Goal: Information Seeking & Learning: Learn about a topic

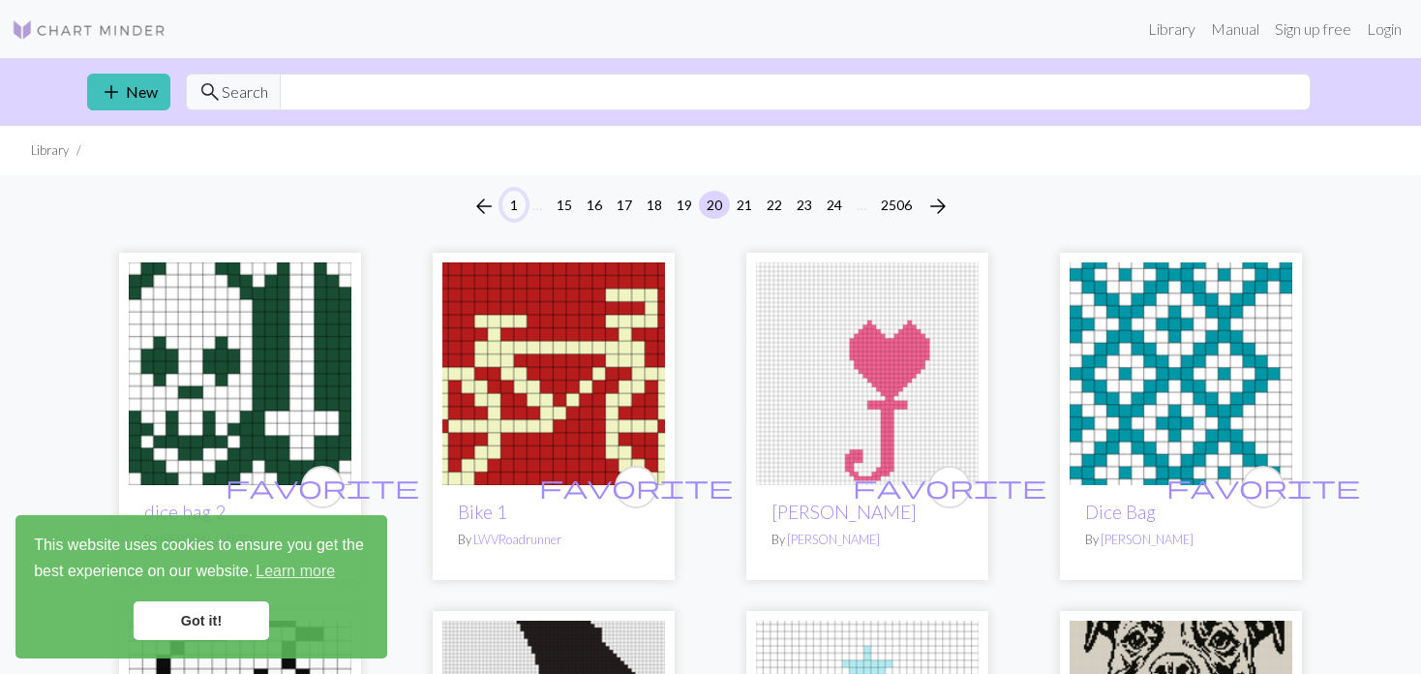
click at [509, 198] on button "1" at bounding box center [513, 205] width 23 height 28
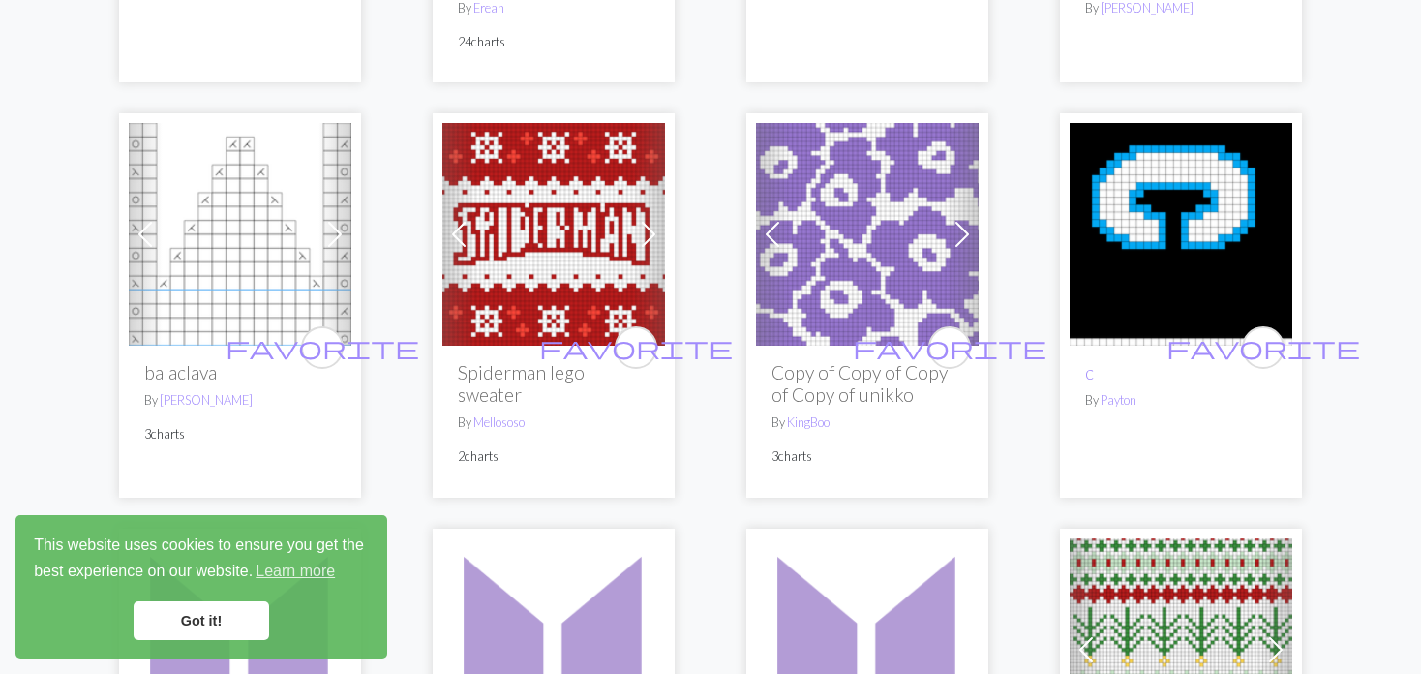
scroll to position [1065, 0]
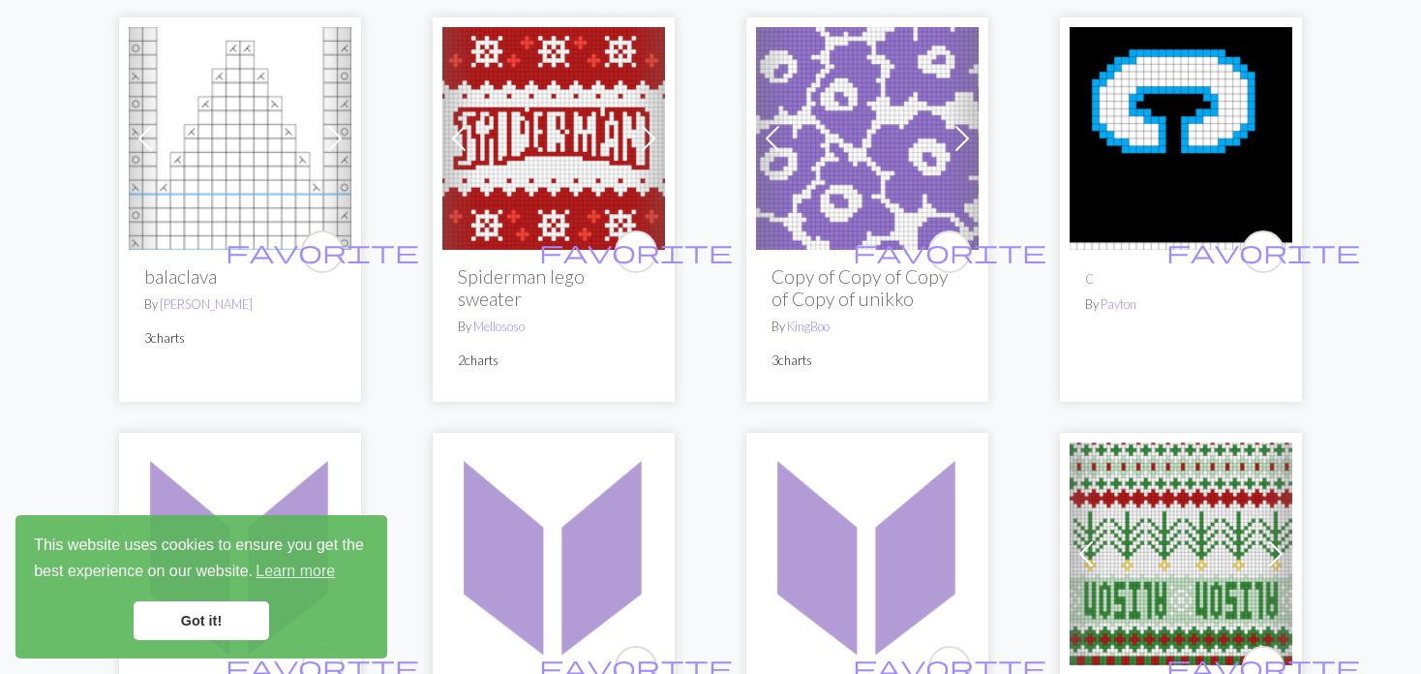
click at [498, 140] on img at bounding box center [553, 138] width 223 height 223
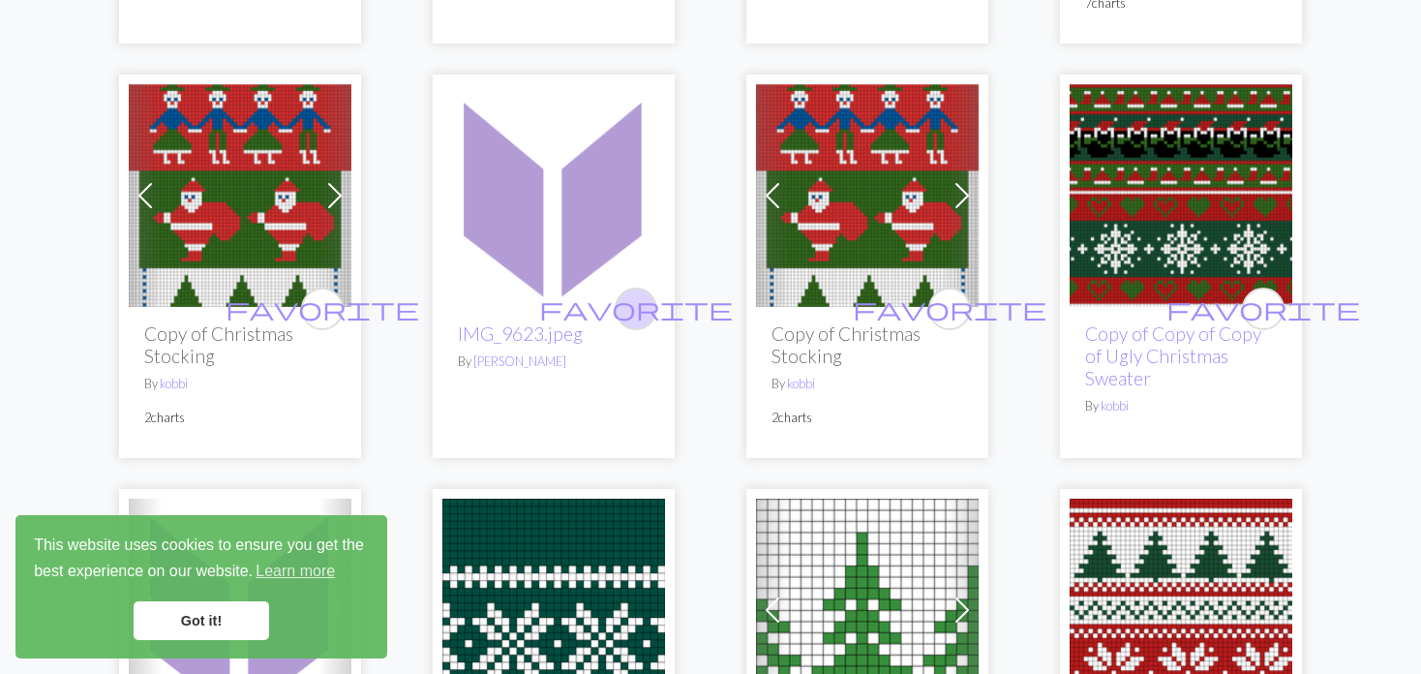
scroll to position [1839, 0]
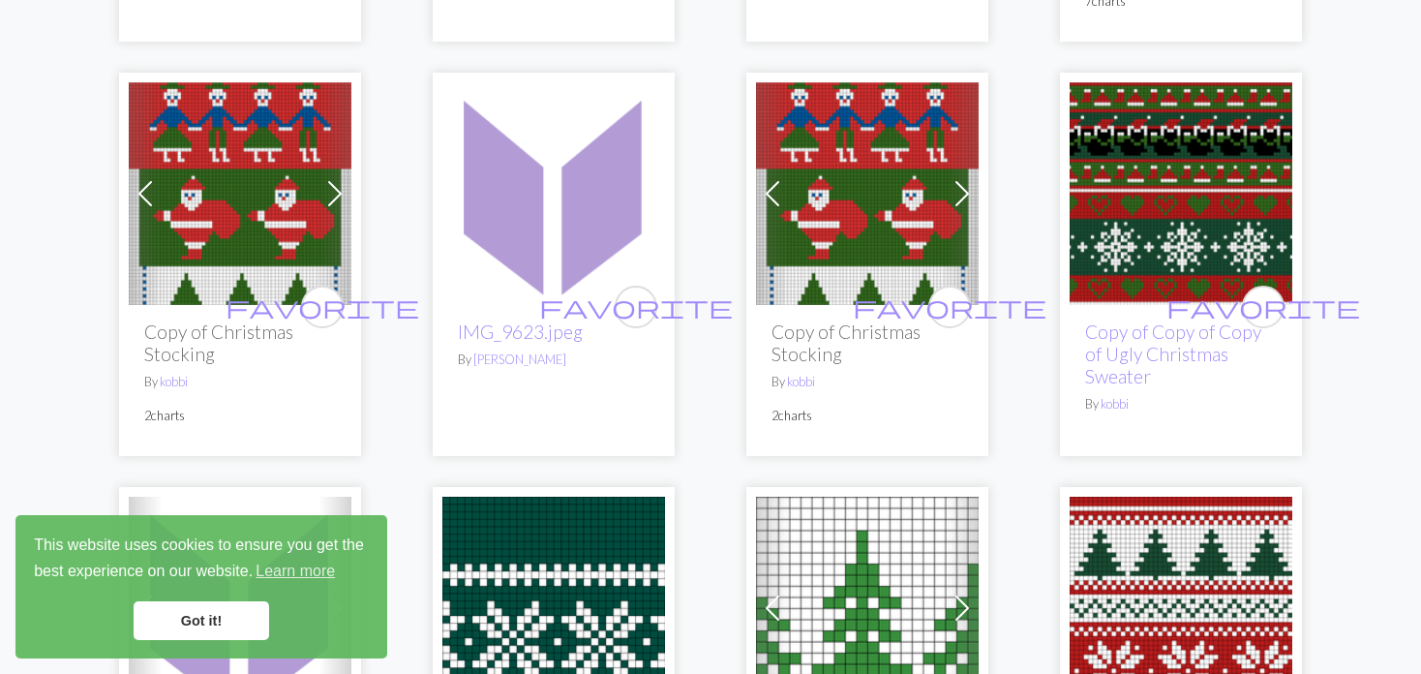
click at [774, 195] on span at bounding box center [772, 193] width 31 height 31
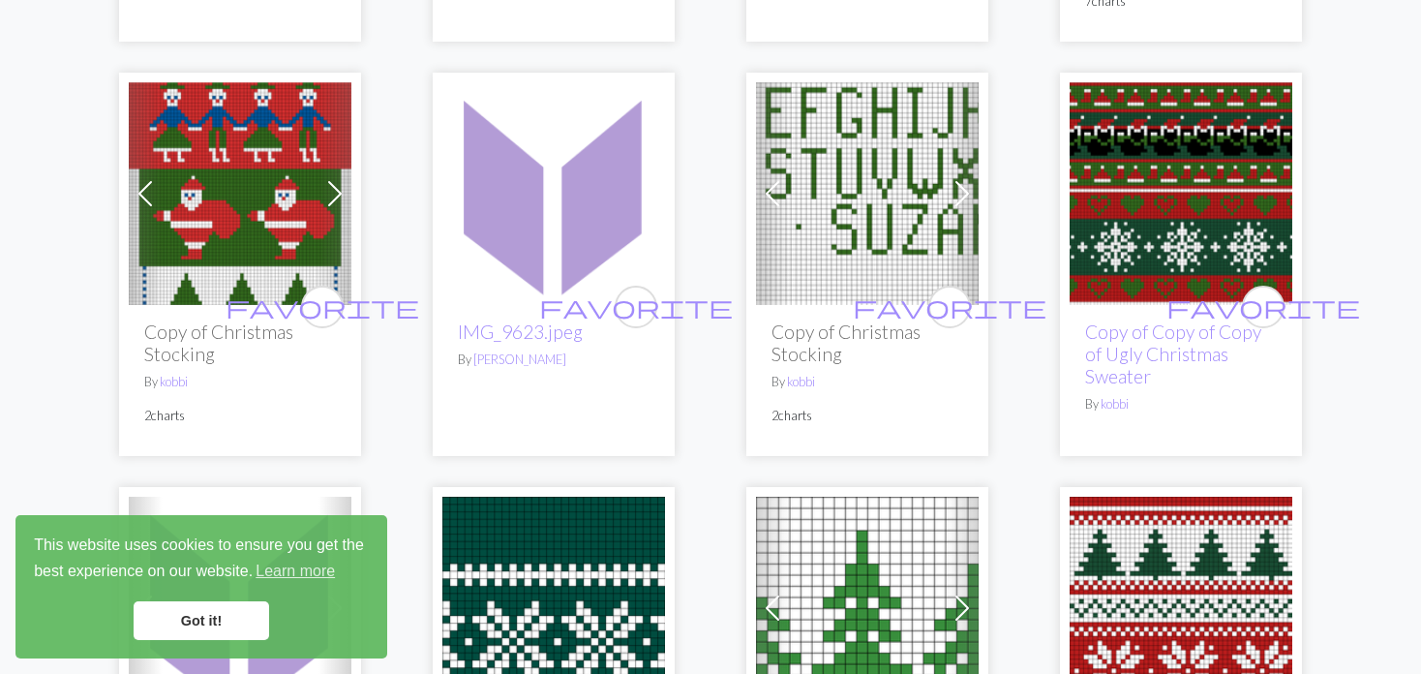
click at [774, 195] on span at bounding box center [772, 193] width 31 height 31
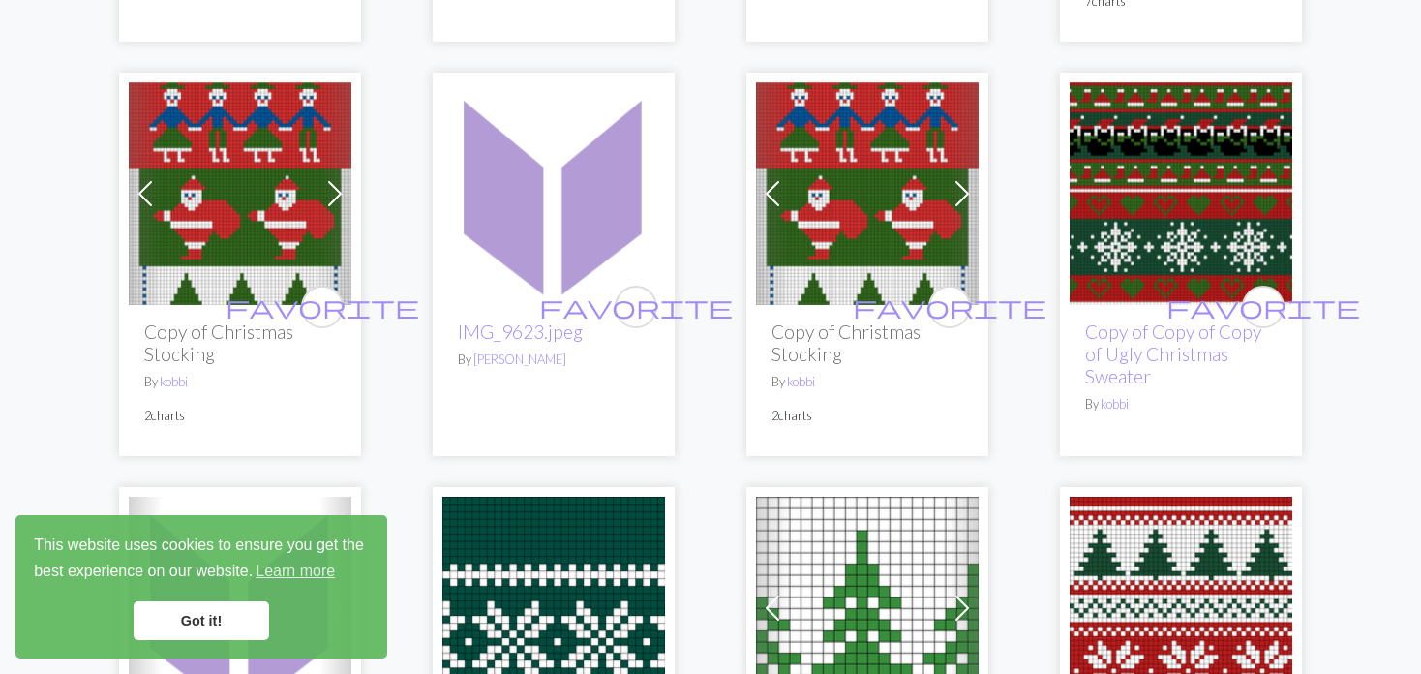
click at [148, 191] on span at bounding box center [145, 193] width 31 height 31
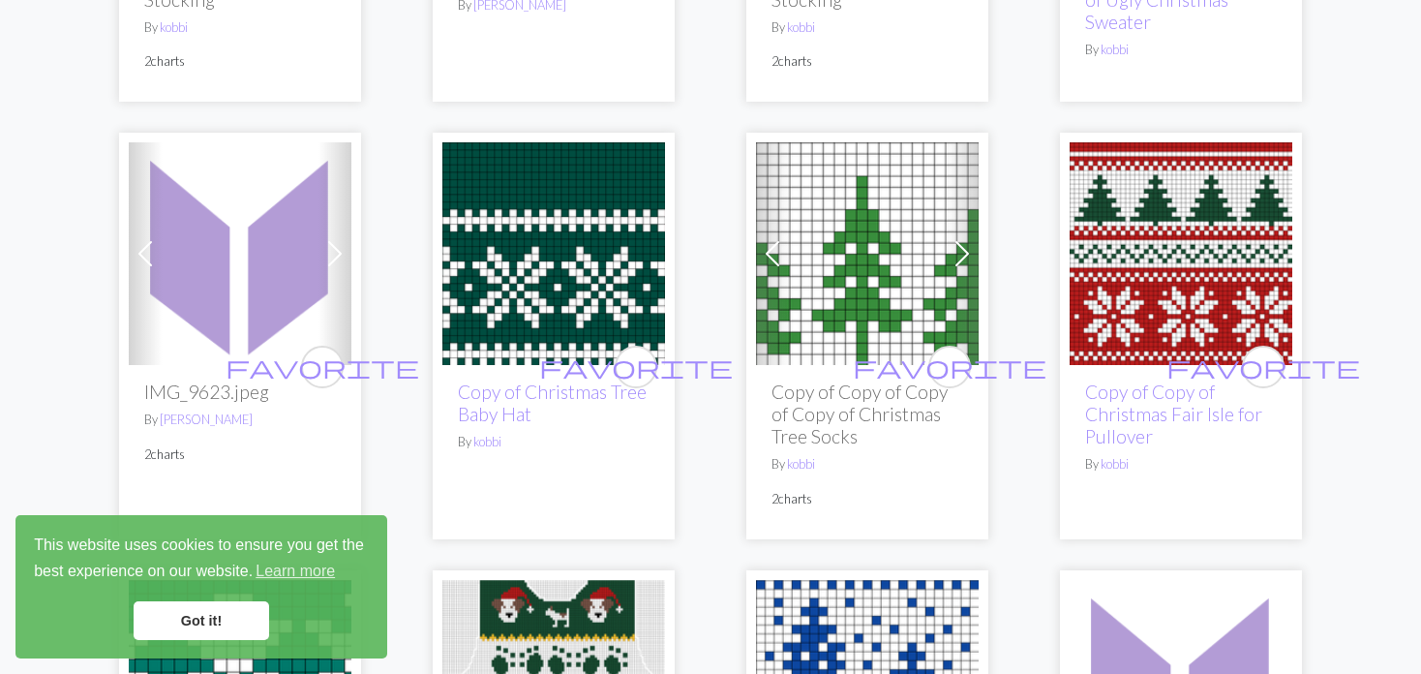
scroll to position [2226, 0]
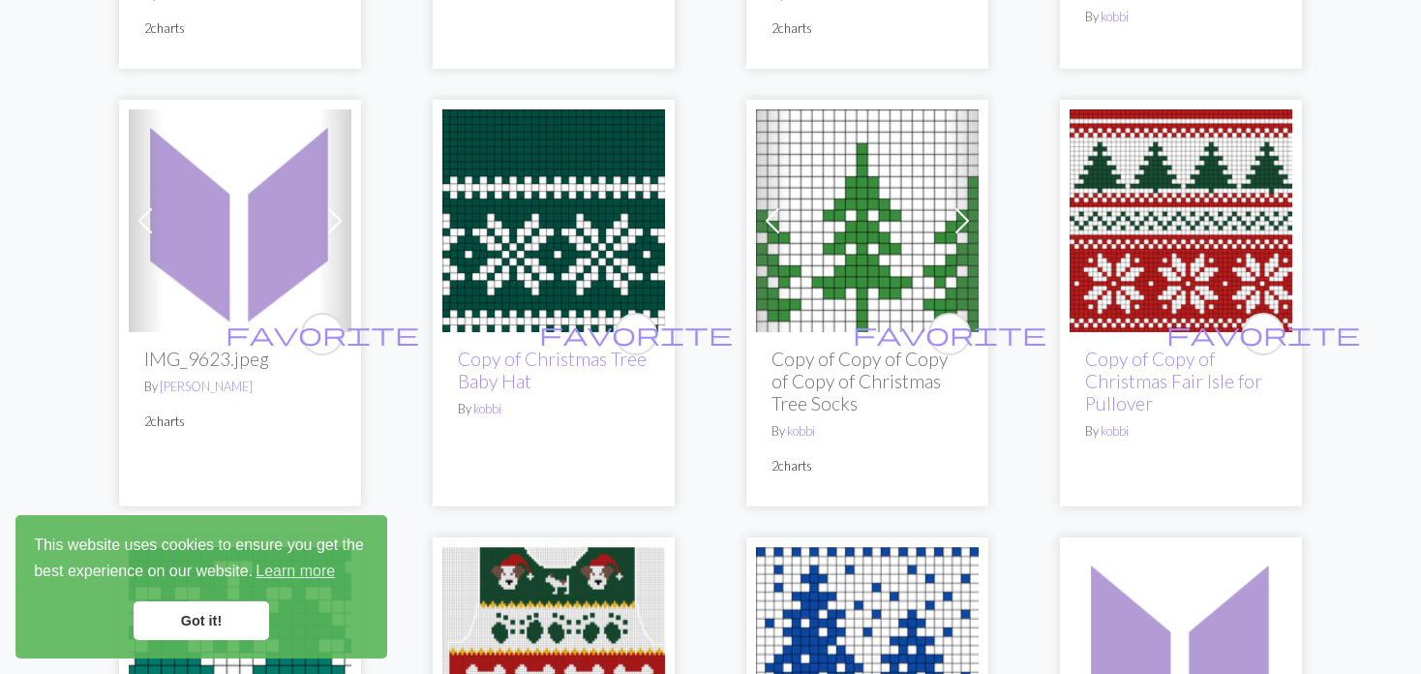
click at [762, 210] on span at bounding box center [772, 220] width 31 height 31
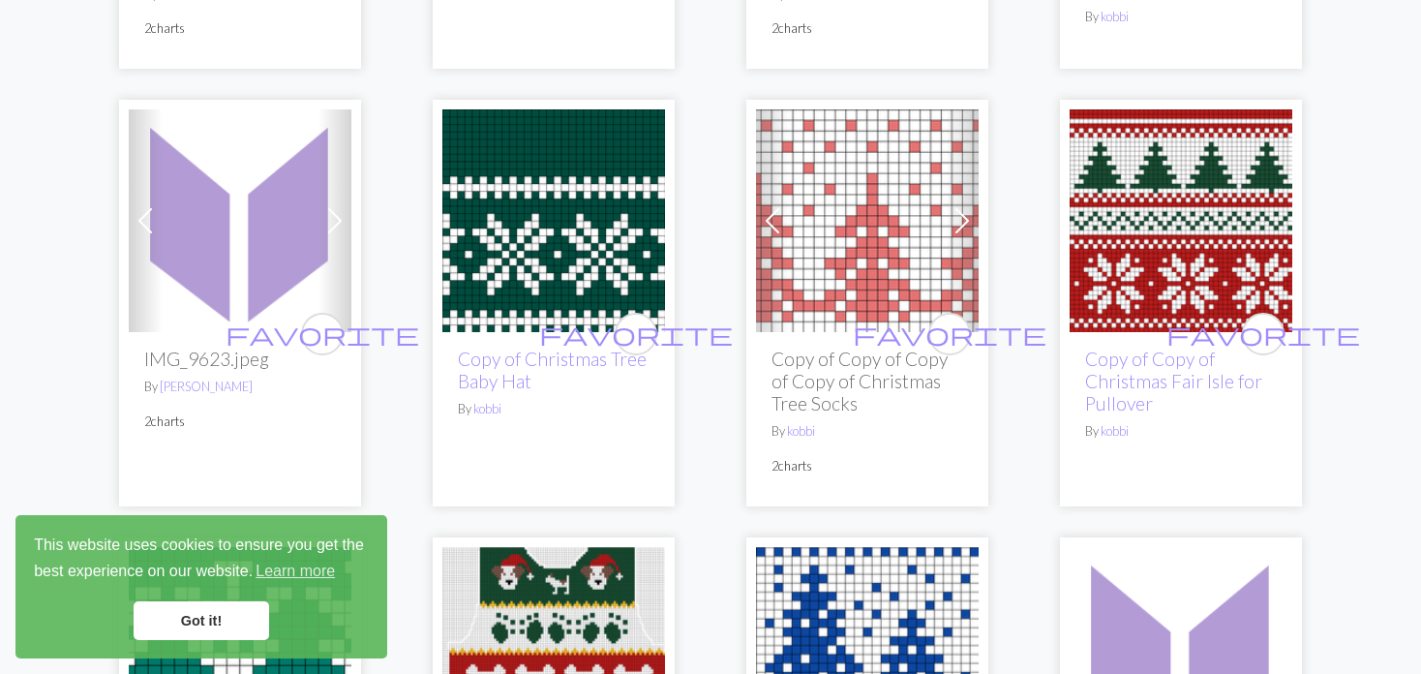
click at [762, 210] on span at bounding box center [772, 220] width 31 height 31
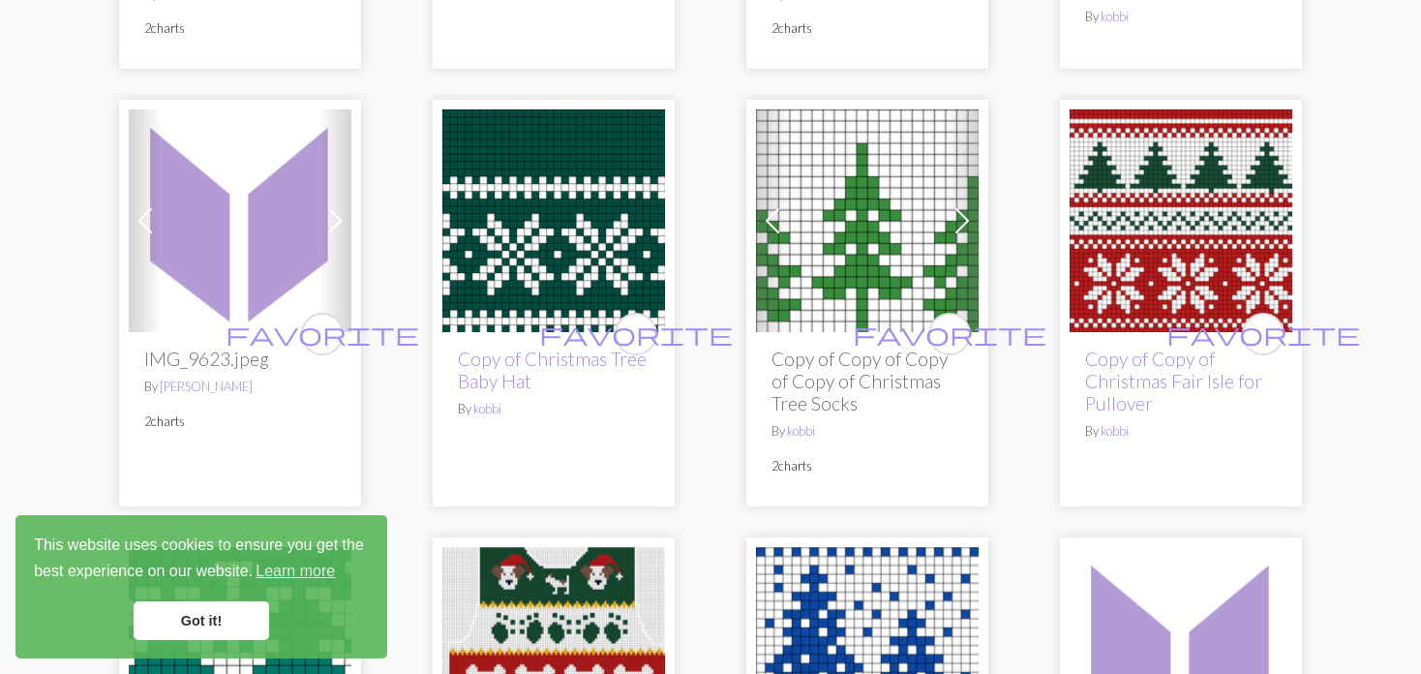
click at [762, 210] on span at bounding box center [772, 220] width 31 height 31
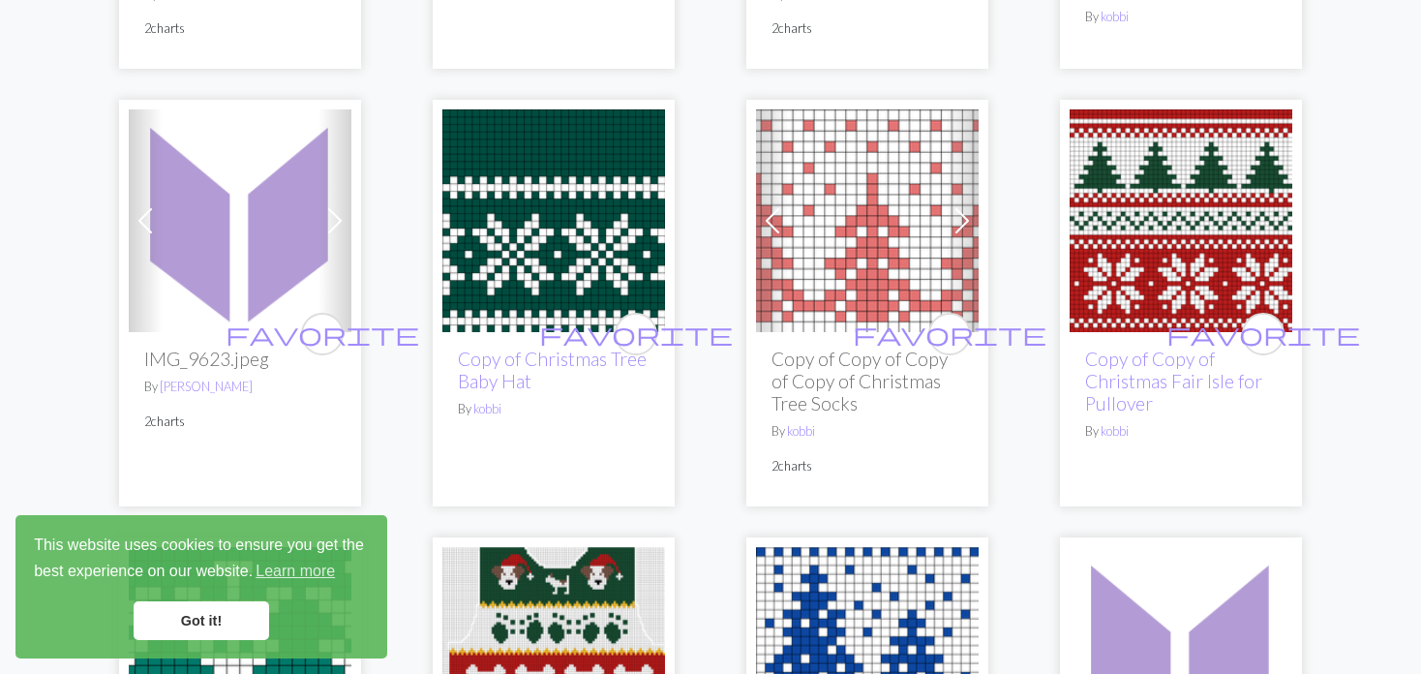
click at [831, 231] on img at bounding box center [867, 220] width 223 height 223
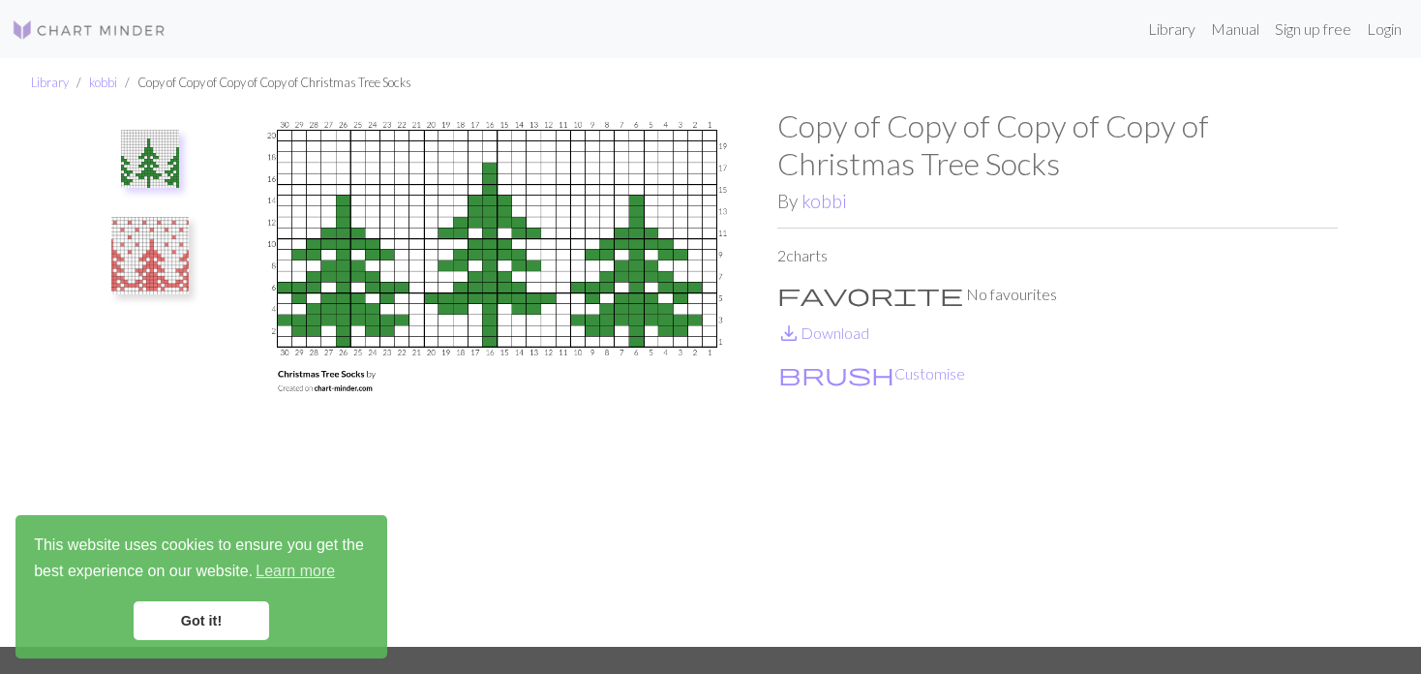
click at [151, 256] on img at bounding box center [149, 255] width 77 height 77
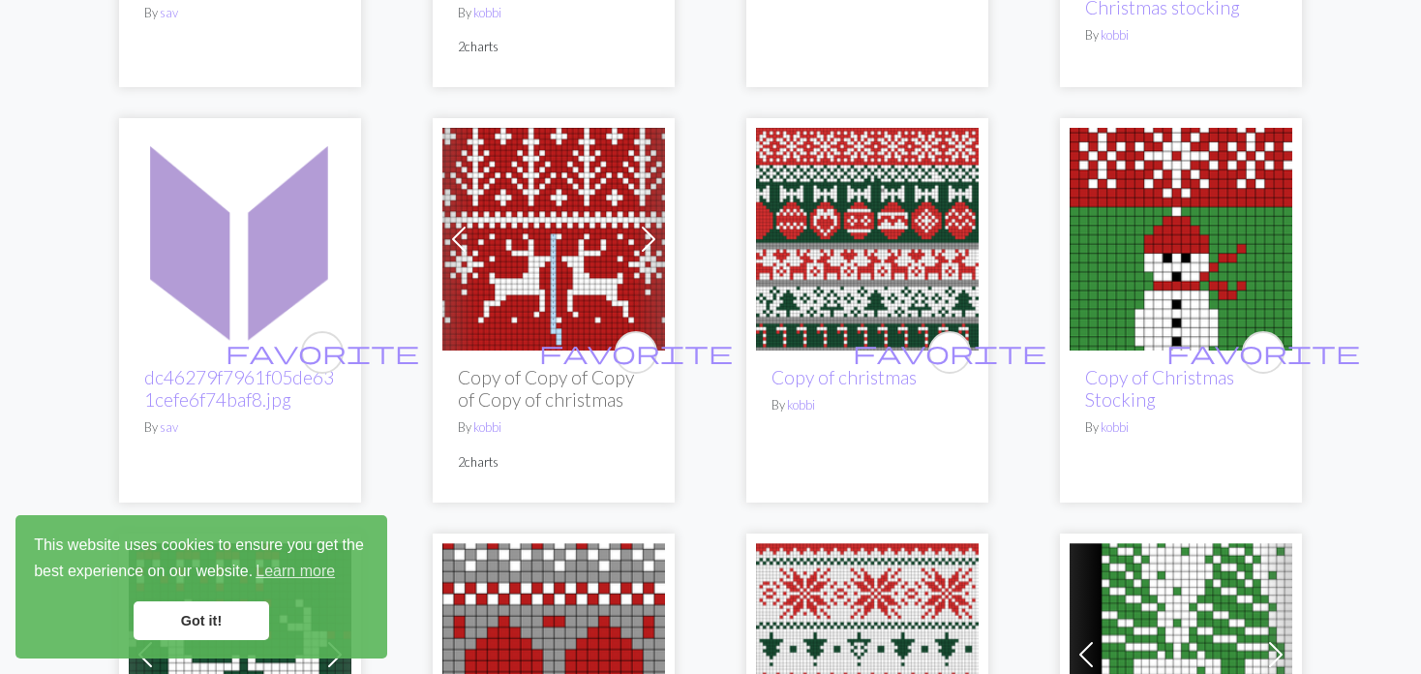
scroll to position [3484, 0]
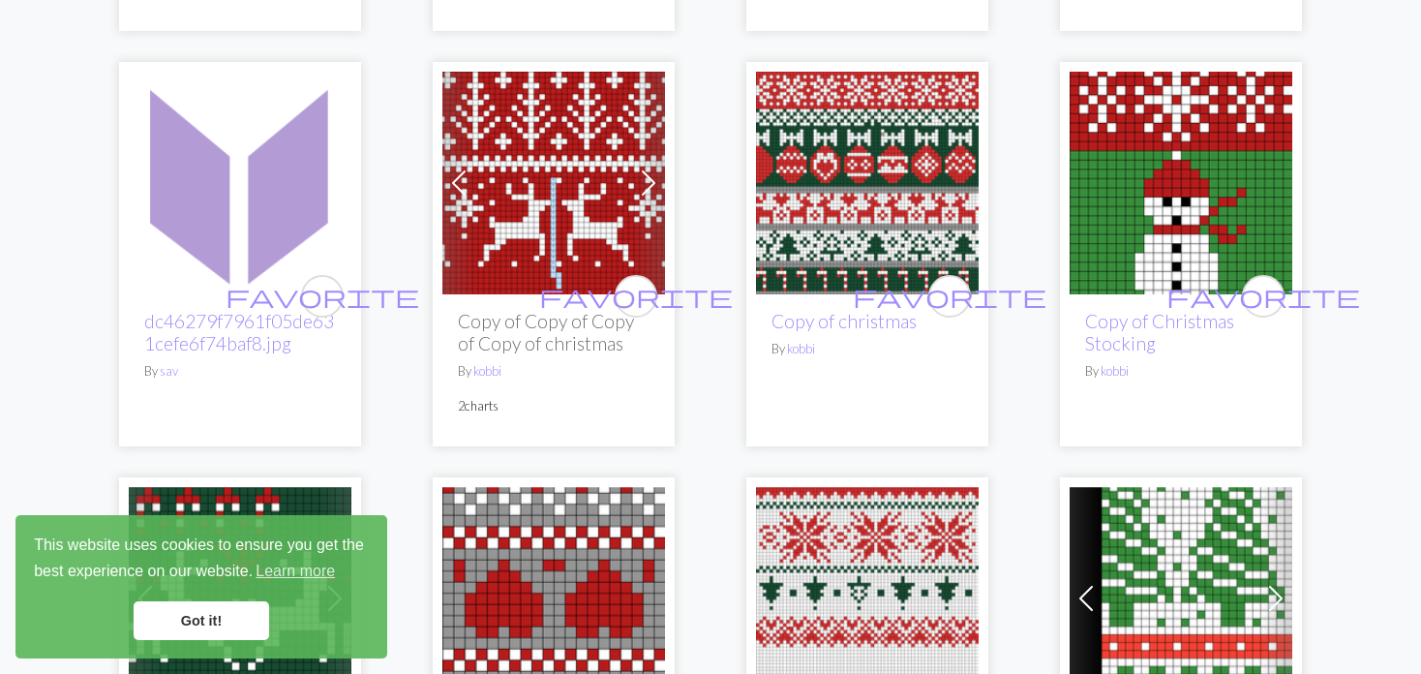
click at [466, 182] on span at bounding box center [458, 182] width 31 height 31
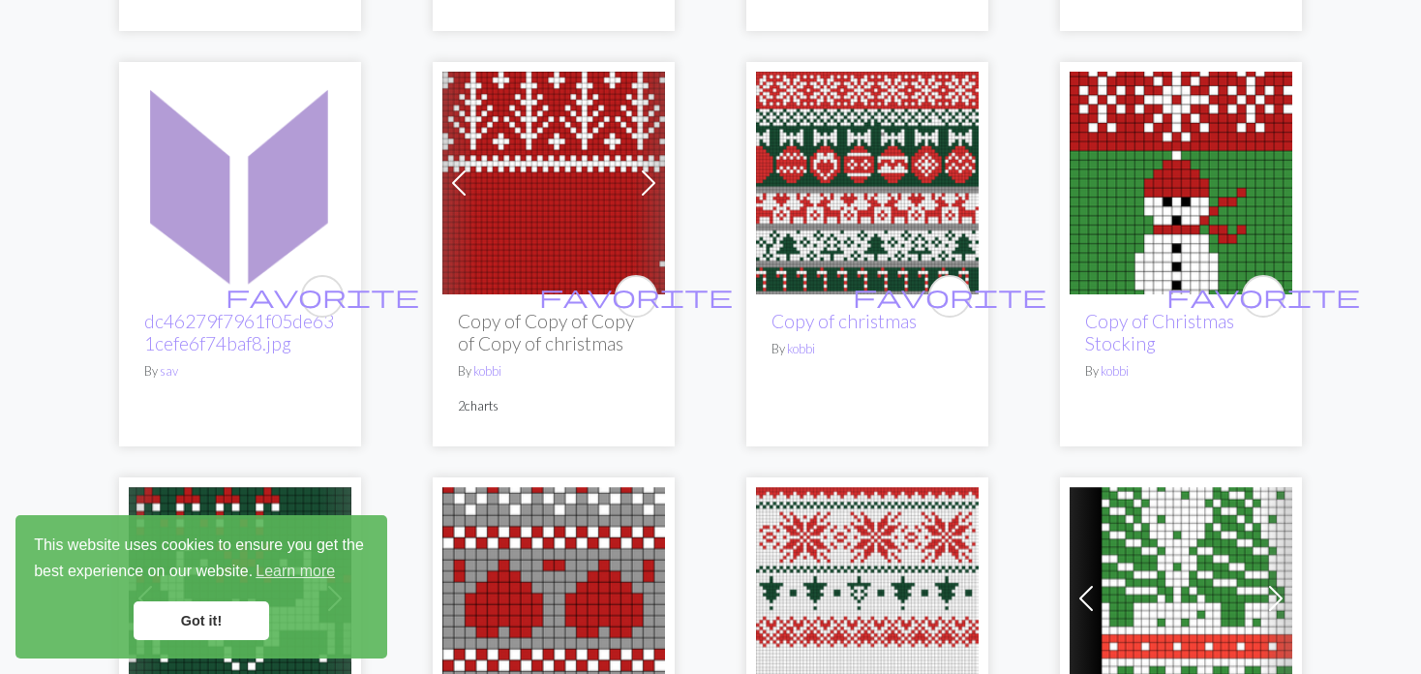
click at [466, 182] on span at bounding box center [458, 182] width 31 height 31
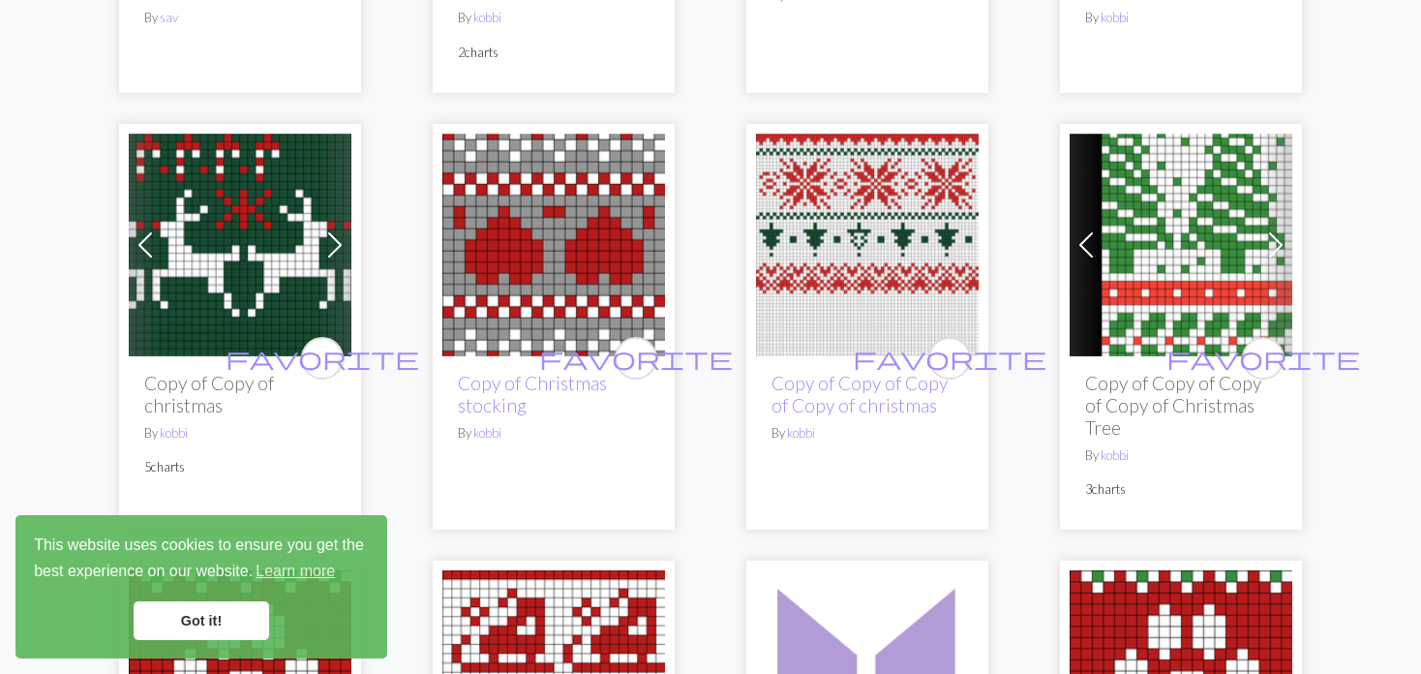
scroll to position [3871, 0]
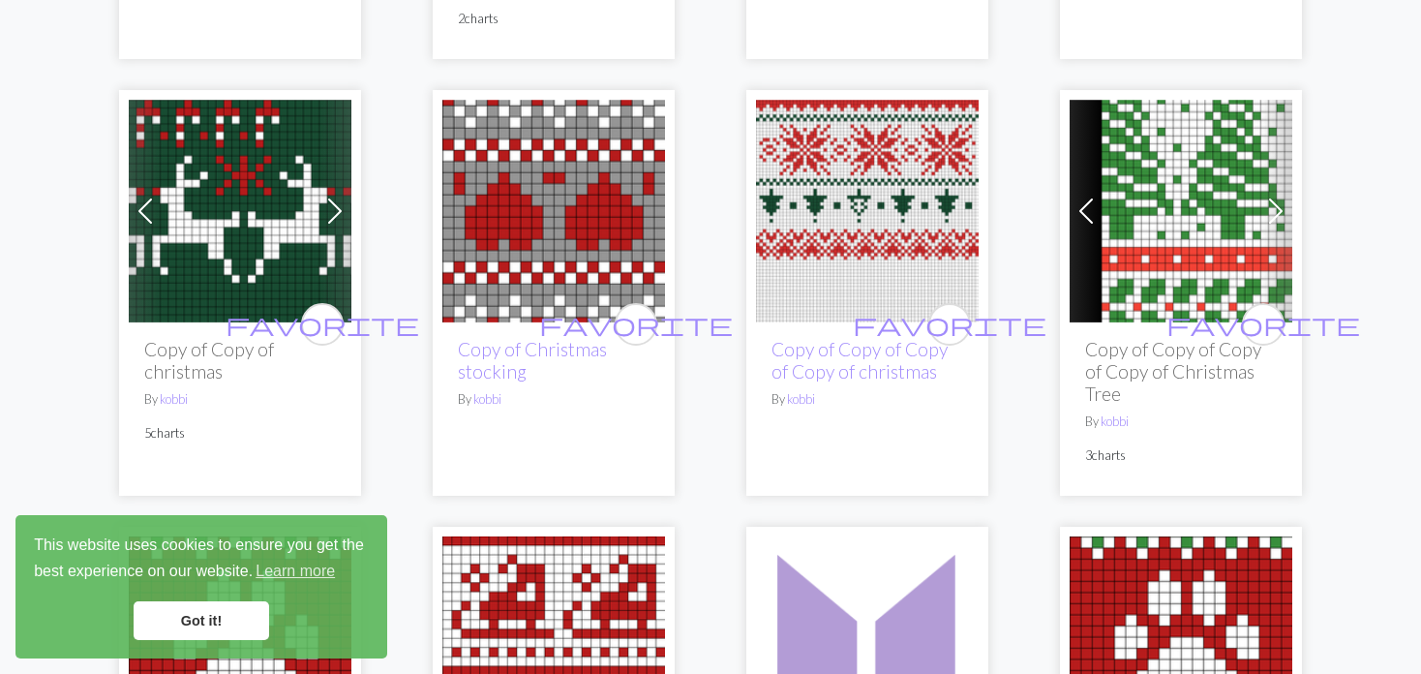
click at [148, 204] on span at bounding box center [145, 210] width 31 height 31
click at [146, 203] on span at bounding box center [145, 210] width 31 height 31
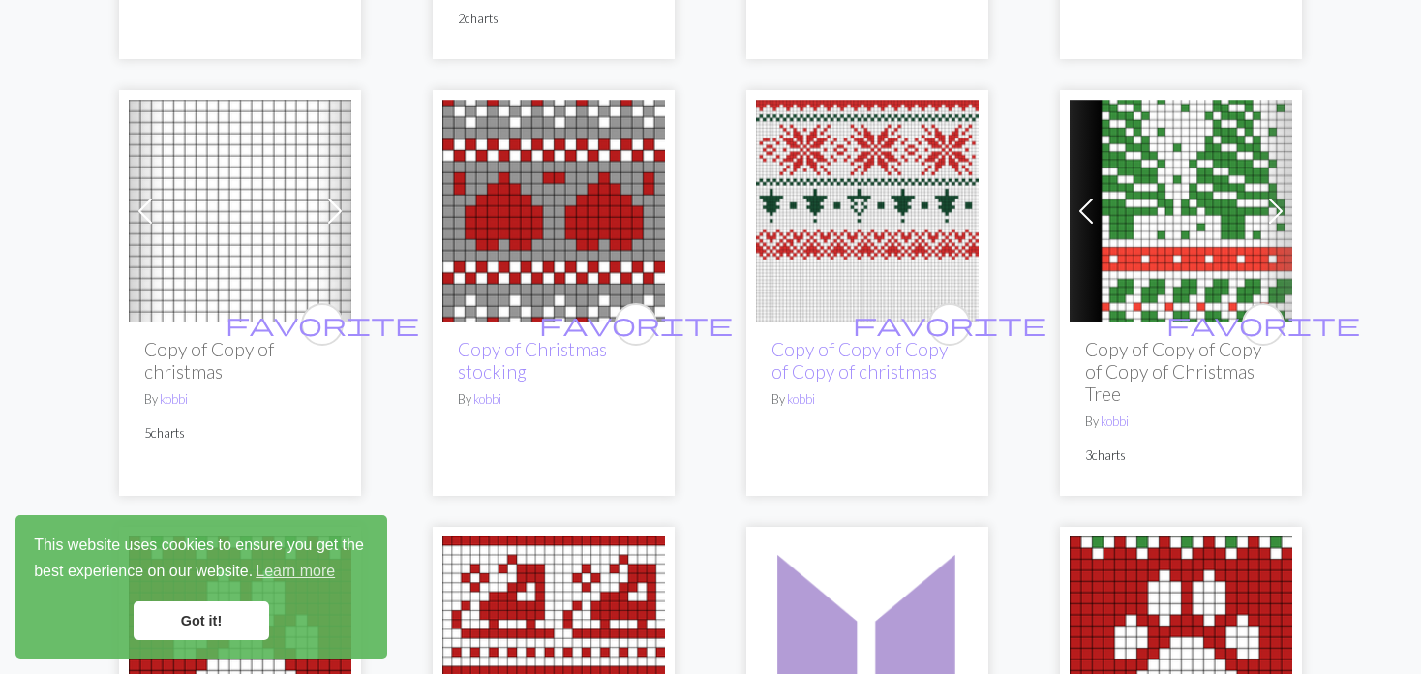
click at [1081, 199] on span at bounding box center [1085, 210] width 31 height 31
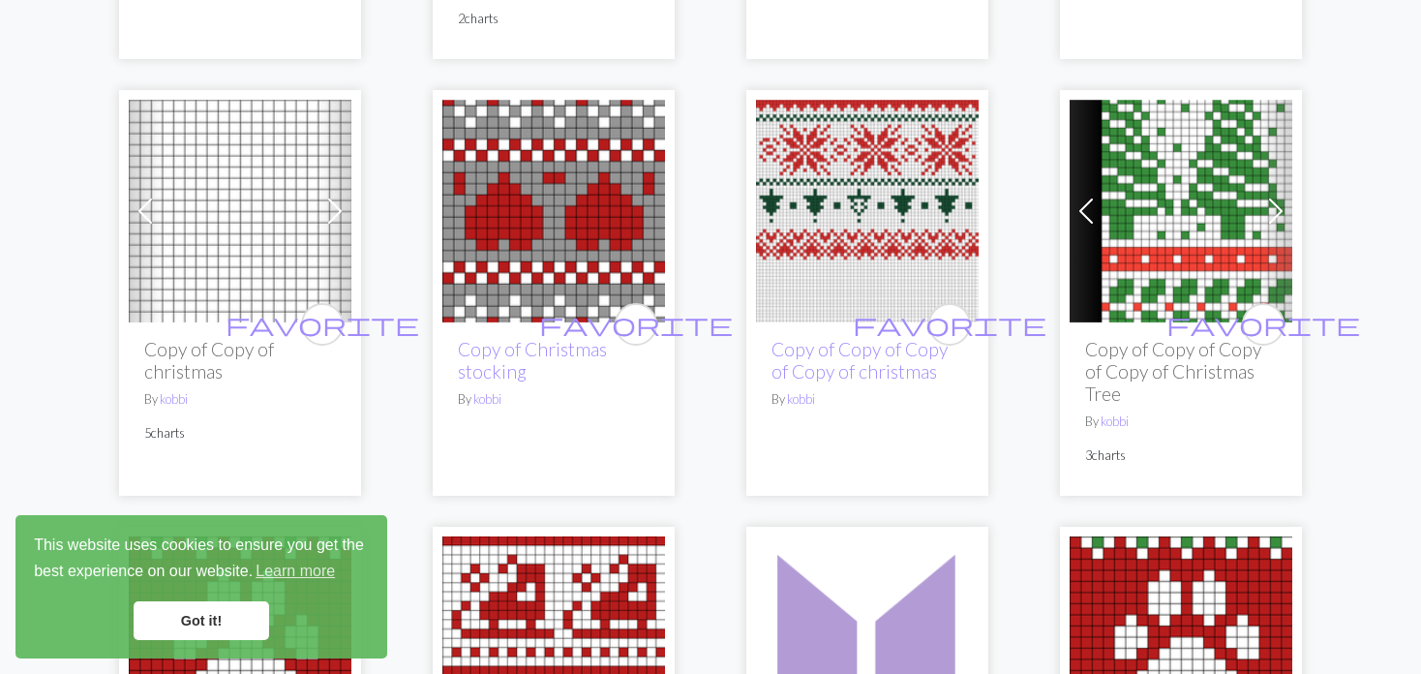
click at [1081, 199] on span at bounding box center [1085, 210] width 31 height 31
click at [1079, 199] on span at bounding box center [1085, 210] width 31 height 31
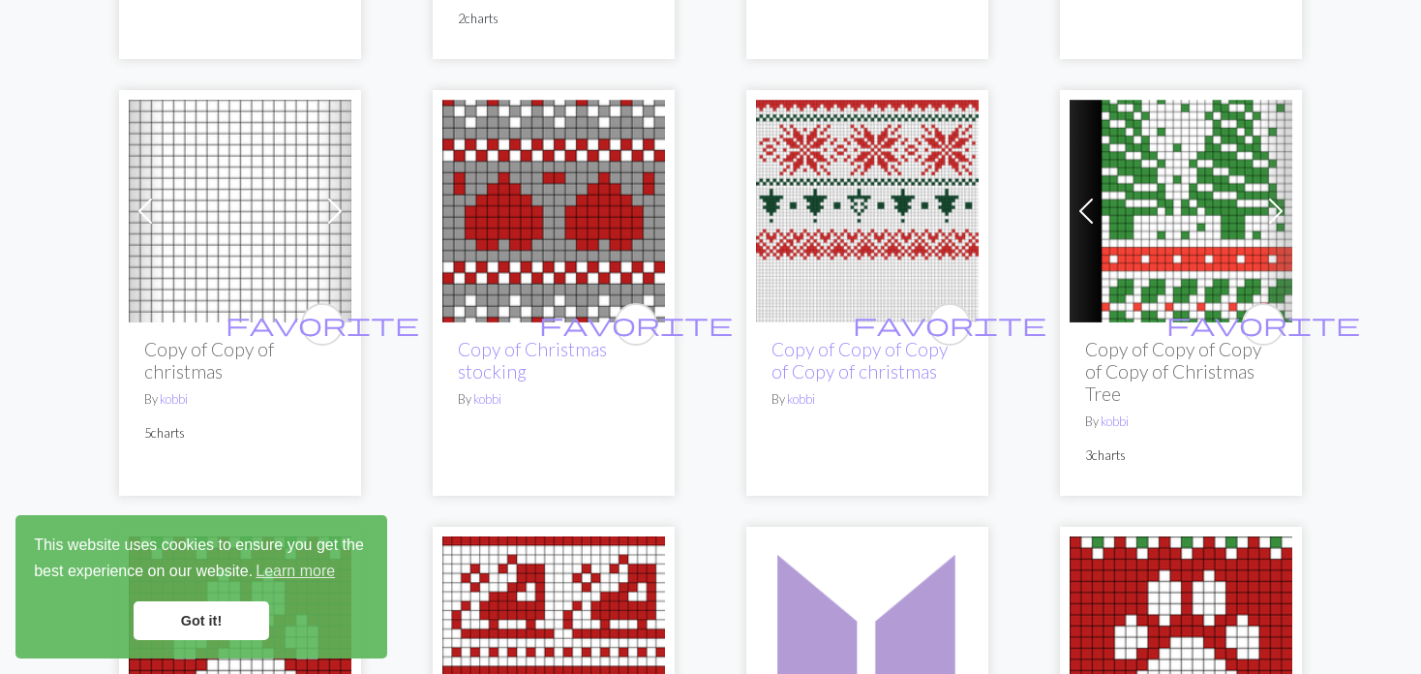
click at [1079, 199] on span at bounding box center [1085, 210] width 31 height 31
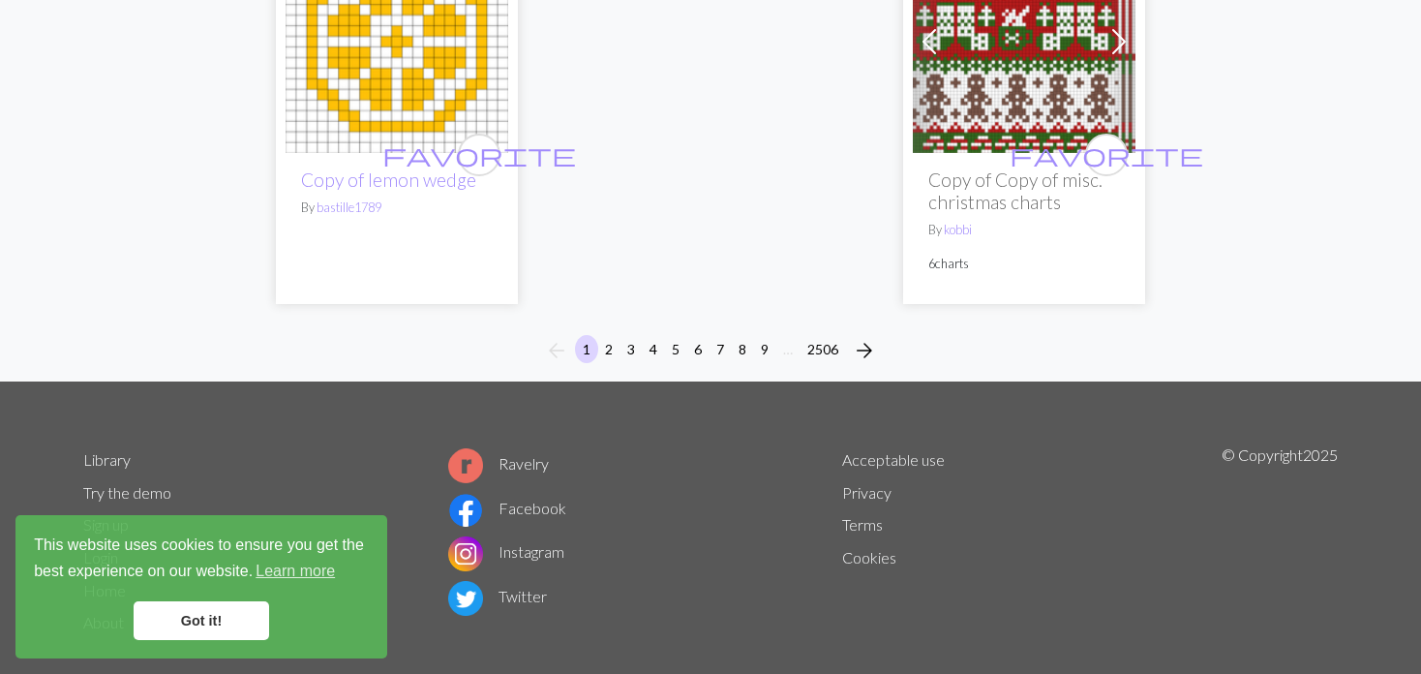
scroll to position [5300, 0]
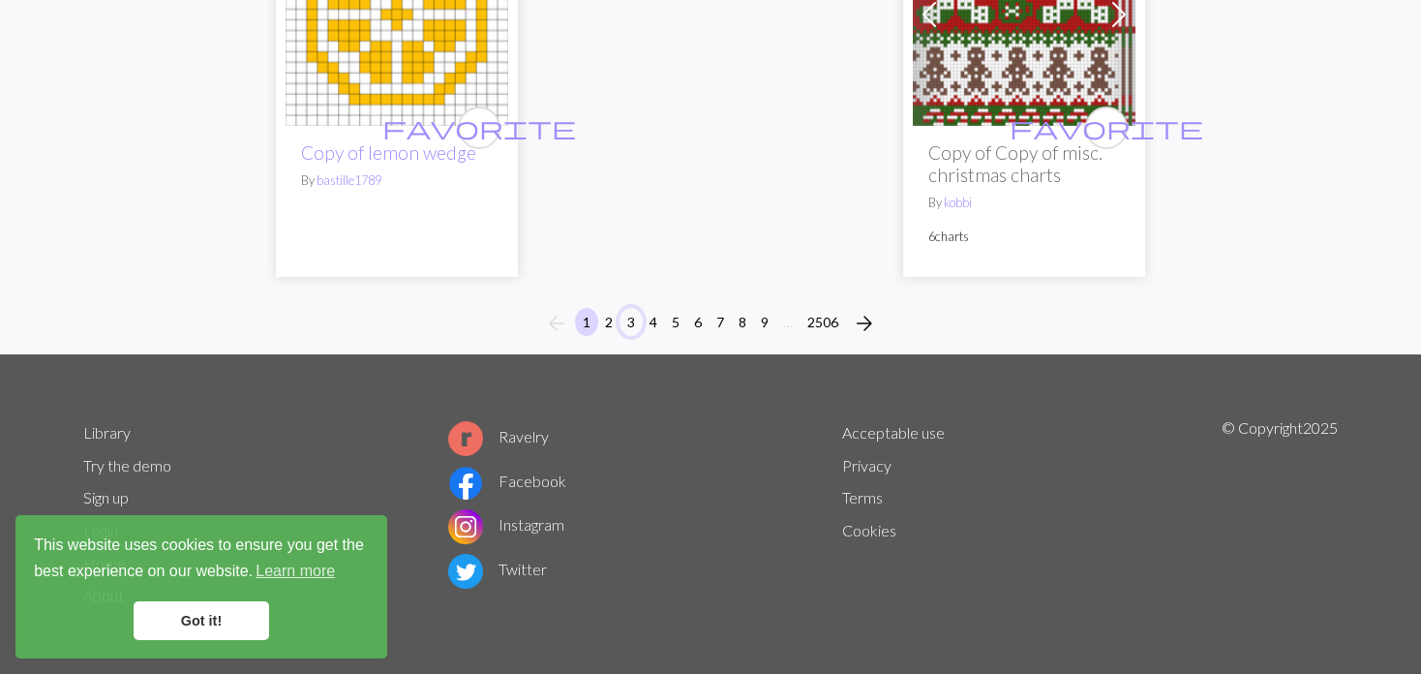
click at [623, 317] on button "3" at bounding box center [630, 322] width 23 height 28
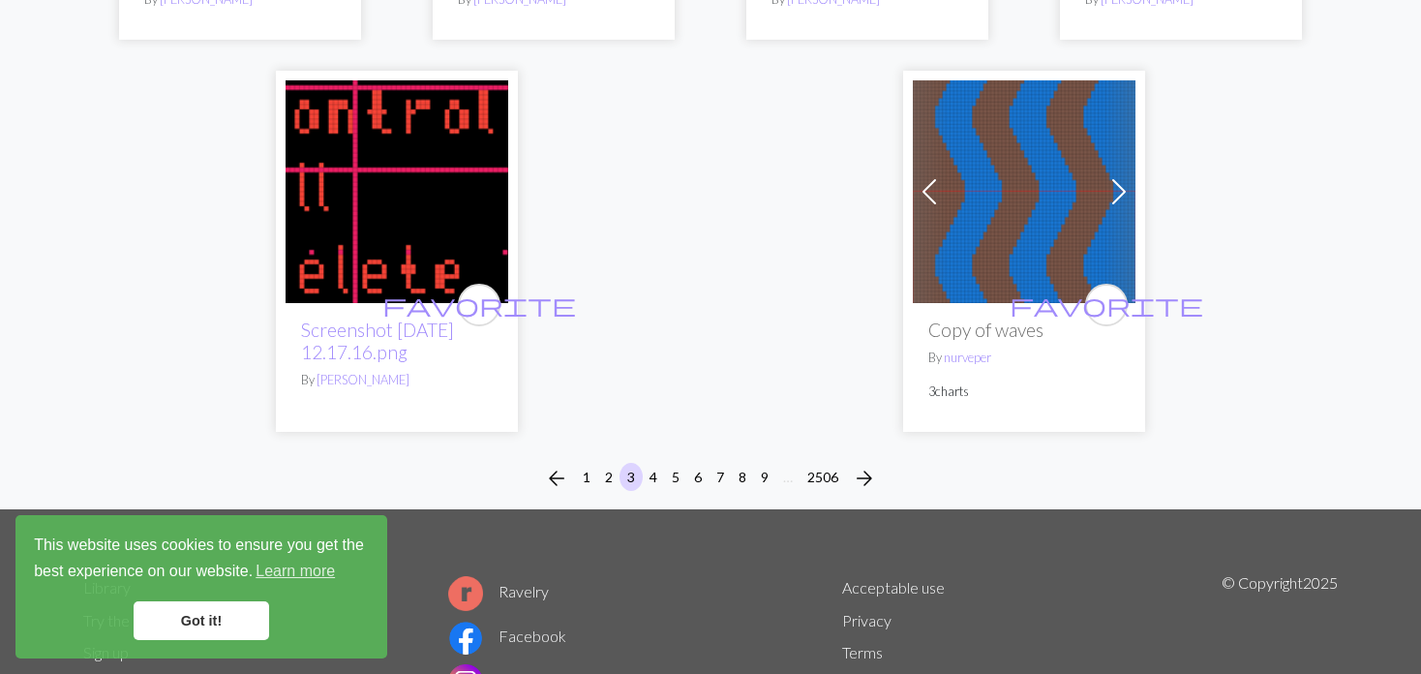
scroll to position [4936, 0]
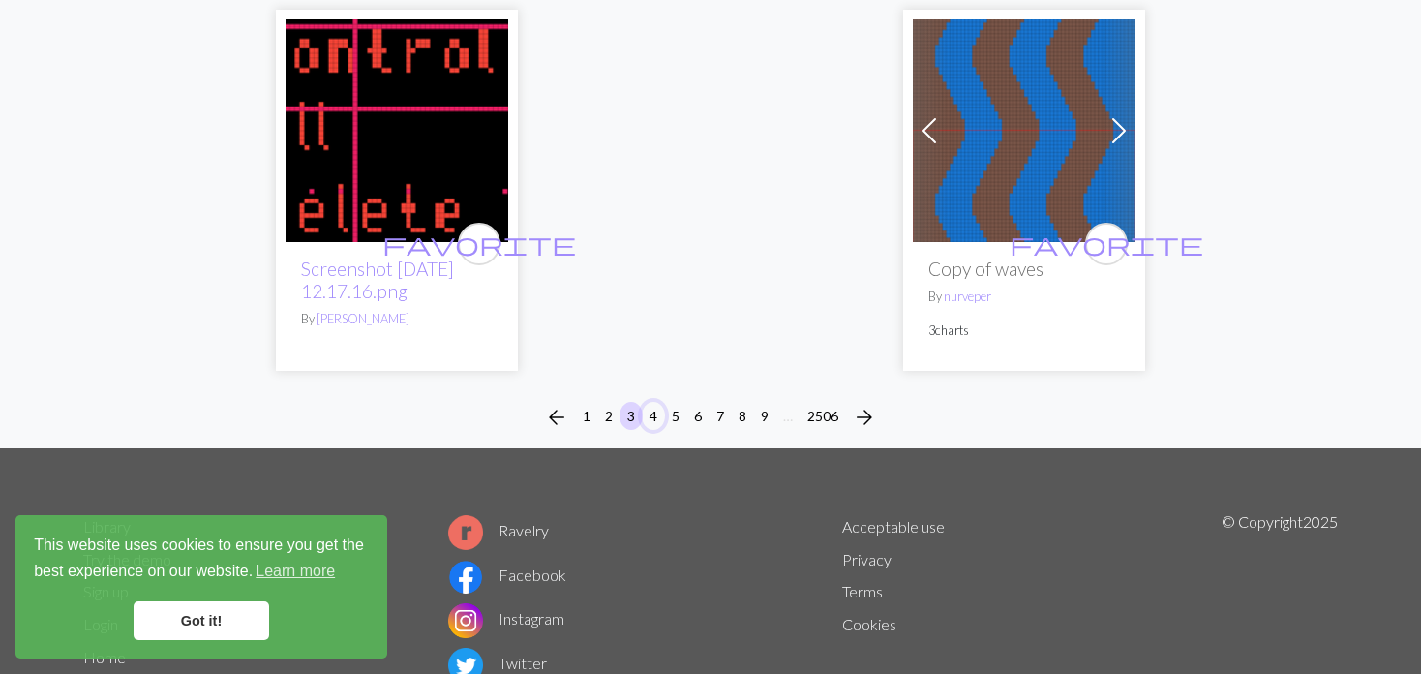
click at [650, 402] on button "4" at bounding box center [653, 416] width 23 height 28
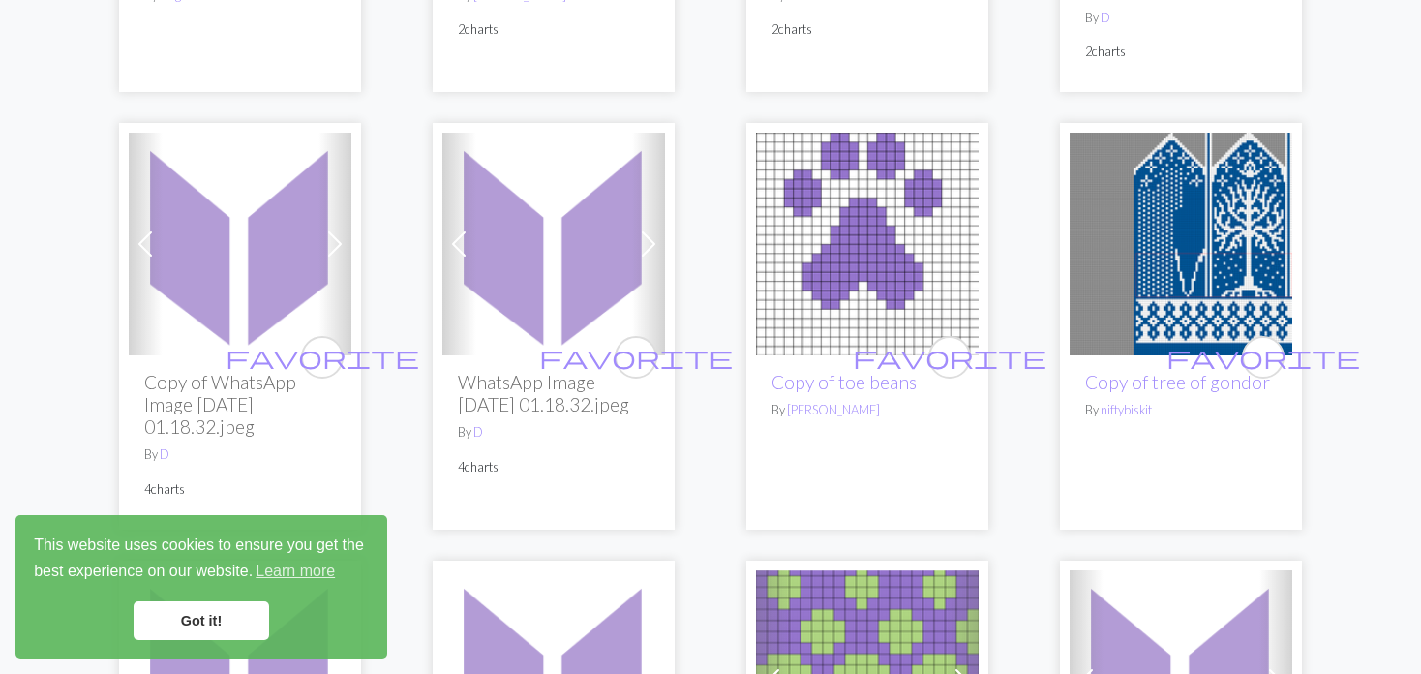
scroll to position [2516, 0]
click at [1153, 249] on img at bounding box center [1180, 243] width 223 height 223
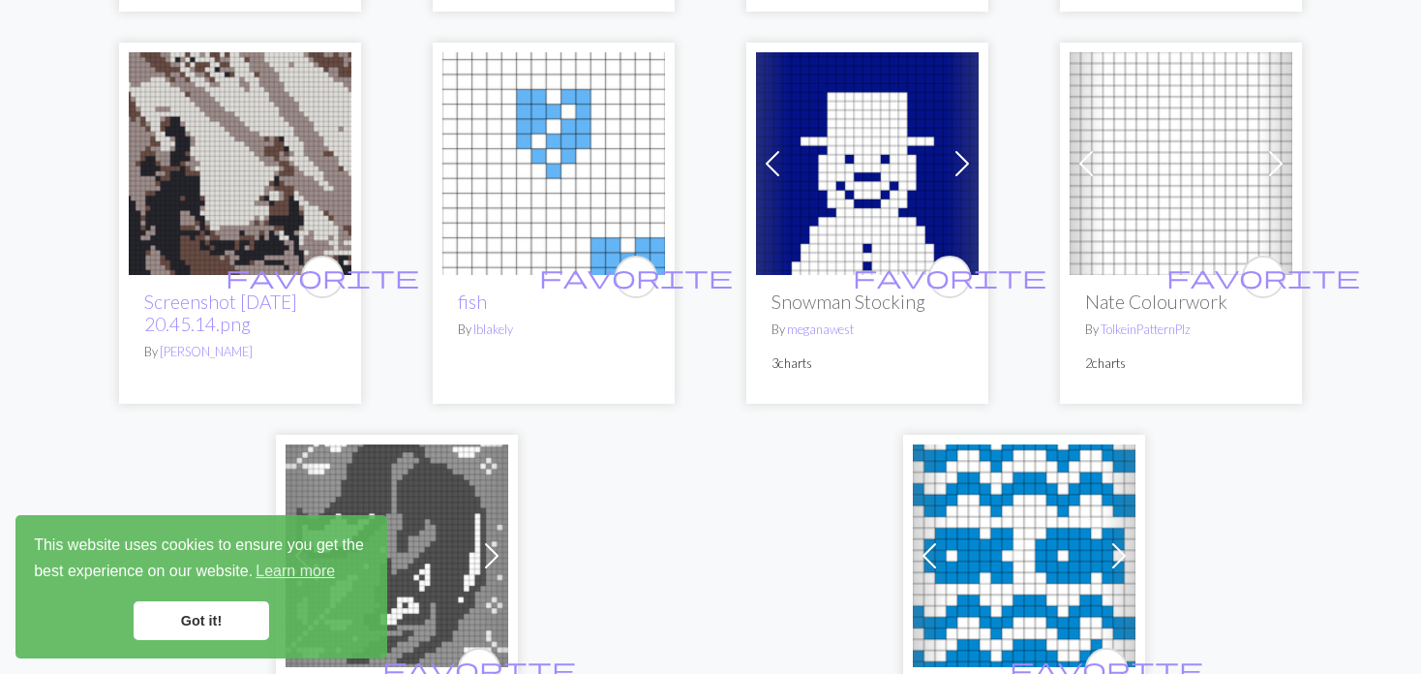
scroll to position [4646, 0]
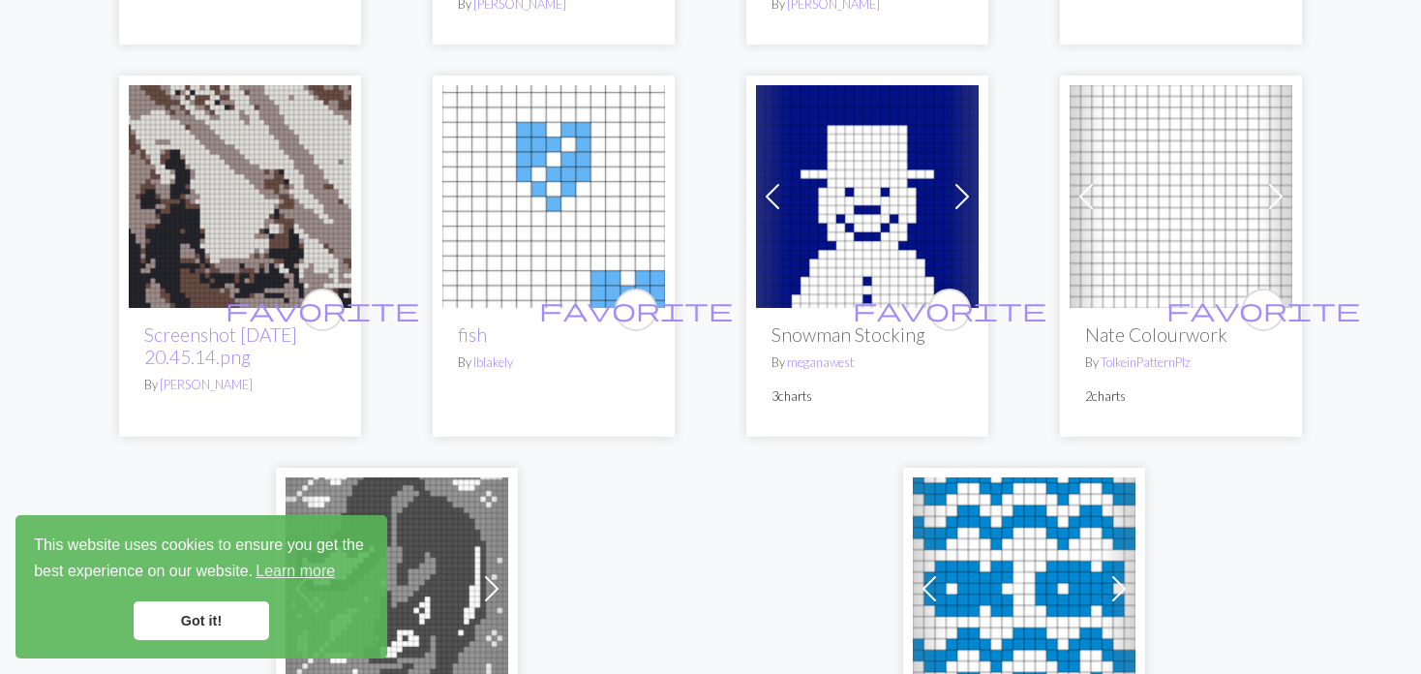
click at [1104, 179] on img at bounding box center [1180, 196] width 223 height 223
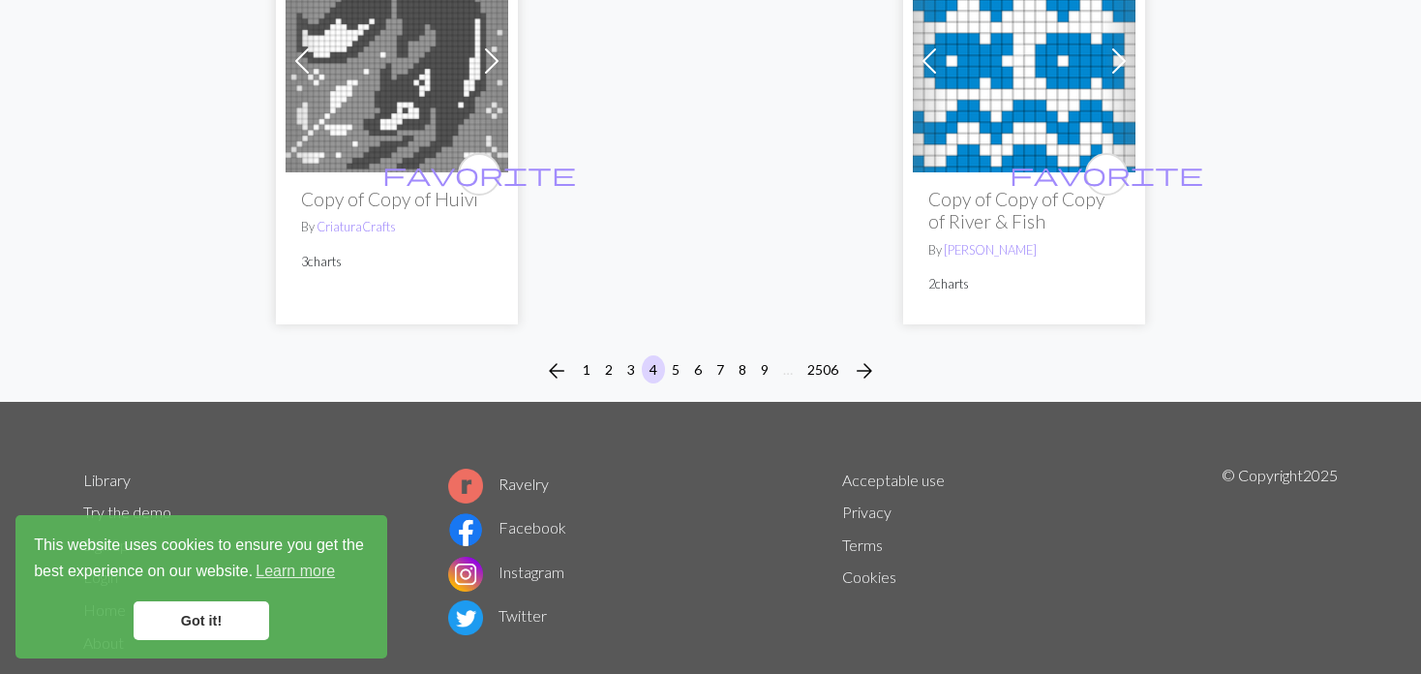
scroll to position [5197, 0]
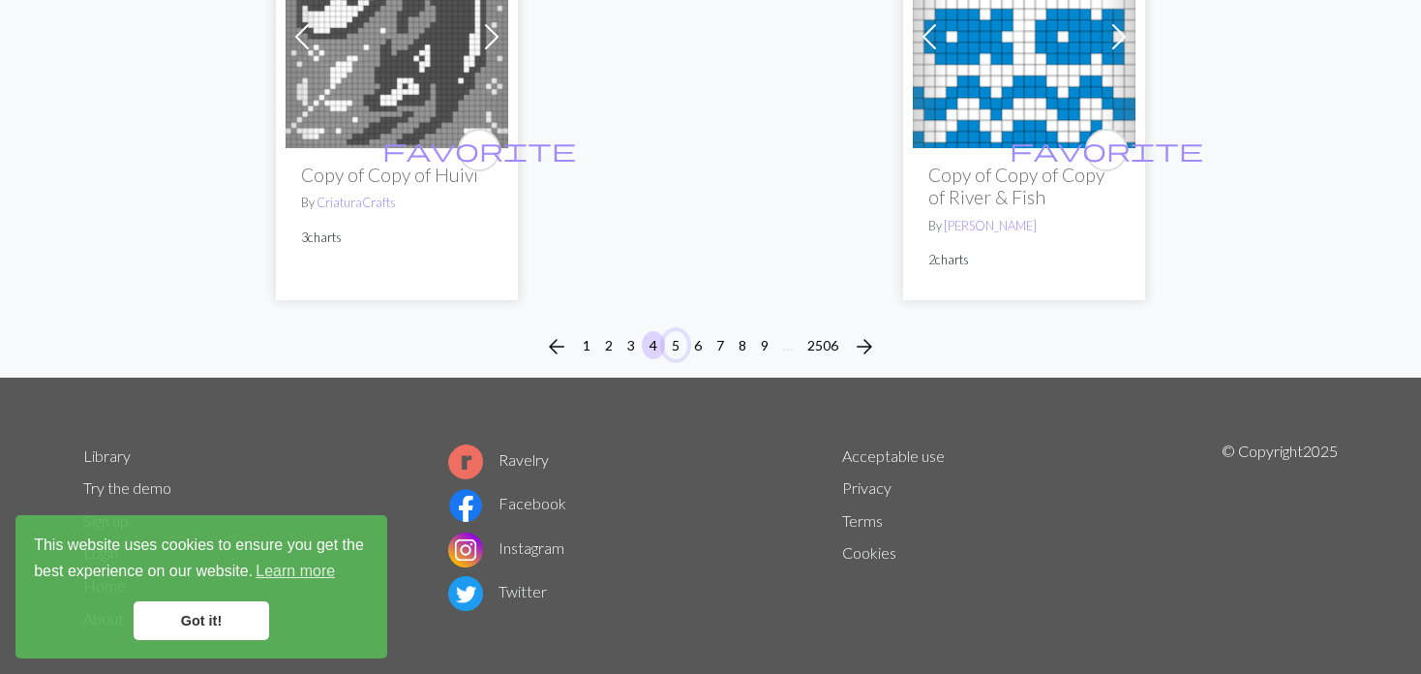
click at [667, 331] on button "5" at bounding box center [675, 345] width 23 height 28
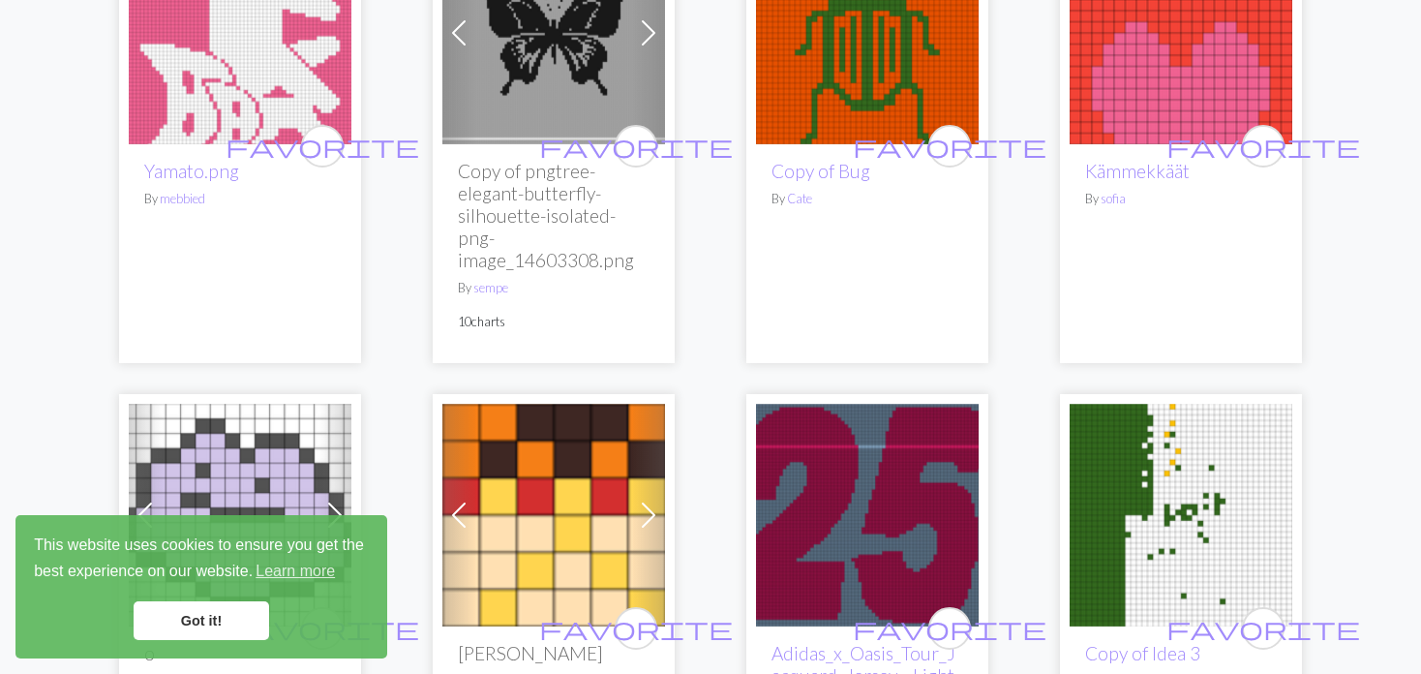
scroll to position [2807, 0]
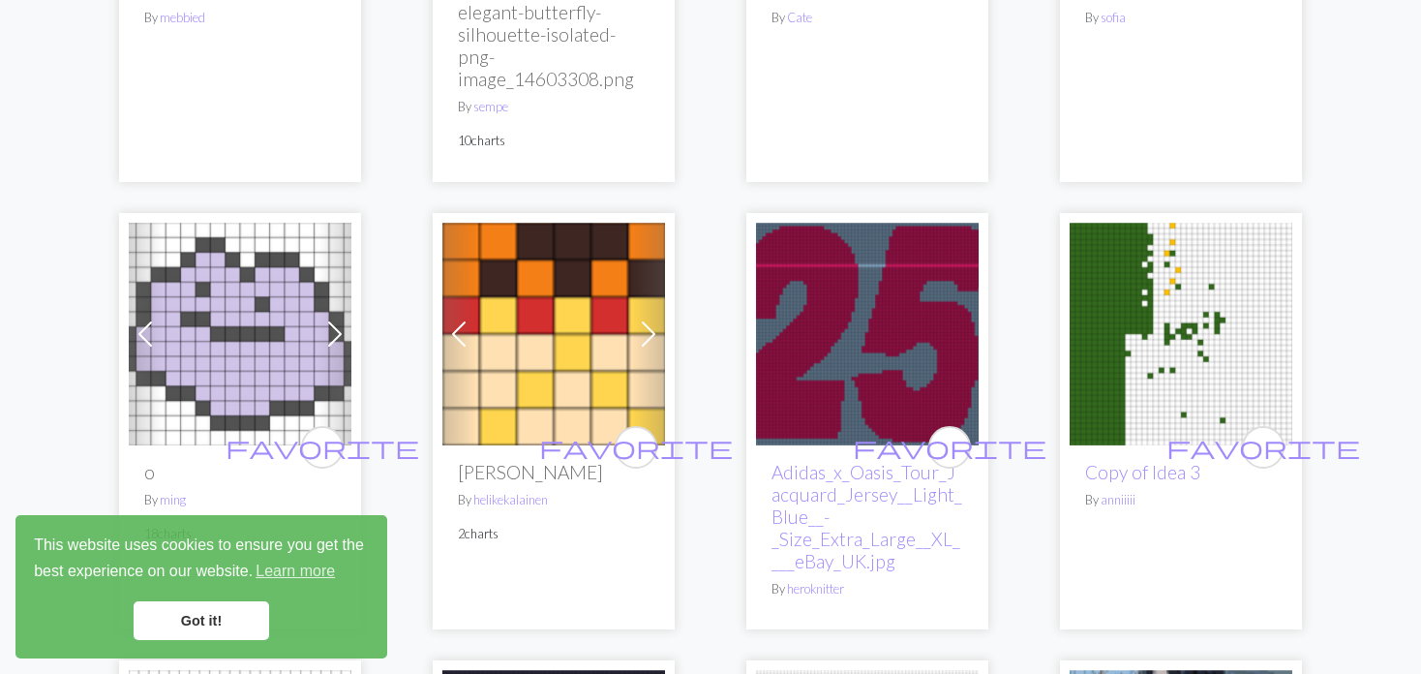
click at [1173, 297] on img at bounding box center [1180, 334] width 223 height 223
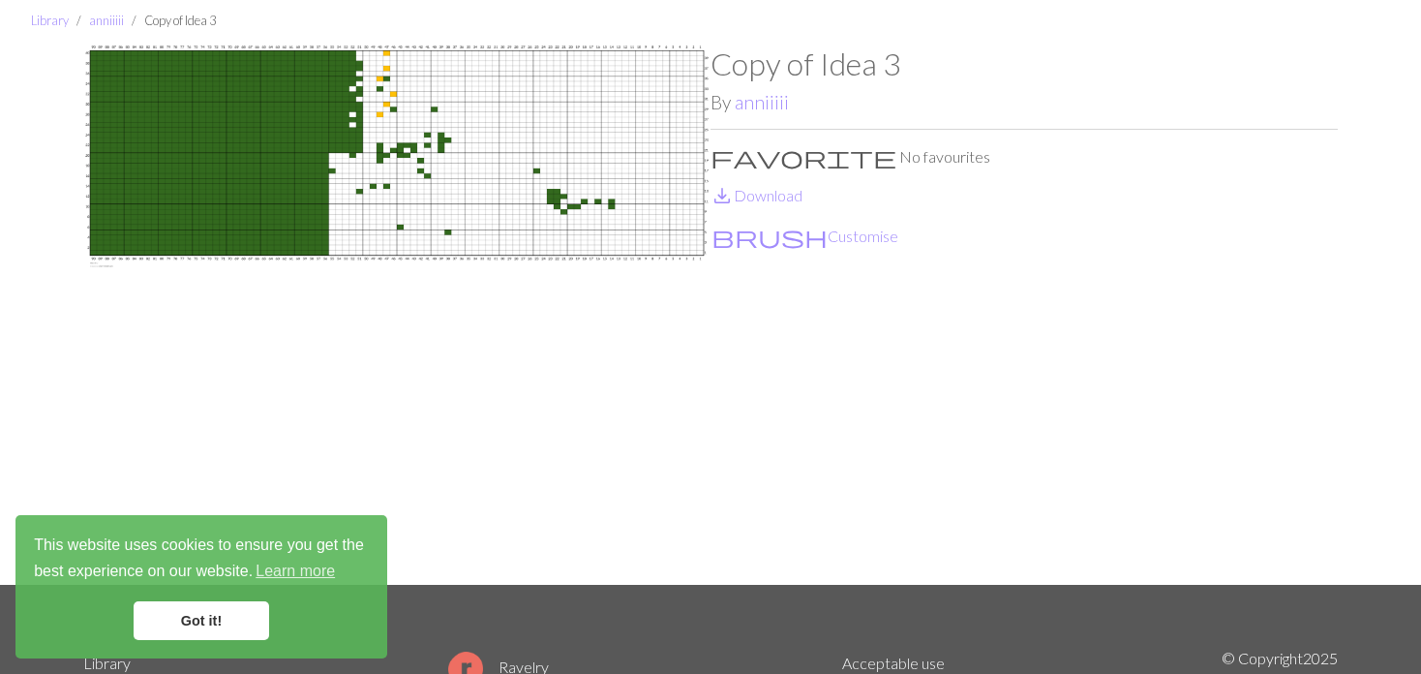
scroll to position [97, 0]
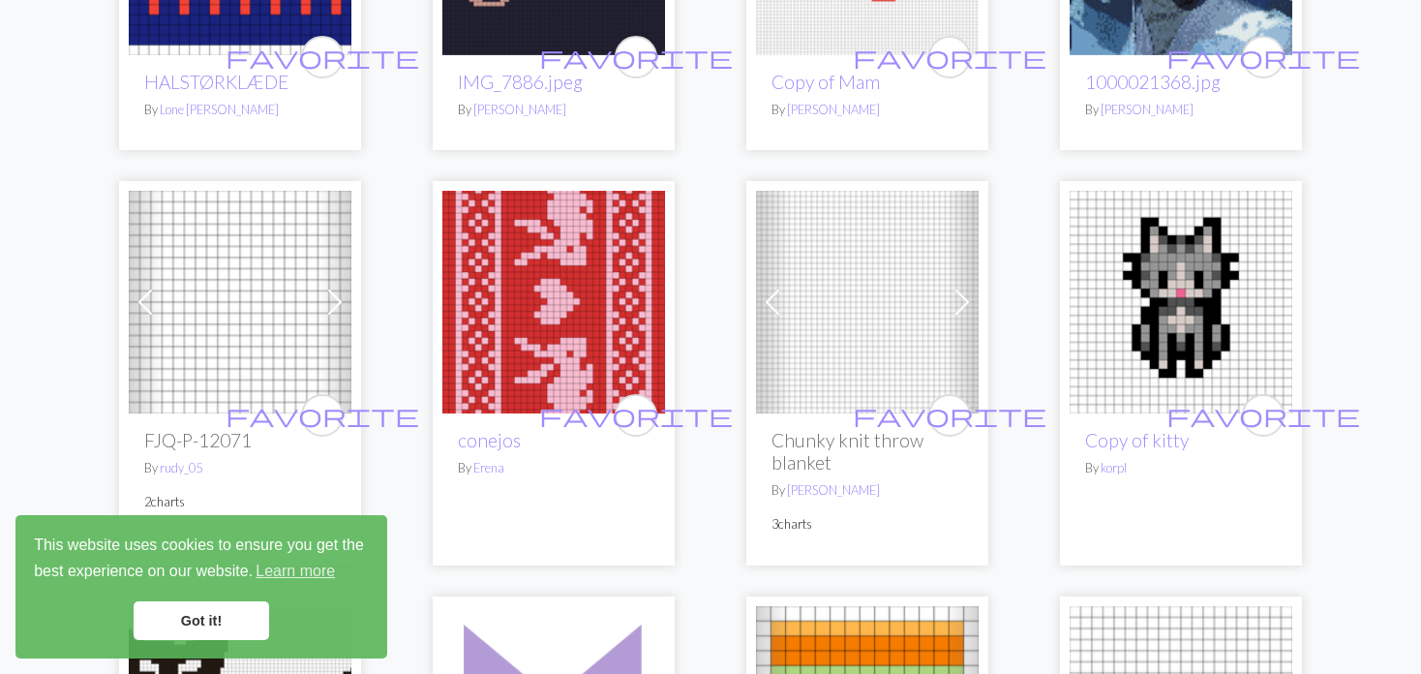
scroll to position [3678, 0]
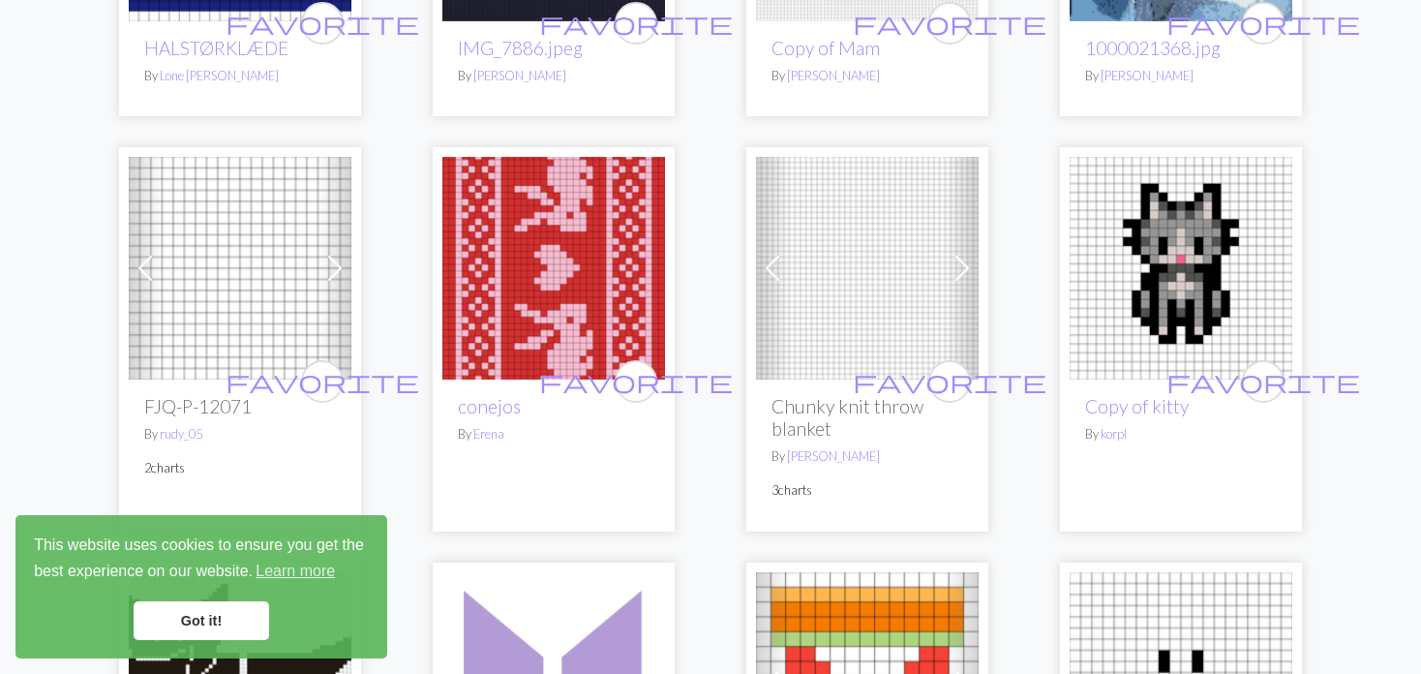
click at [788, 253] on span at bounding box center [772, 268] width 31 height 31
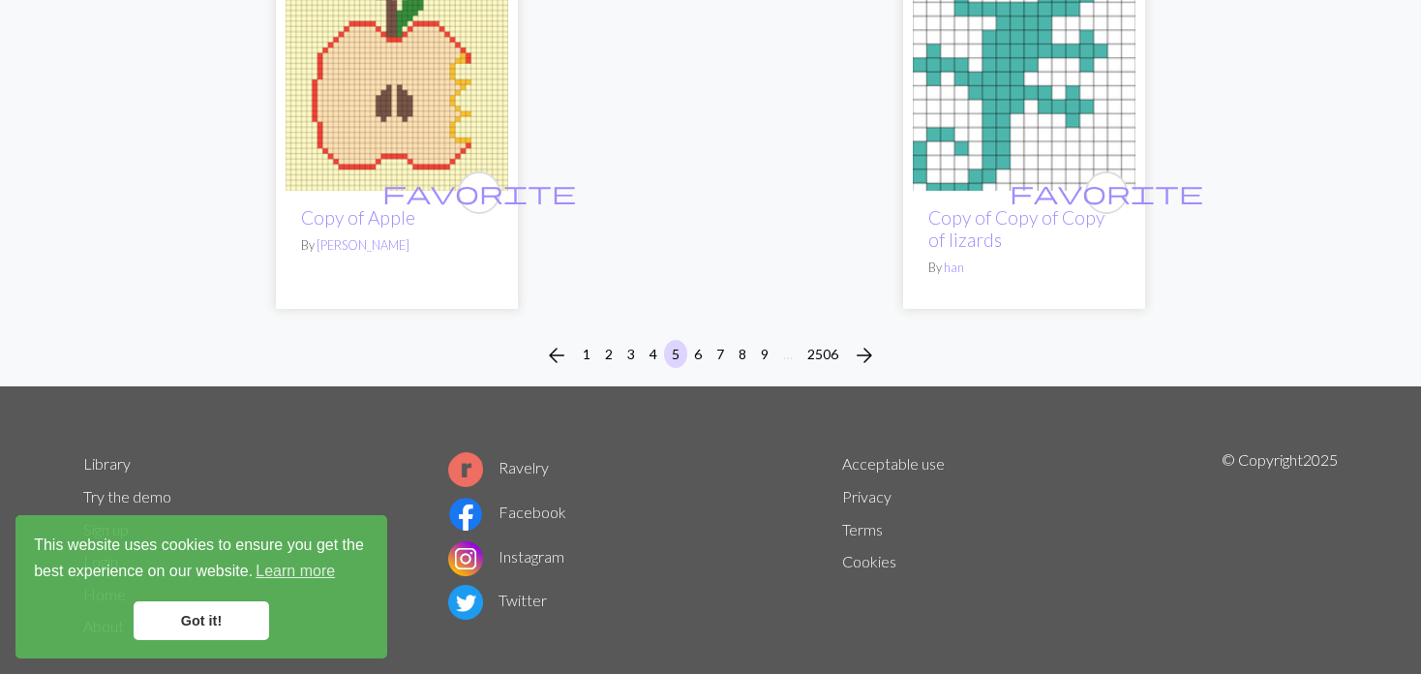
scroll to position [5074, 0]
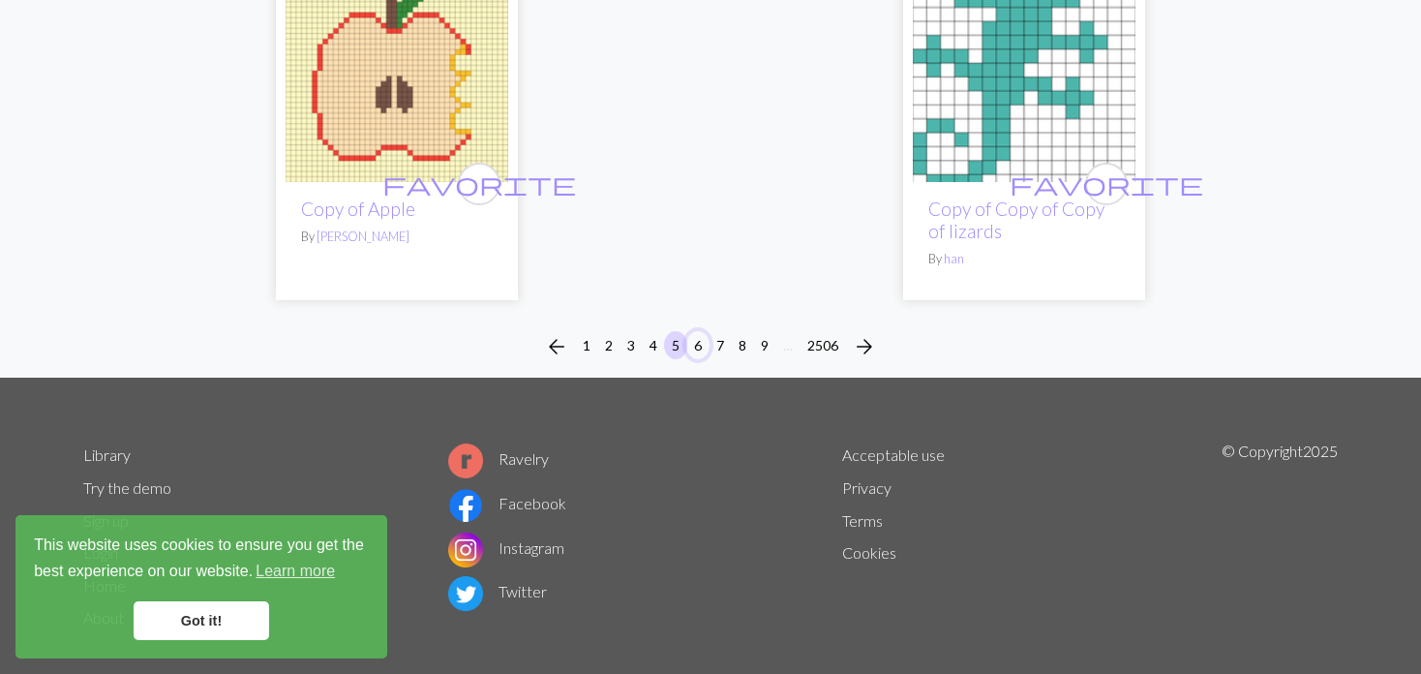
click at [698, 331] on button "6" at bounding box center [697, 345] width 23 height 28
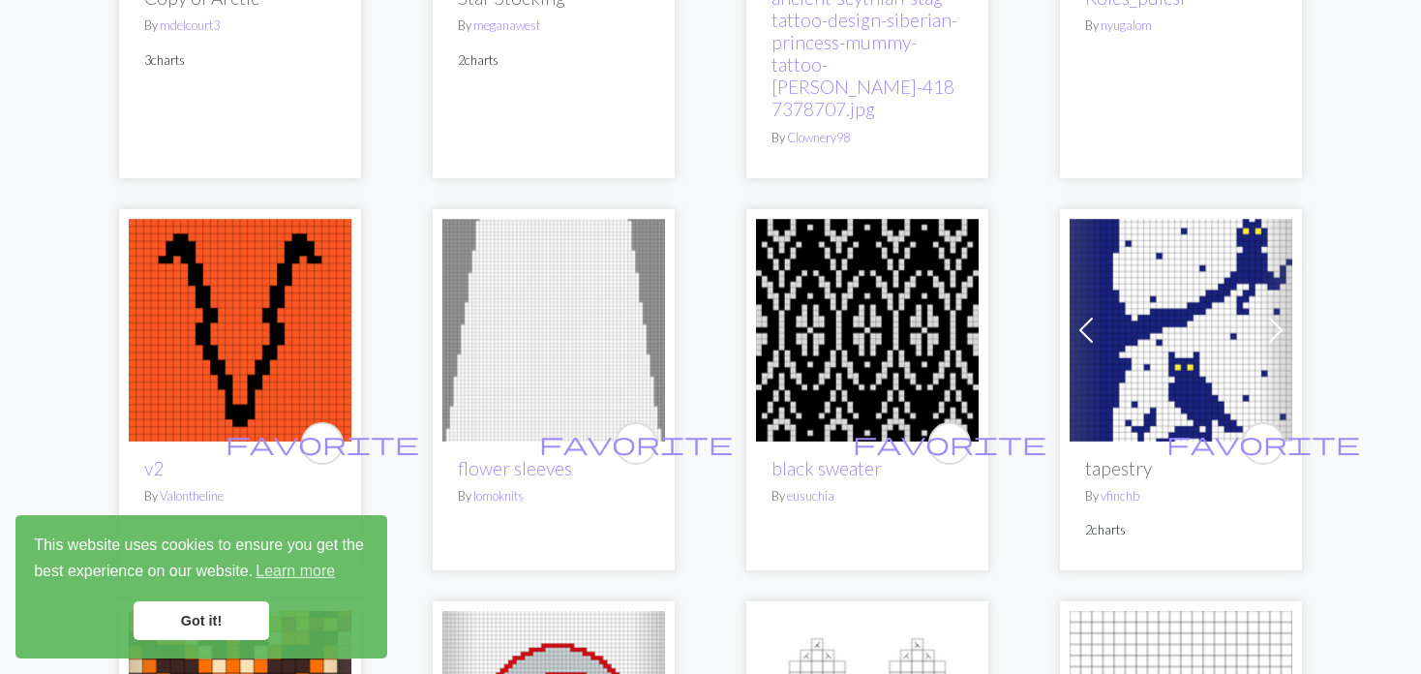
scroll to position [4162, 0]
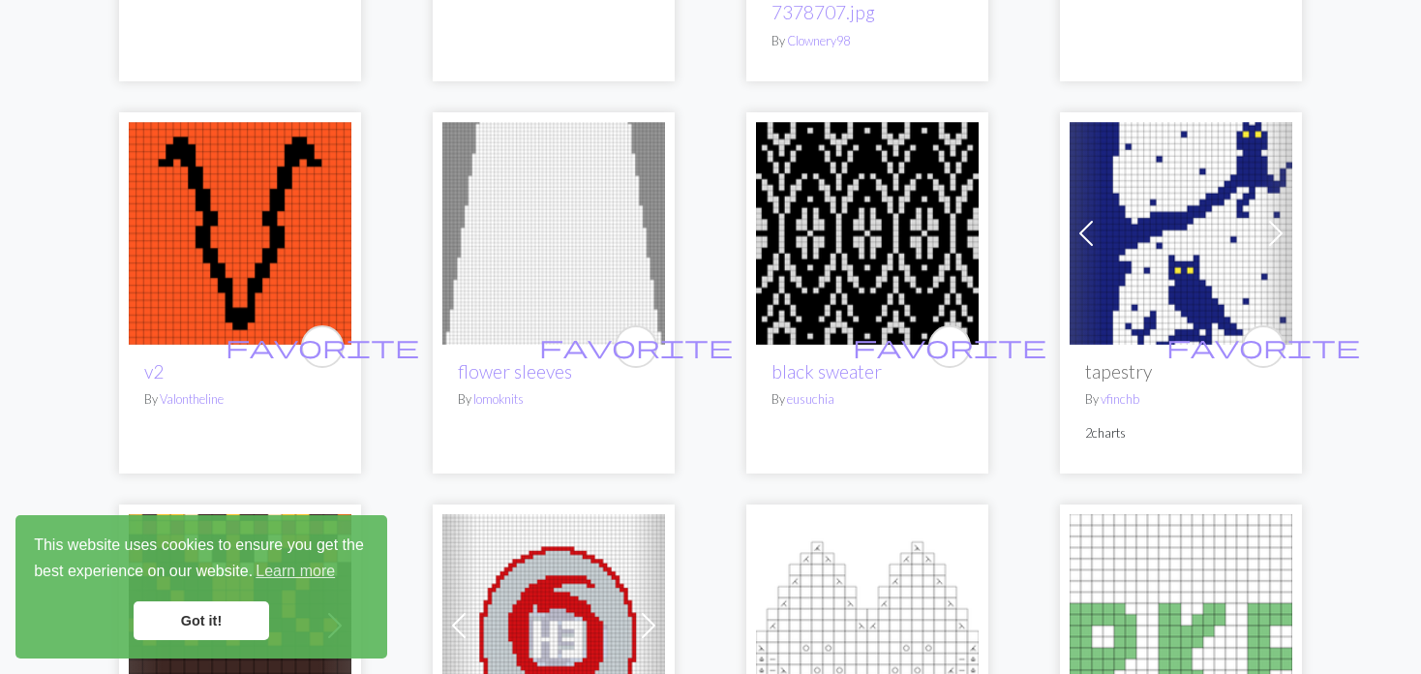
click at [1083, 231] on span at bounding box center [1085, 233] width 31 height 31
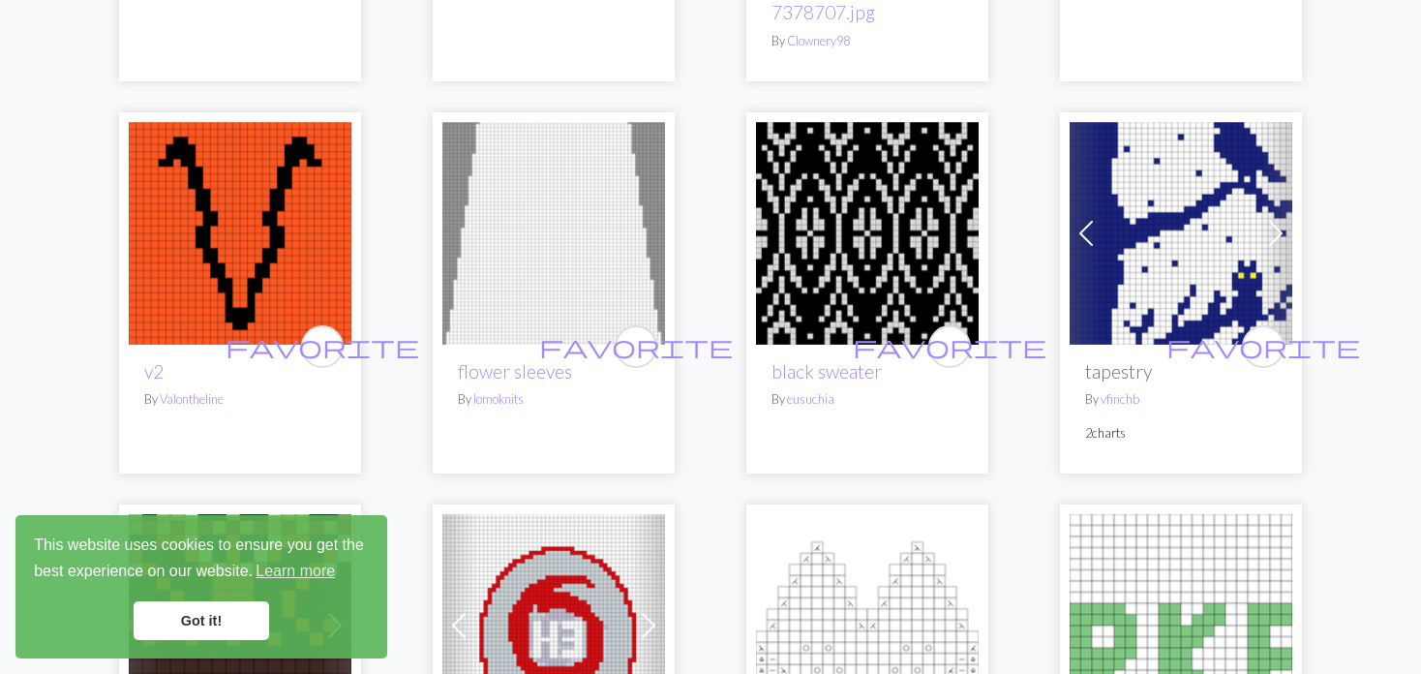
click at [1083, 231] on span at bounding box center [1085, 233] width 31 height 31
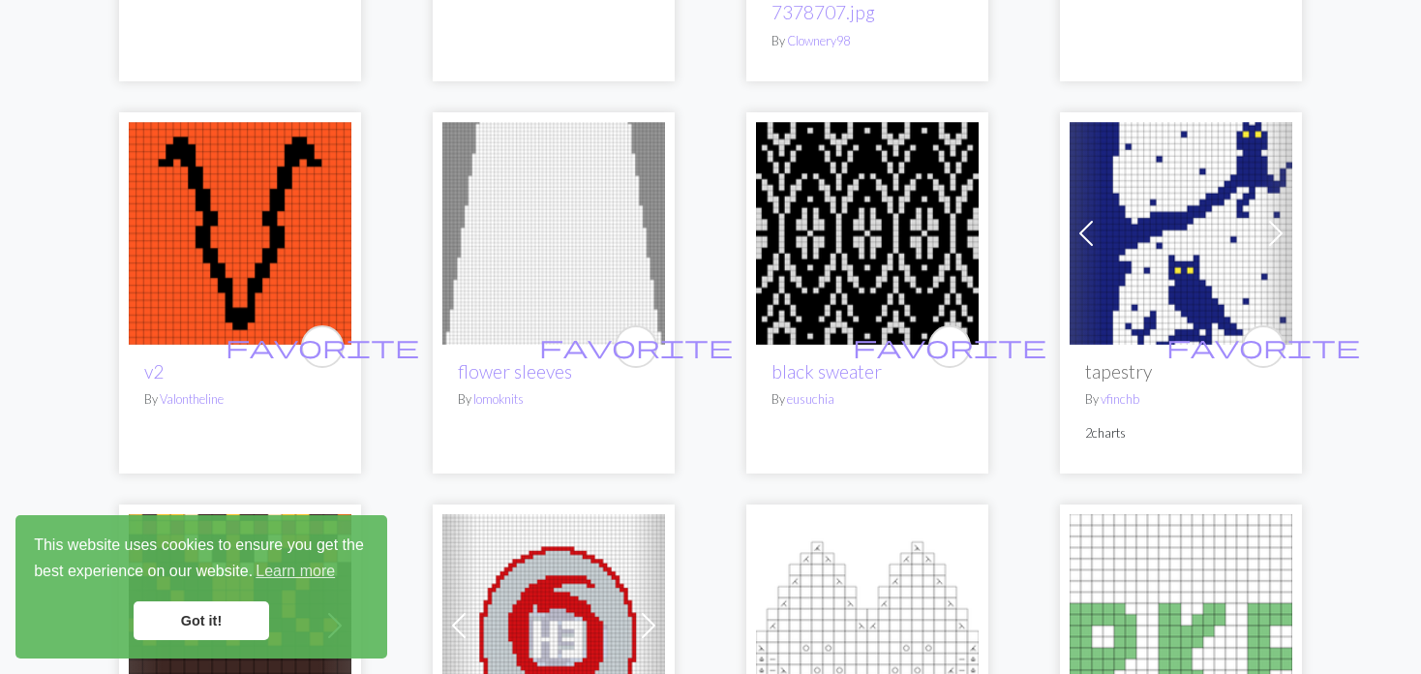
click at [1083, 231] on span at bounding box center [1085, 233] width 31 height 31
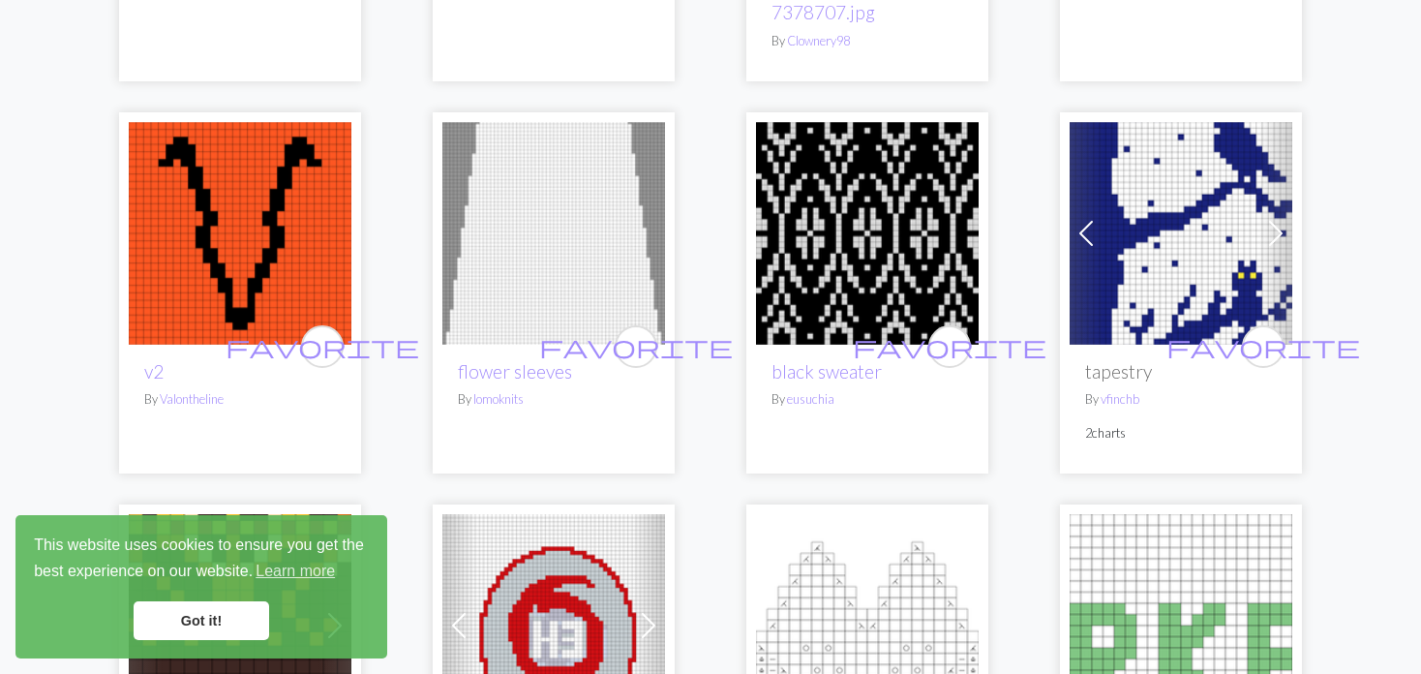
click at [1089, 229] on span at bounding box center [1085, 233] width 31 height 31
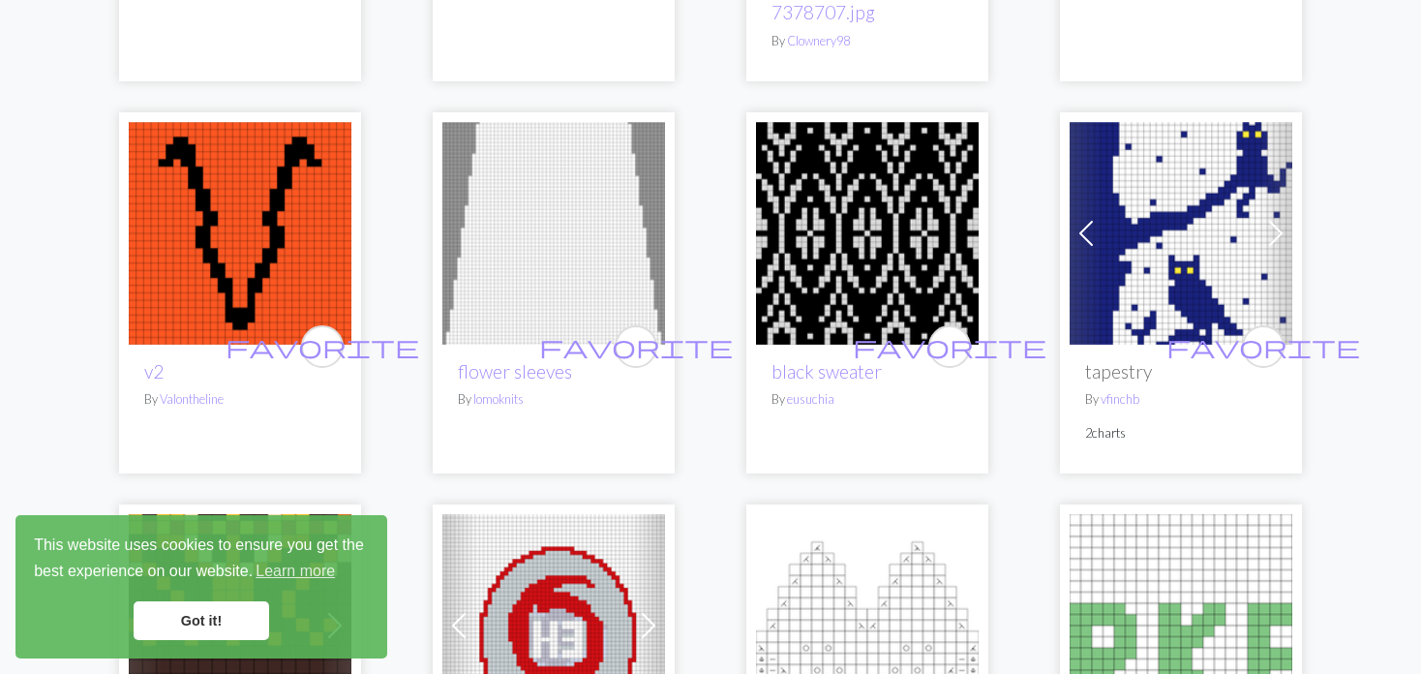
click at [1121, 222] on img at bounding box center [1180, 233] width 223 height 223
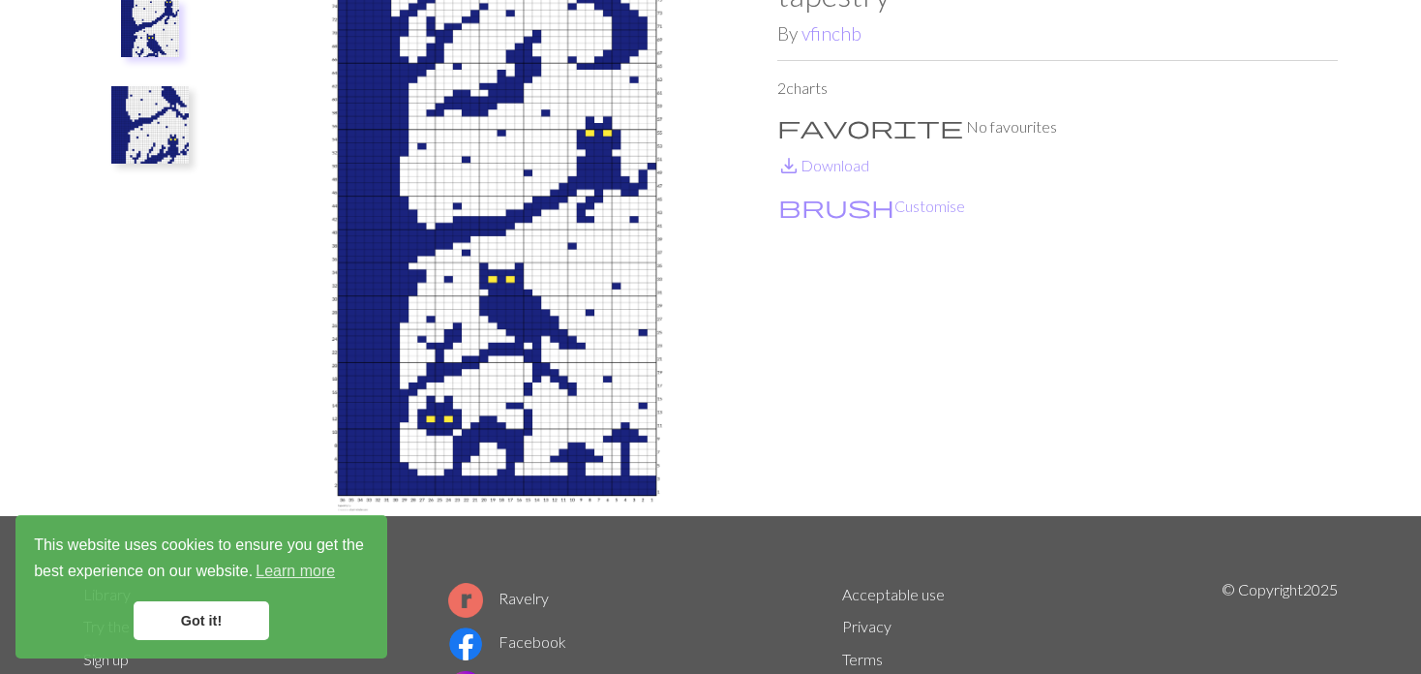
scroll to position [97, 0]
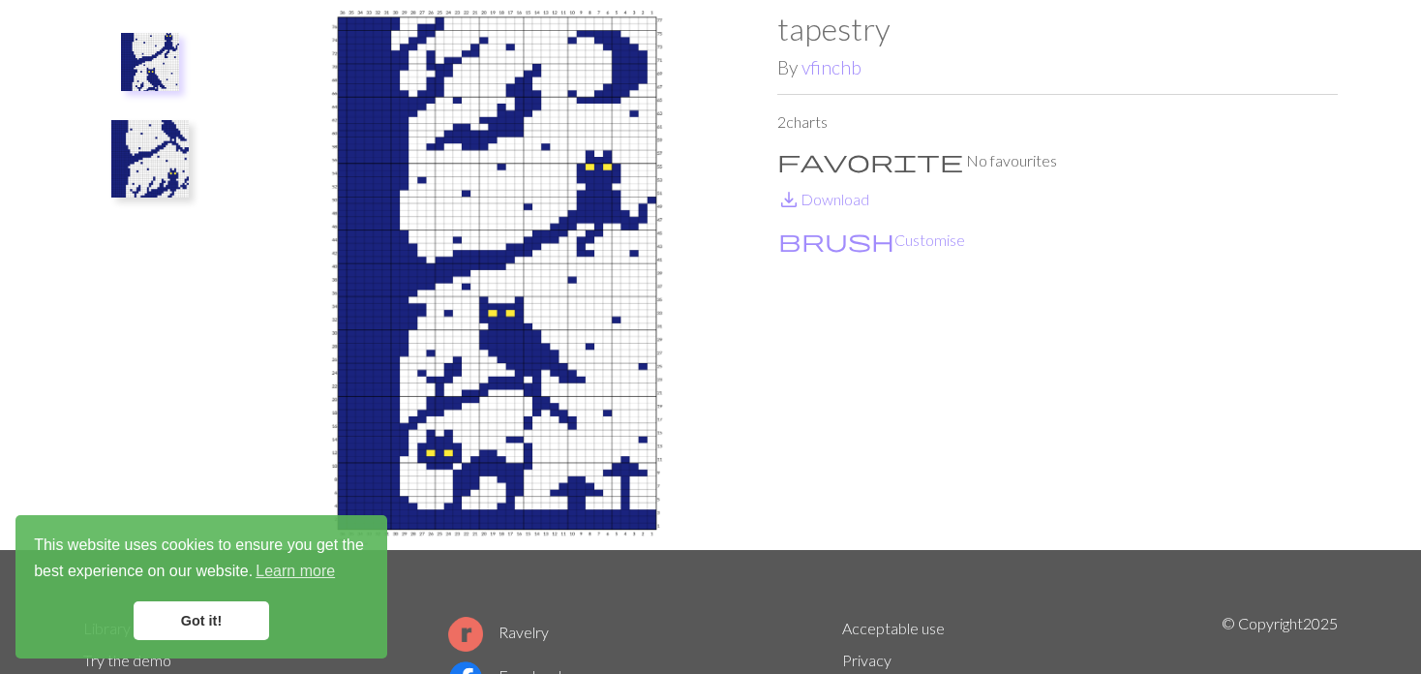
click at [165, 141] on img at bounding box center [149, 158] width 77 height 77
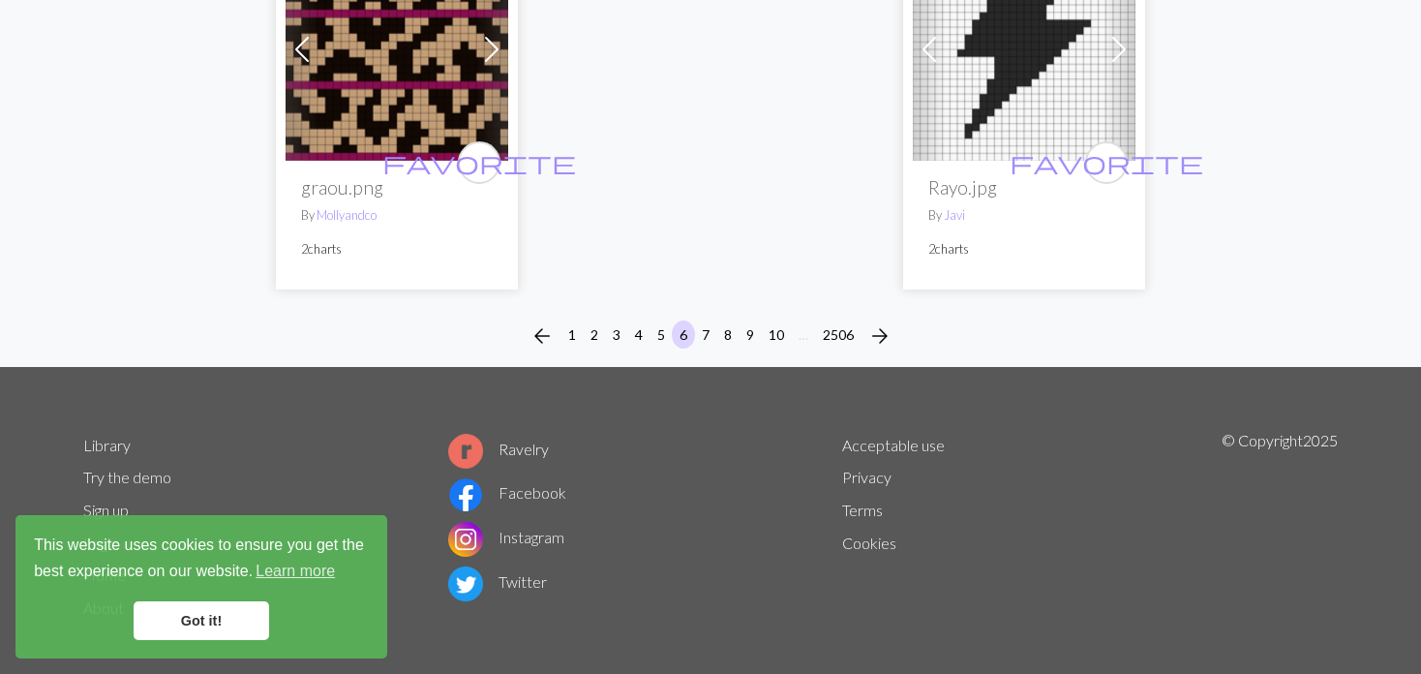
scroll to position [5164, 0]
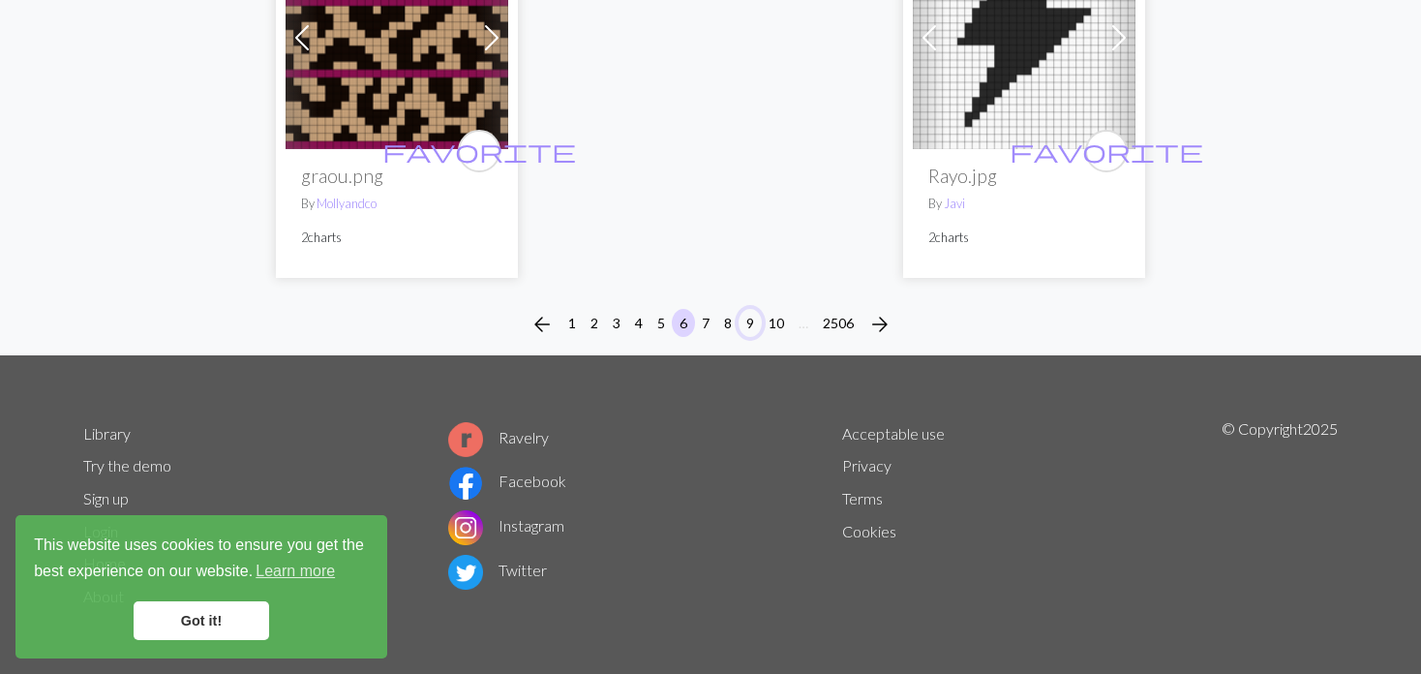
click at [749, 329] on button "9" at bounding box center [749, 323] width 23 height 28
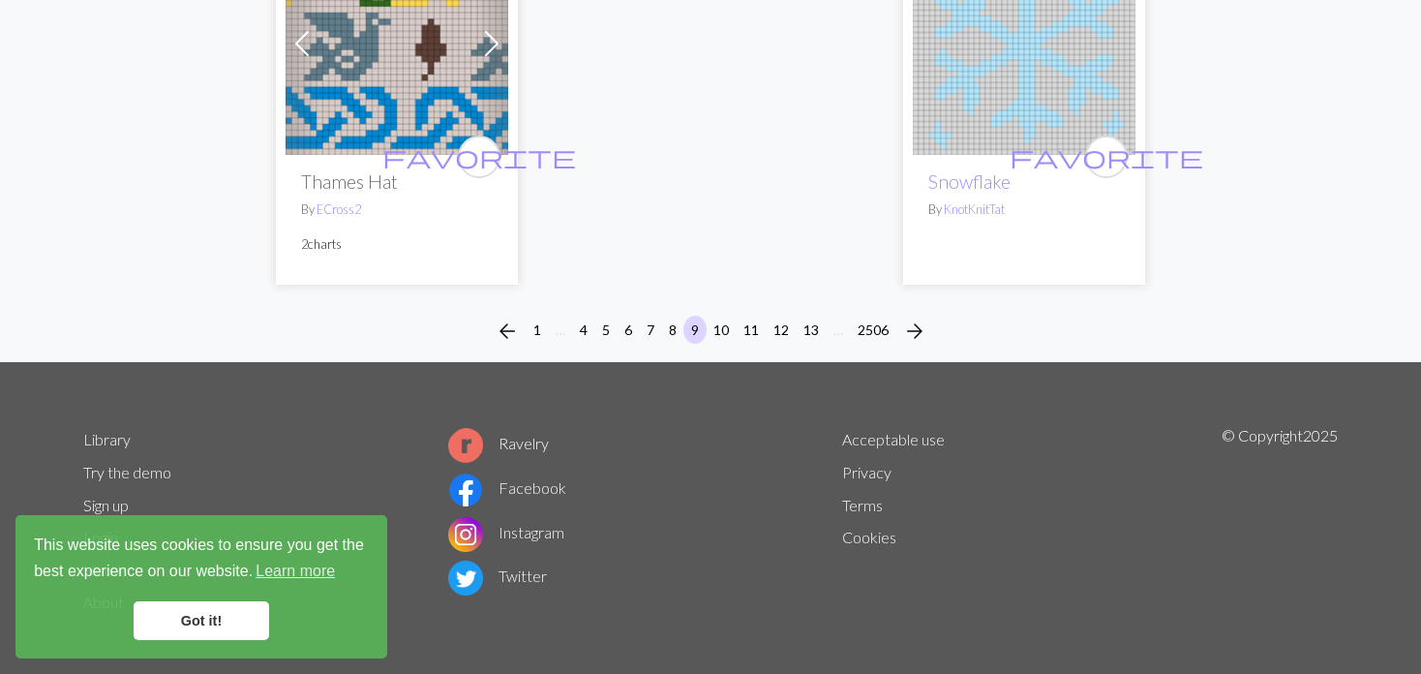
scroll to position [5086, 0]
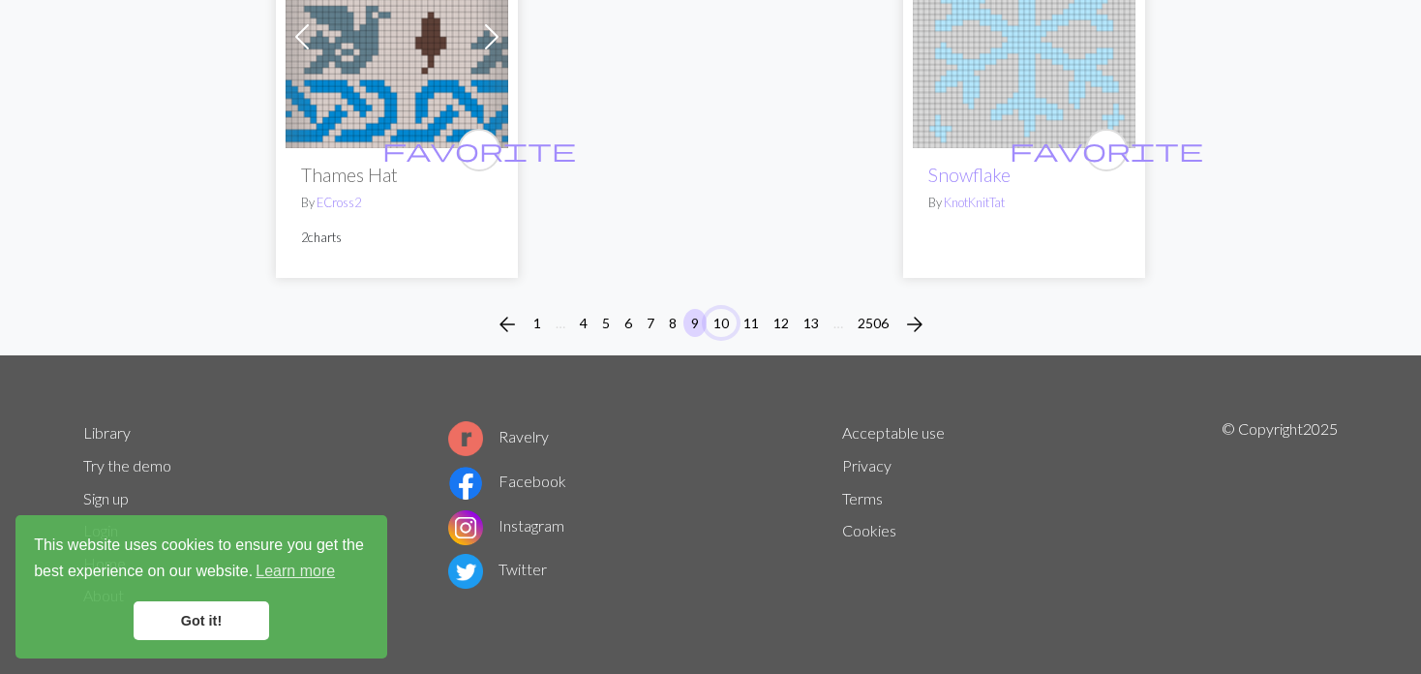
click at [721, 313] on button "10" at bounding box center [721, 323] width 31 height 28
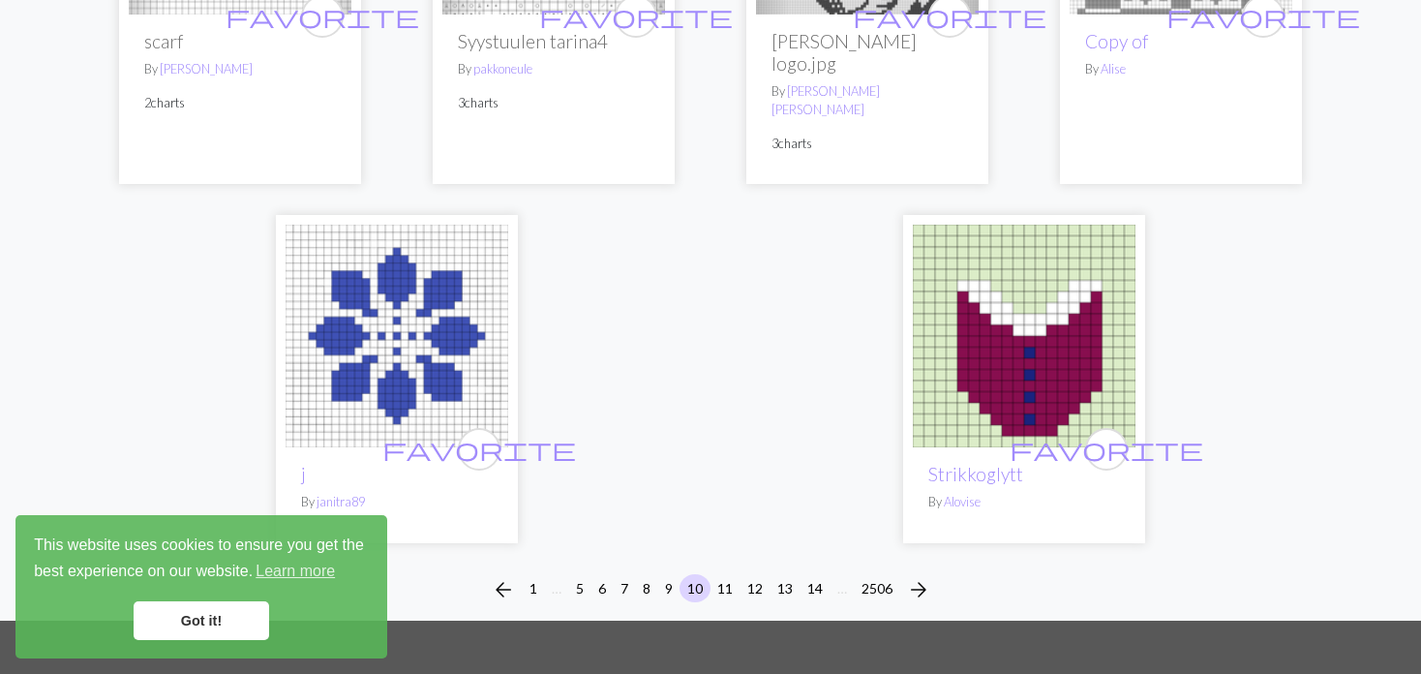
scroll to position [5033, 0]
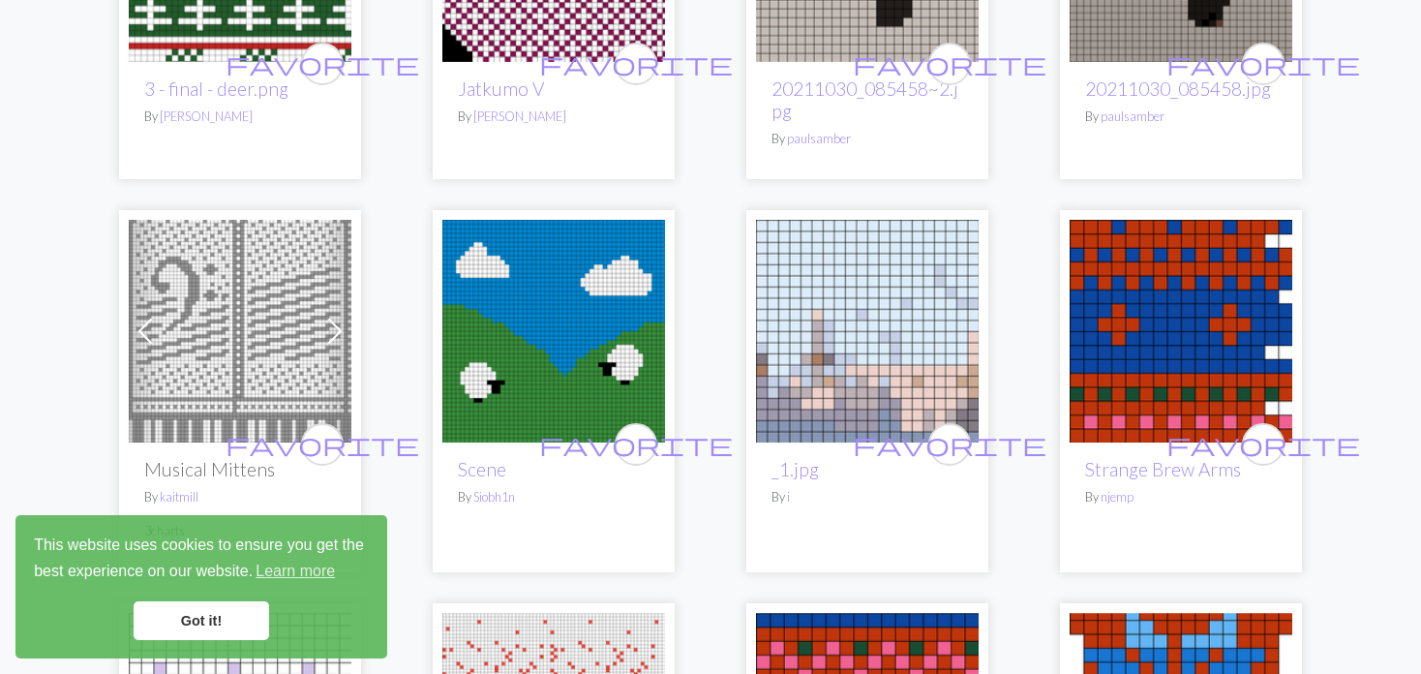
scroll to position [3968, 0]
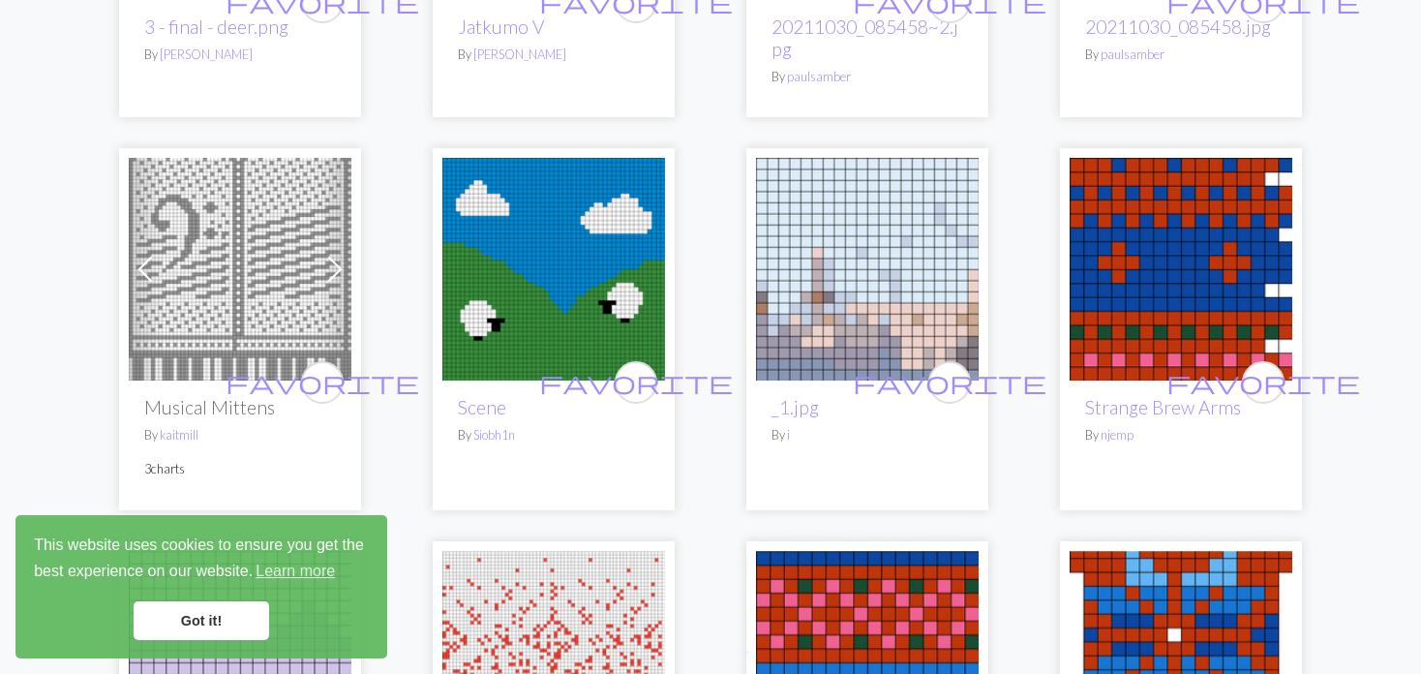
click at [297, 235] on img at bounding box center [240, 269] width 223 height 223
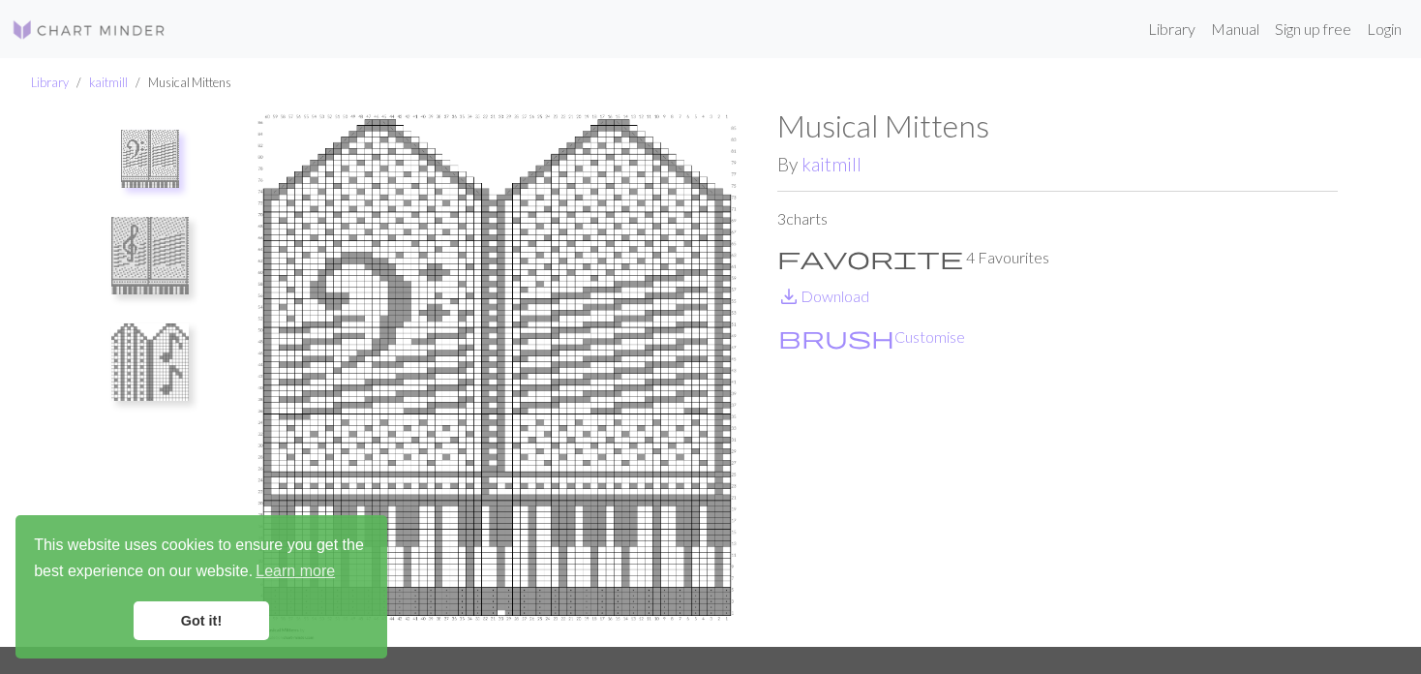
click at [177, 368] on img at bounding box center [149, 361] width 77 height 77
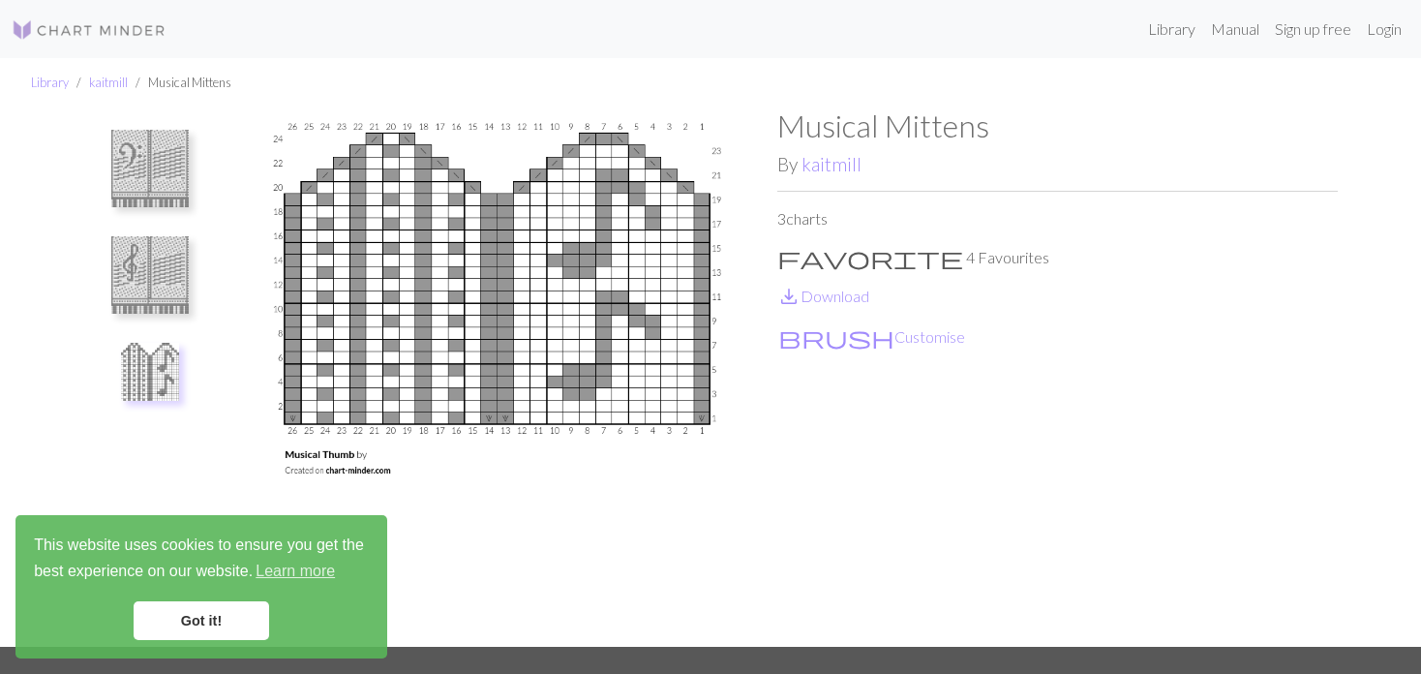
click at [145, 287] on img at bounding box center [149, 274] width 77 height 77
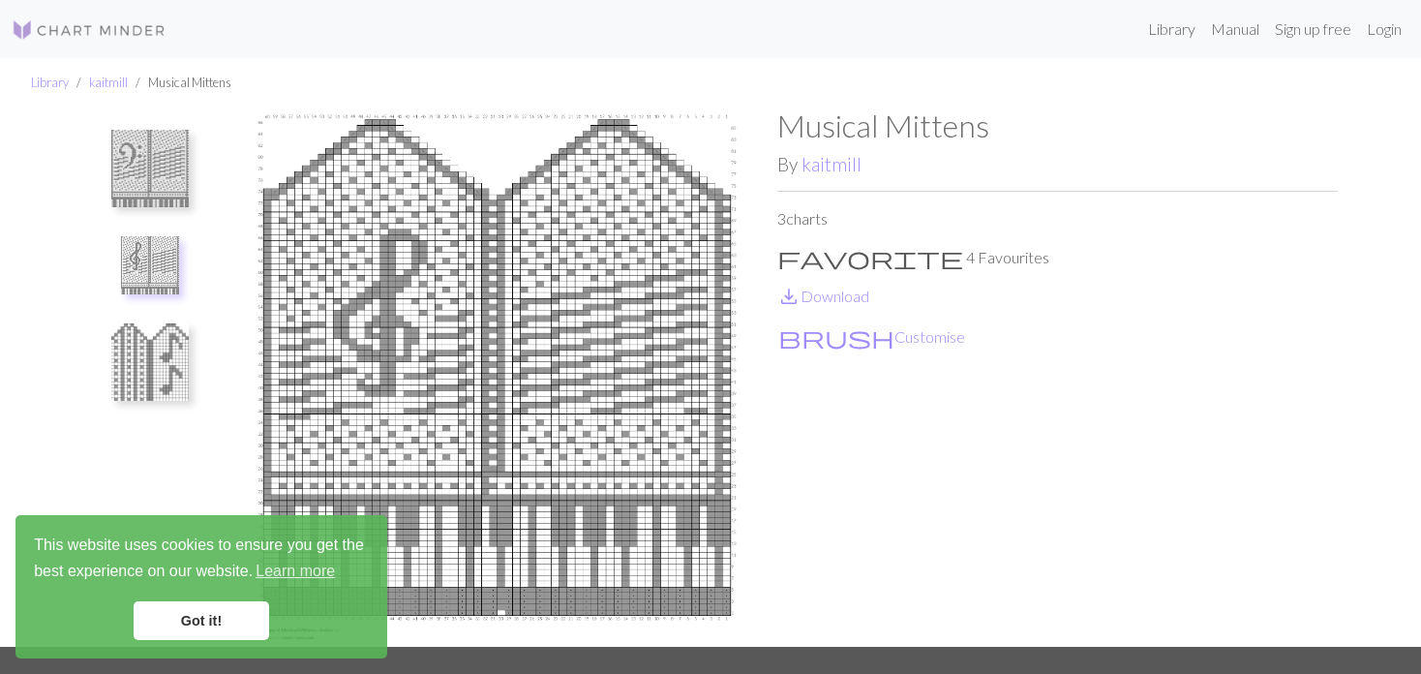
scroll to position [97, 0]
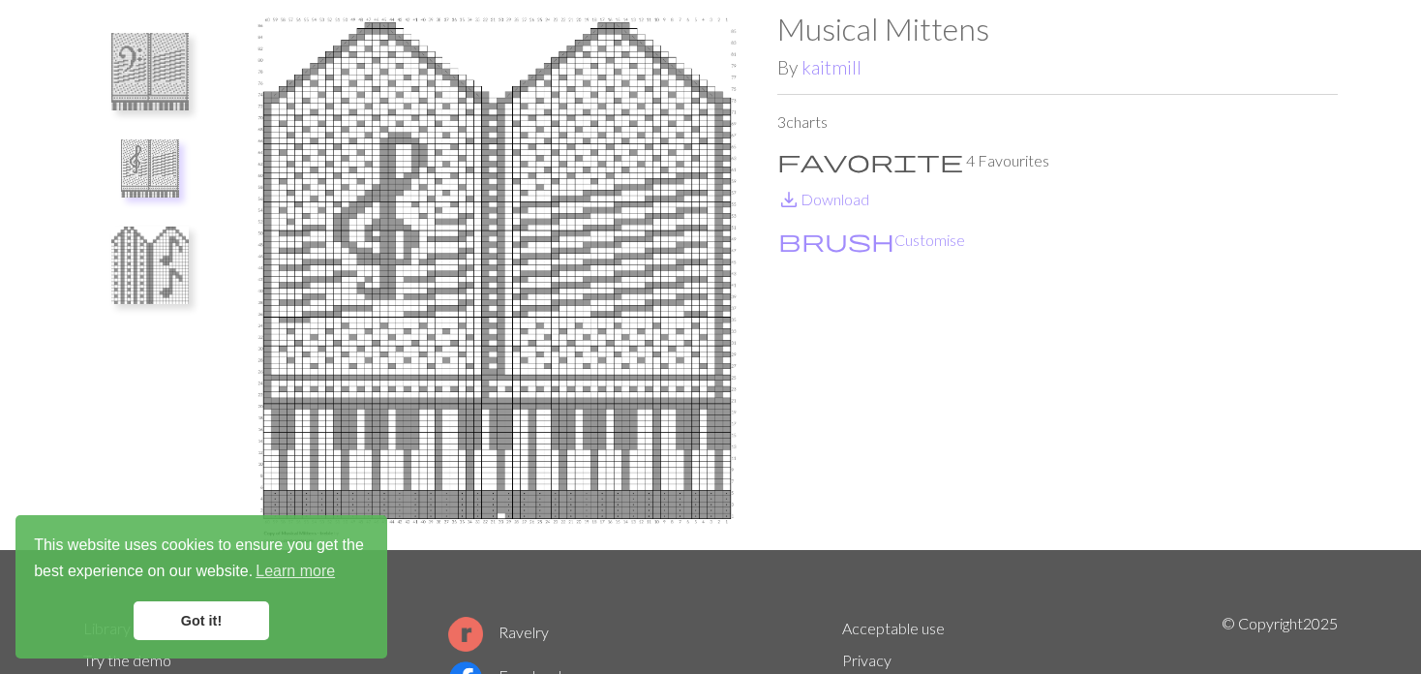
click at [164, 64] on img at bounding box center [149, 71] width 77 height 77
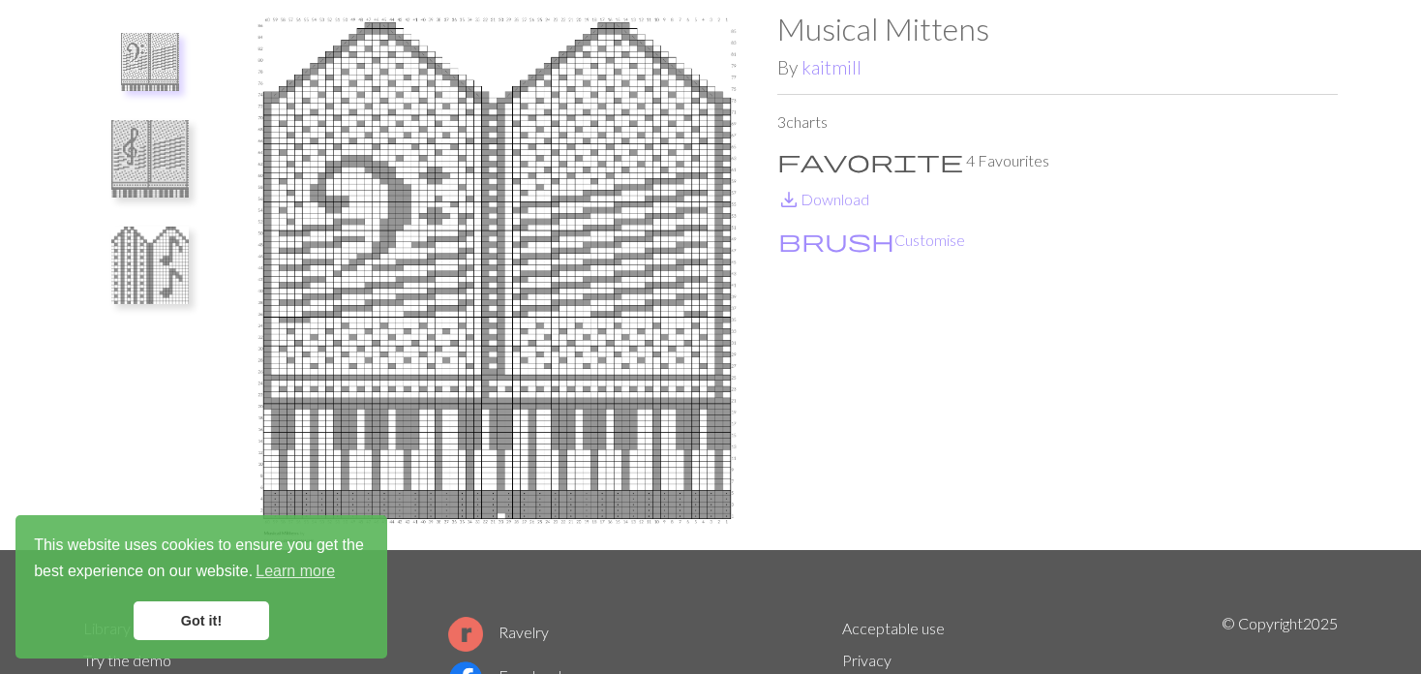
click at [131, 165] on img at bounding box center [149, 158] width 77 height 77
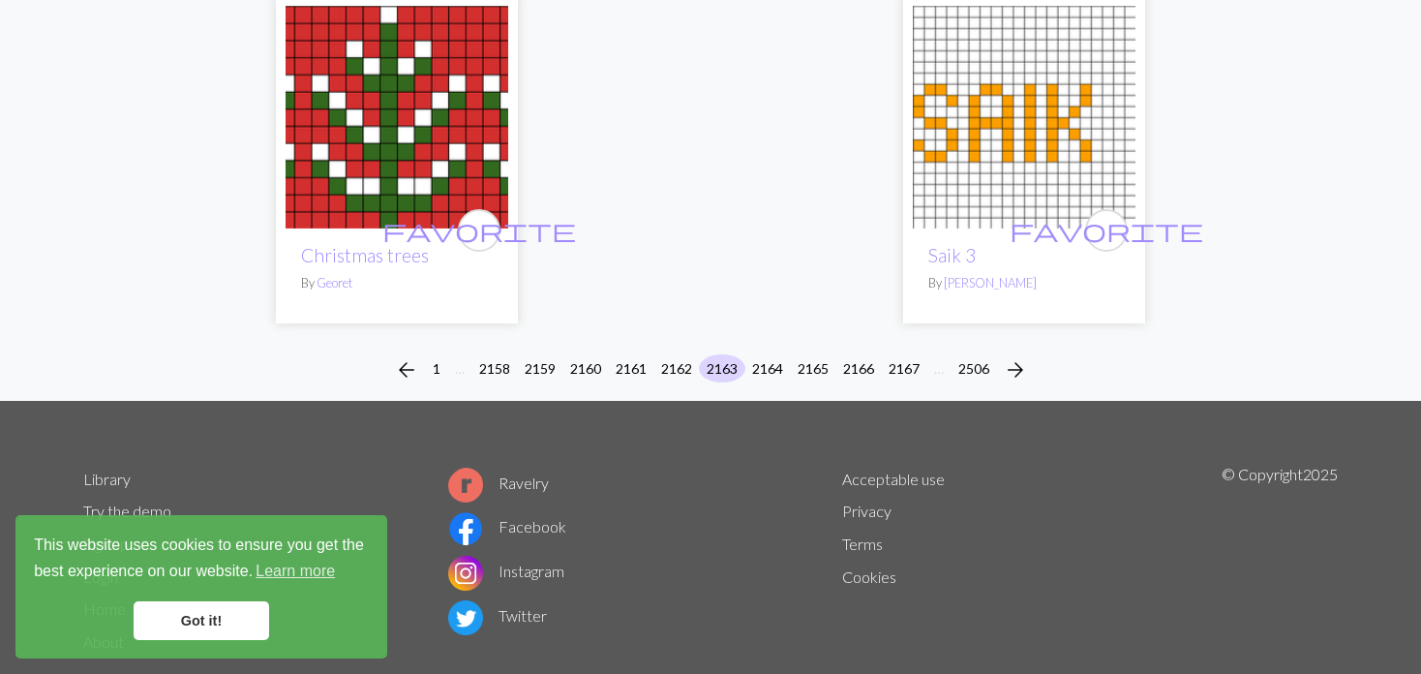
scroll to position [4894, 0]
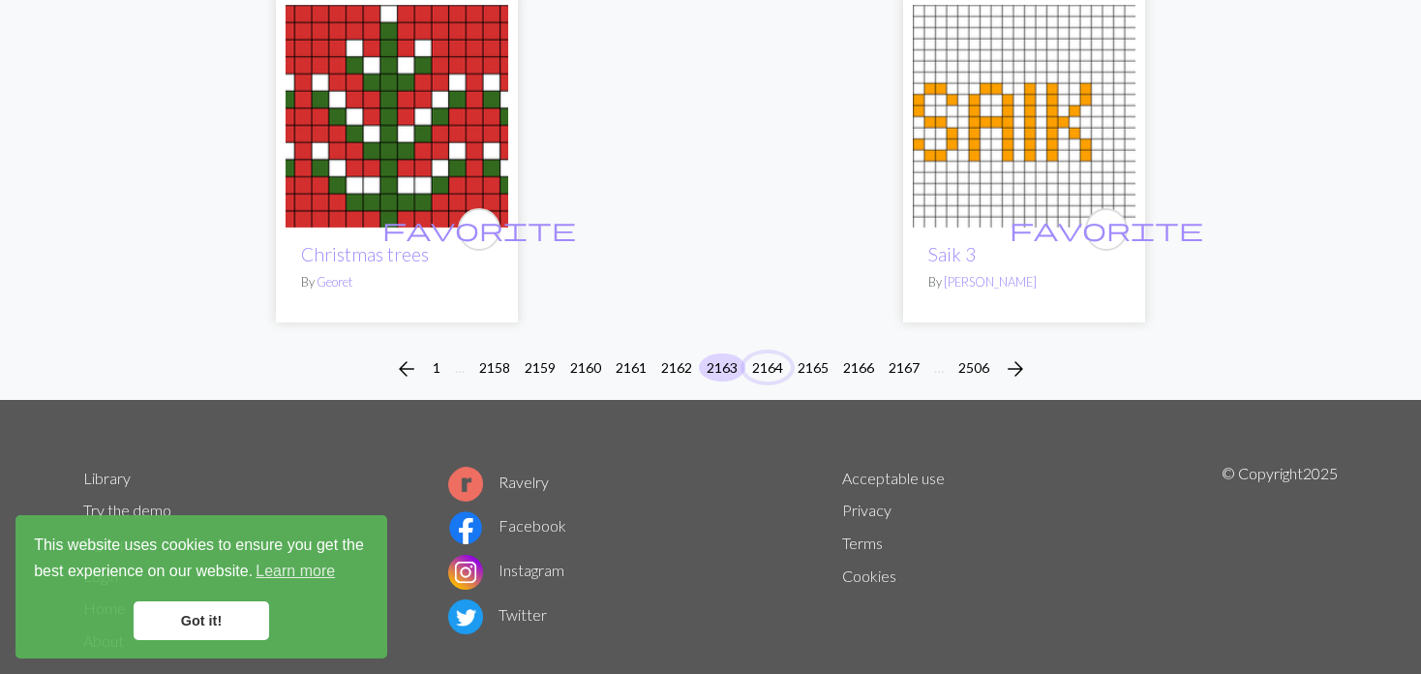
click at [769, 353] on button "2164" at bounding box center [767, 367] width 46 height 28
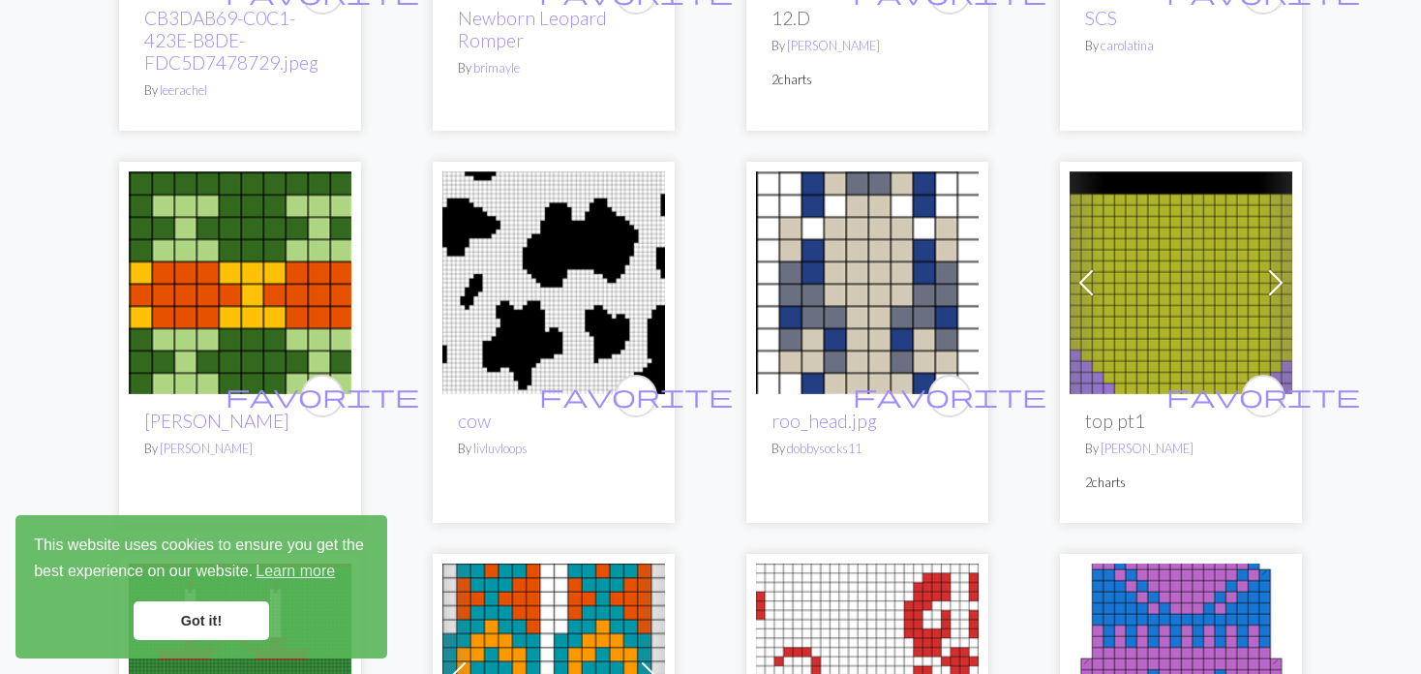
scroll to position [2226, 0]
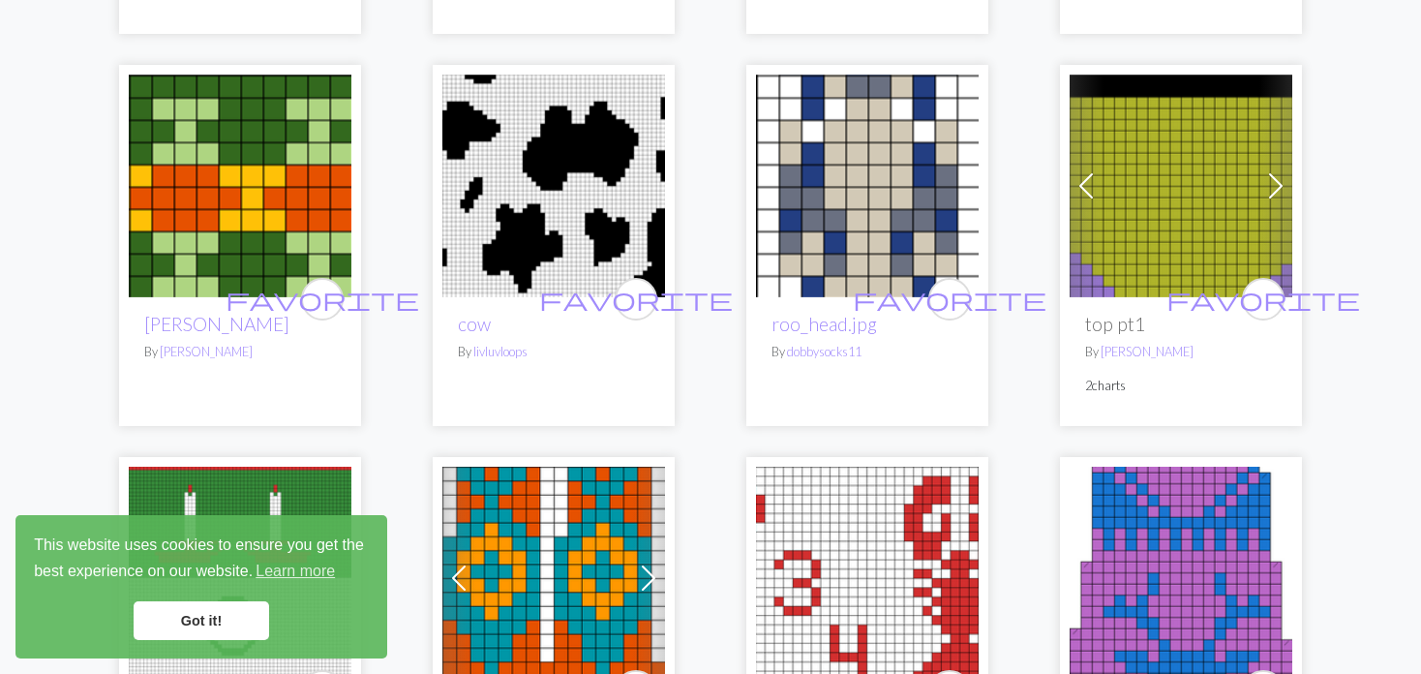
click at [1084, 170] on span at bounding box center [1085, 185] width 31 height 31
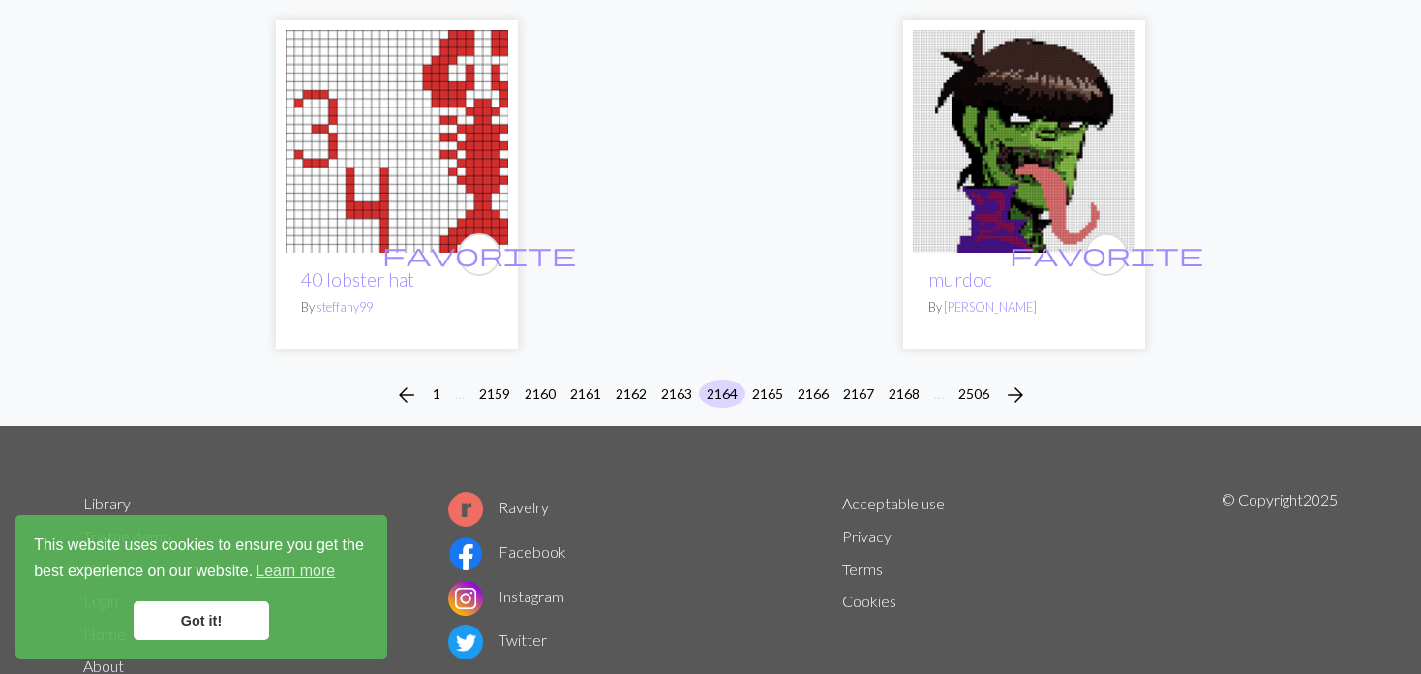
scroll to position [4997, 0]
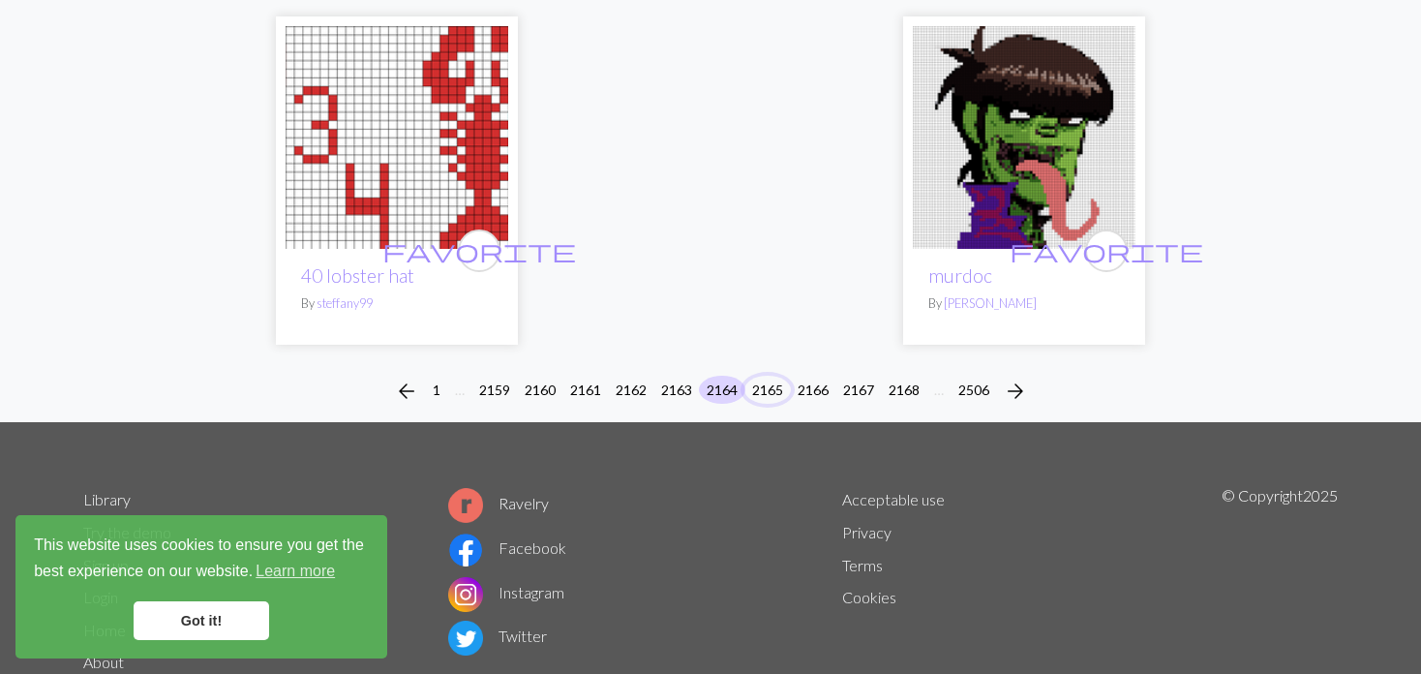
click at [761, 376] on button "2165" at bounding box center [767, 390] width 46 height 28
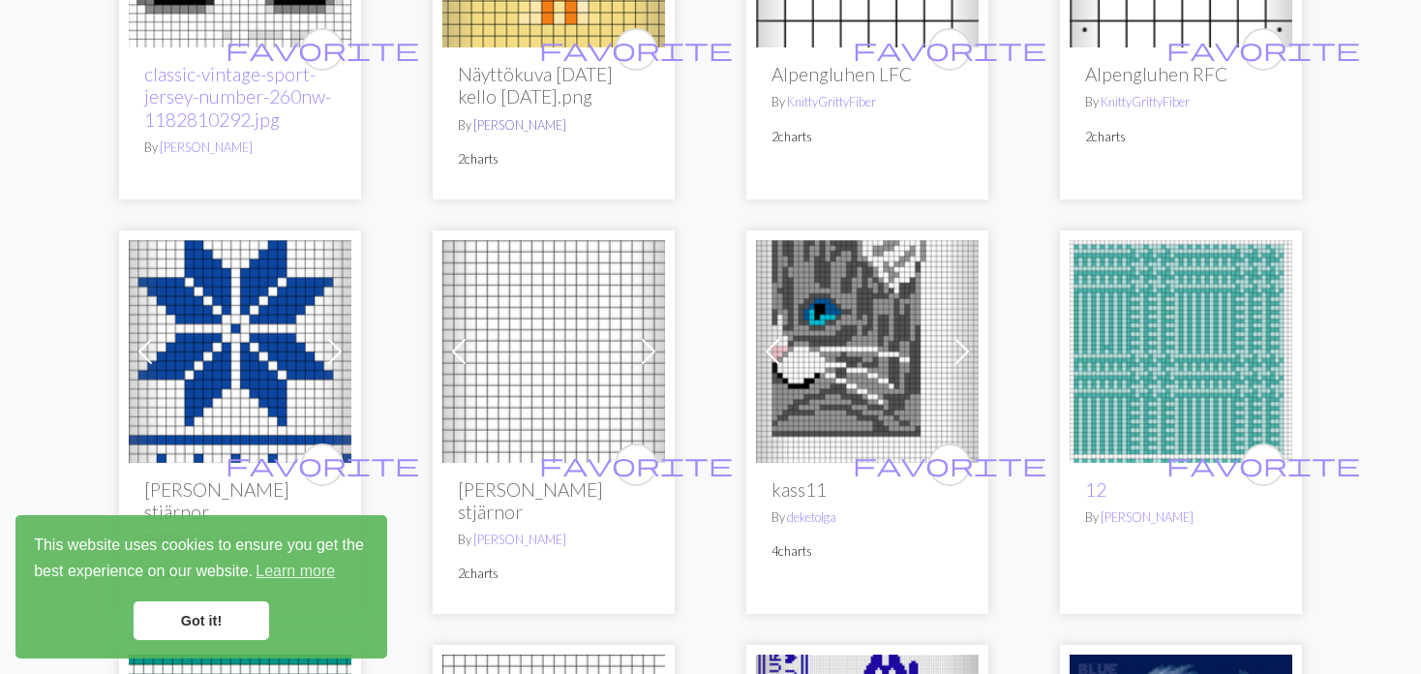
scroll to position [3194, 0]
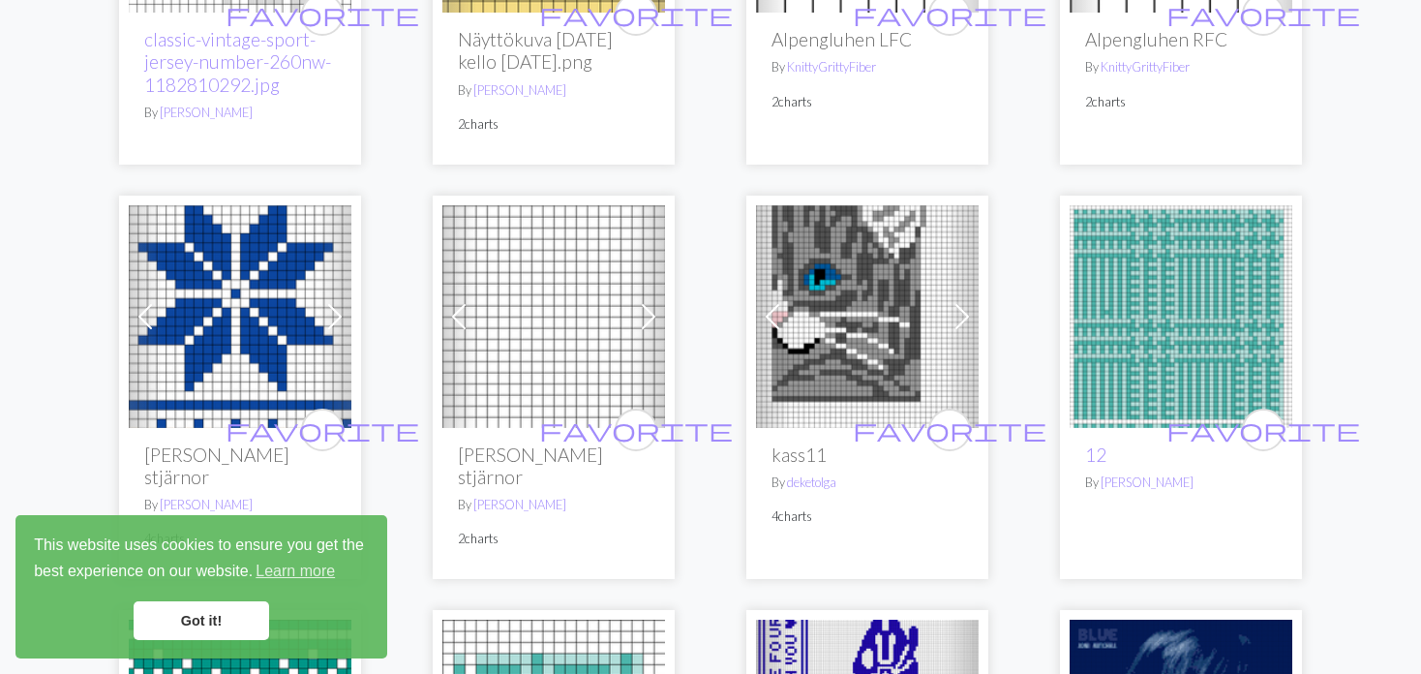
click at [832, 293] on img at bounding box center [867, 316] width 223 height 223
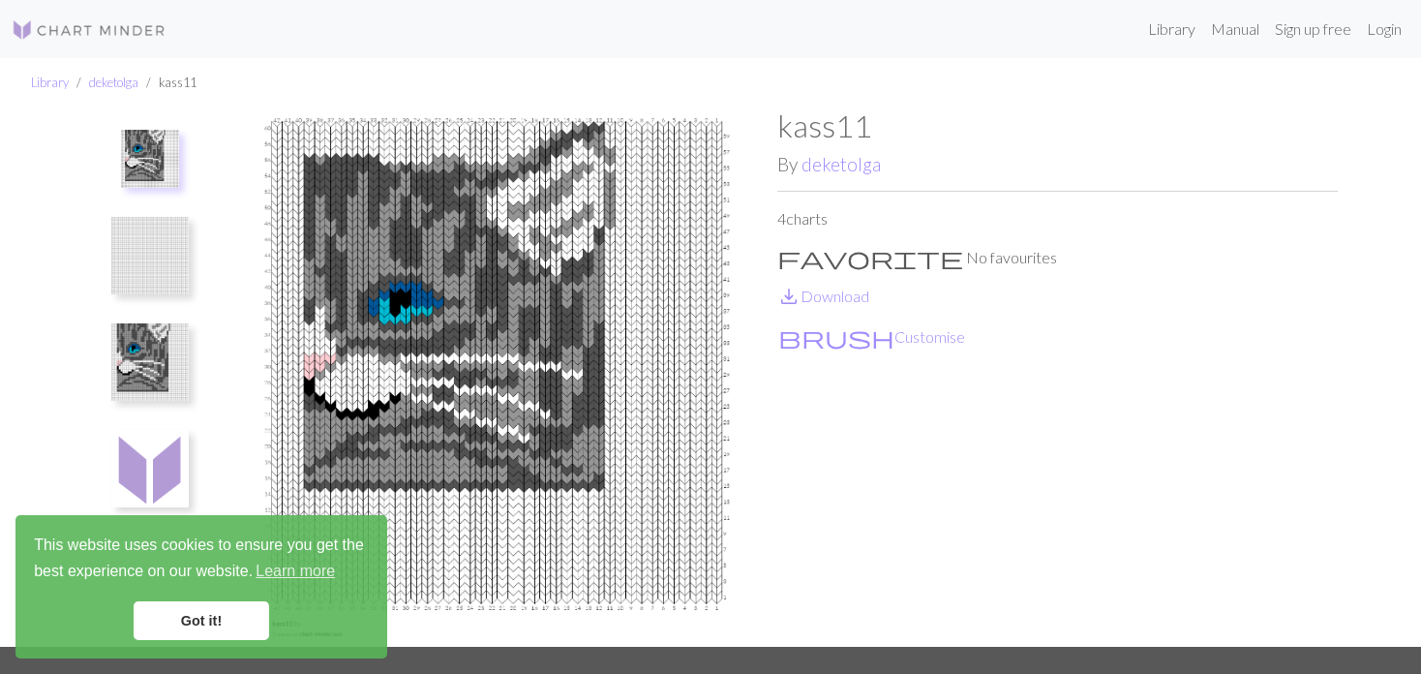
scroll to position [97, 0]
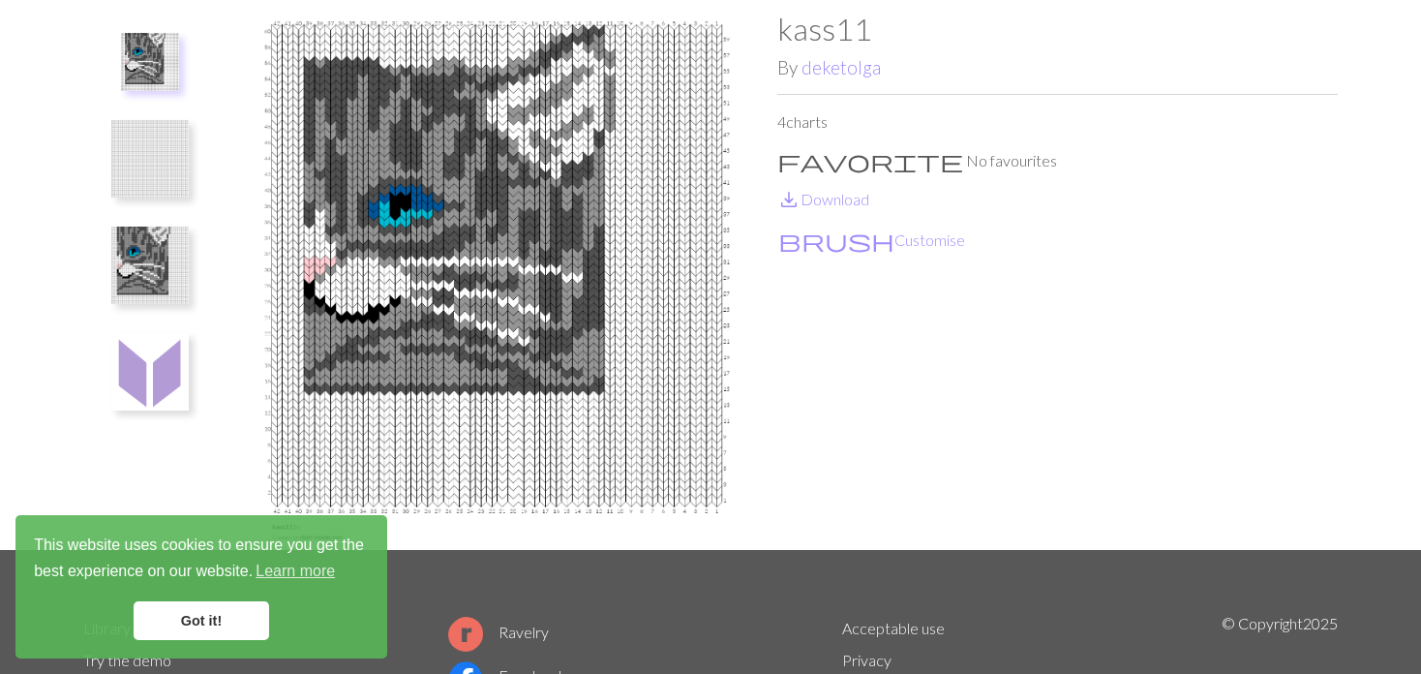
click at [88, 261] on ul at bounding box center [150, 273] width 134 height 524
click at [131, 268] on img at bounding box center [149, 264] width 77 height 77
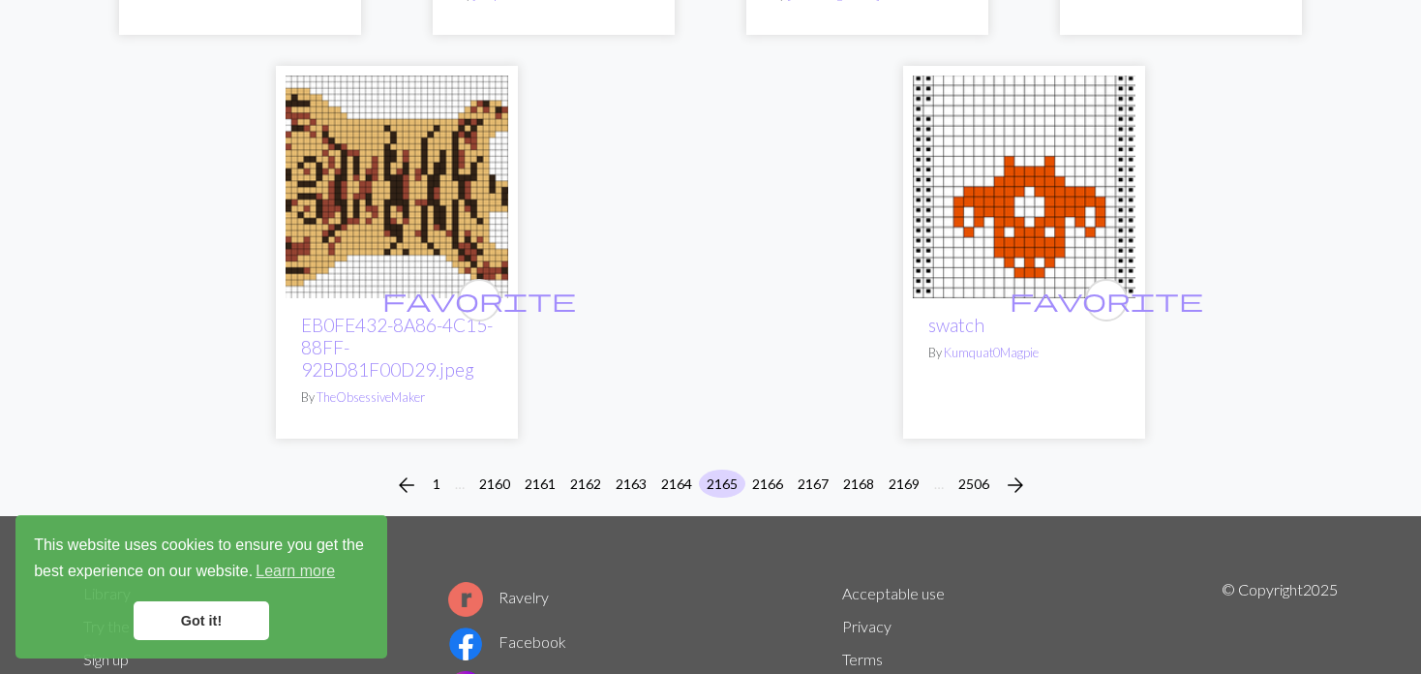
scroll to position [5029, 0]
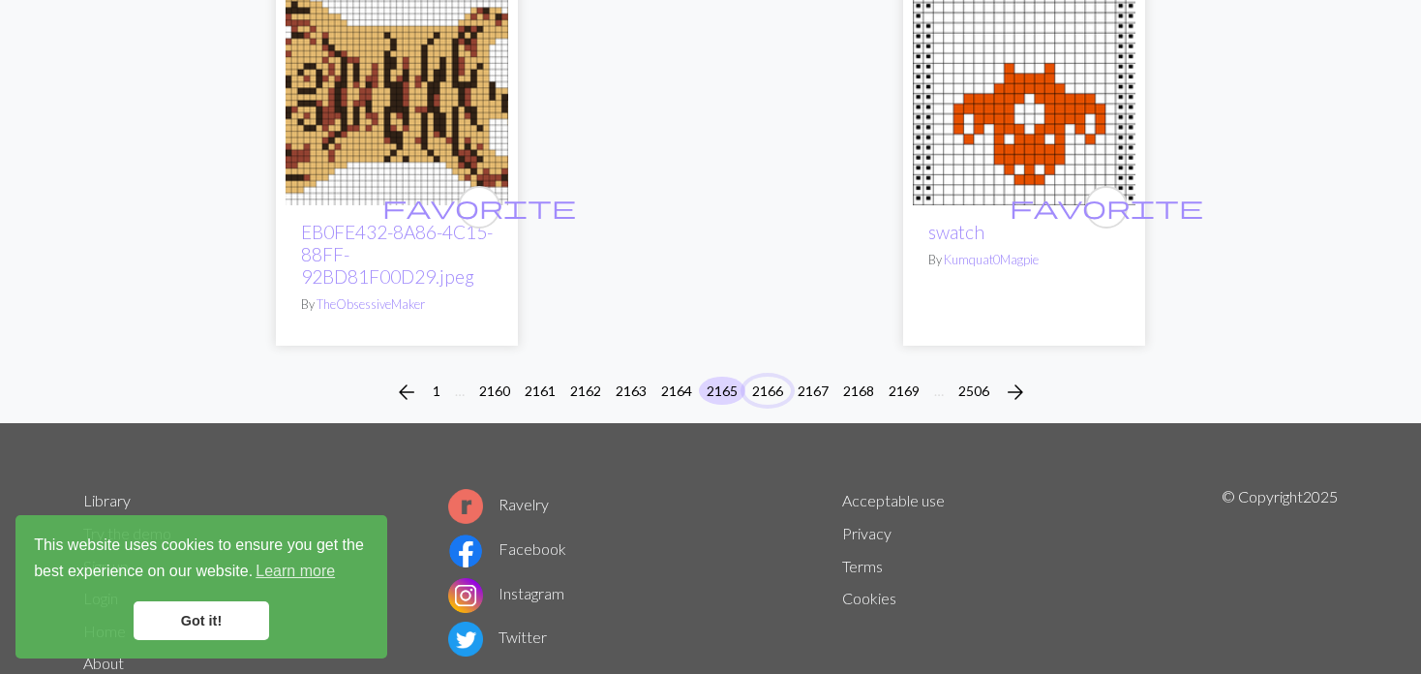
click at [766, 376] on button "2166" at bounding box center [767, 390] width 46 height 28
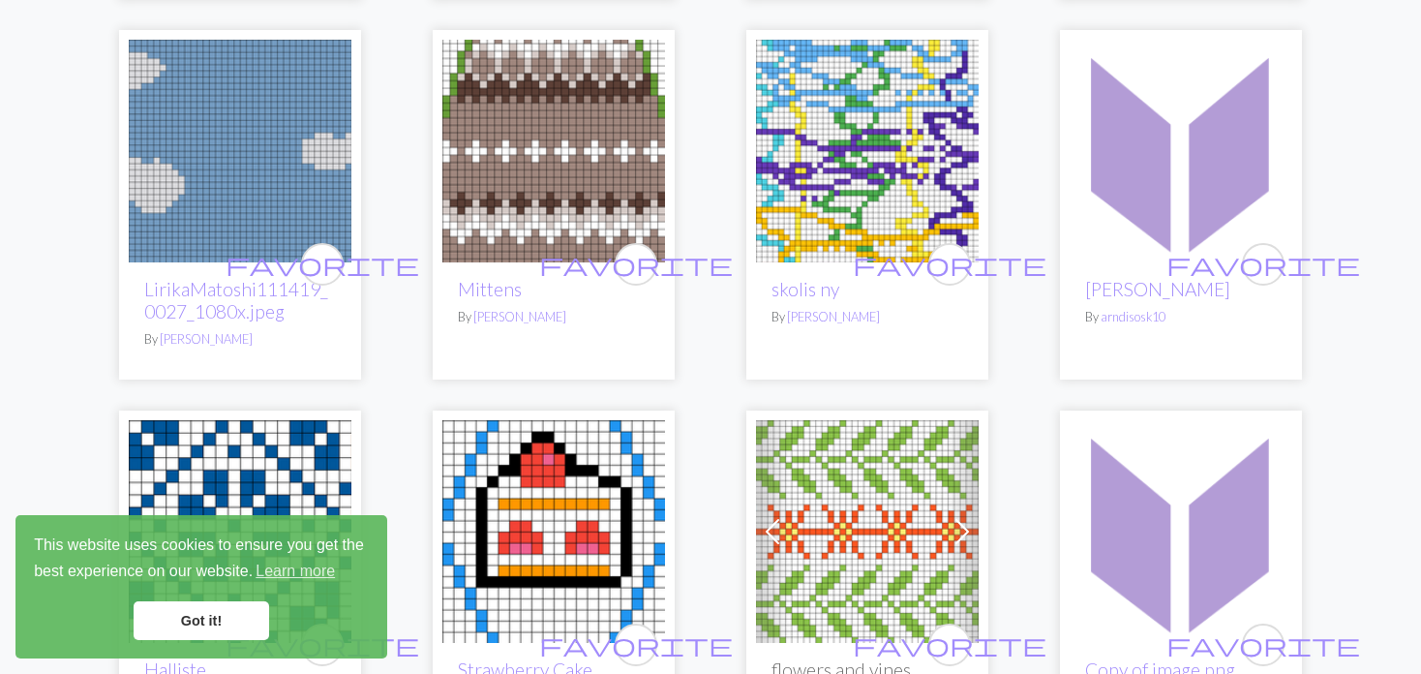
scroll to position [1065, 0]
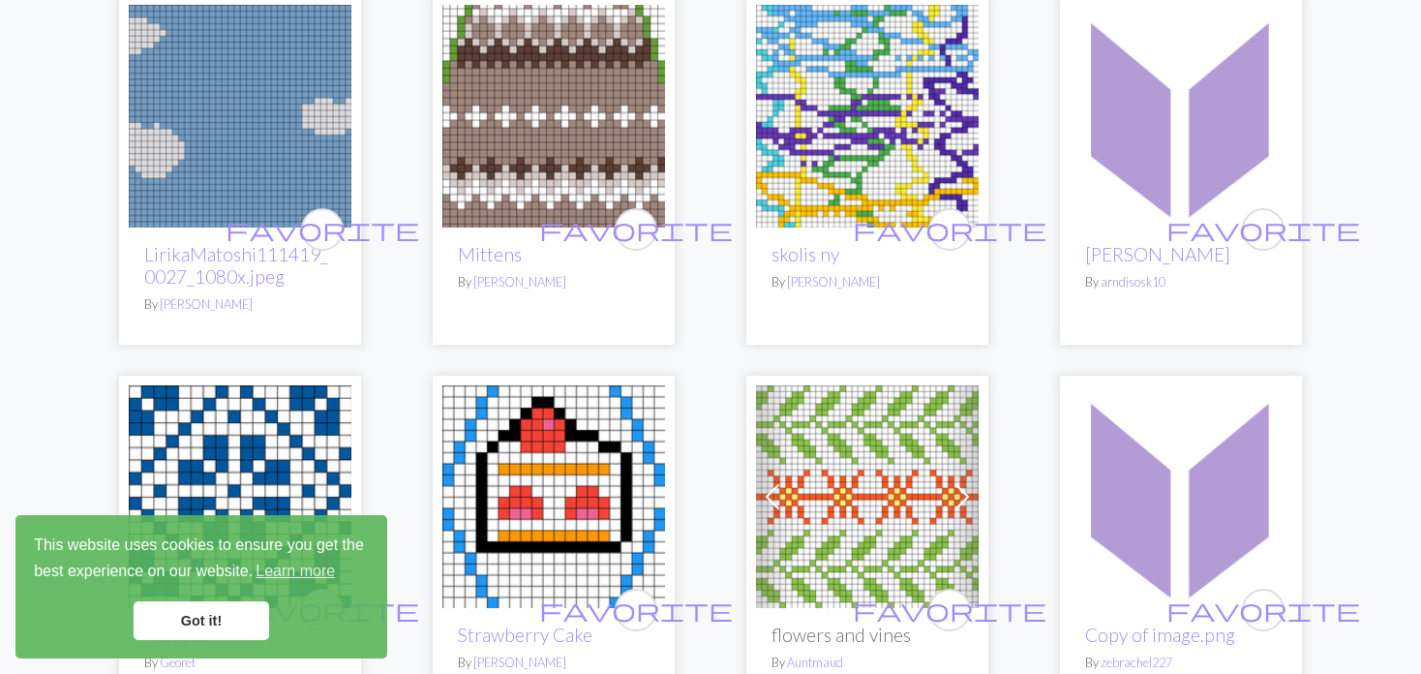
click at [843, 134] on img at bounding box center [867, 116] width 223 height 223
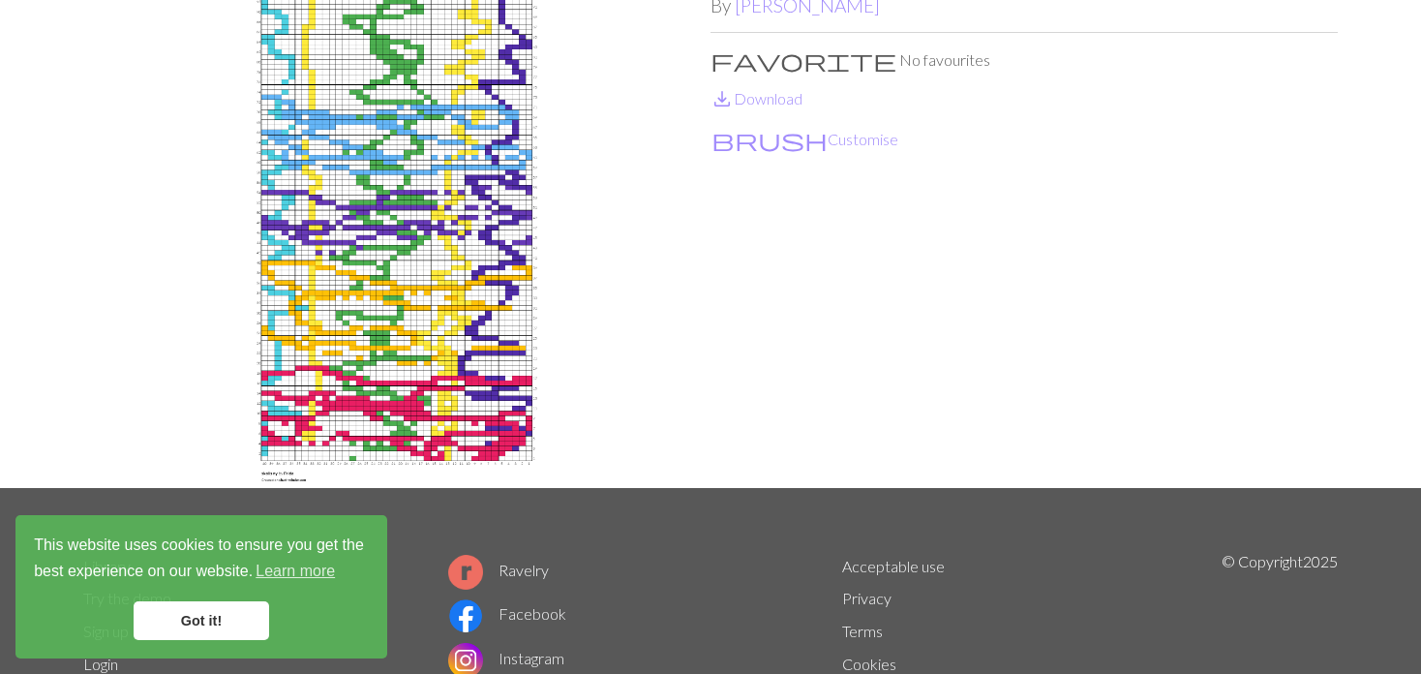
scroll to position [194, 0]
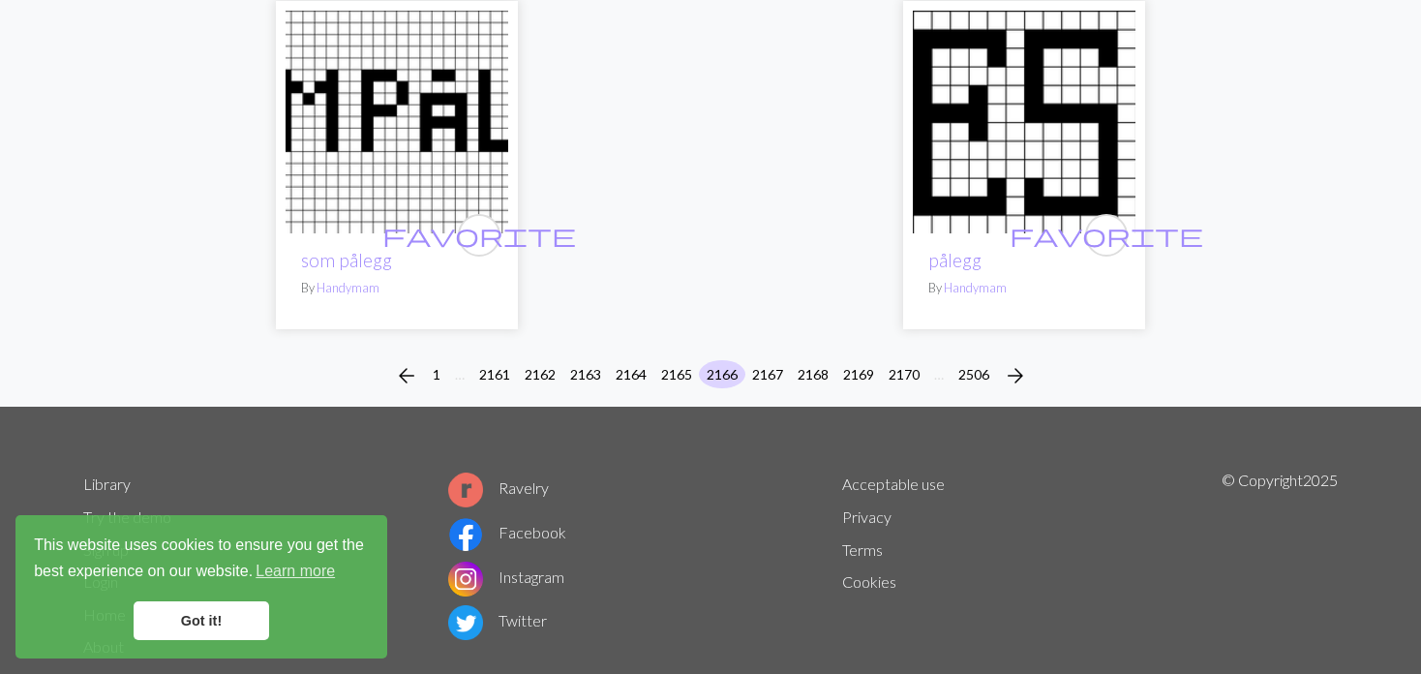
scroll to position [5086, 0]
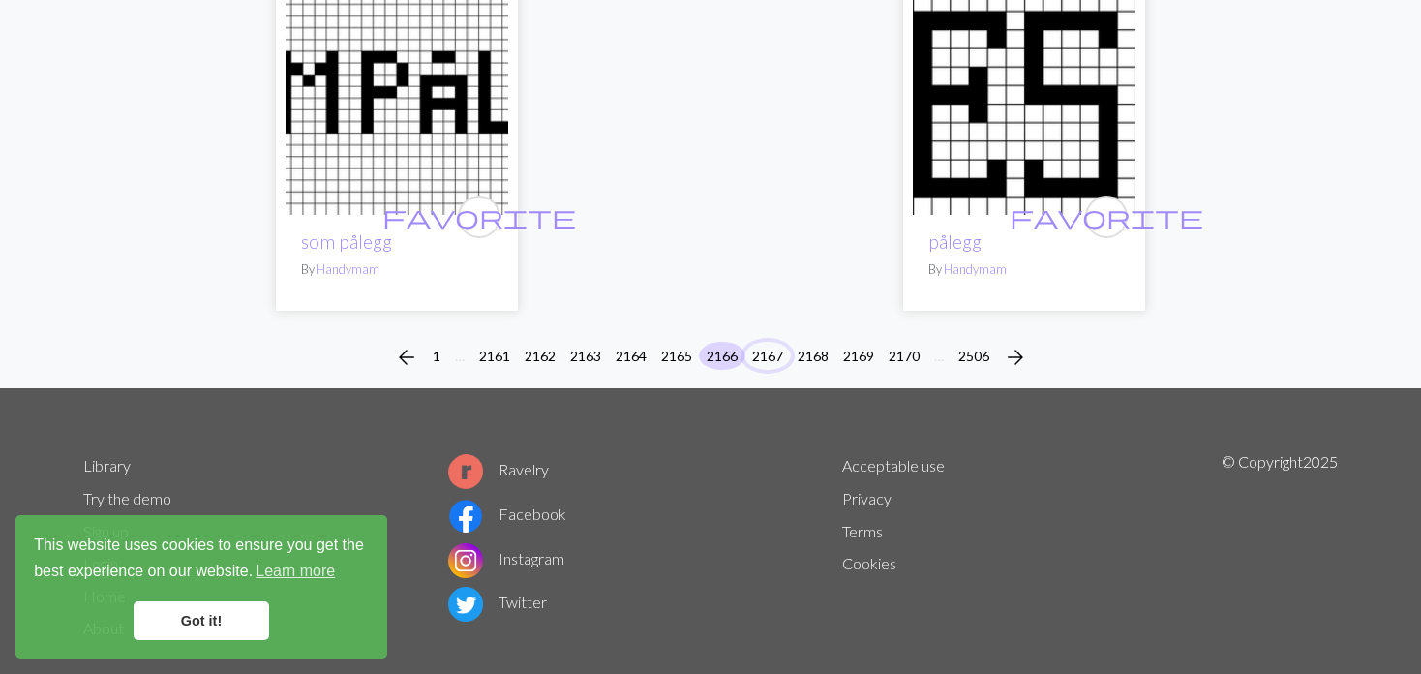
click at [756, 342] on button "2167" at bounding box center [767, 356] width 46 height 28
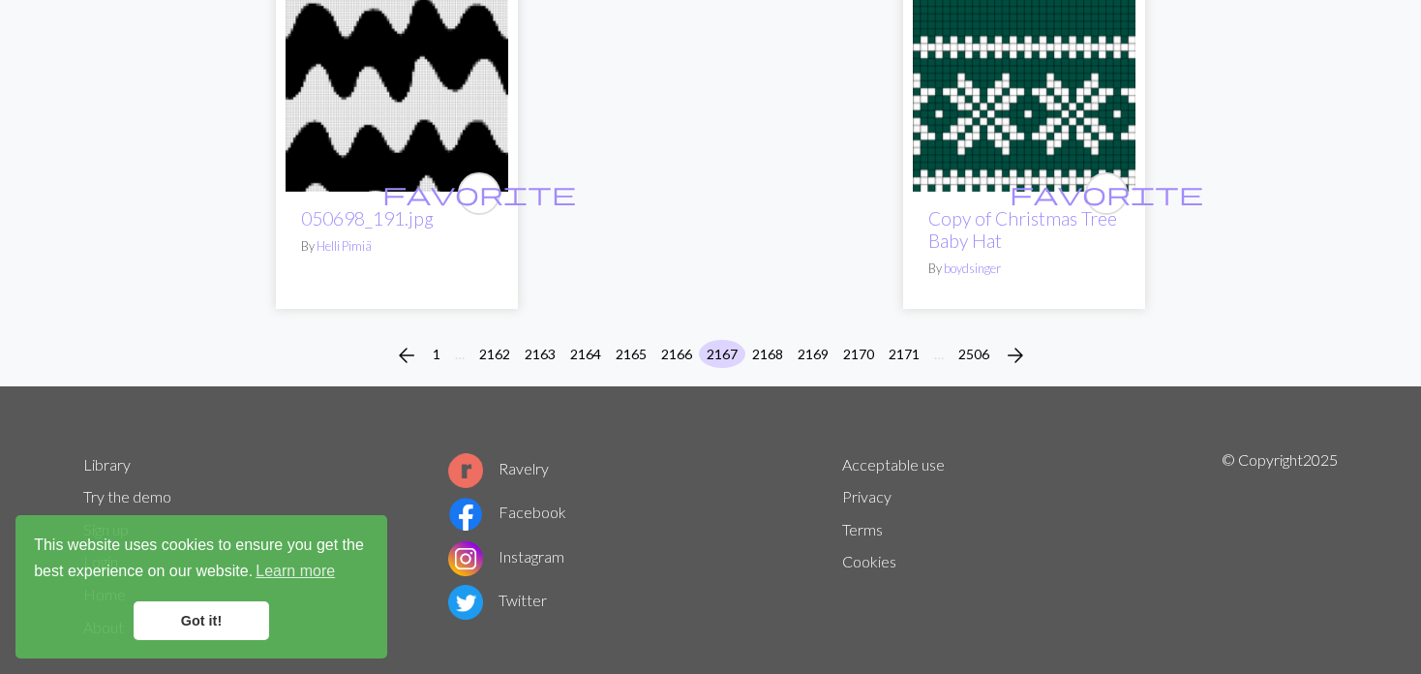
scroll to position [5120, 0]
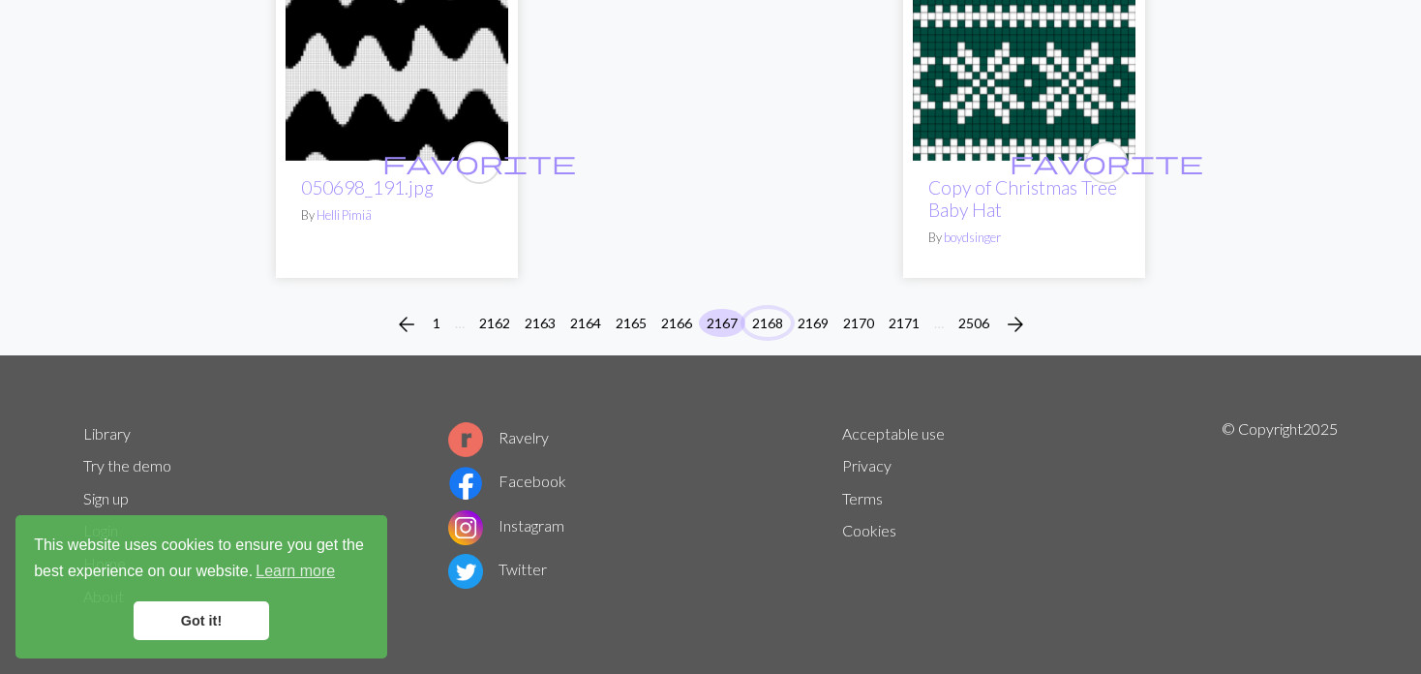
click at [759, 316] on button "2168" at bounding box center [767, 323] width 46 height 28
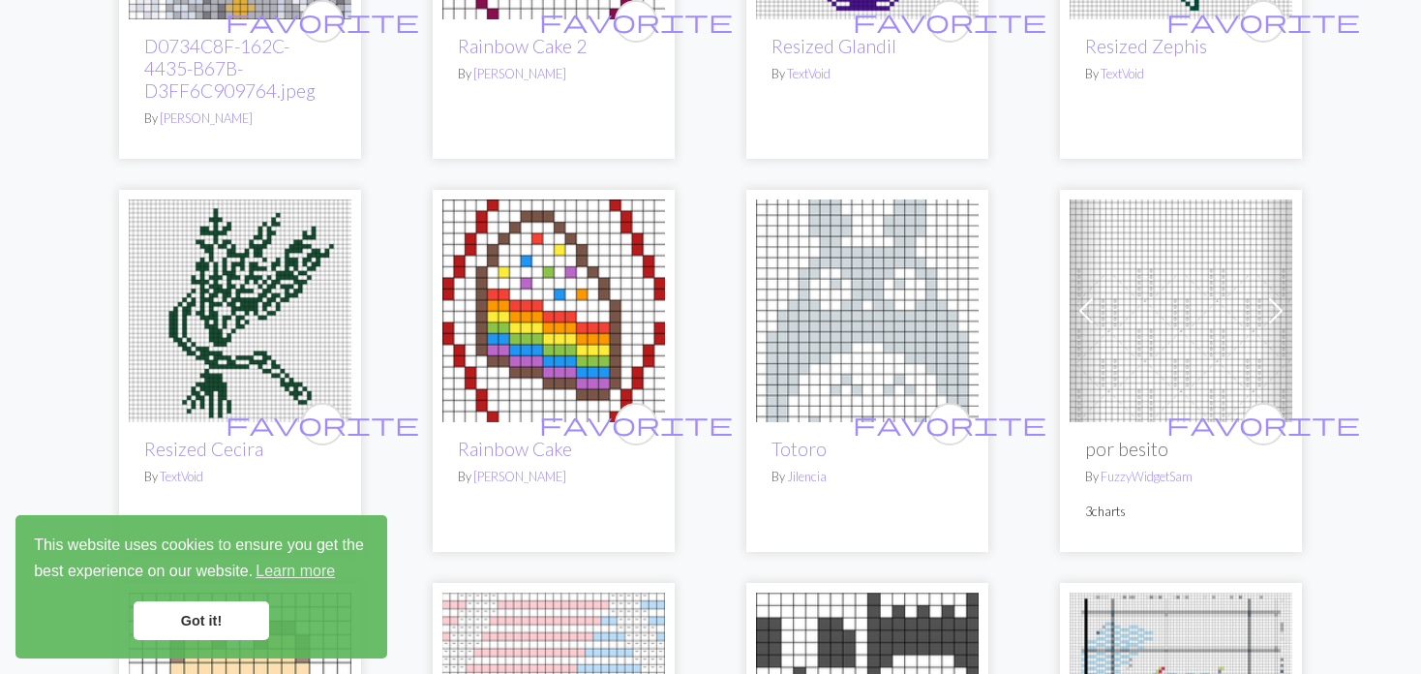
scroll to position [1645, 0]
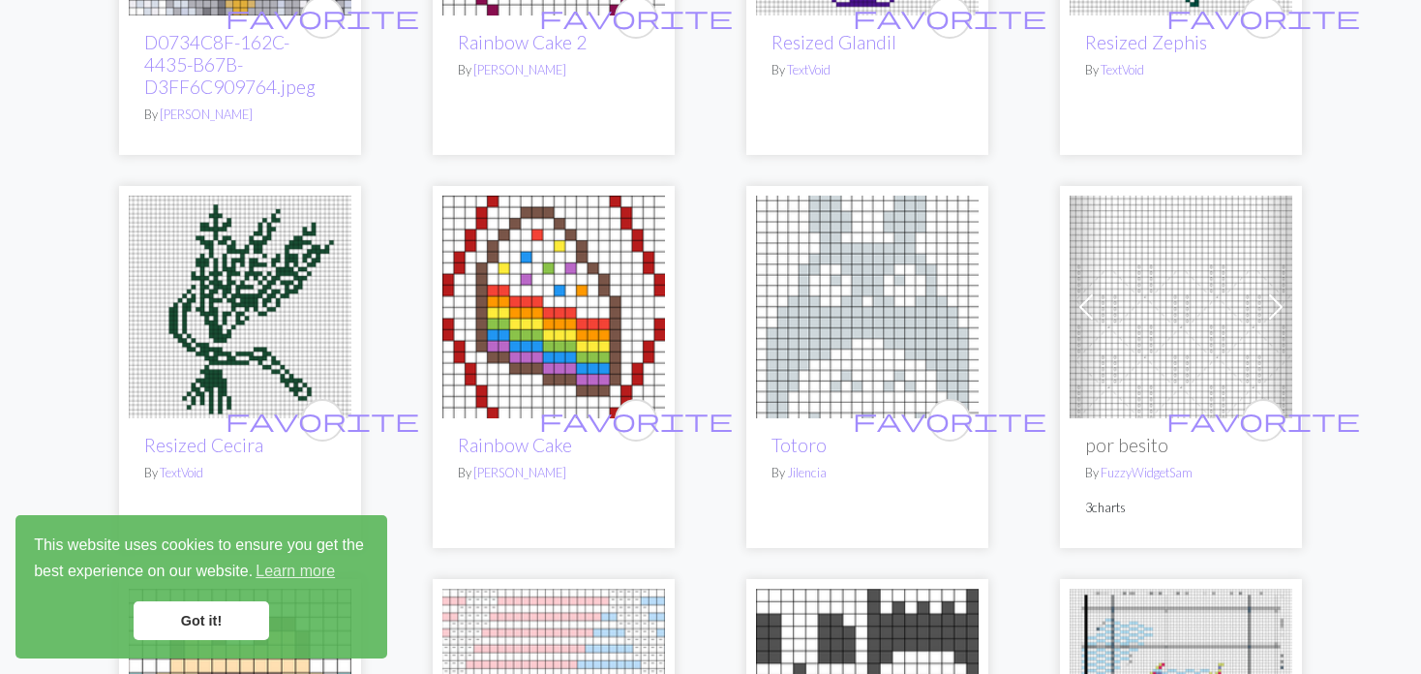
click at [1092, 302] on span at bounding box center [1085, 306] width 31 height 31
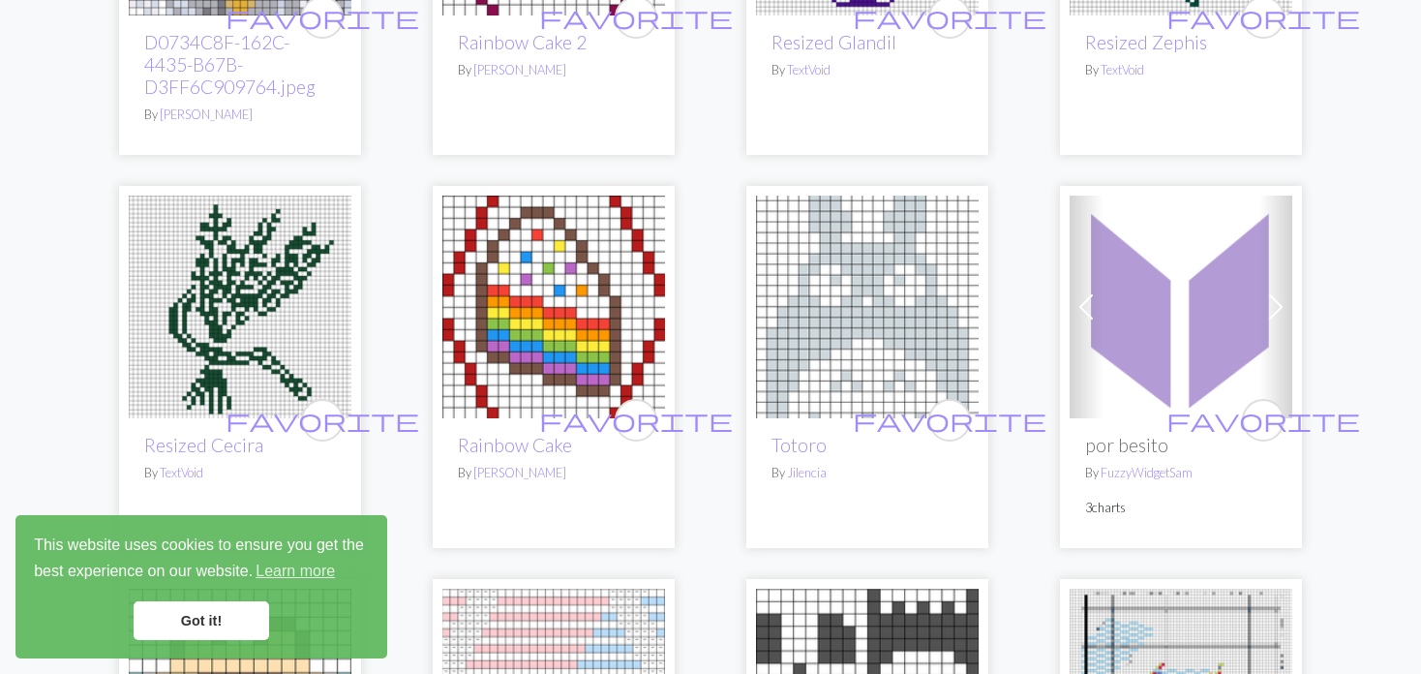
click at [1092, 302] on span at bounding box center [1085, 306] width 31 height 31
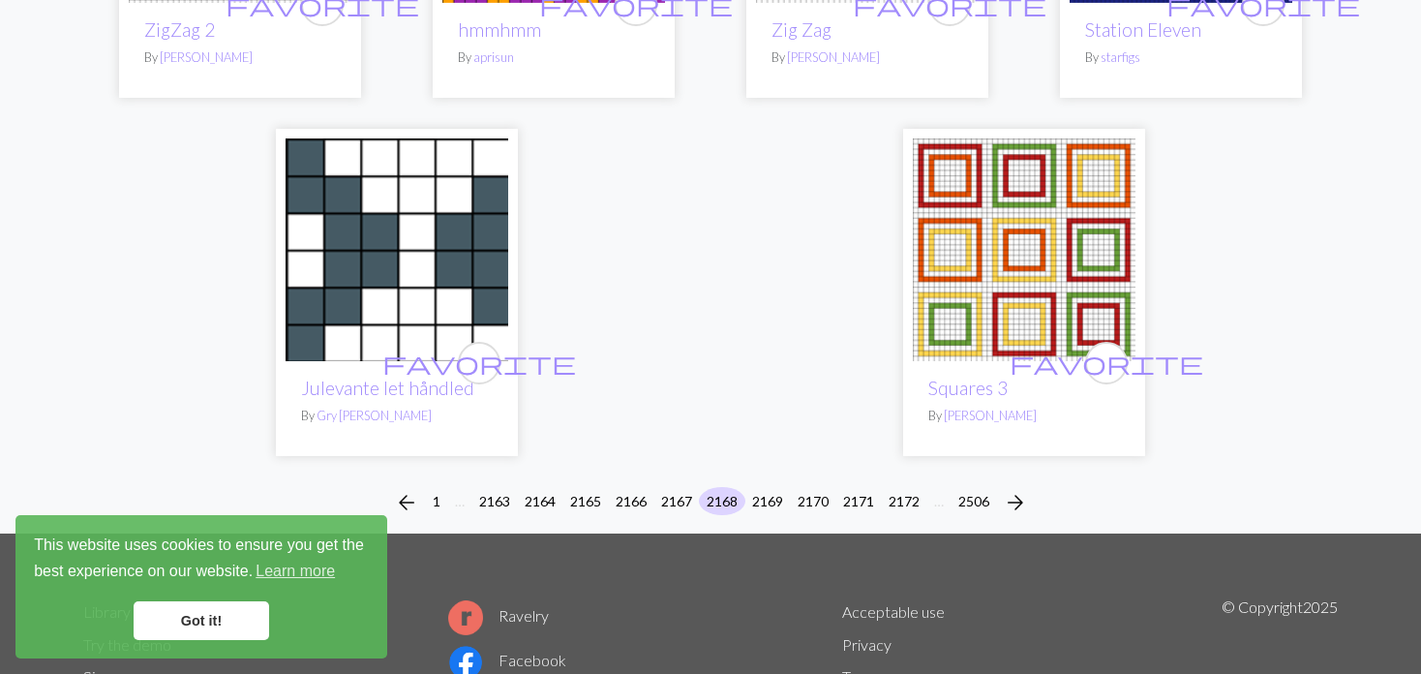
scroll to position [5007, 0]
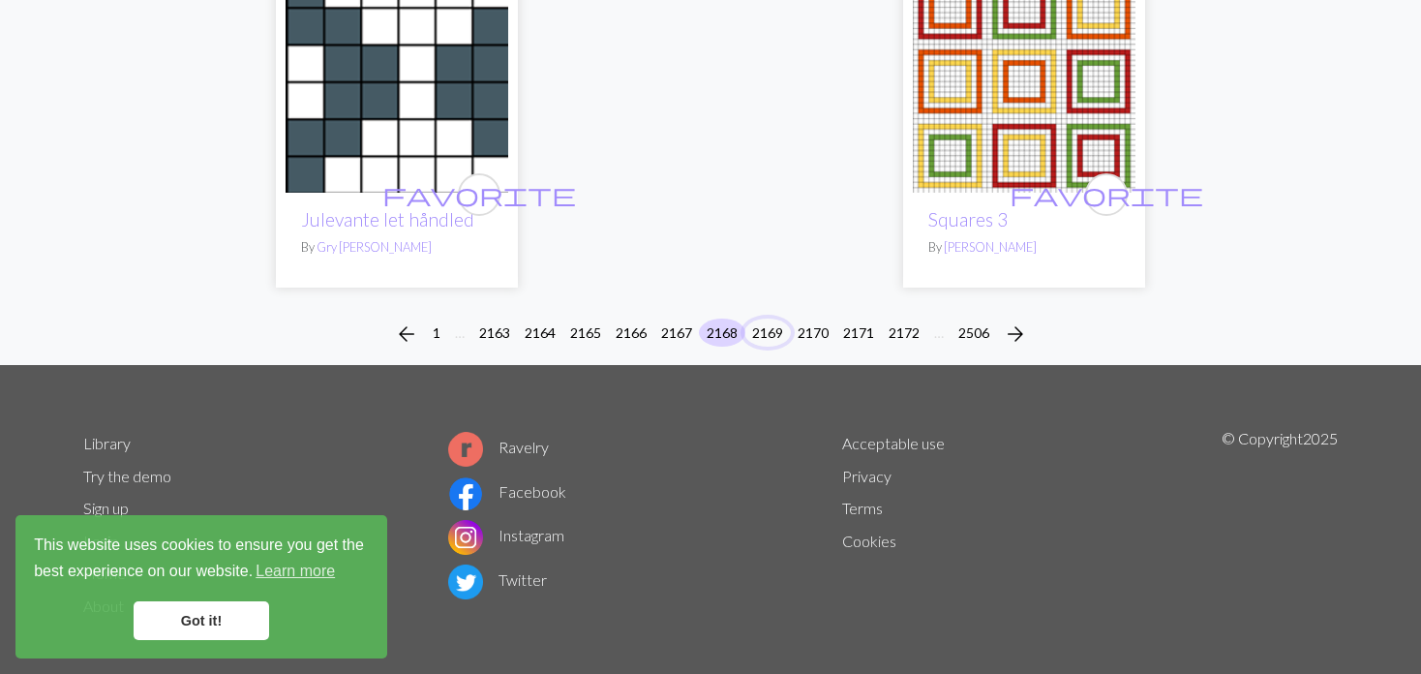
click at [764, 319] on button "2169" at bounding box center [767, 332] width 46 height 28
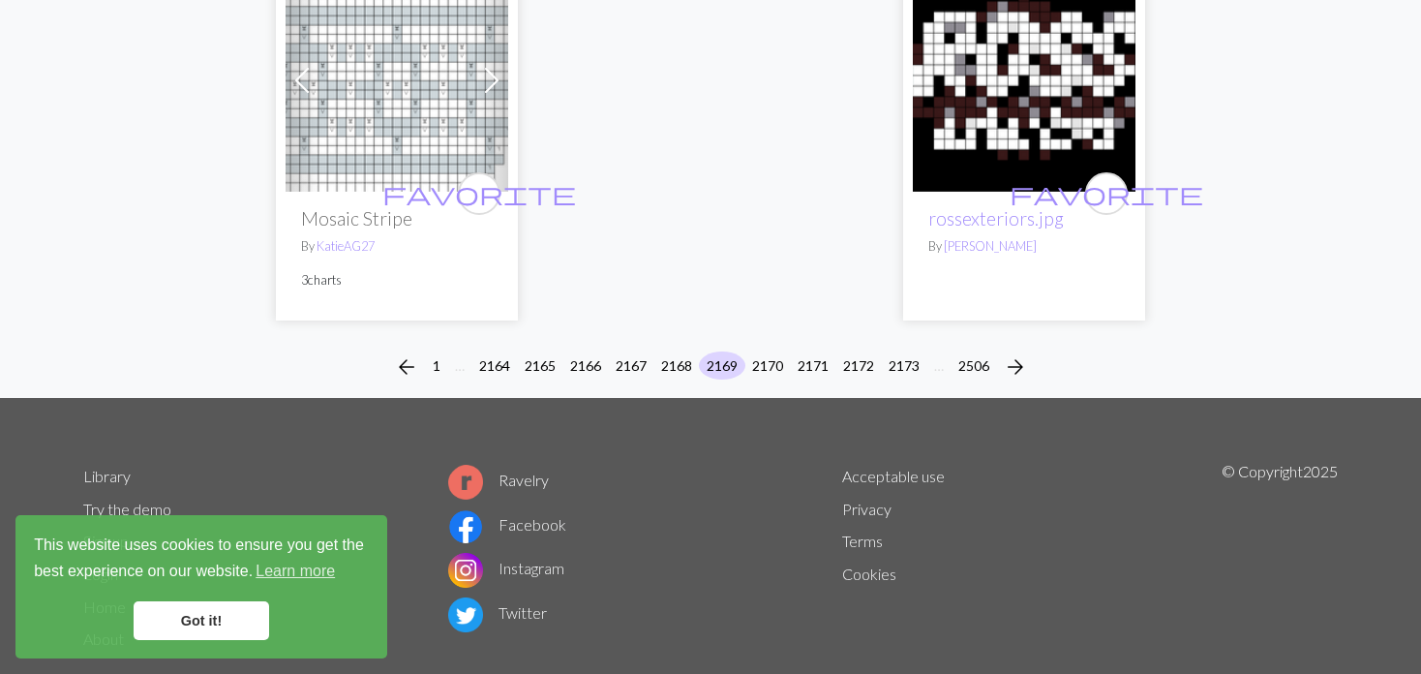
scroll to position [5006, 0]
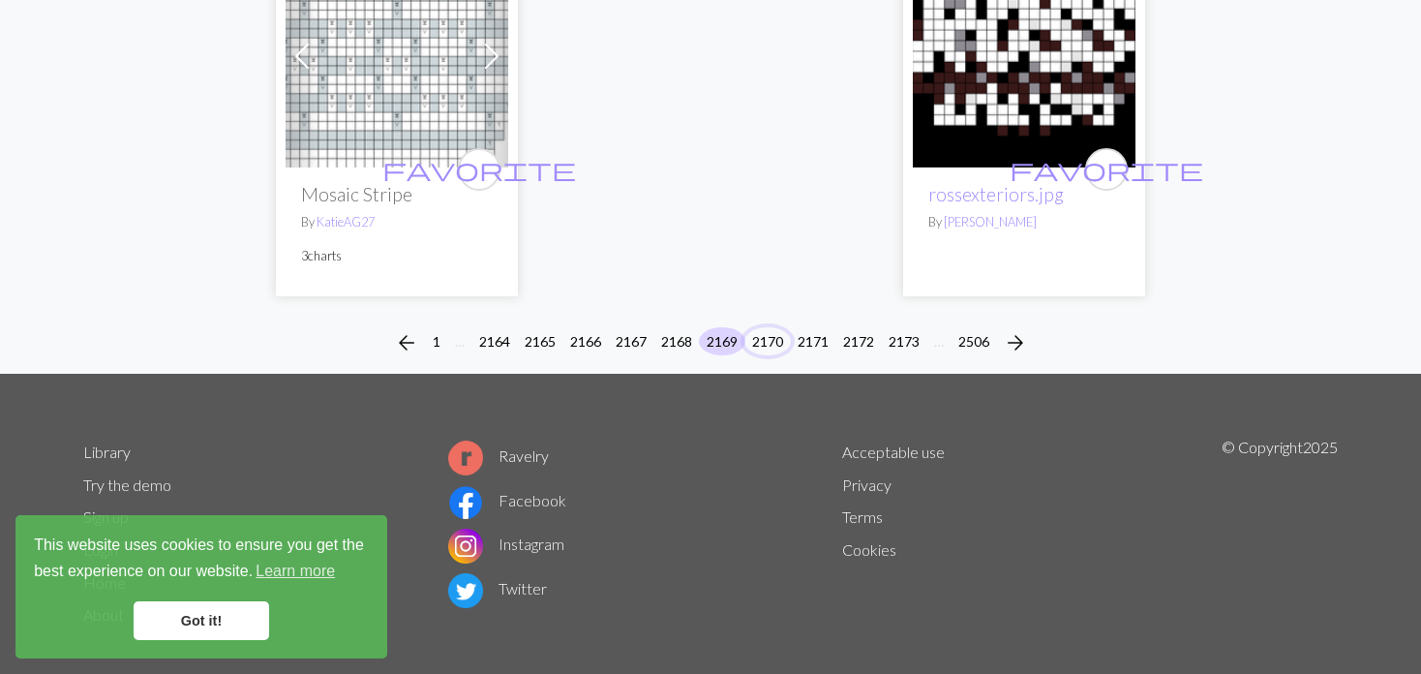
click at [760, 327] on button "2170" at bounding box center [767, 341] width 46 height 28
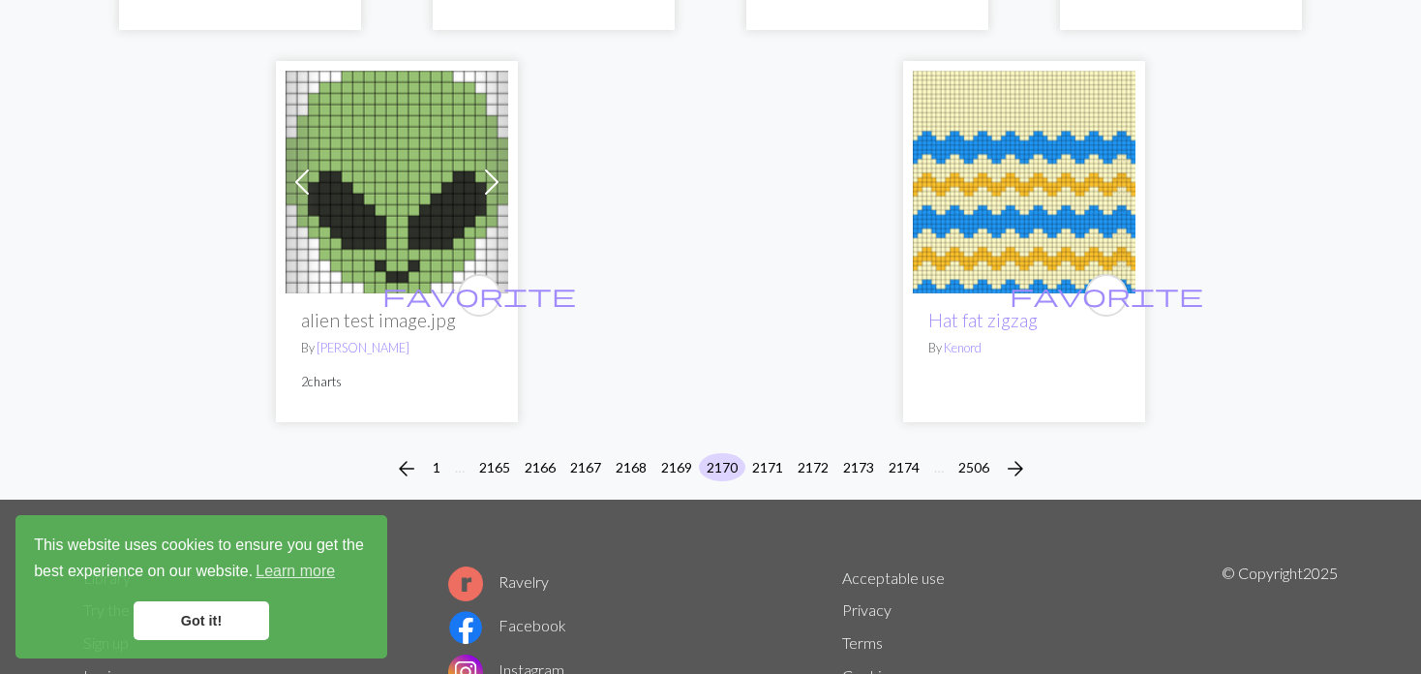
scroll to position [5129, 0]
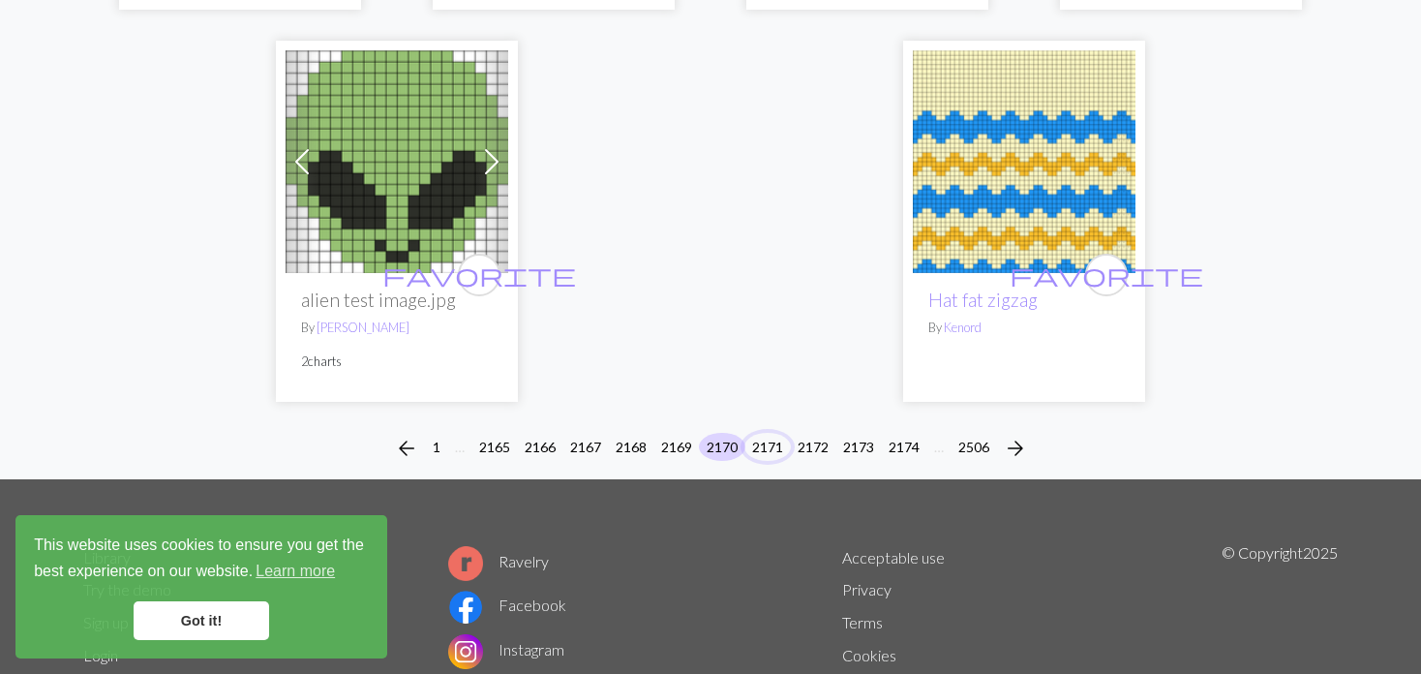
click at [767, 433] on button "2171" at bounding box center [767, 447] width 46 height 28
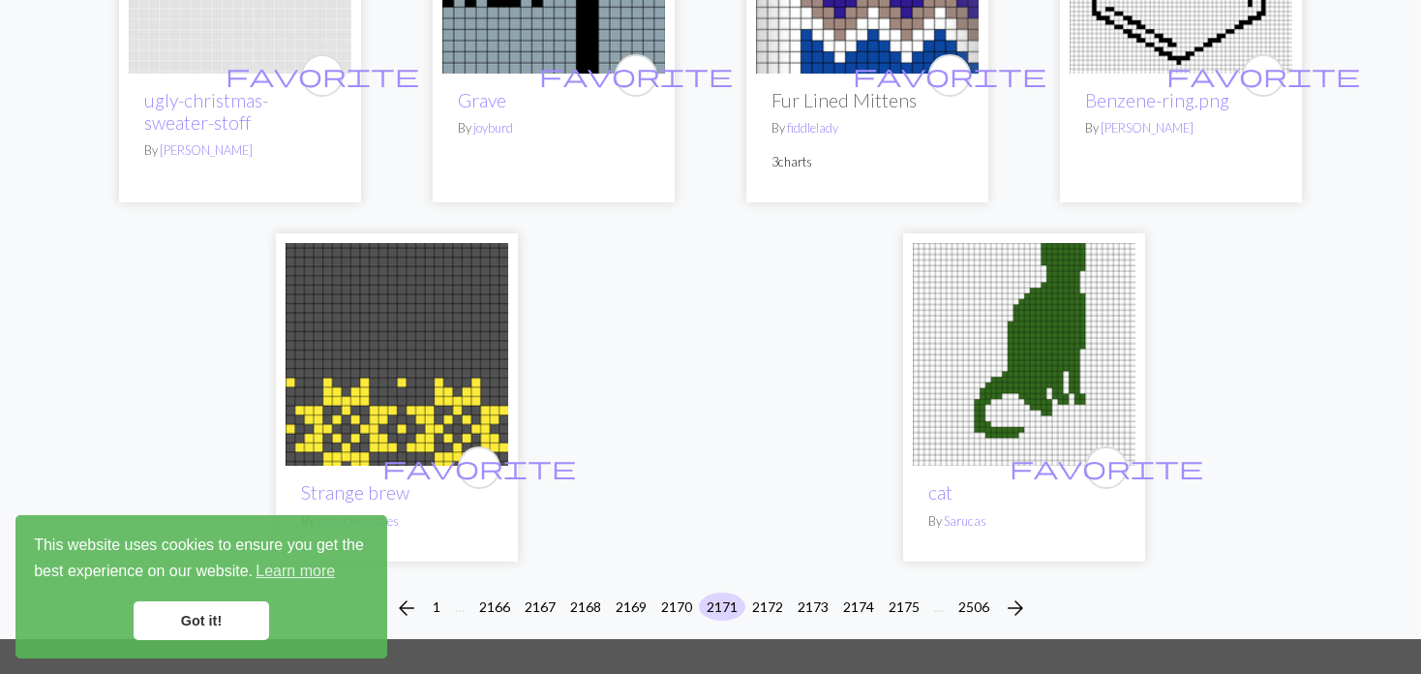
scroll to position [4839, 0]
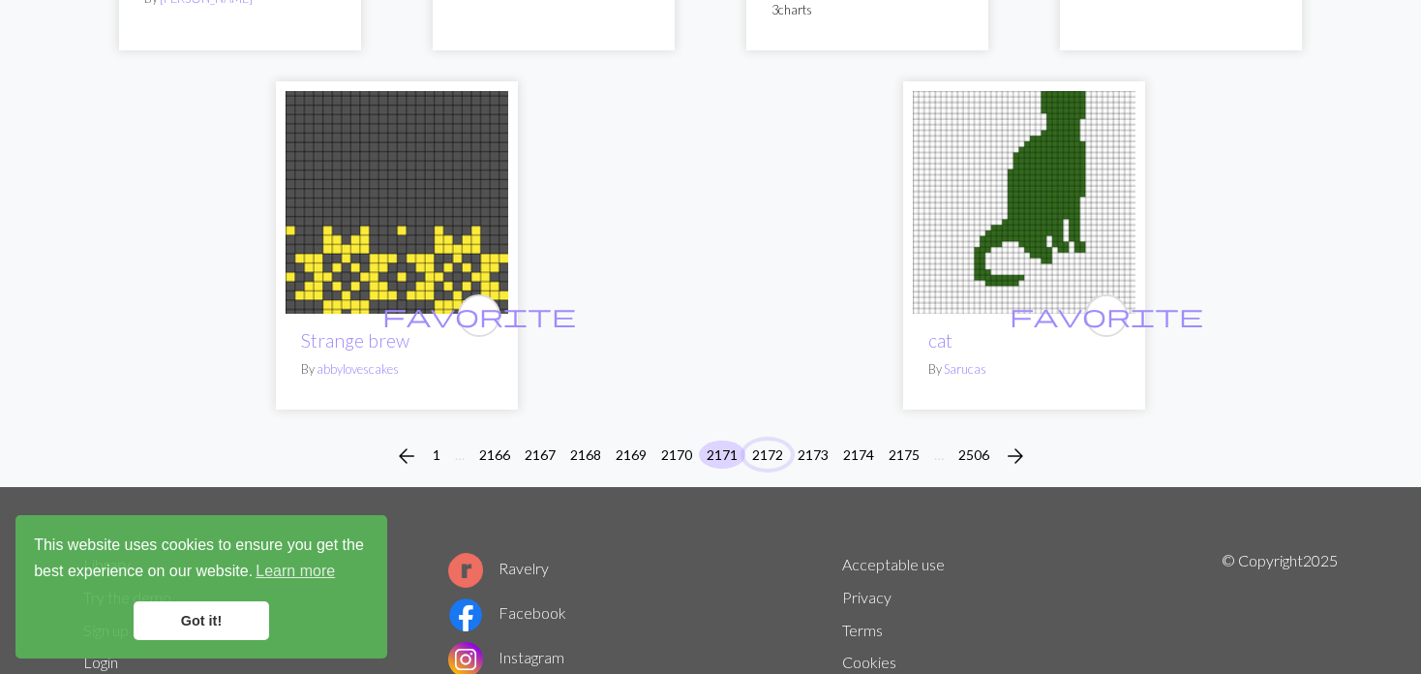
click at [774, 442] on button "2172" at bounding box center [767, 454] width 46 height 28
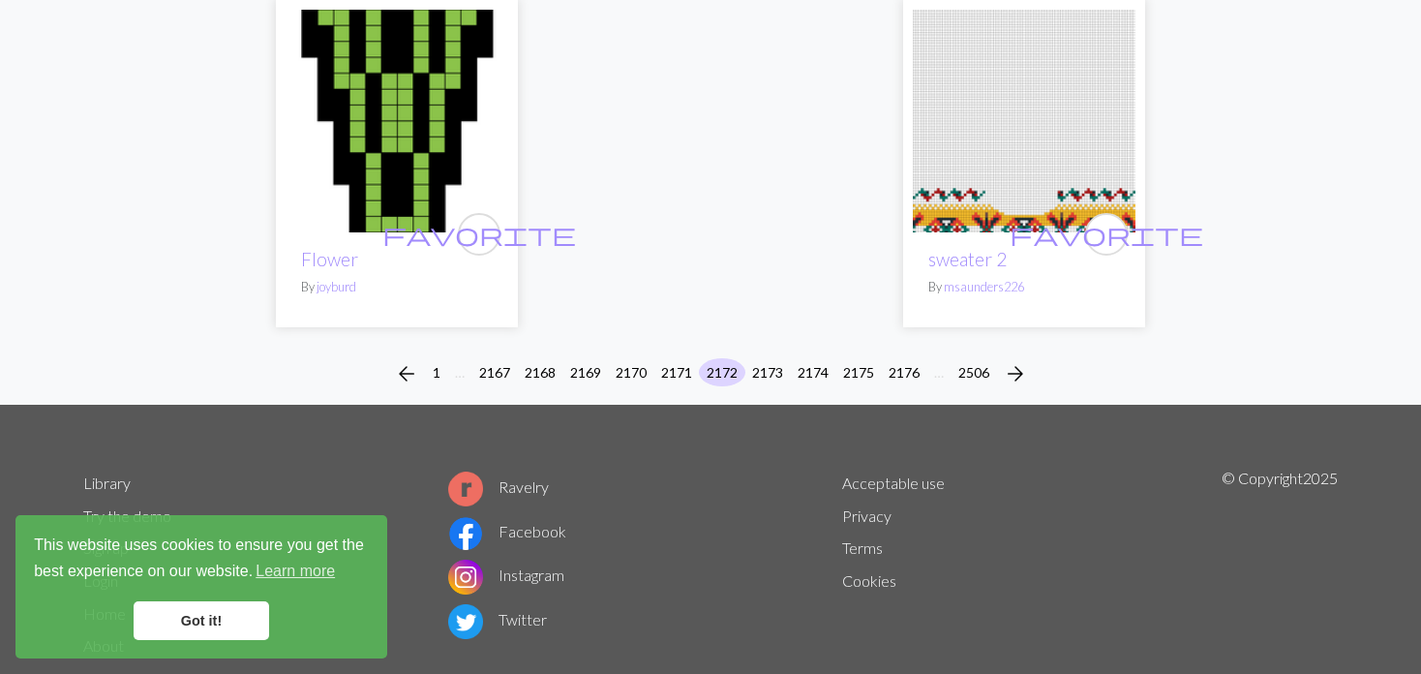
scroll to position [5033, 0]
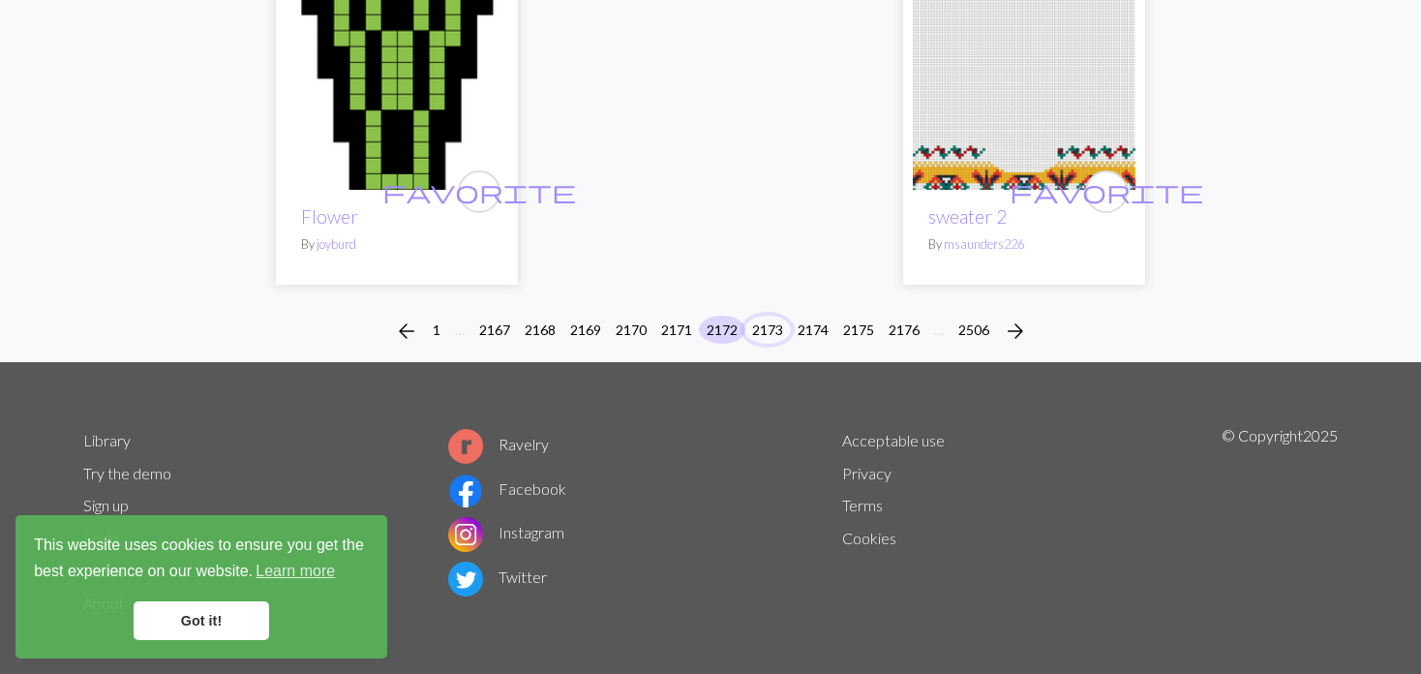
click at [764, 322] on button "2173" at bounding box center [767, 330] width 46 height 28
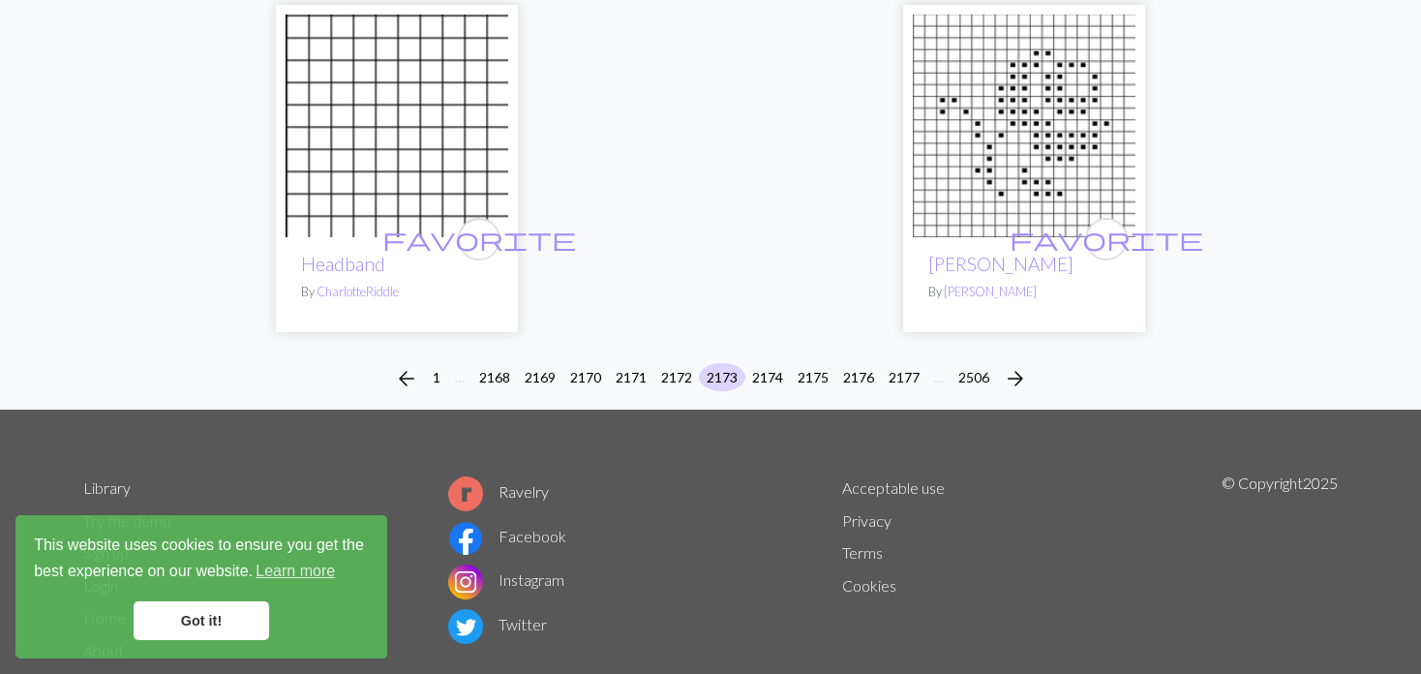
scroll to position [4974, 0]
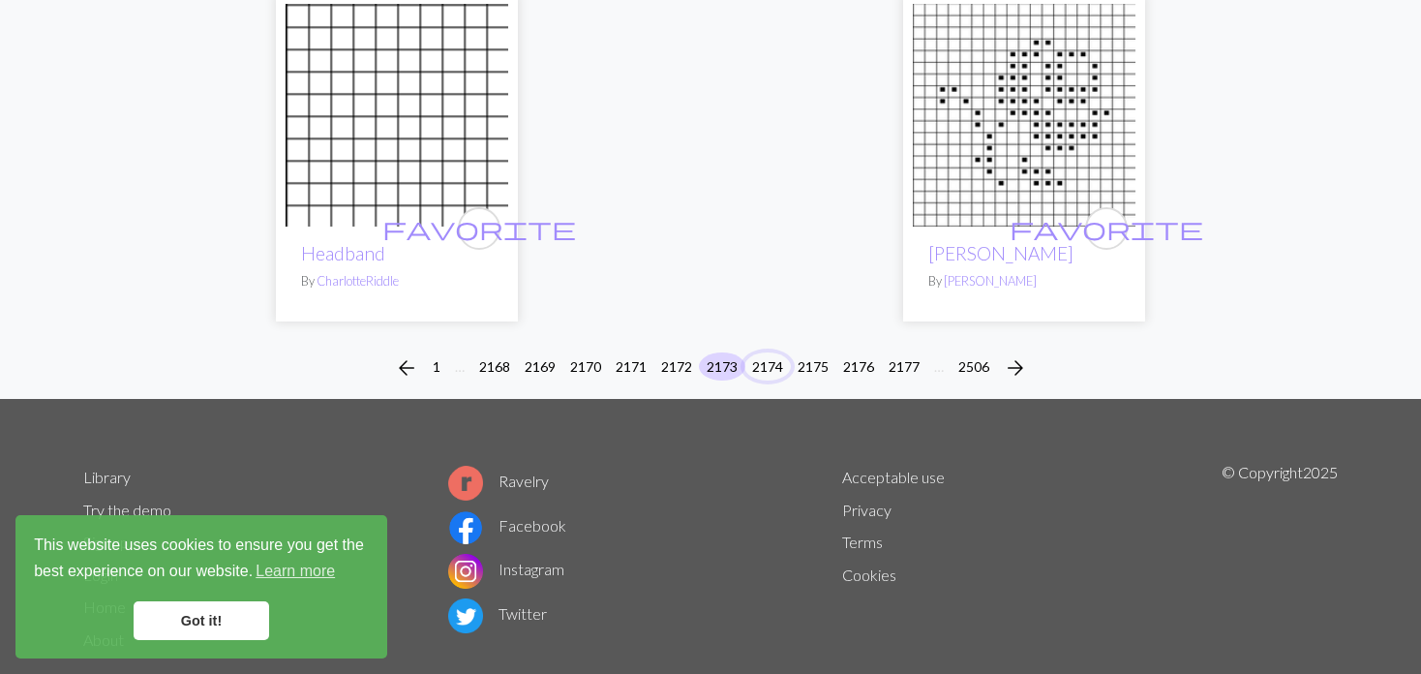
click at [758, 352] on button "2174" at bounding box center [767, 366] width 46 height 28
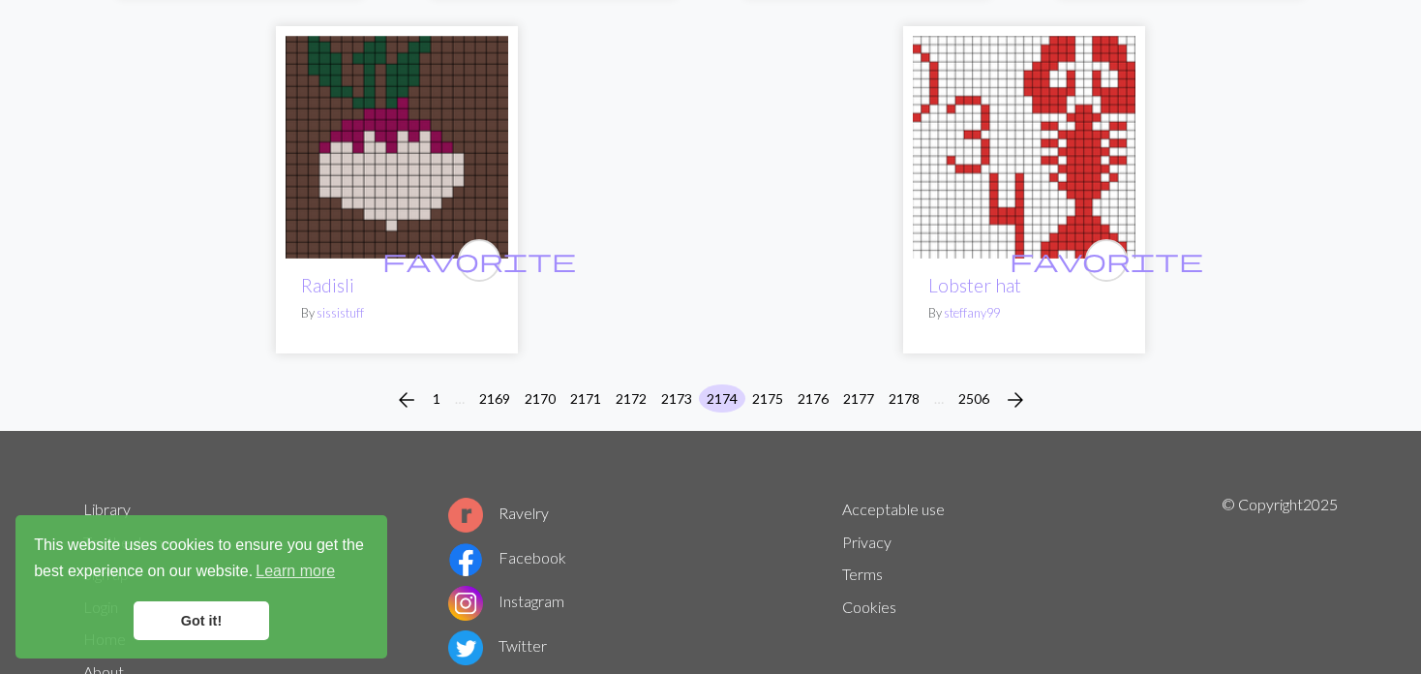
scroll to position [4884, 0]
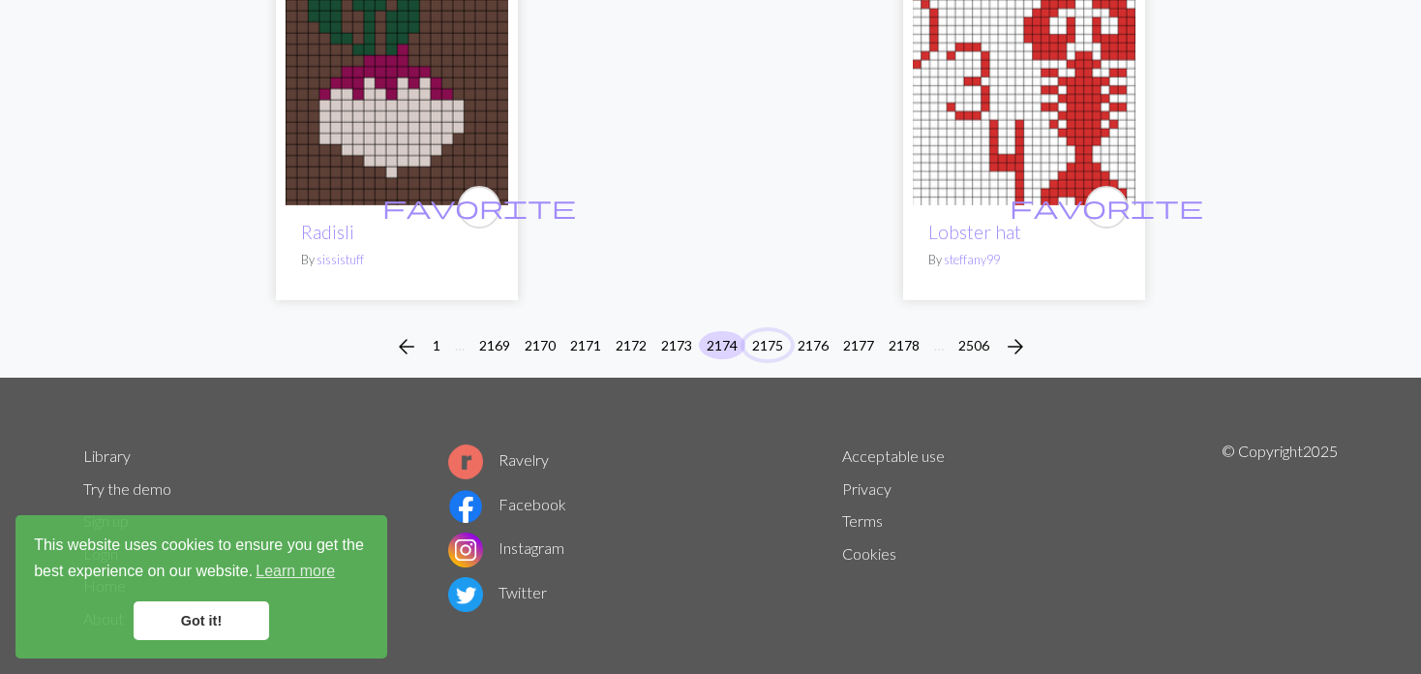
click at [767, 331] on button "2175" at bounding box center [767, 345] width 46 height 28
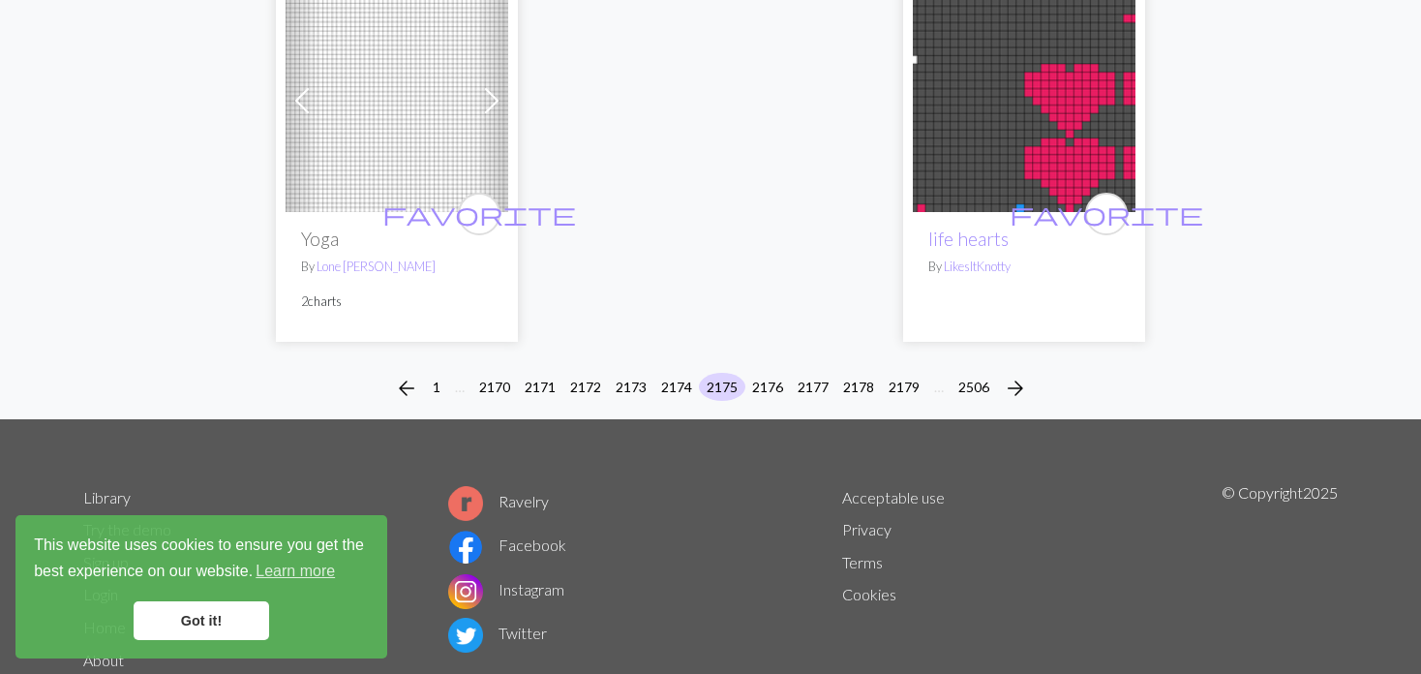
scroll to position [5120, 0]
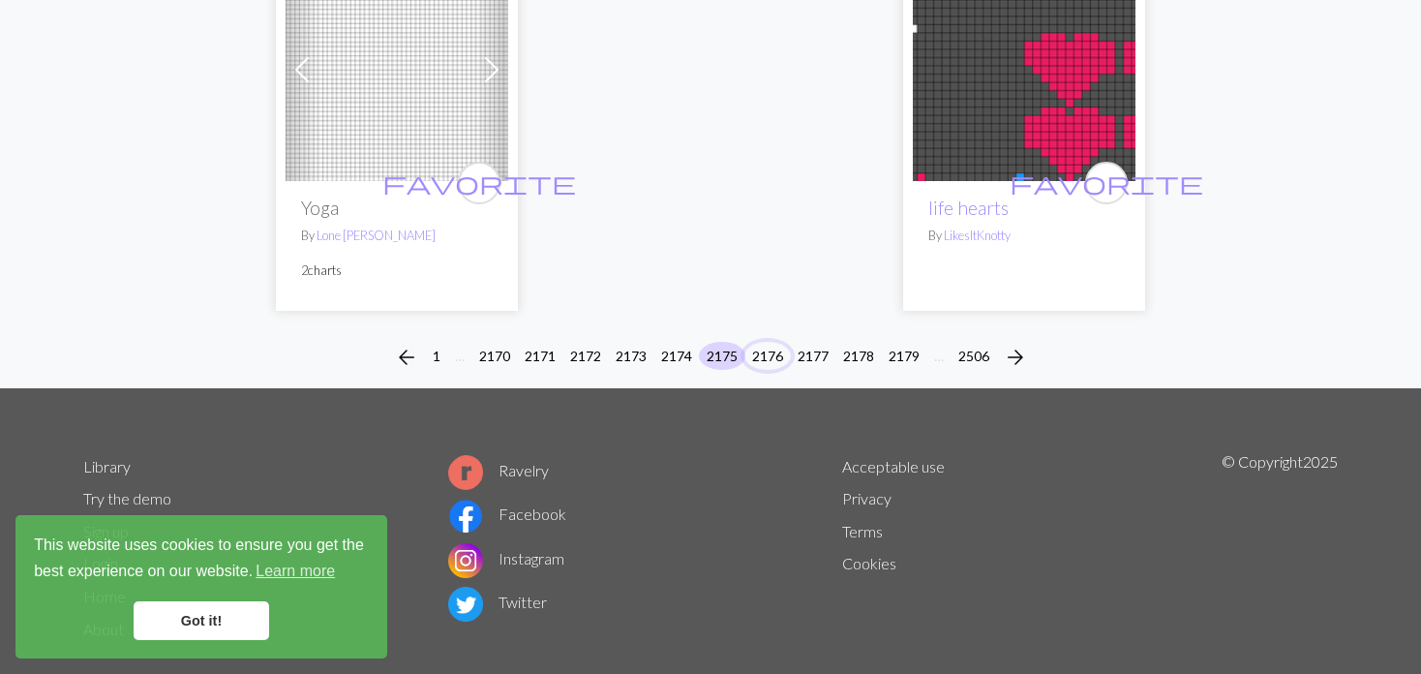
click at [765, 342] on button "2176" at bounding box center [767, 356] width 46 height 28
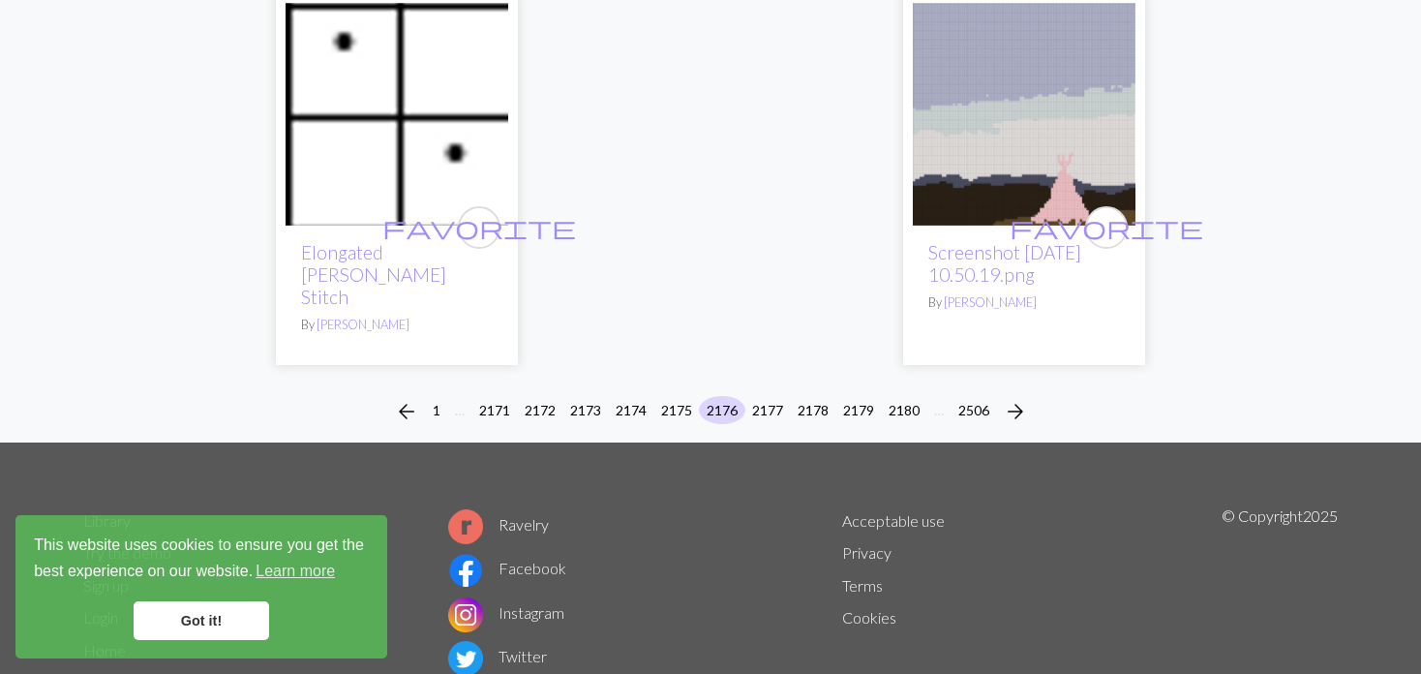
scroll to position [5186, 0]
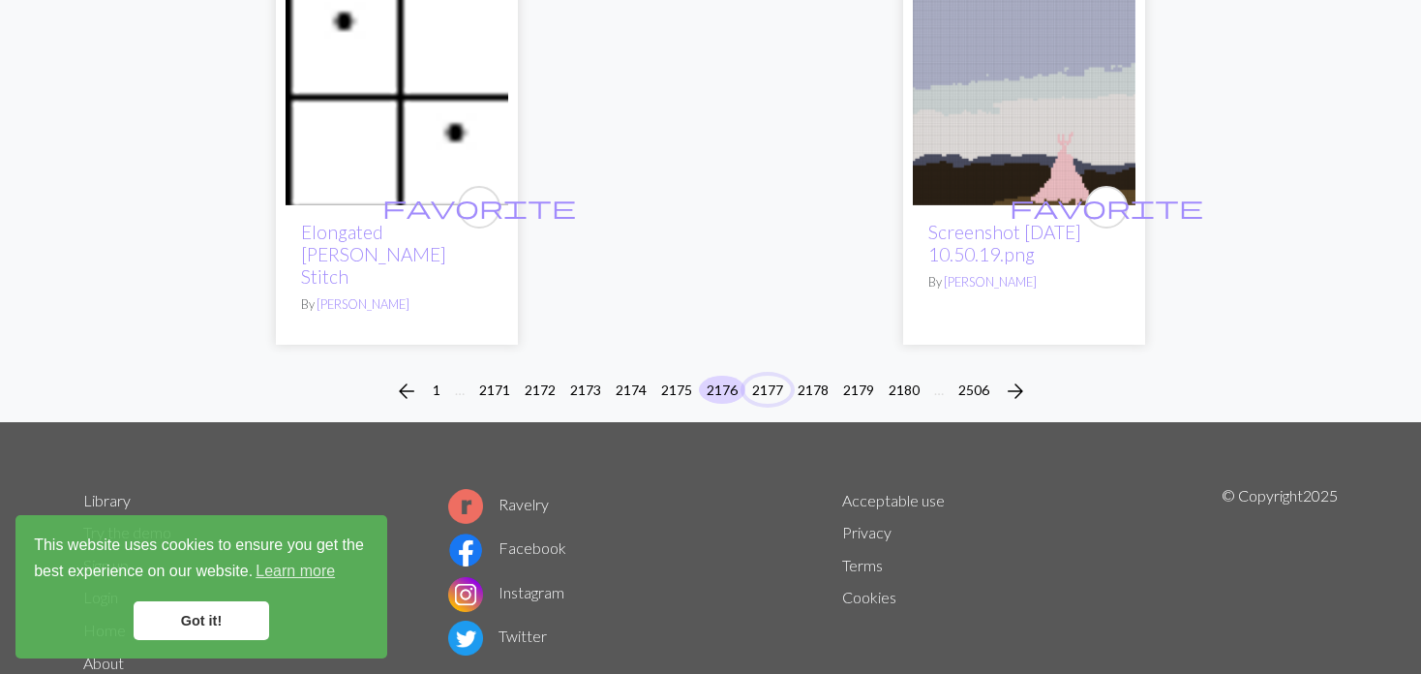
click at [767, 376] on button "2177" at bounding box center [767, 390] width 46 height 28
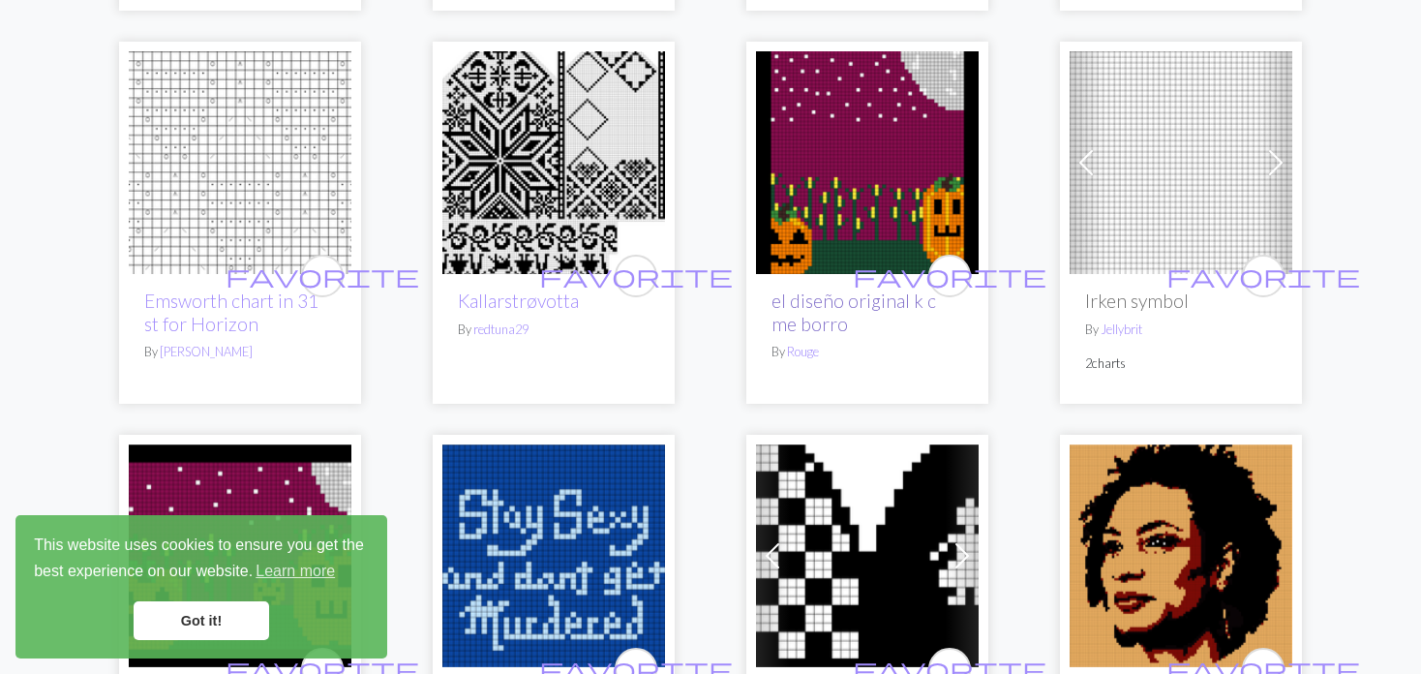
scroll to position [581, 0]
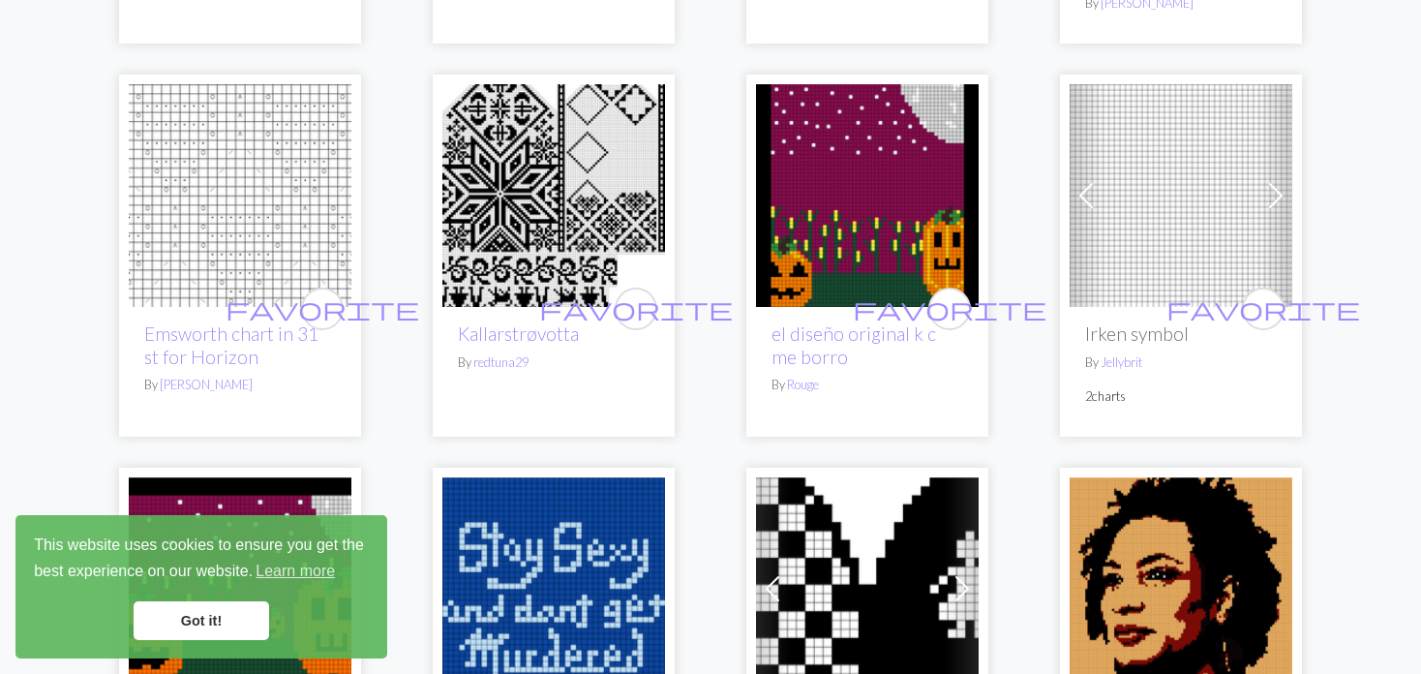
click at [1272, 191] on link "Next" at bounding box center [1276, 195] width 34 height 223
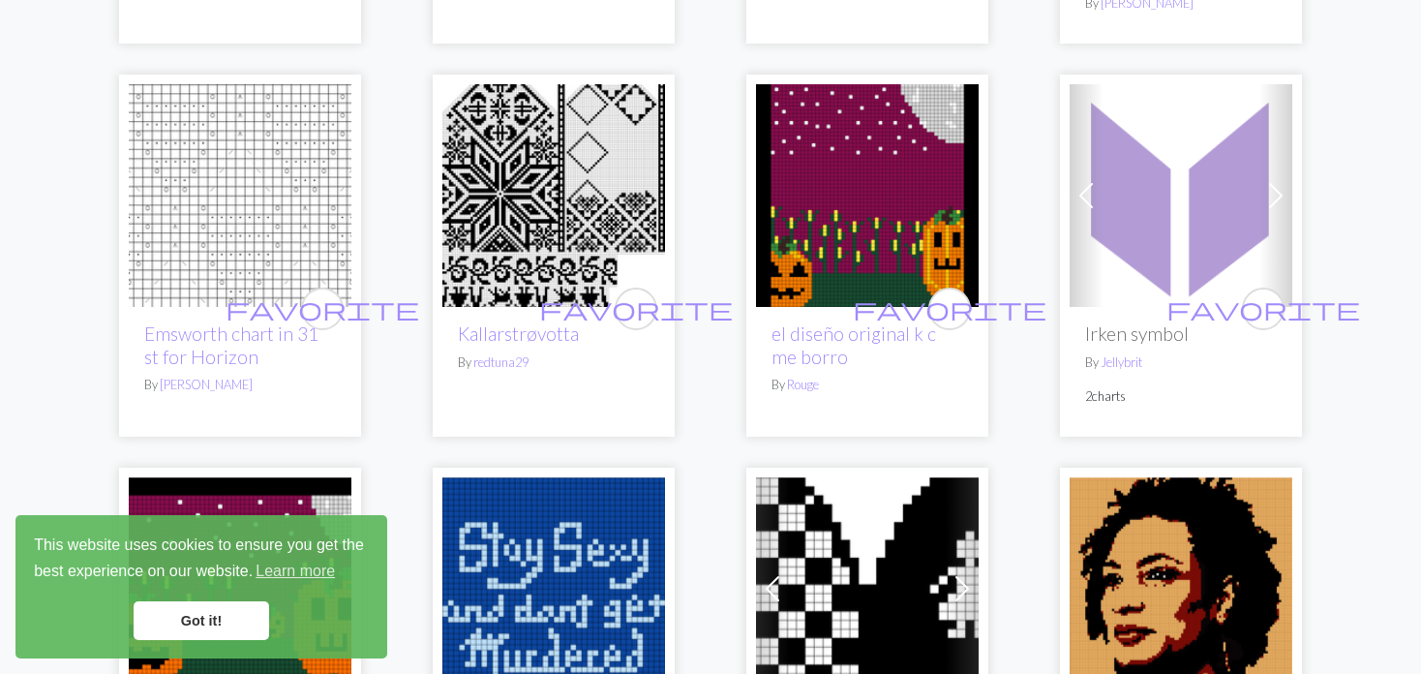
click at [1272, 191] on link "Next" at bounding box center [1276, 195] width 34 height 223
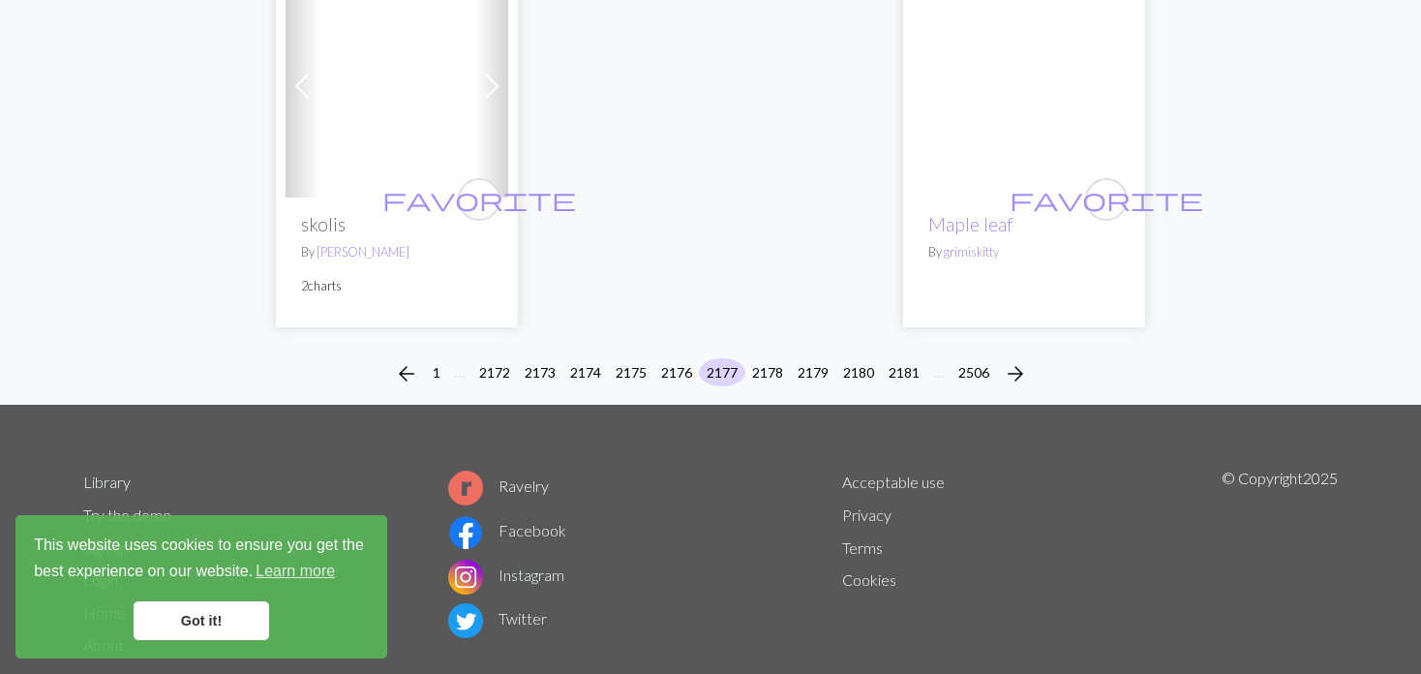
scroll to position [4997, 0]
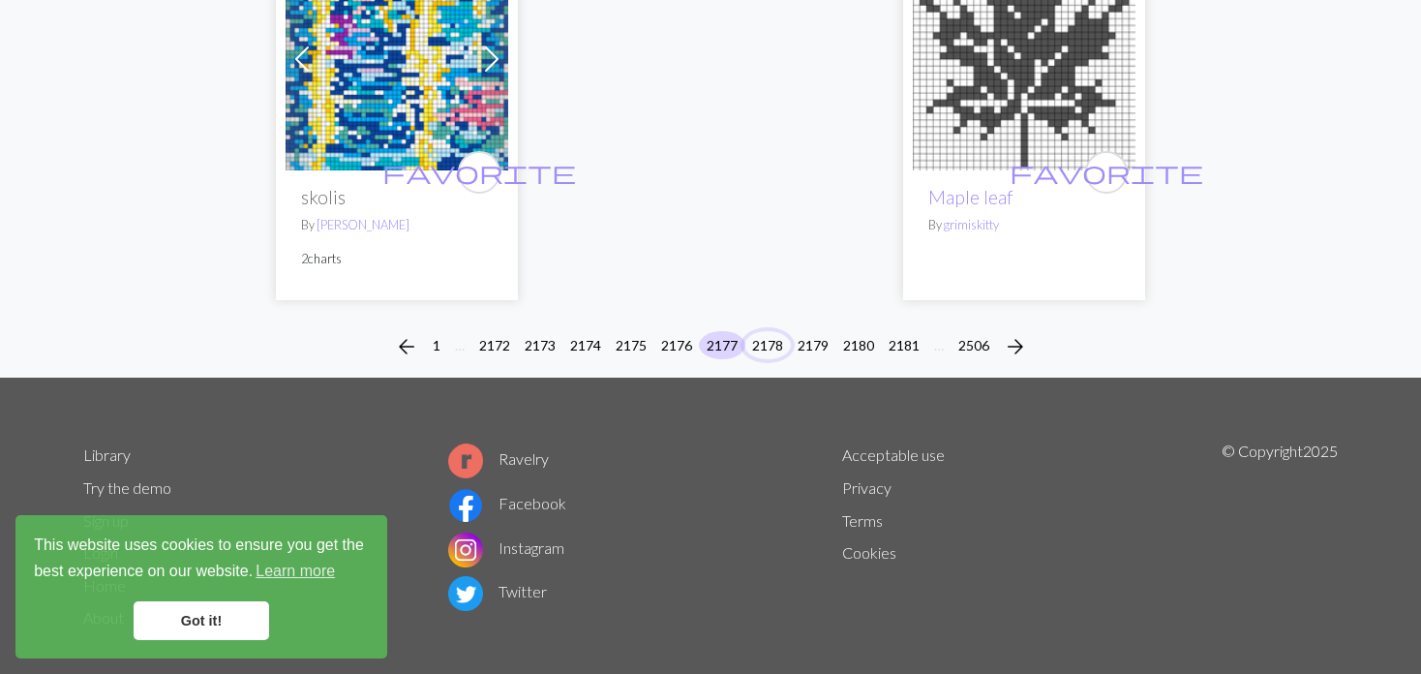
click at [758, 331] on button "2178" at bounding box center [767, 345] width 46 height 28
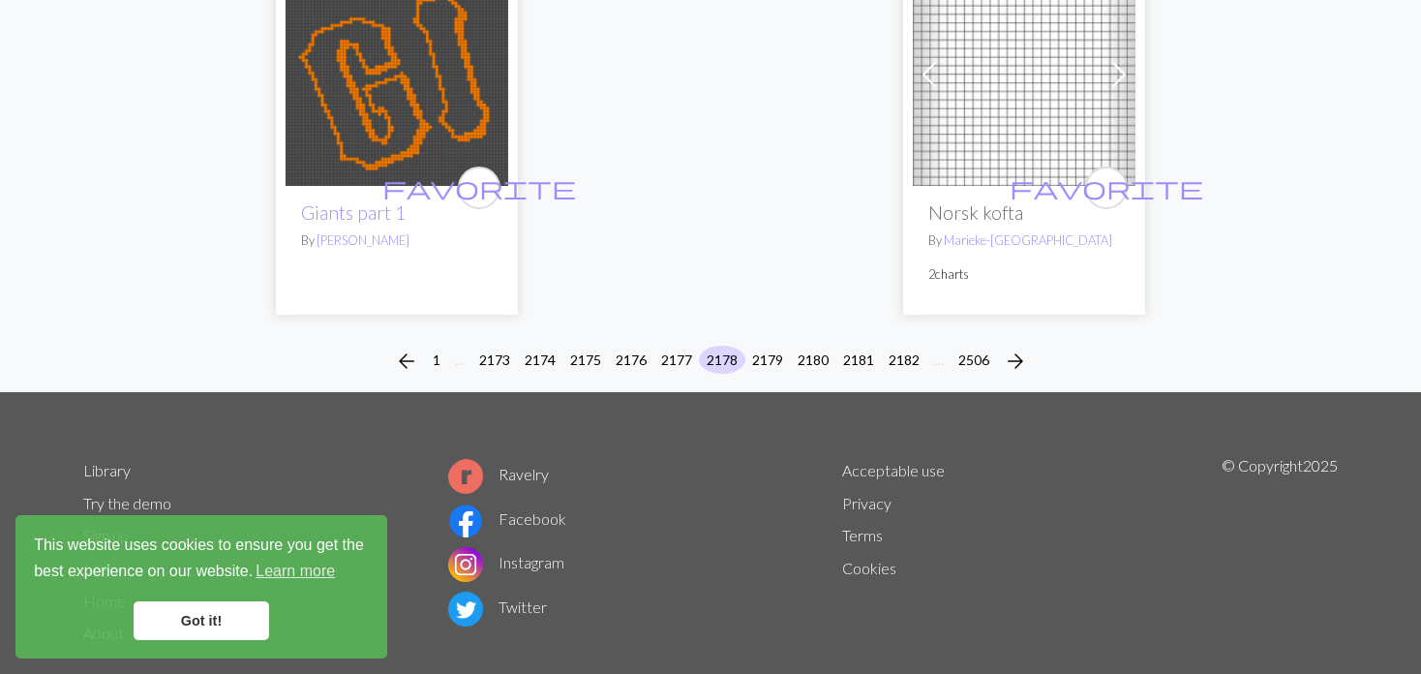
scroll to position [4951, 0]
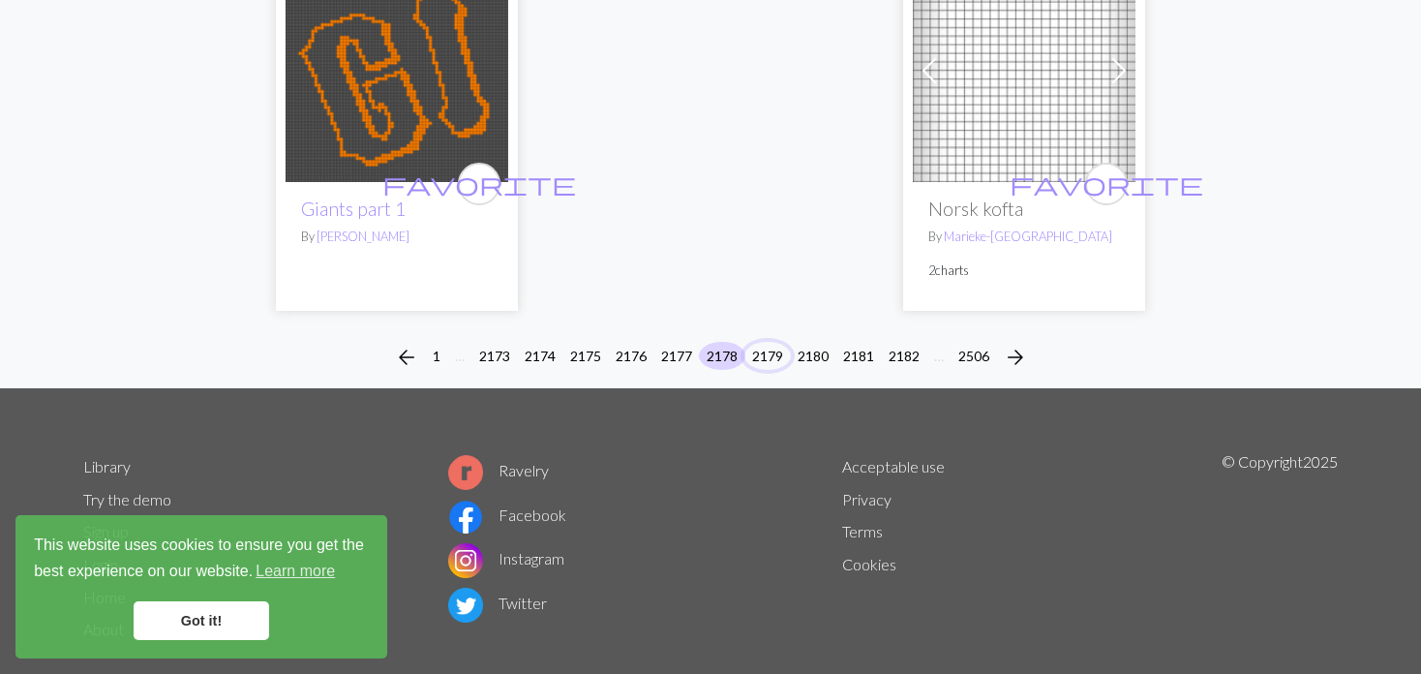
click at [763, 342] on button "2179" at bounding box center [767, 356] width 46 height 28
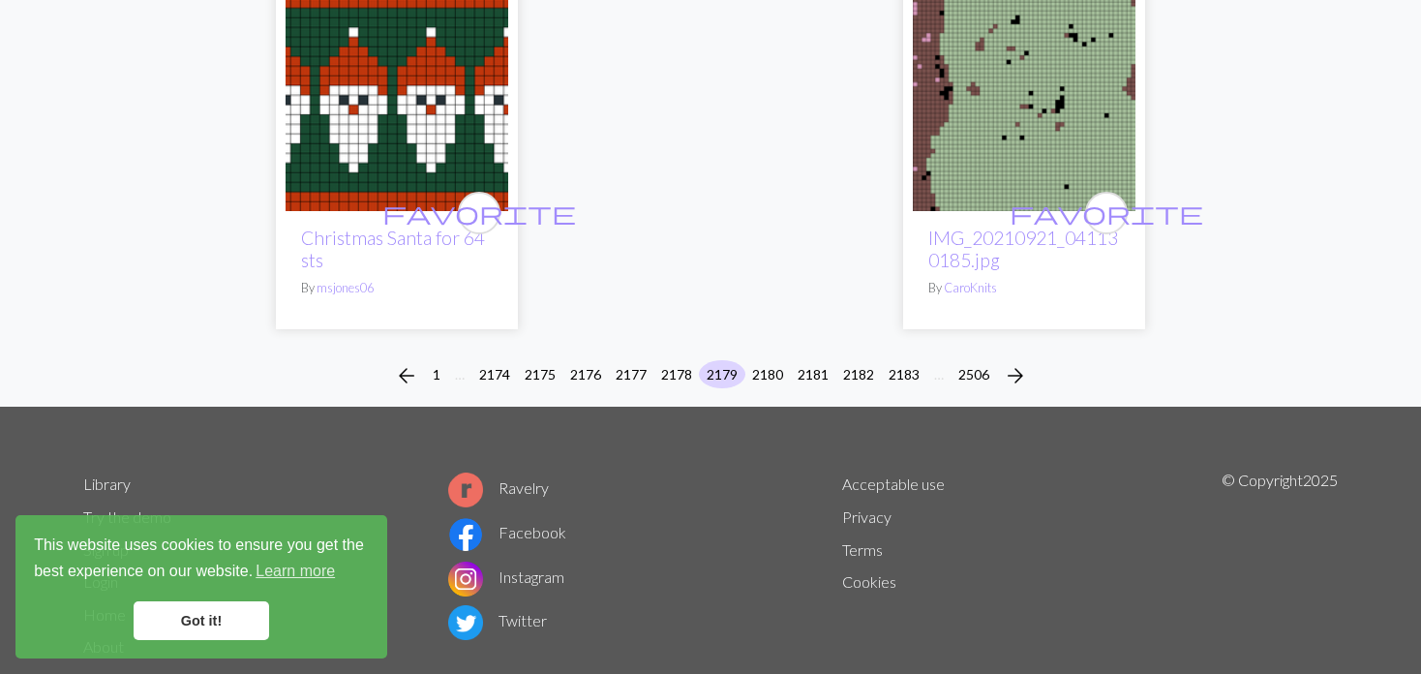
scroll to position [4886, 0]
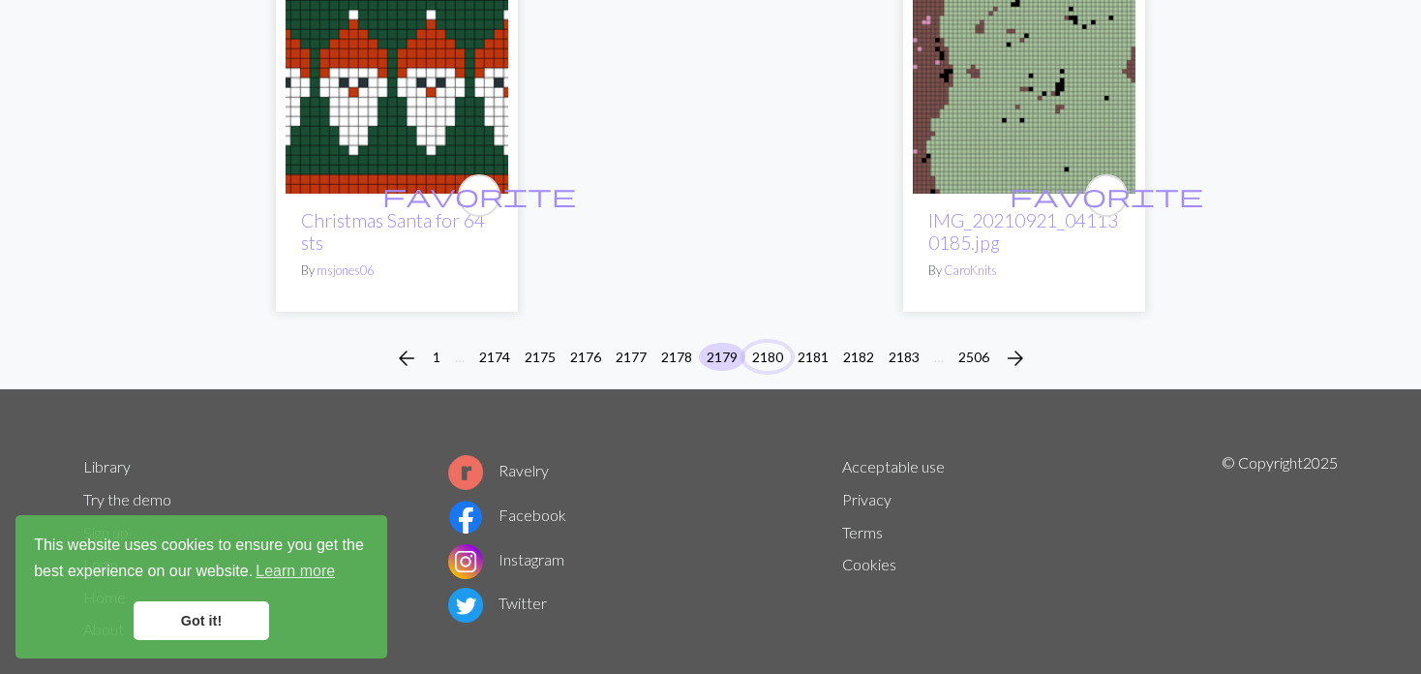
click at [766, 343] on button "2180" at bounding box center [767, 357] width 46 height 28
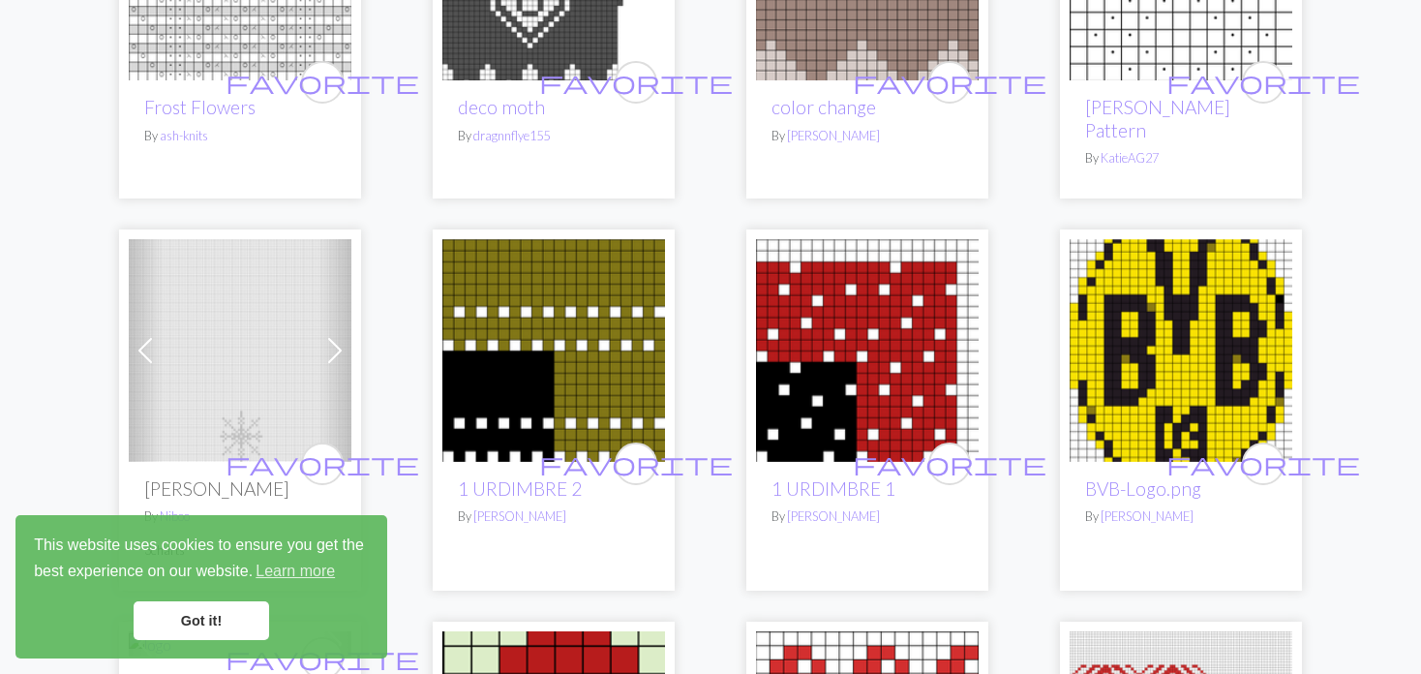
scroll to position [968, 0]
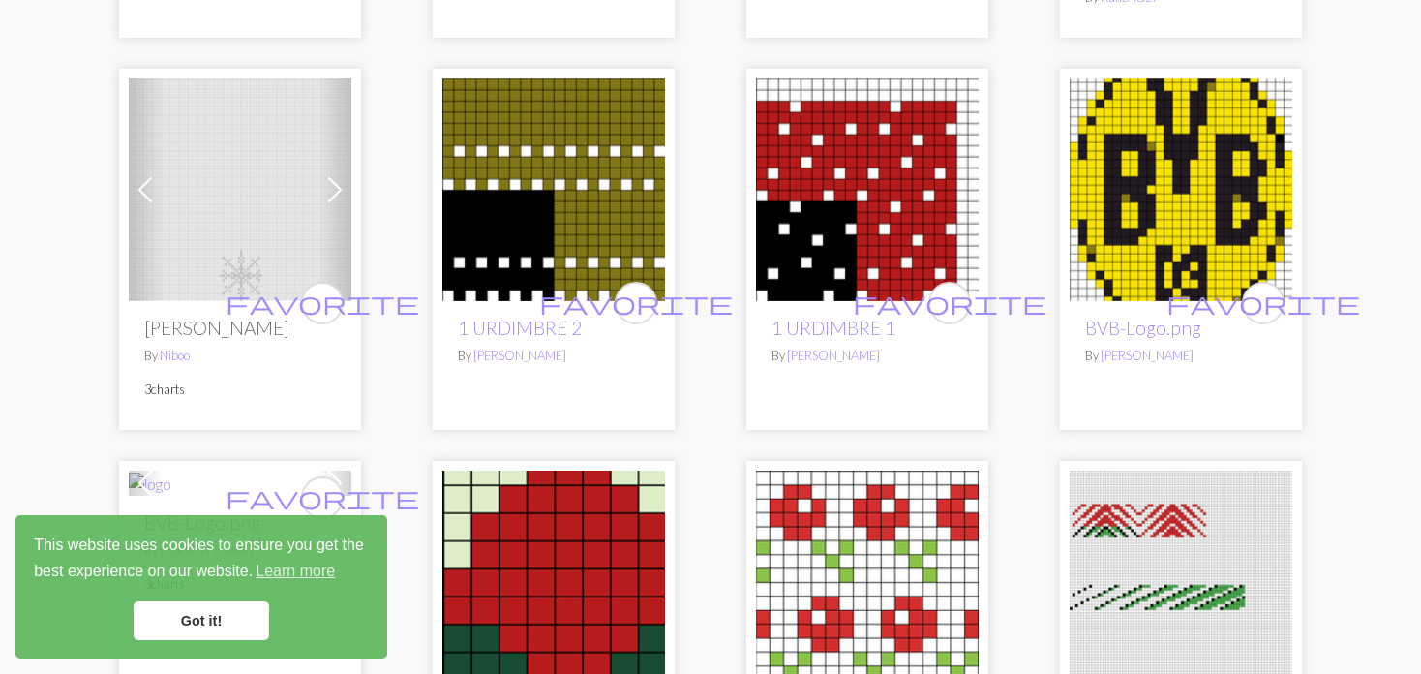
click at [150, 191] on span at bounding box center [145, 189] width 31 height 31
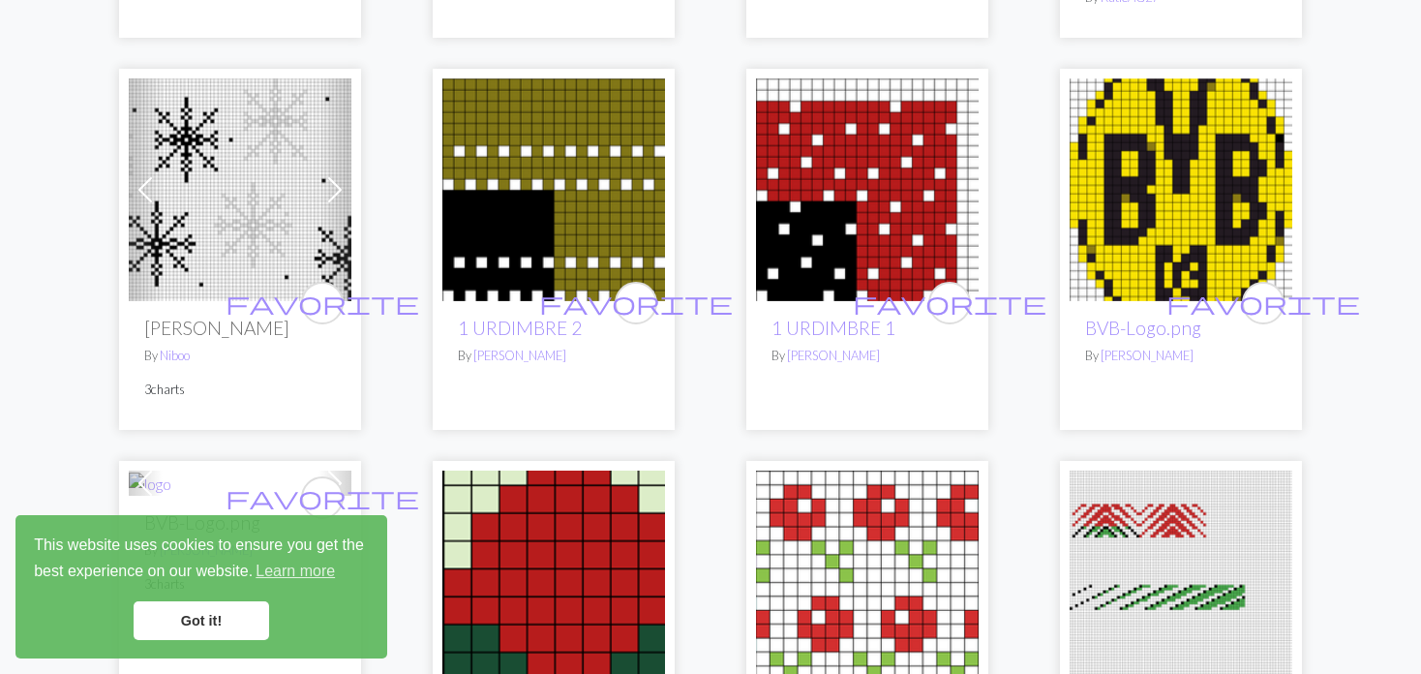
click at [150, 191] on span at bounding box center [145, 189] width 31 height 31
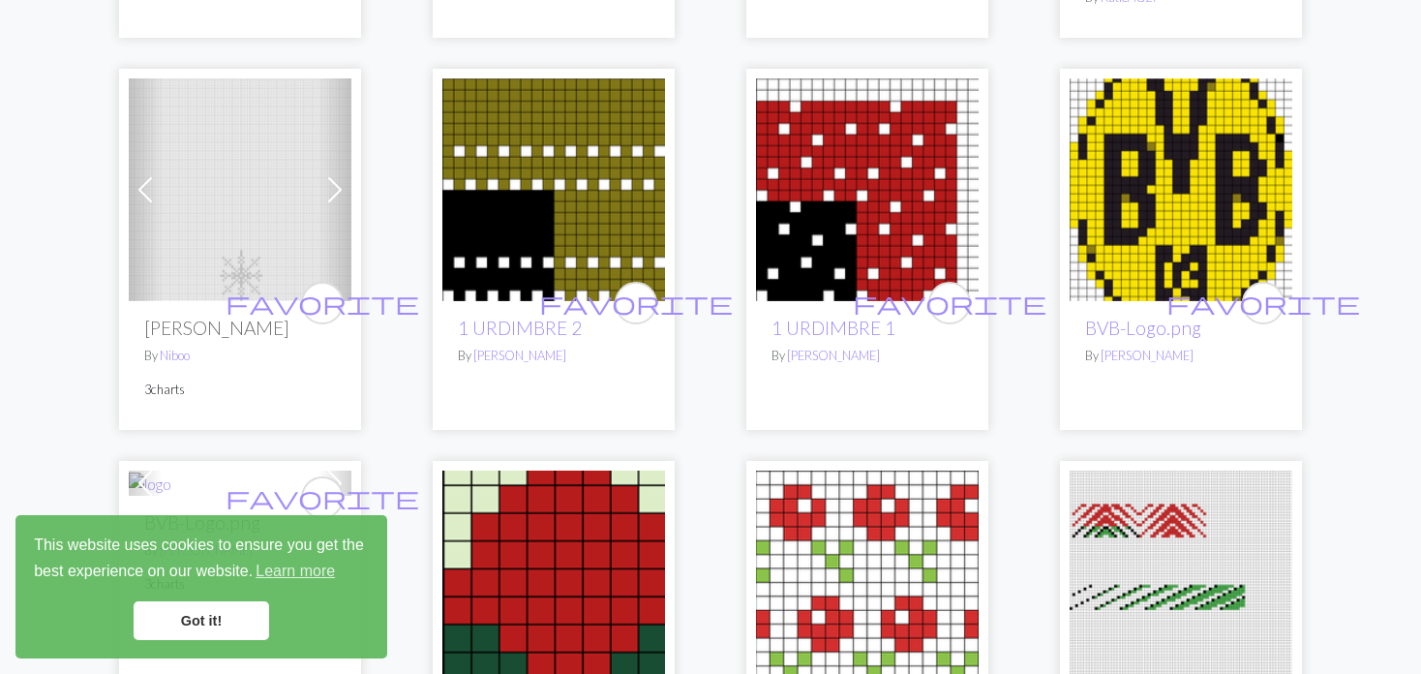
click at [150, 191] on span at bounding box center [145, 189] width 31 height 31
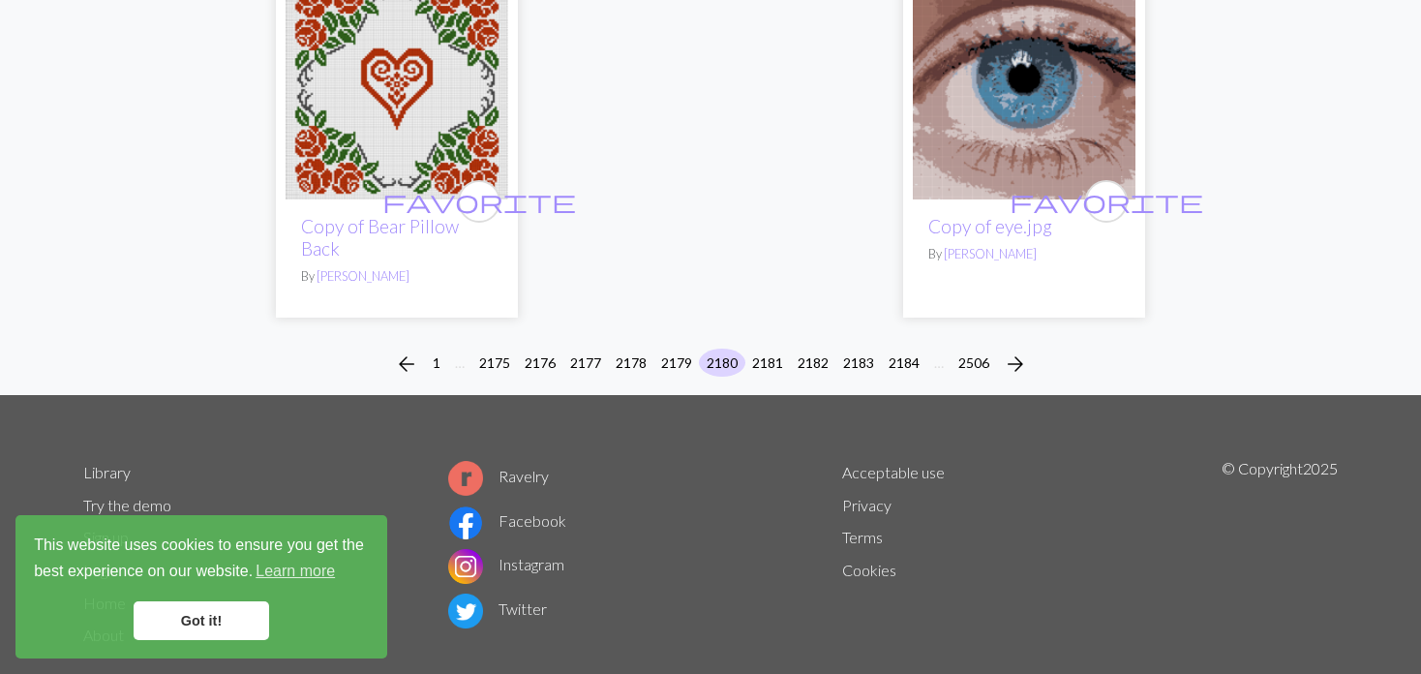
scroll to position [5006, 0]
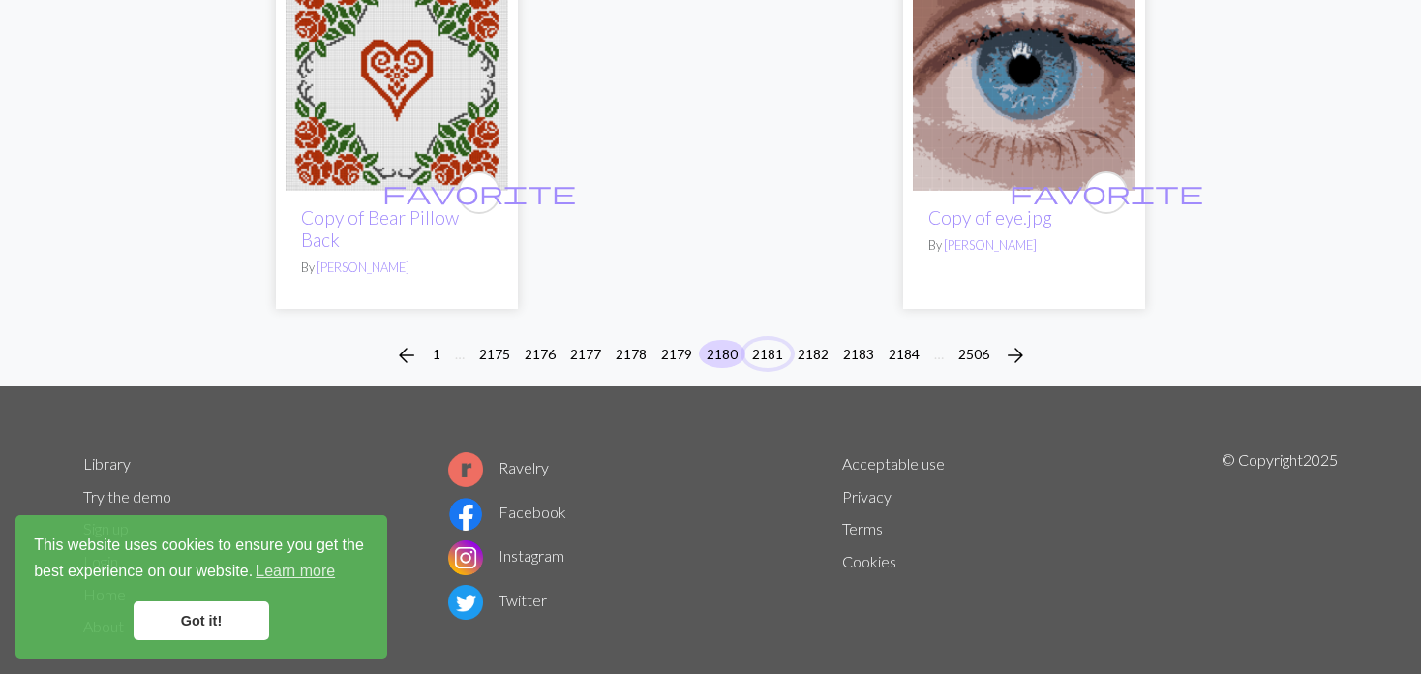
click at [774, 340] on button "2181" at bounding box center [767, 354] width 46 height 28
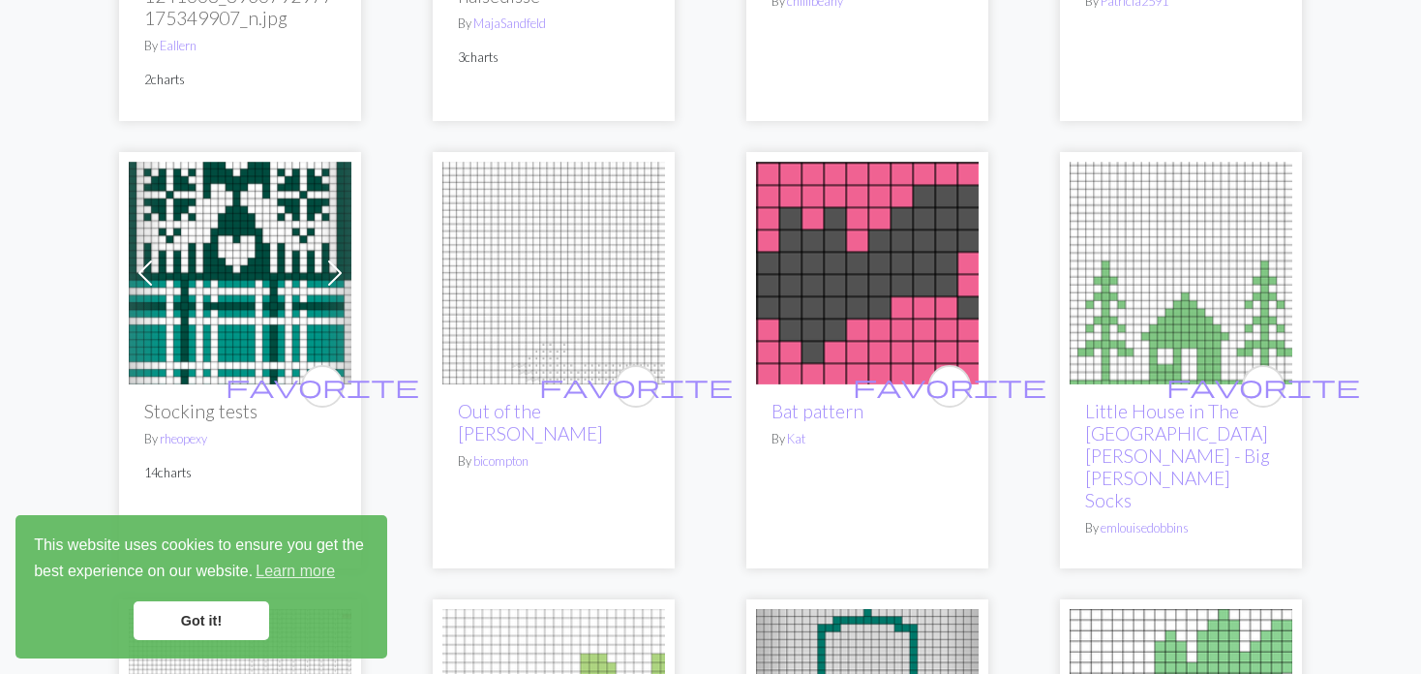
scroll to position [581, 0]
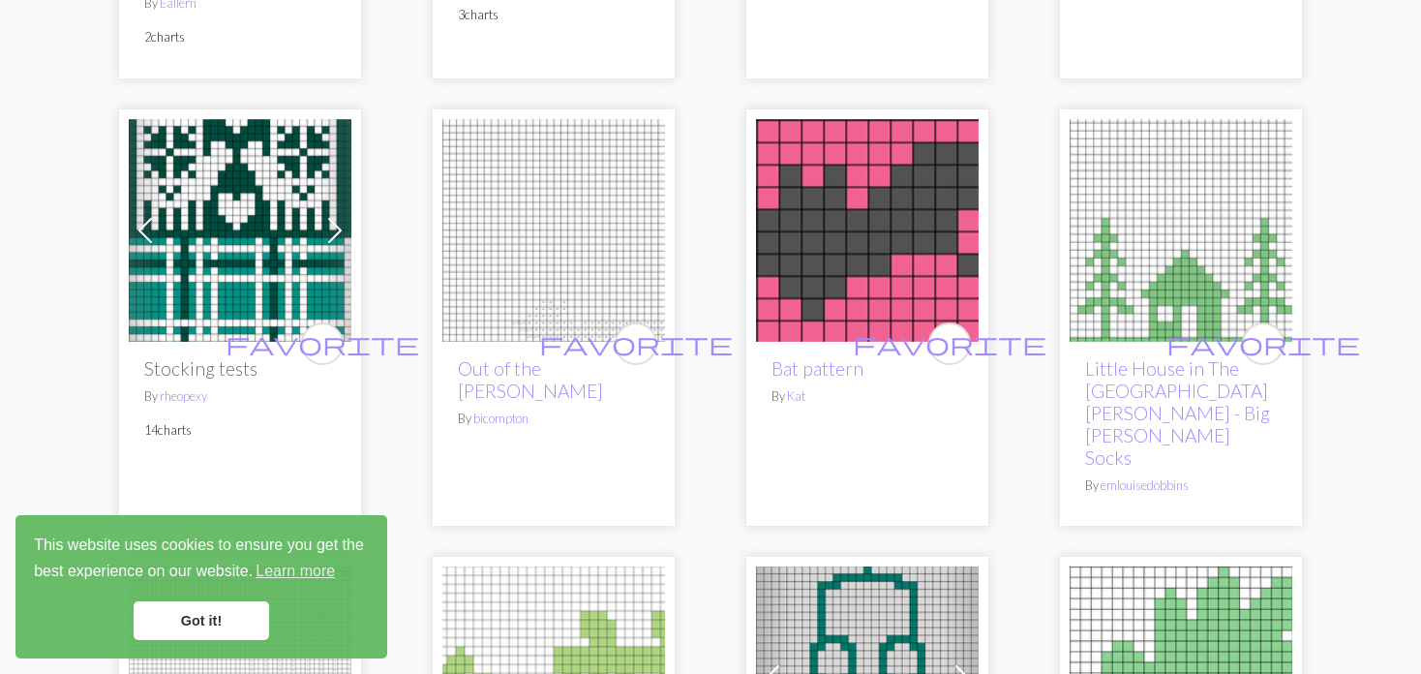
click at [222, 199] on img at bounding box center [240, 230] width 223 height 223
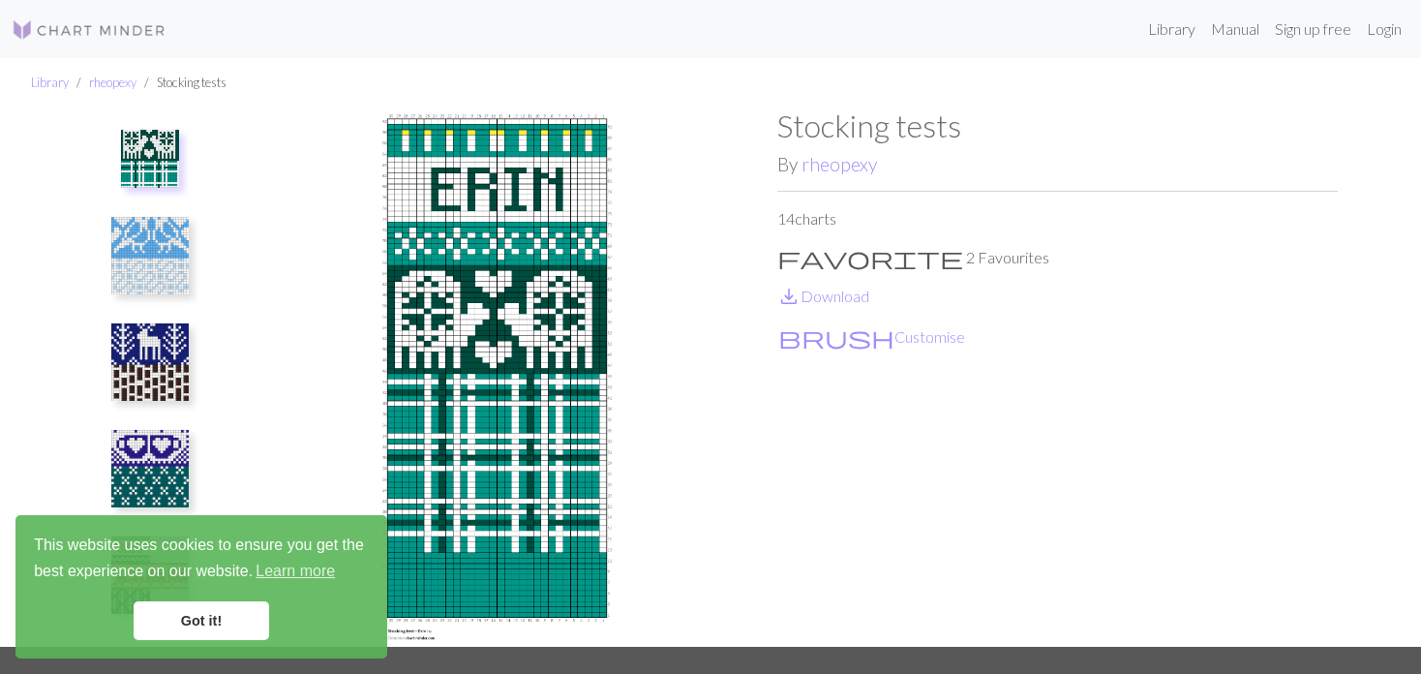
scroll to position [97, 0]
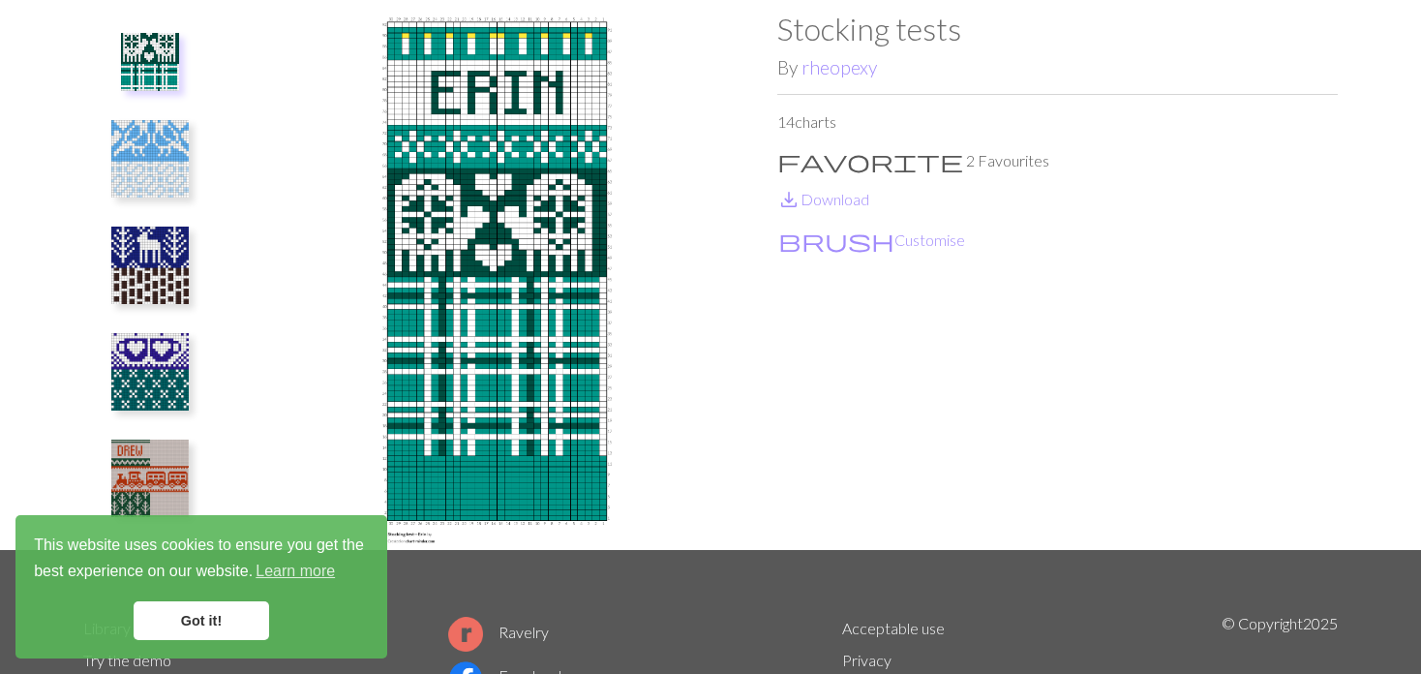
click at [151, 343] on img at bounding box center [149, 371] width 77 height 77
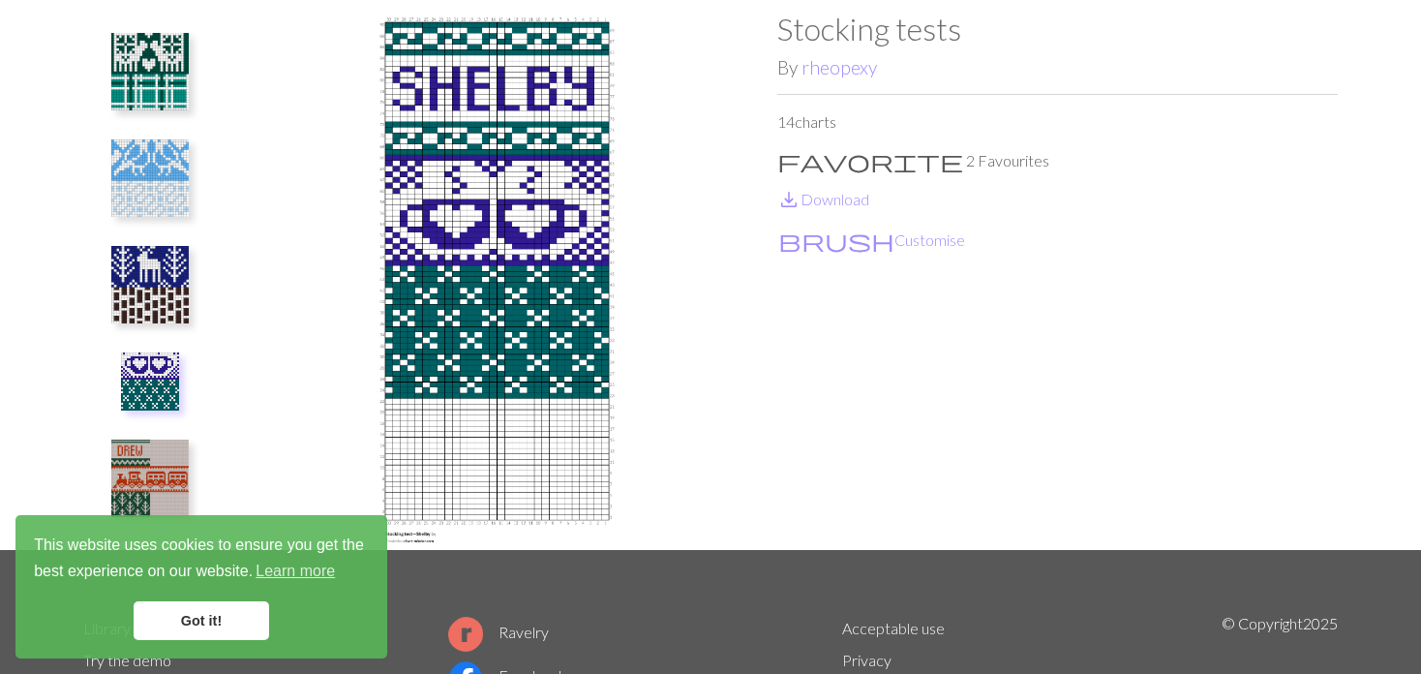
click at [138, 261] on img at bounding box center [149, 284] width 77 height 77
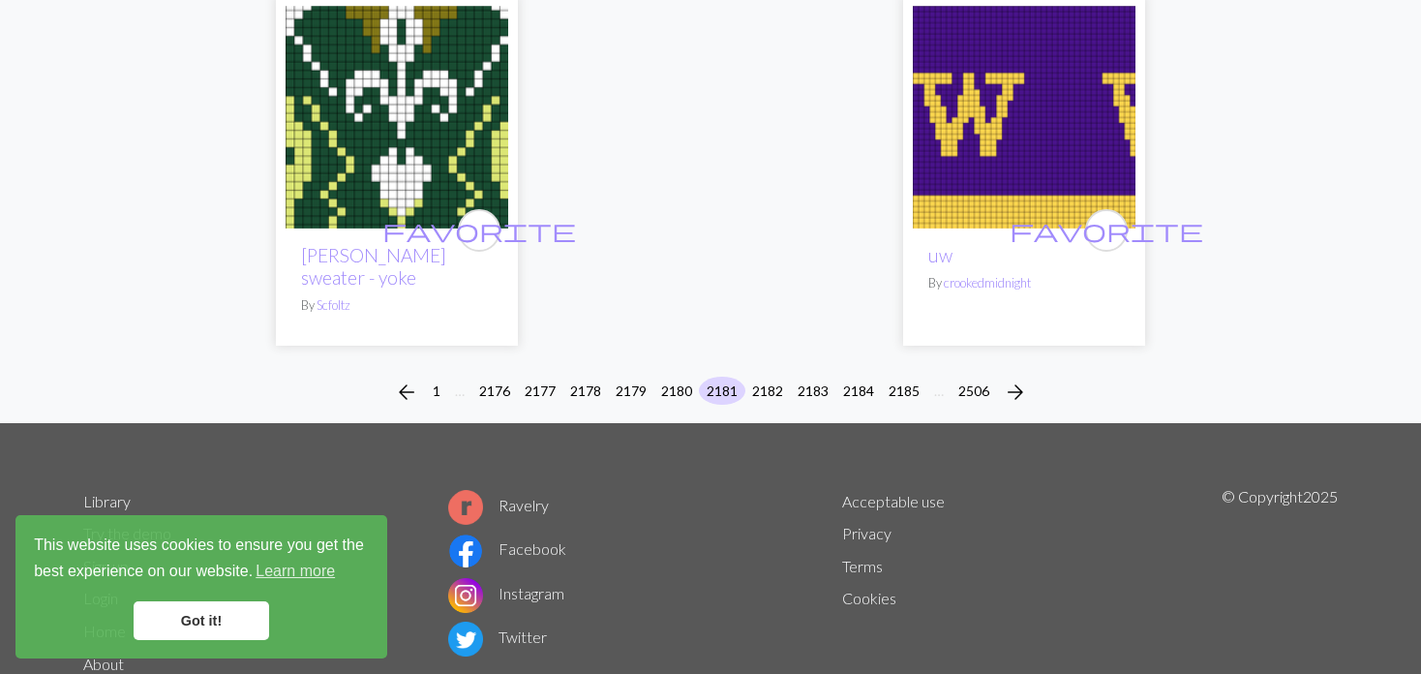
scroll to position [5163, 0]
click at [767, 376] on button "2182" at bounding box center [767, 390] width 46 height 28
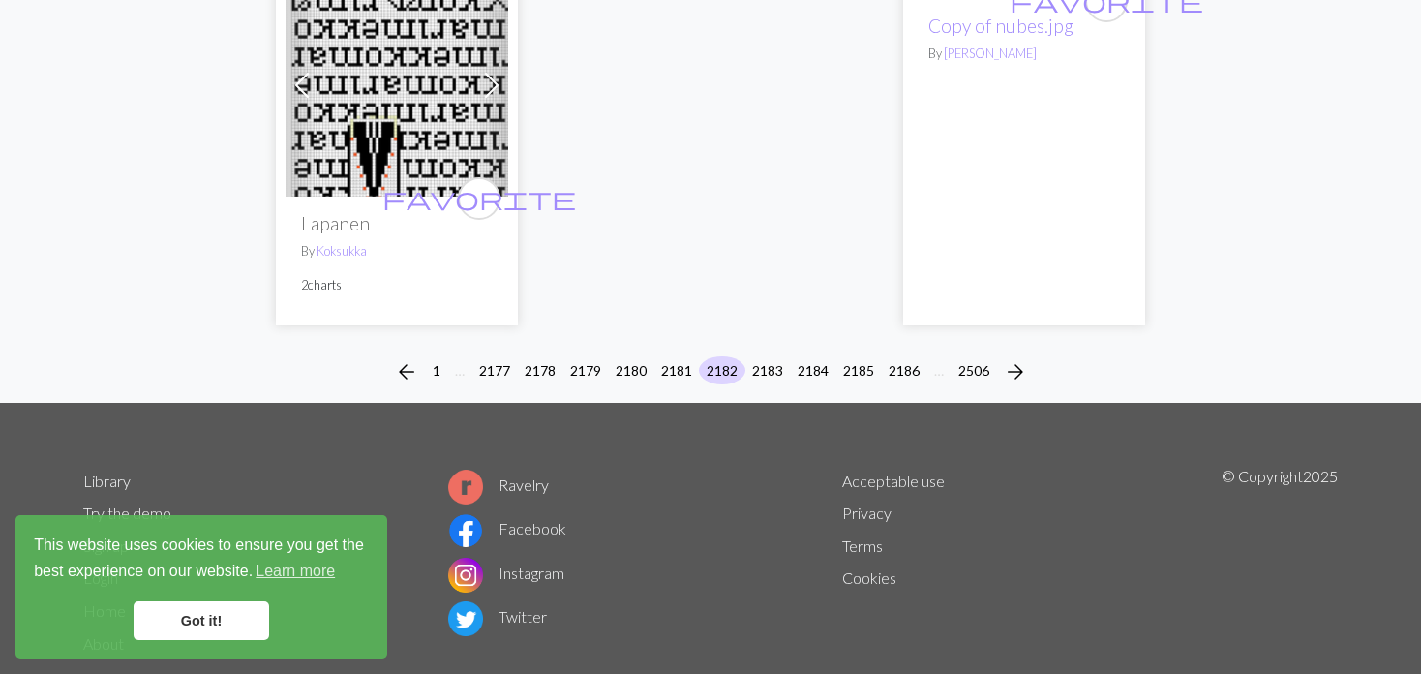
scroll to position [5086, 0]
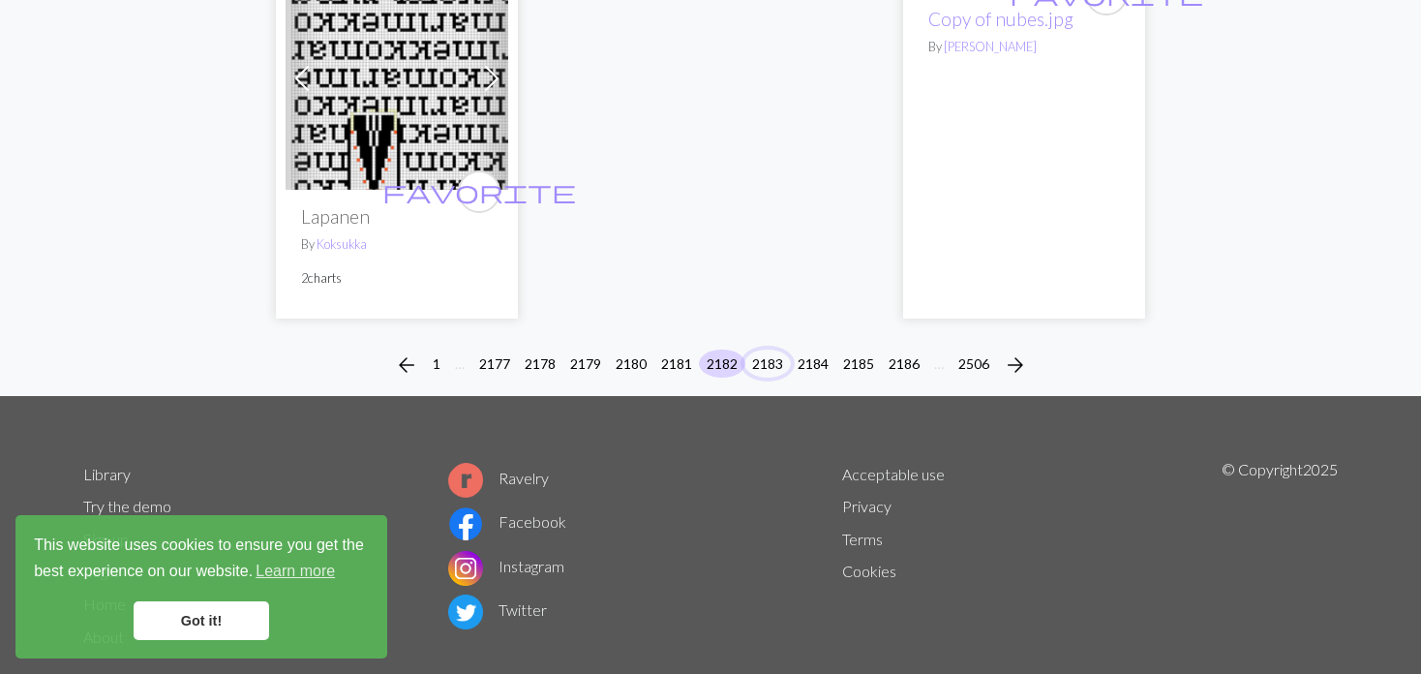
click at [755, 349] on button "2183" at bounding box center [767, 363] width 46 height 28
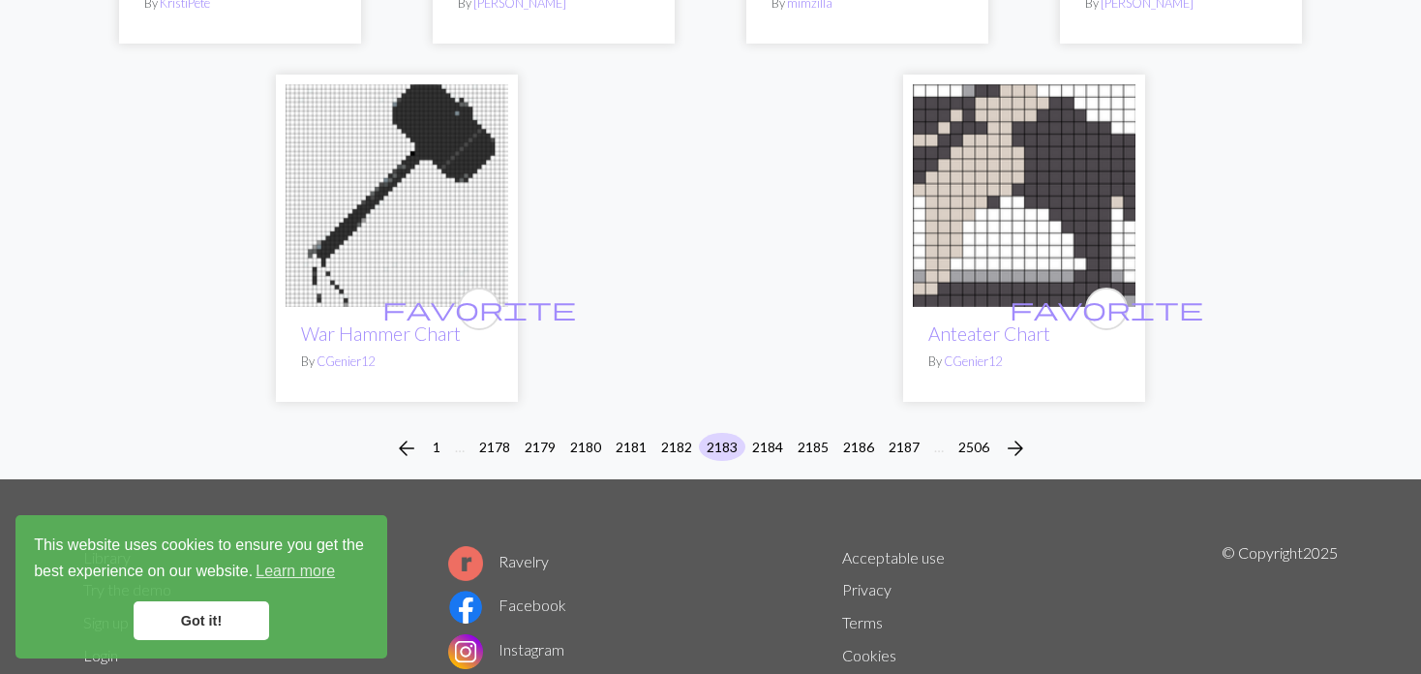
scroll to position [4894, 0]
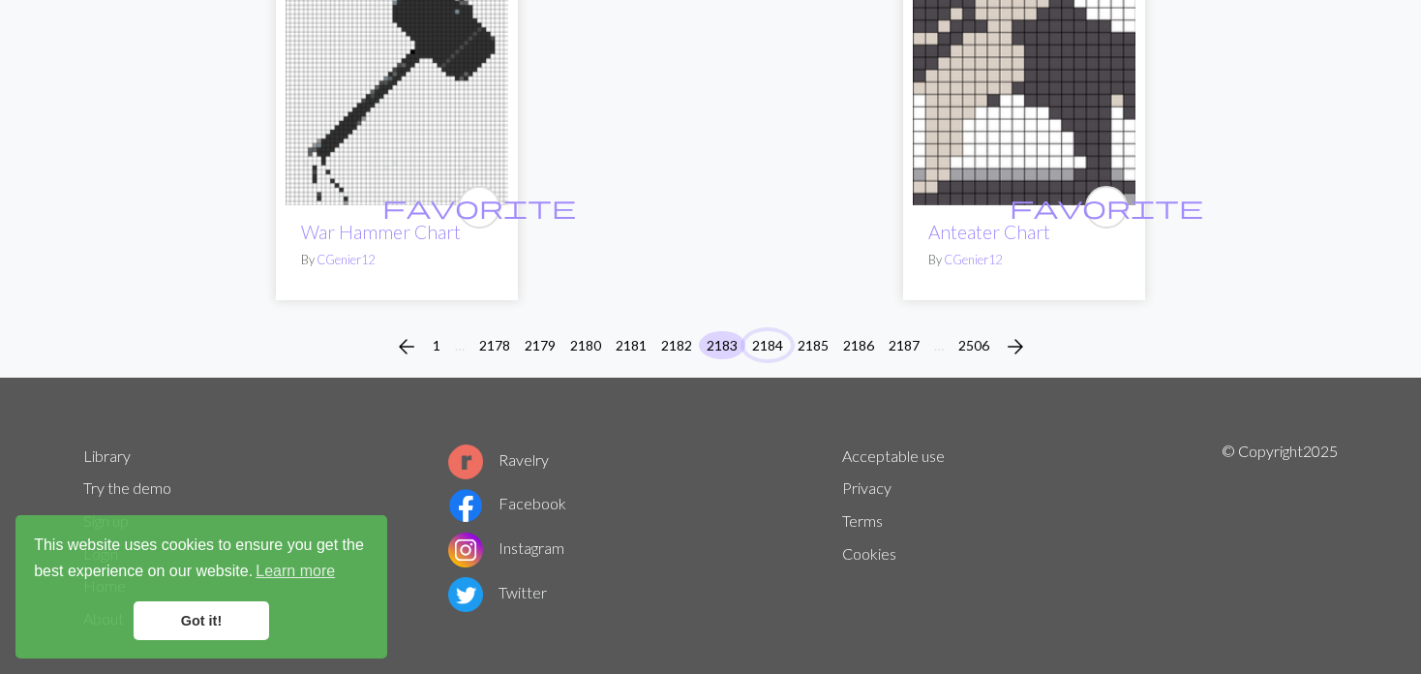
click at [773, 331] on button "2184" at bounding box center [767, 345] width 46 height 28
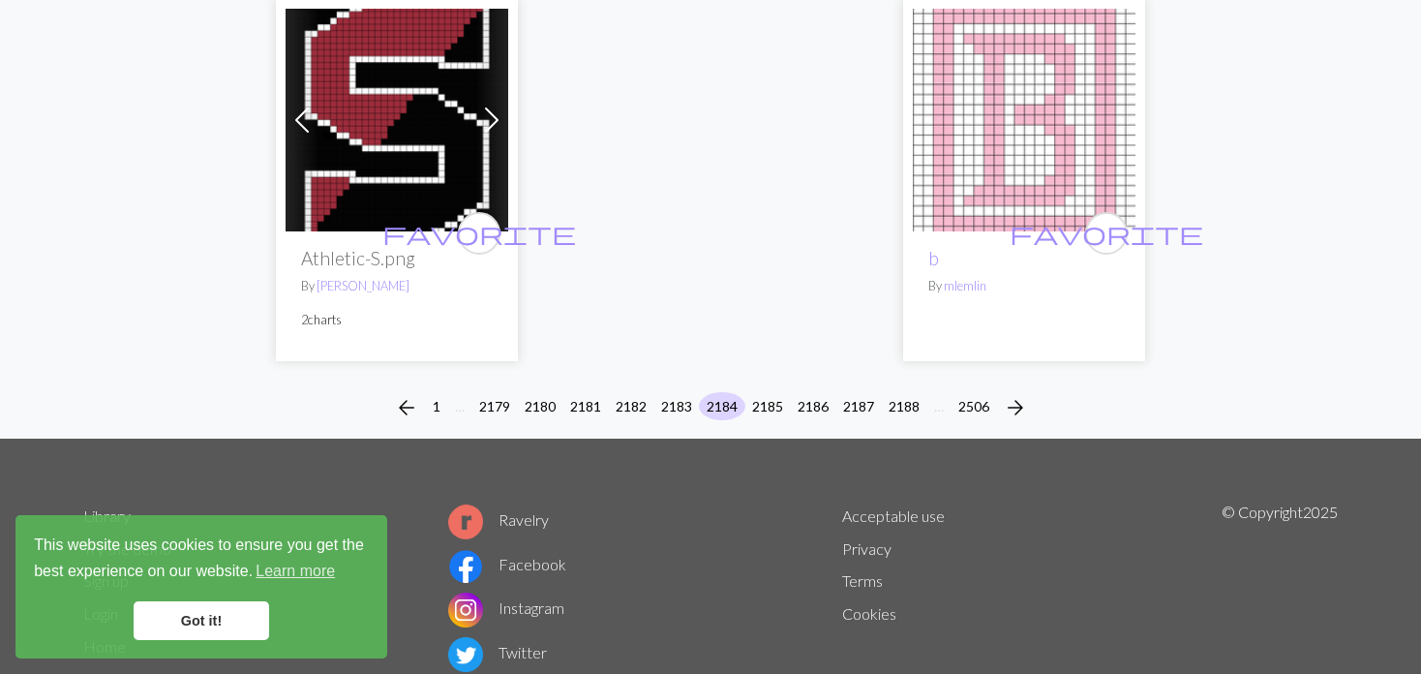
scroll to position [4930, 0]
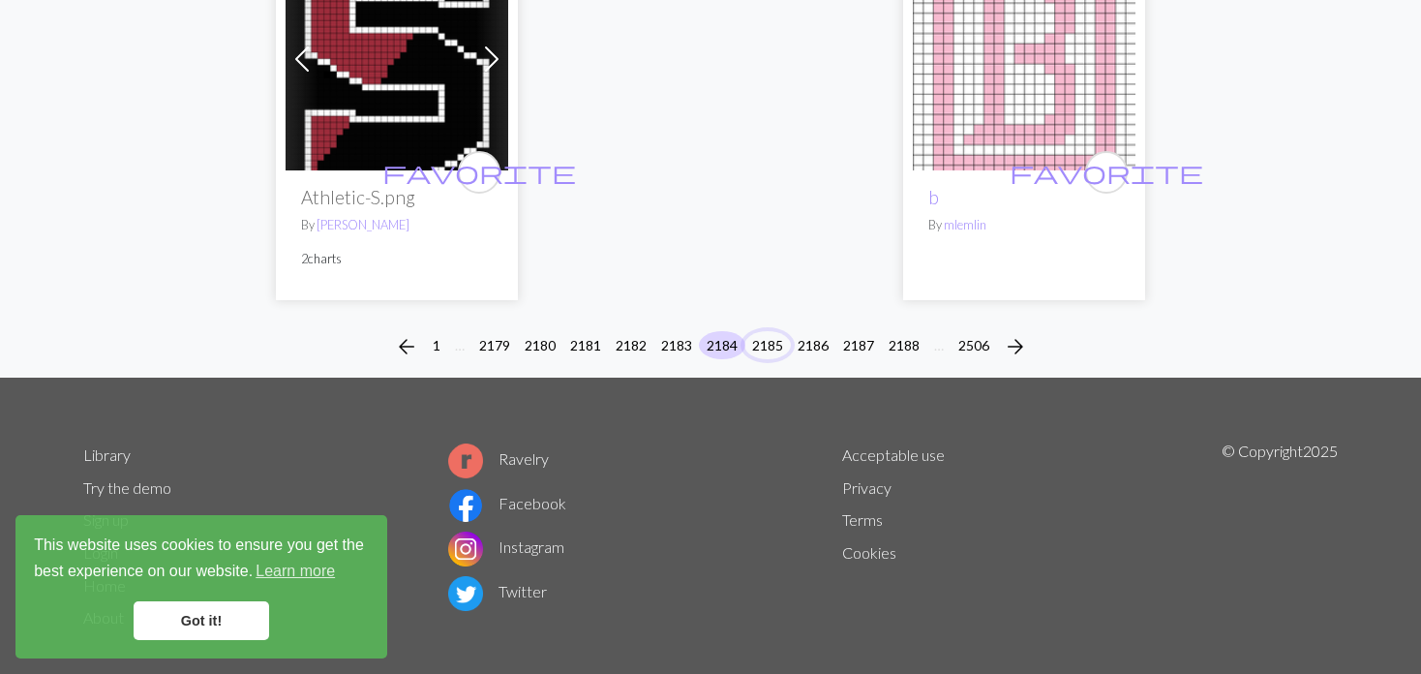
click at [771, 331] on button "2185" at bounding box center [767, 345] width 46 height 28
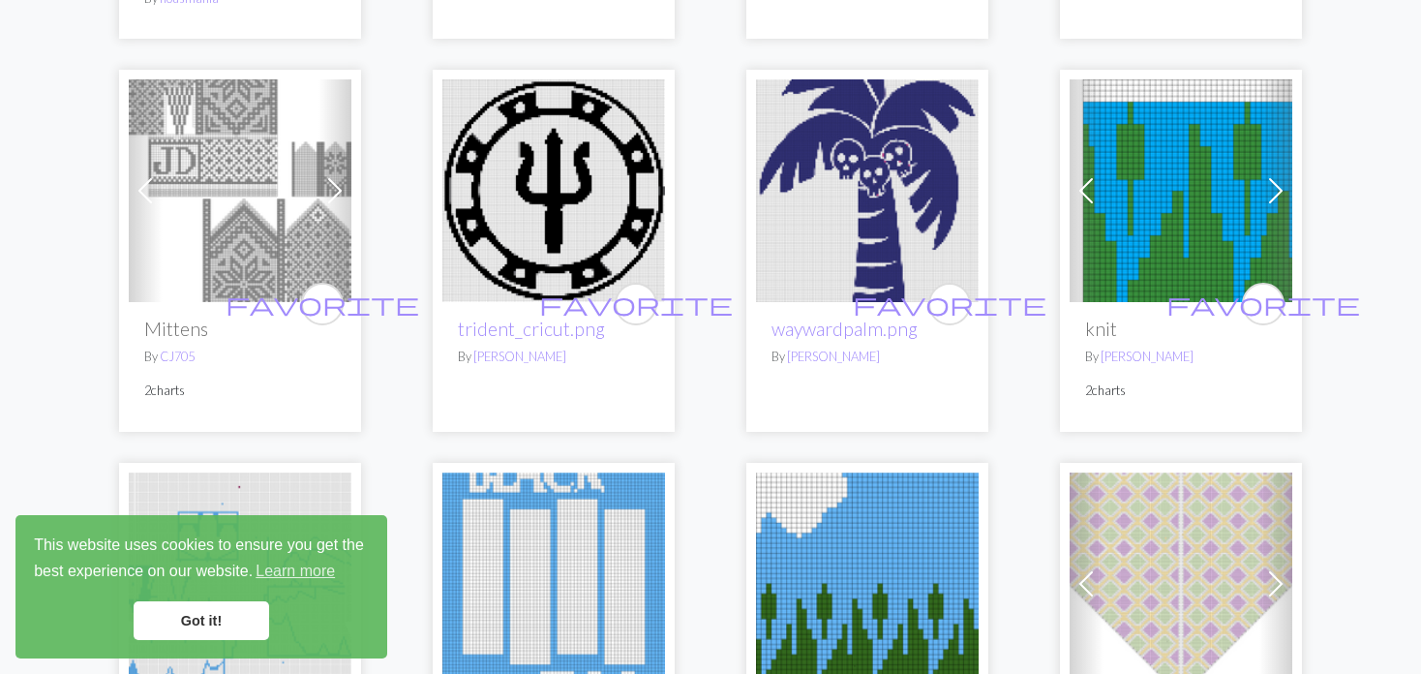
scroll to position [3774, 0]
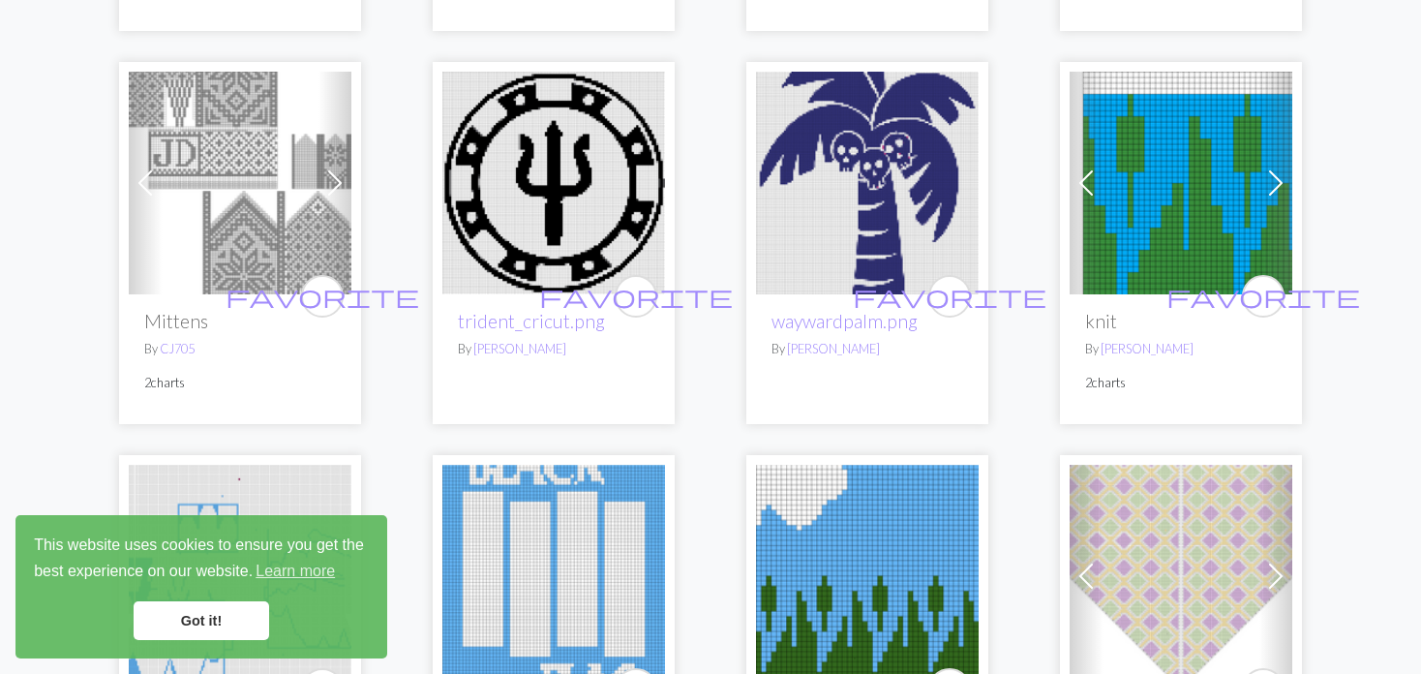
click at [293, 130] on img at bounding box center [240, 183] width 223 height 223
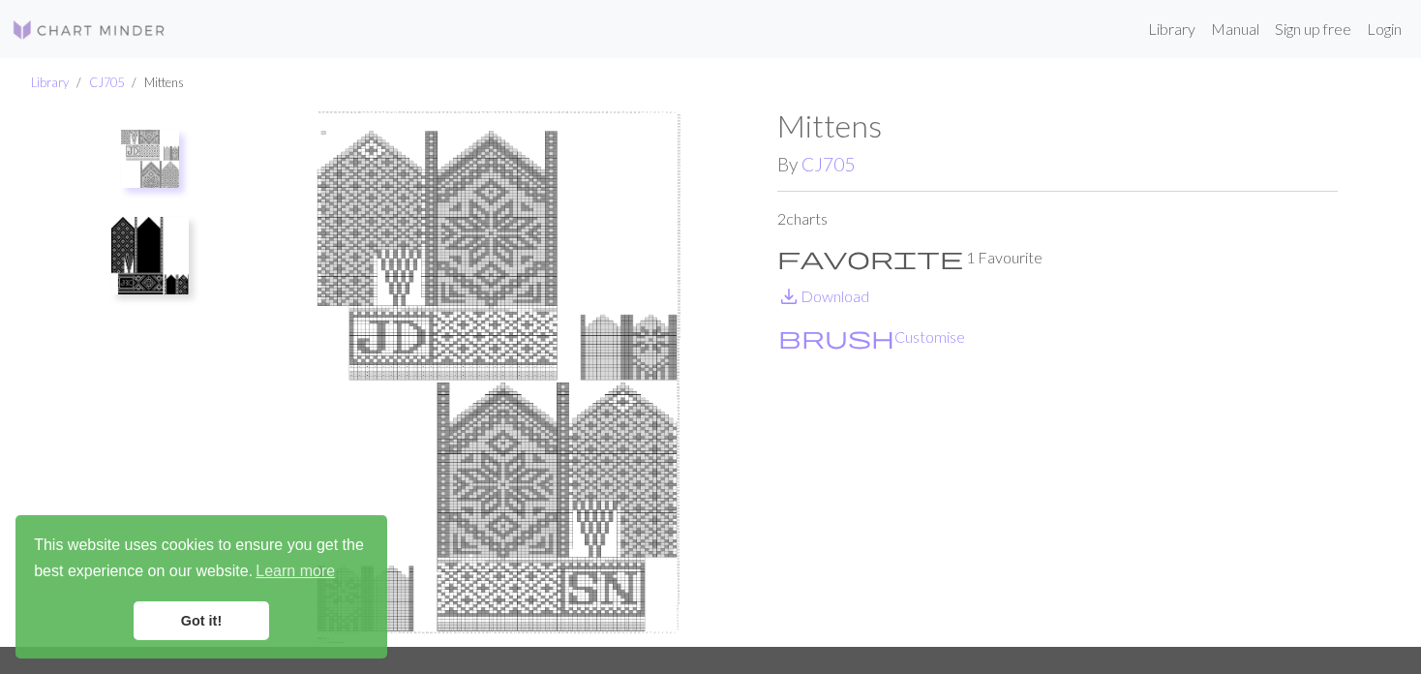
click at [136, 276] on img at bounding box center [149, 255] width 77 height 77
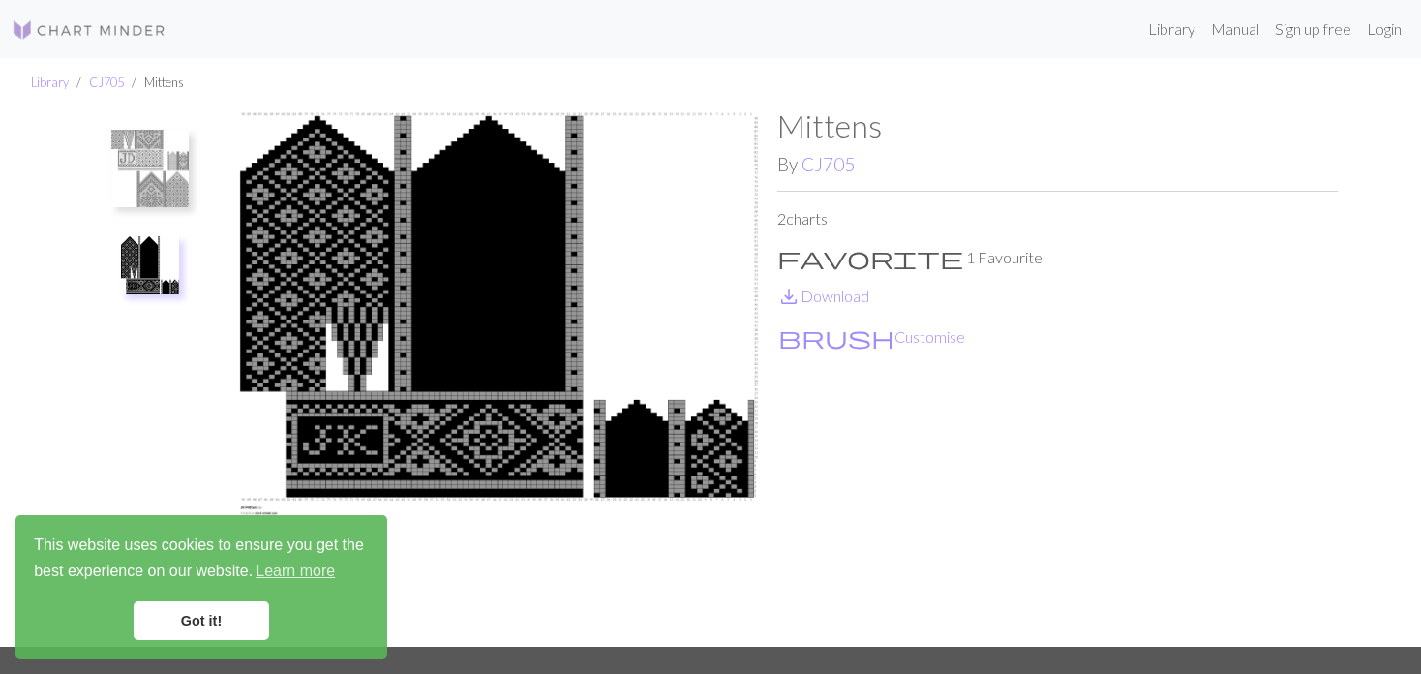
click at [148, 171] on img at bounding box center [149, 168] width 77 height 77
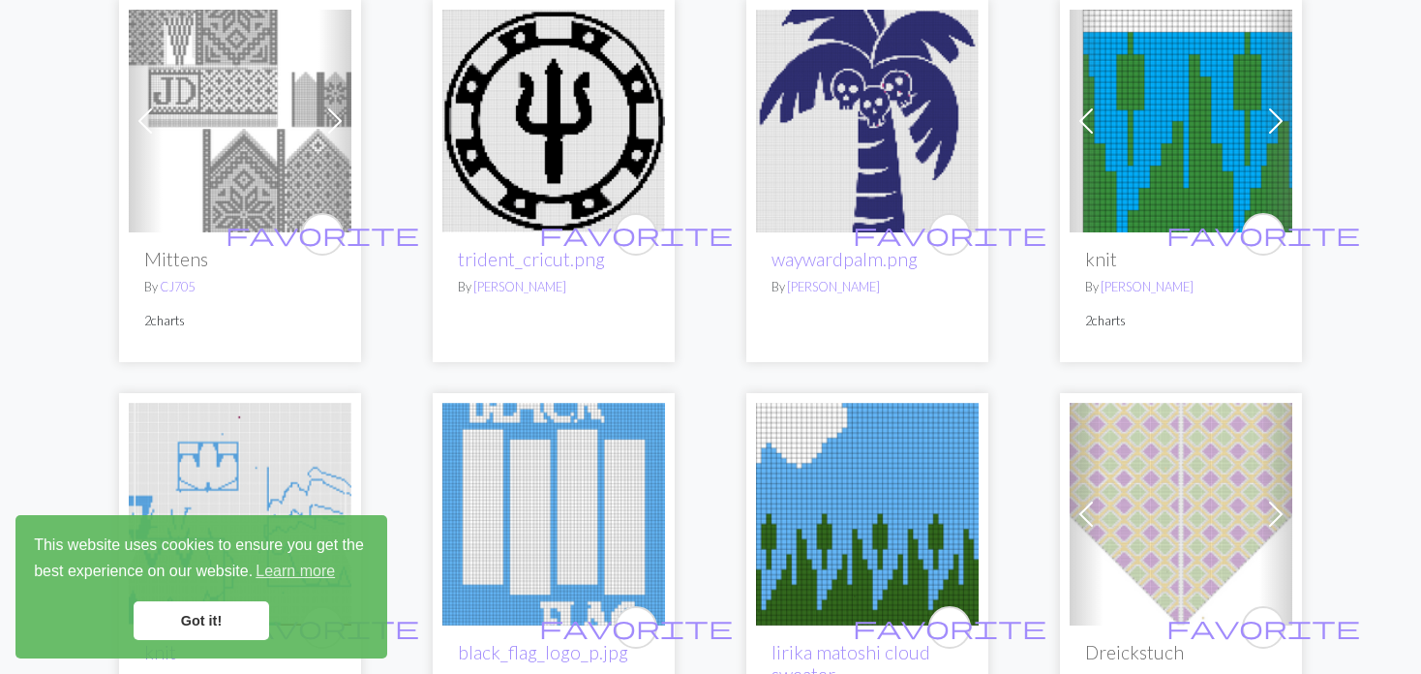
scroll to position [3774, 0]
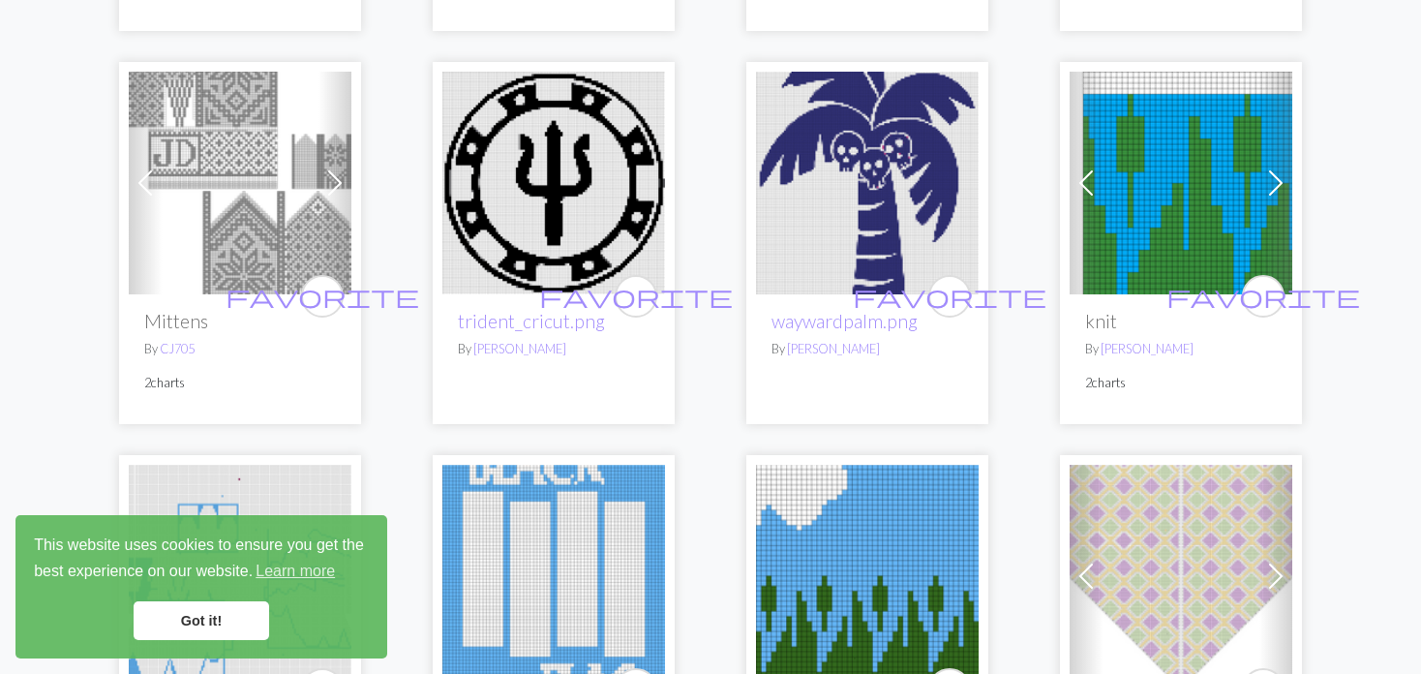
click at [1270, 167] on span at bounding box center [1275, 182] width 31 height 31
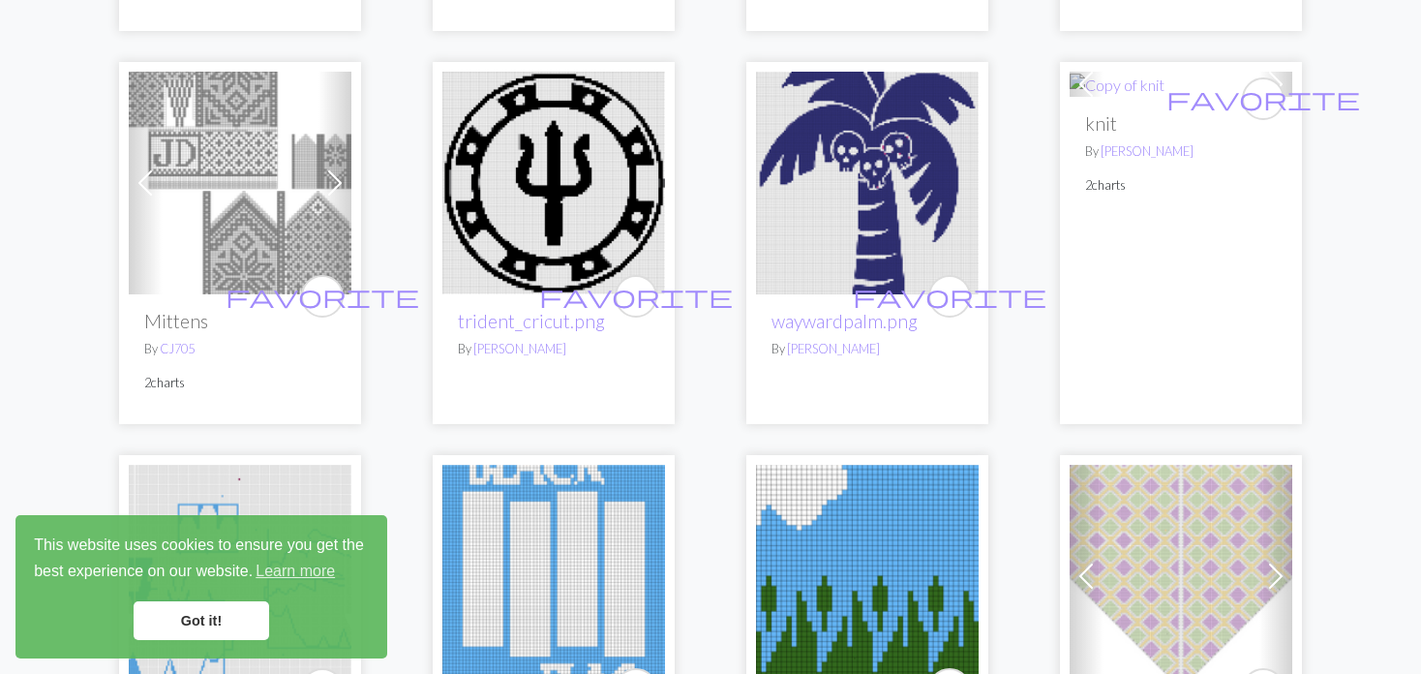
click at [1270, 176] on p "2 charts" at bounding box center [1181, 185] width 192 height 18
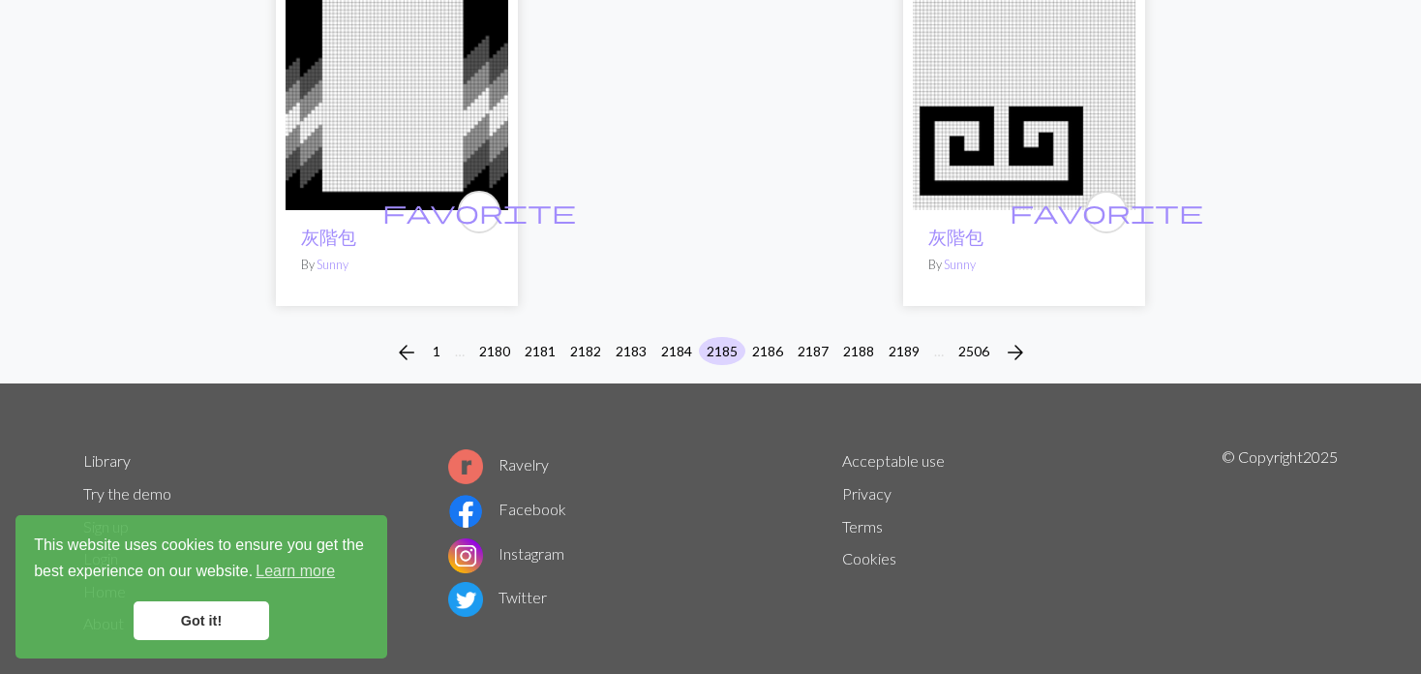
scroll to position [5041, 0]
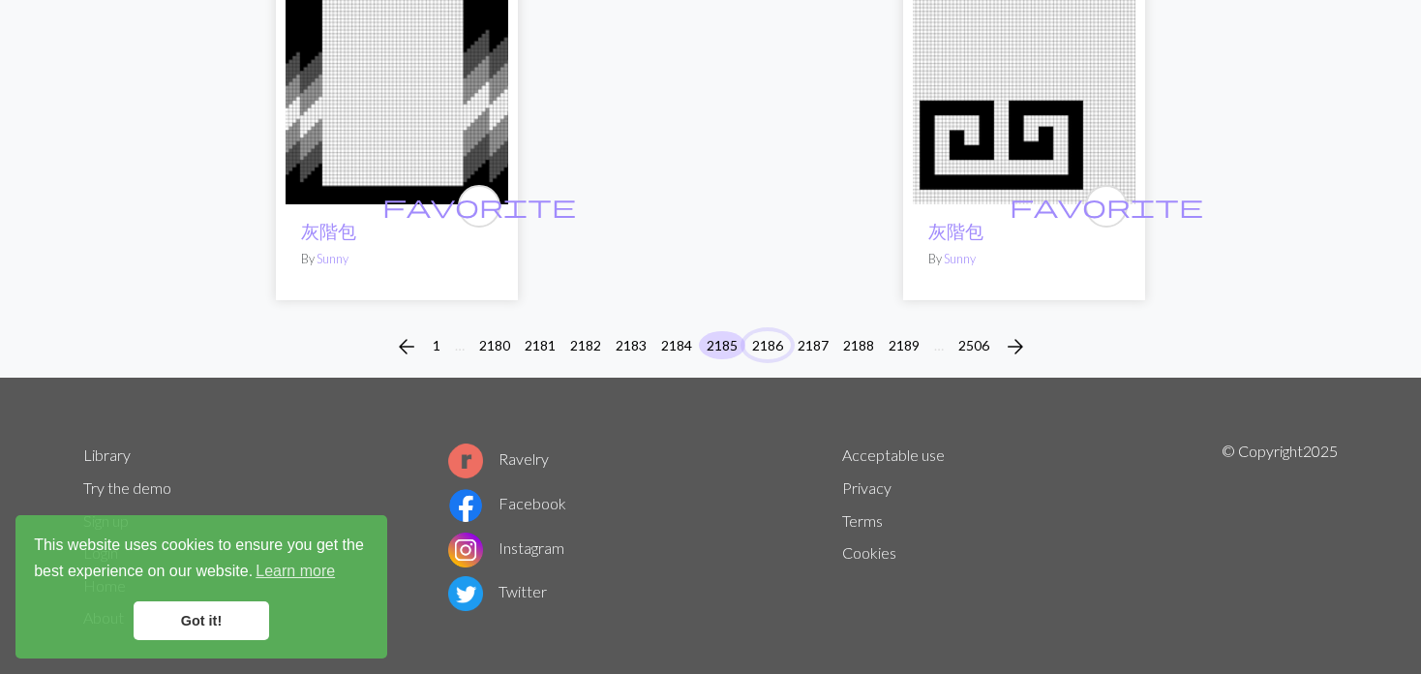
click at [766, 331] on button "2186" at bounding box center [767, 345] width 46 height 28
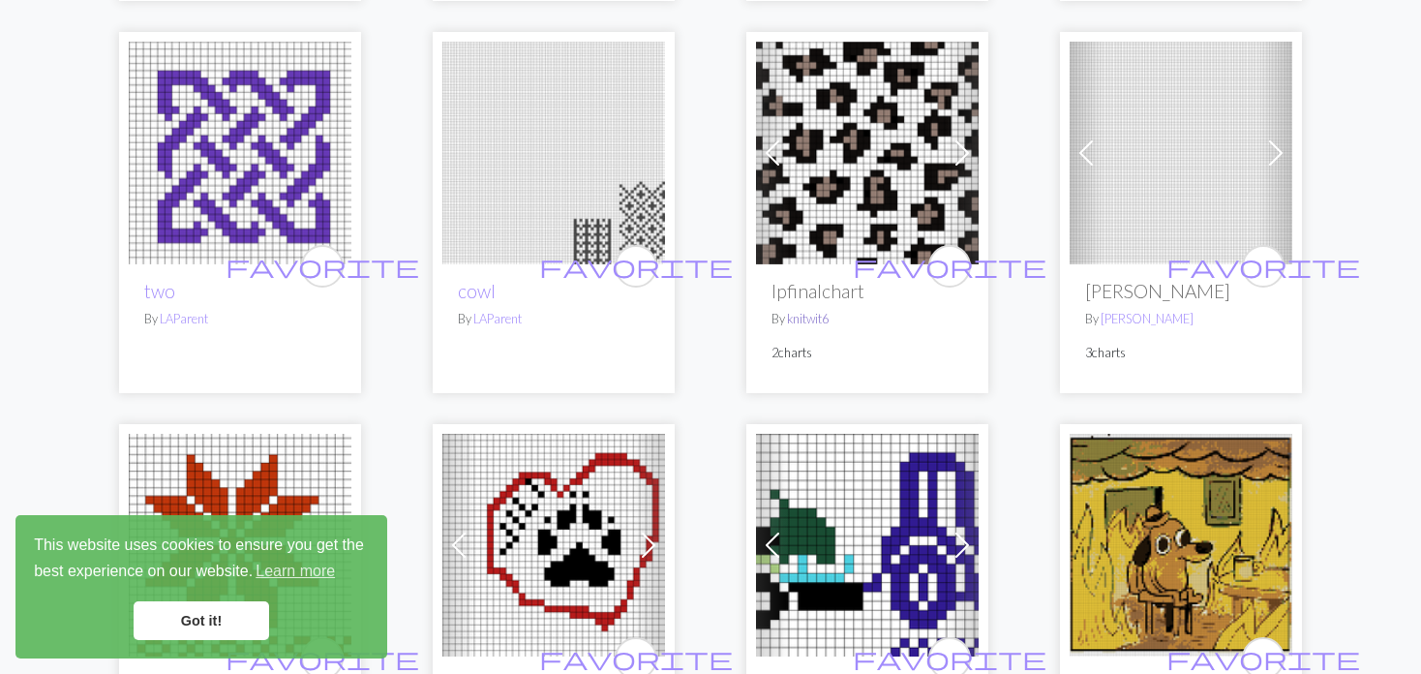
scroll to position [581, 0]
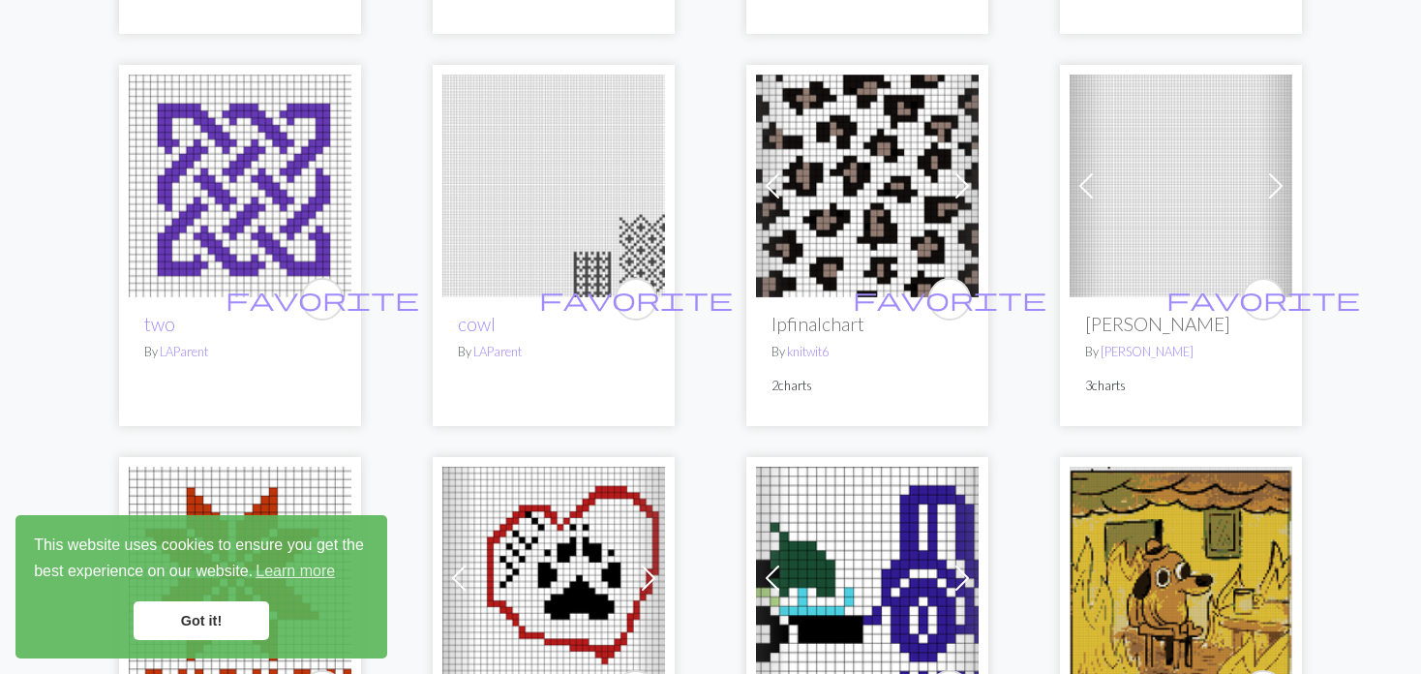
click at [1095, 182] on span at bounding box center [1085, 185] width 31 height 31
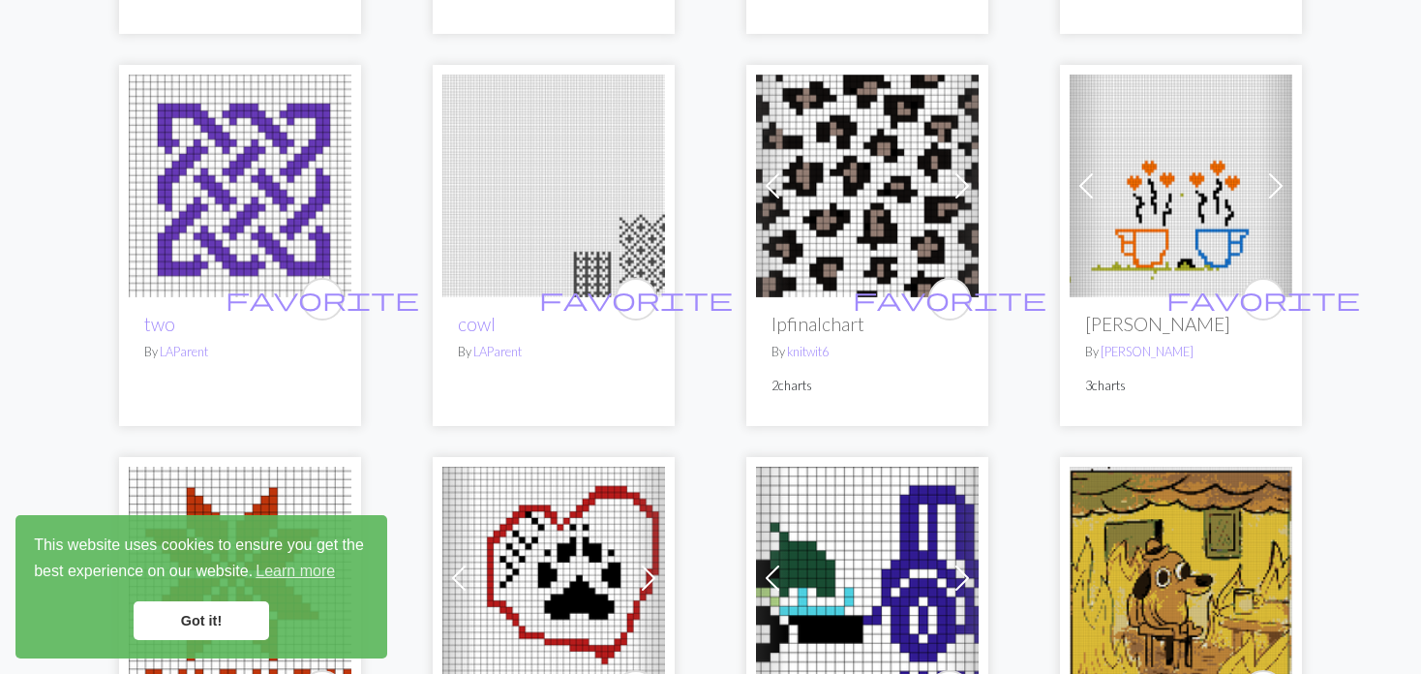
click at [1095, 182] on span at bounding box center [1085, 185] width 31 height 31
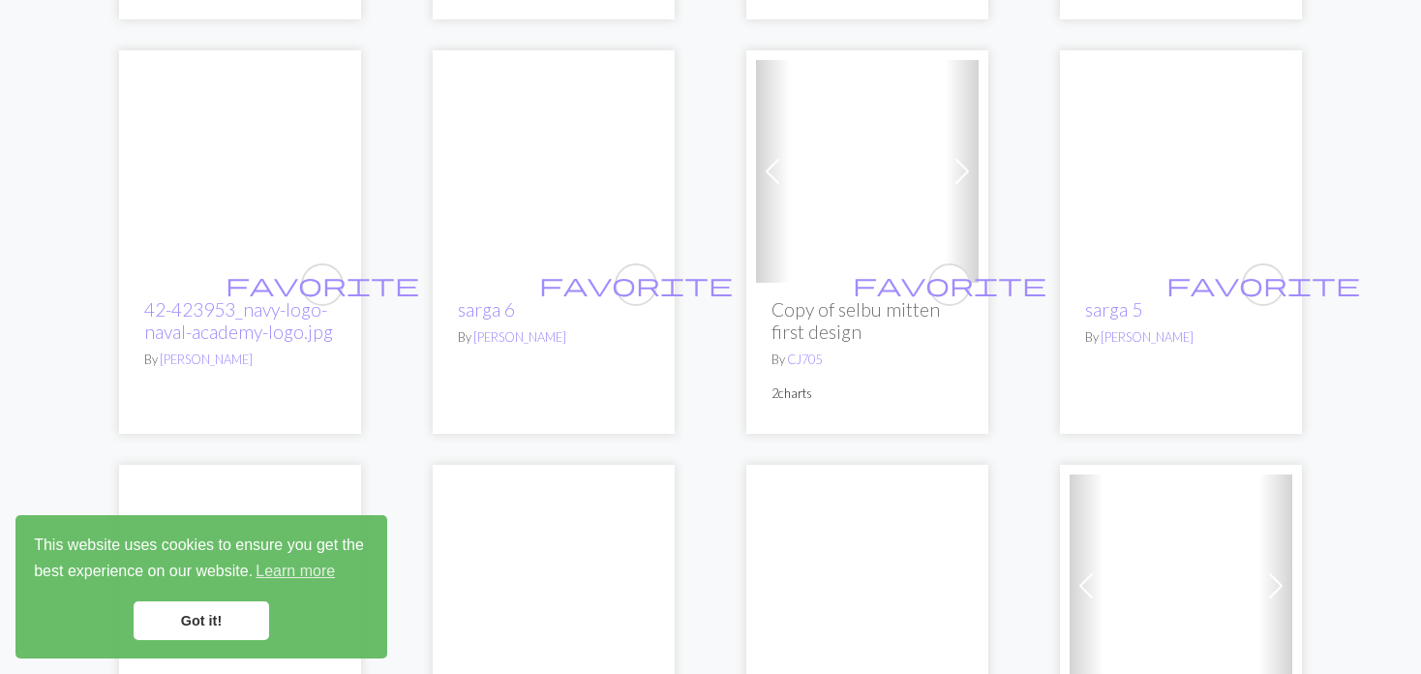
scroll to position [2129, 0]
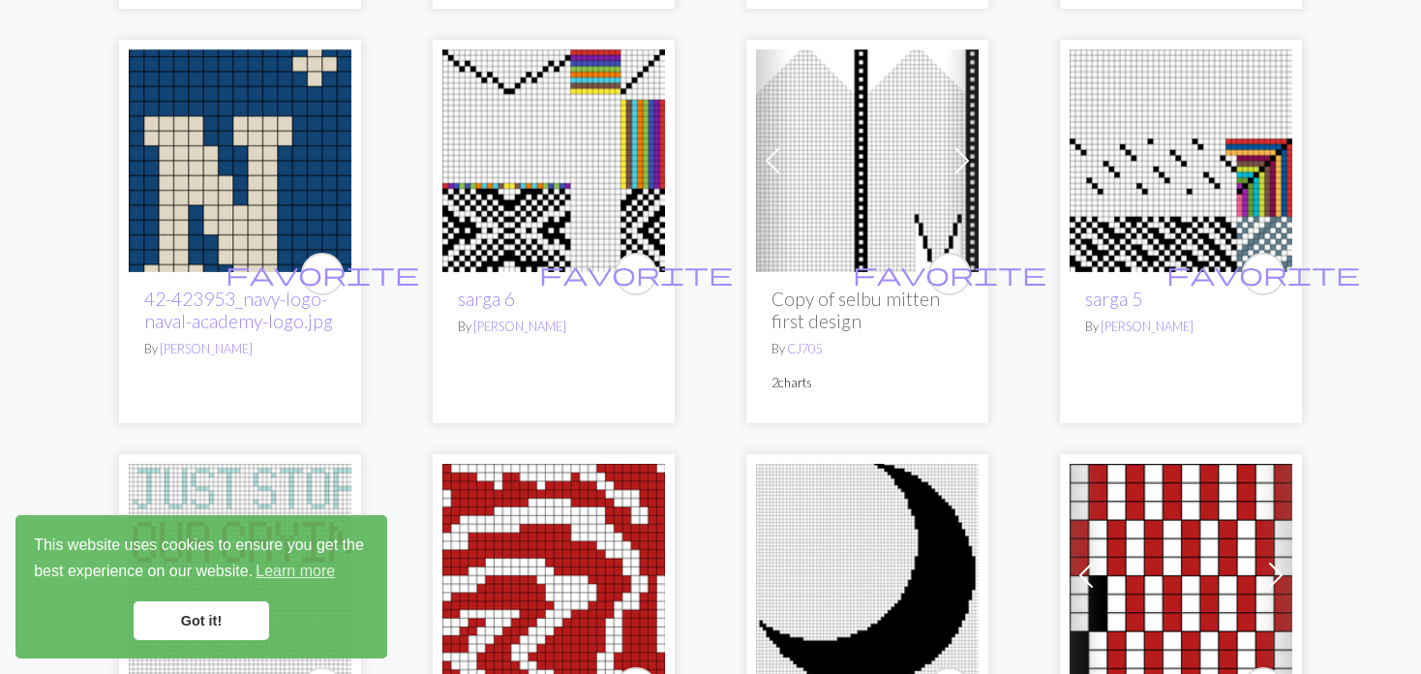
click at [768, 145] on span at bounding box center [772, 160] width 31 height 31
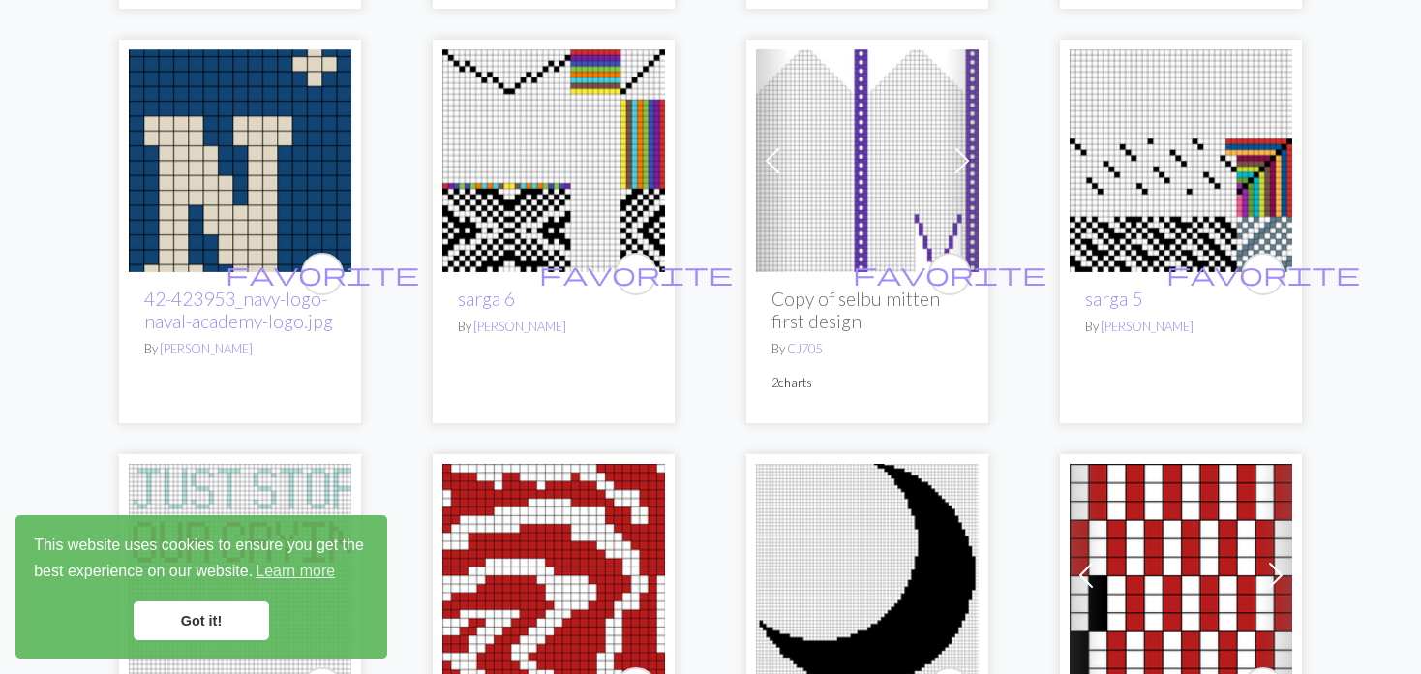
click at [768, 145] on span at bounding box center [772, 160] width 31 height 31
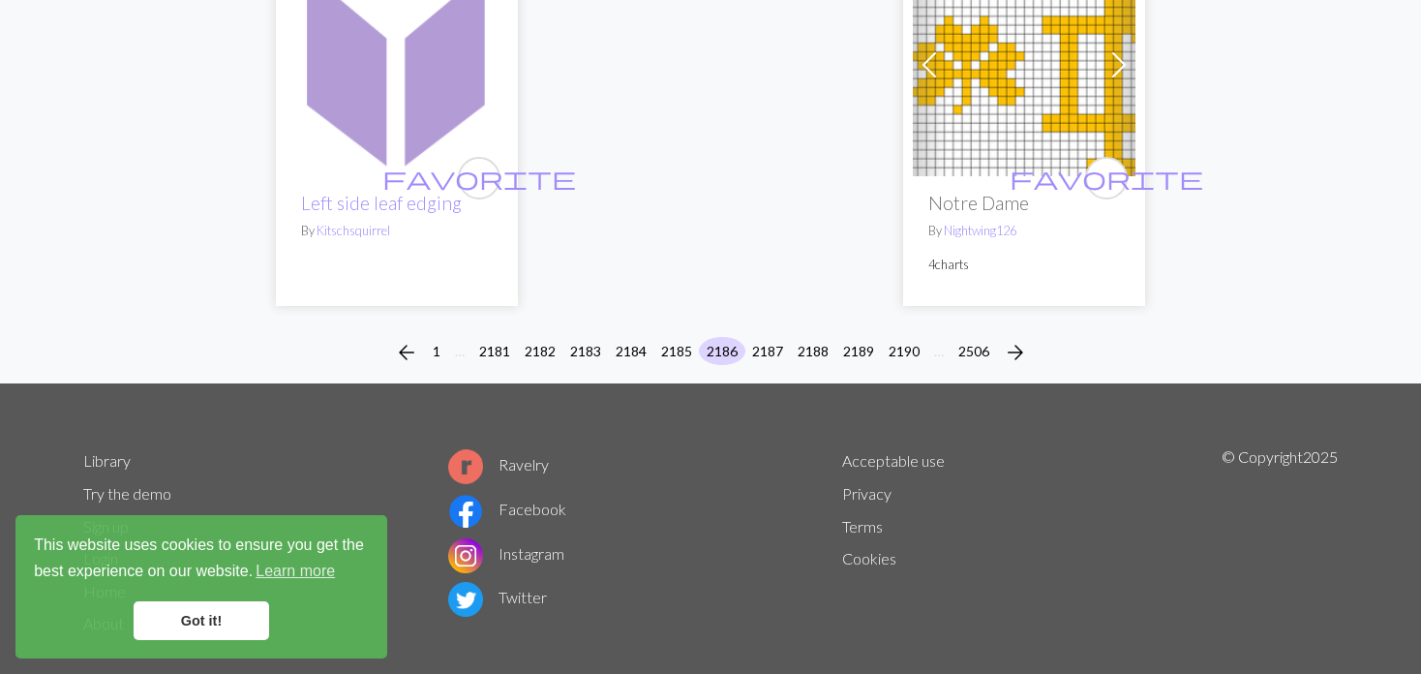
scroll to position [4975, 0]
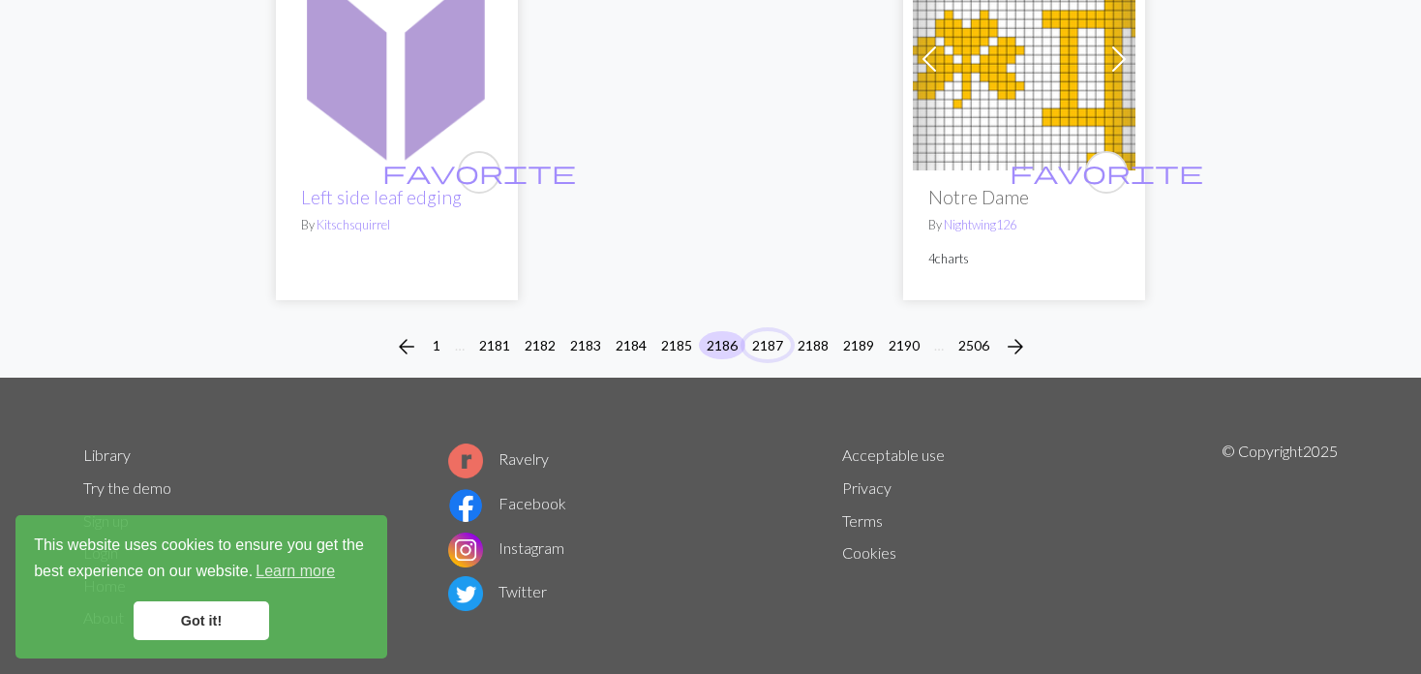
click at [777, 331] on button "2187" at bounding box center [767, 345] width 46 height 28
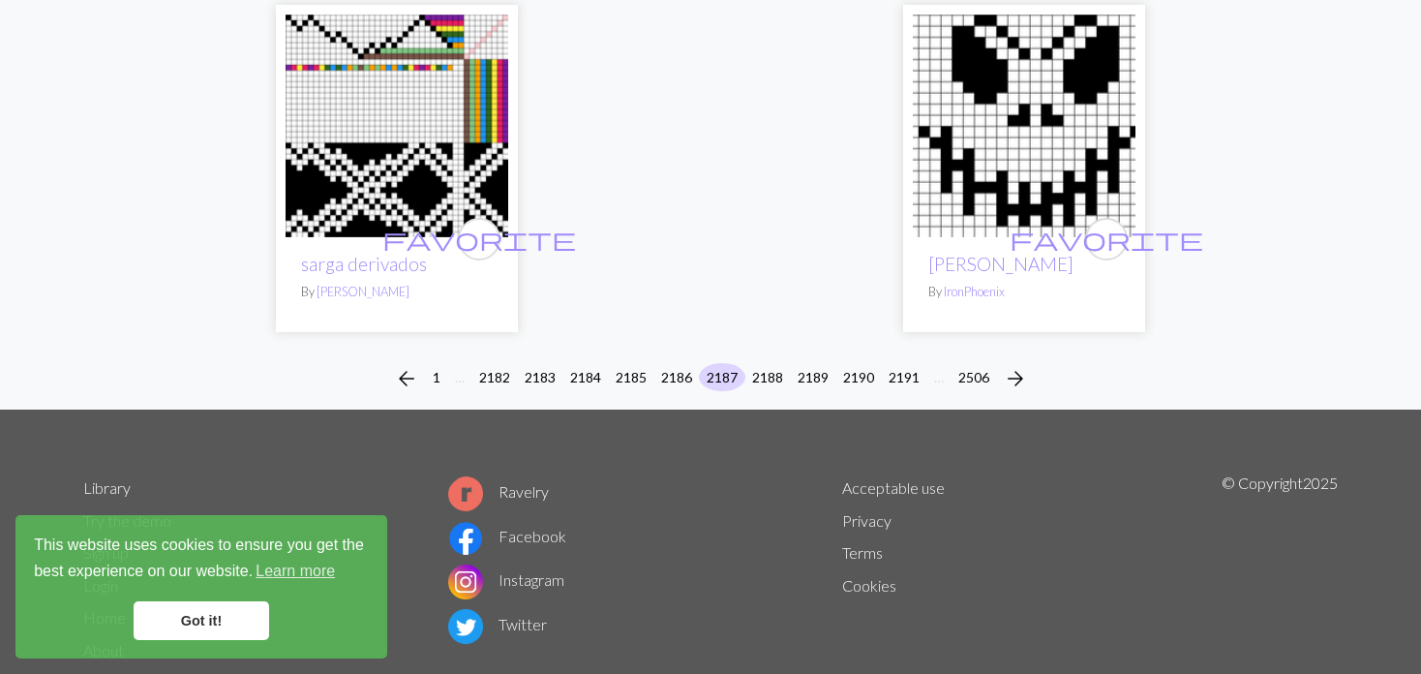
scroll to position [4961, 0]
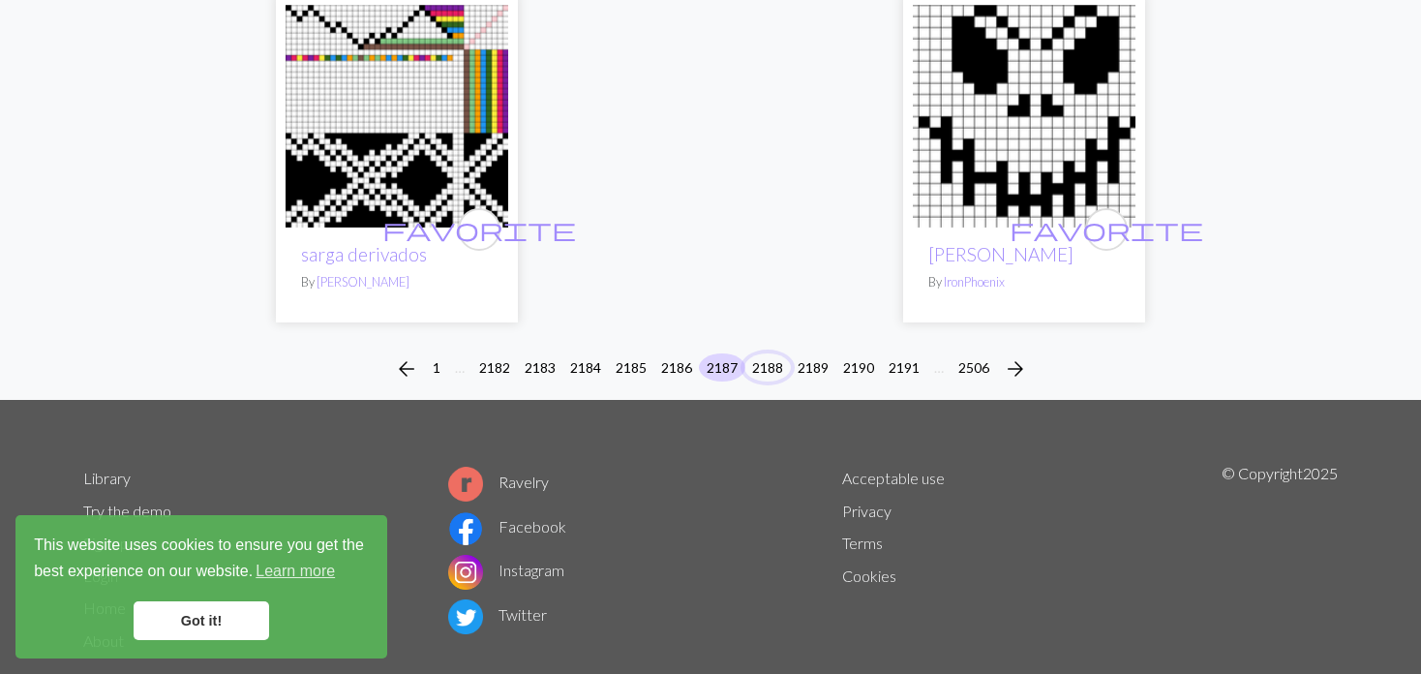
click at [767, 353] on button "2188" at bounding box center [767, 367] width 46 height 28
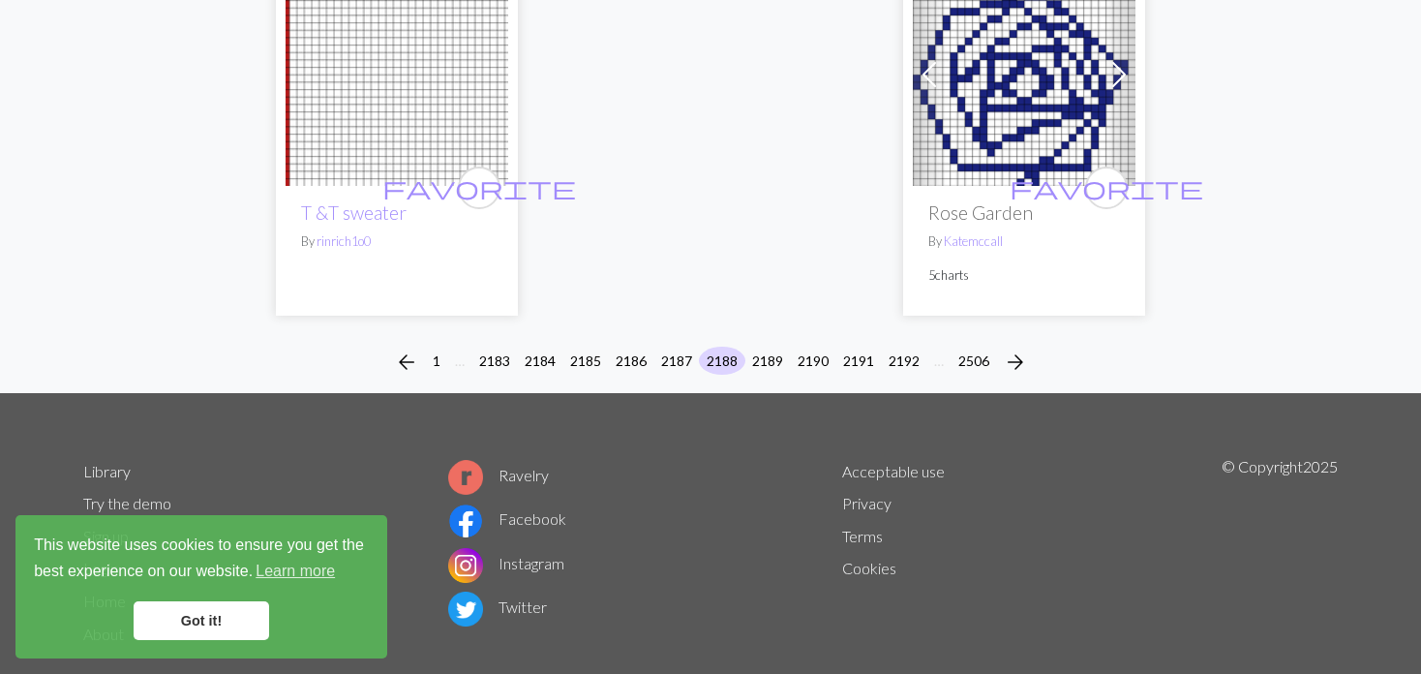
scroll to position [5008, 0]
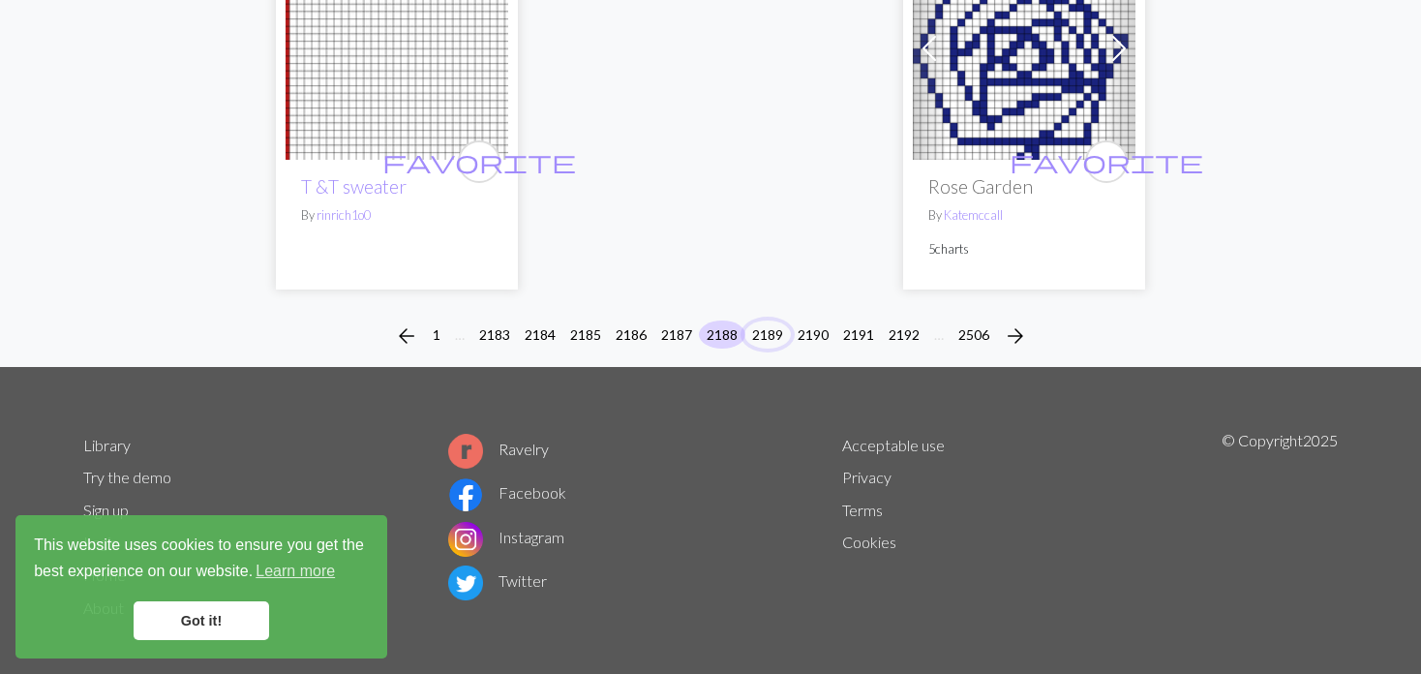
click at [759, 320] on button "2189" at bounding box center [767, 334] width 46 height 28
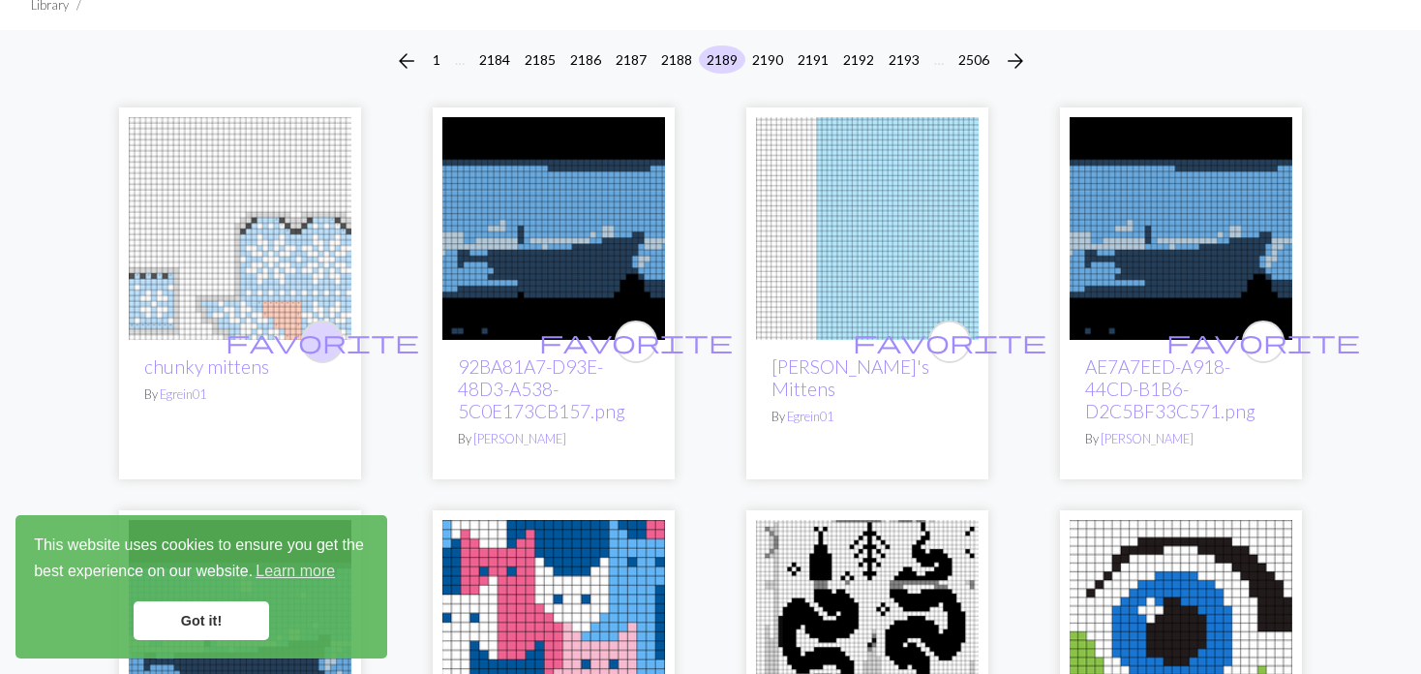
scroll to position [194, 0]
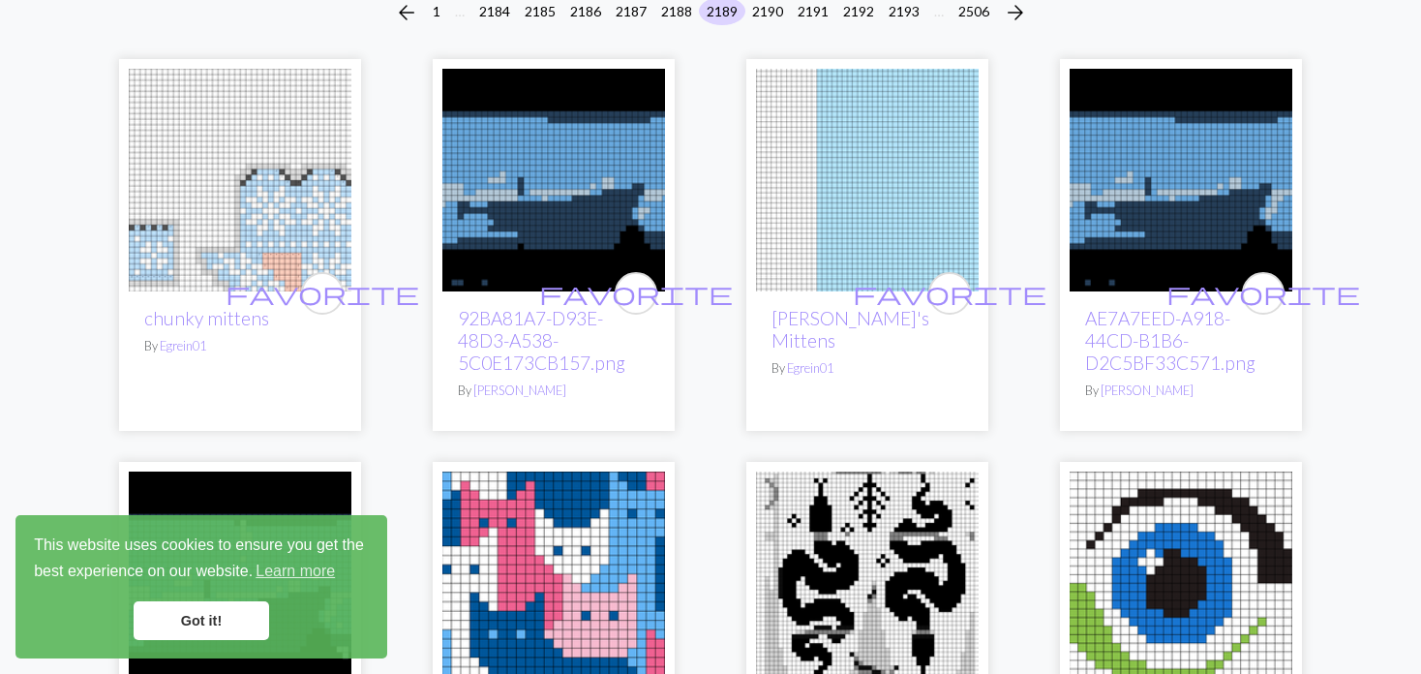
click at [289, 218] on img at bounding box center [240, 180] width 223 height 223
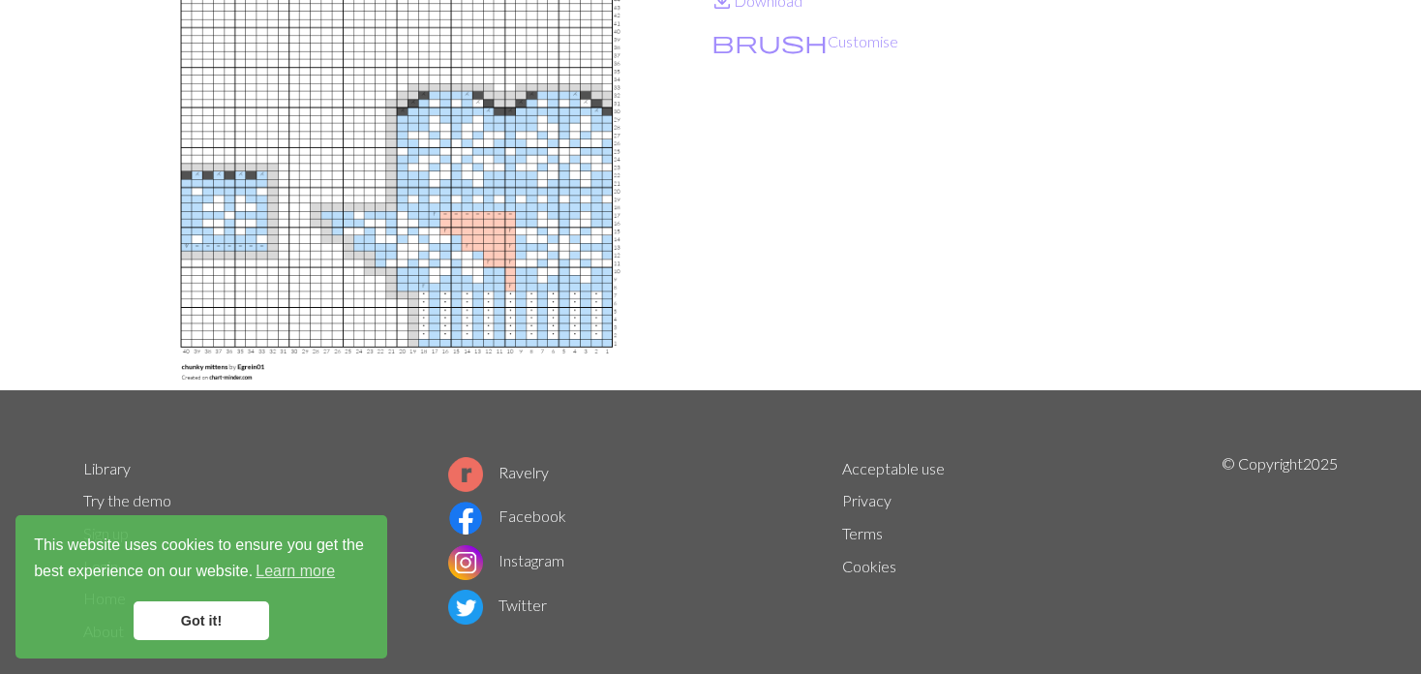
scroll to position [290, 0]
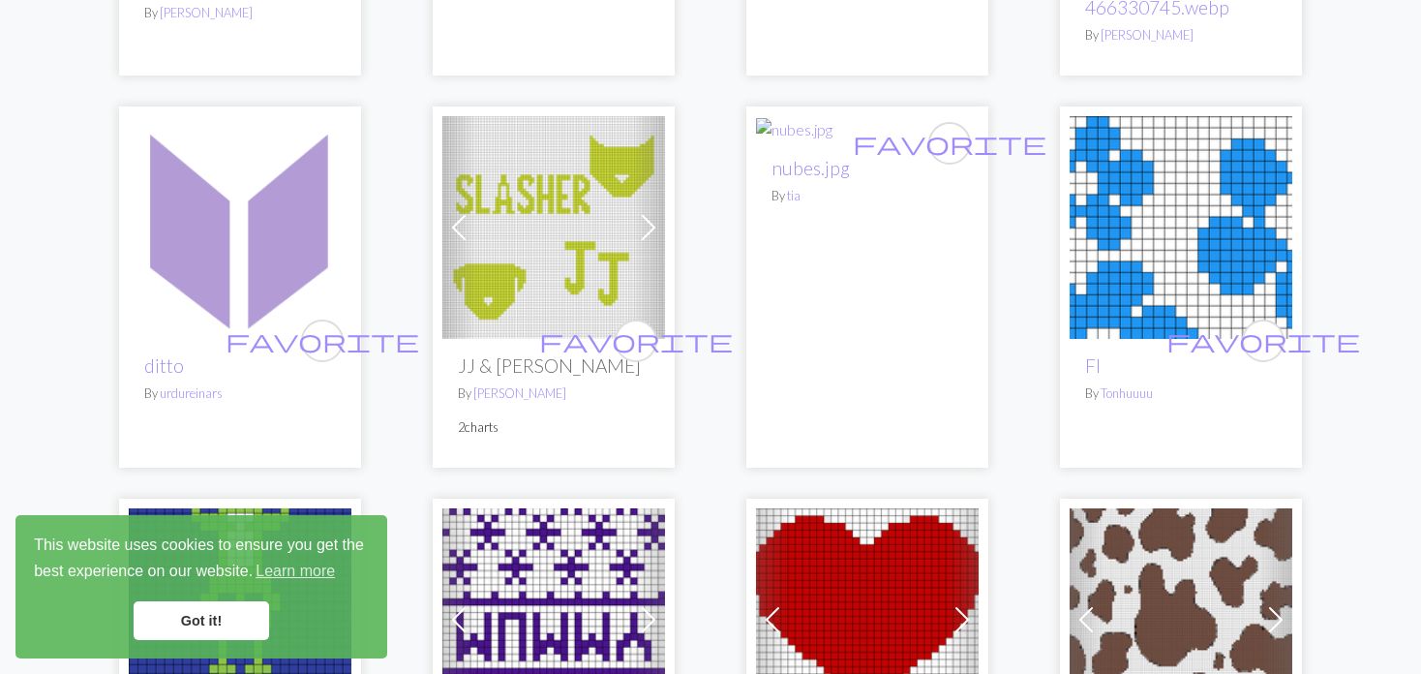
scroll to position [1452, 0]
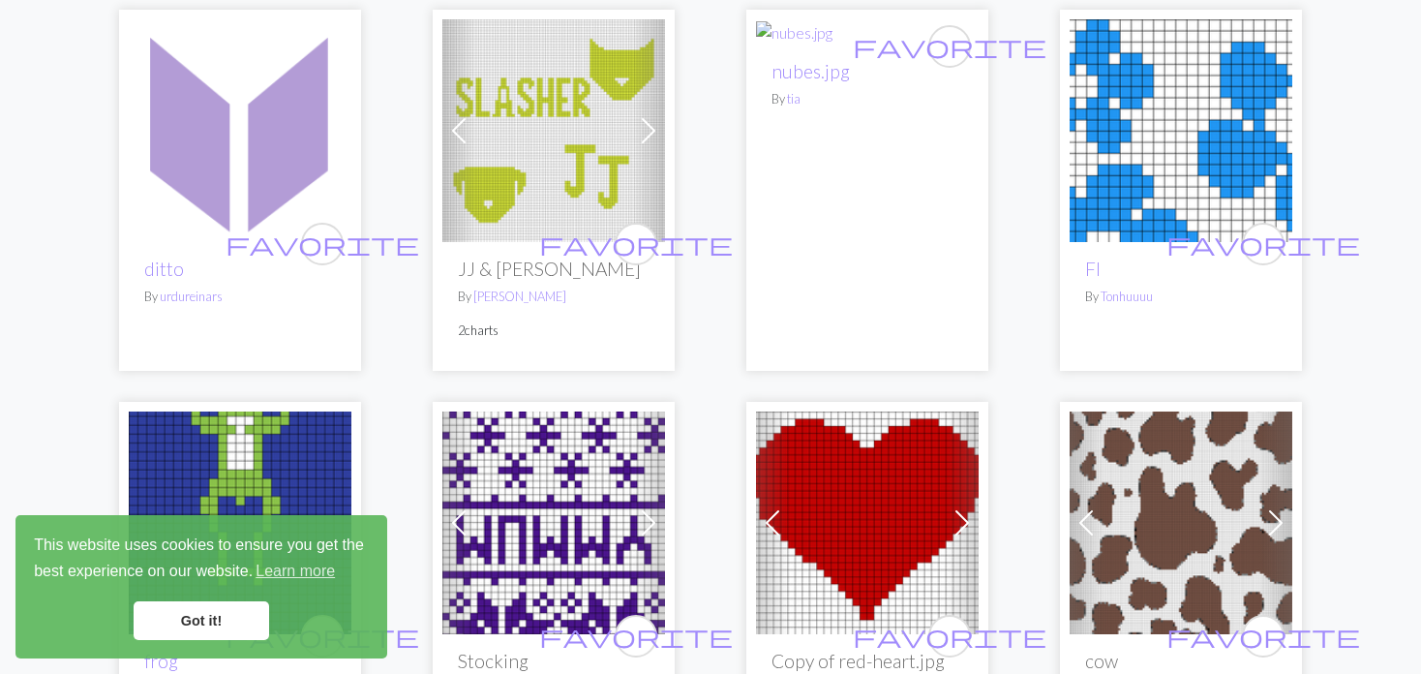
click at [1125, 161] on img at bounding box center [1180, 130] width 223 height 223
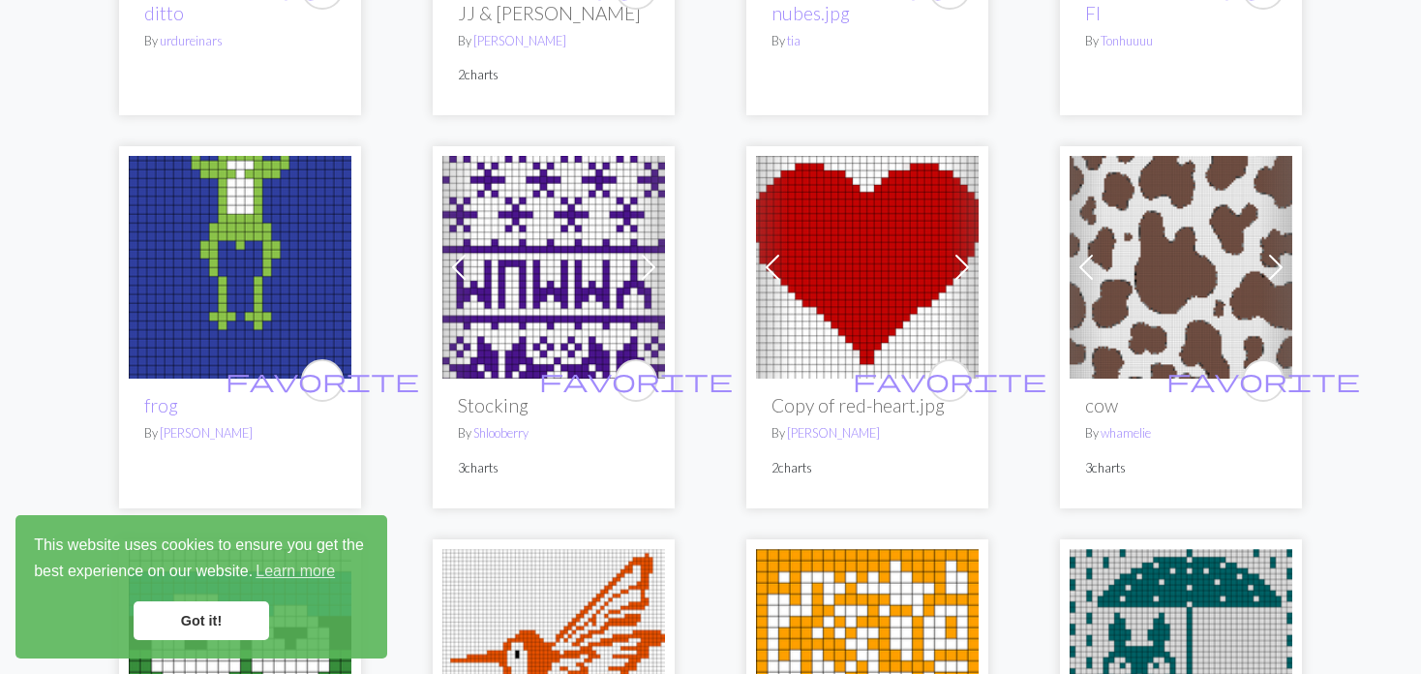
scroll to position [1742, 0]
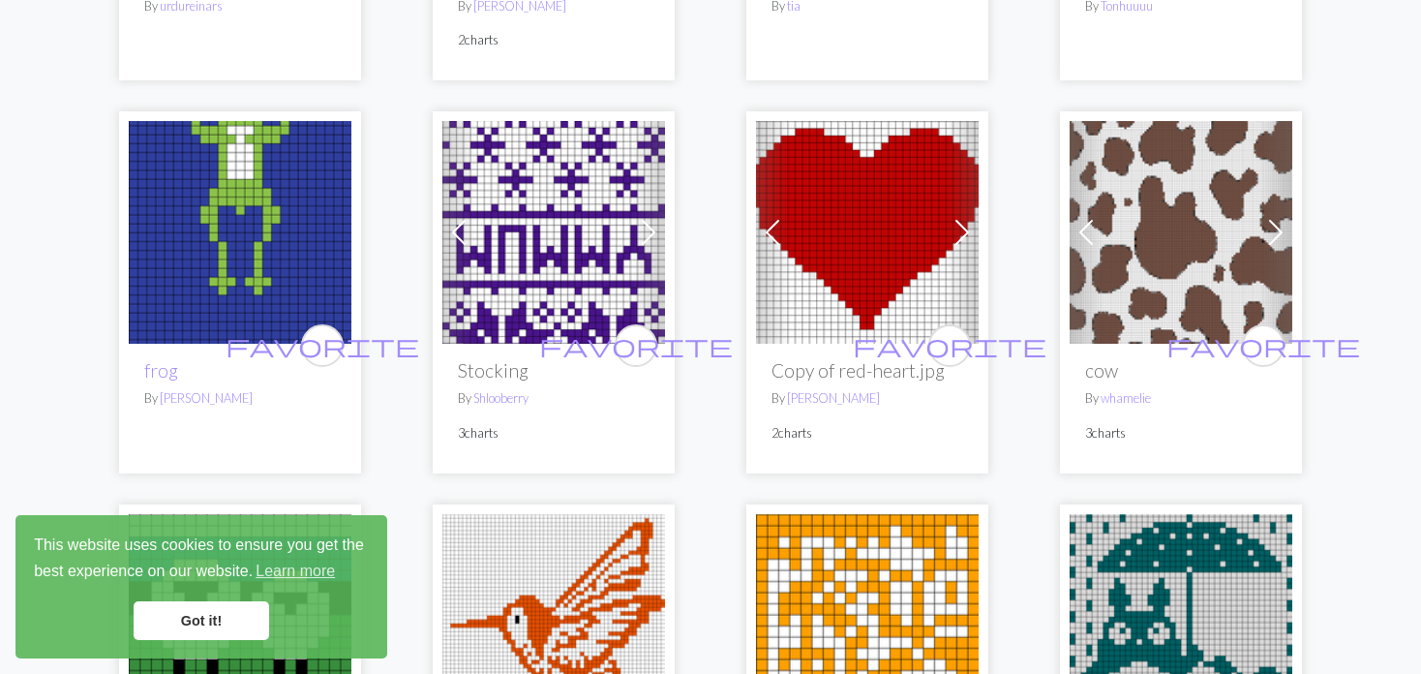
click at [1064, 198] on div "Previous Next favorite cow By whamelie 3 charts" at bounding box center [1181, 291] width 242 height 361
click at [1241, 226] on img at bounding box center [1180, 232] width 223 height 223
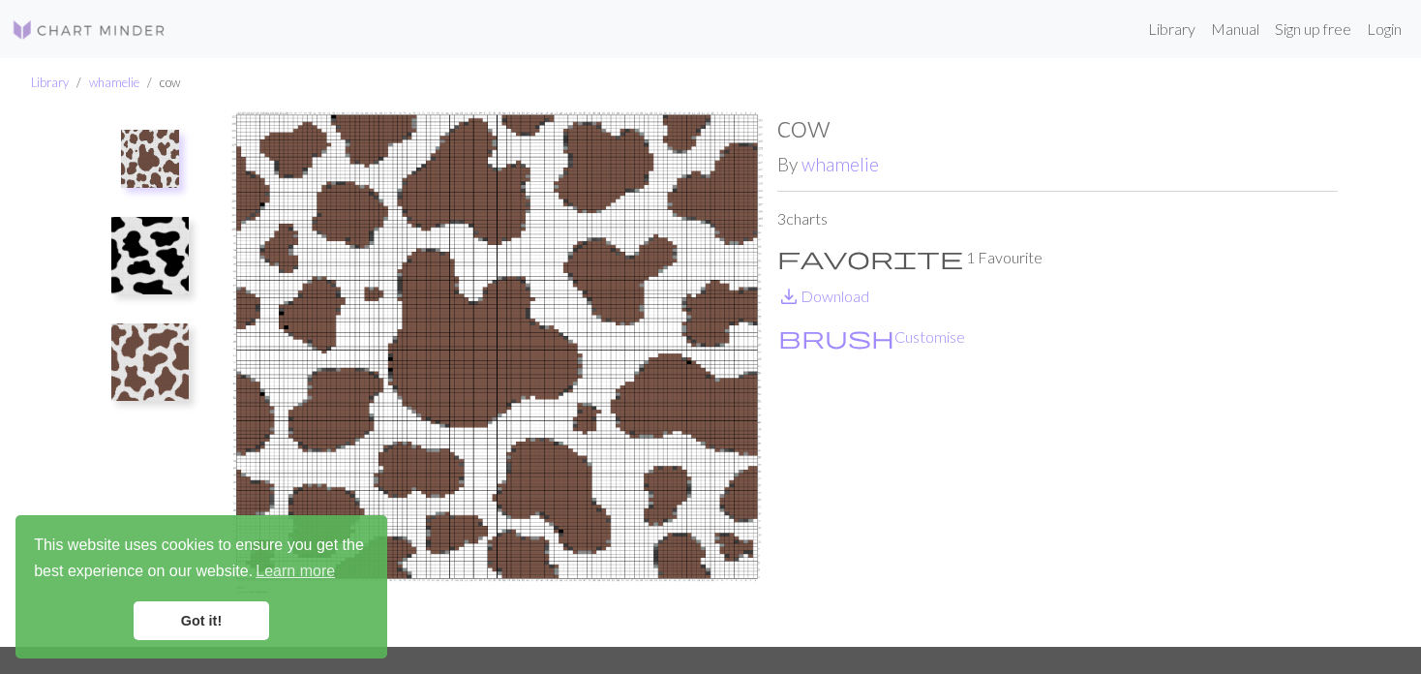
click at [130, 409] on ul at bounding box center [150, 369] width 134 height 524
click at [136, 309] on ul at bounding box center [150, 369] width 134 height 524
click at [129, 271] on img at bounding box center [149, 255] width 77 height 77
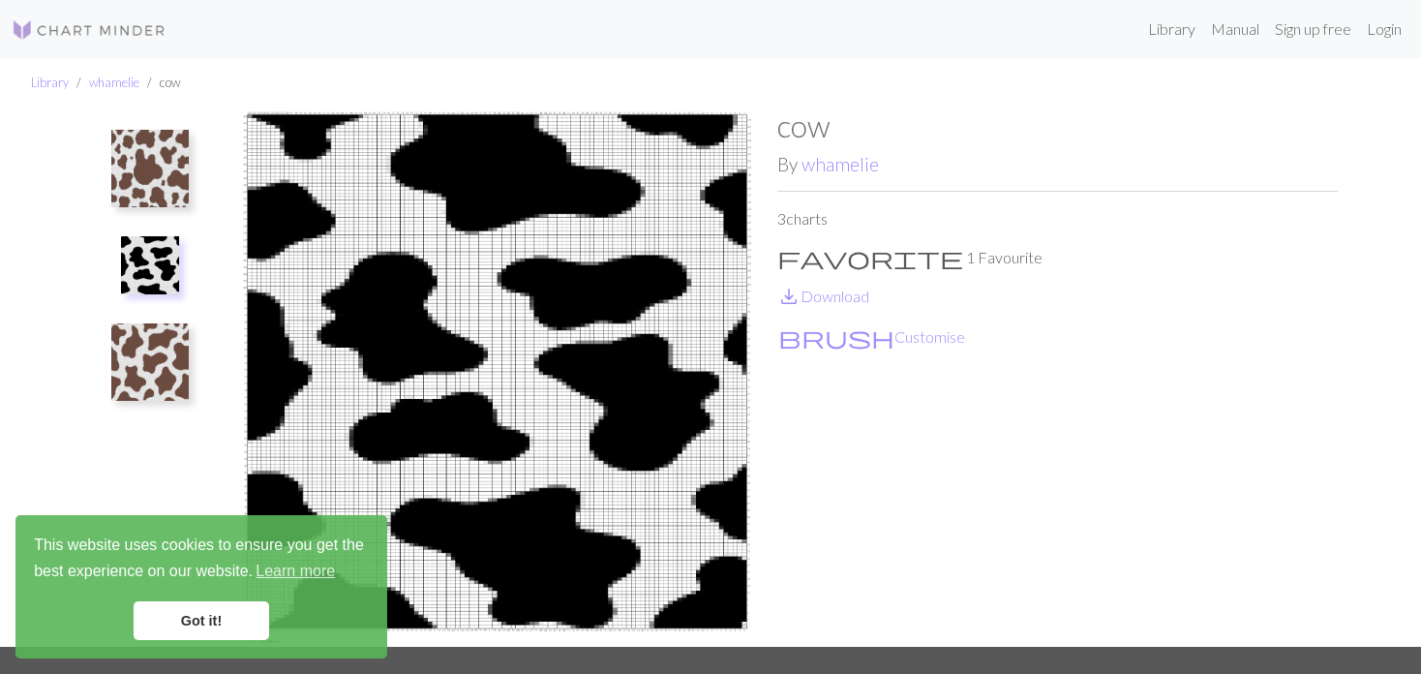
click at [139, 171] on img at bounding box center [149, 168] width 77 height 77
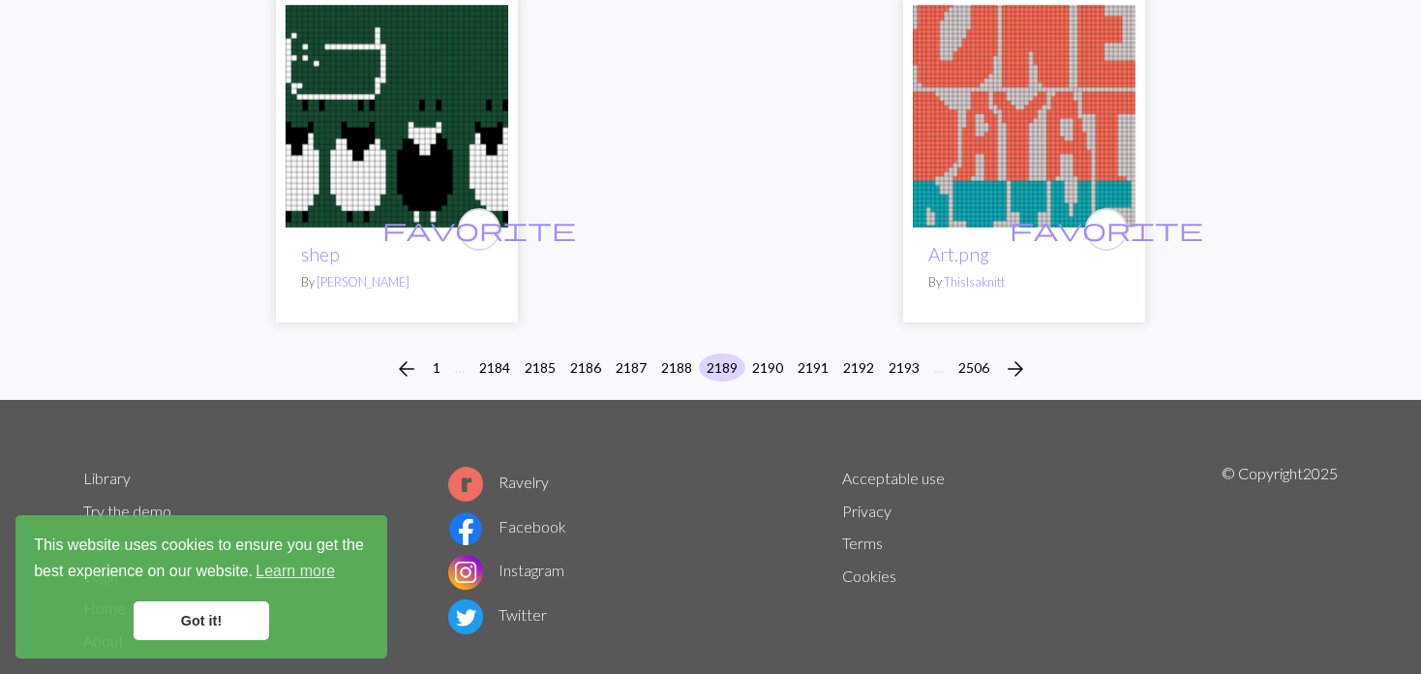
scroll to position [4940, 0]
click at [766, 352] on button "2190" at bounding box center [767, 366] width 46 height 28
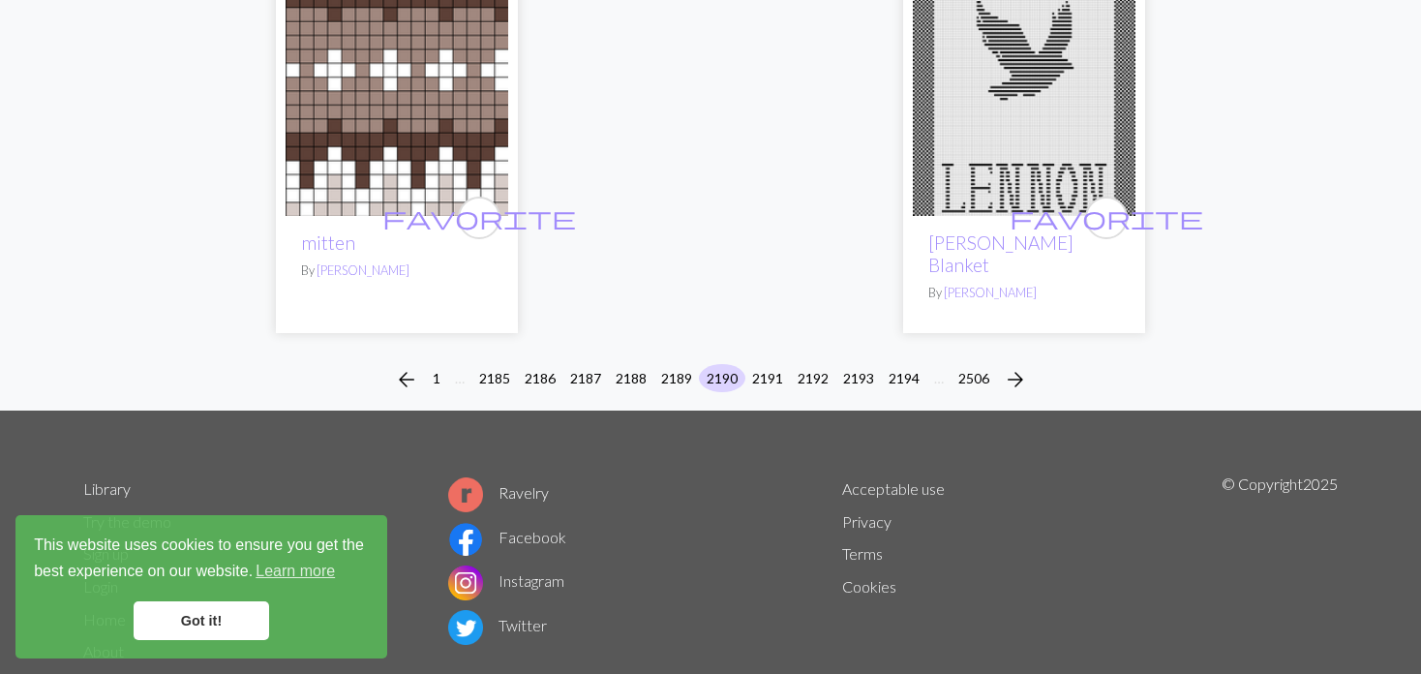
scroll to position [4985, 0]
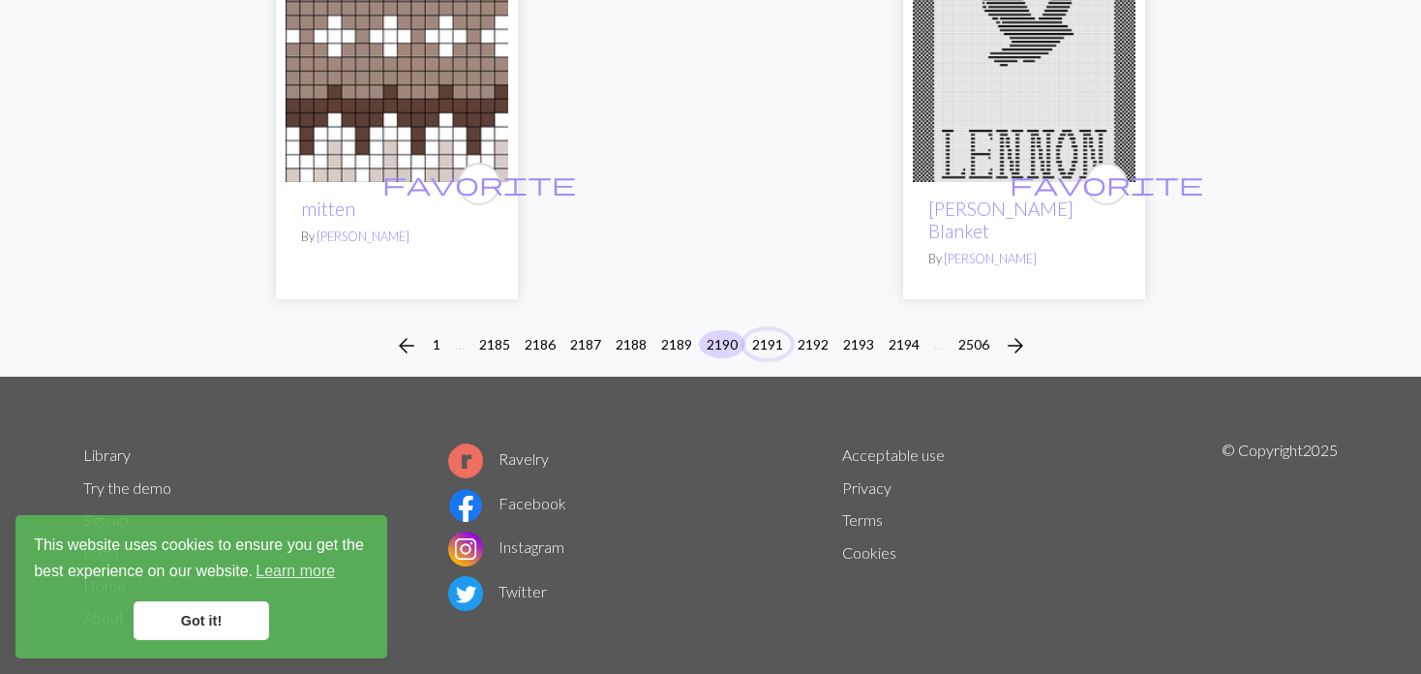
click at [751, 330] on button "2191" at bounding box center [767, 344] width 46 height 28
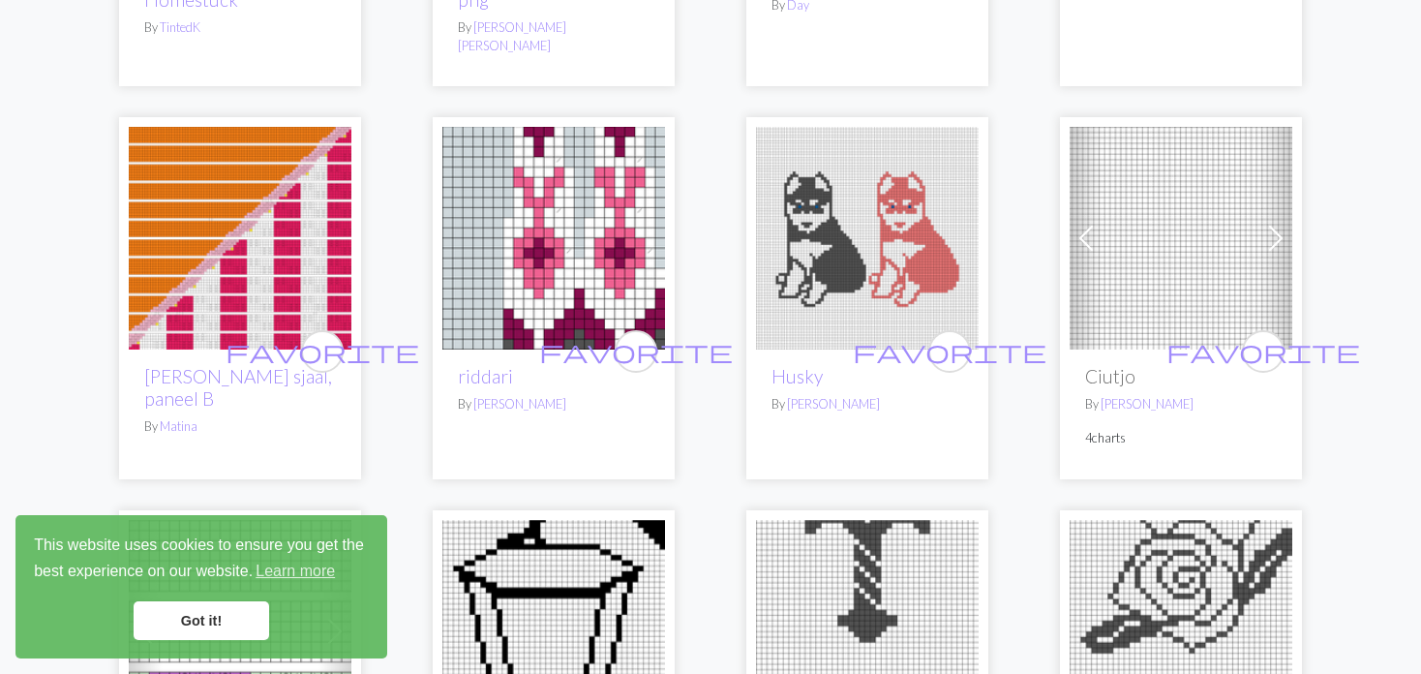
scroll to position [2516, 0]
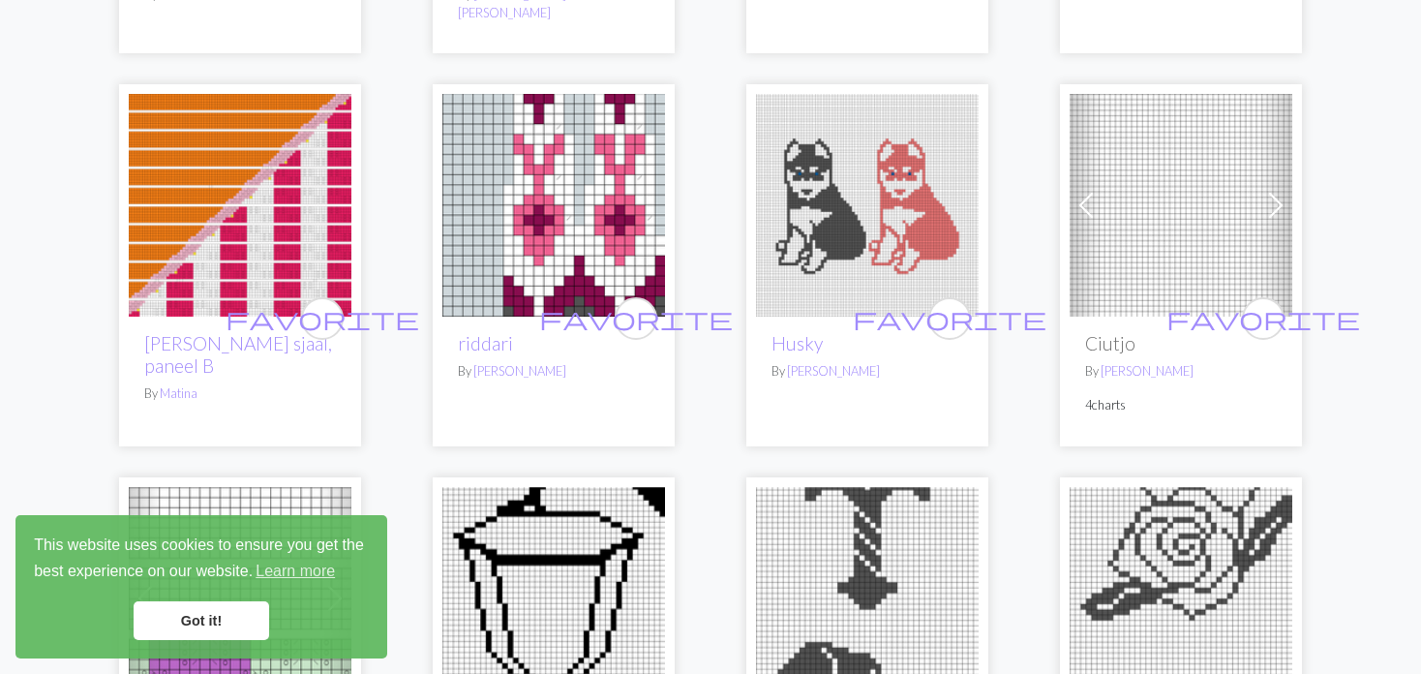
click at [1075, 190] on span at bounding box center [1085, 205] width 31 height 31
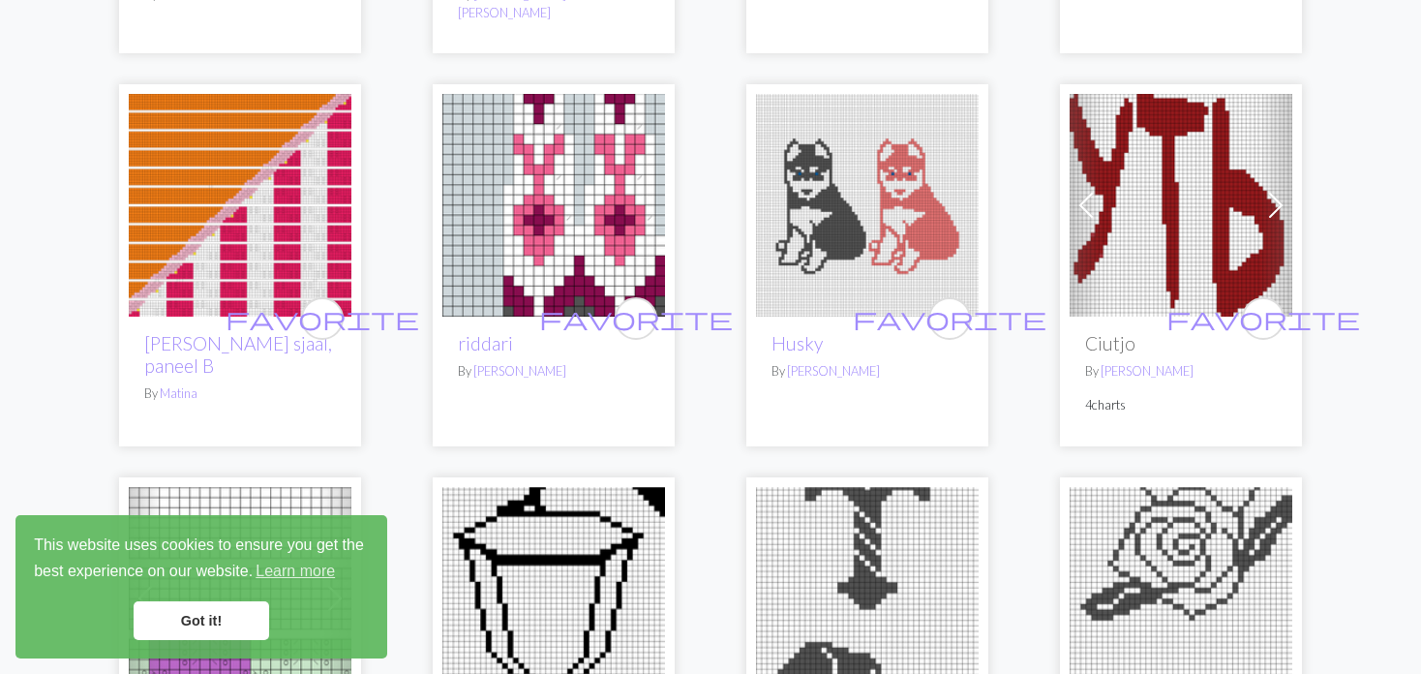
click at [1075, 190] on span at bounding box center [1085, 205] width 31 height 31
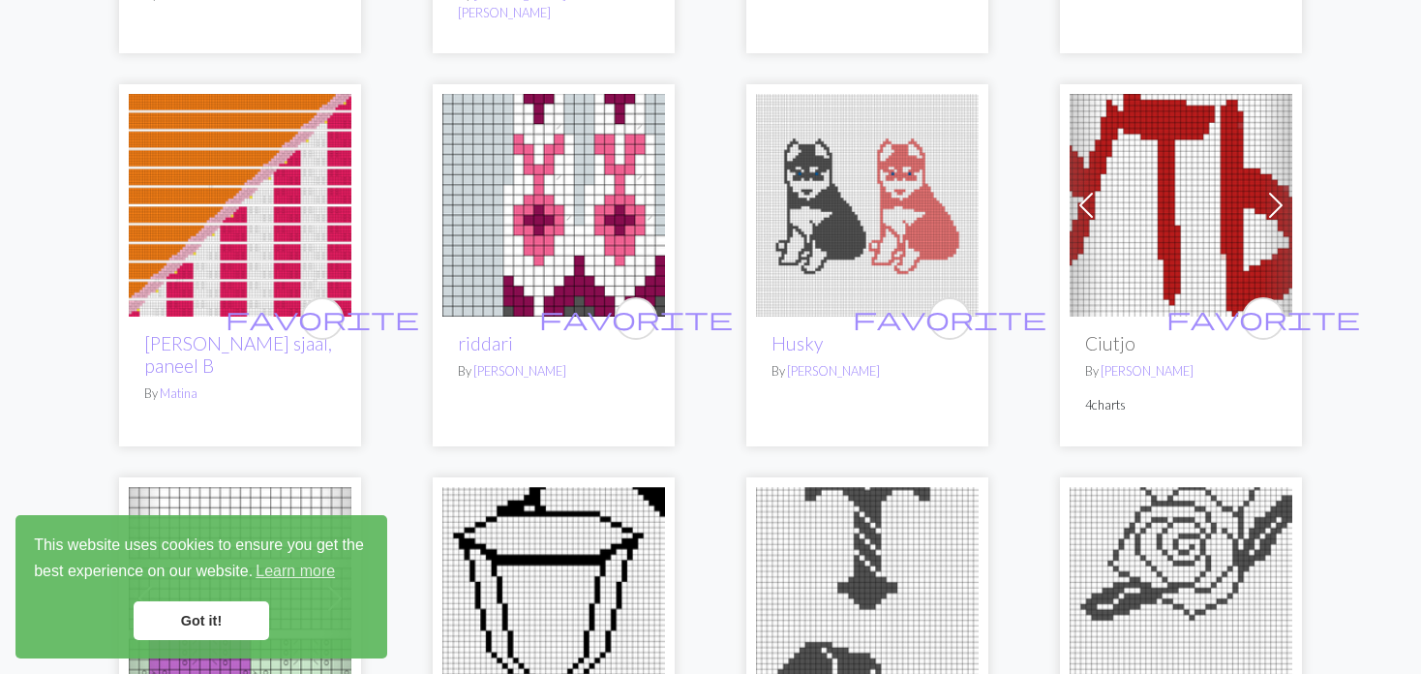
click at [1075, 190] on span at bounding box center [1085, 205] width 31 height 31
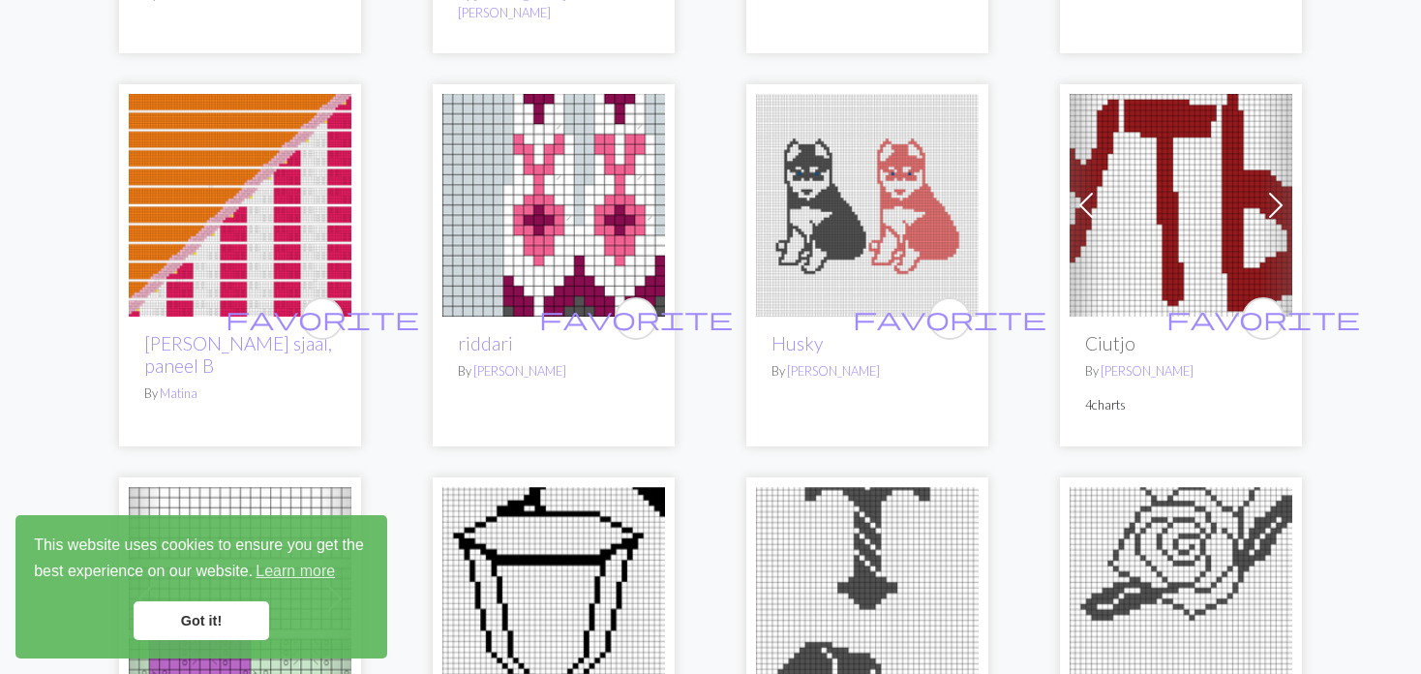
click at [1075, 190] on span at bounding box center [1085, 205] width 31 height 31
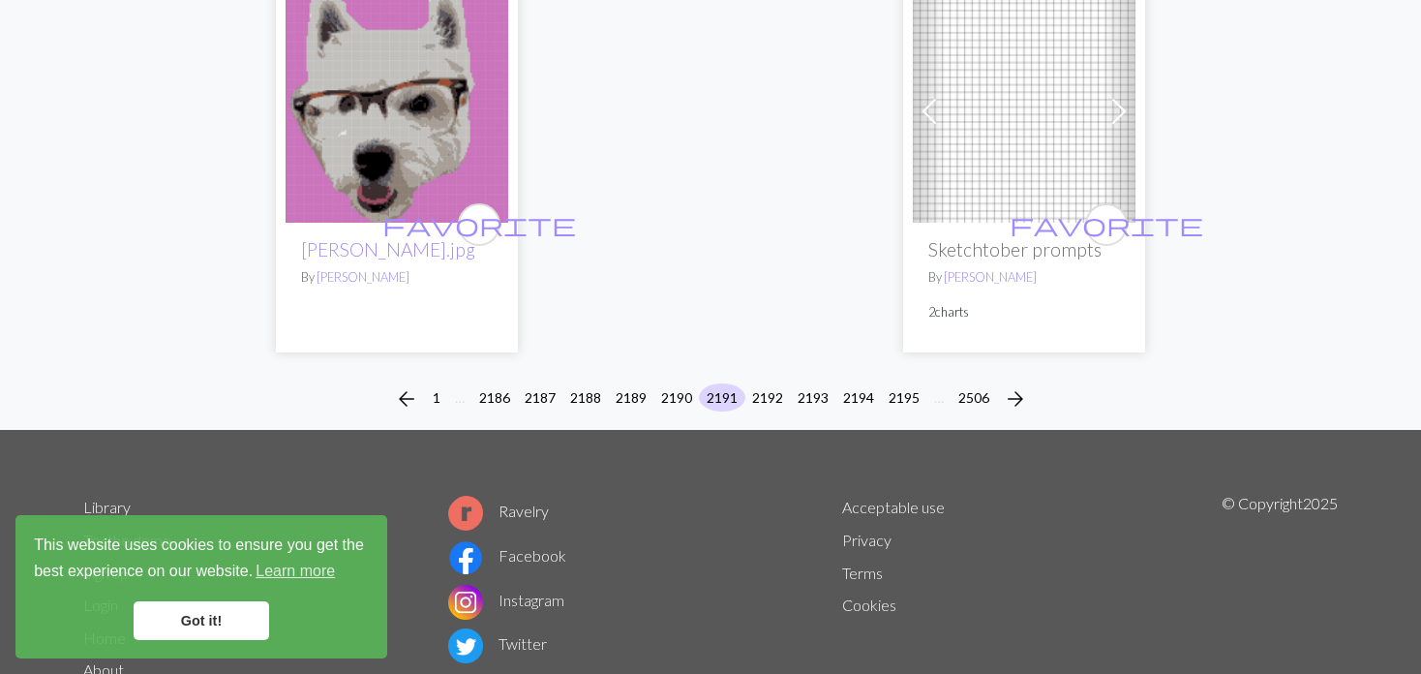
scroll to position [5029, 0]
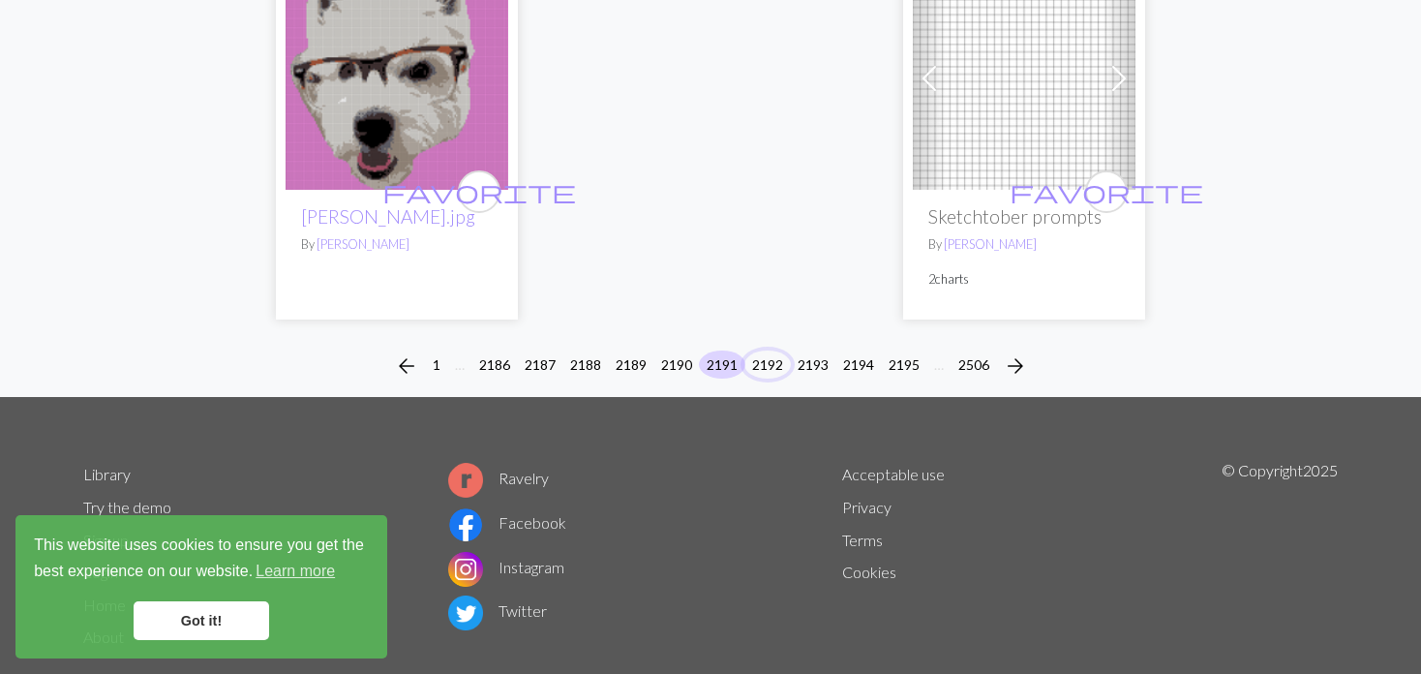
click at [765, 350] on button "2192" at bounding box center [767, 364] width 46 height 28
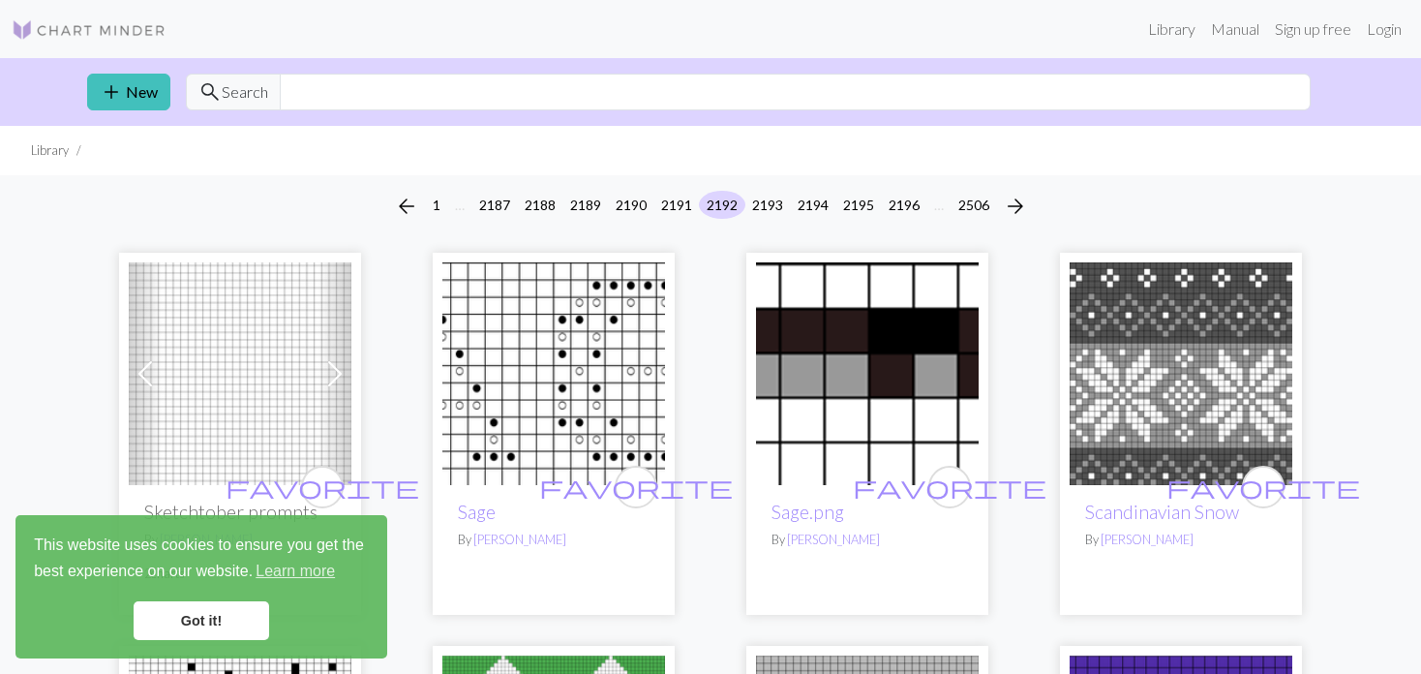
click at [505, 347] on img at bounding box center [553, 373] width 223 height 223
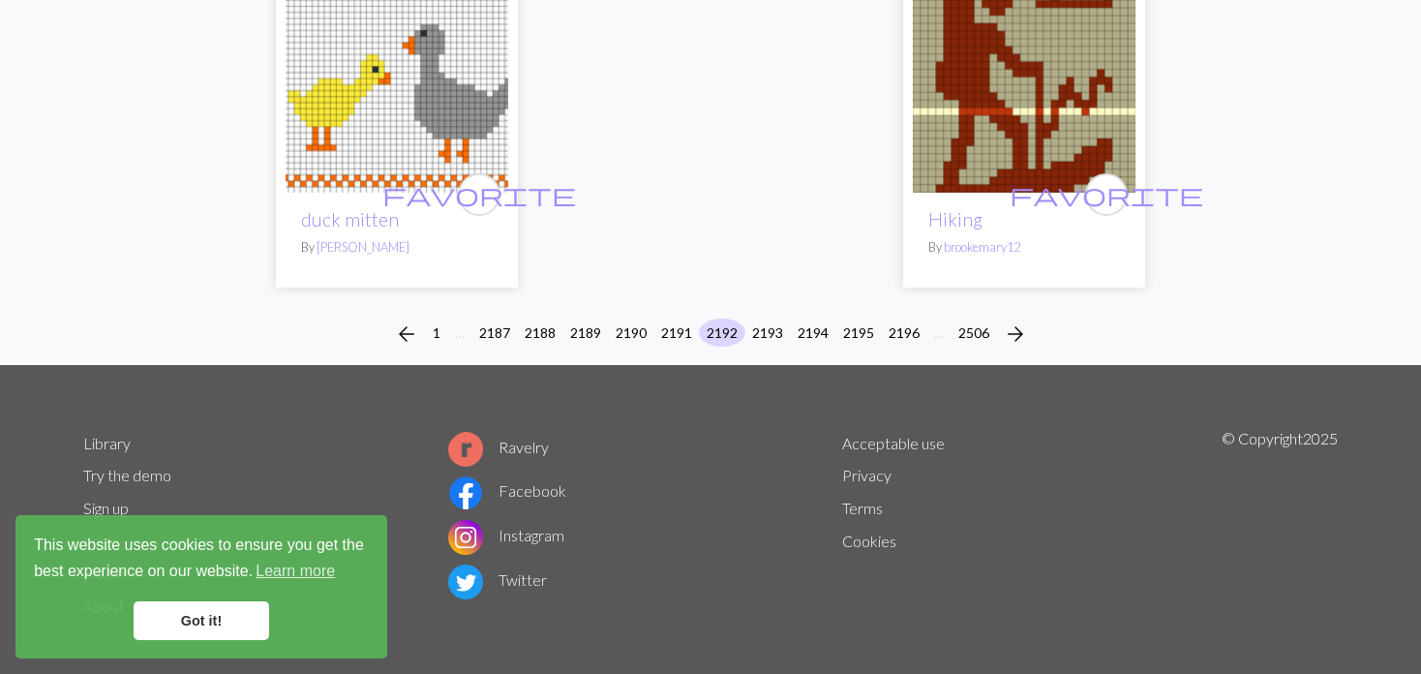
scroll to position [4961, 0]
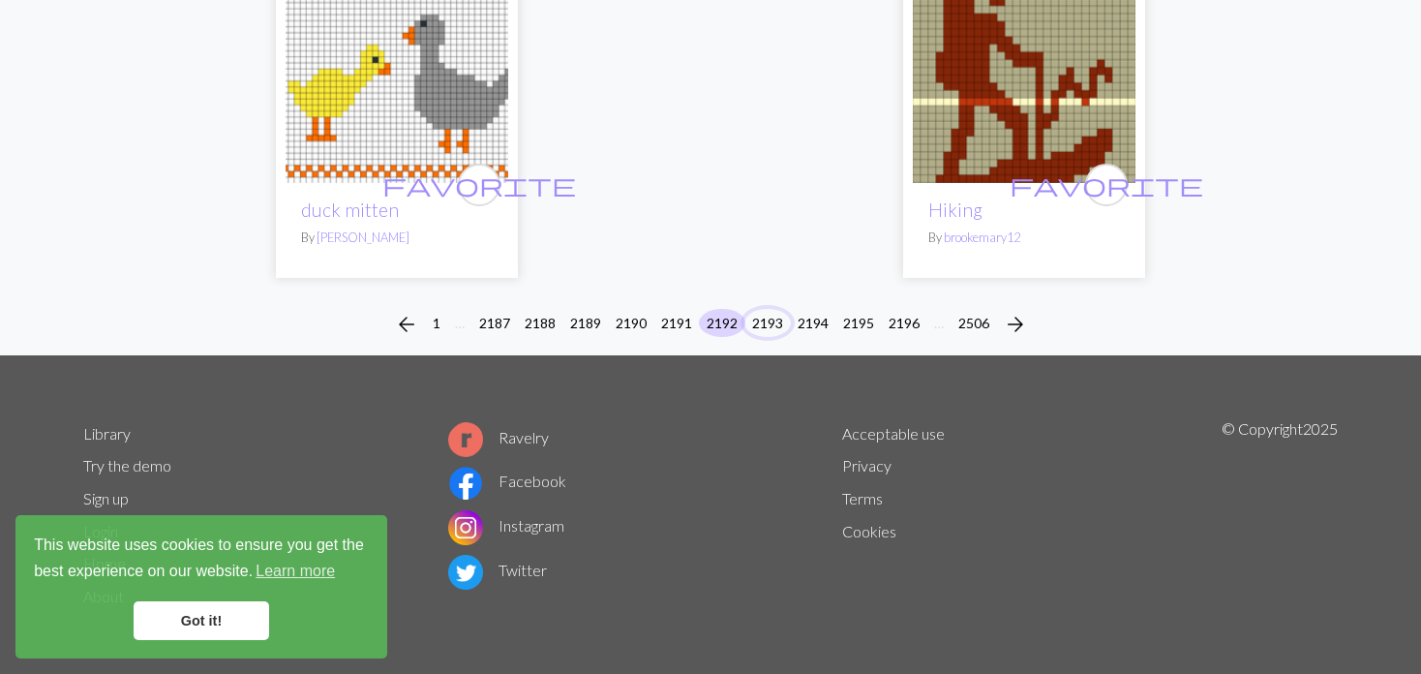
click at [763, 317] on button "2193" at bounding box center [767, 323] width 46 height 28
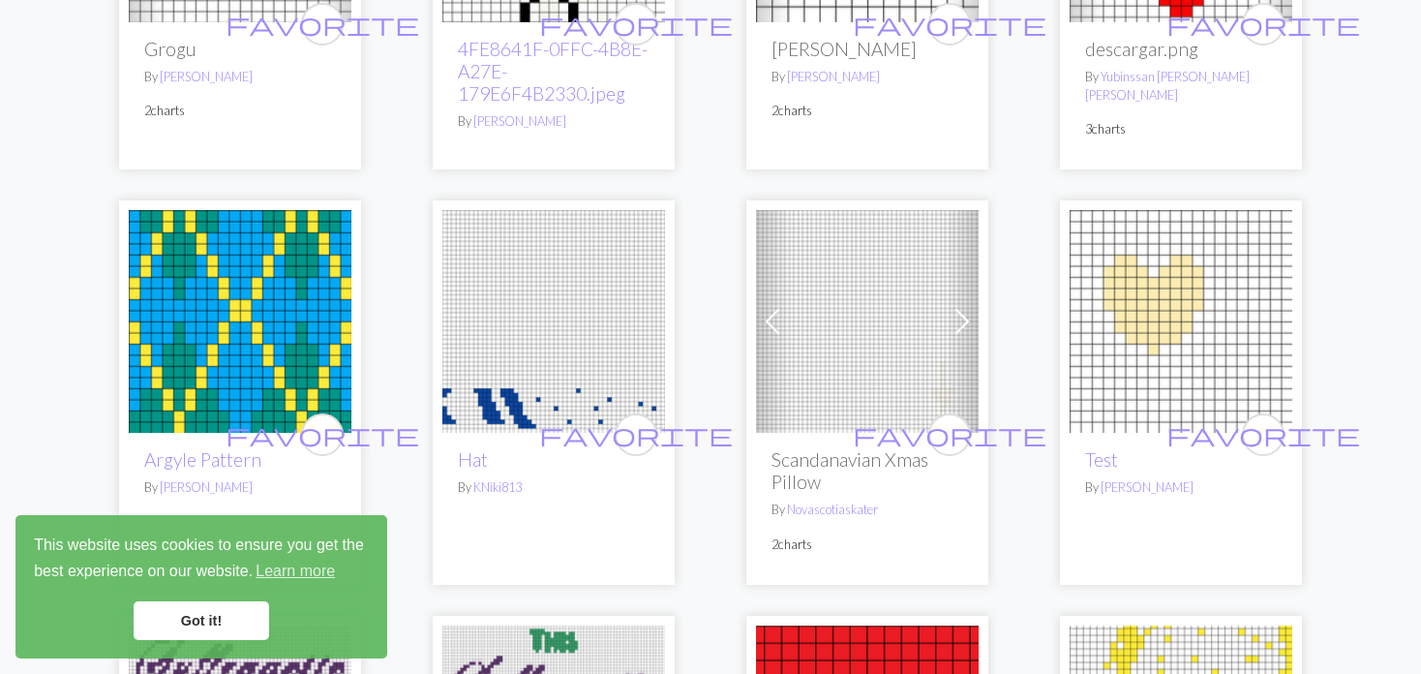
scroll to position [3678, 0]
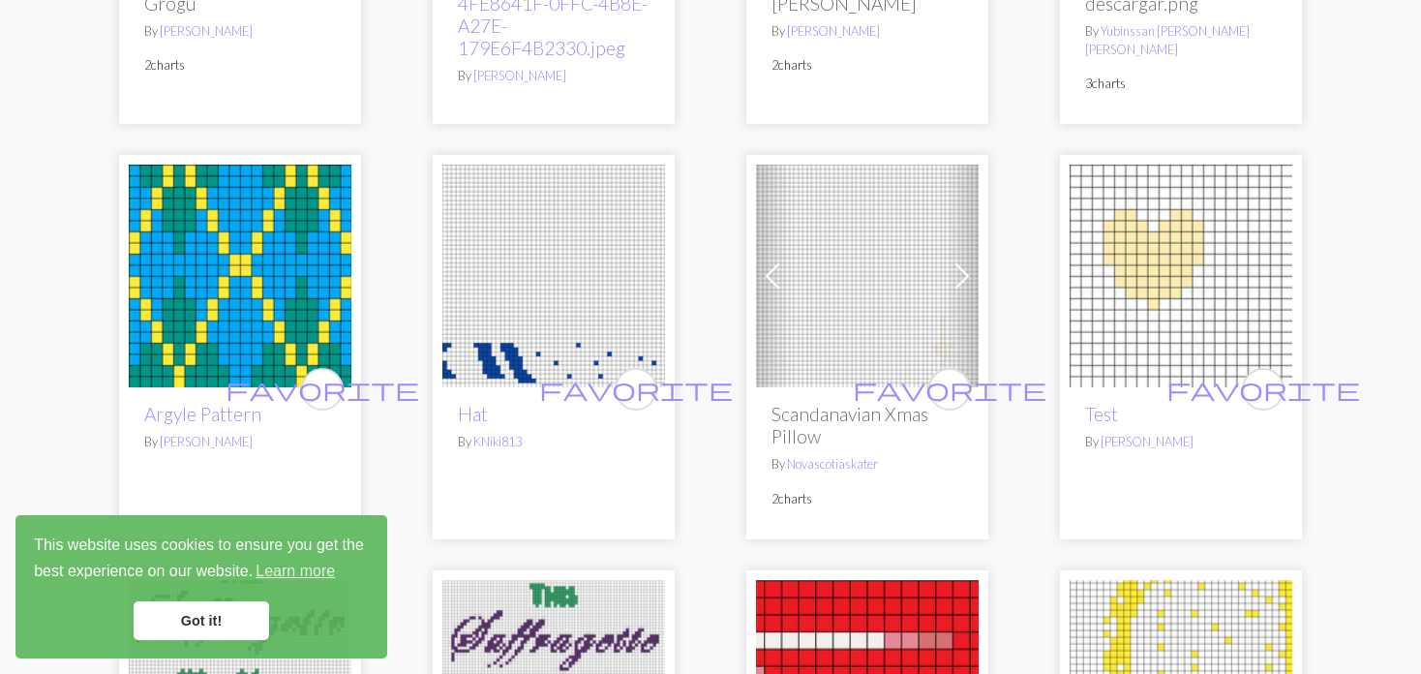
click at [759, 274] on span at bounding box center [772, 275] width 31 height 31
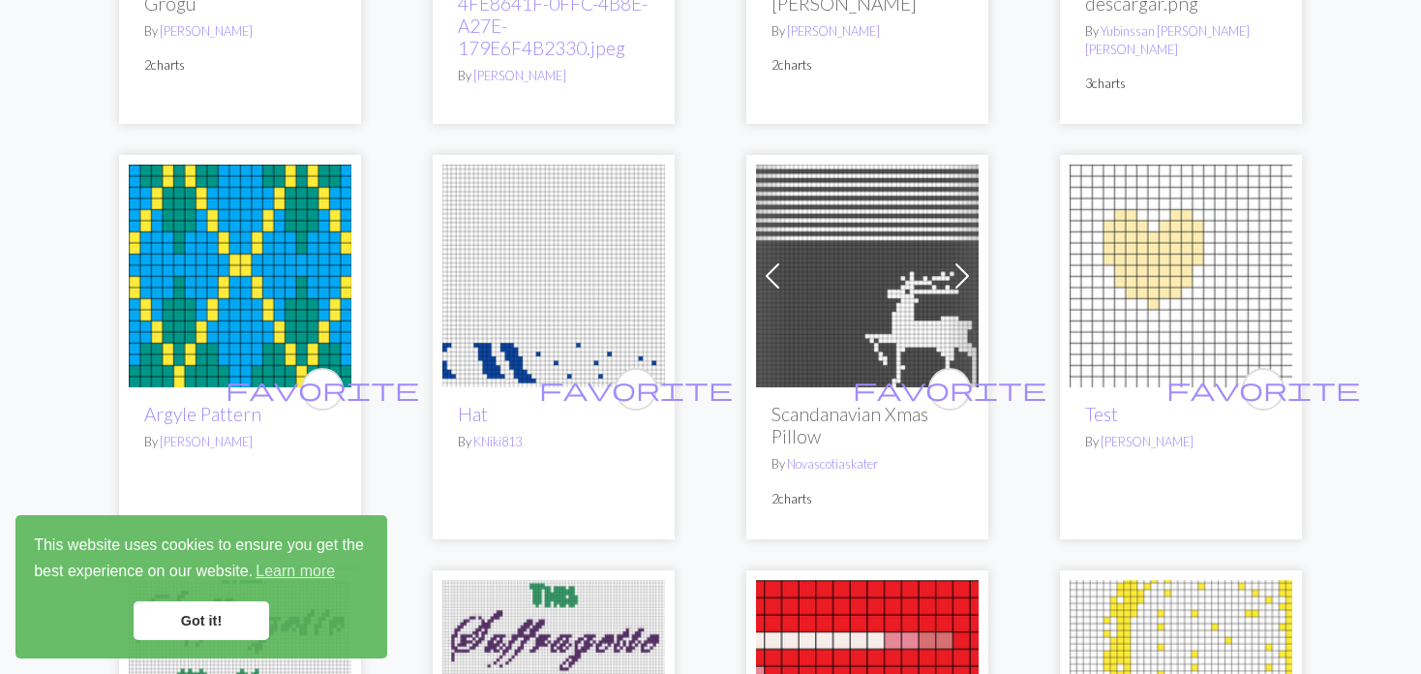
click at [759, 274] on span at bounding box center [772, 275] width 31 height 31
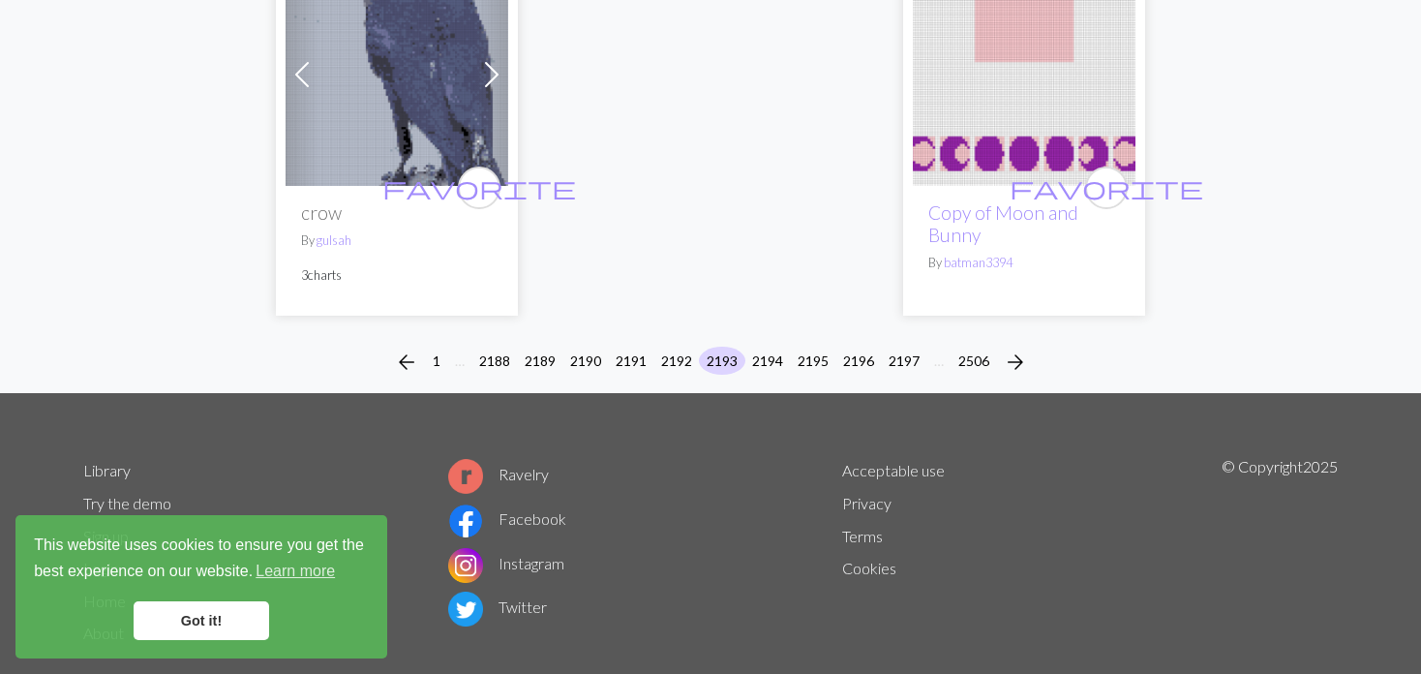
scroll to position [5040, 0]
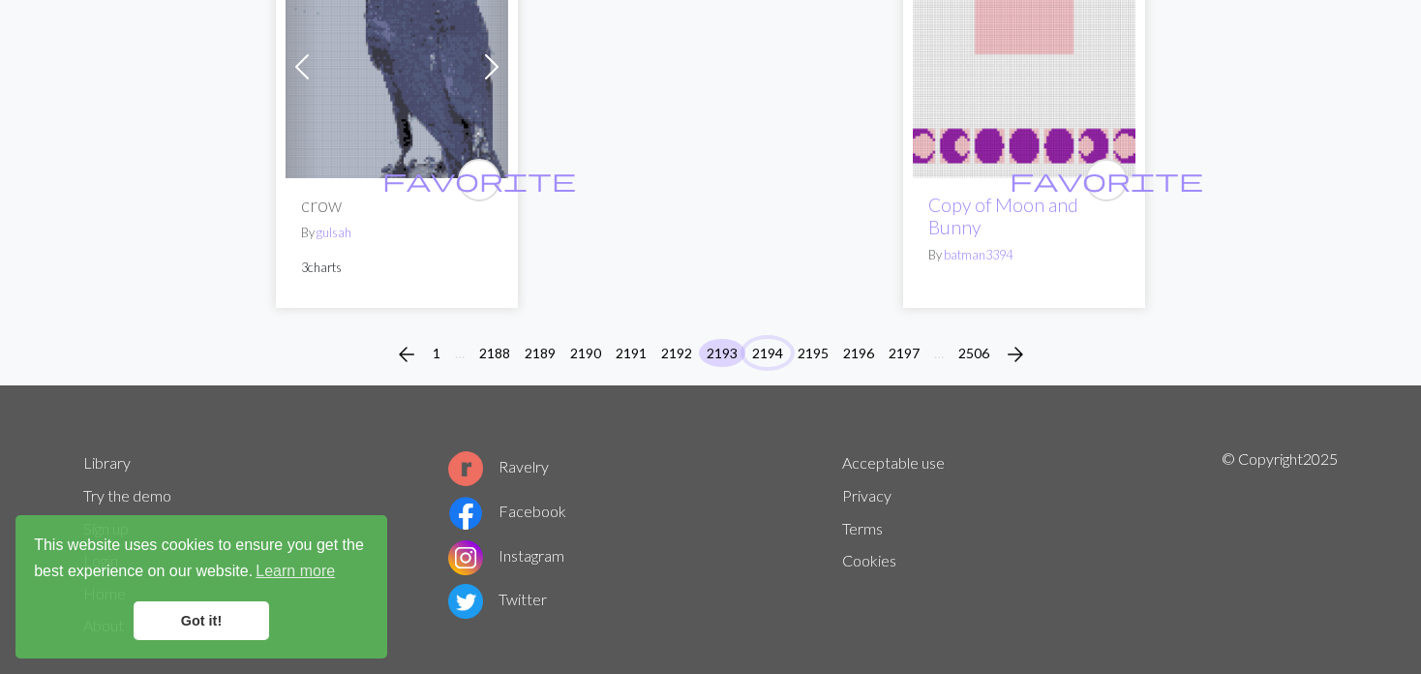
click at [765, 339] on button "2194" at bounding box center [767, 353] width 46 height 28
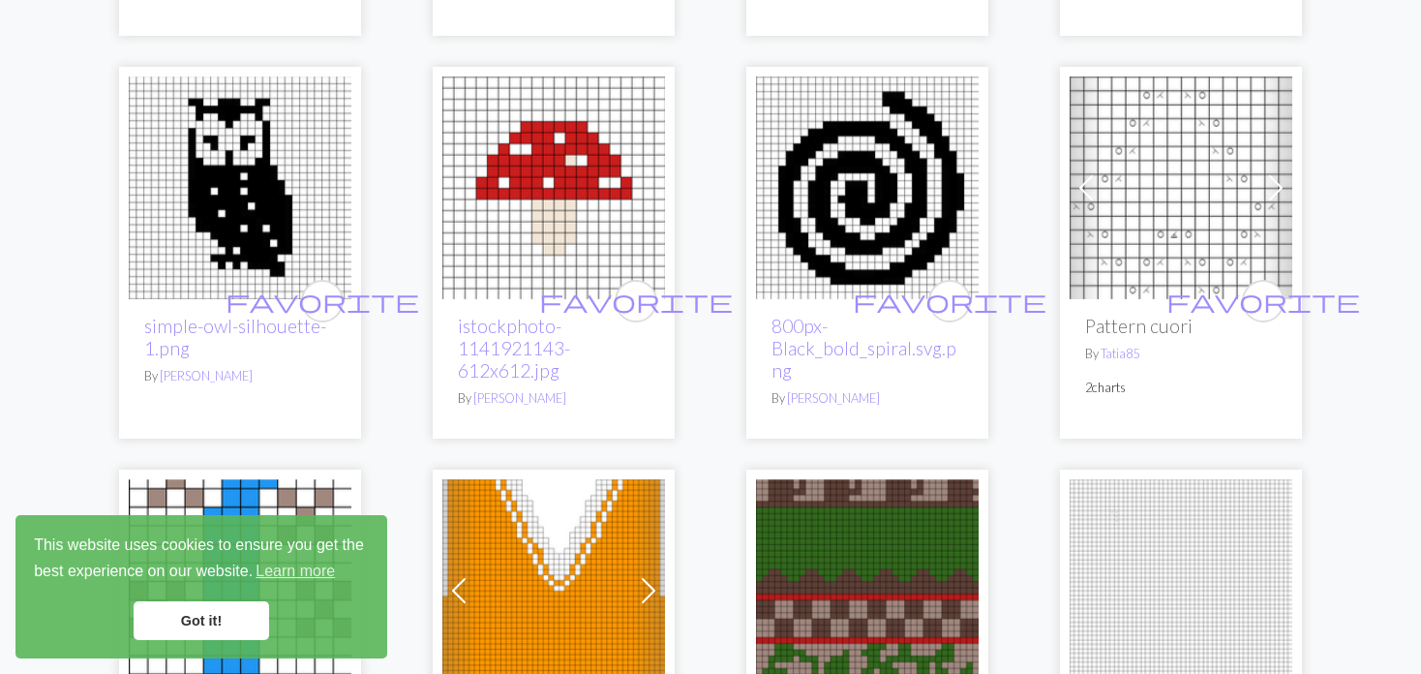
scroll to position [581, 0]
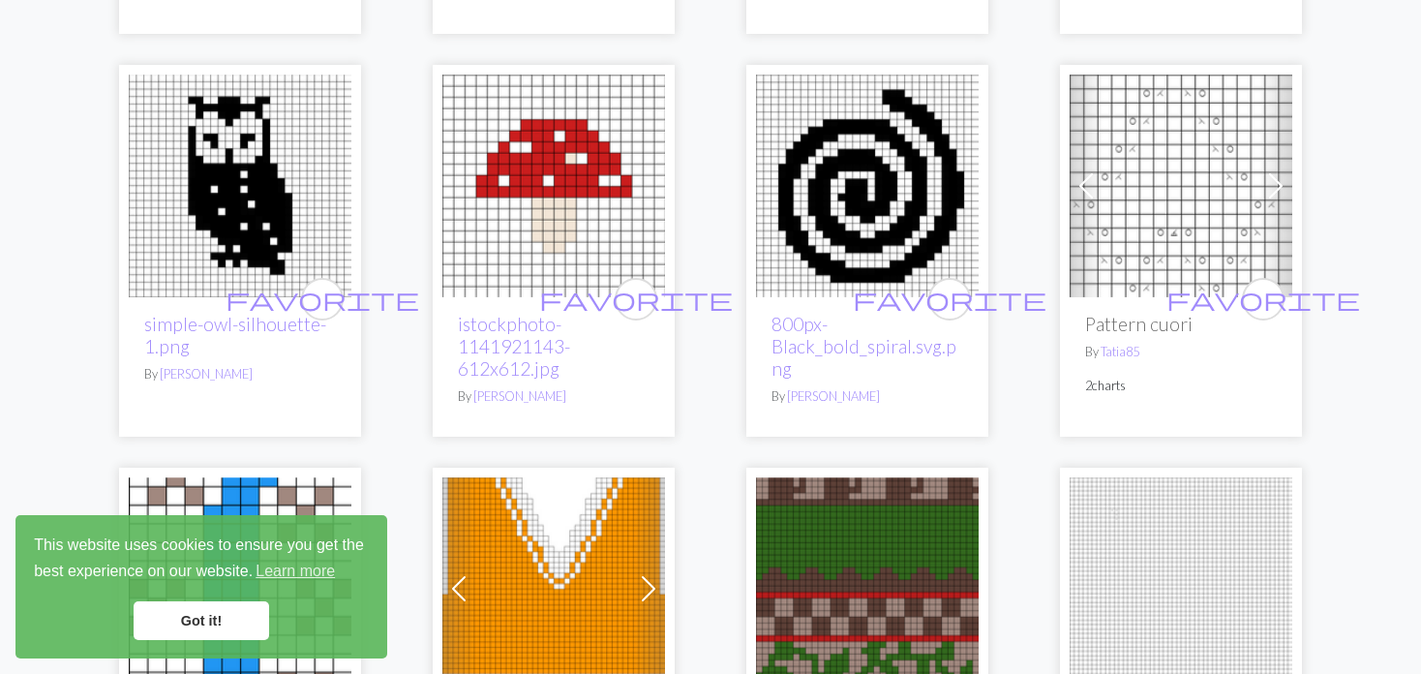
click at [1079, 183] on span at bounding box center [1085, 185] width 31 height 31
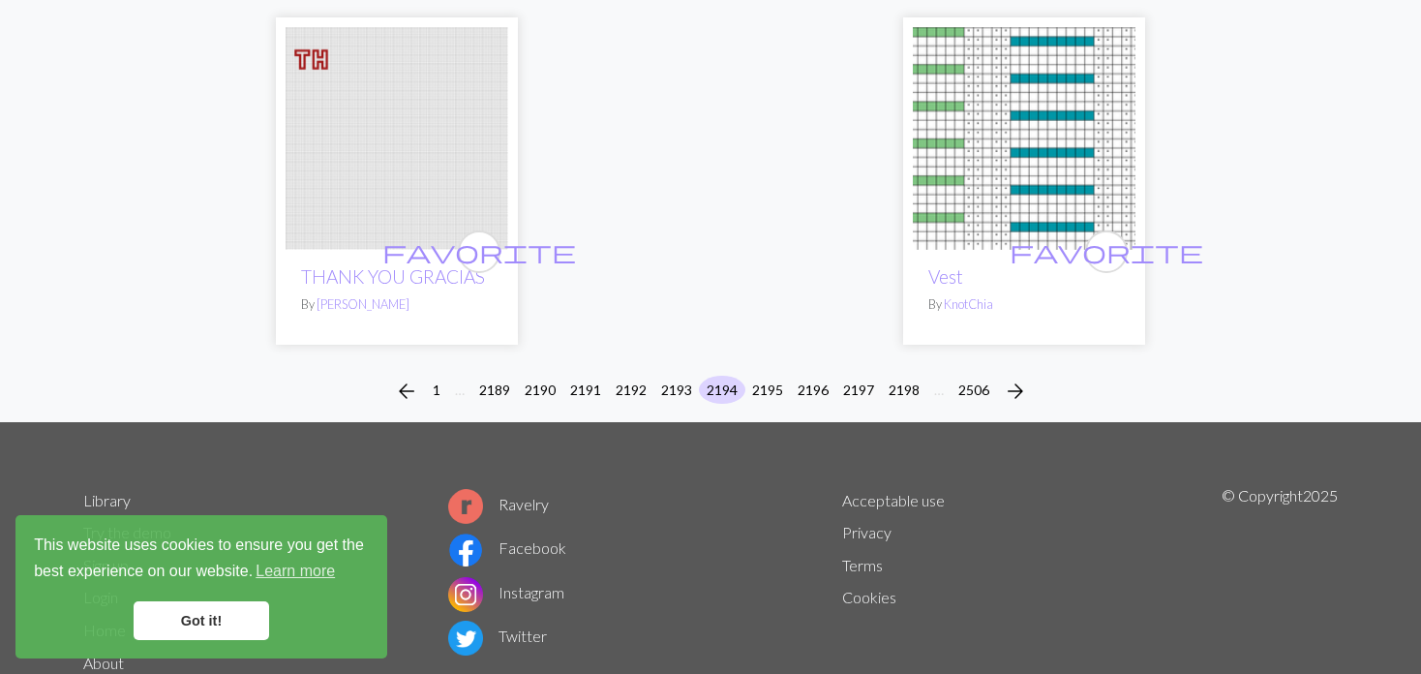
scroll to position [4998, 0]
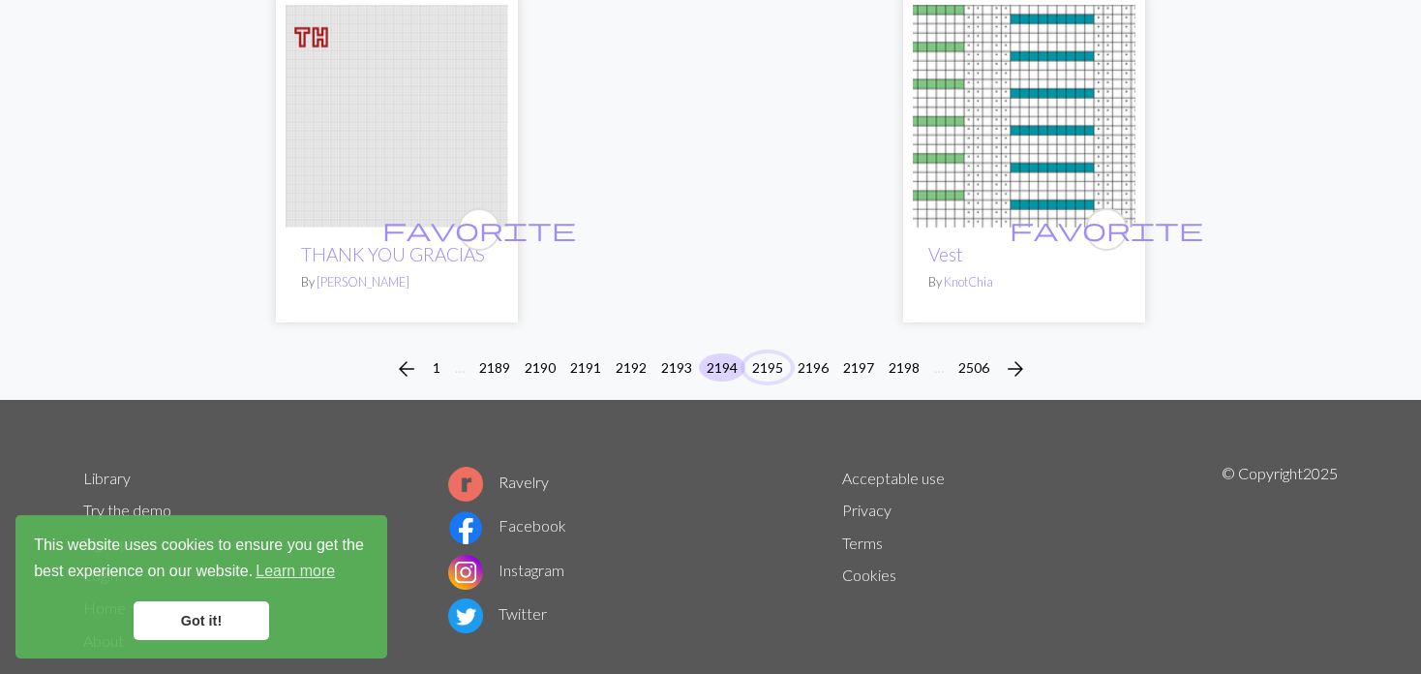
click at [766, 353] on button "2195" at bounding box center [767, 367] width 46 height 28
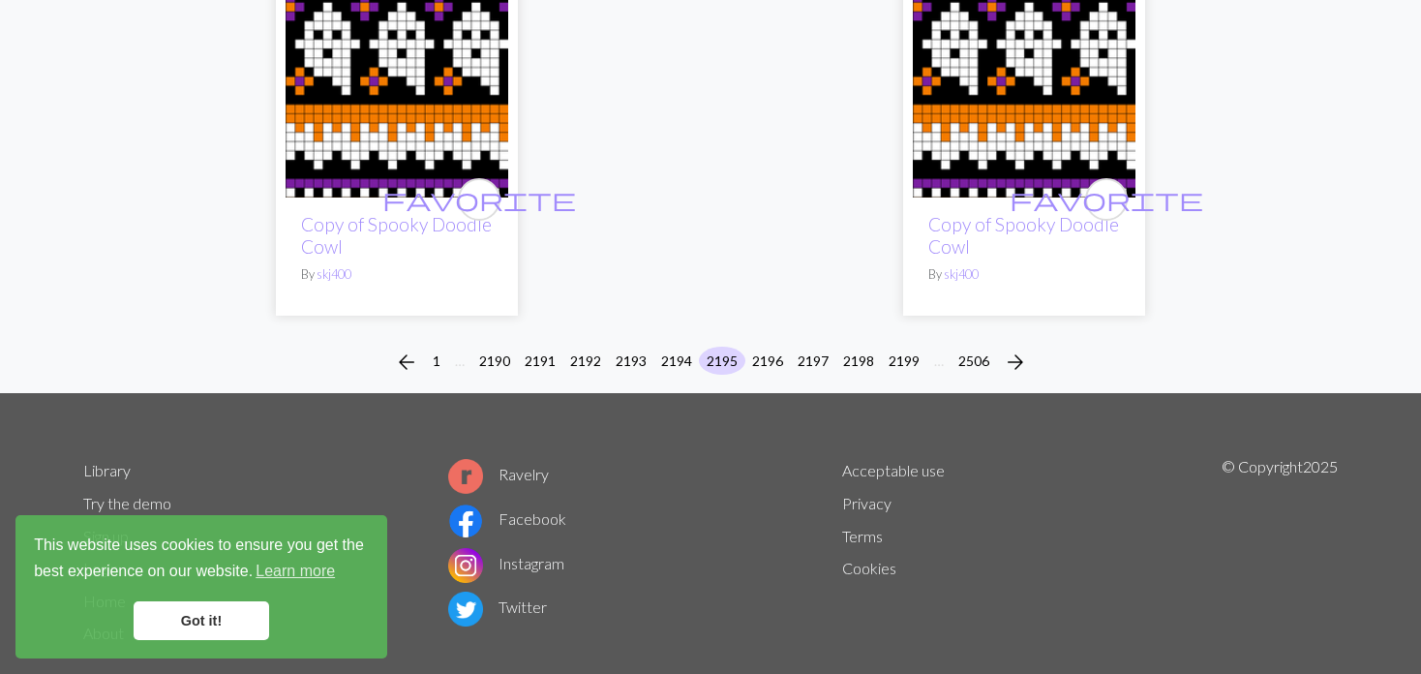
scroll to position [5074, 0]
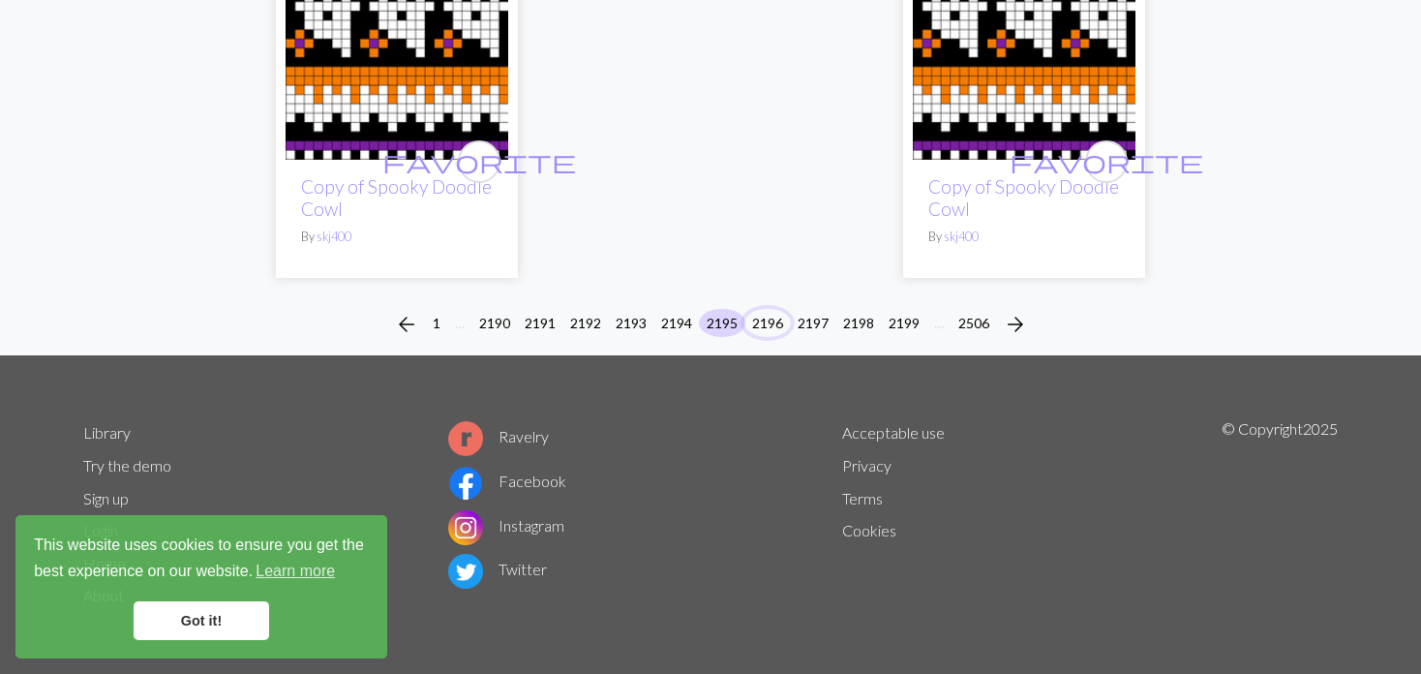
click at [764, 317] on button "2196" at bounding box center [767, 323] width 46 height 28
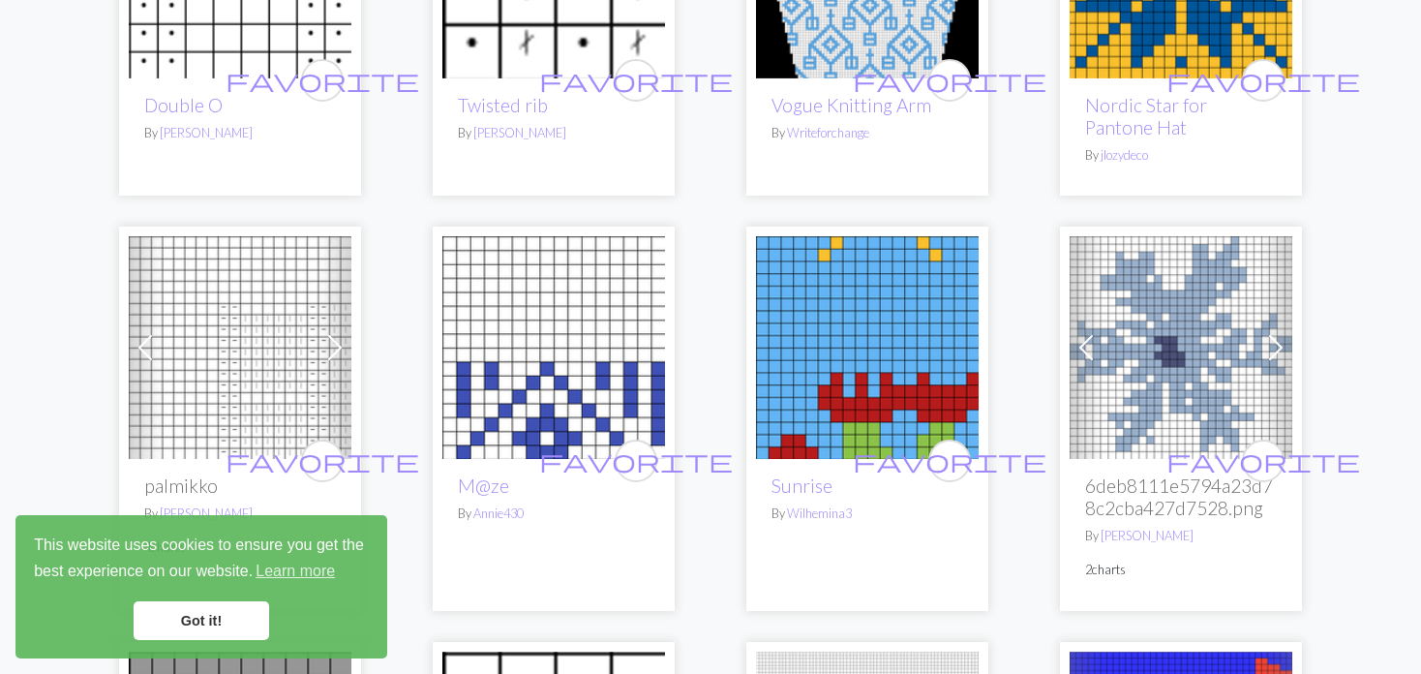
scroll to position [1645, 0]
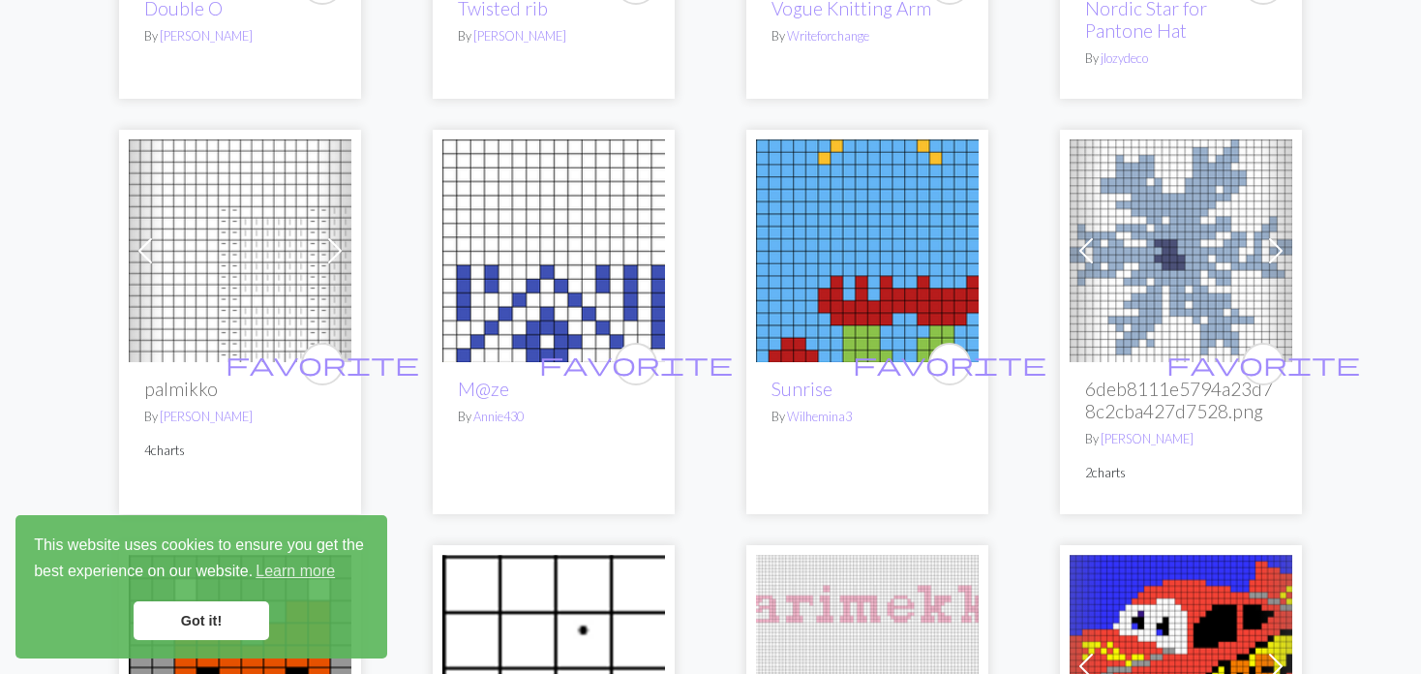
click at [147, 274] on link "Previous" at bounding box center [146, 250] width 34 height 223
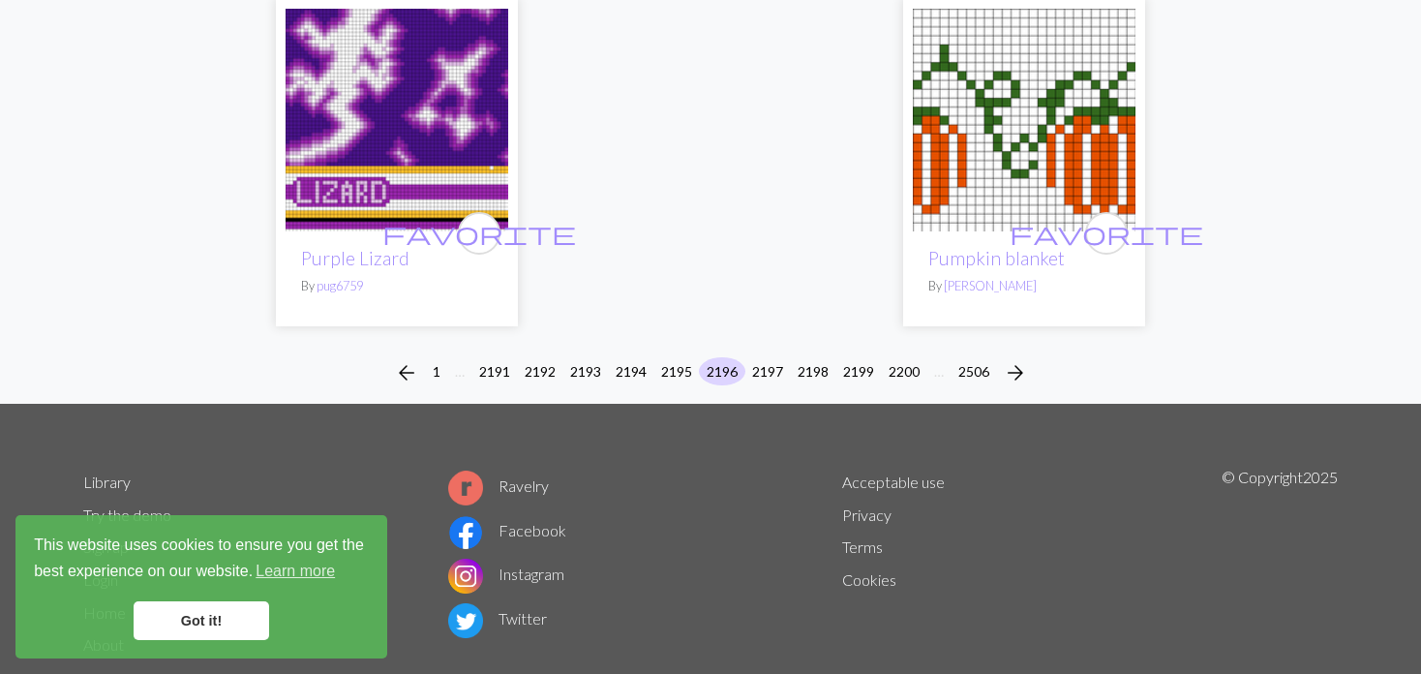
scroll to position [4951, 0]
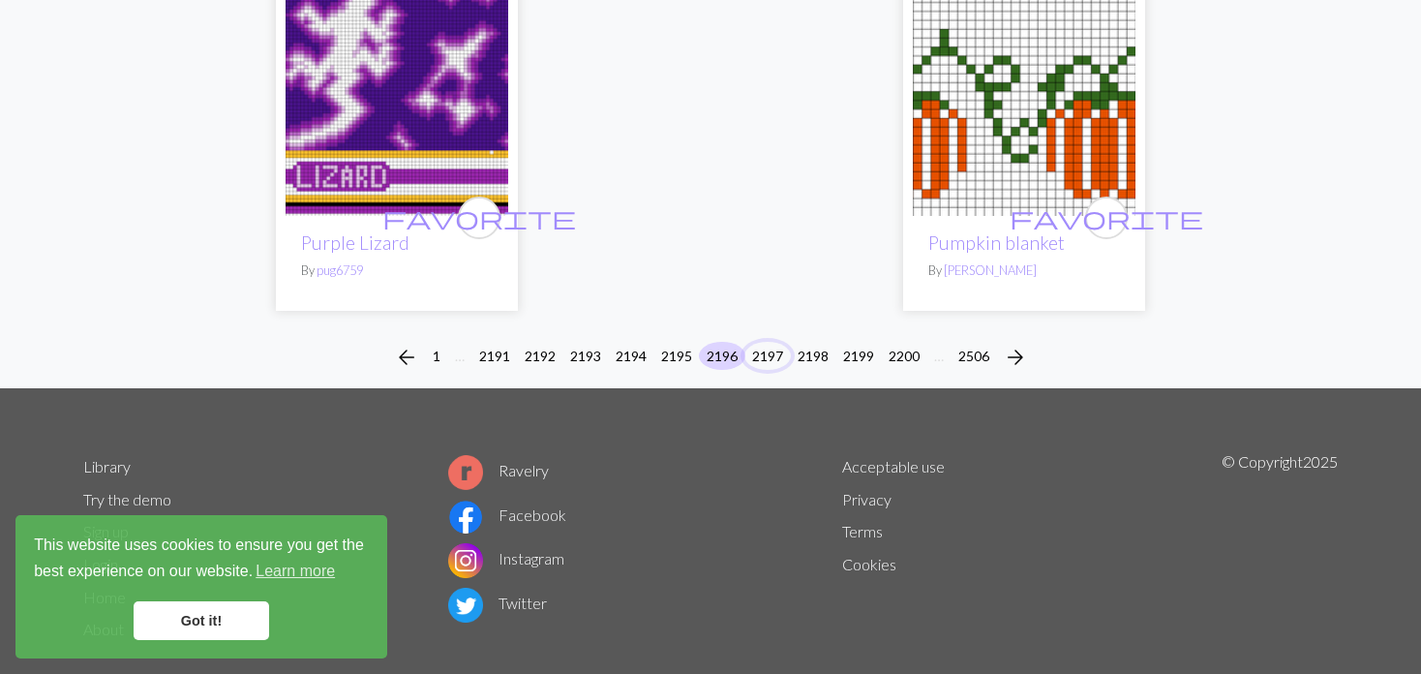
click at [767, 342] on button "2197" at bounding box center [767, 356] width 46 height 28
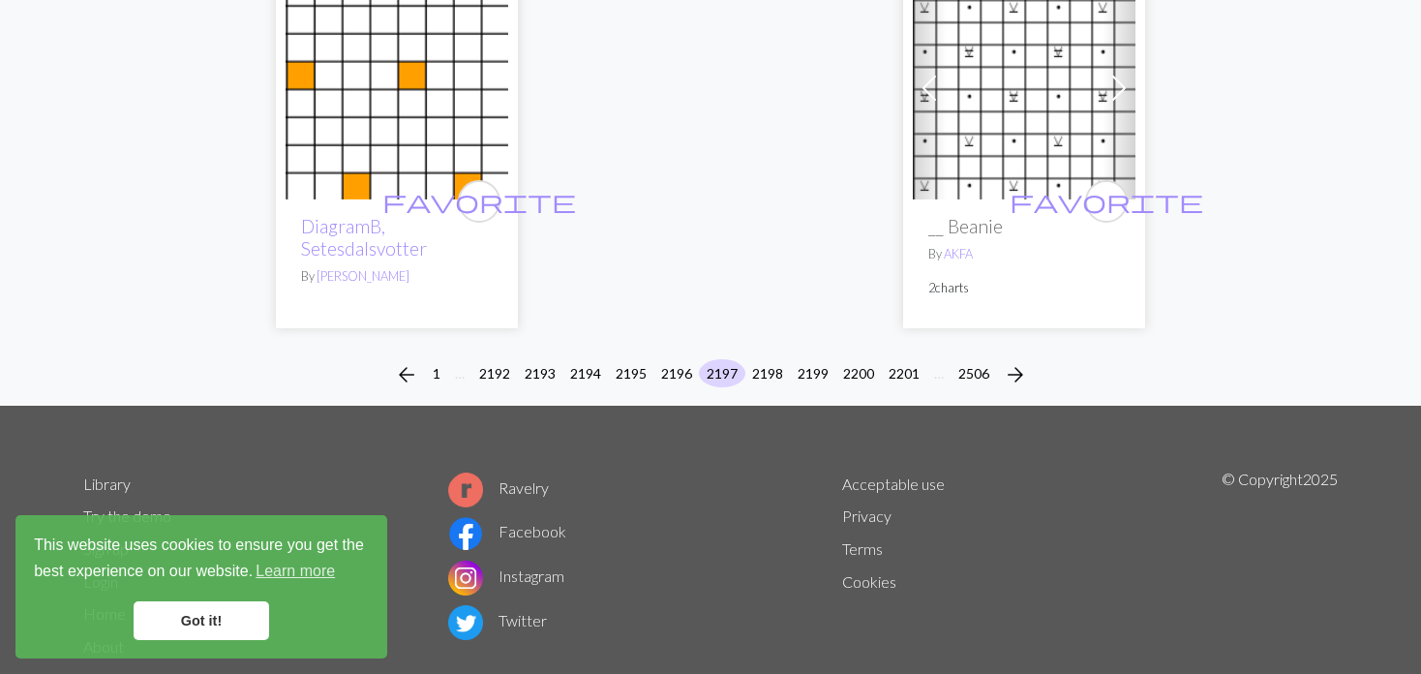
scroll to position [5053, 0]
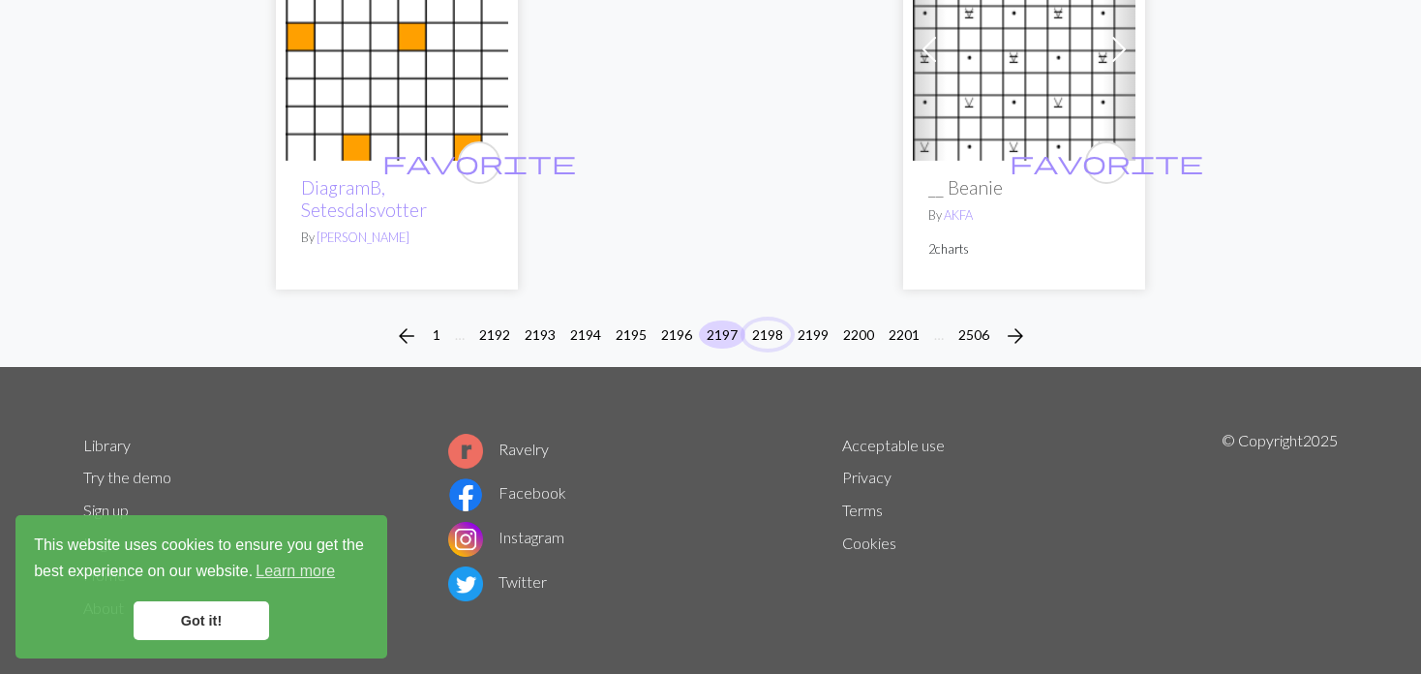
click at [764, 320] on button "2198" at bounding box center [767, 334] width 46 height 28
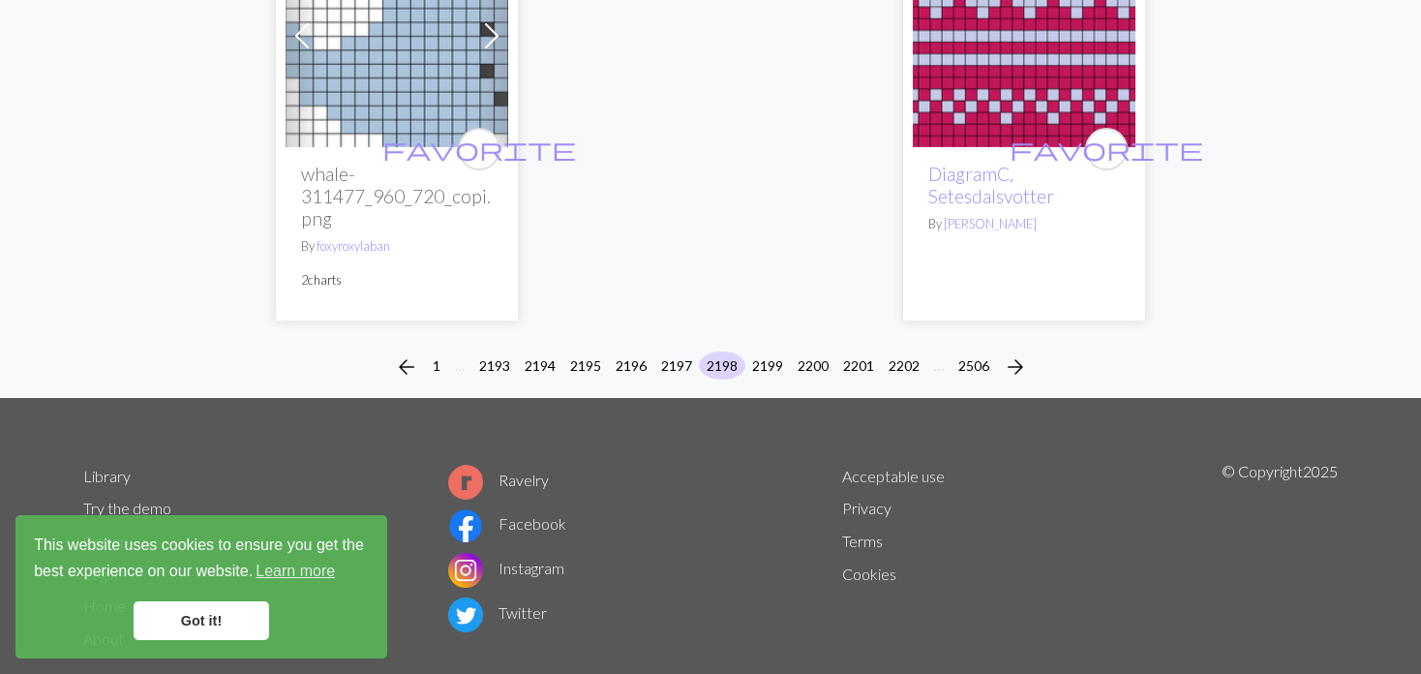
scroll to position [5120, 0]
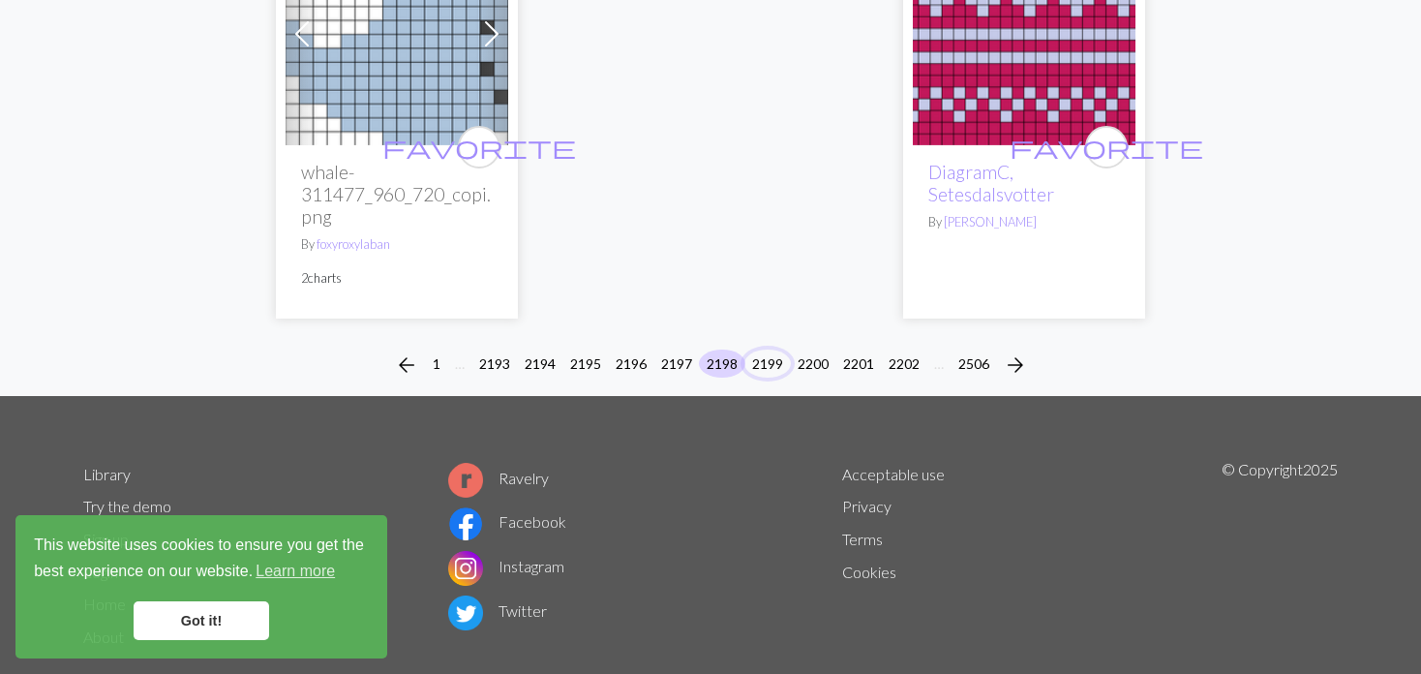
click at [767, 349] on button "2199" at bounding box center [767, 363] width 46 height 28
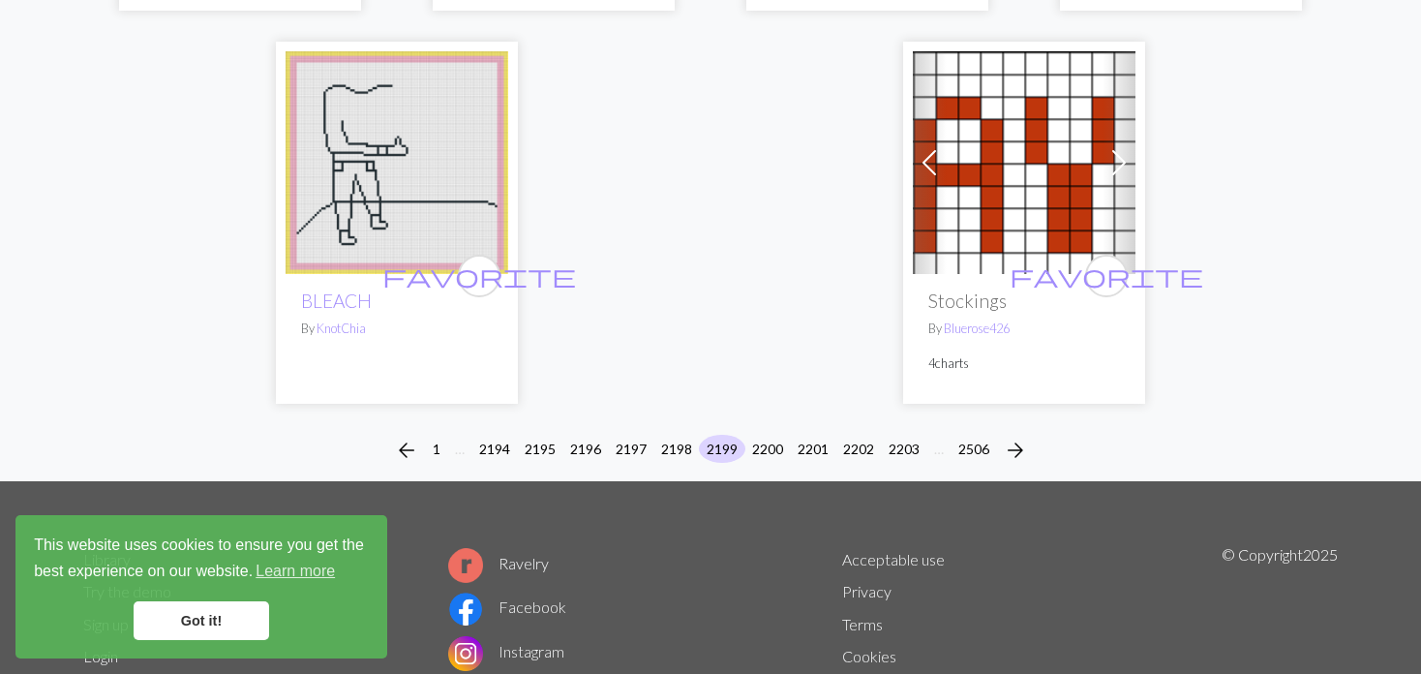
scroll to position [4936, 0]
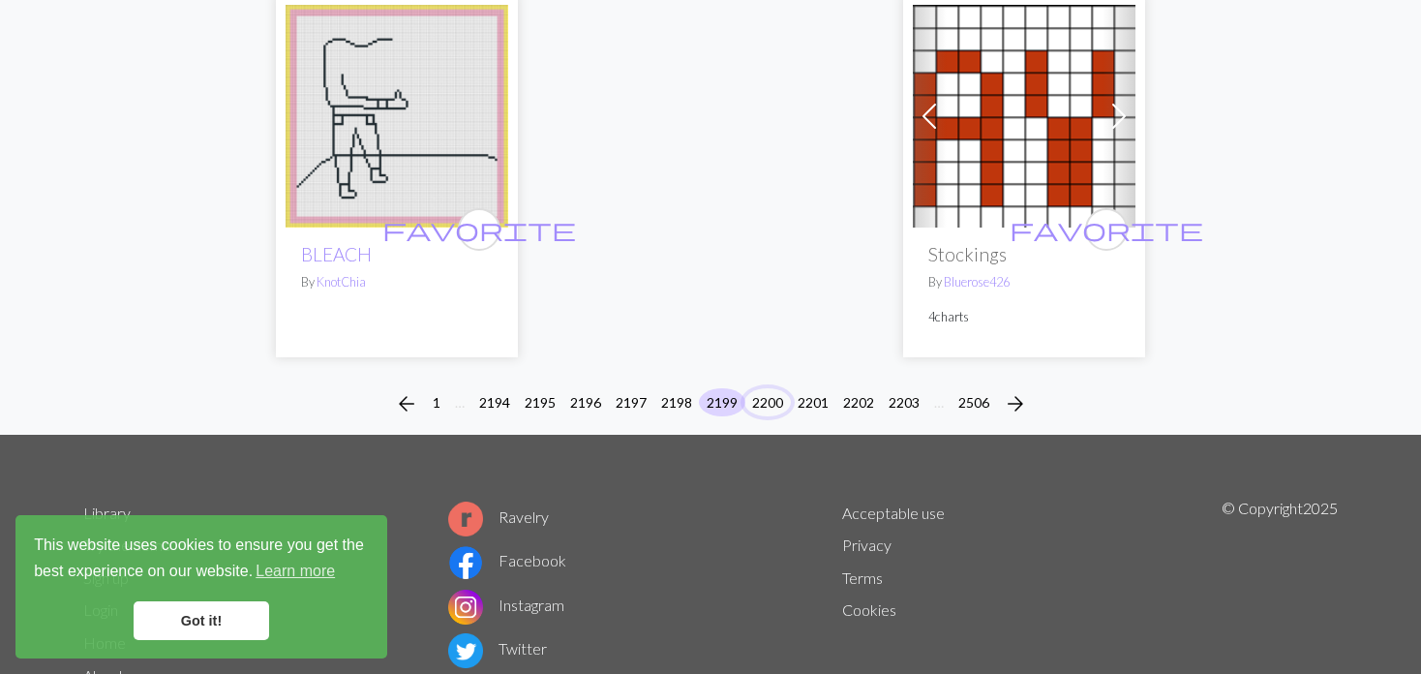
click at [767, 388] on button "2200" at bounding box center [767, 402] width 46 height 28
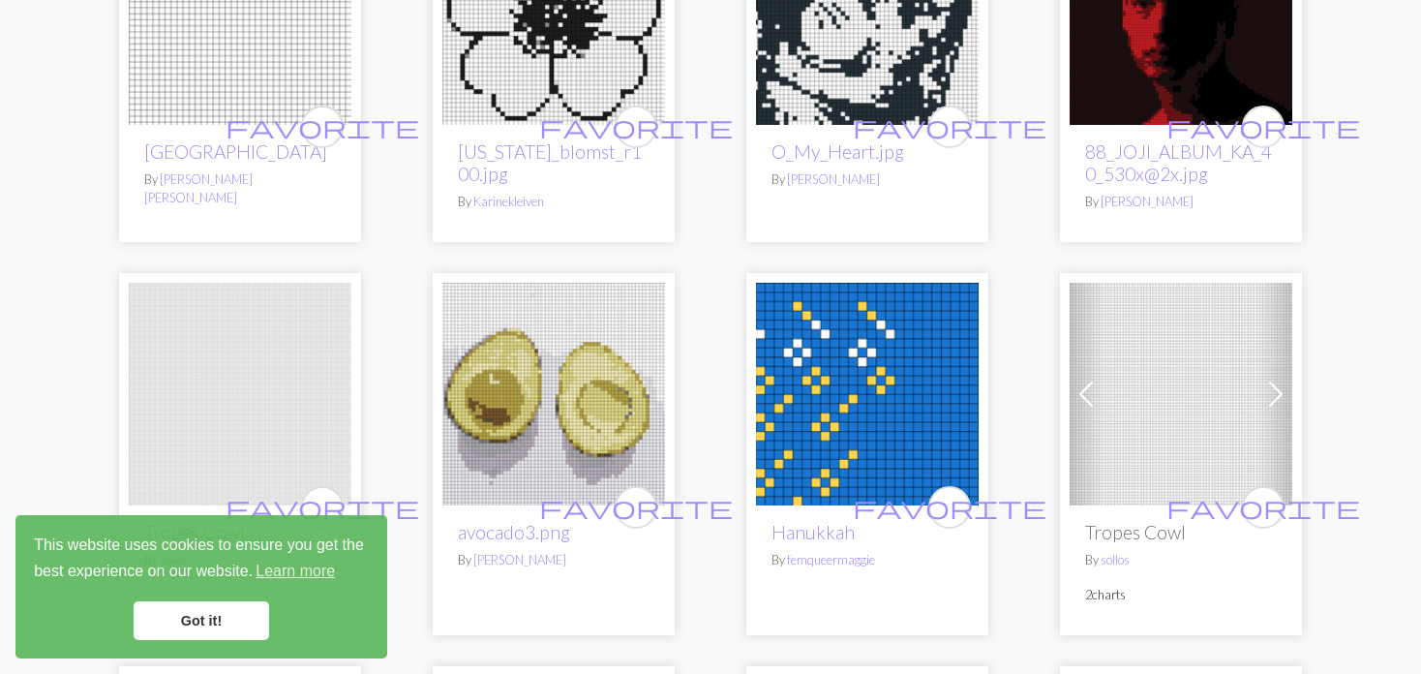
scroll to position [2710, 0]
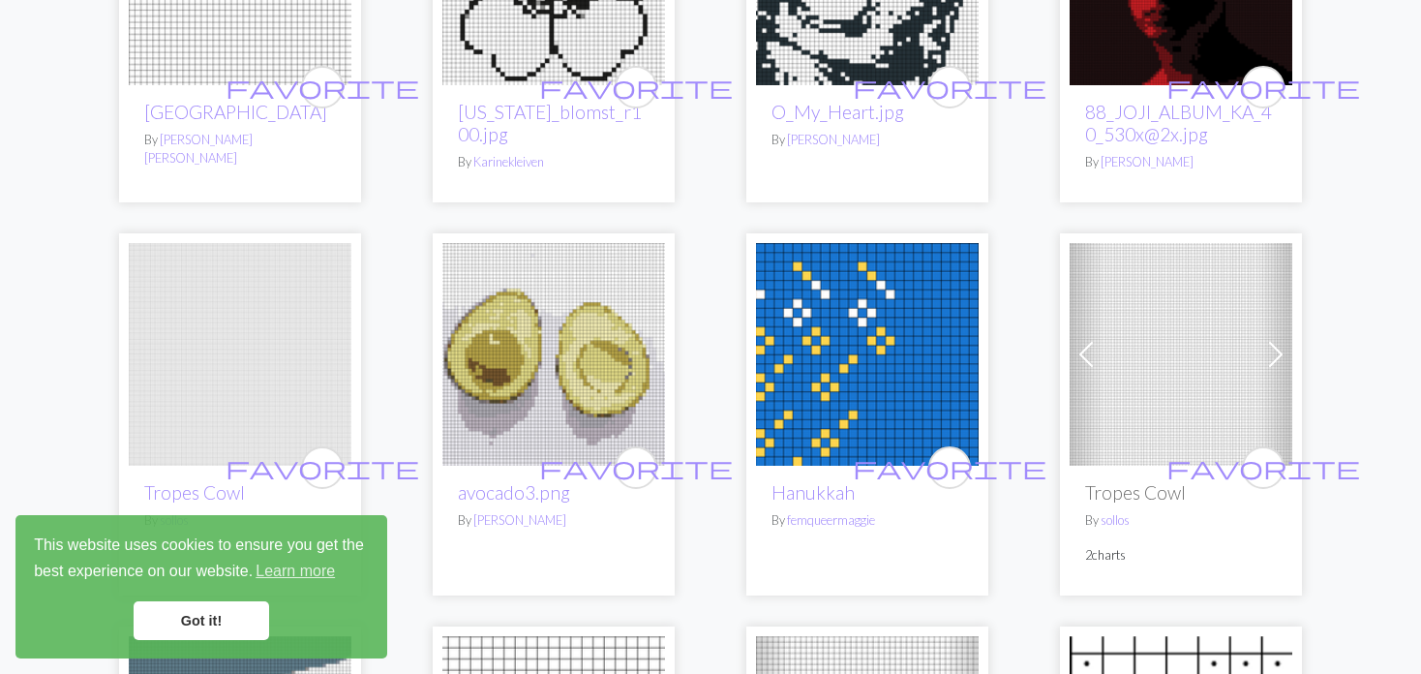
click at [1105, 334] on img at bounding box center [1180, 354] width 223 height 223
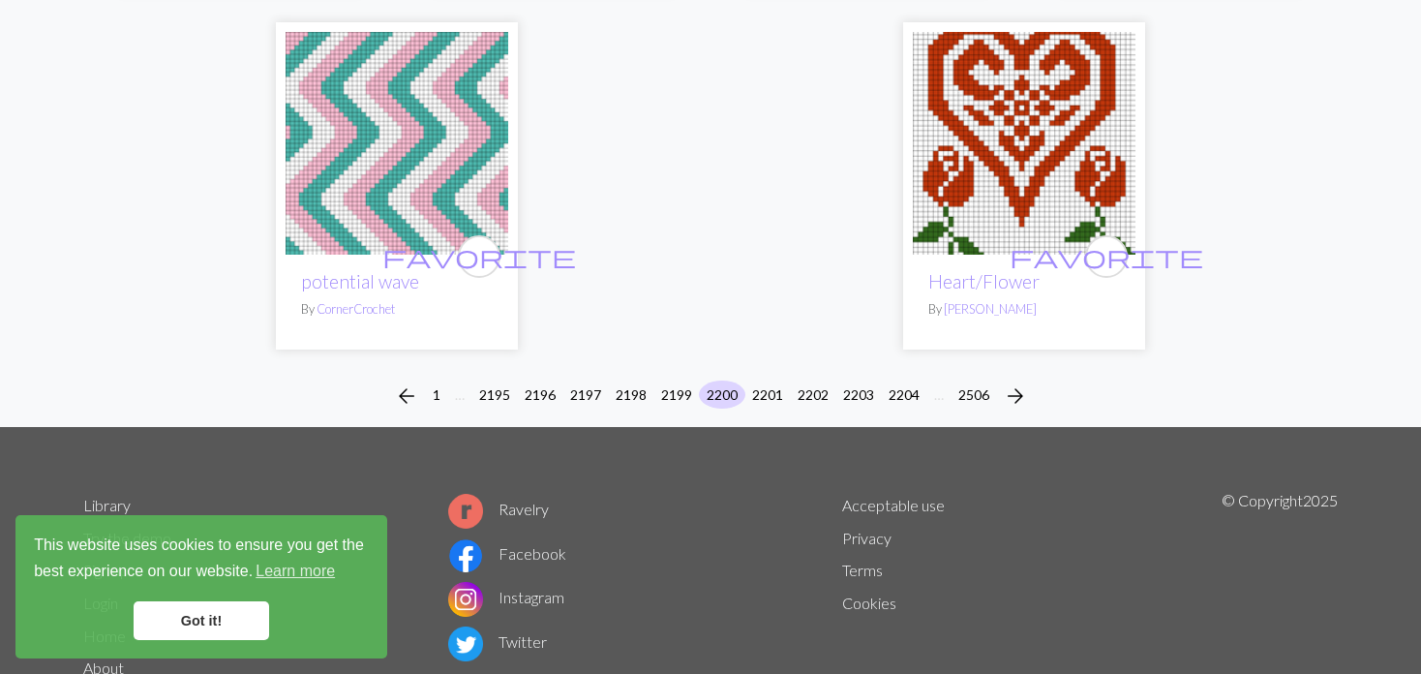
scroll to position [4928, 0]
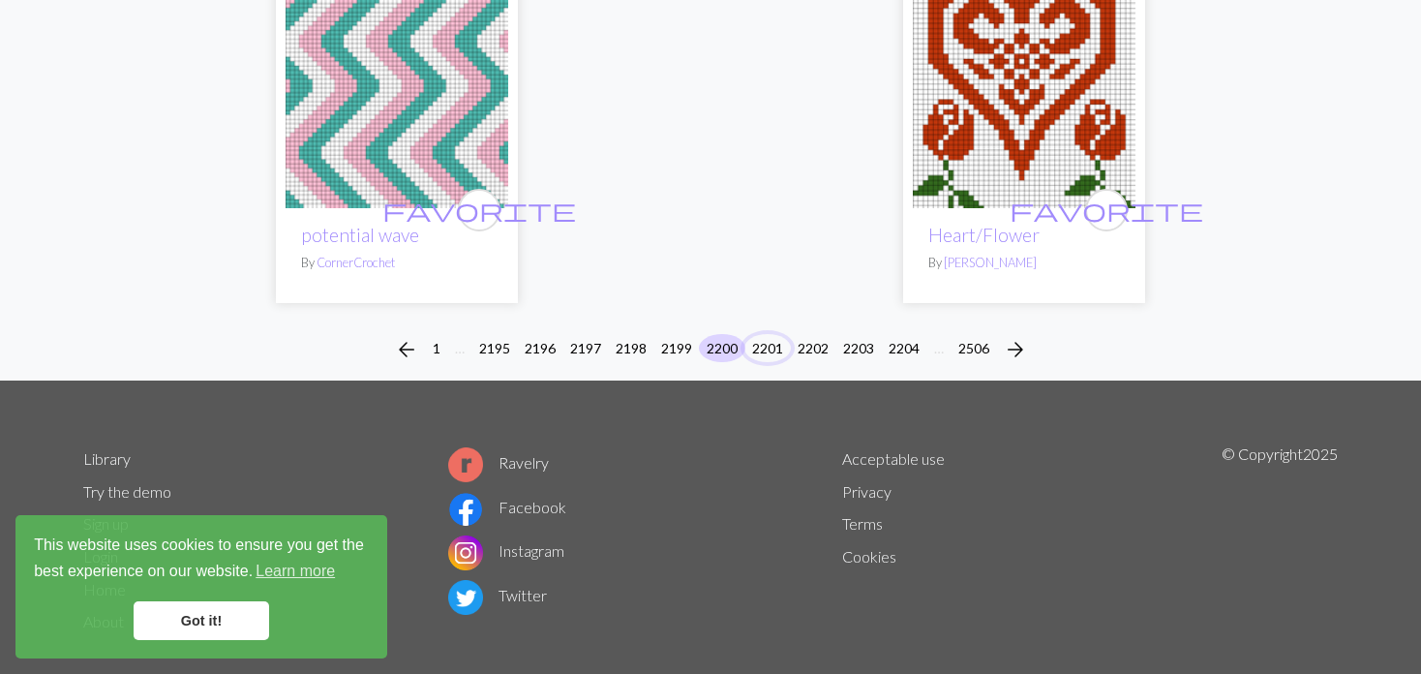
click at [765, 334] on button "2201" at bounding box center [767, 348] width 46 height 28
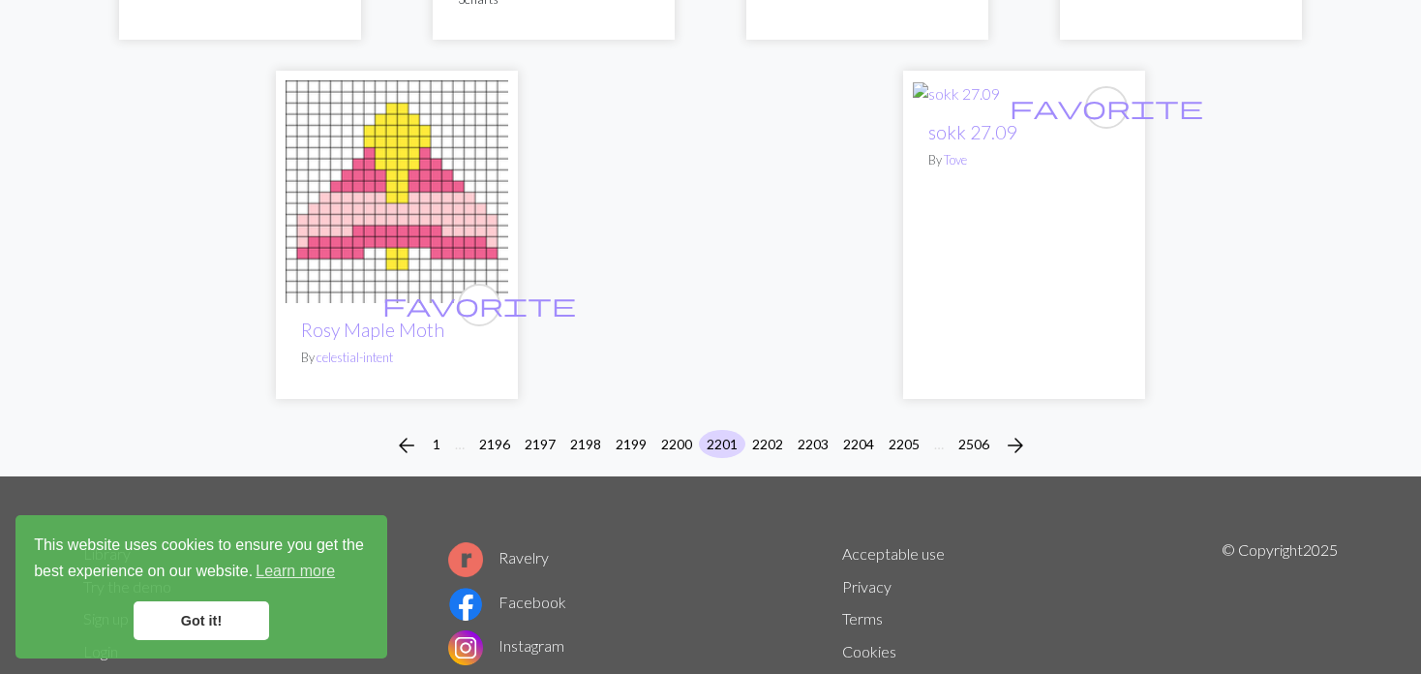
scroll to position [4896, 0]
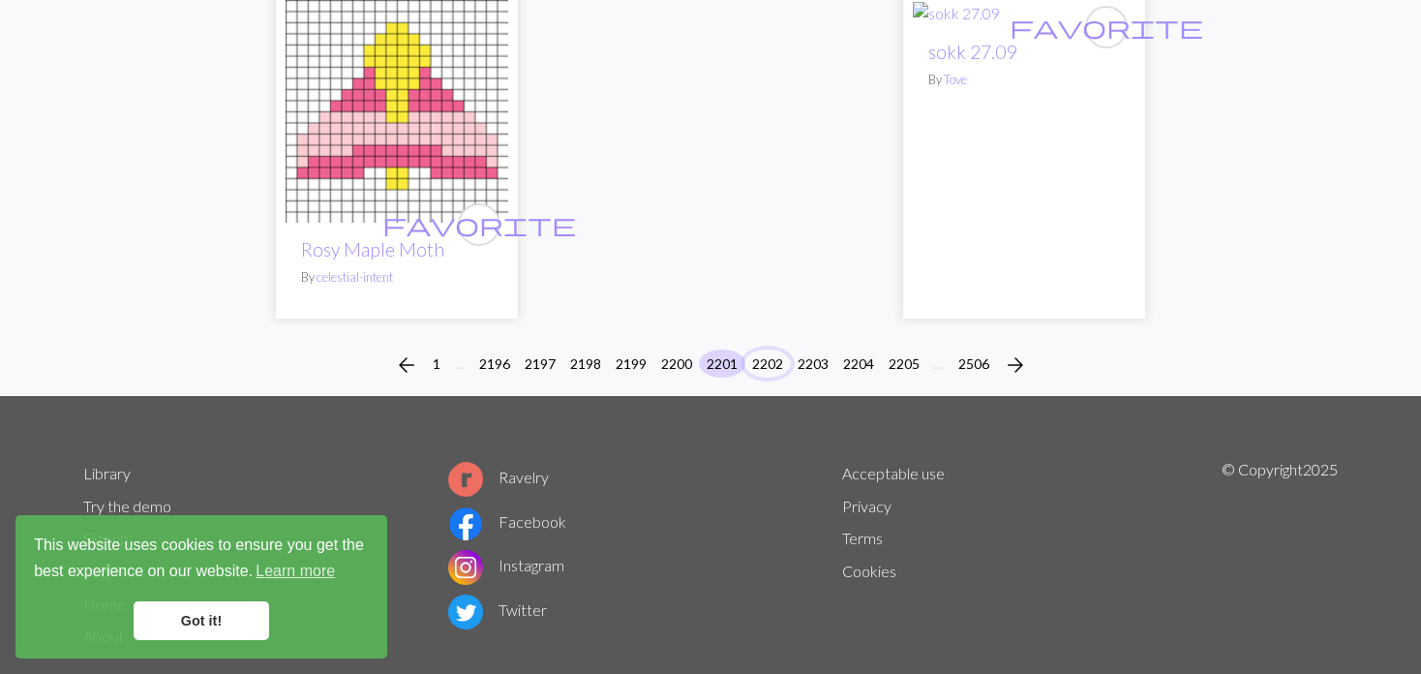
click at [763, 349] on button "2202" at bounding box center [767, 363] width 46 height 28
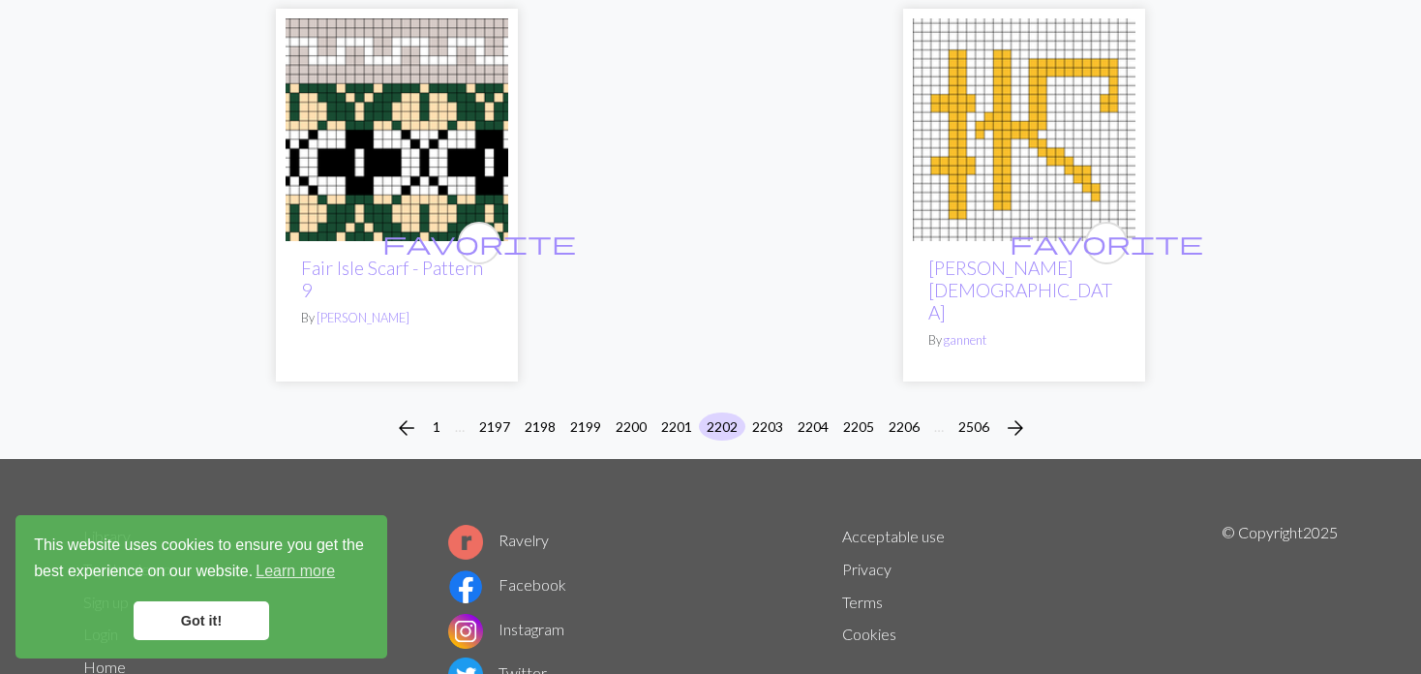
scroll to position [5007, 0]
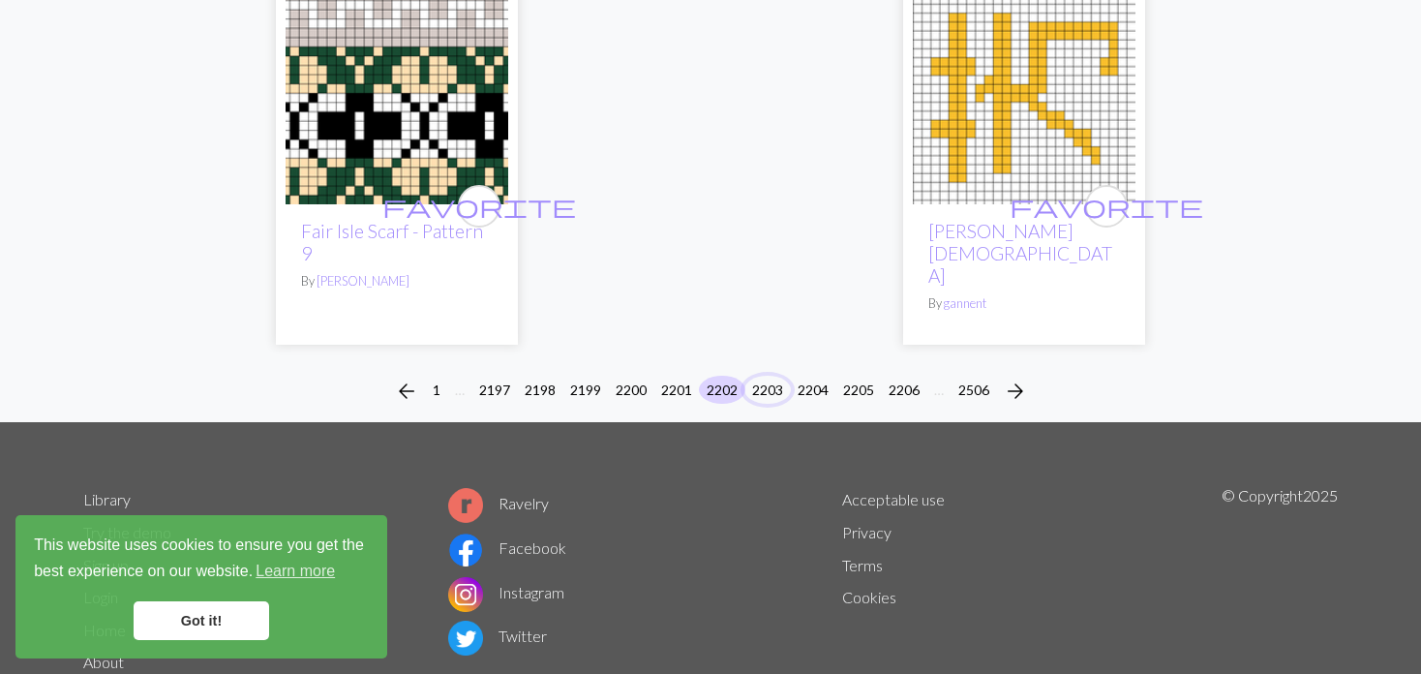
click at [760, 376] on button "2203" at bounding box center [767, 390] width 46 height 28
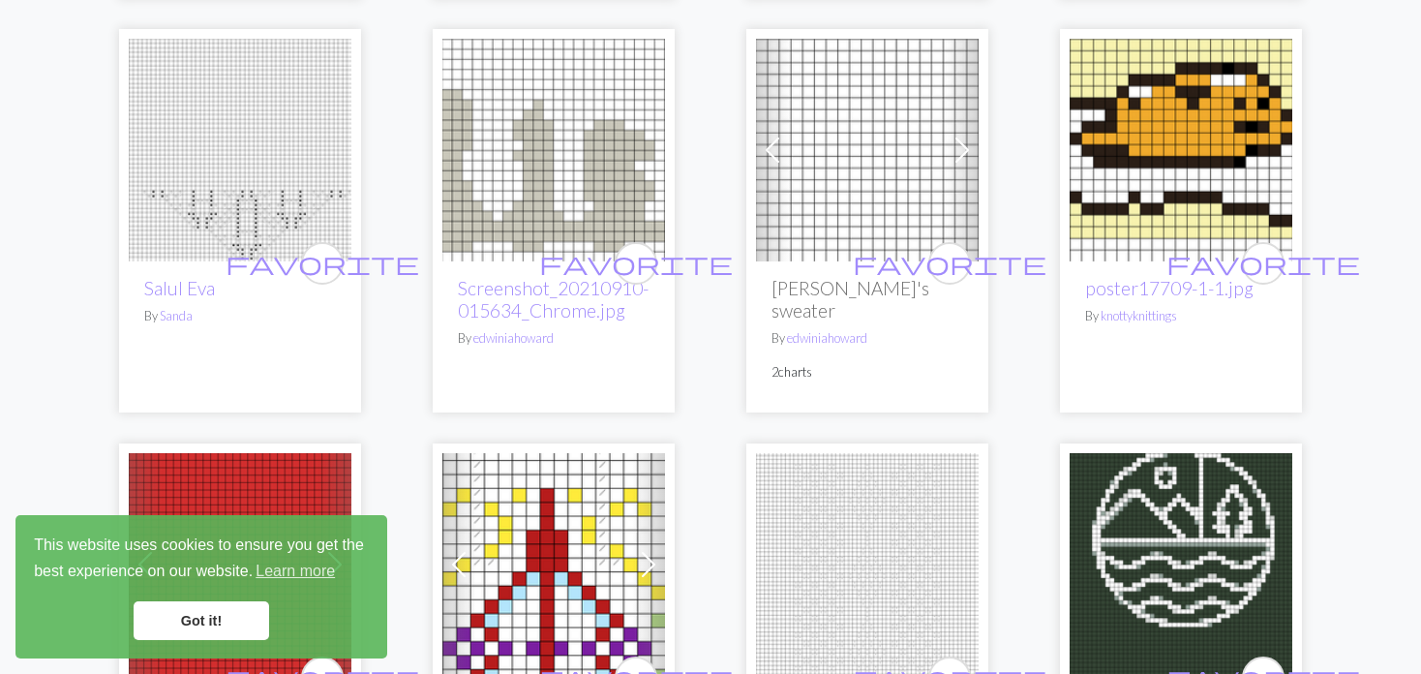
scroll to position [1355, 0]
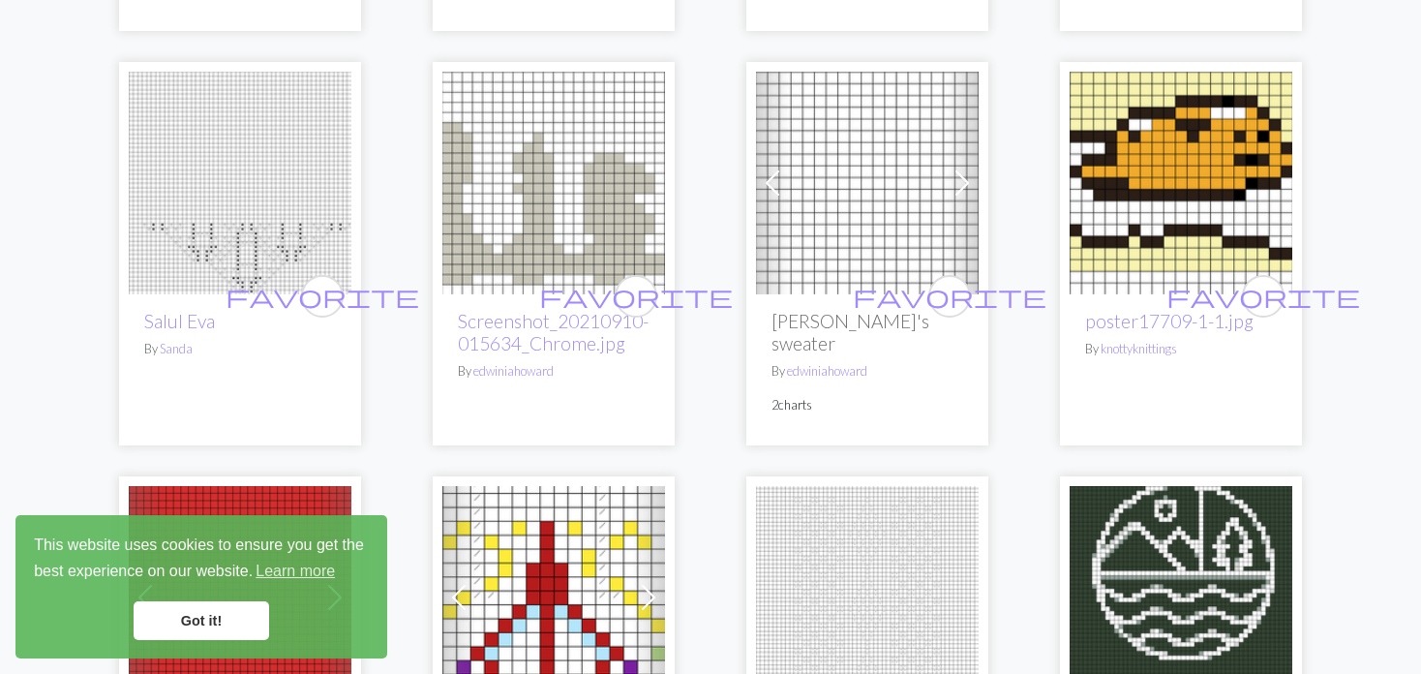
click at [926, 182] on img at bounding box center [867, 183] width 223 height 223
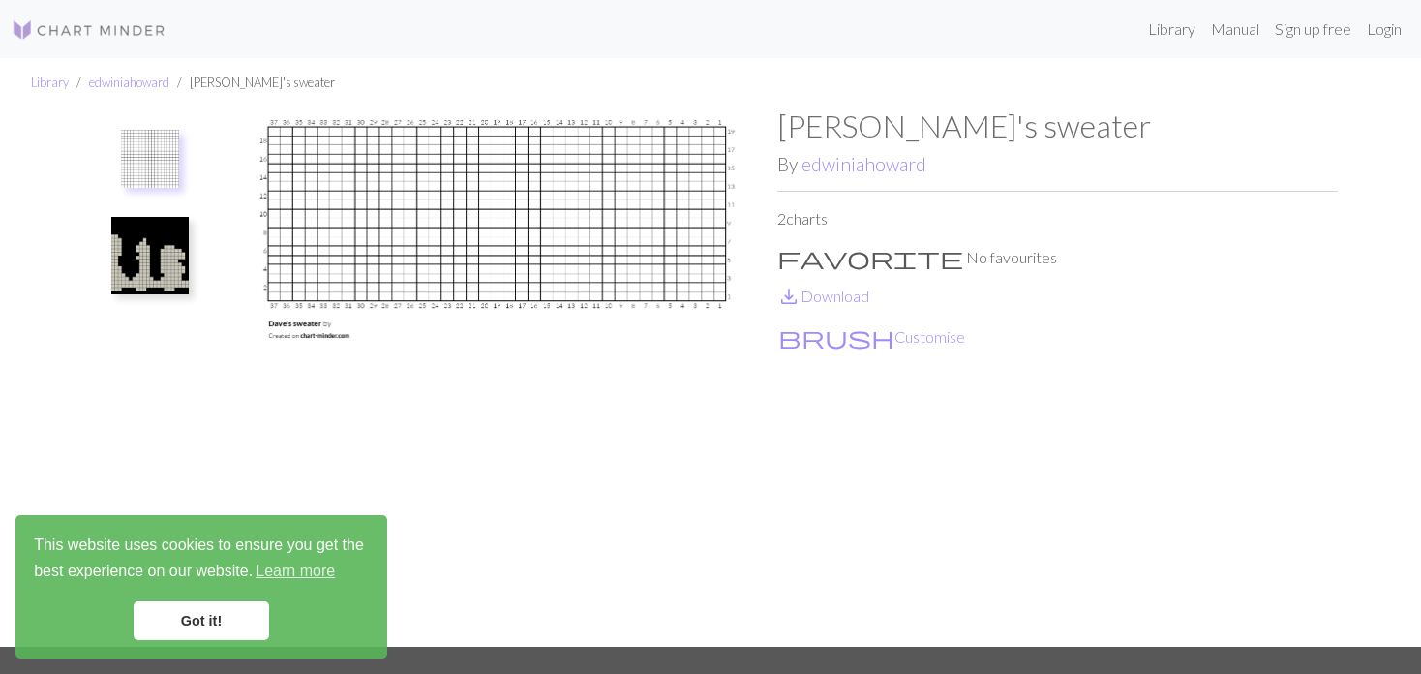
click at [162, 257] on img at bounding box center [149, 255] width 77 height 77
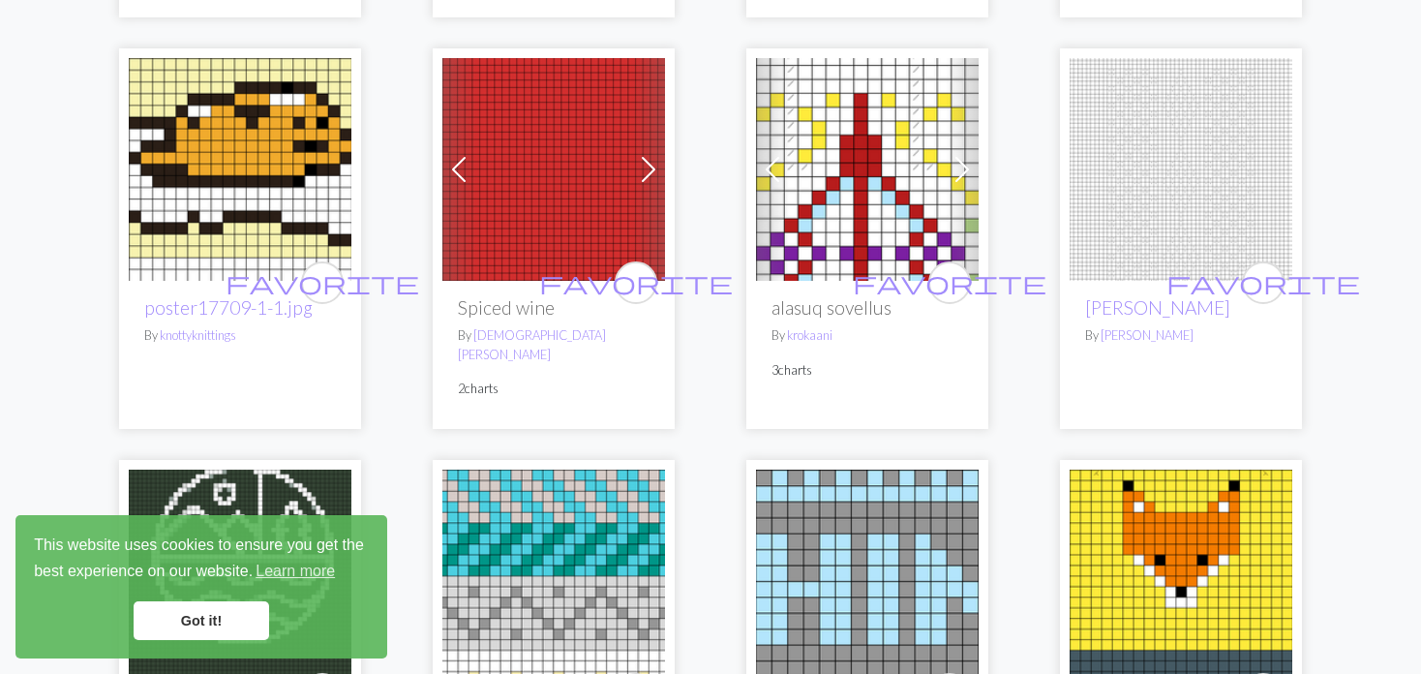
scroll to position [1839, 0]
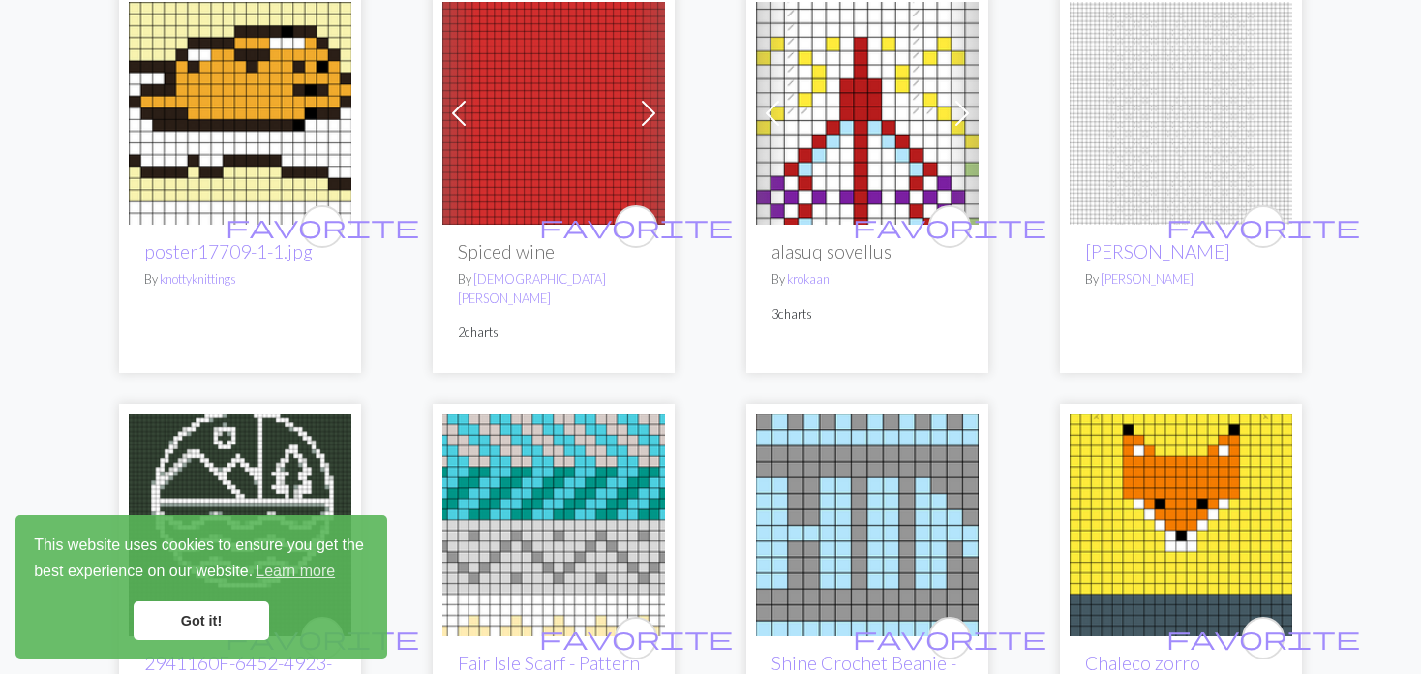
click at [633, 115] on span at bounding box center [648, 113] width 31 height 31
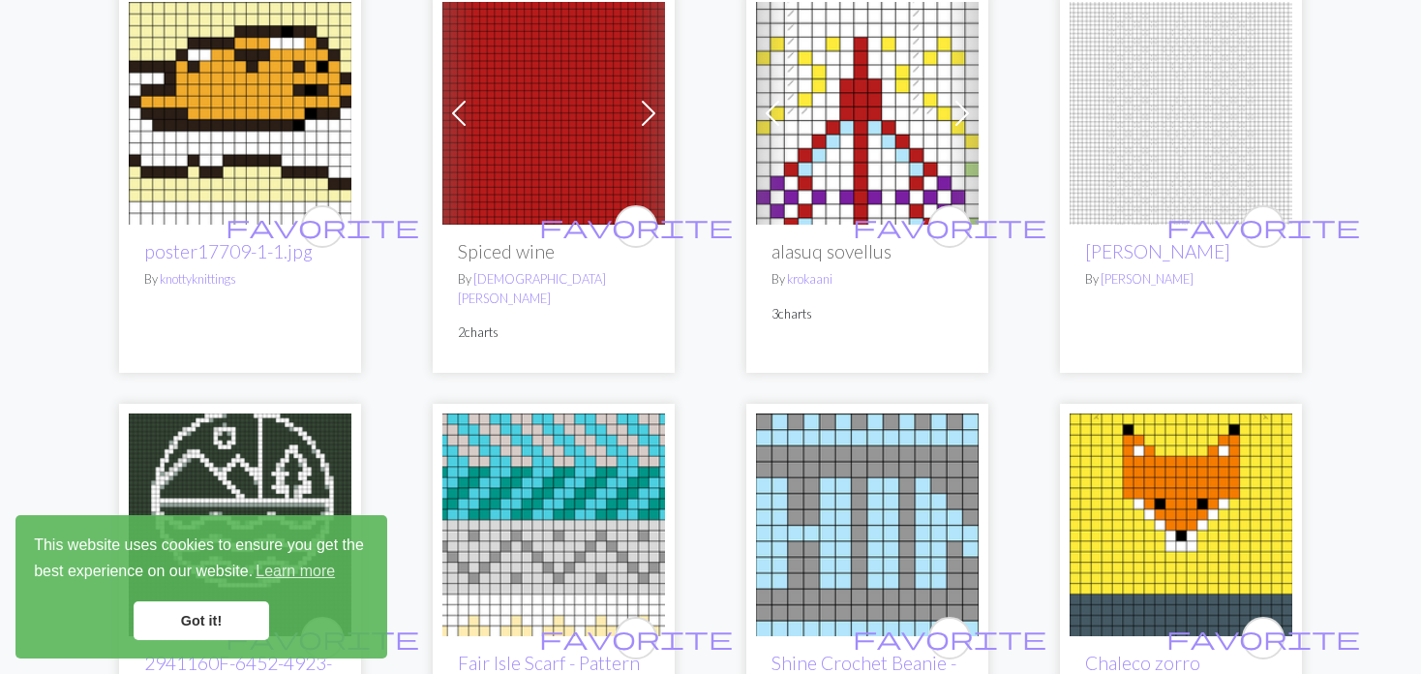
click at [633, 115] on span at bounding box center [648, 113] width 31 height 31
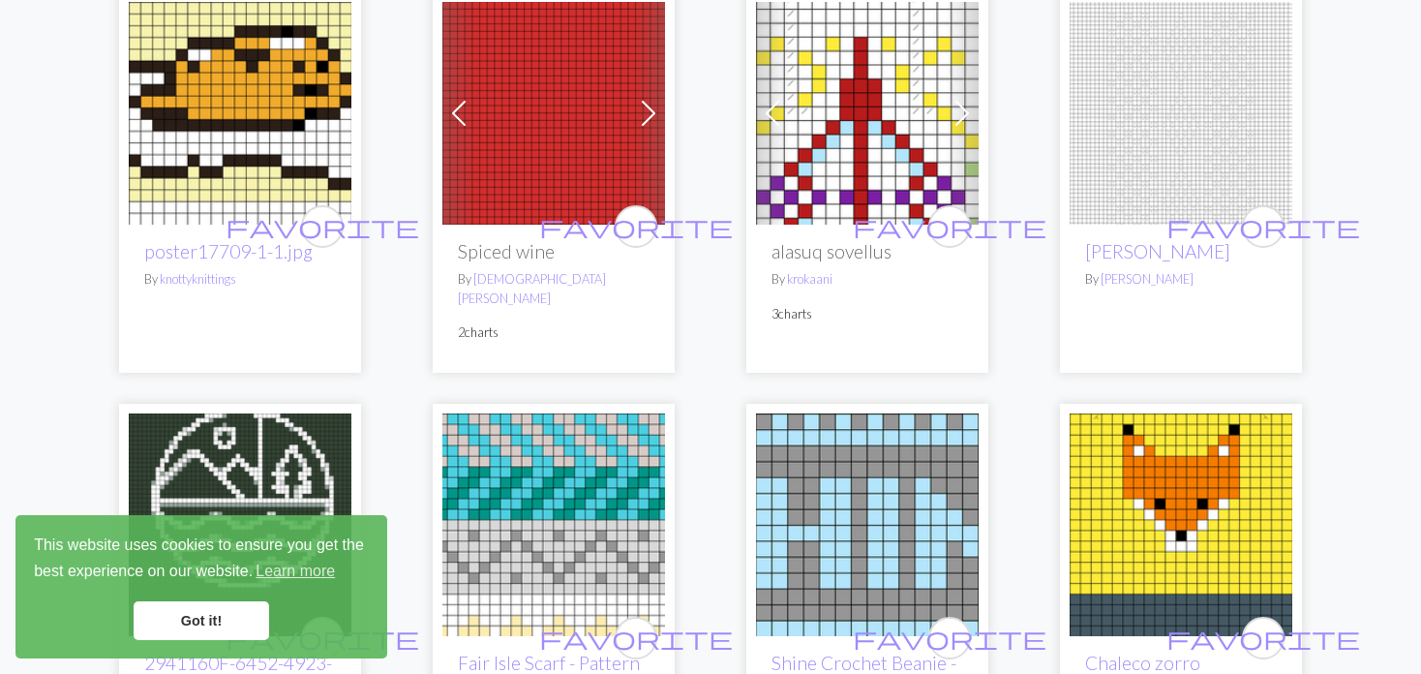
click at [633, 115] on span at bounding box center [648, 113] width 31 height 31
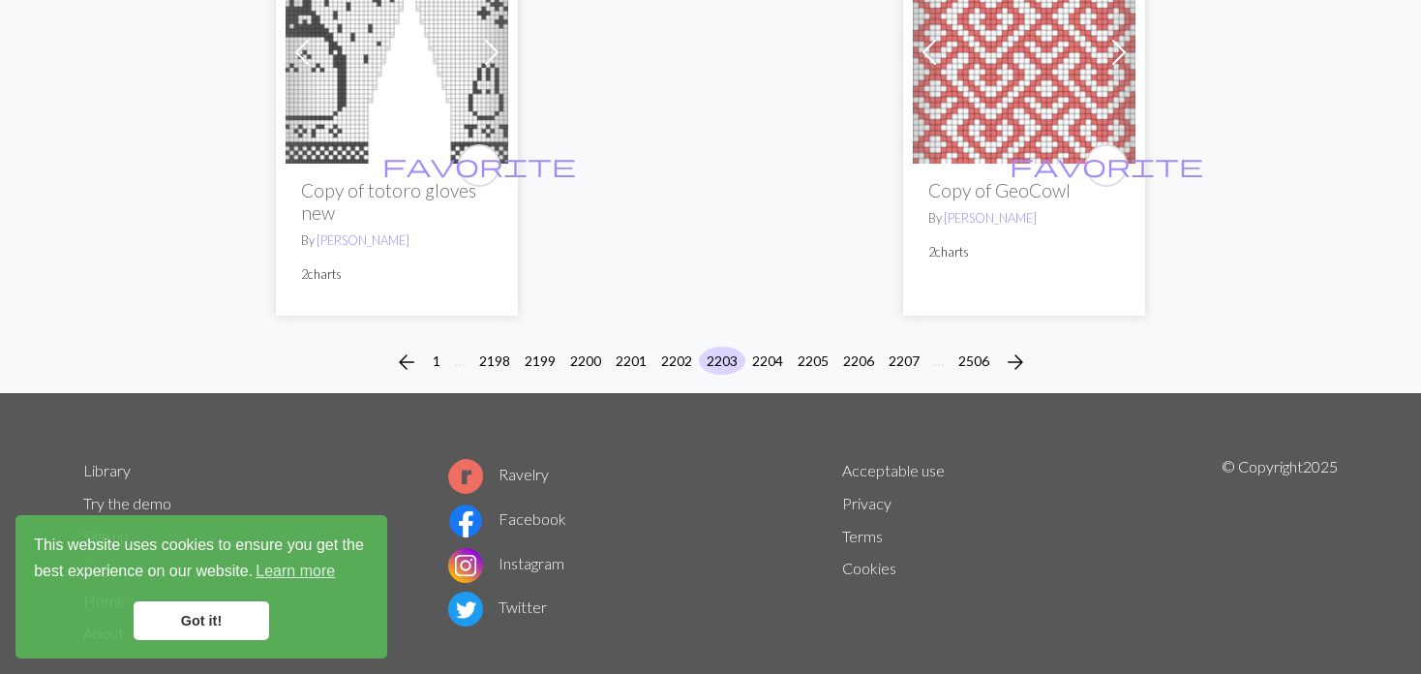
scroll to position [5095, 0]
click at [755, 346] on button "2204" at bounding box center [767, 360] width 46 height 28
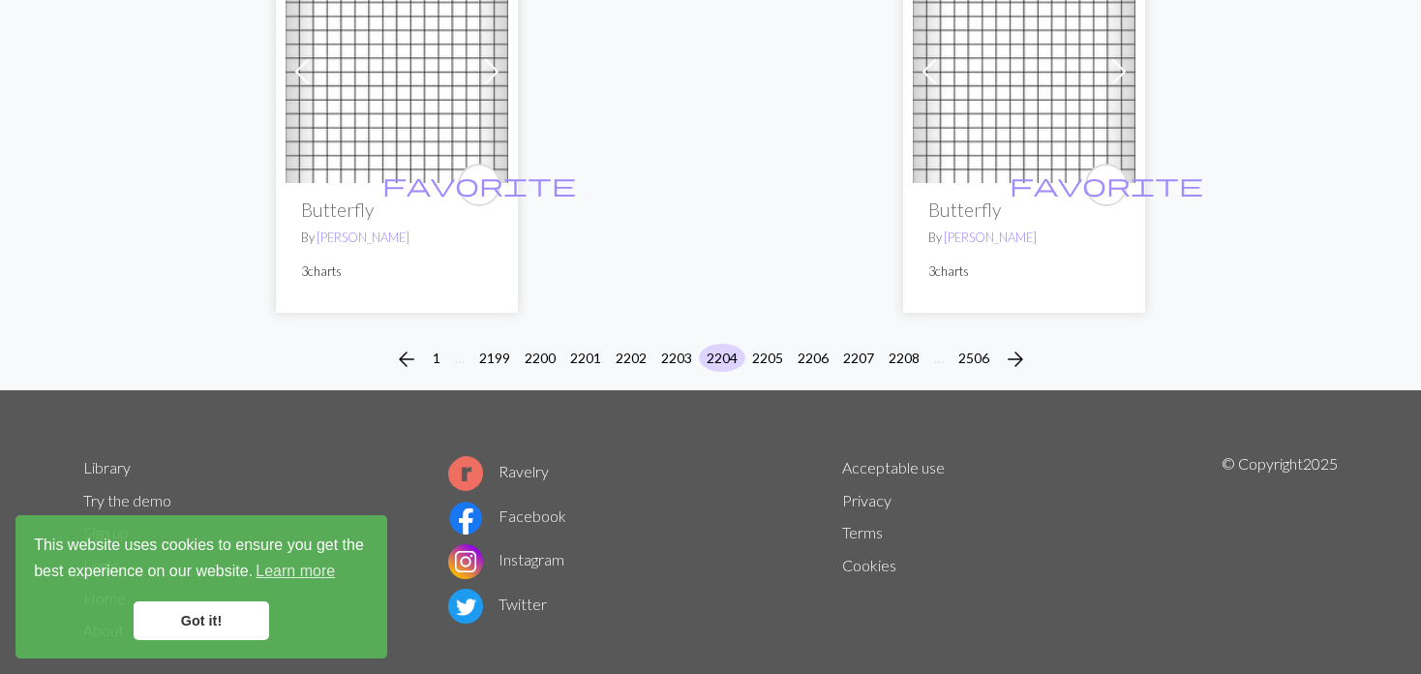
scroll to position [5129, 0]
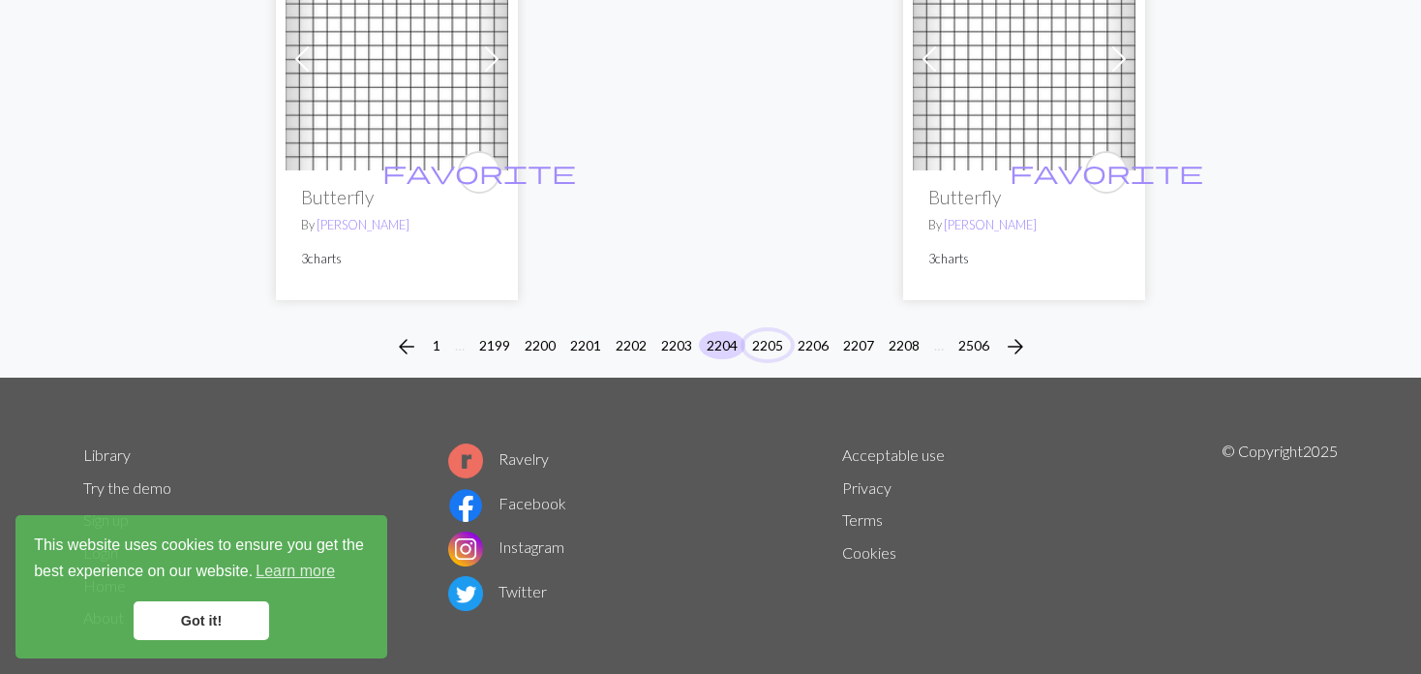
click at [754, 331] on button "2205" at bounding box center [767, 345] width 46 height 28
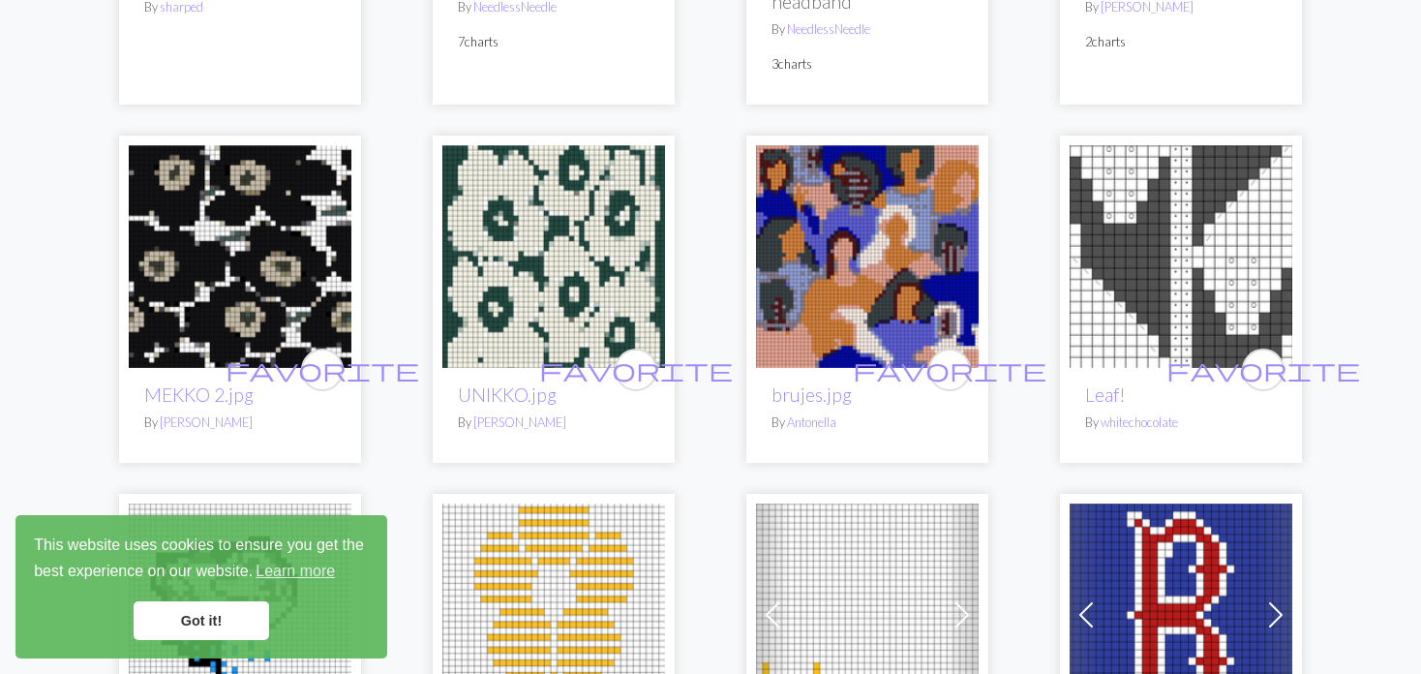
scroll to position [1839, 0]
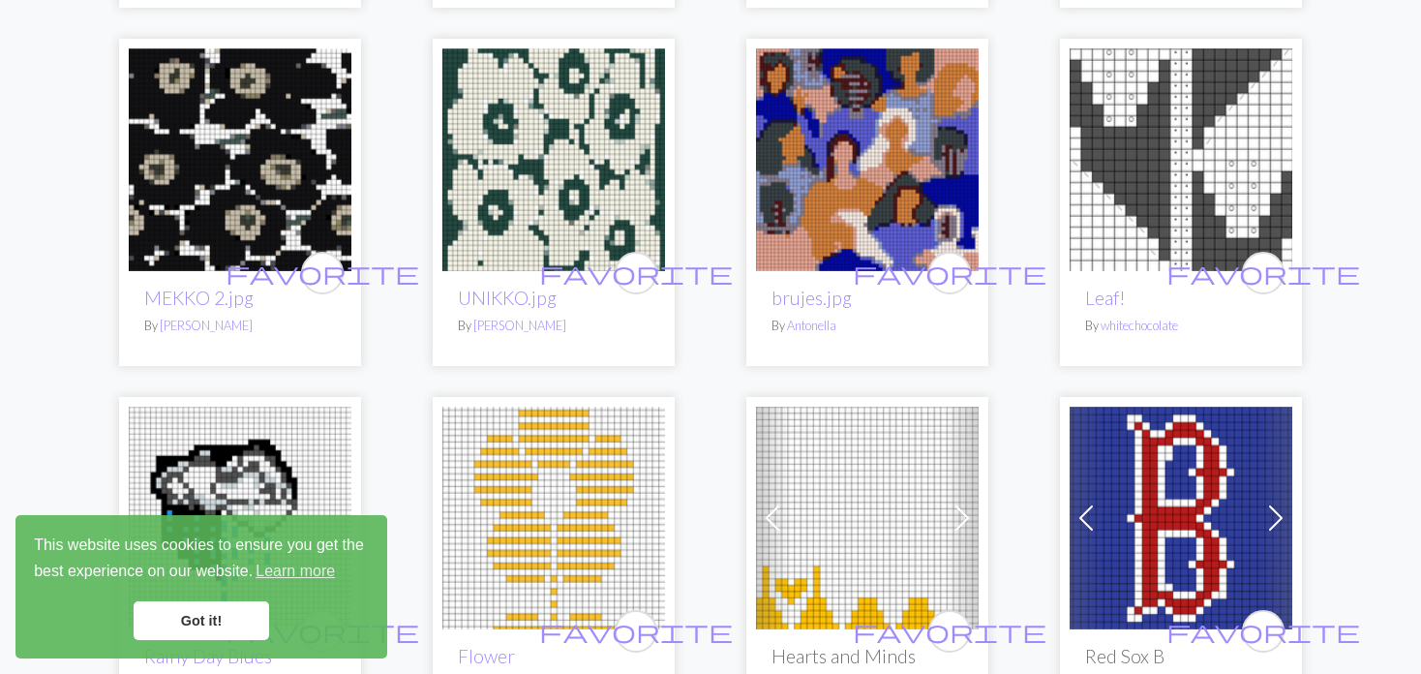
click at [840, 175] on img at bounding box center [867, 159] width 223 height 223
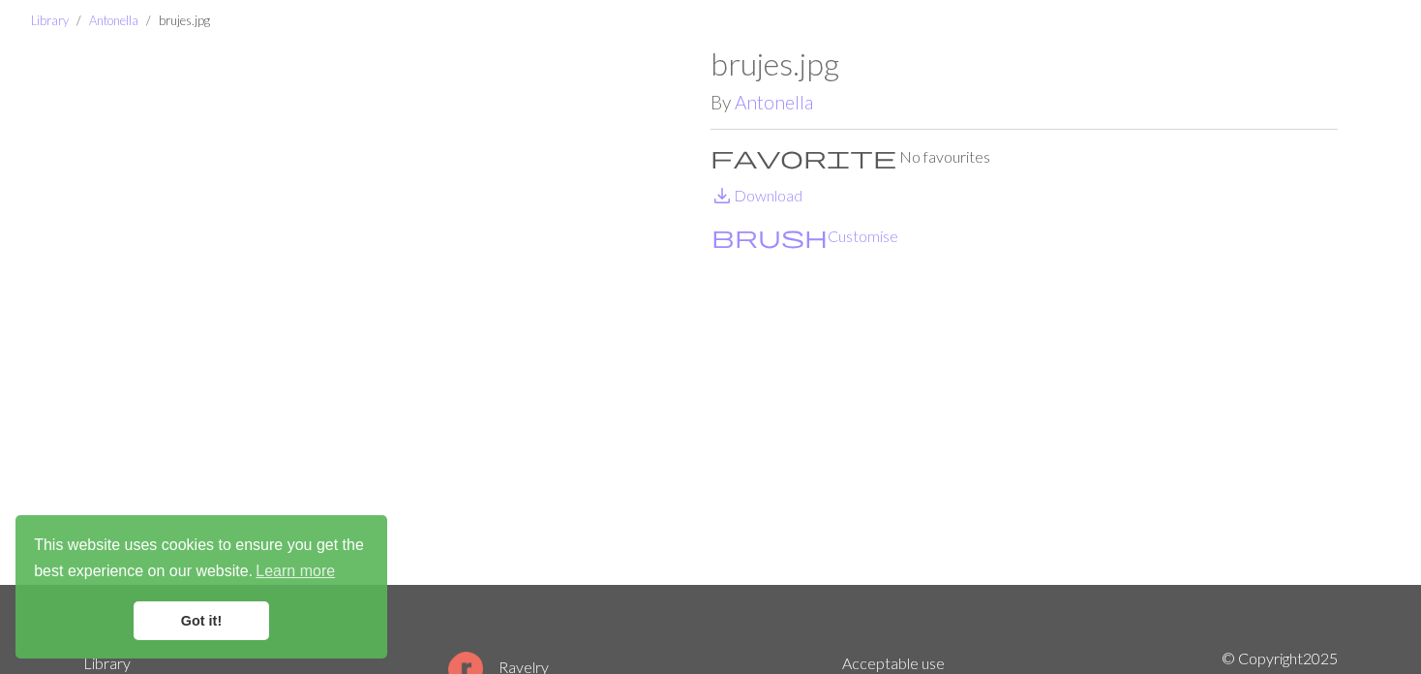
scroll to position [97, 0]
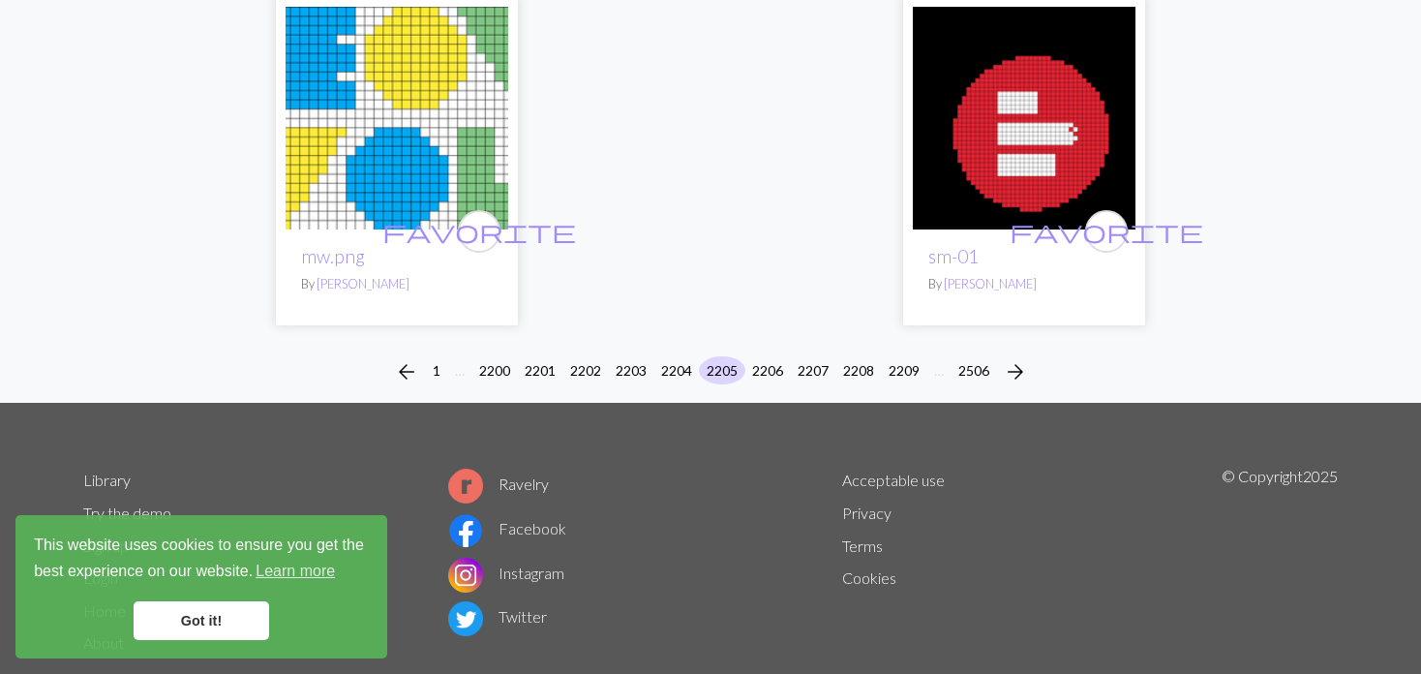
scroll to position [5141, 0]
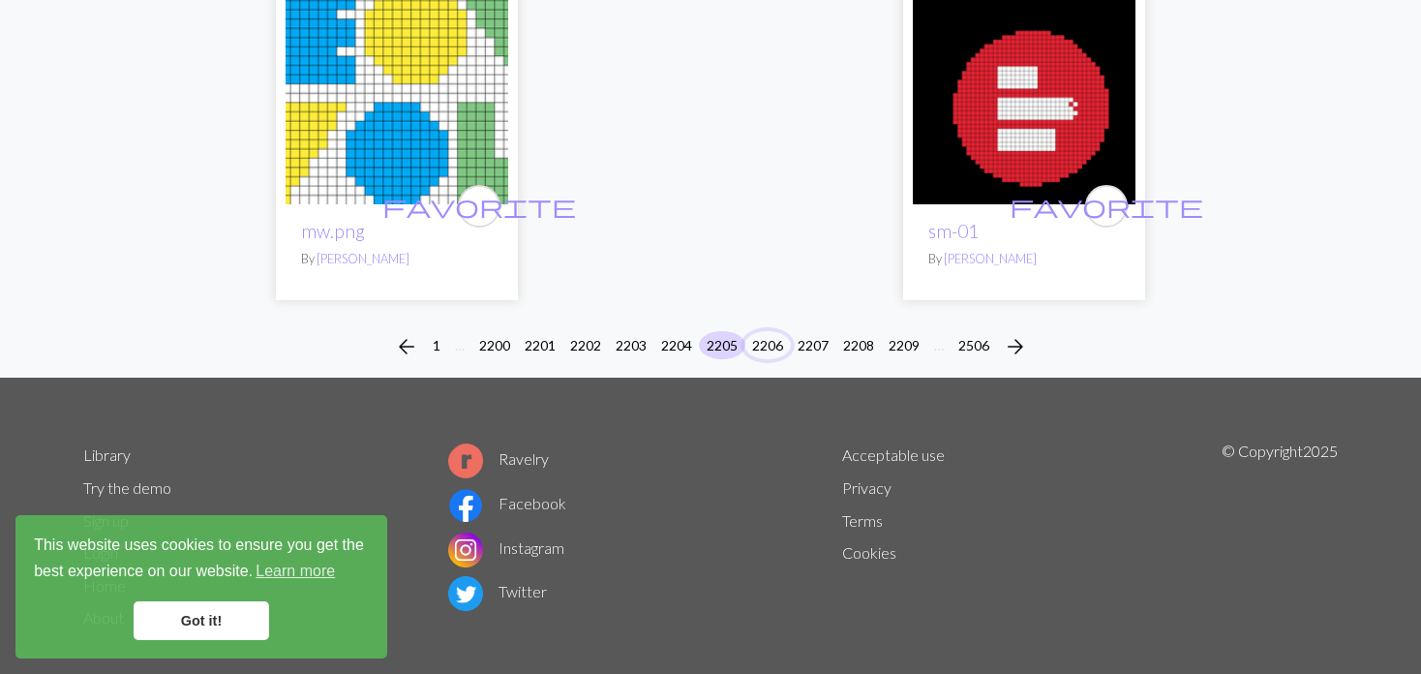
click at [773, 331] on button "2206" at bounding box center [767, 345] width 46 height 28
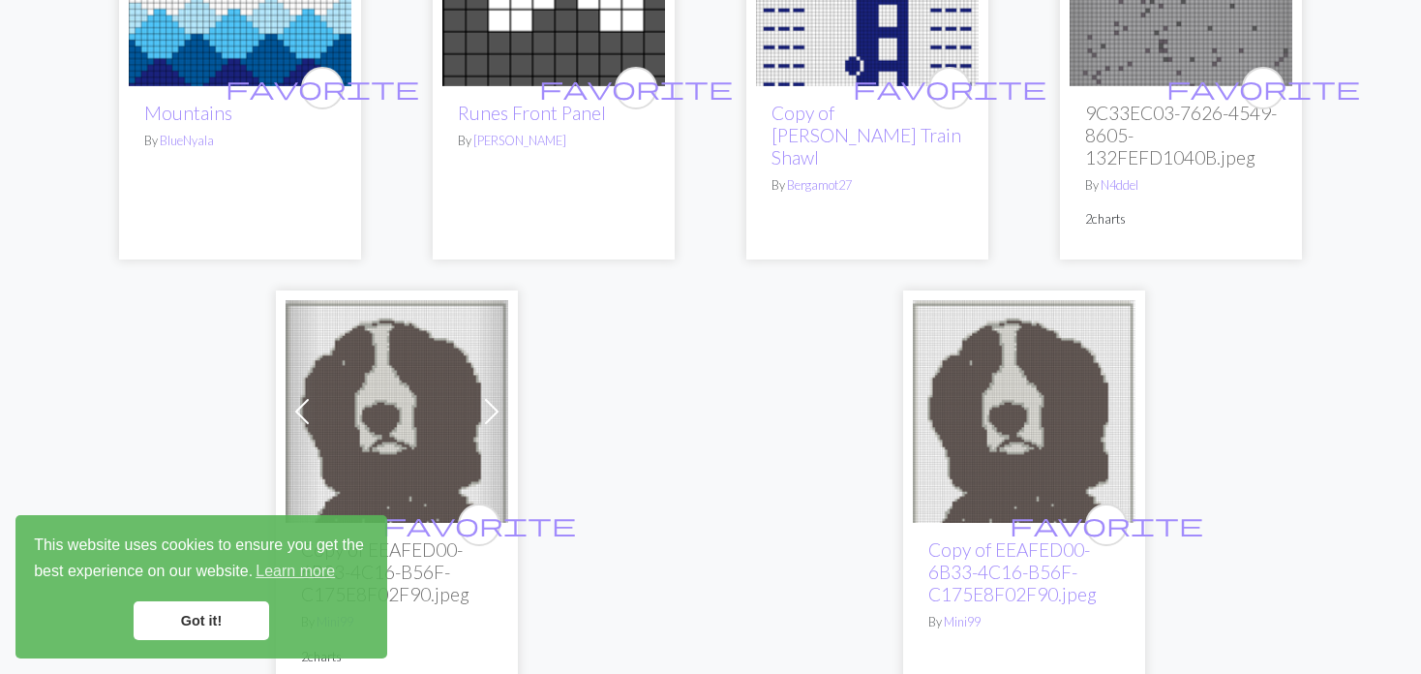
scroll to position [5129, 0]
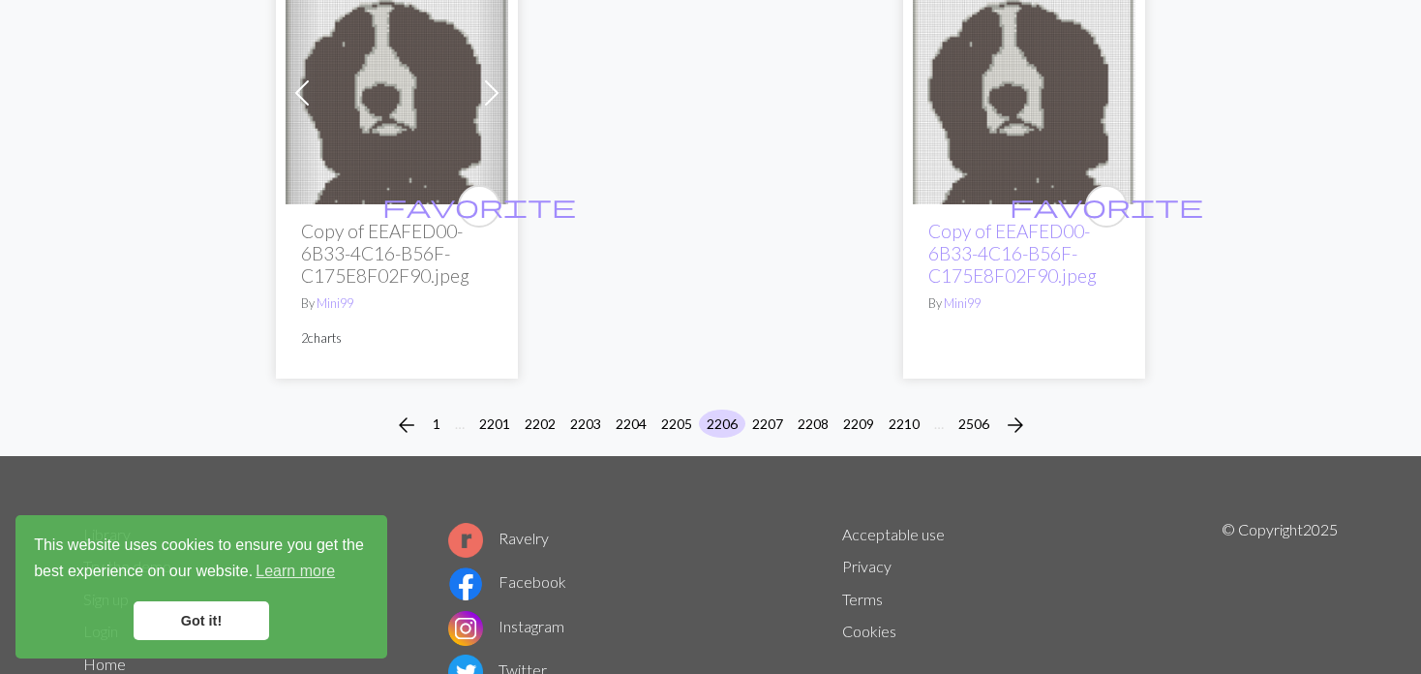
click at [777, 409] on li "2207" at bounding box center [767, 424] width 45 height 31
click at [757, 409] on button "2207" at bounding box center [767, 423] width 46 height 28
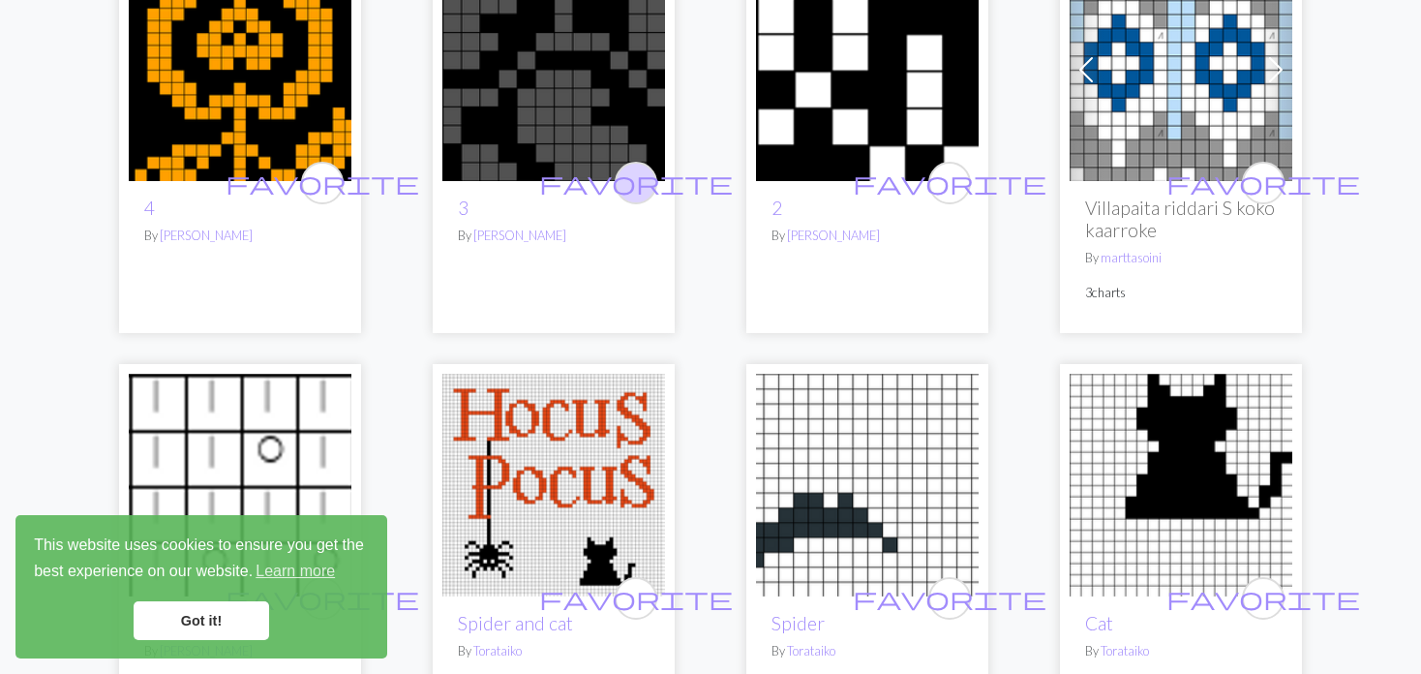
scroll to position [1839, 0]
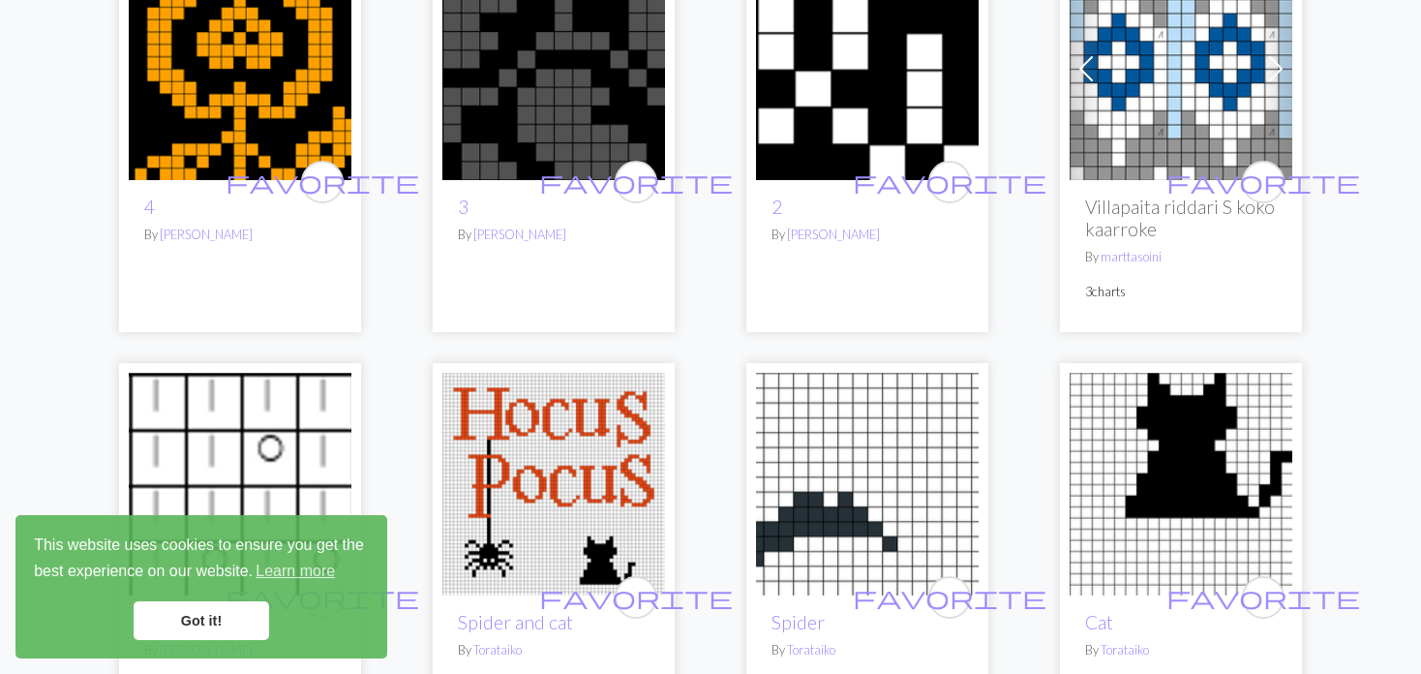
click at [349, 94] on img at bounding box center [240, 68] width 223 height 223
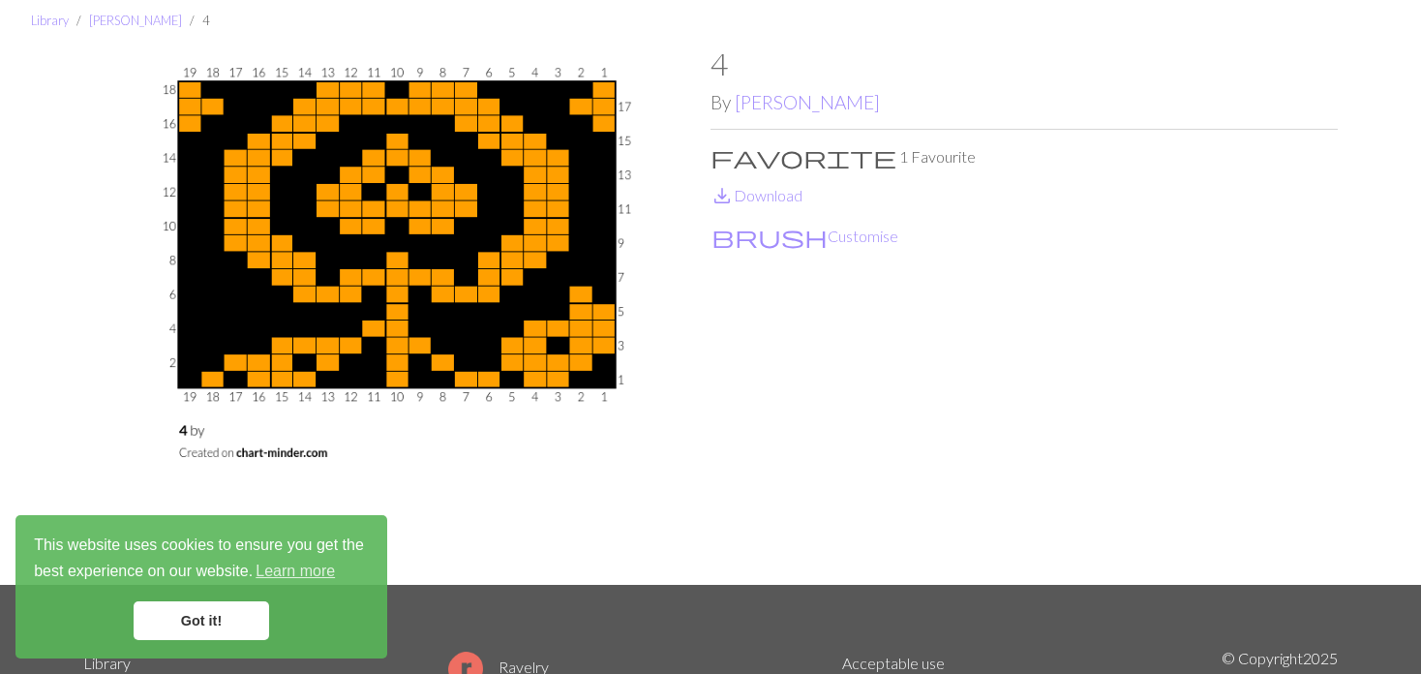
scroll to position [97, 0]
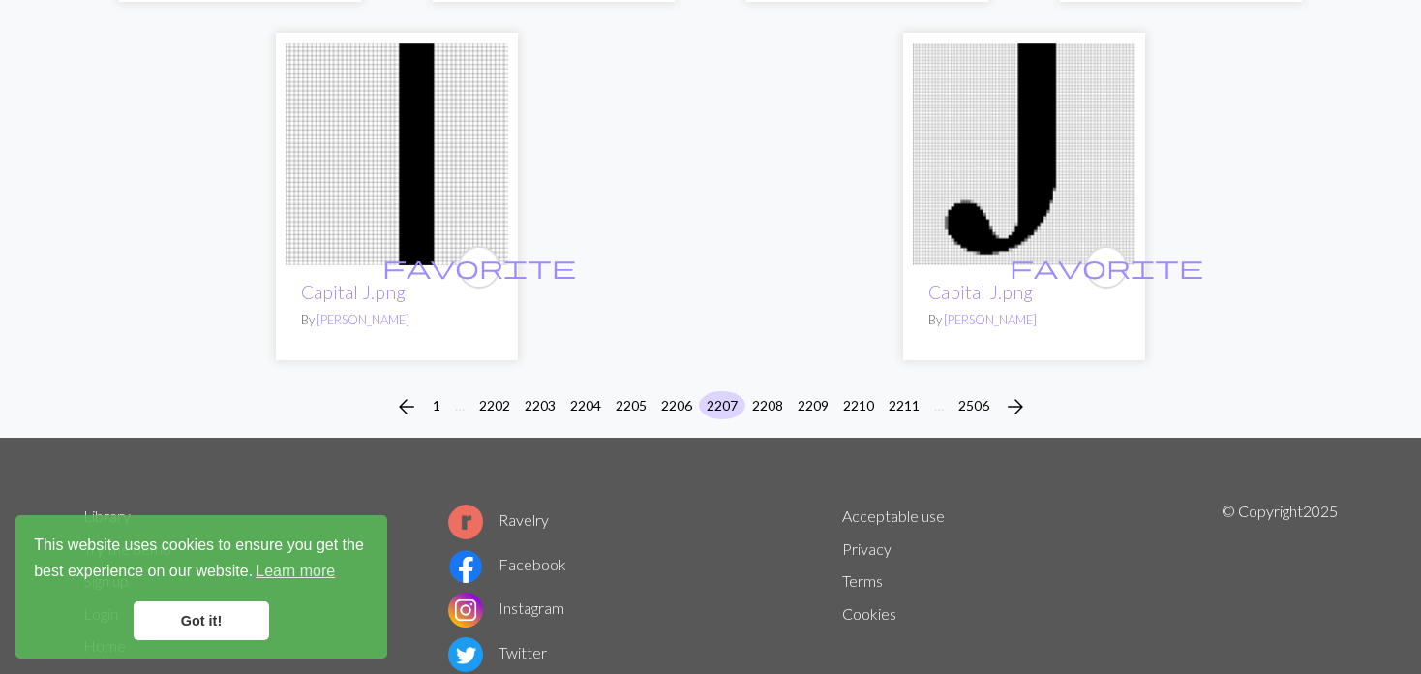
scroll to position [4983, 0]
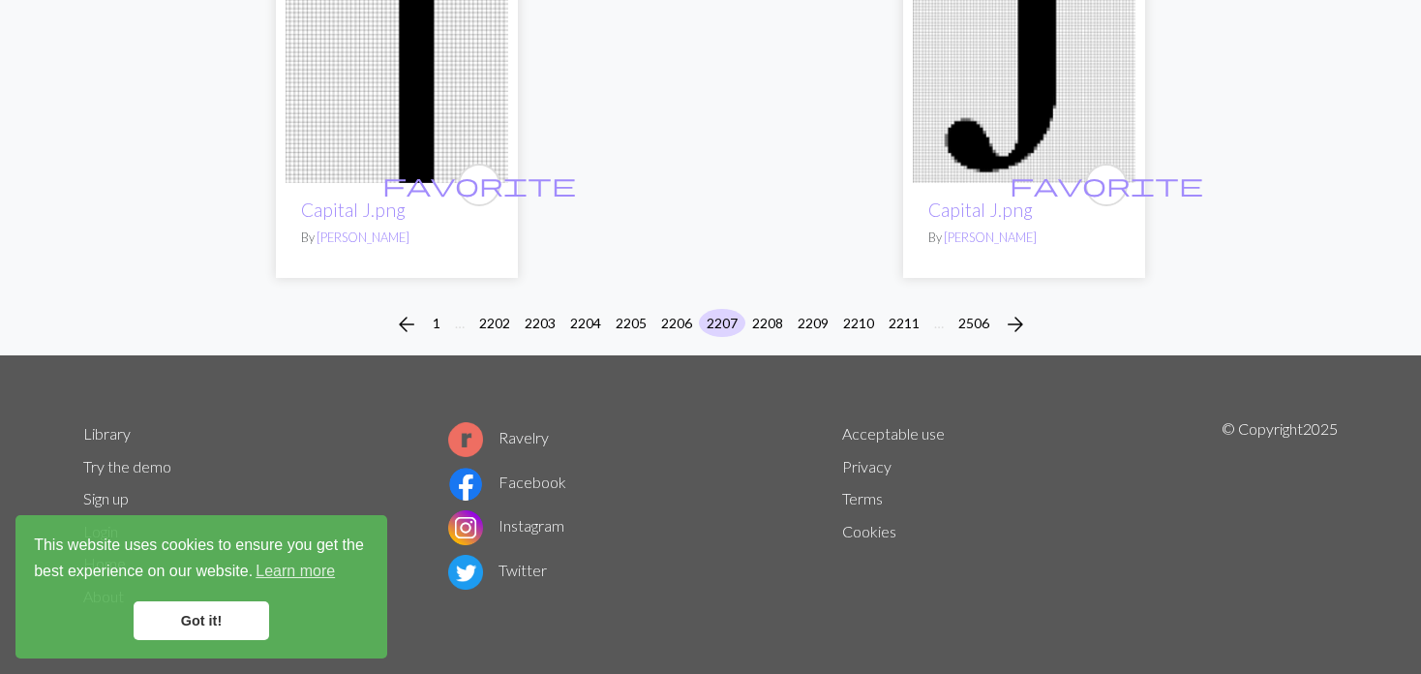
click at [754, 297] on div "arrow_back 1 … 2202 2203 2204 2205 2206 2207 2208 2209 2210 2211 … 2506 arrow_f…" at bounding box center [710, 324] width 1421 height 62
click at [758, 314] on button "2208" at bounding box center [767, 323] width 46 height 28
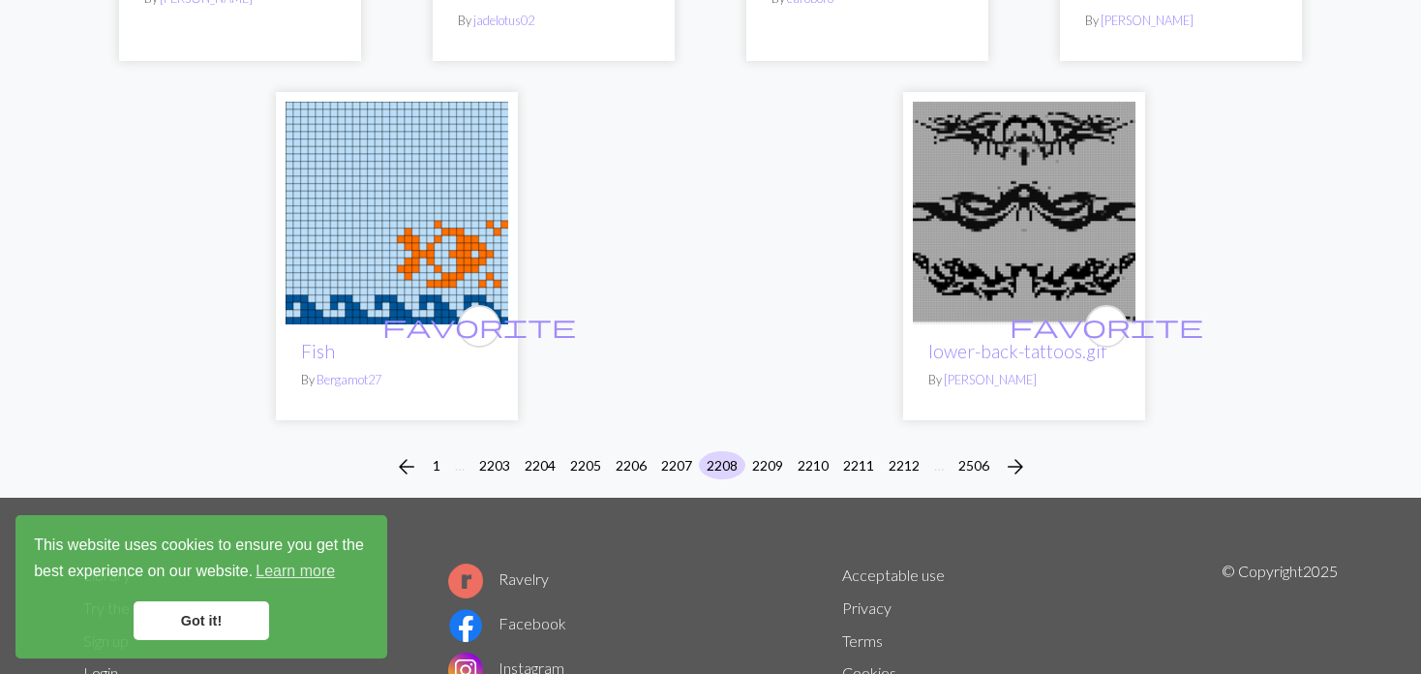
scroll to position [4936, 0]
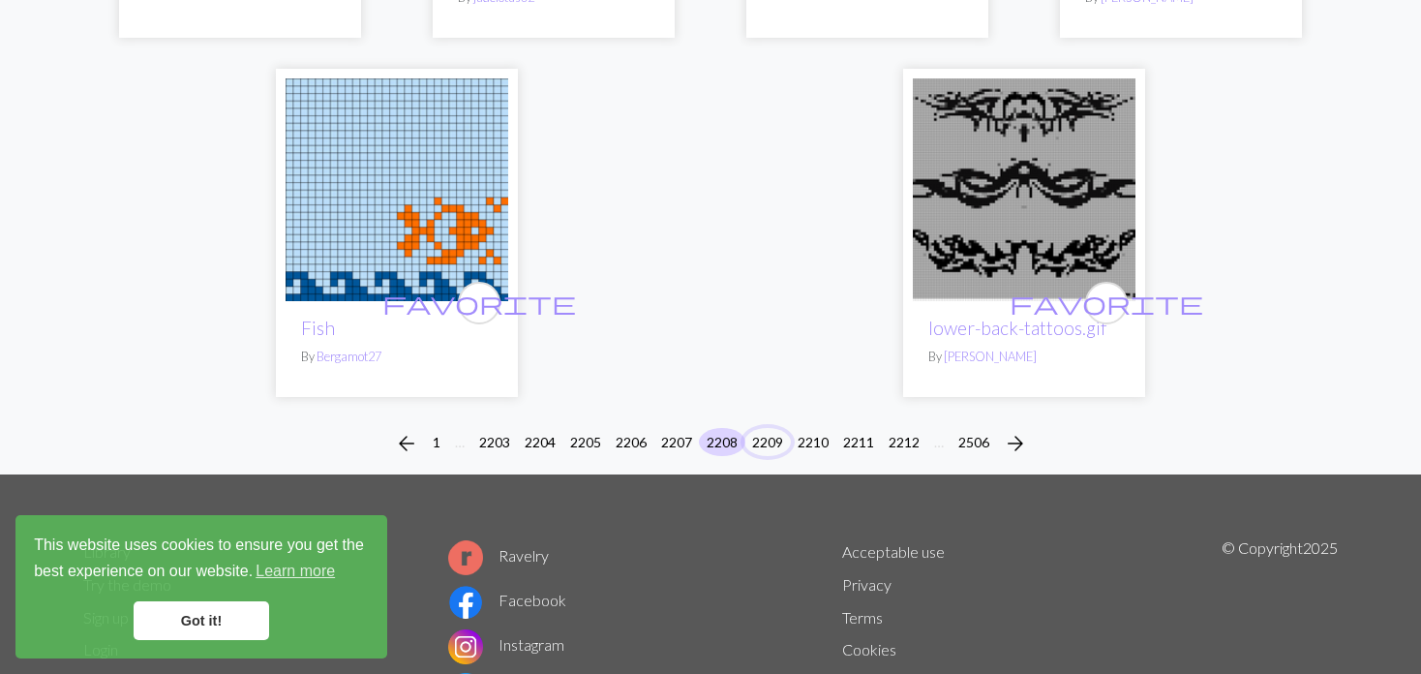
click at [766, 428] on button "2209" at bounding box center [767, 442] width 46 height 28
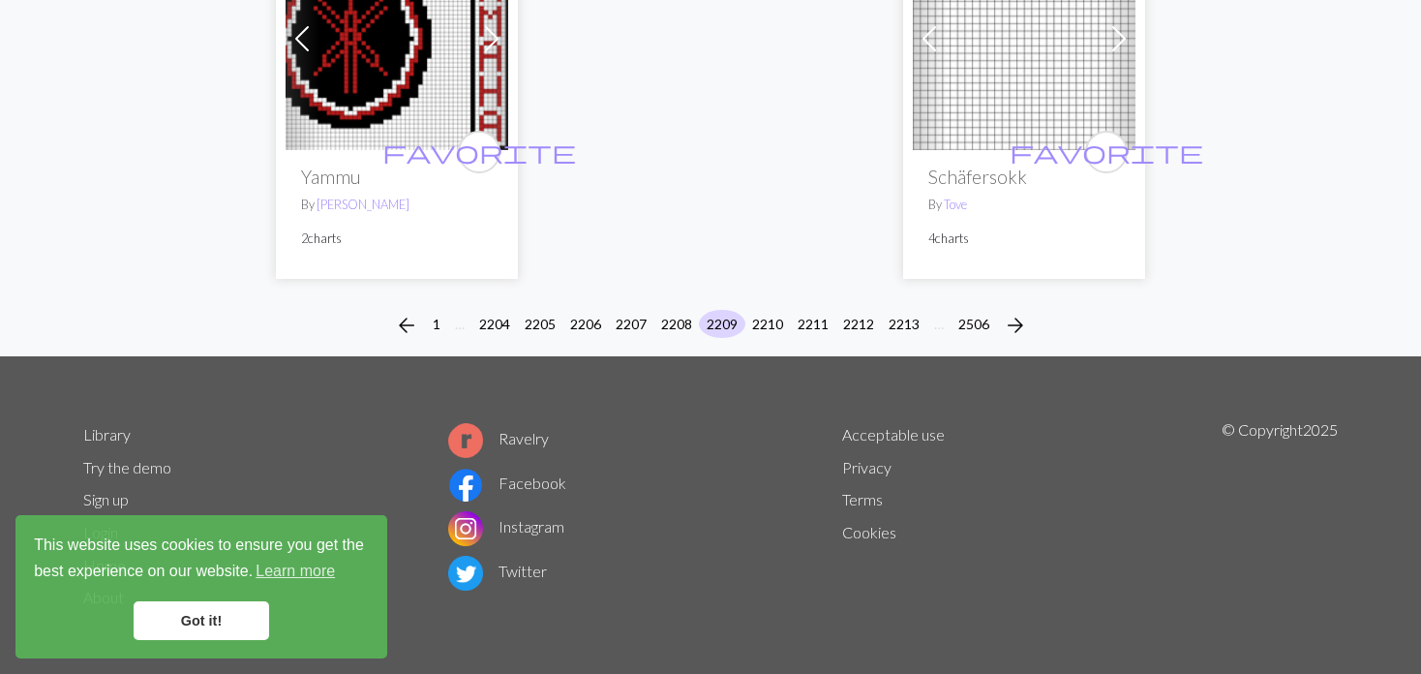
scroll to position [5040, 0]
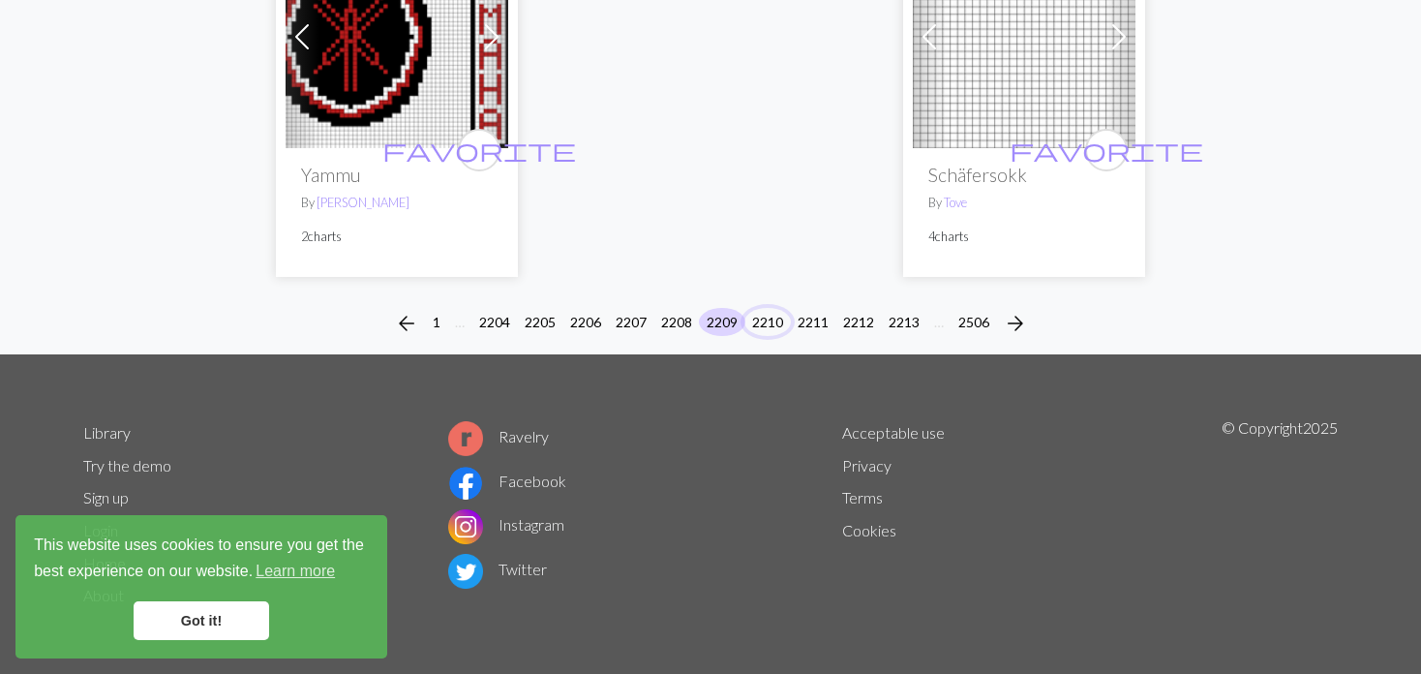
click at [775, 311] on button "2210" at bounding box center [767, 322] width 46 height 28
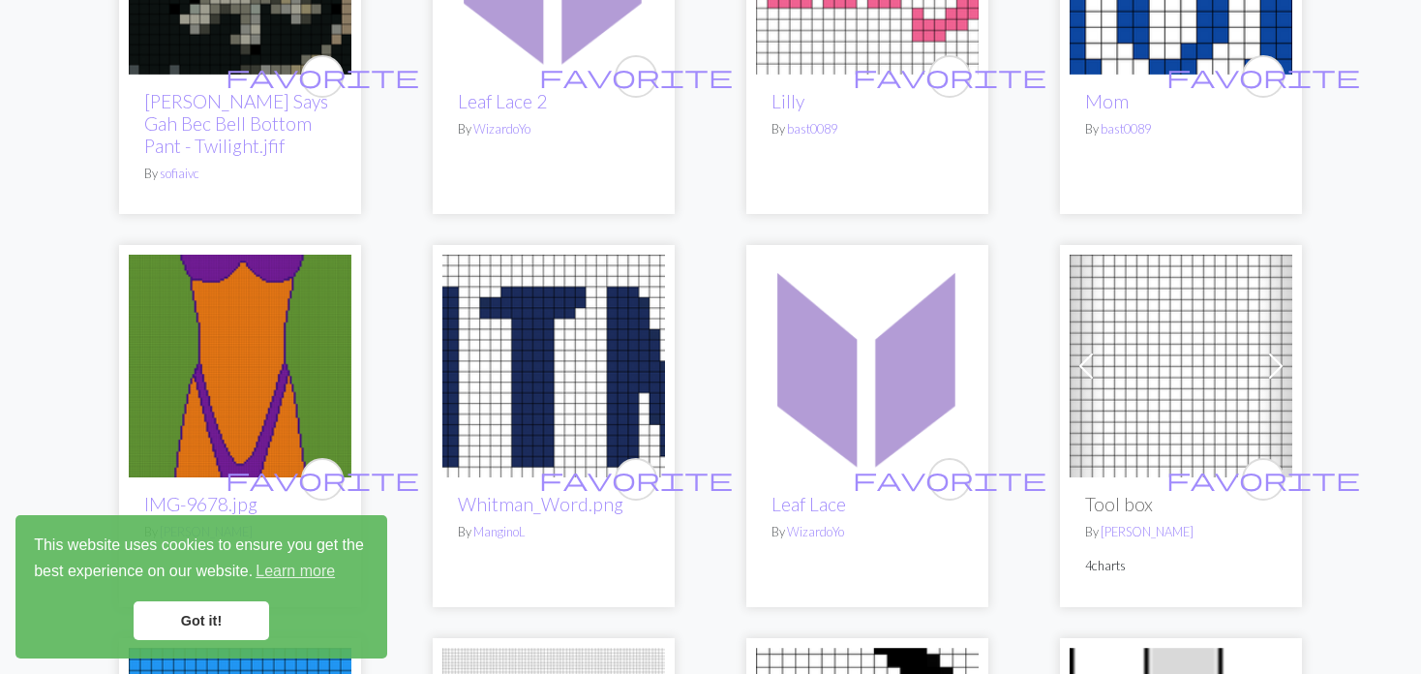
scroll to position [3678, 0]
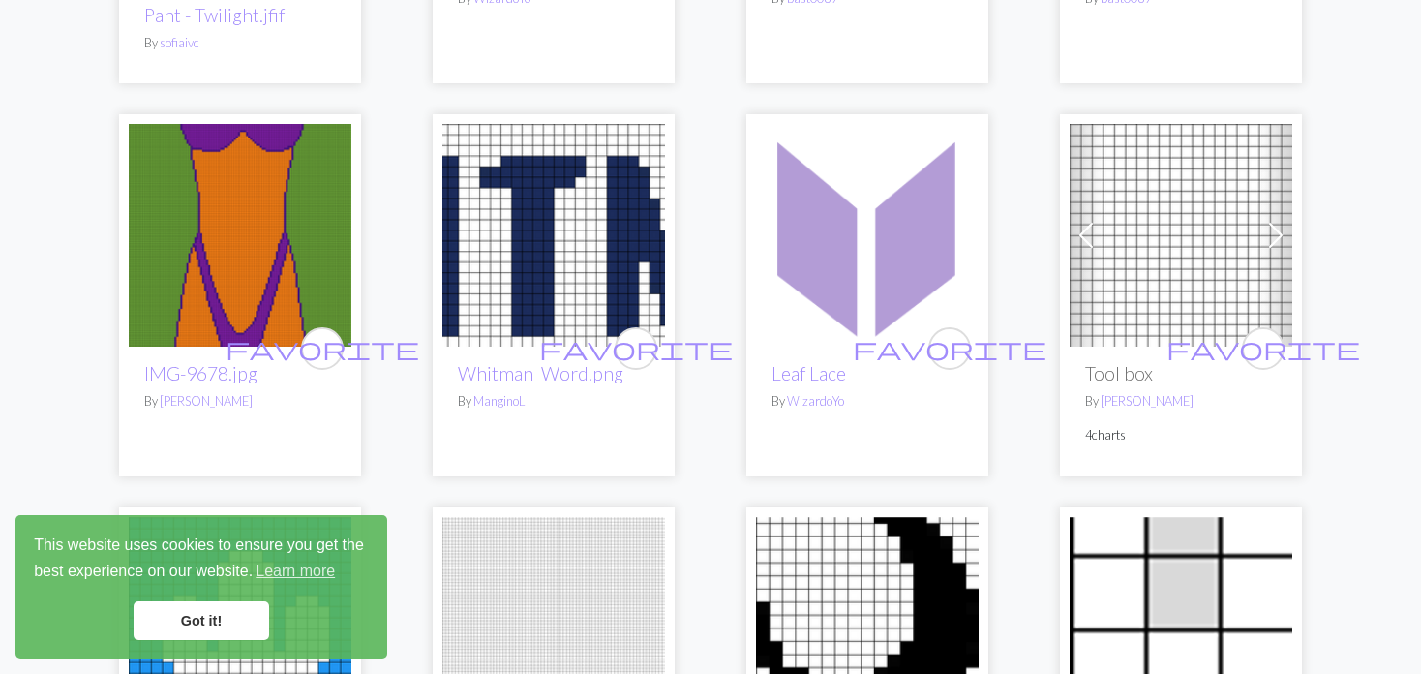
click at [1084, 186] on link "Previous" at bounding box center [1086, 235] width 34 height 223
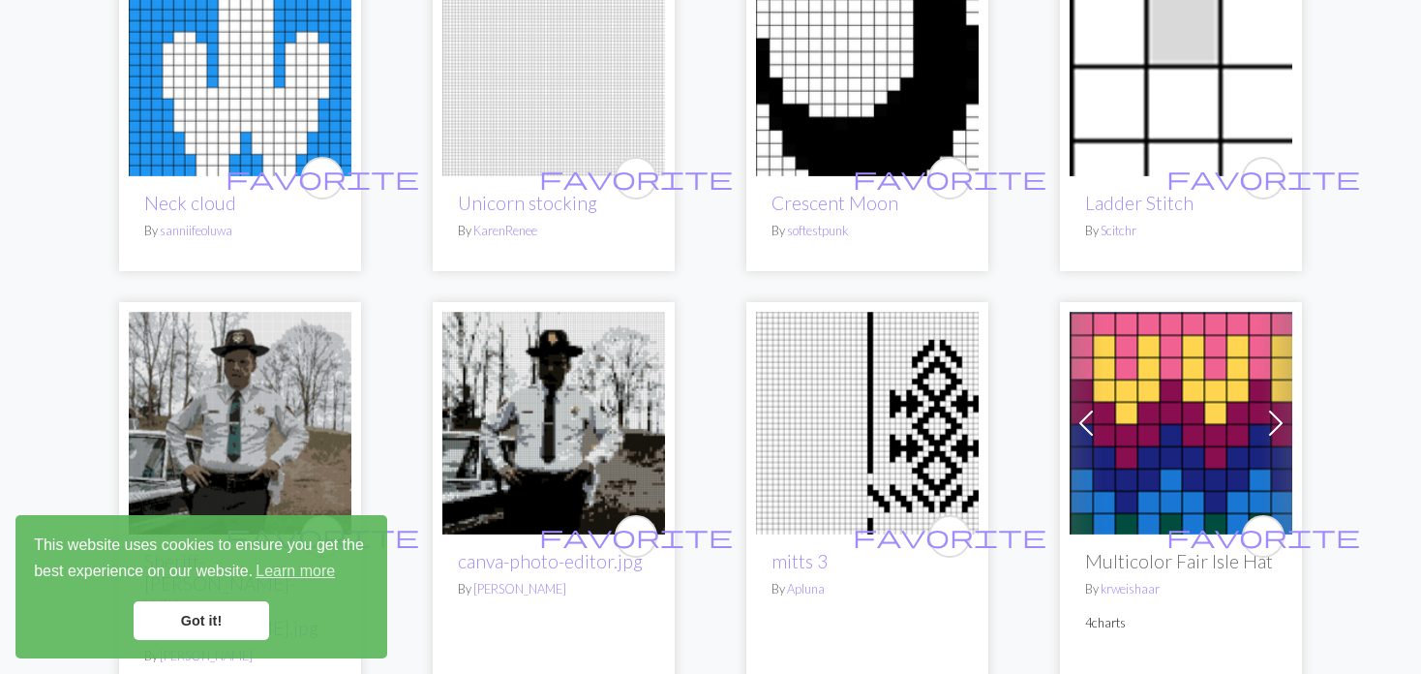
scroll to position [4258, 0]
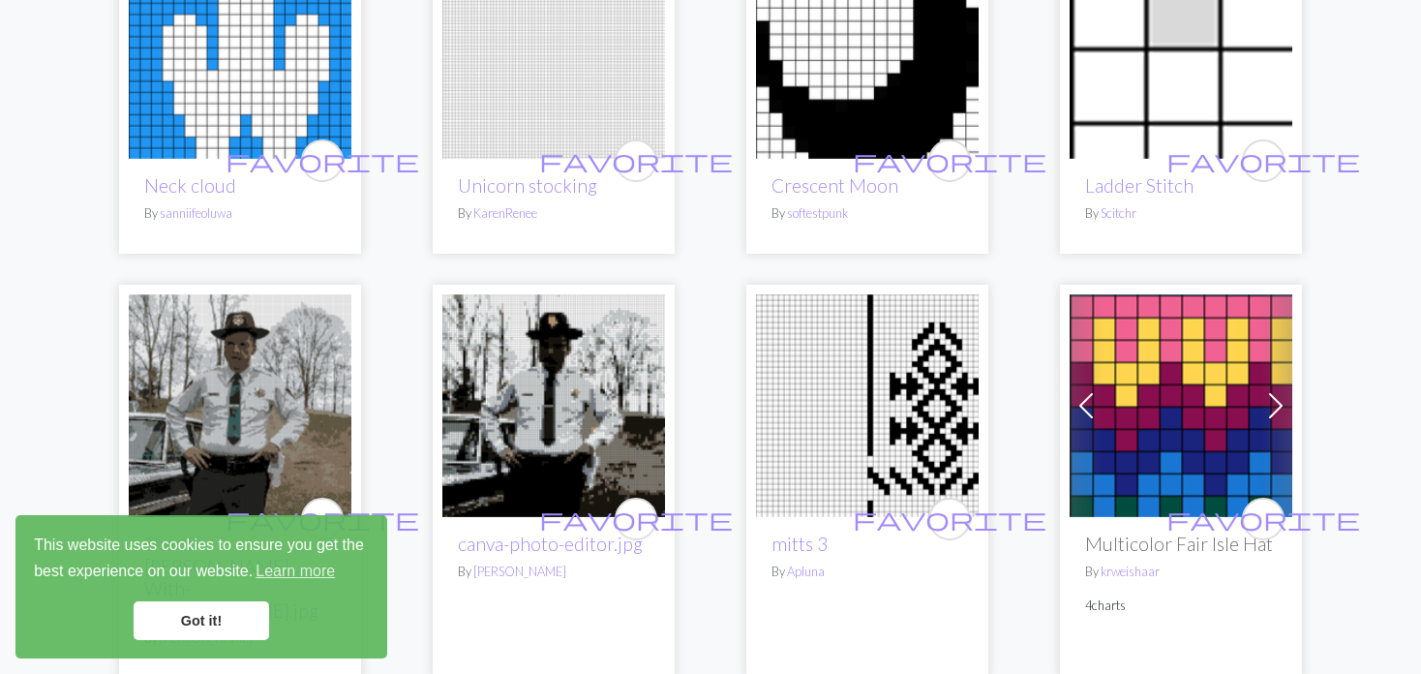
click at [566, 294] on img at bounding box center [553, 405] width 223 height 223
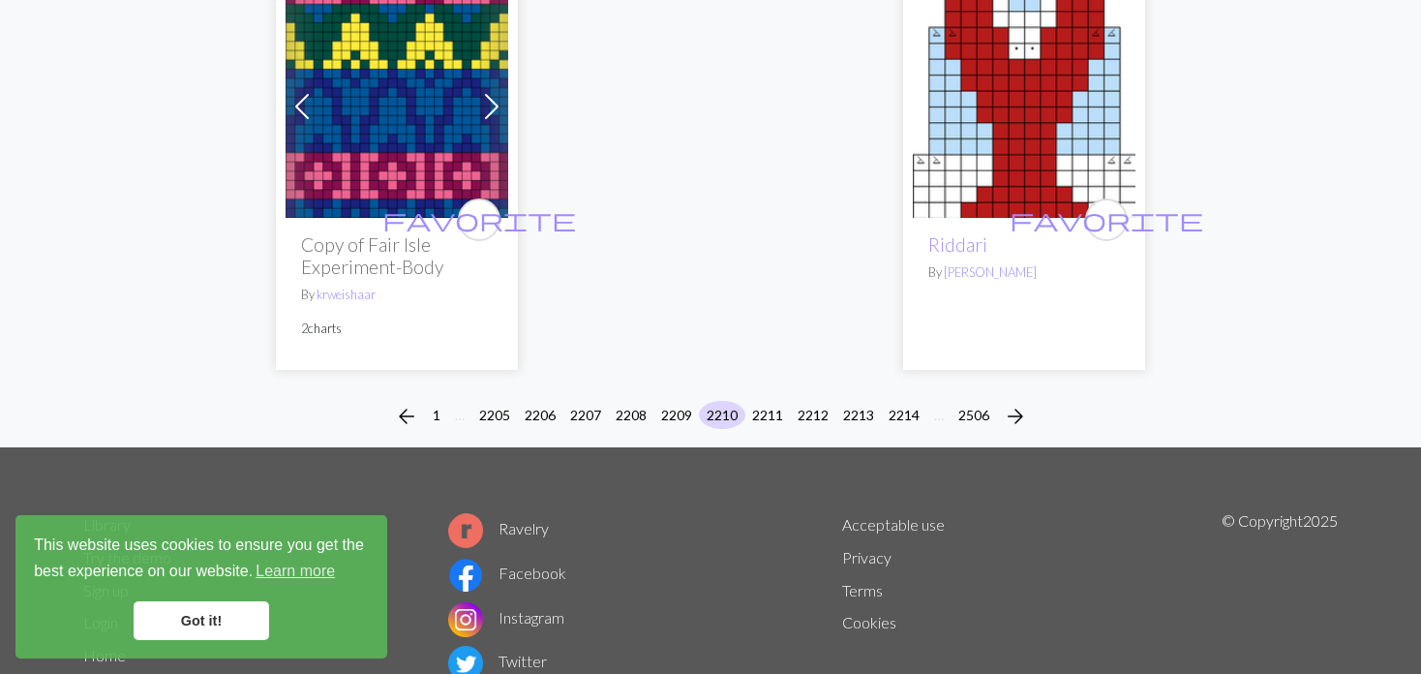
scroll to position [5007, 0]
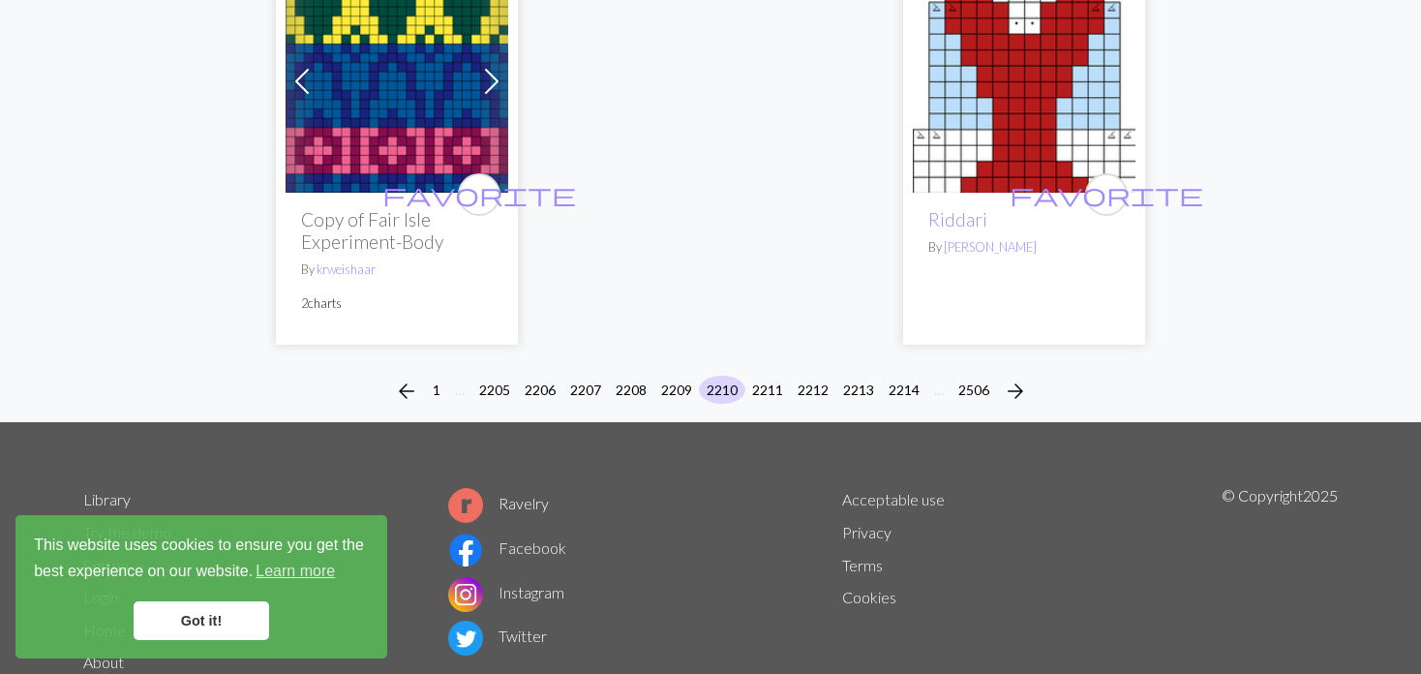
click at [777, 360] on div "arrow_back 1 … 2205 2206 2207 2208 2209 2210 2211 2212 2213 2214 … 2506 arrow_f…" at bounding box center [710, 391] width 1421 height 62
click at [766, 376] on button "2211" at bounding box center [767, 390] width 46 height 28
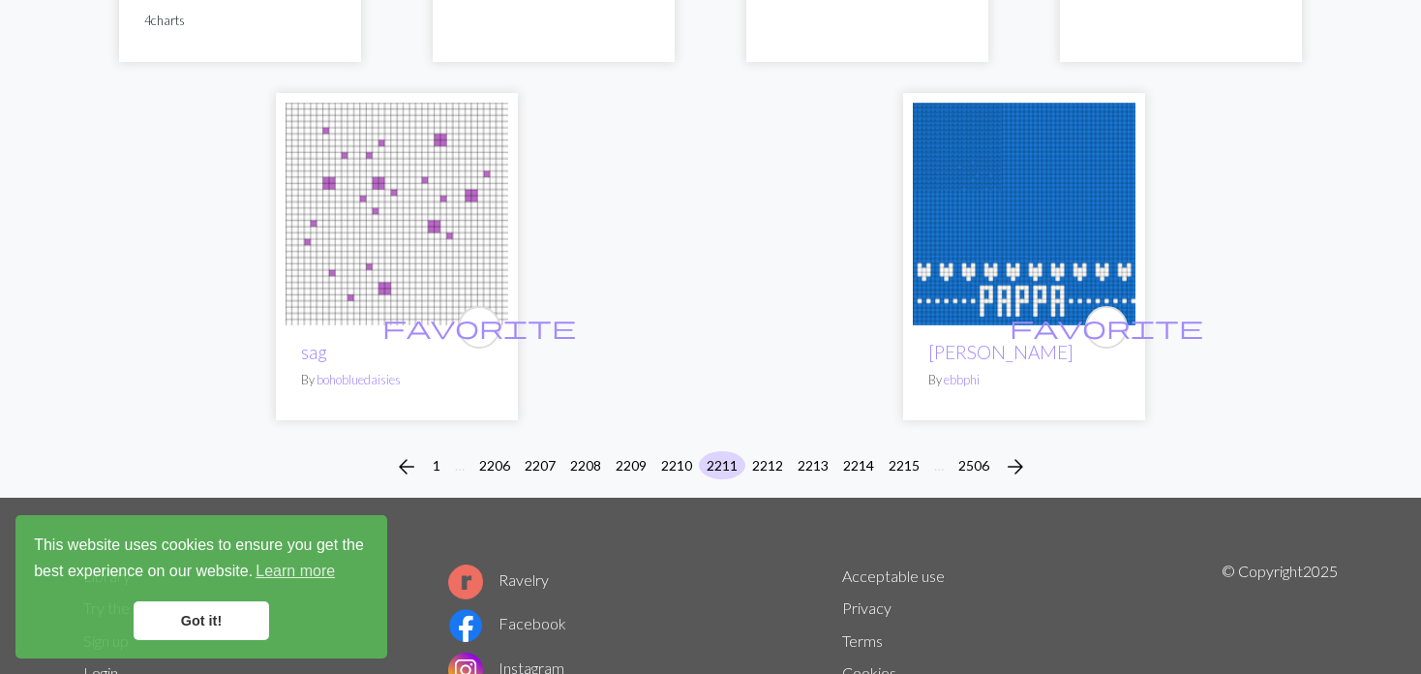
scroll to position [5208, 0]
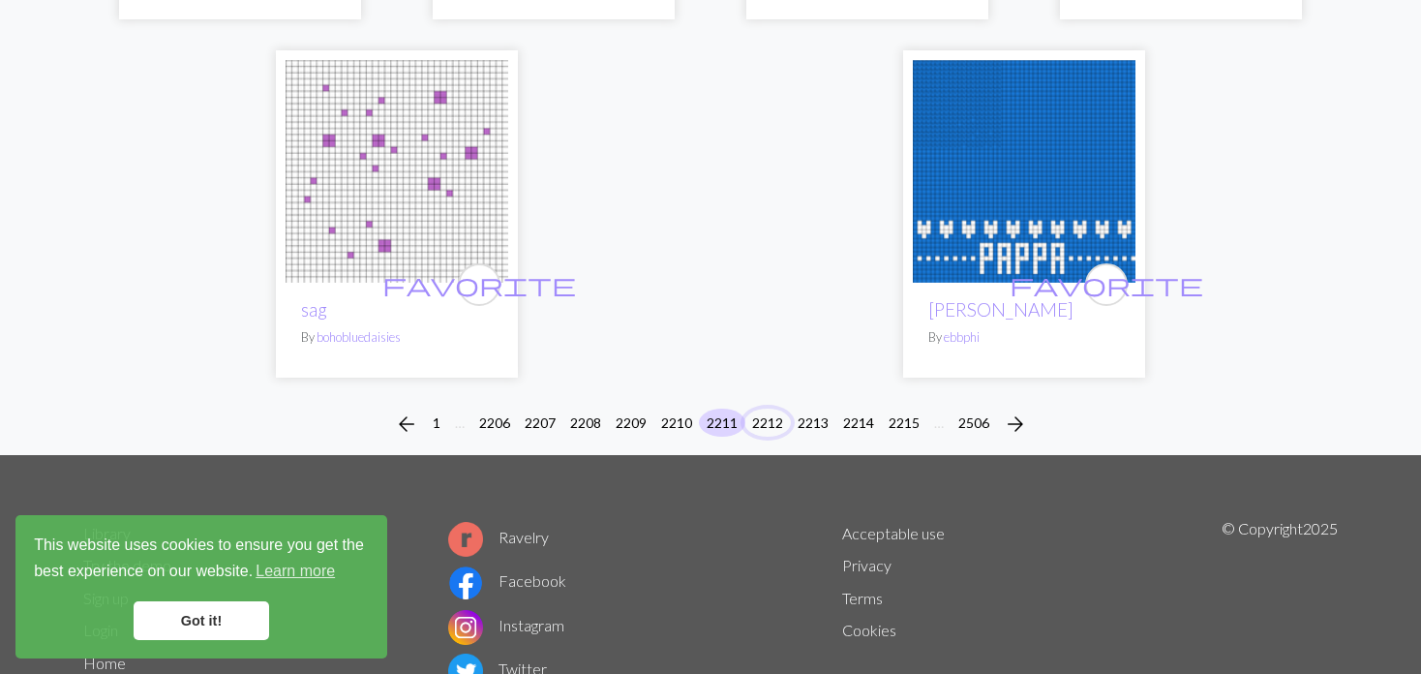
click at [769, 408] on button "2212" at bounding box center [767, 422] width 46 height 28
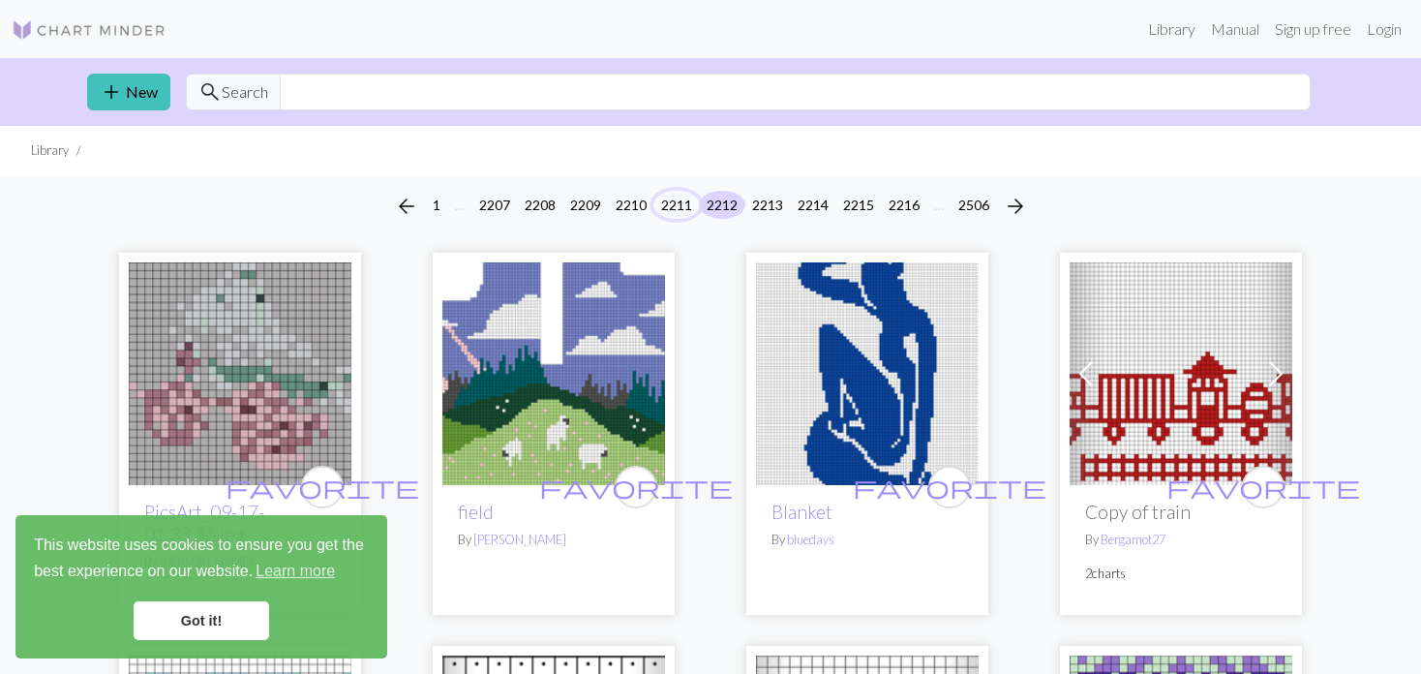
click at [679, 208] on button "2211" at bounding box center [676, 205] width 46 height 28
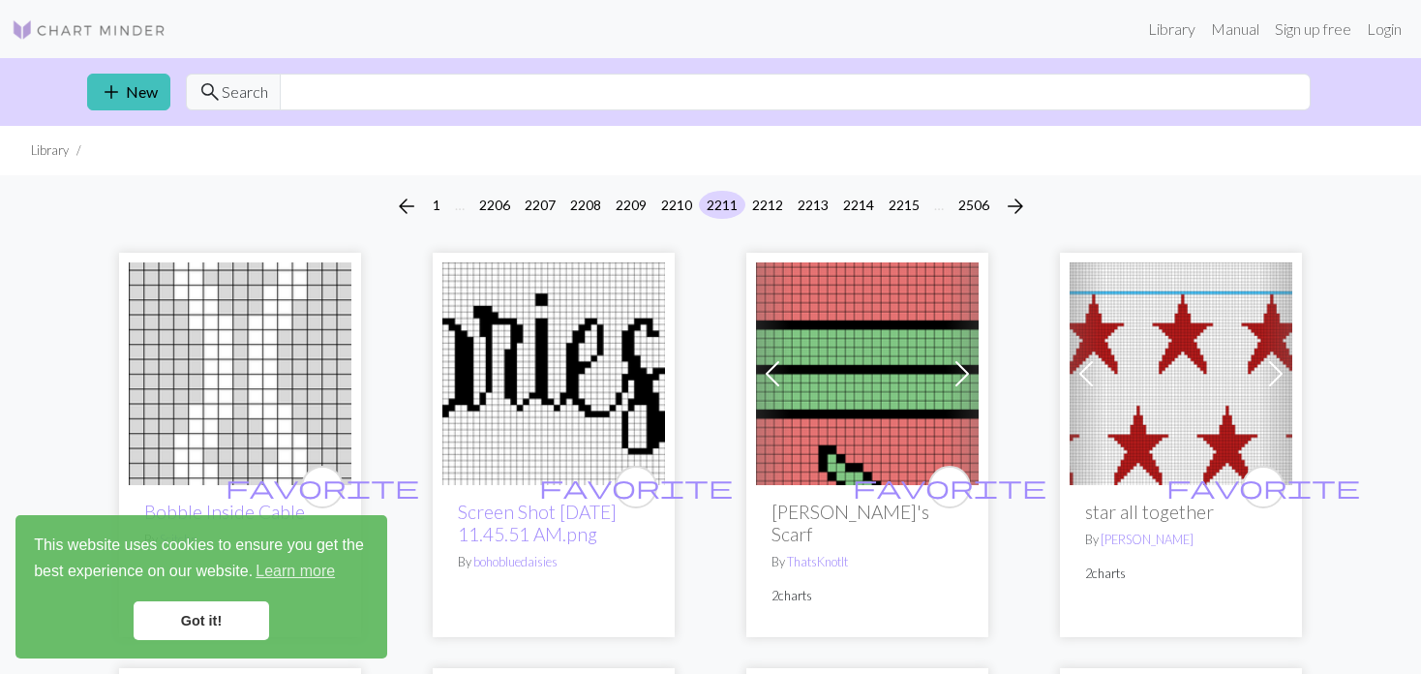
click at [766, 189] on div "arrow_back 1 … 2206 2207 2208 2209 2210 2211 2212 2213 2214 2215 … 2506 arrow_f…" at bounding box center [710, 206] width 1421 height 62
click at [755, 199] on button "2212" at bounding box center [767, 205] width 46 height 28
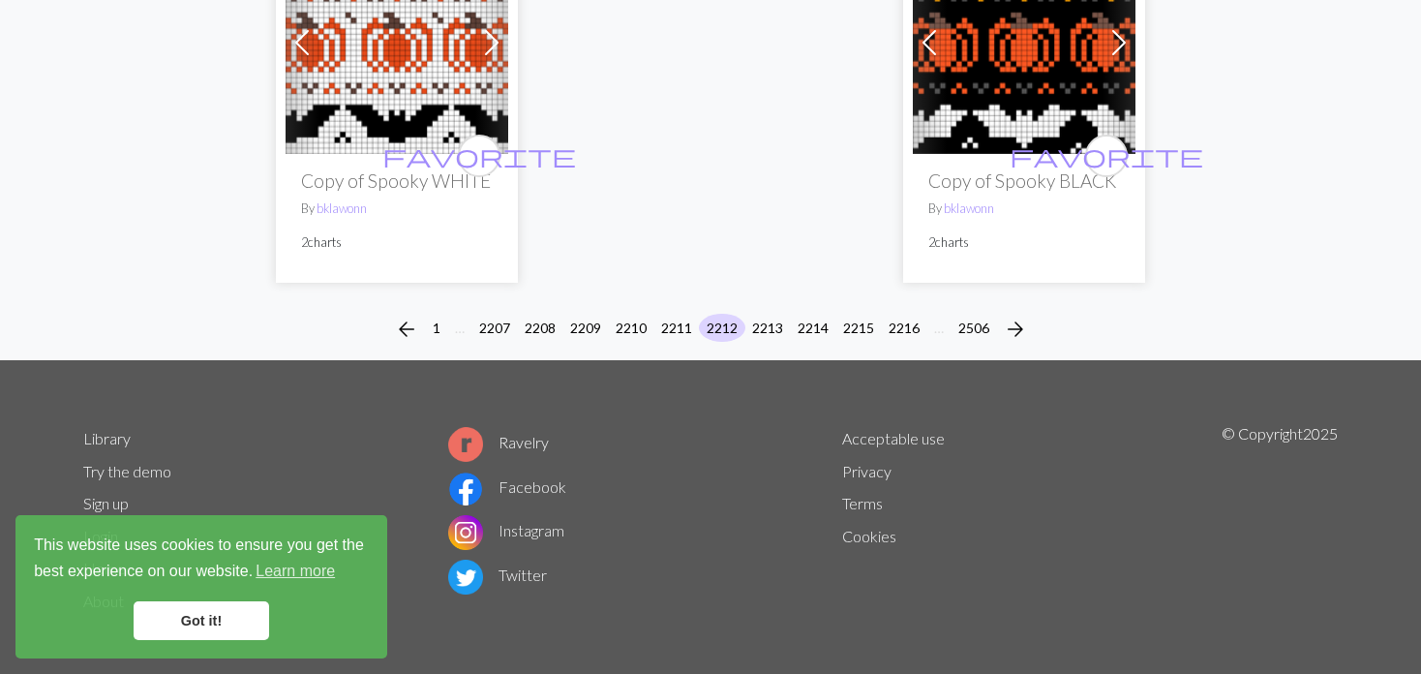
scroll to position [4930, 0]
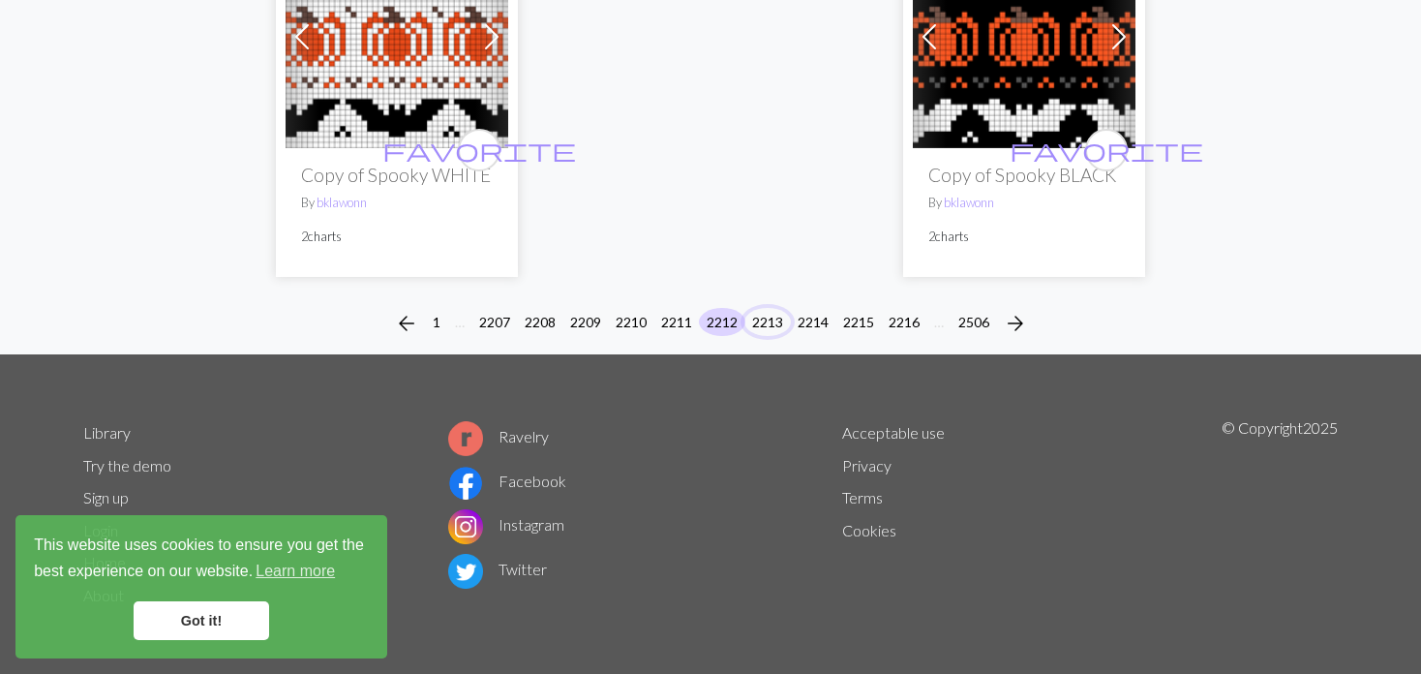
click at [762, 320] on button "2213" at bounding box center [767, 322] width 46 height 28
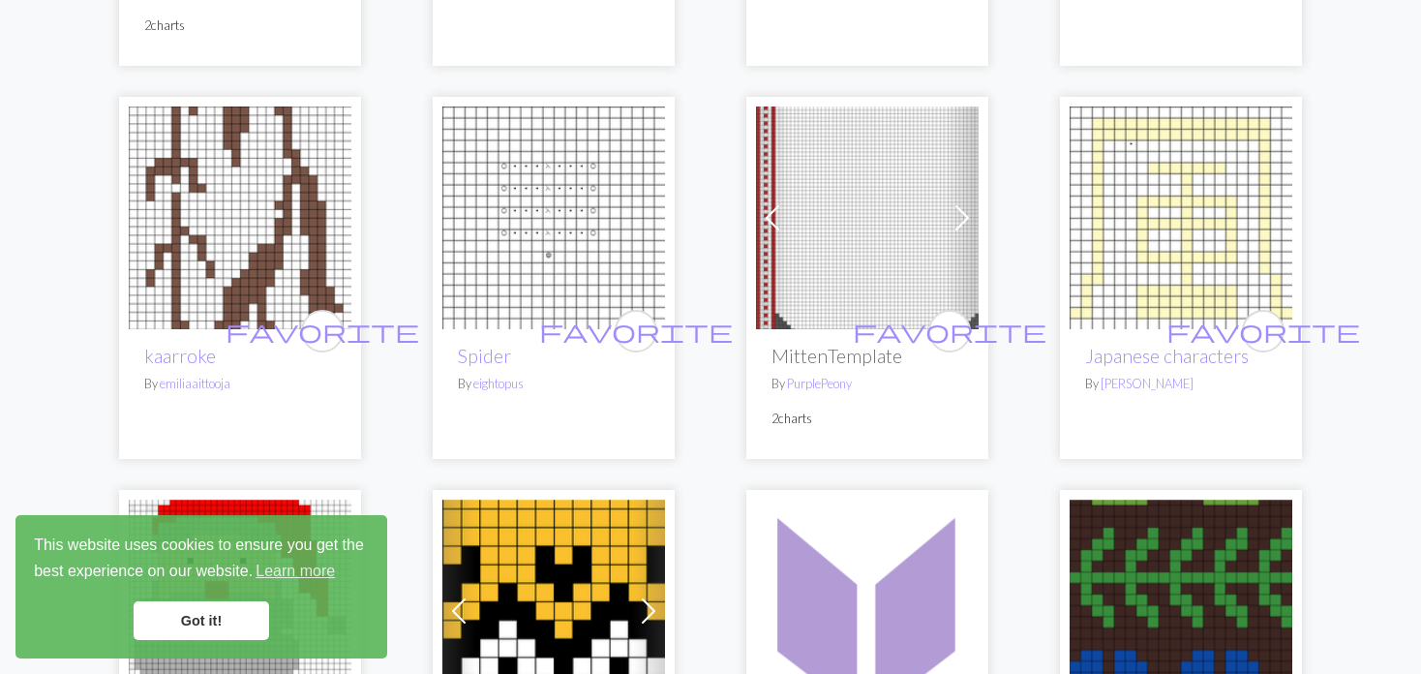
scroll to position [2516, 0]
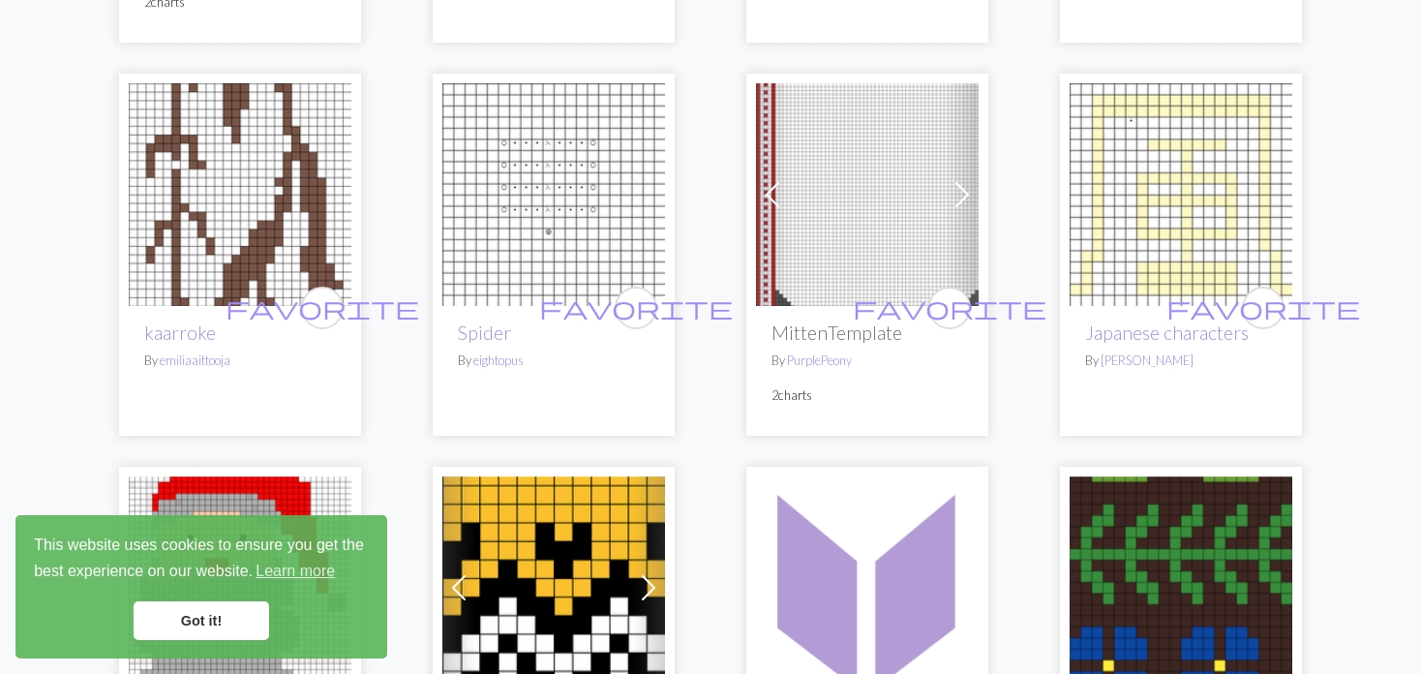
click at [772, 179] on span at bounding box center [772, 194] width 31 height 31
click at [762, 179] on span at bounding box center [772, 194] width 31 height 31
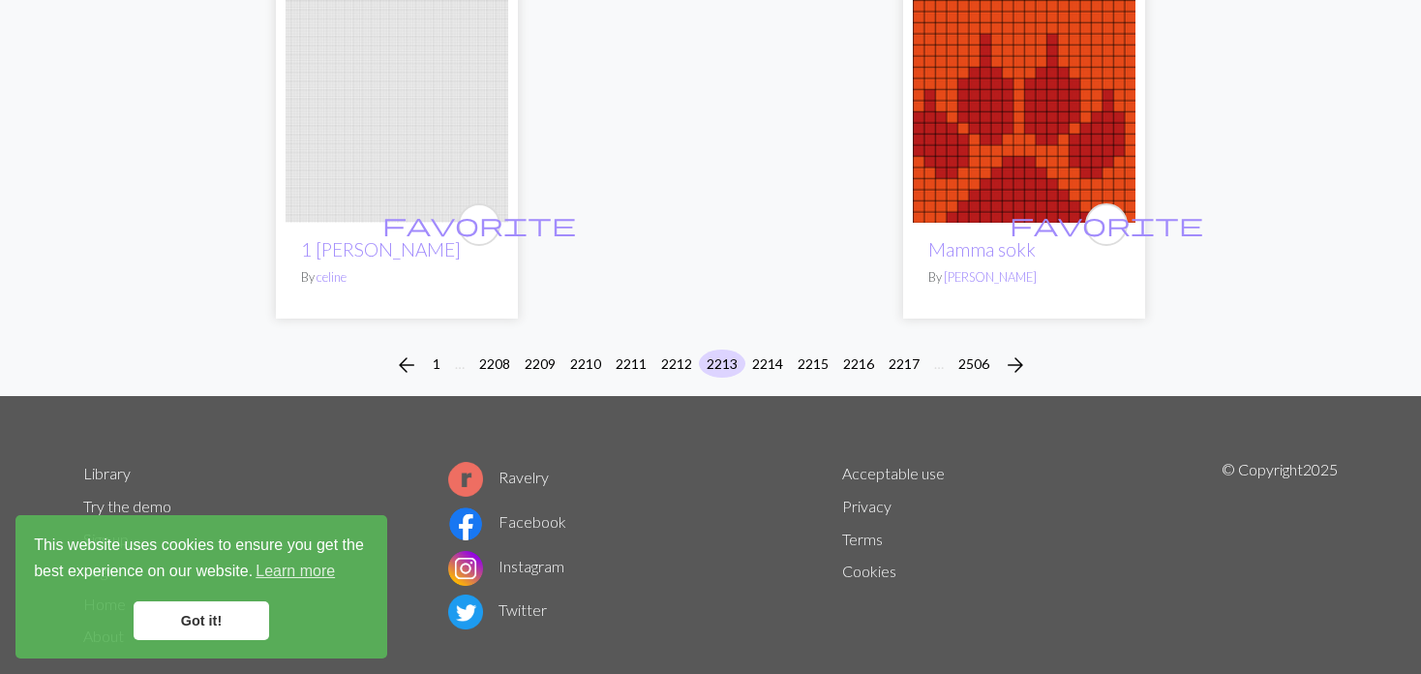
scroll to position [5029, 0]
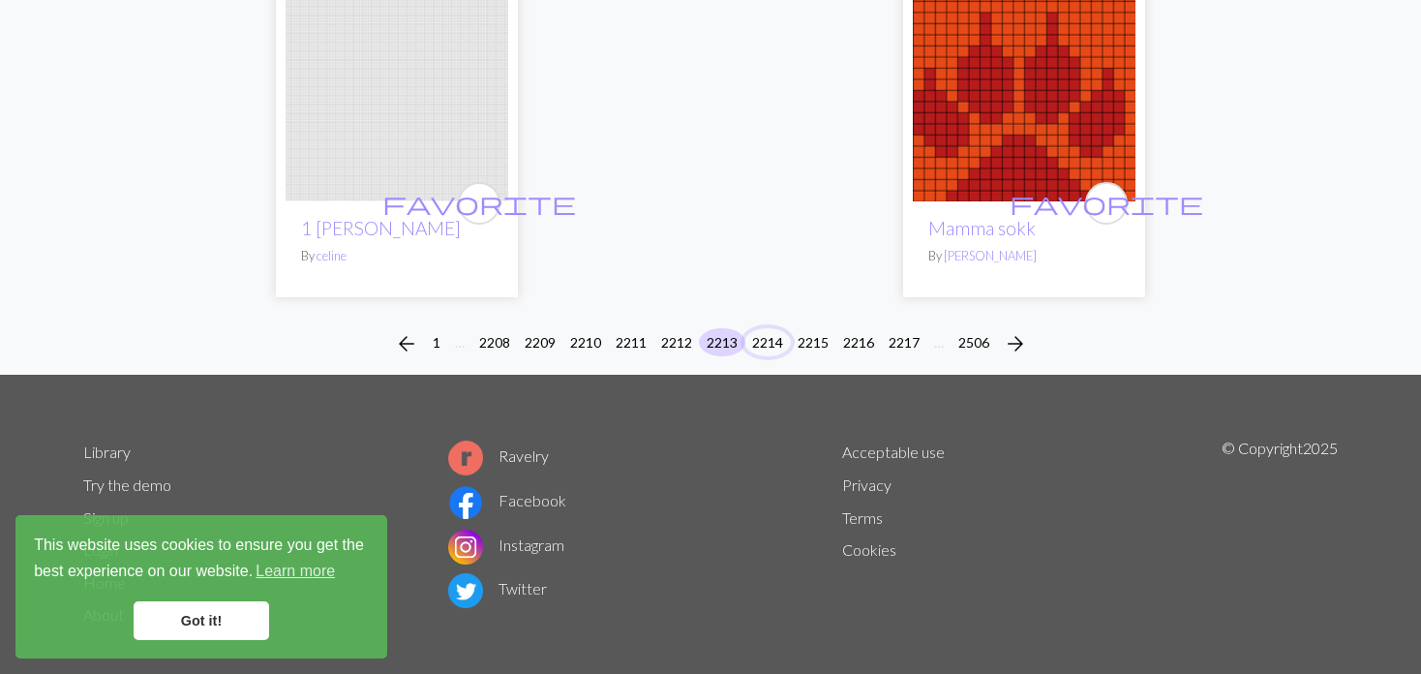
click at [756, 328] on button "2214" at bounding box center [767, 342] width 46 height 28
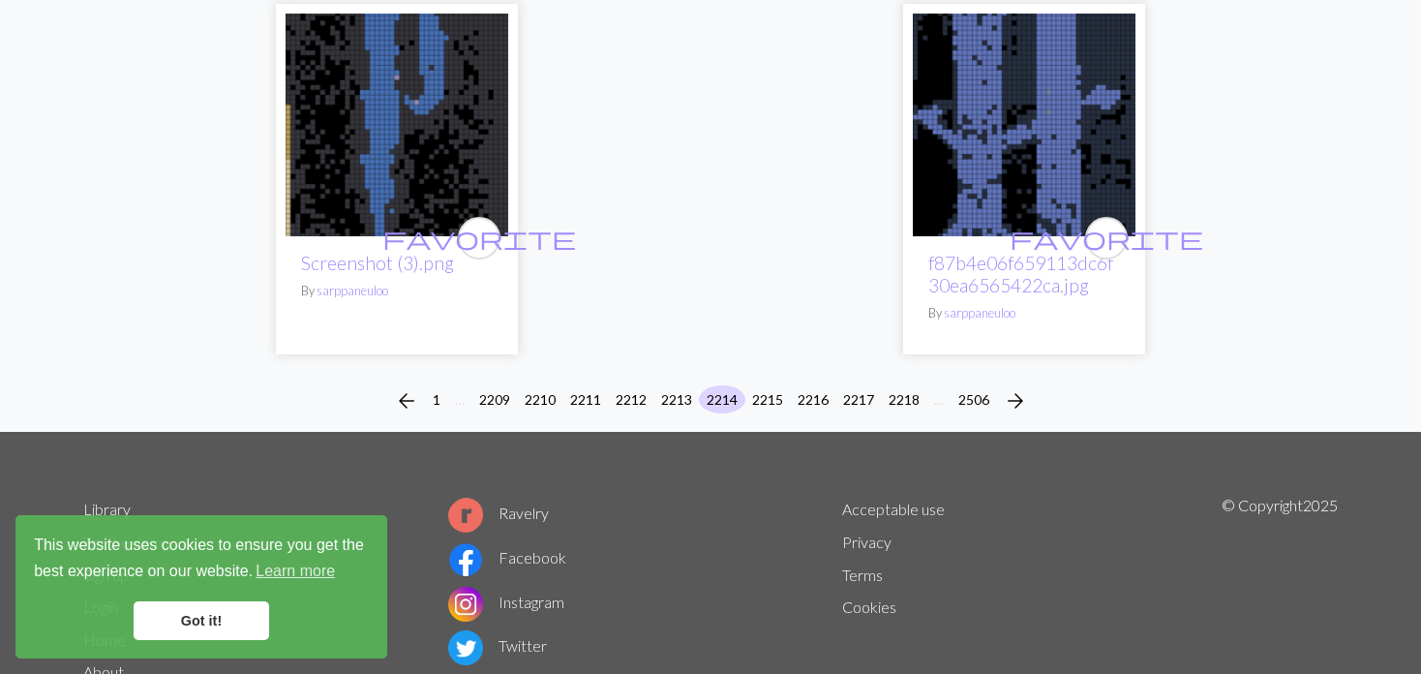
scroll to position [4963, 0]
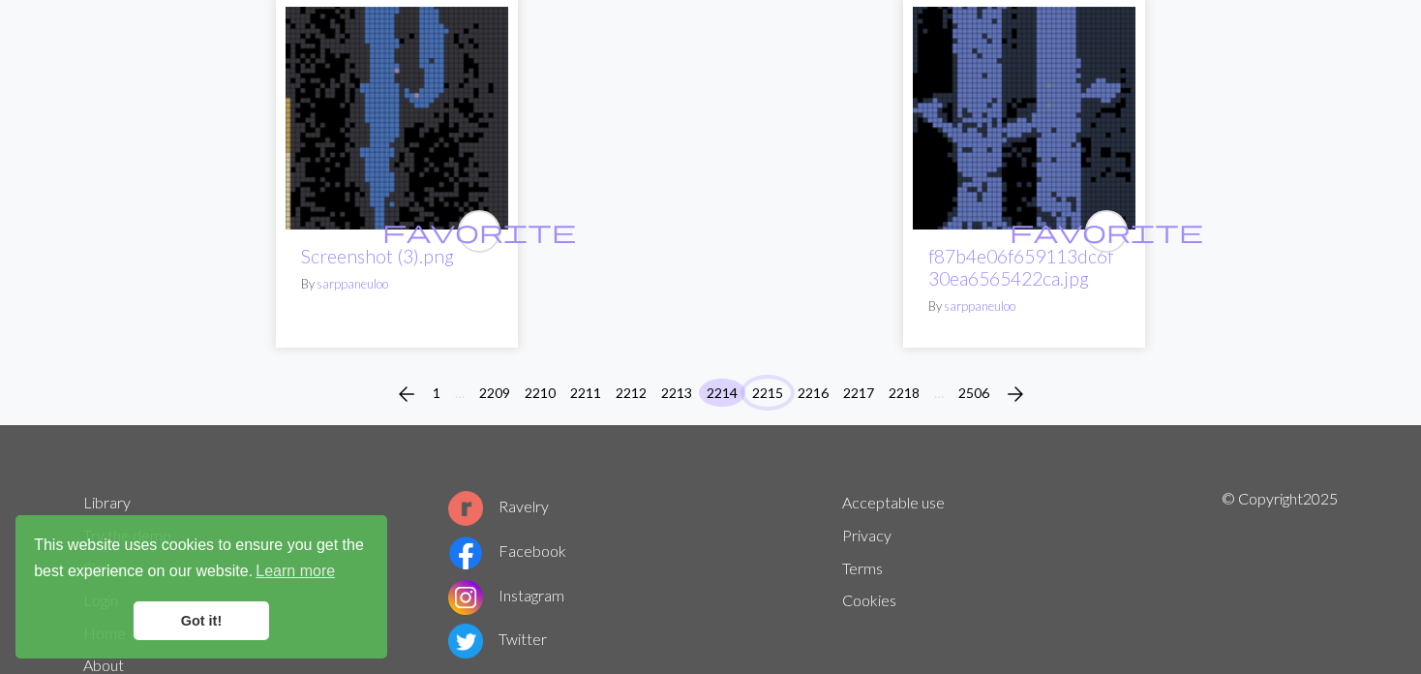
click at [768, 378] on button "2215" at bounding box center [767, 392] width 46 height 28
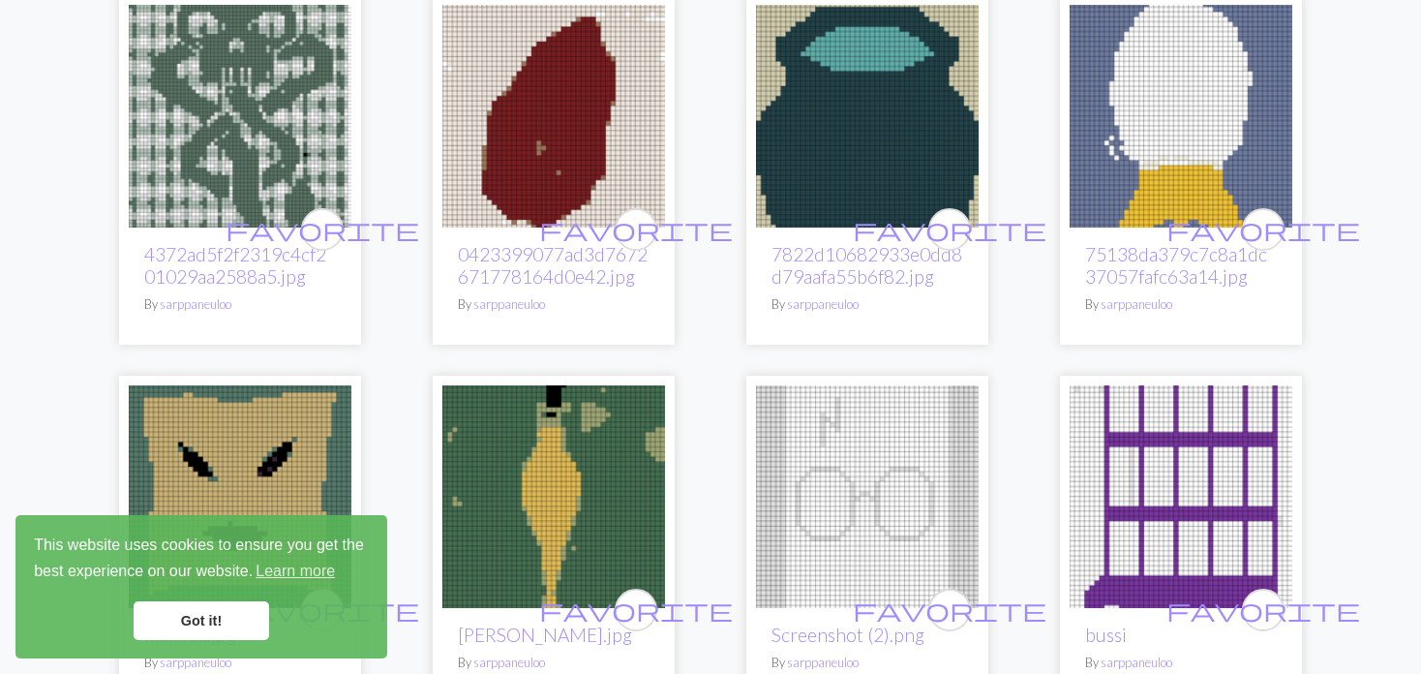
scroll to position [290, 0]
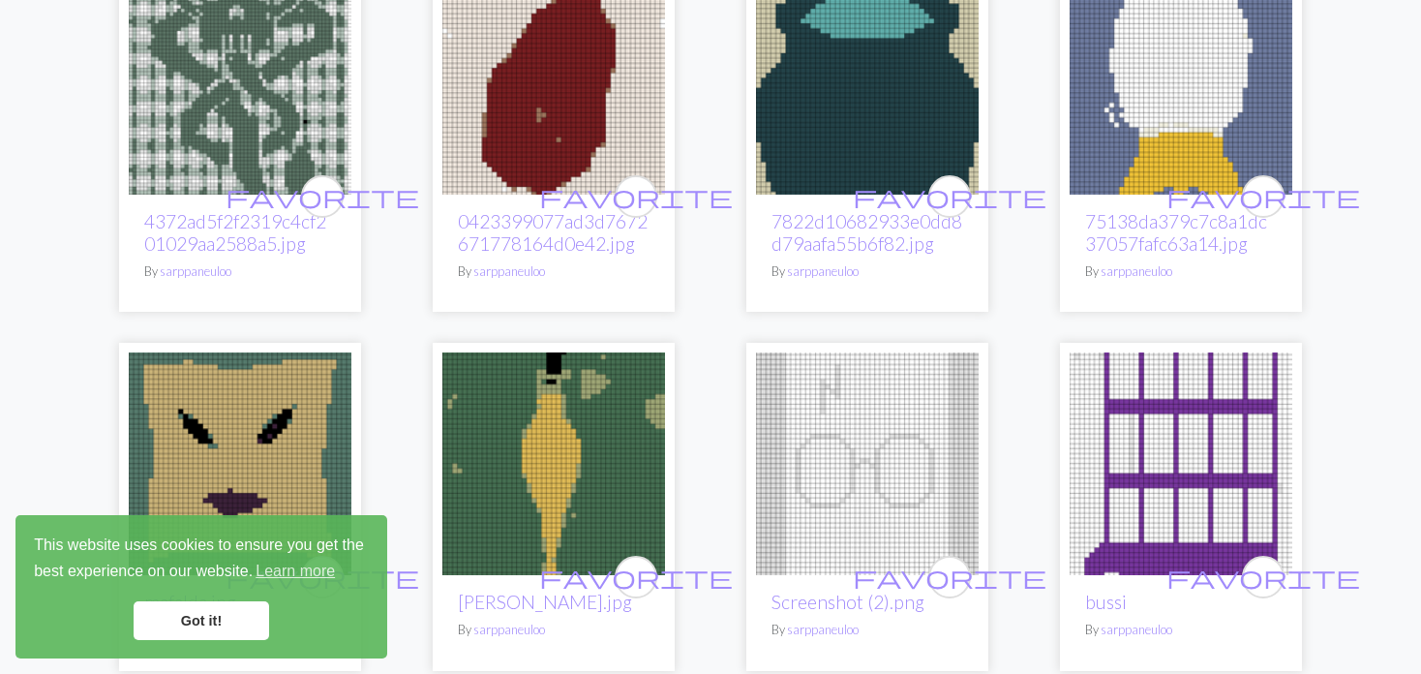
click at [877, 81] on img at bounding box center [867, 83] width 223 height 223
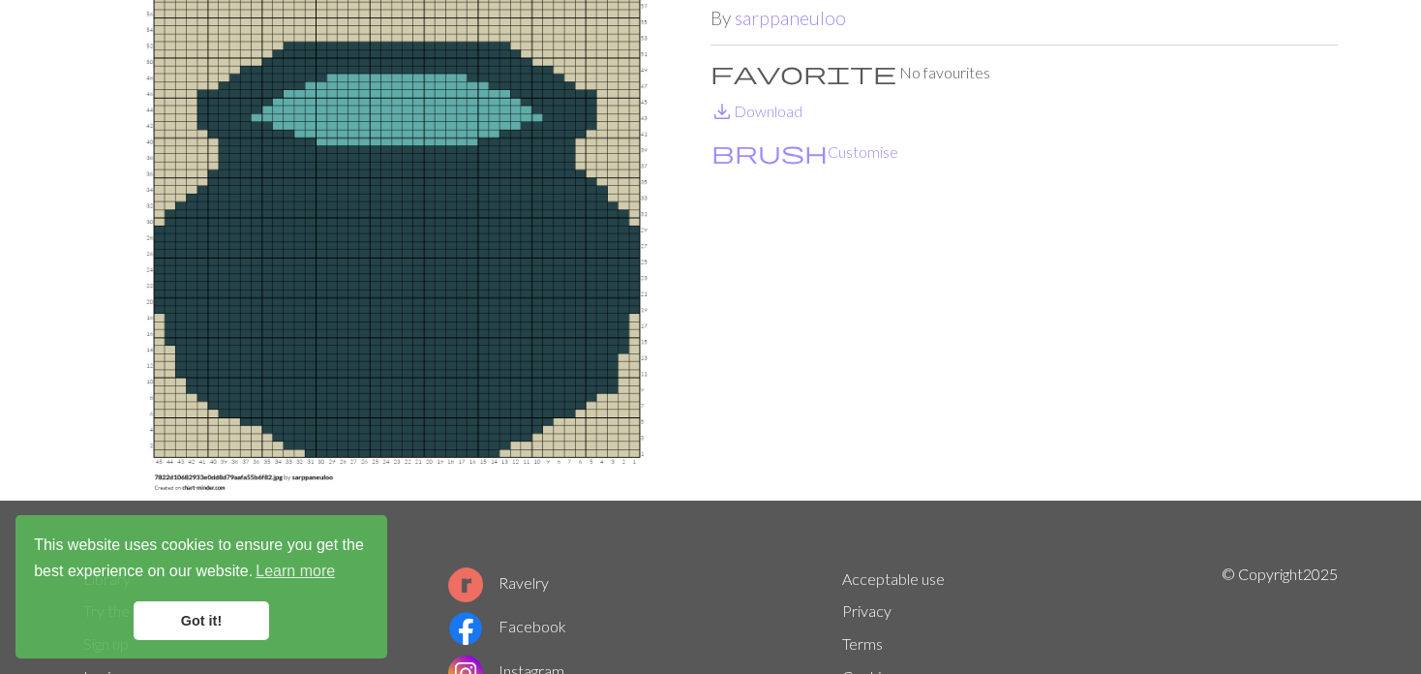
scroll to position [194, 0]
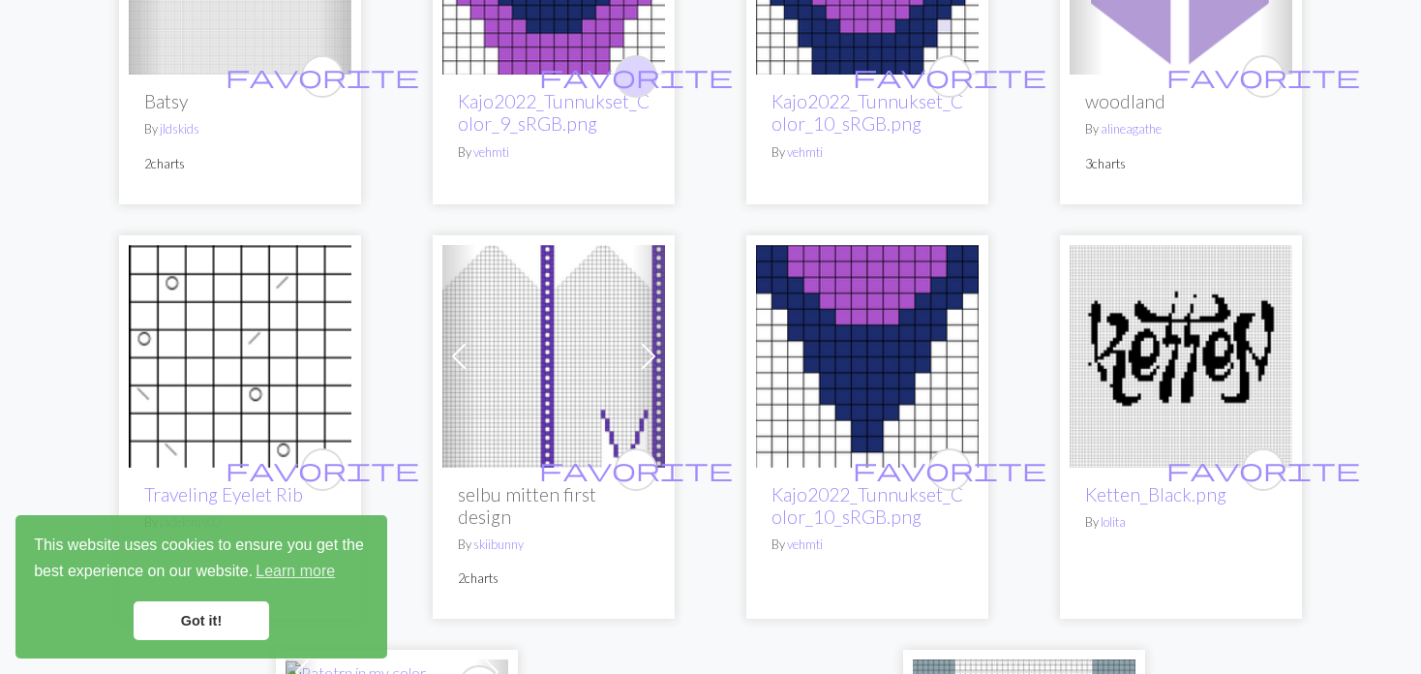
scroll to position [4355, 0]
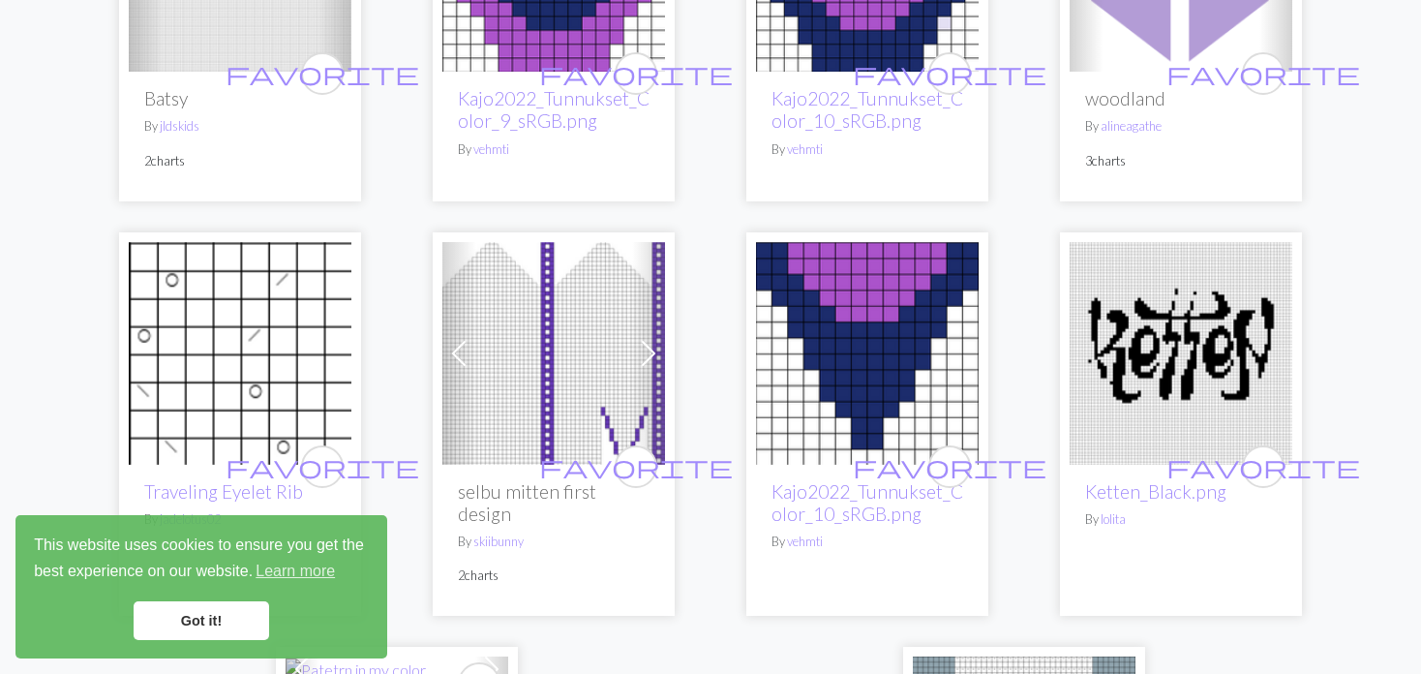
click at [460, 338] on span at bounding box center [458, 353] width 31 height 31
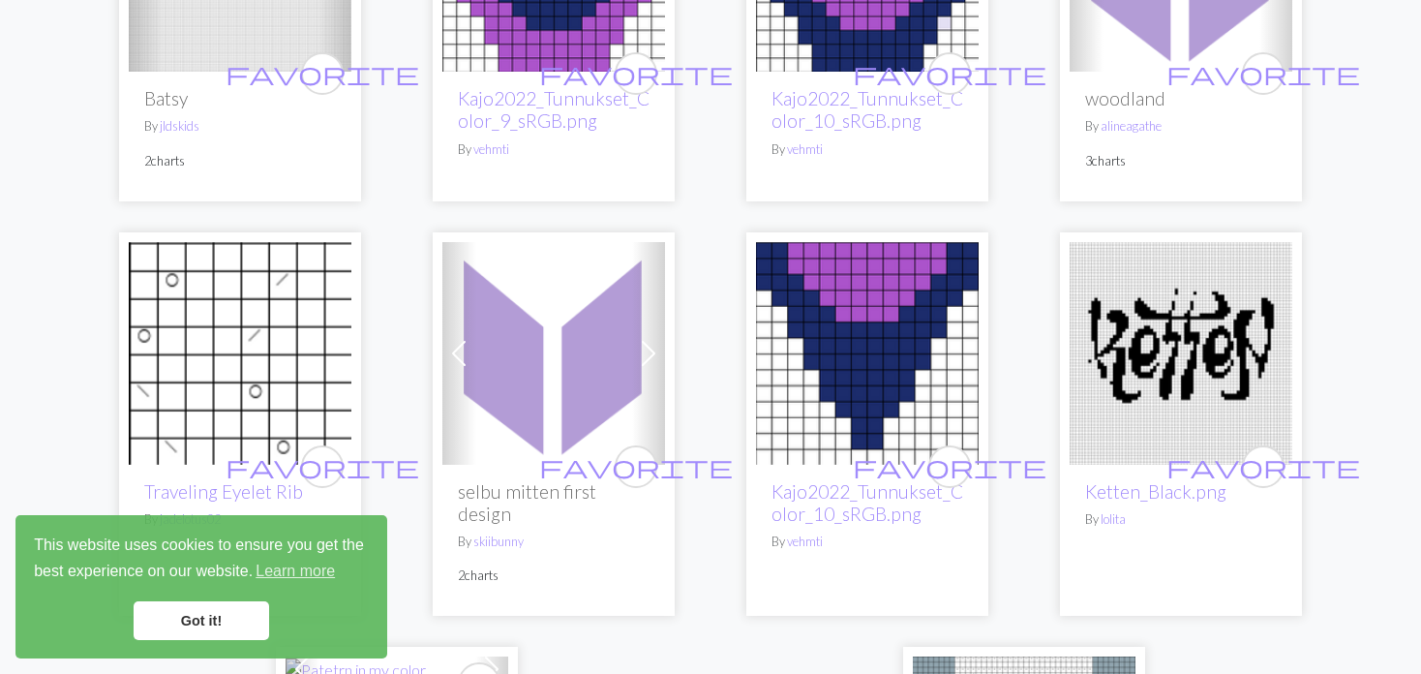
click at [460, 338] on span at bounding box center [458, 353] width 31 height 31
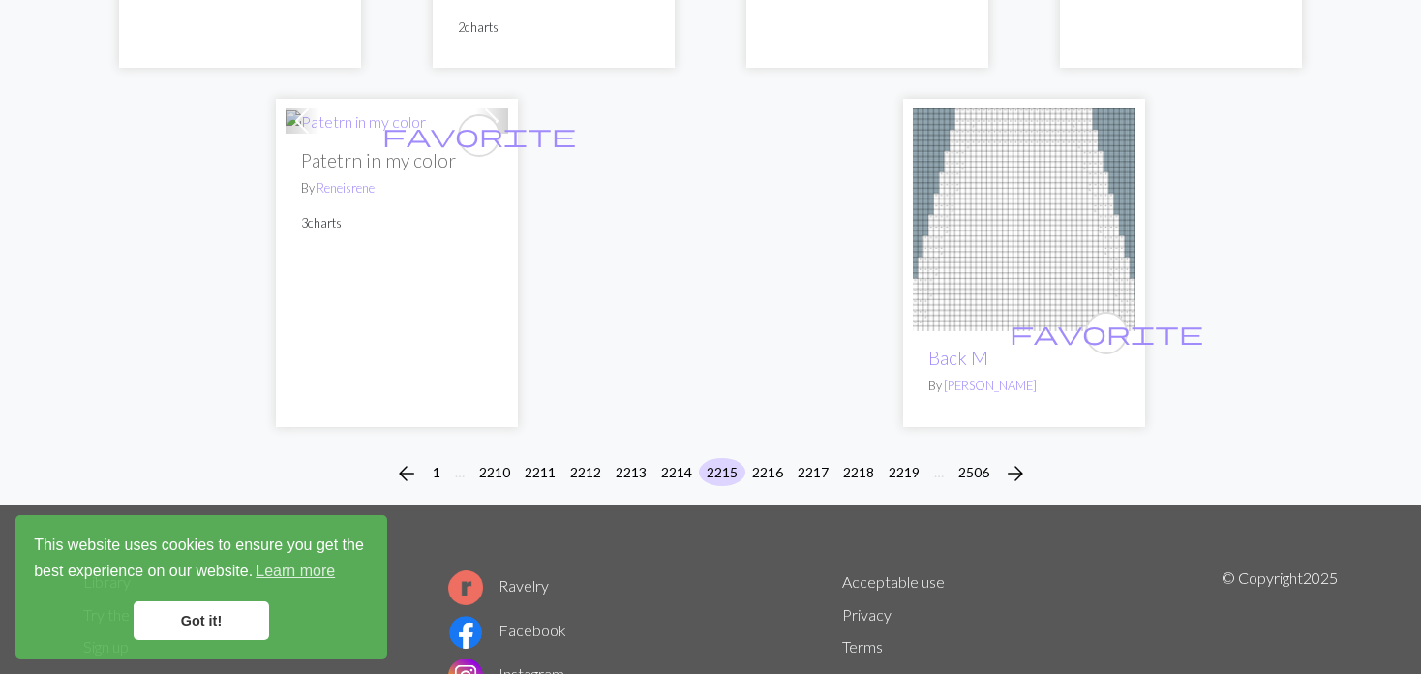
scroll to position [4936, 0]
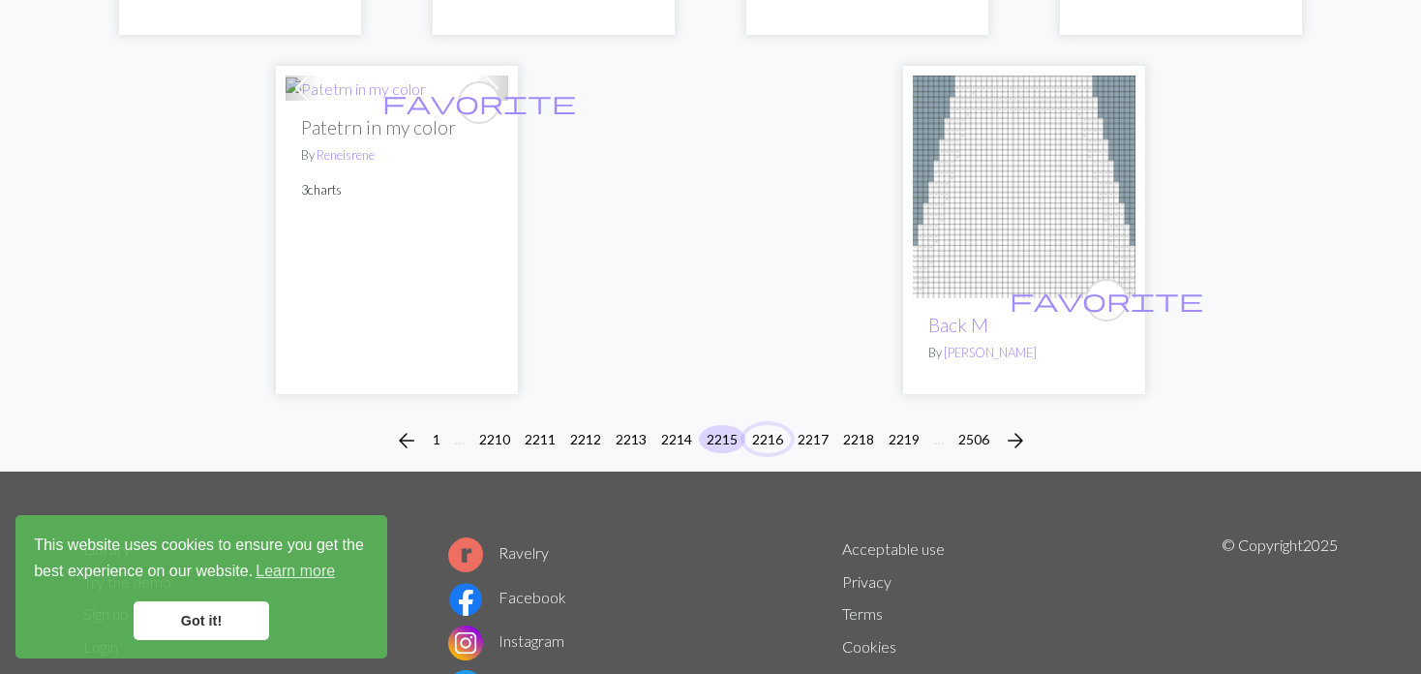
click at [765, 425] on button "2216" at bounding box center [767, 439] width 46 height 28
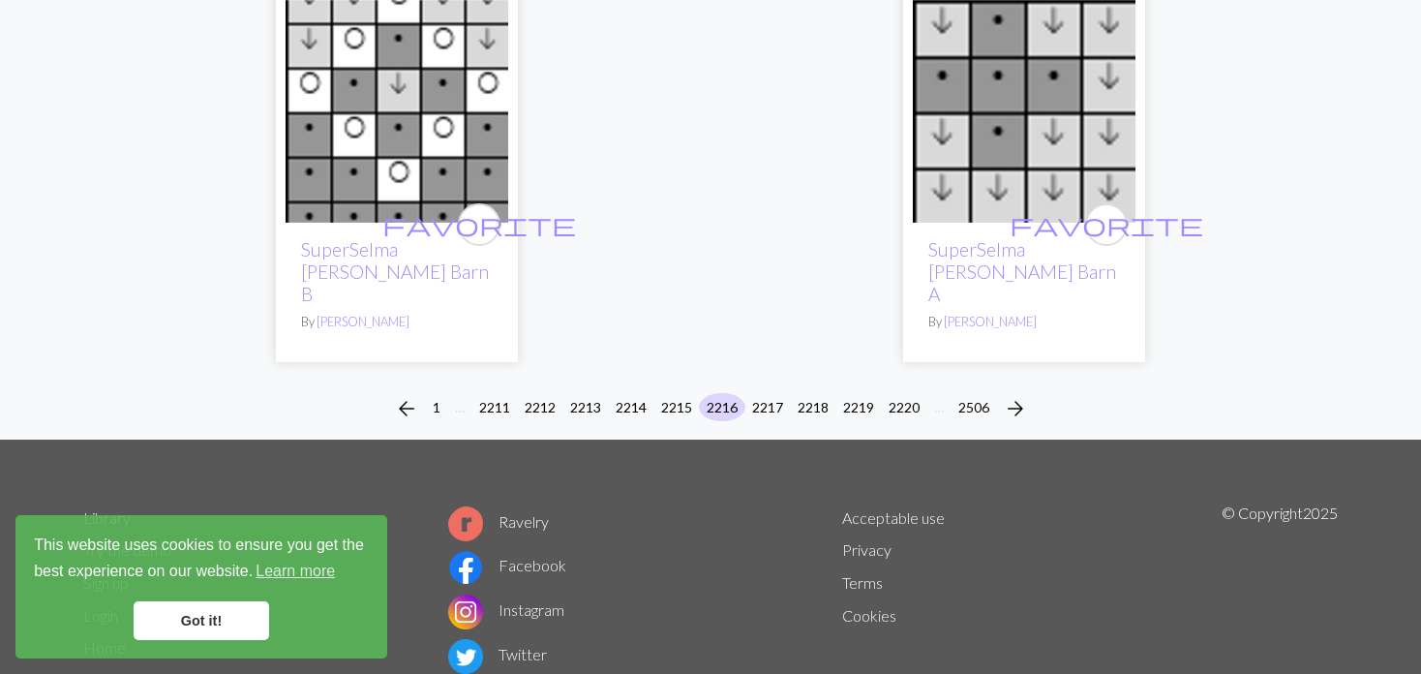
scroll to position [5108, 0]
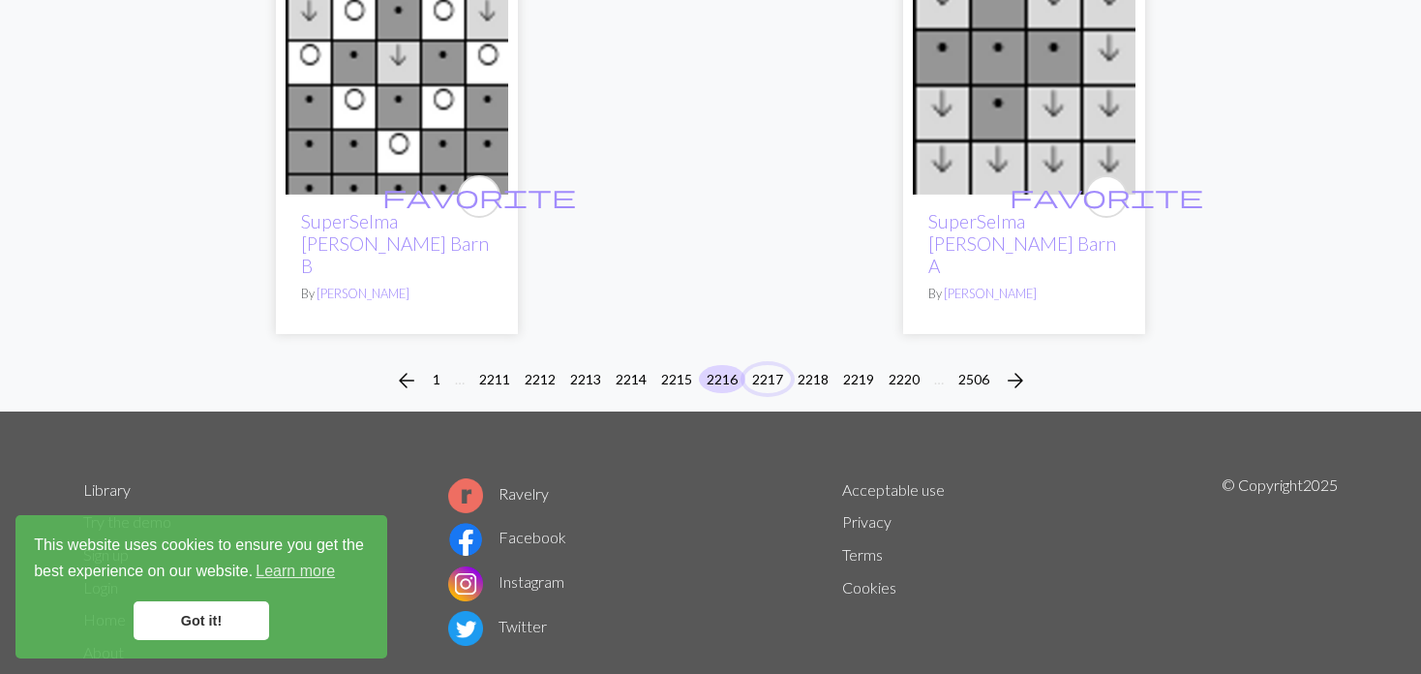
click at [762, 365] on button "2217" at bounding box center [767, 379] width 46 height 28
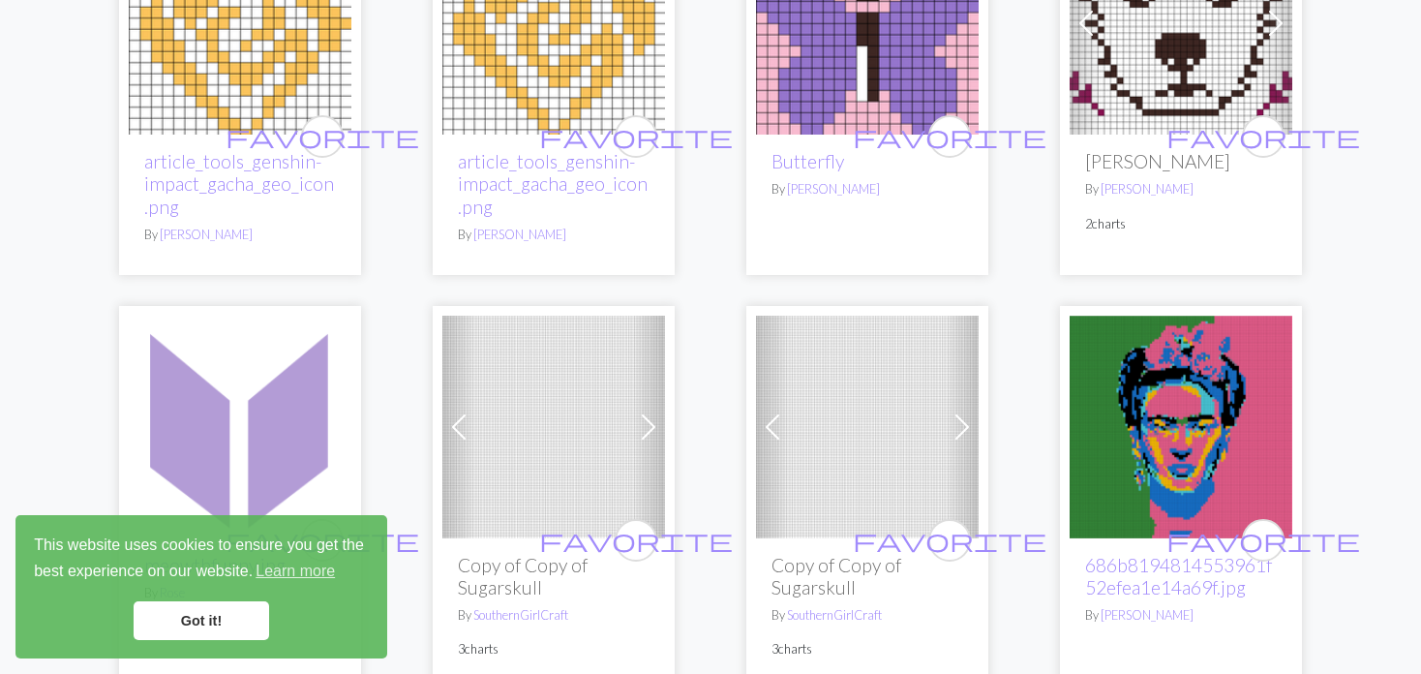
scroll to position [774, 0]
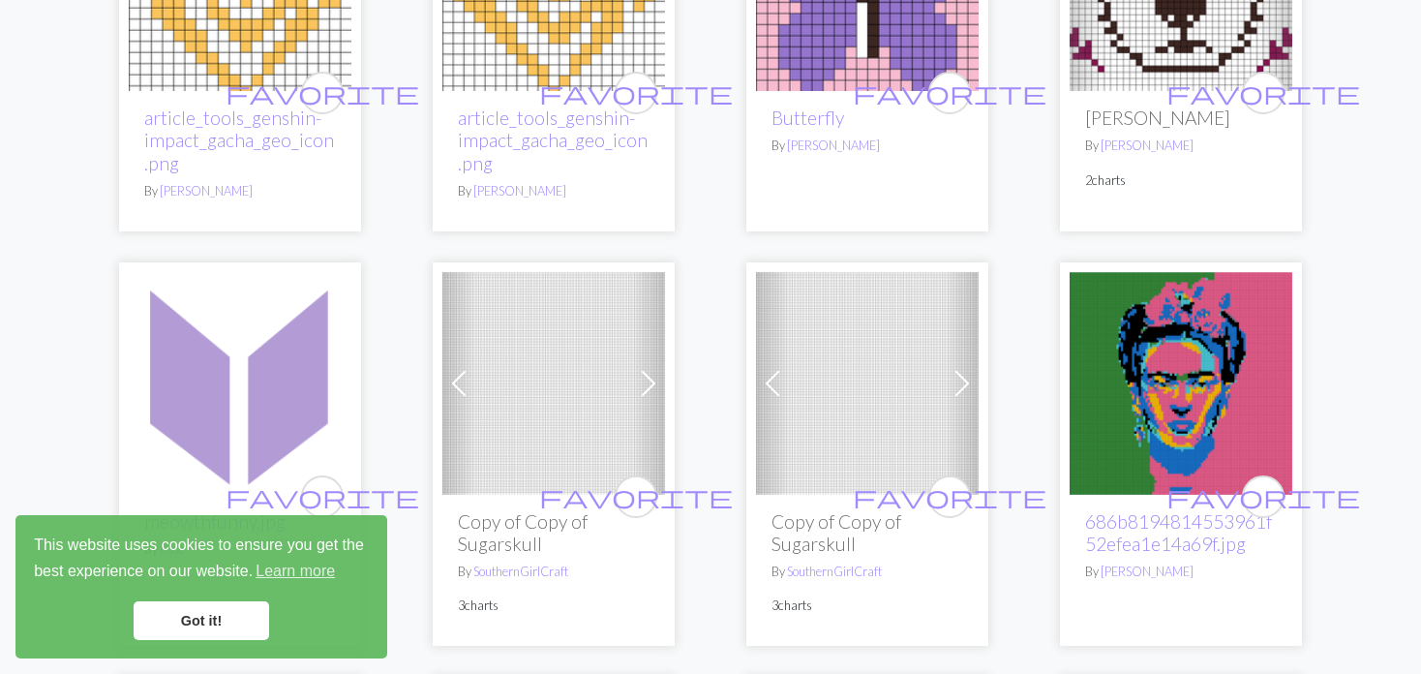
click at [661, 391] on span at bounding box center [648, 383] width 31 height 31
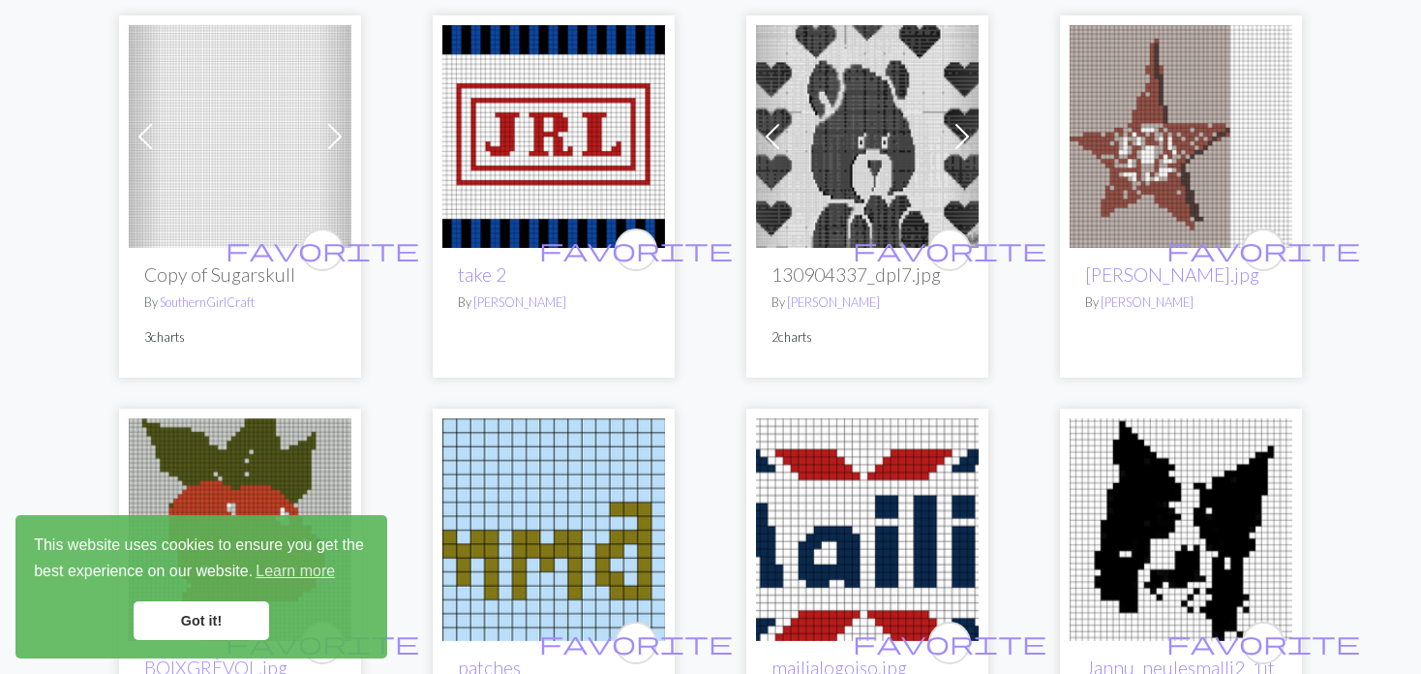
scroll to position [1839, 0]
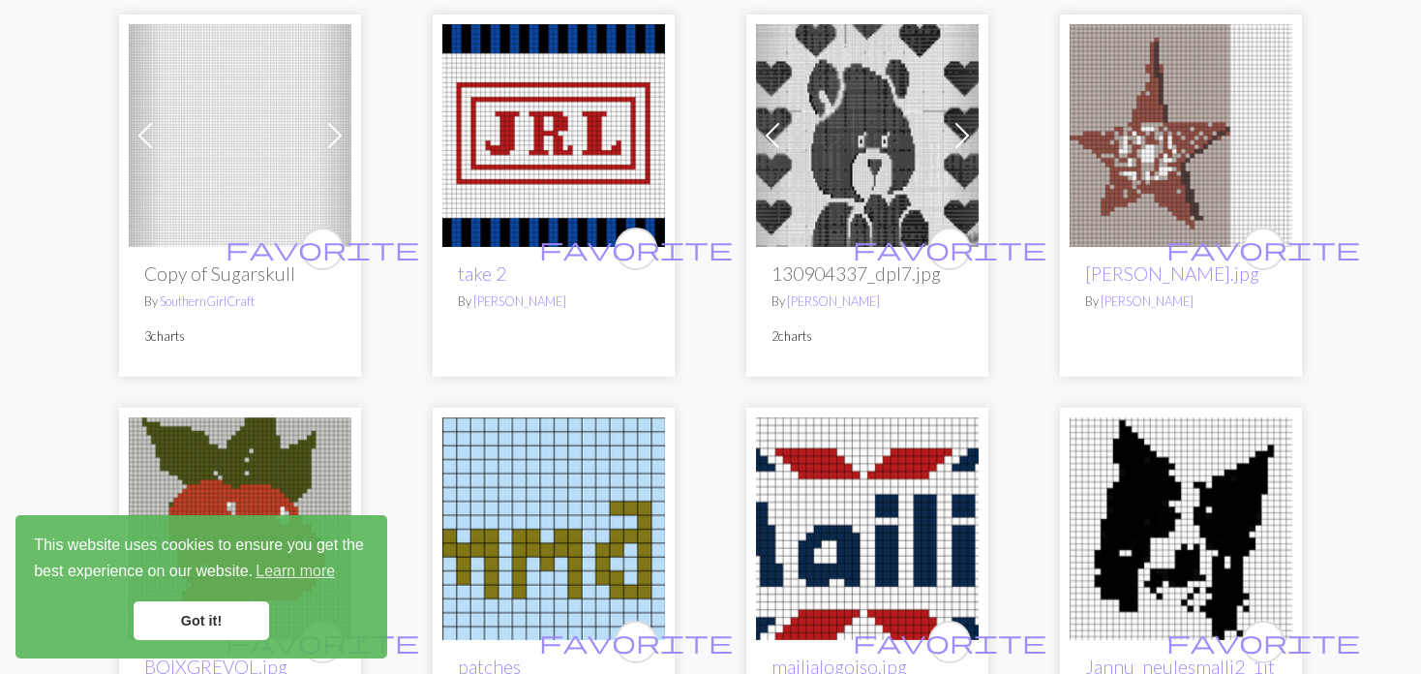
click at [305, 124] on img at bounding box center [240, 135] width 223 height 223
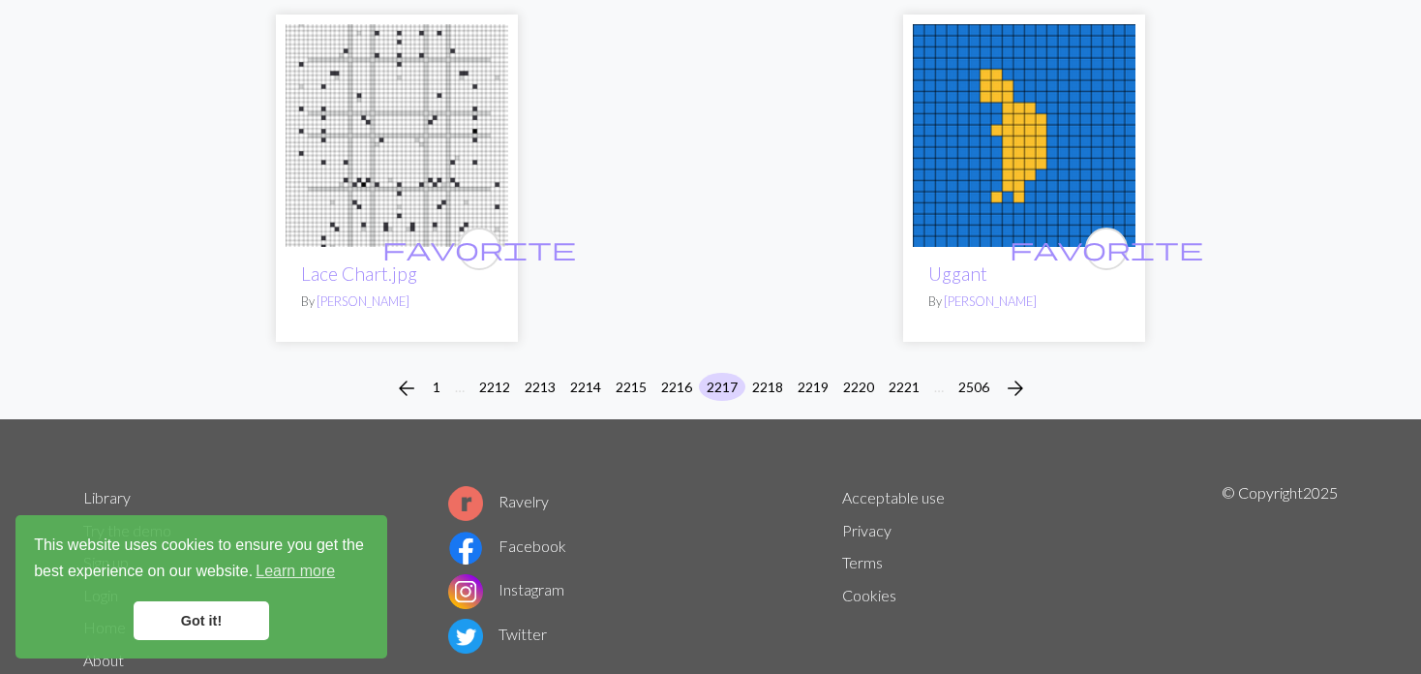
scroll to position [5051, 0]
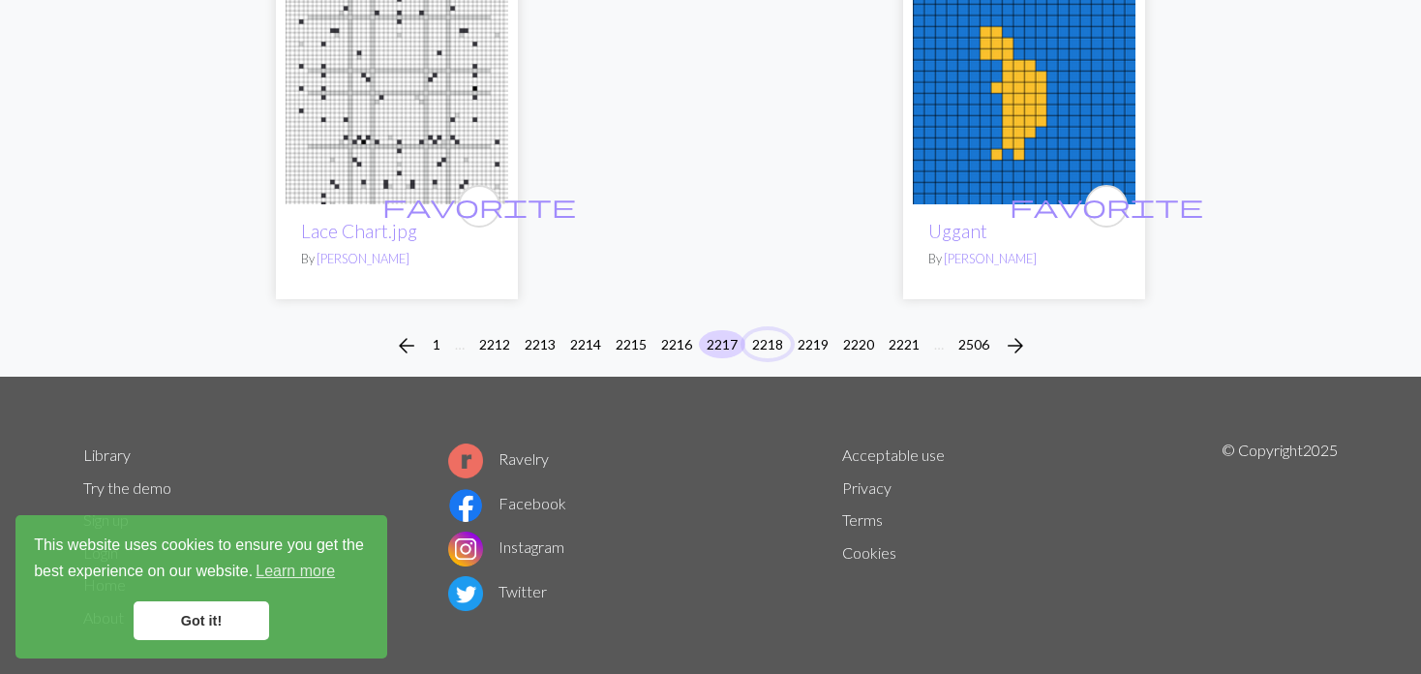
click at [770, 330] on button "2218" at bounding box center [767, 344] width 46 height 28
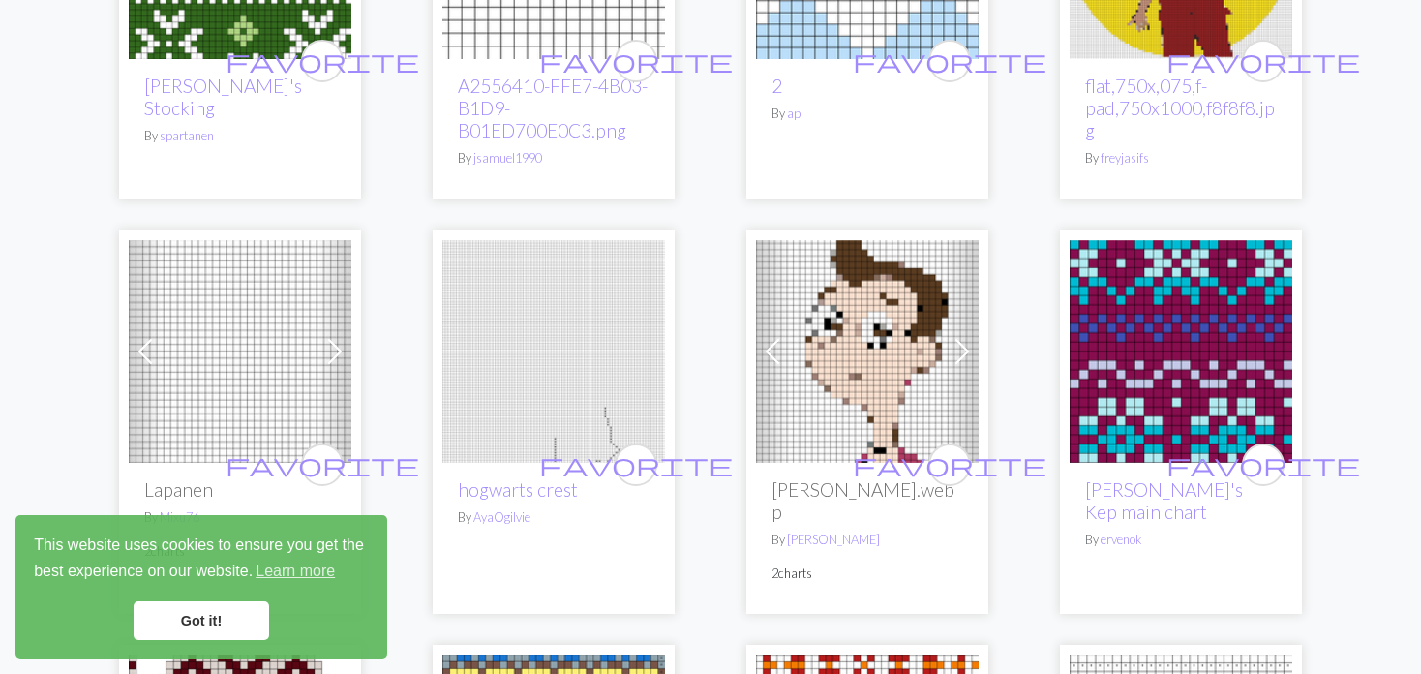
scroll to position [2129, 0]
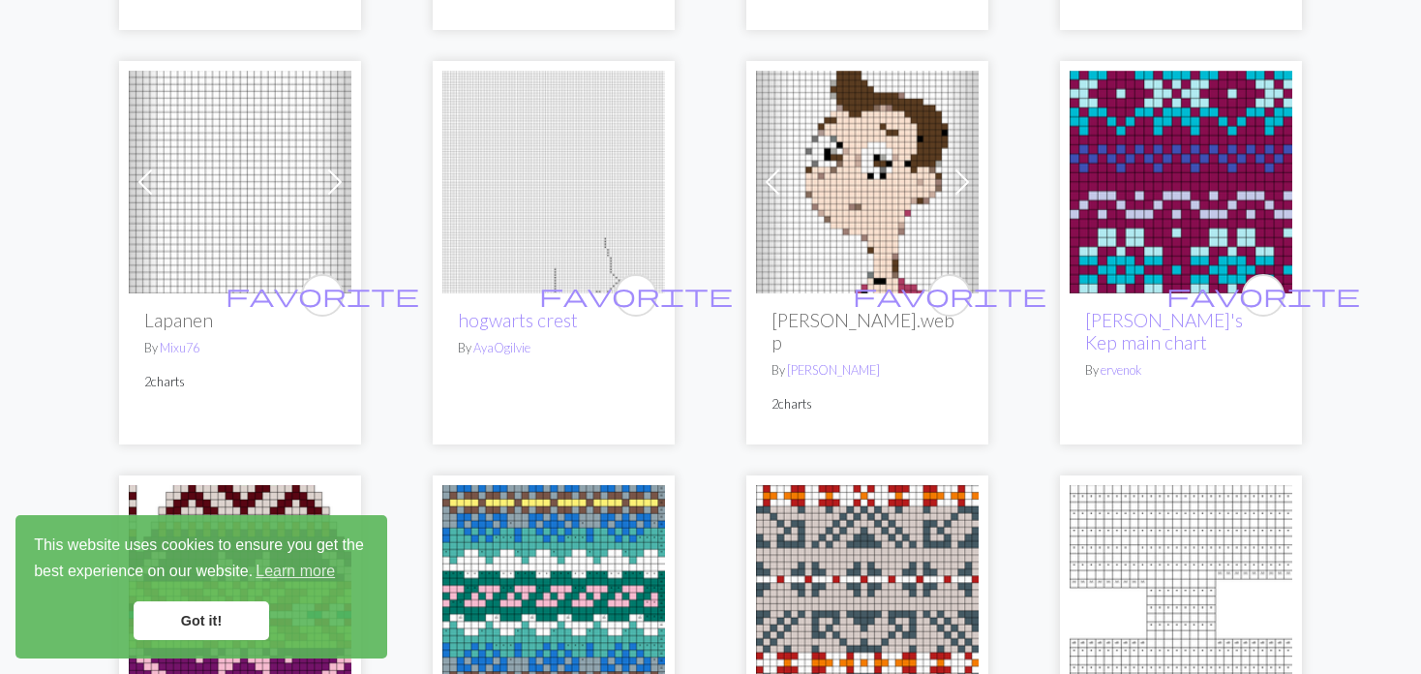
click at [337, 192] on span at bounding box center [334, 181] width 31 height 31
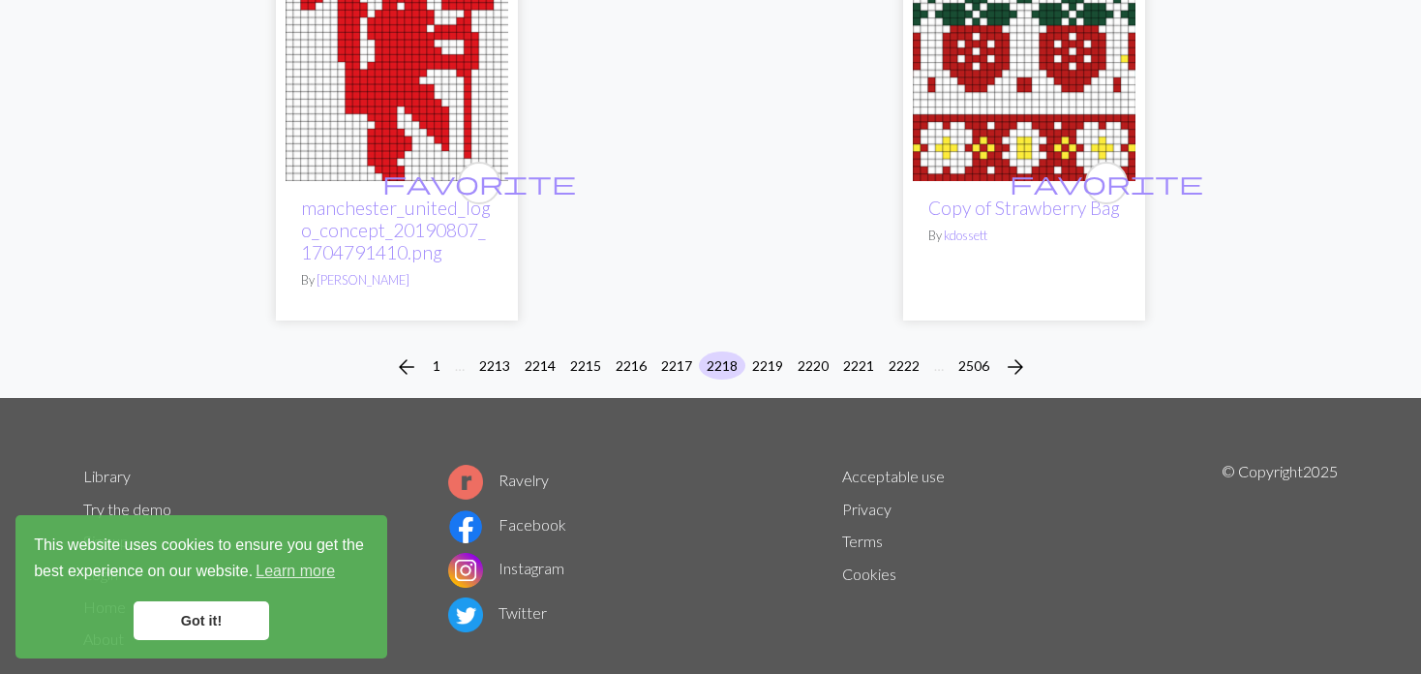
scroll to position [5063, 0]
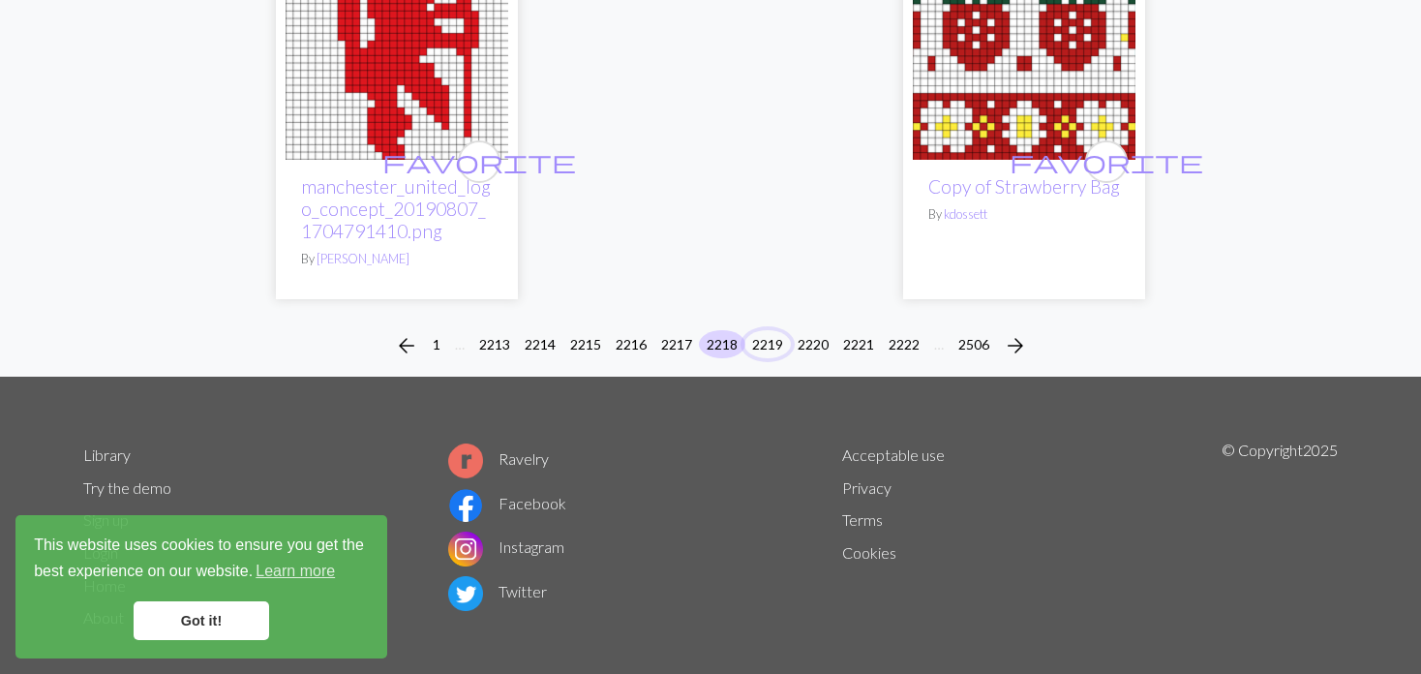
click at [767, 330] on button "2219" at bounding box center [767, 344] width 46 height 28
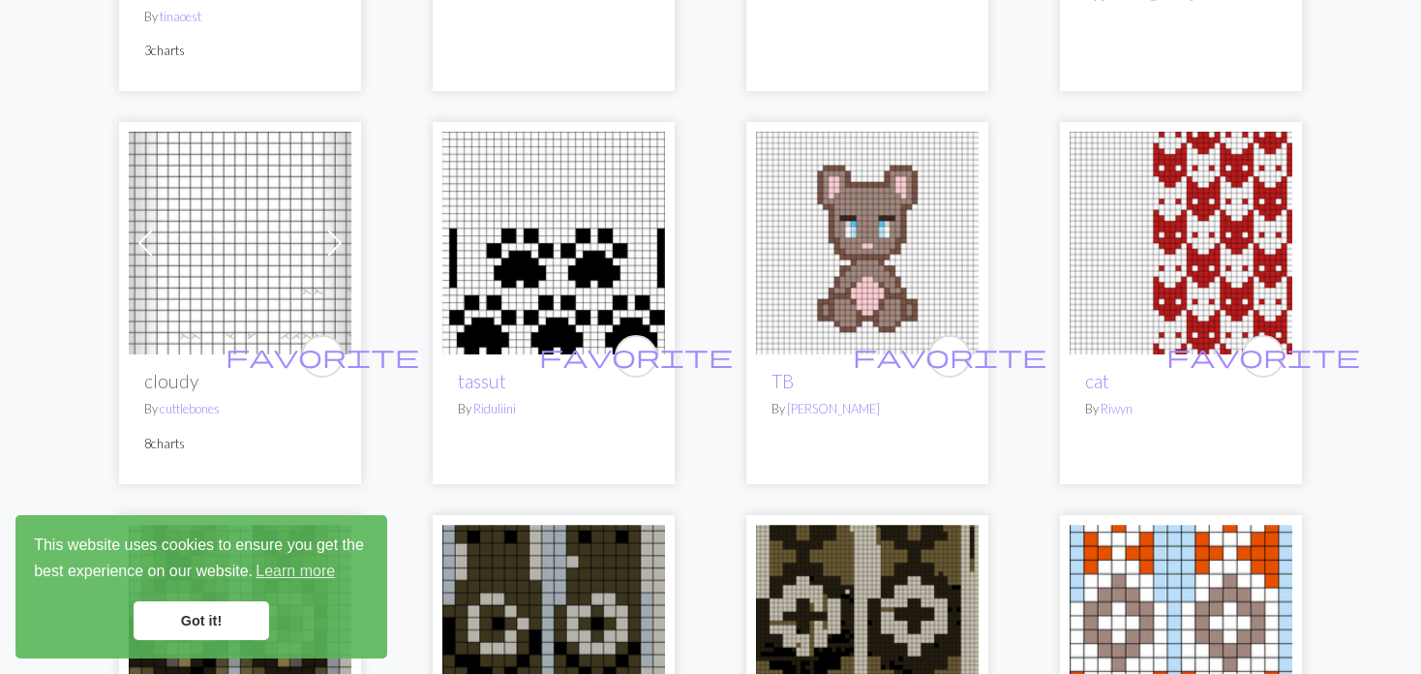
scroll to position [2516, 0]
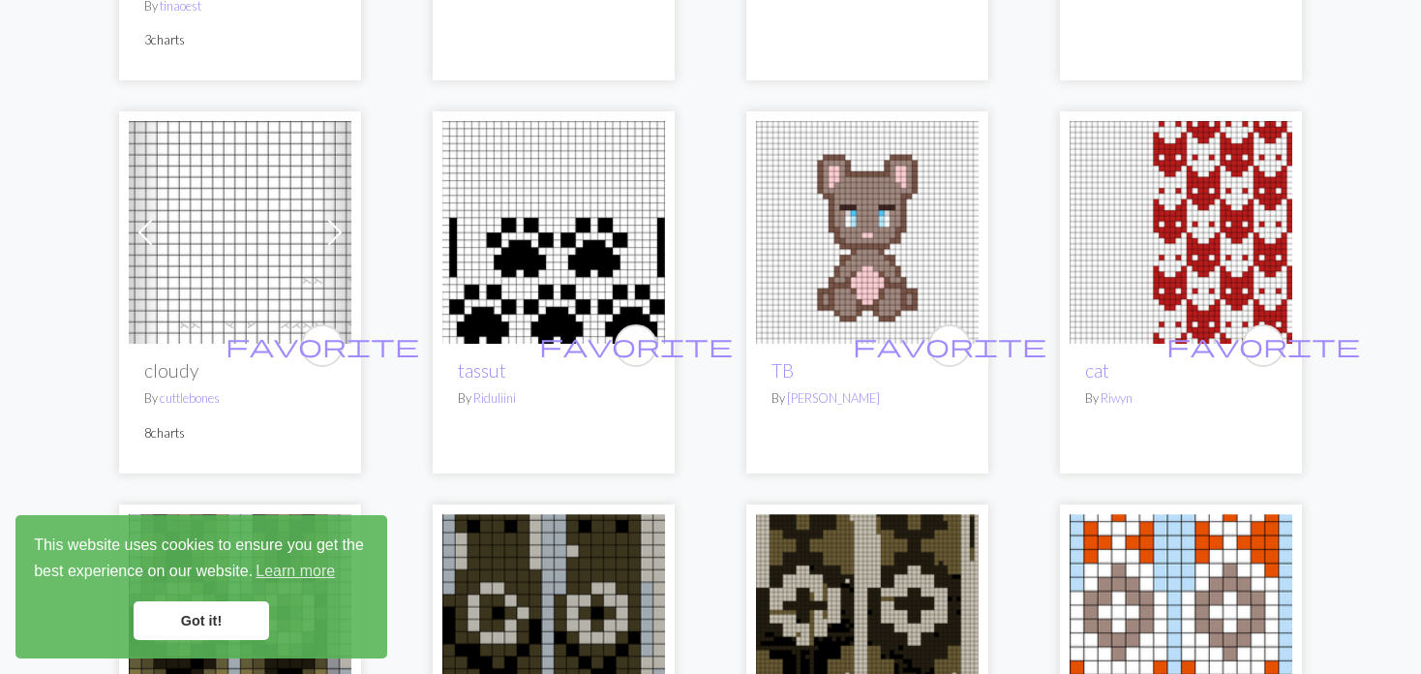
click at [152, 217] on span at bounding box center [145, 232] width 31 height 31
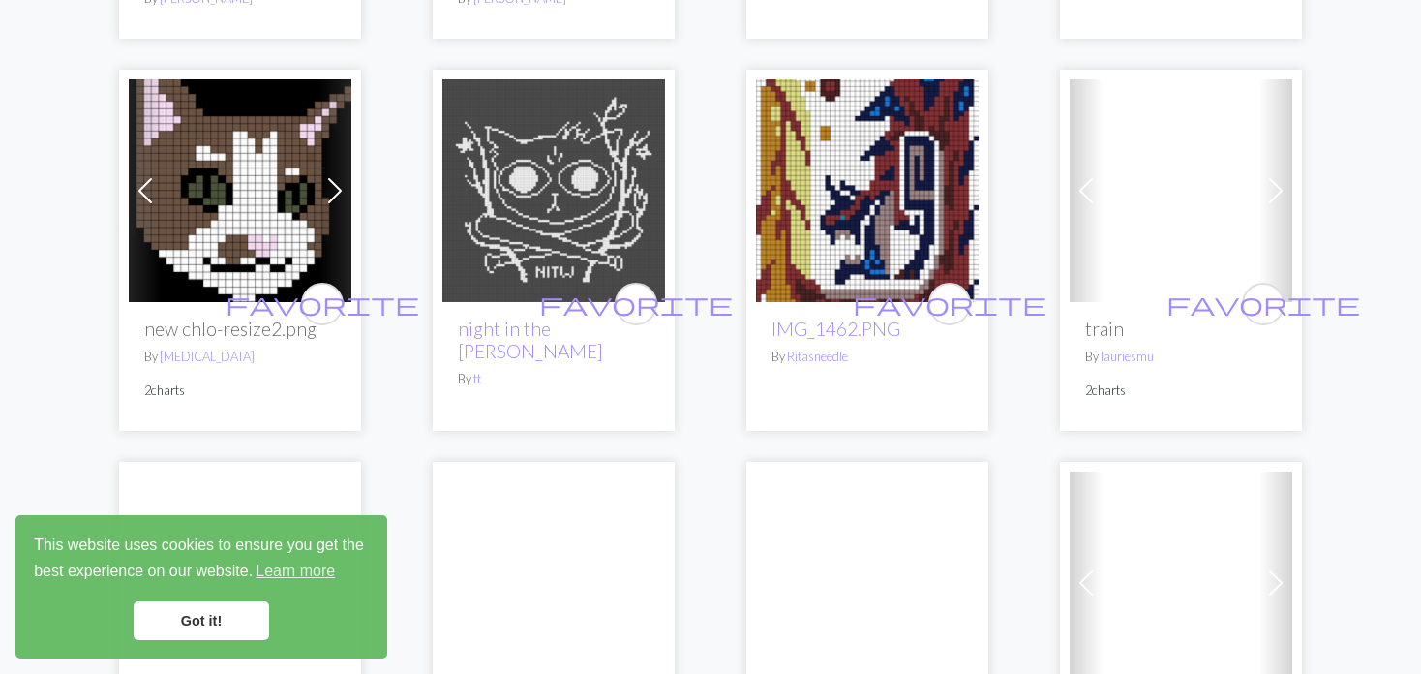
scroll to position [3387, 0]
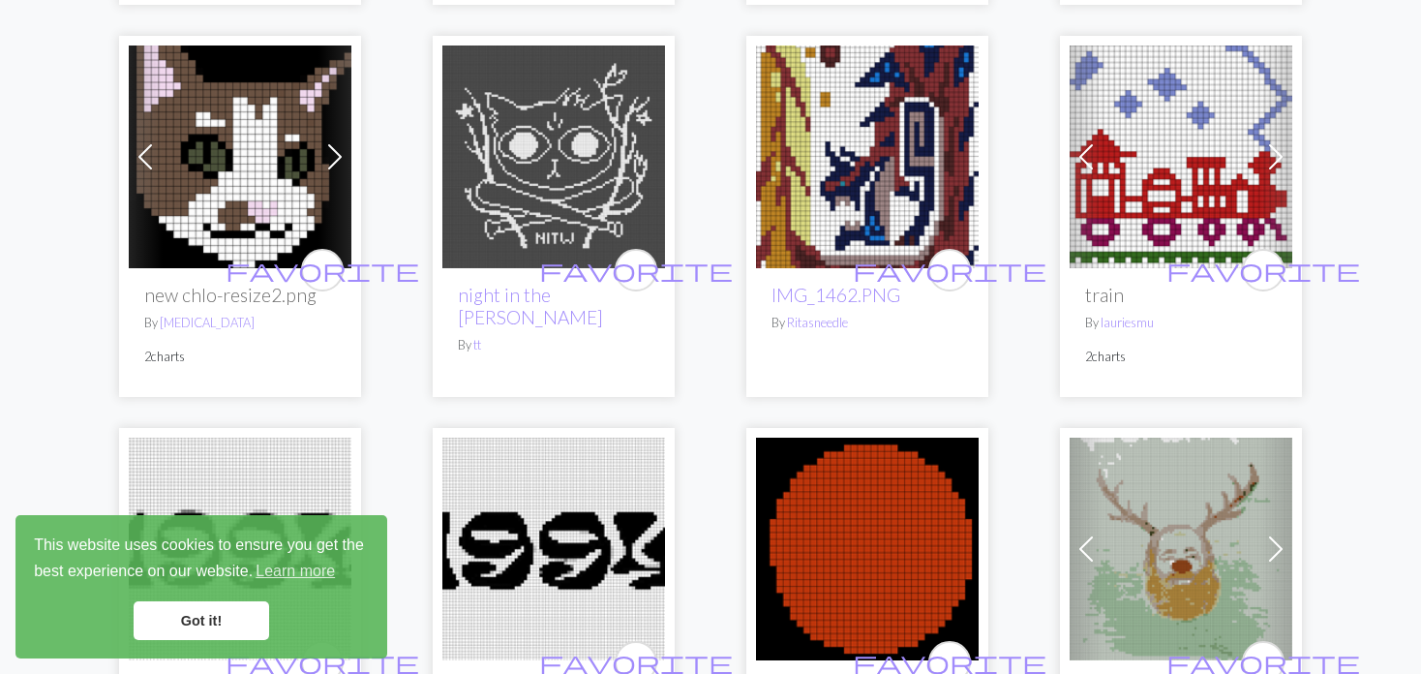
click at [885, 102] on img at bounding box center [867, 156] width 223 height 223
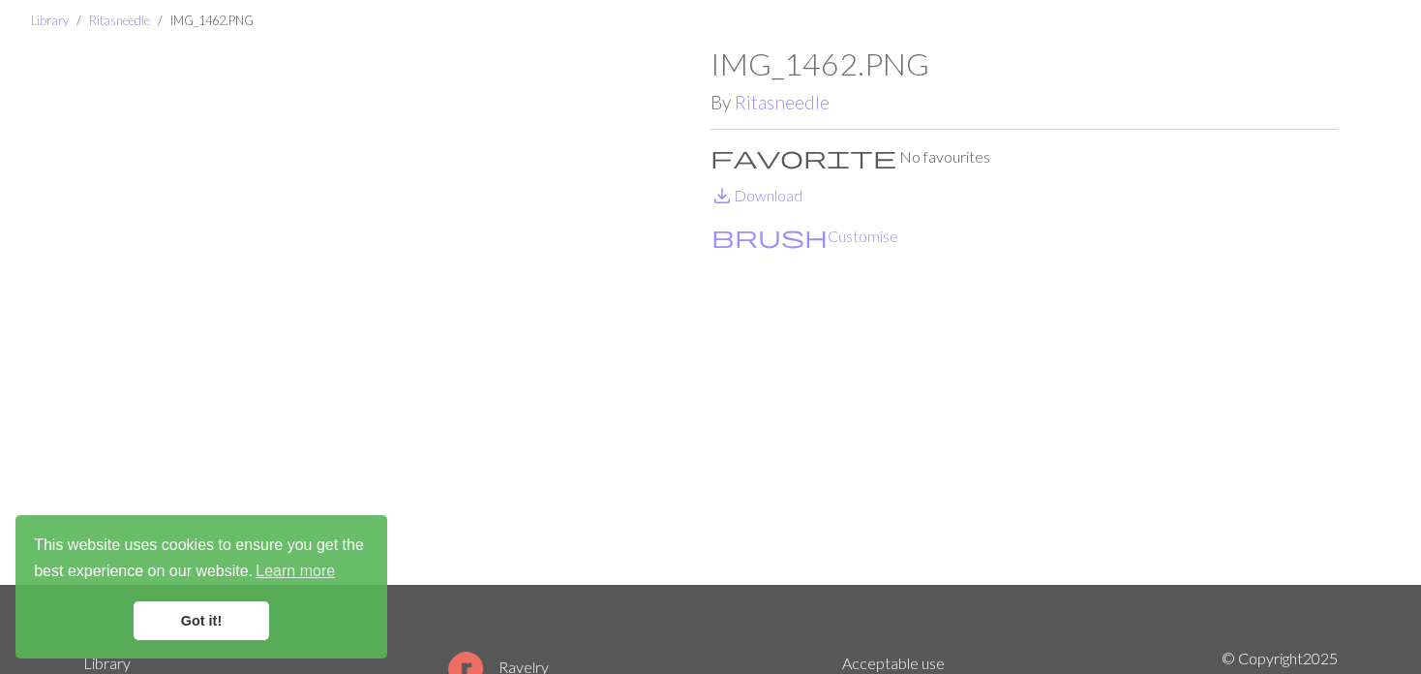
scroll to position [97, 0]
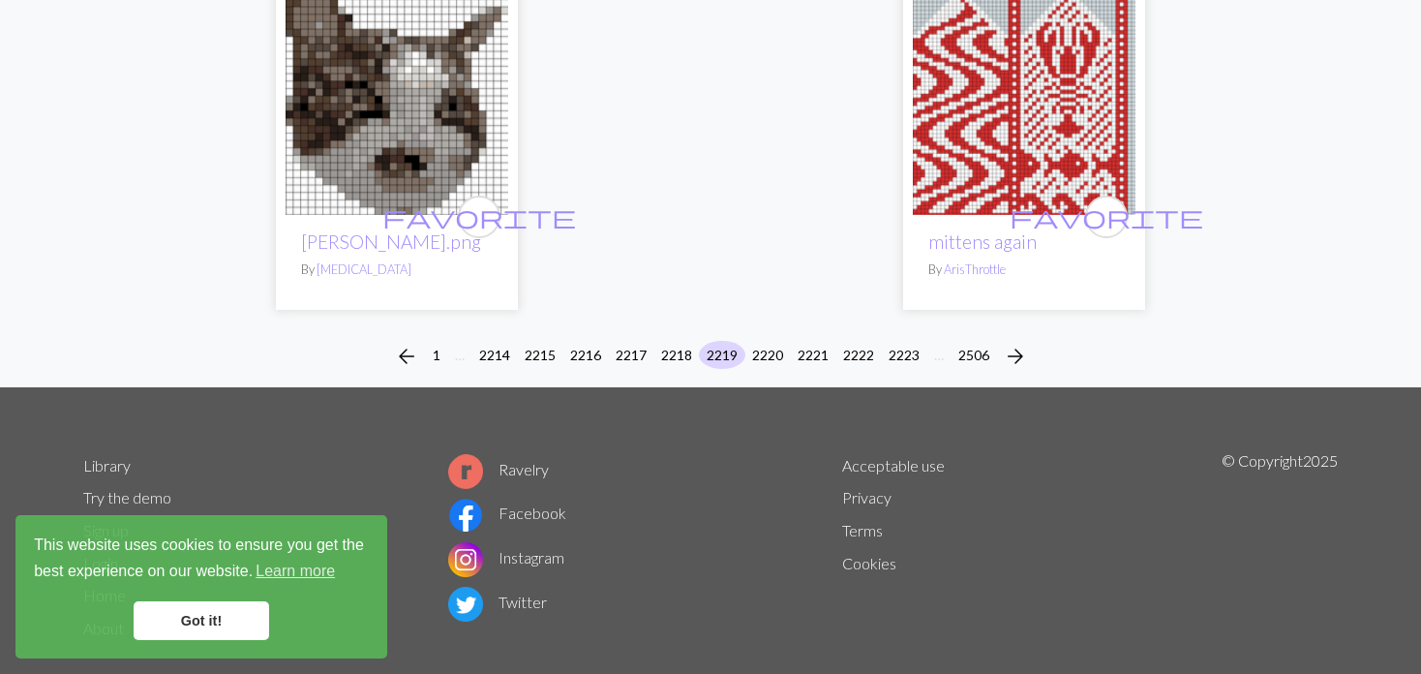
scroll to position [5142, 0]
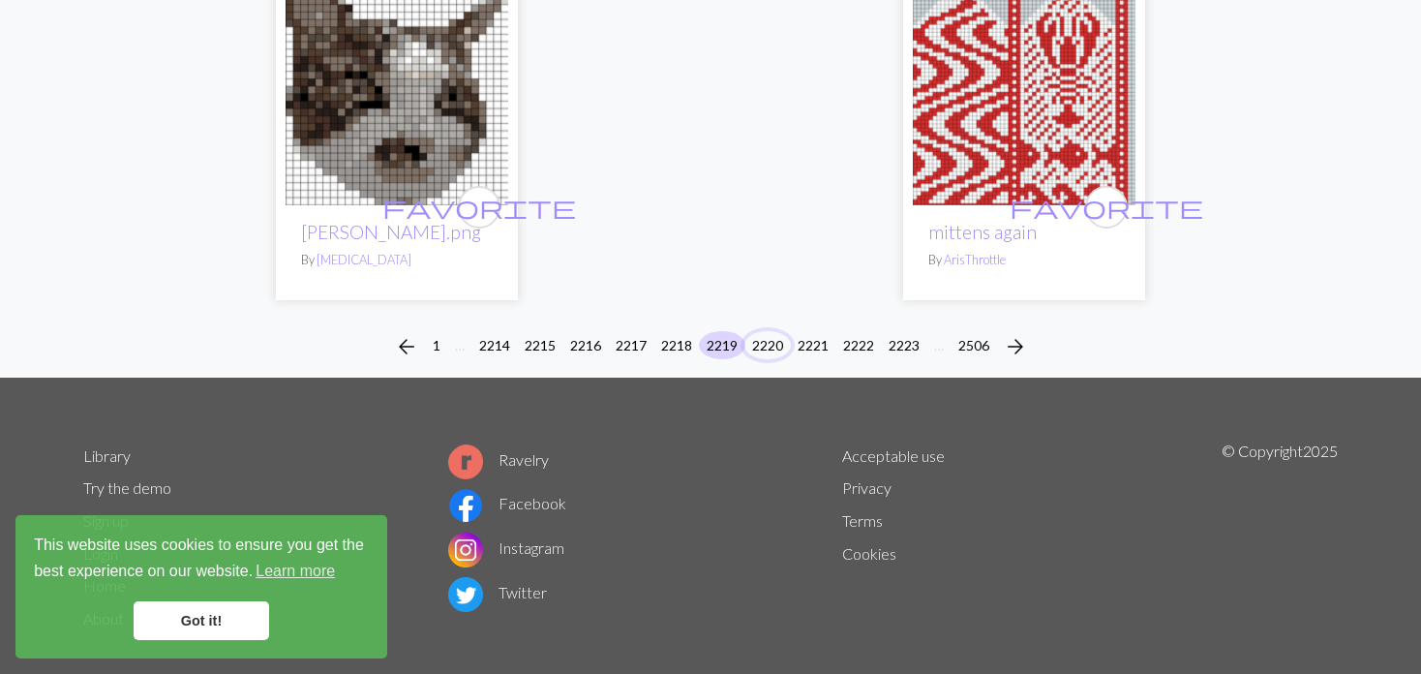
click at [766, 331] on button "2220" at bounding box center [767, 345] width 46 height 28
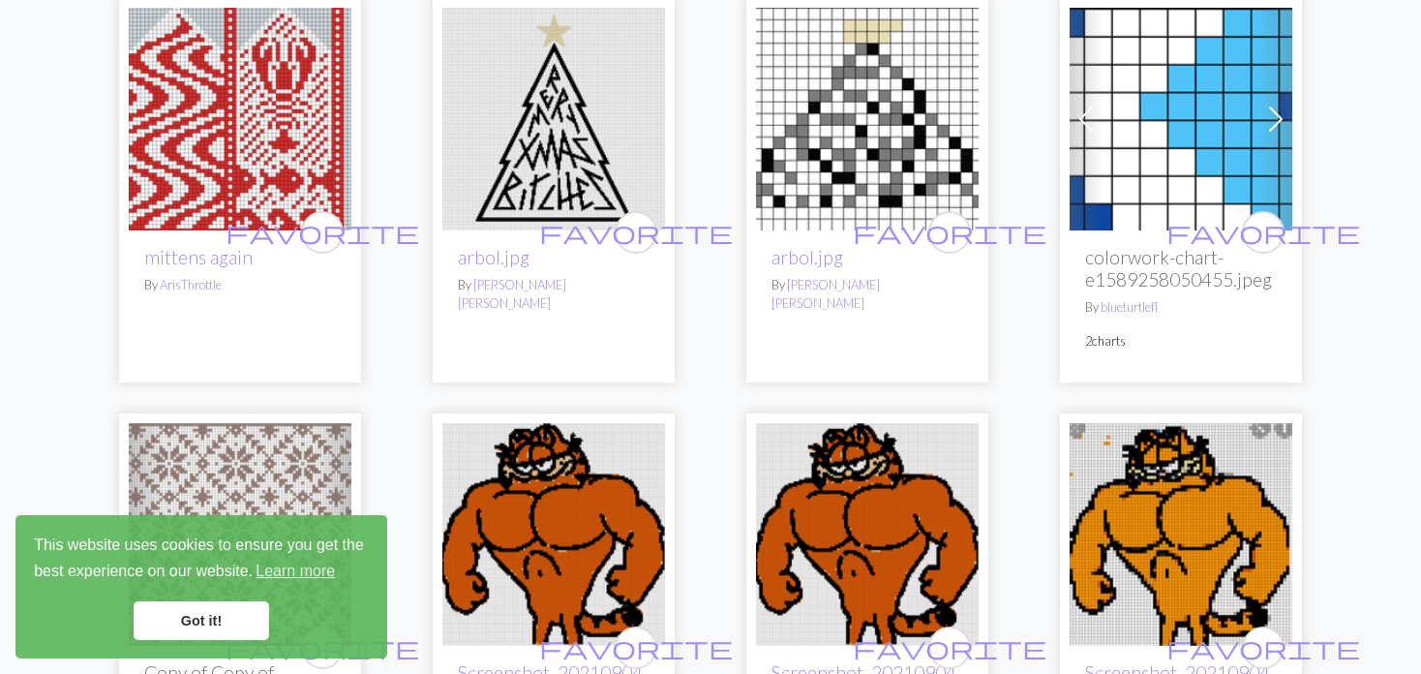
scroll to position [194, 0]
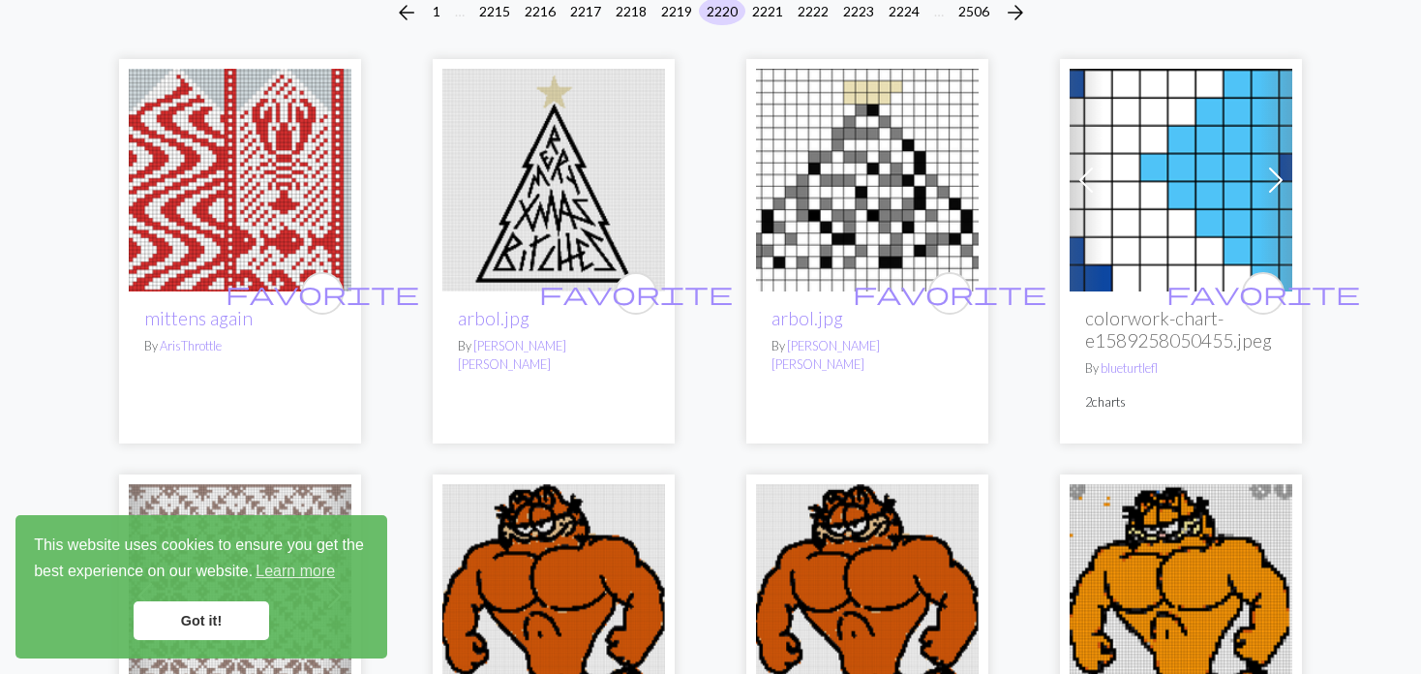
click at [282, 201] on img at bounding box center [240, 180] width 223 height 223
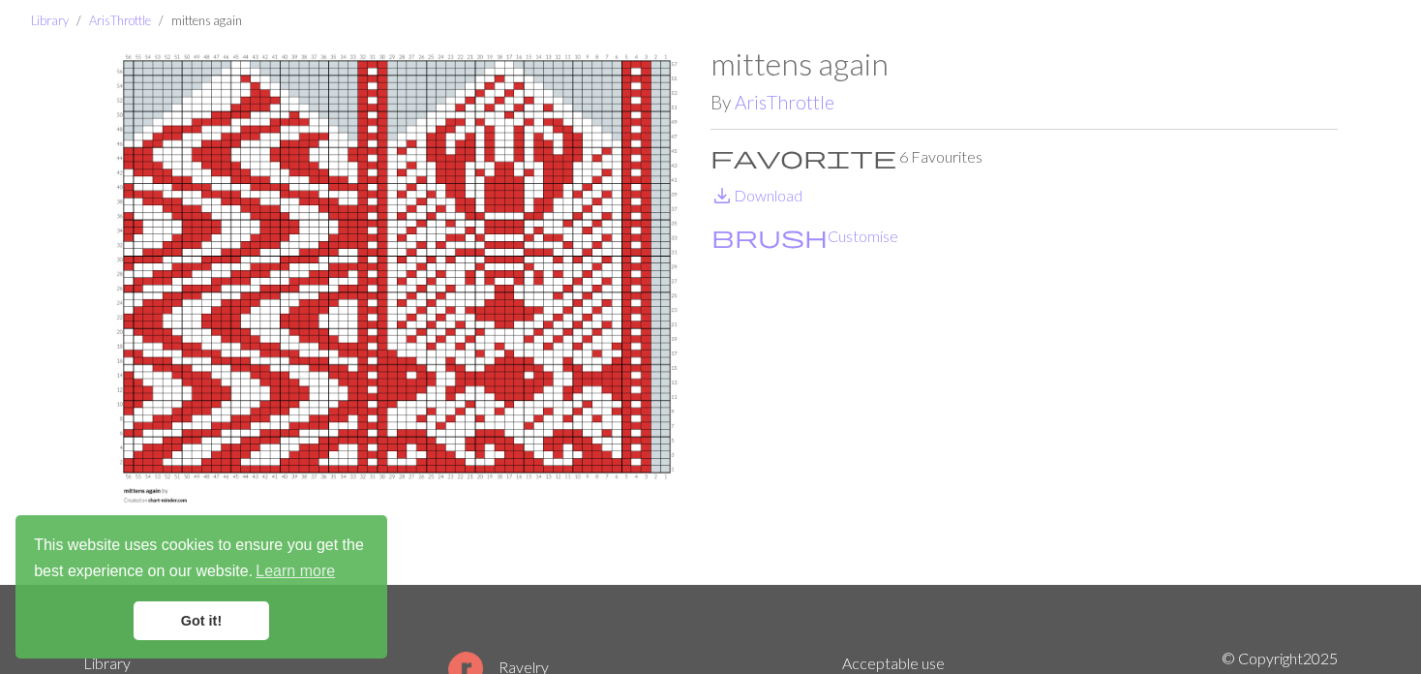
scroll to position [97, 0]
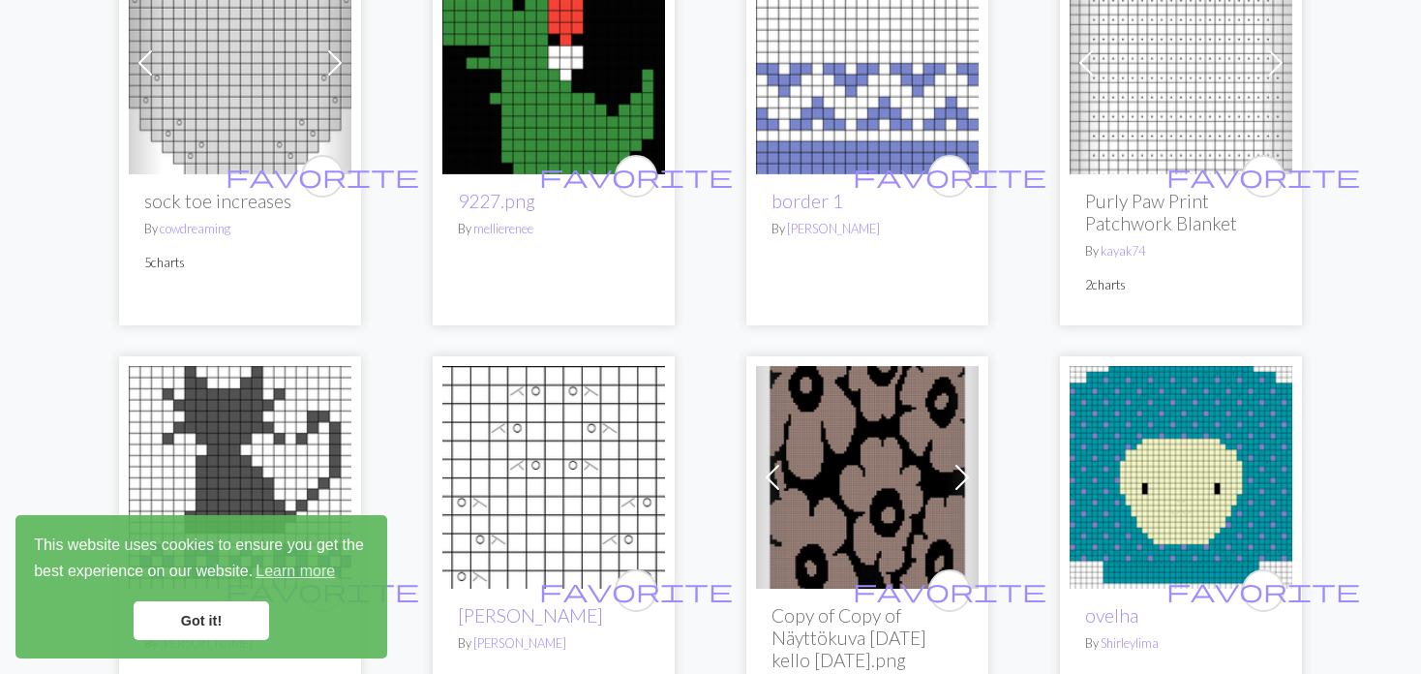
scroll to position [3968, 0]
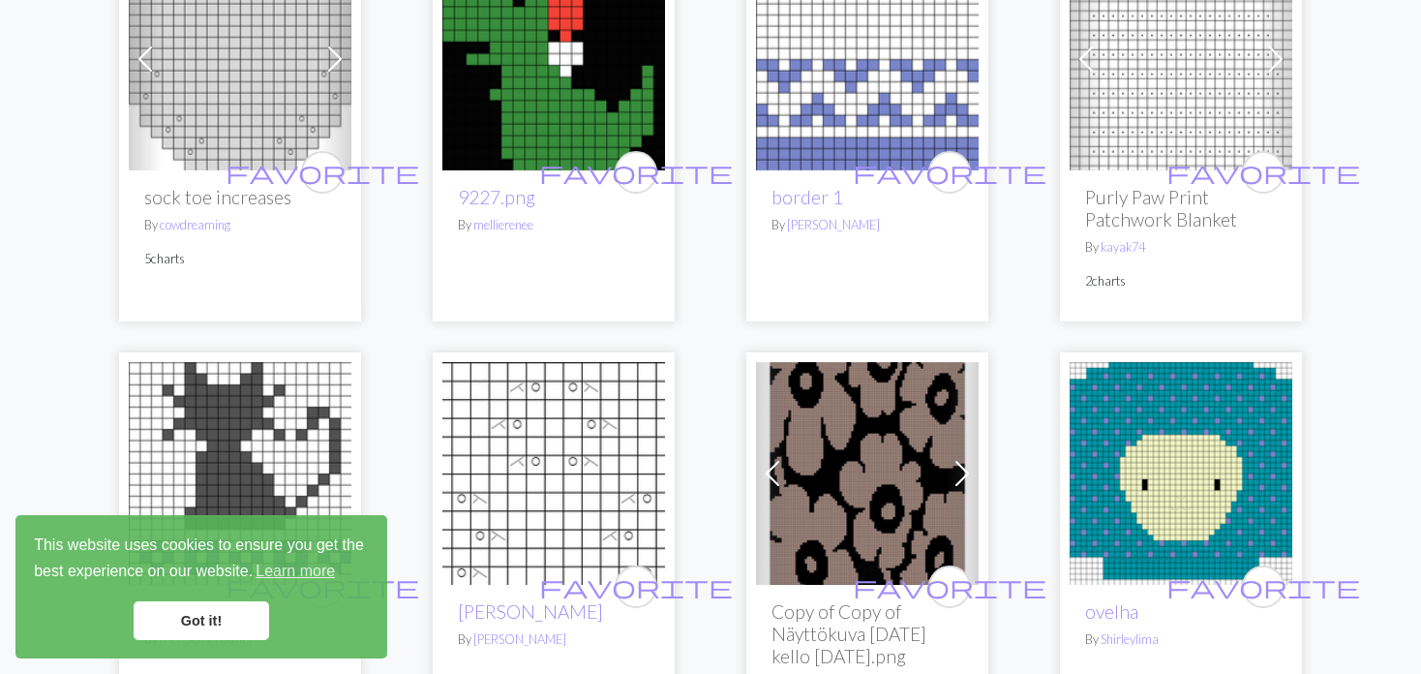
click at [144, 49] on span at bounding box center [145, 59] width 31 height 31
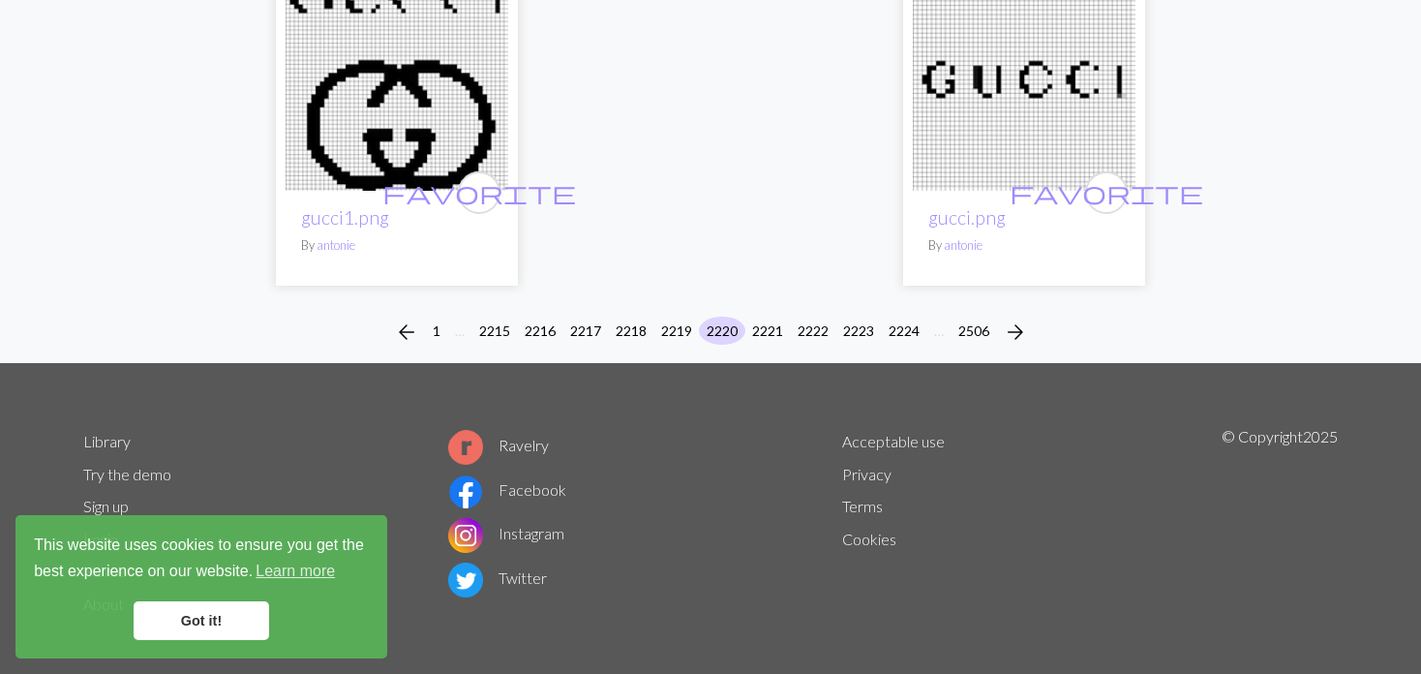
scroll to position [5165, 0]
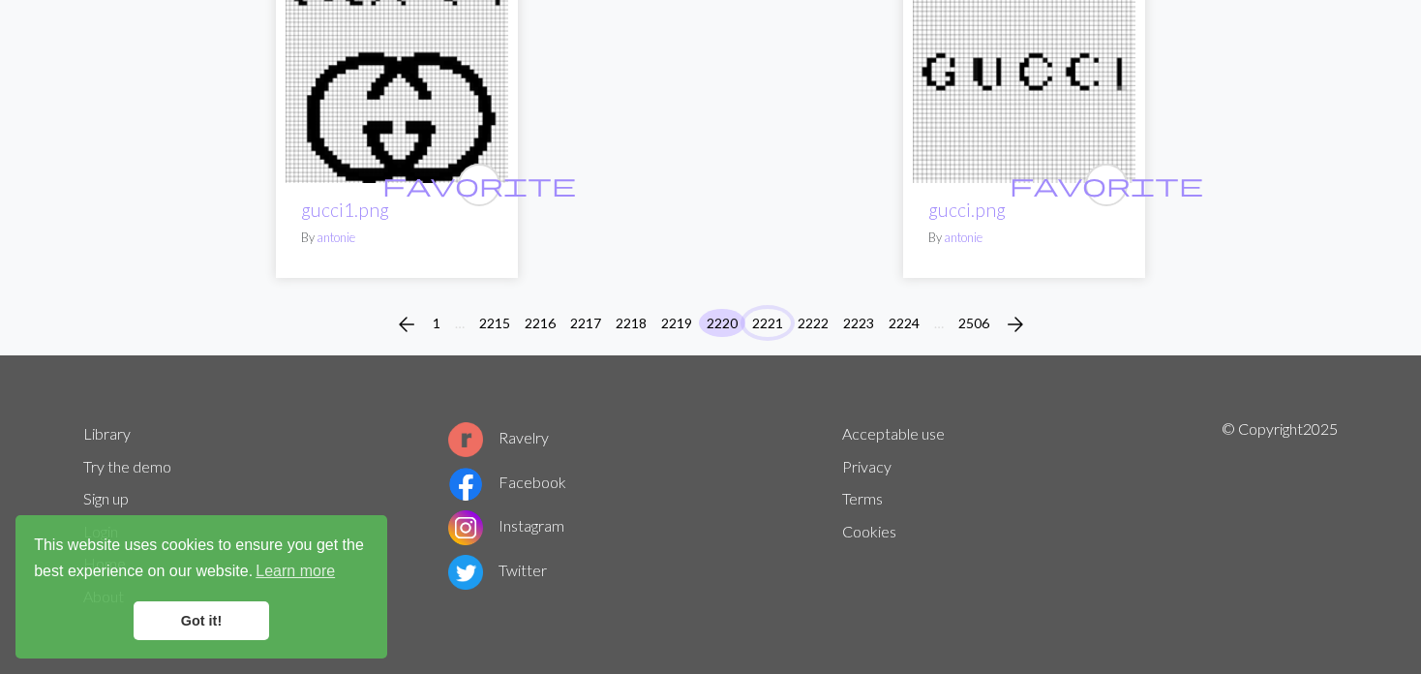
click at [767, 314] on button "2221" at bounding box center [767, 323] width 46 height 28
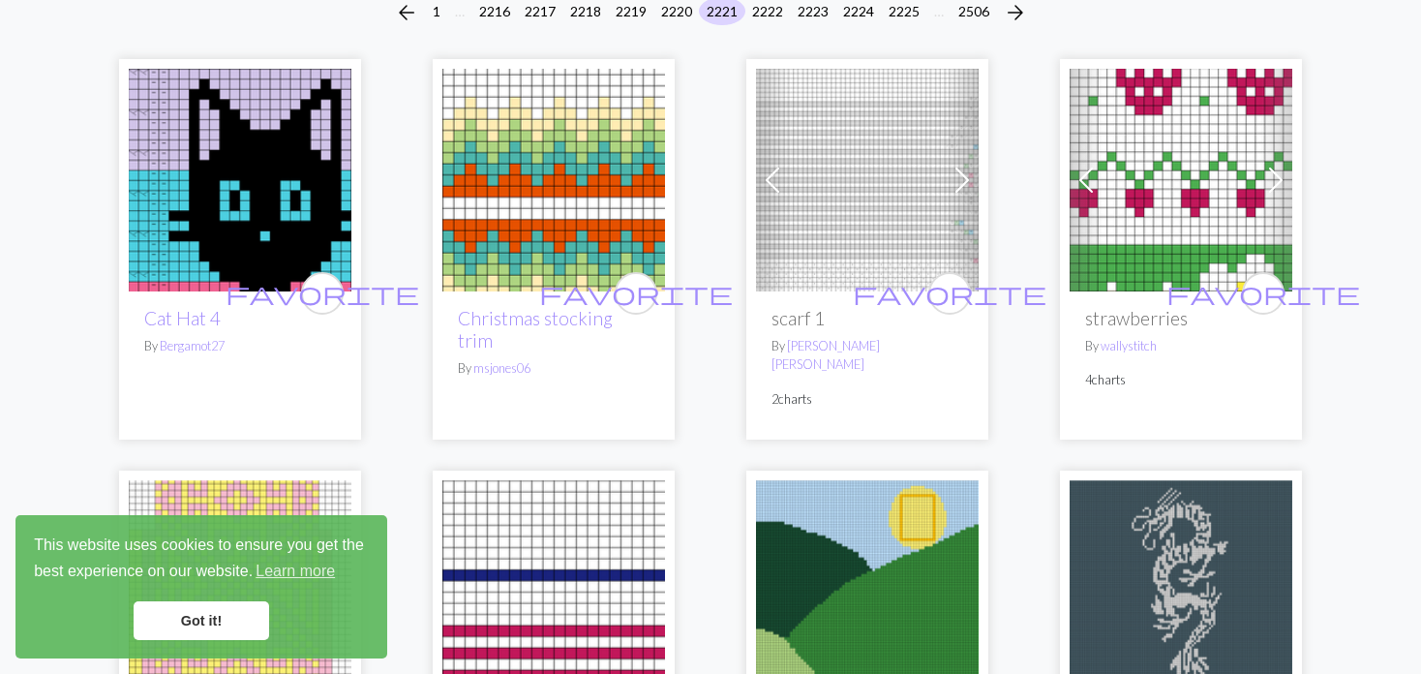
scroll to position [194, 0]
click at [781, 195] on span at bounding box center [772, 180] width 31 height 31
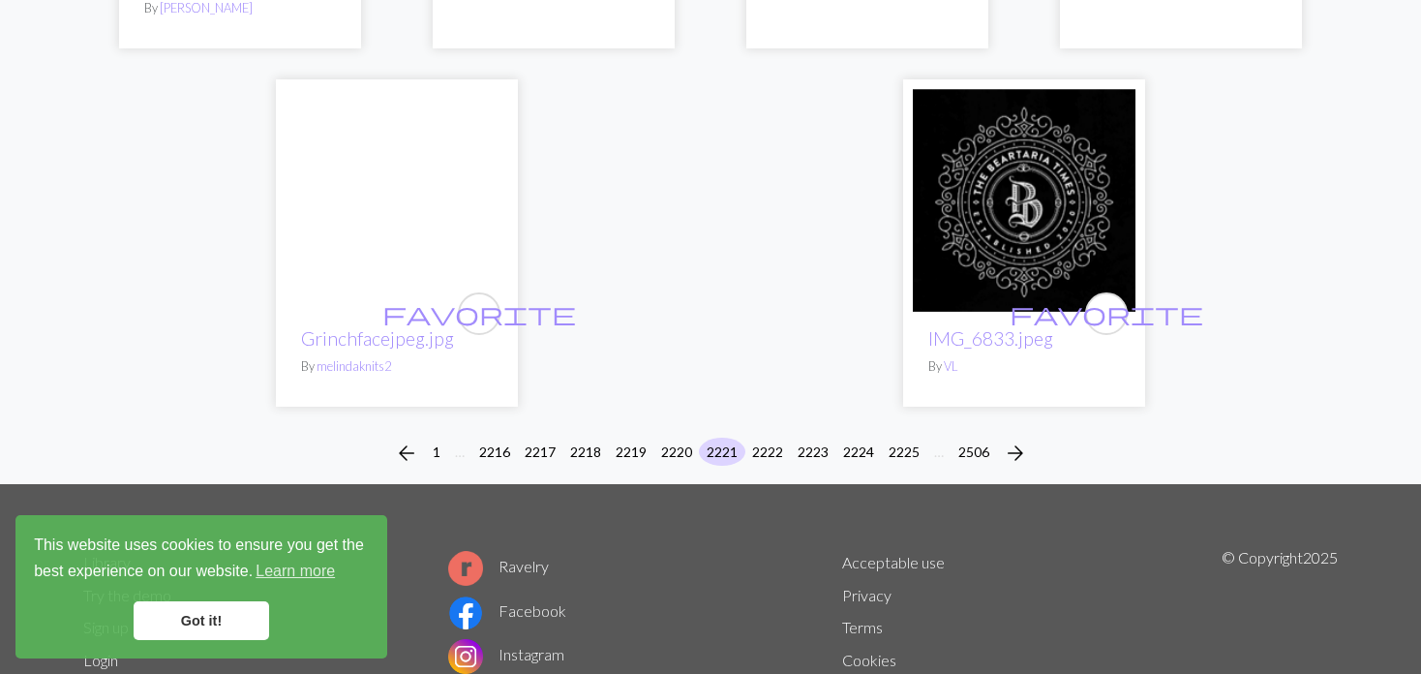
scroll to position [4927, 0]
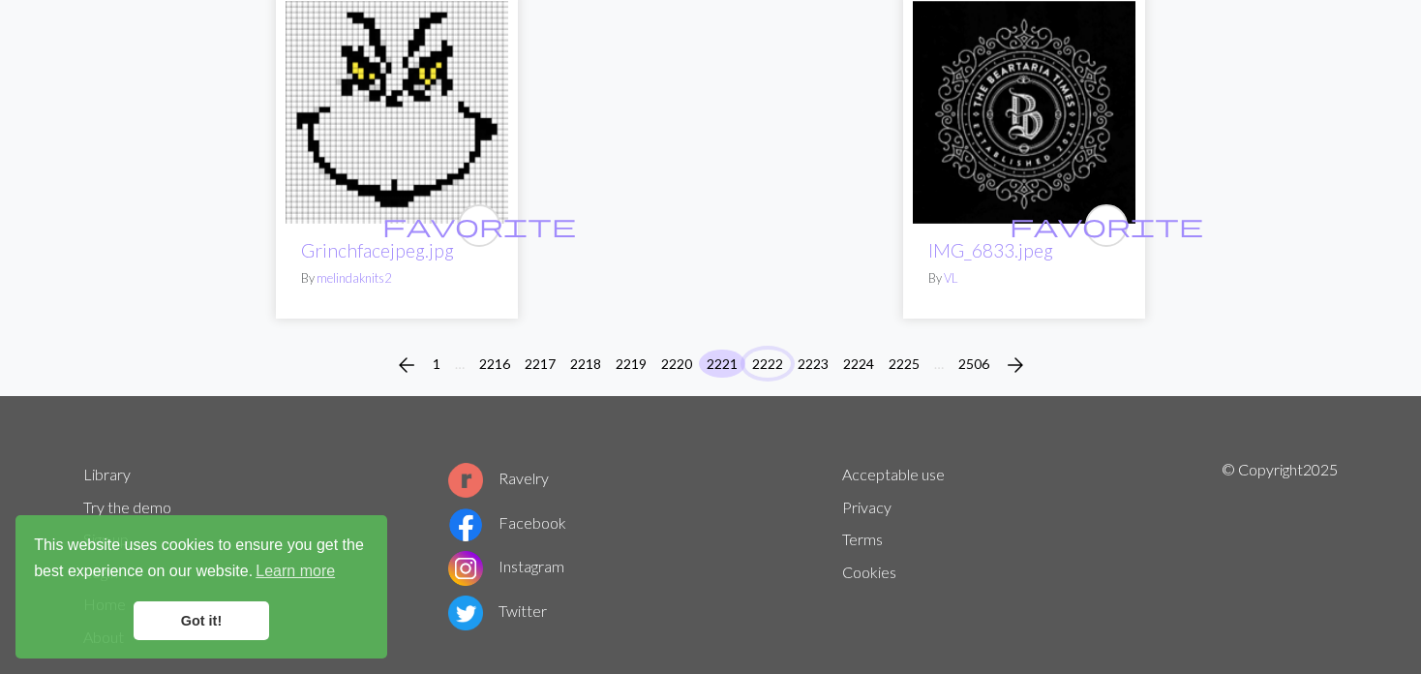
click at [762, 349] on button "2222" at bounding box center [767, 363] width 46 height 28
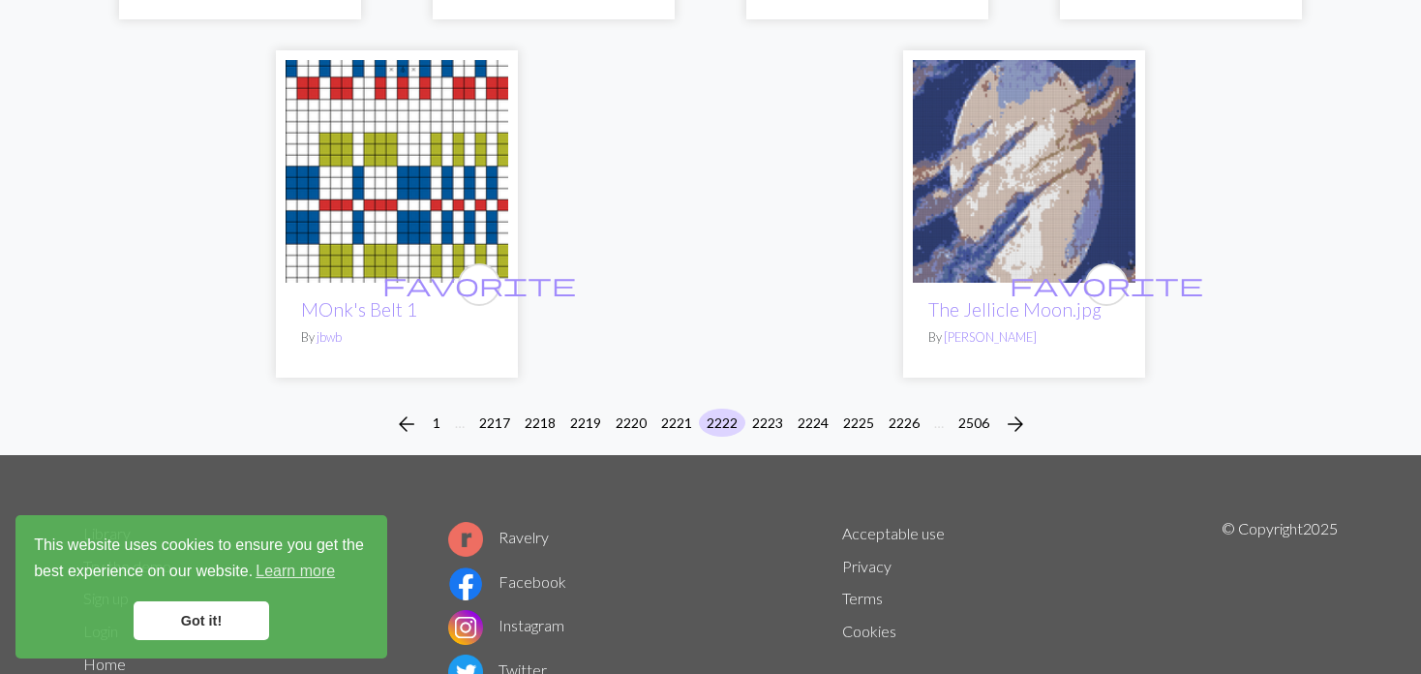
scroll to position [4908, 0]
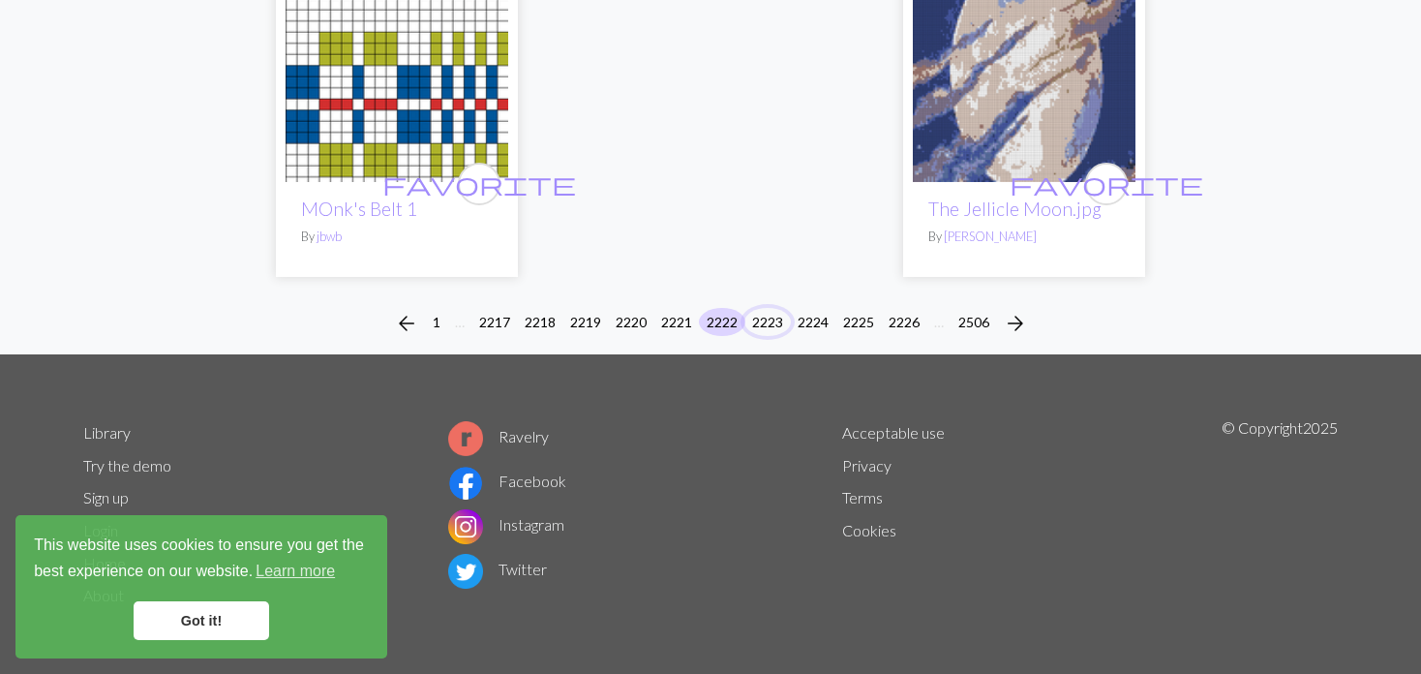
click at [772, 315] on button "2223" at bounding box center [767, 322] width 46 height 28
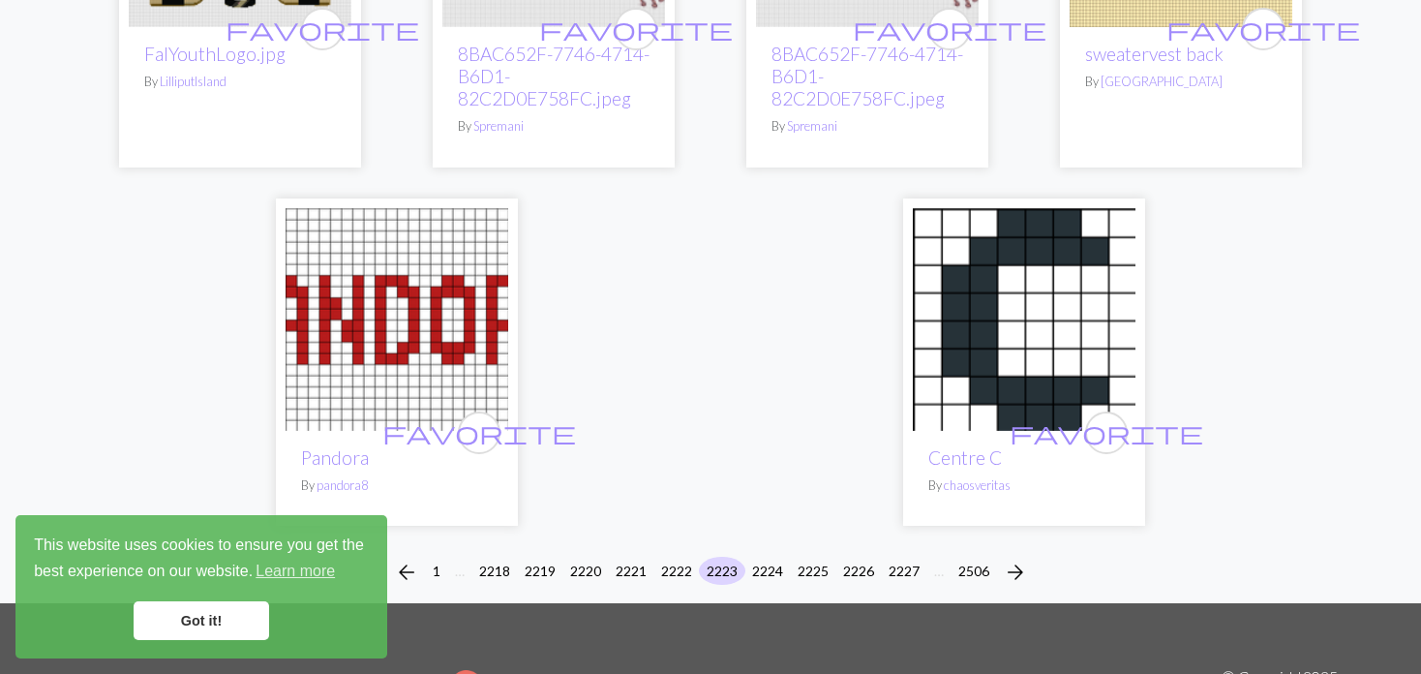
scroll to position [5097, 0]
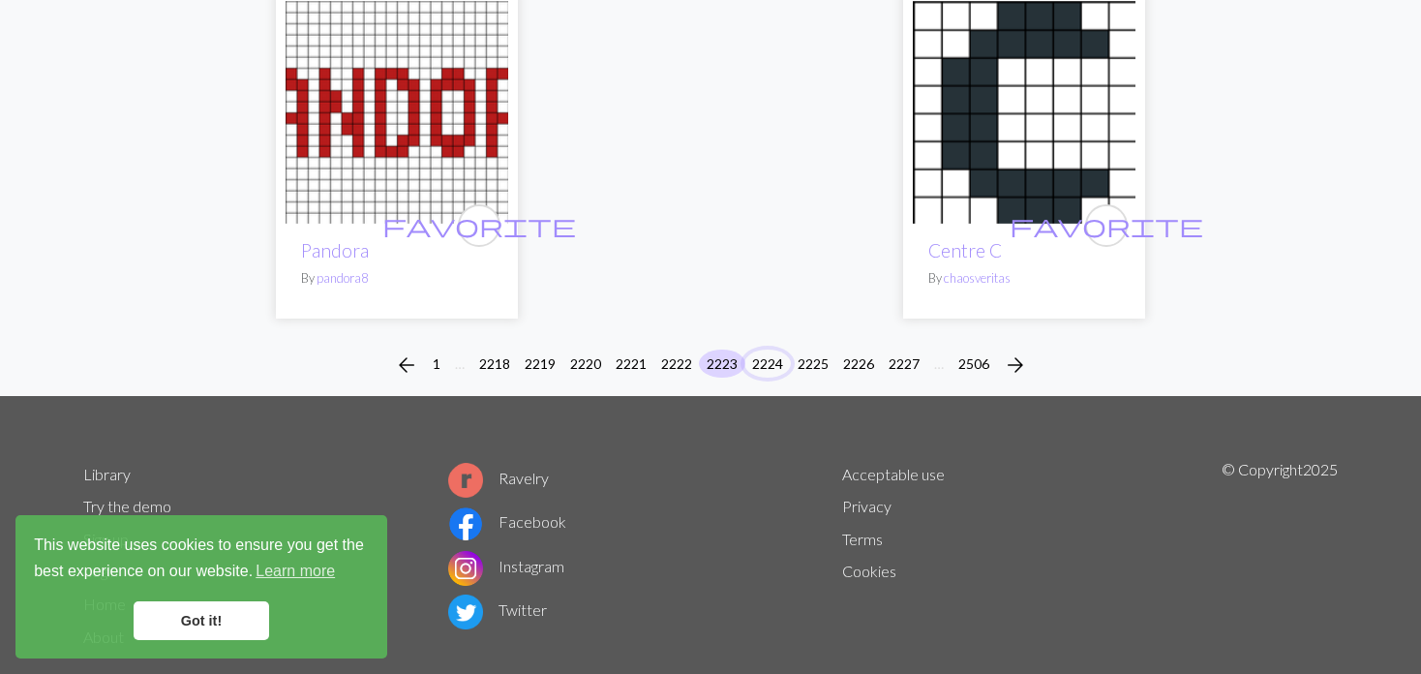
click at [764, 349] on button "2224" at bounding box center [767, 363] width 46 height 28
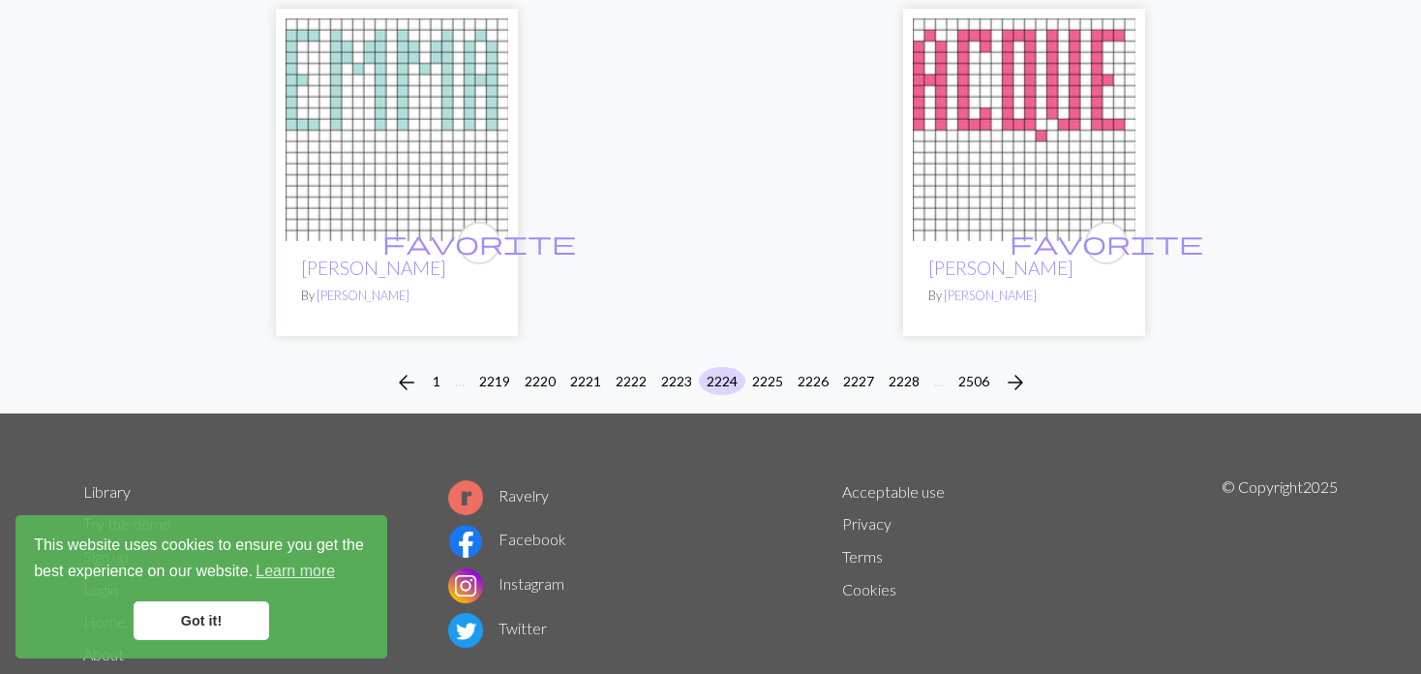
scroll to position [4827, 0]
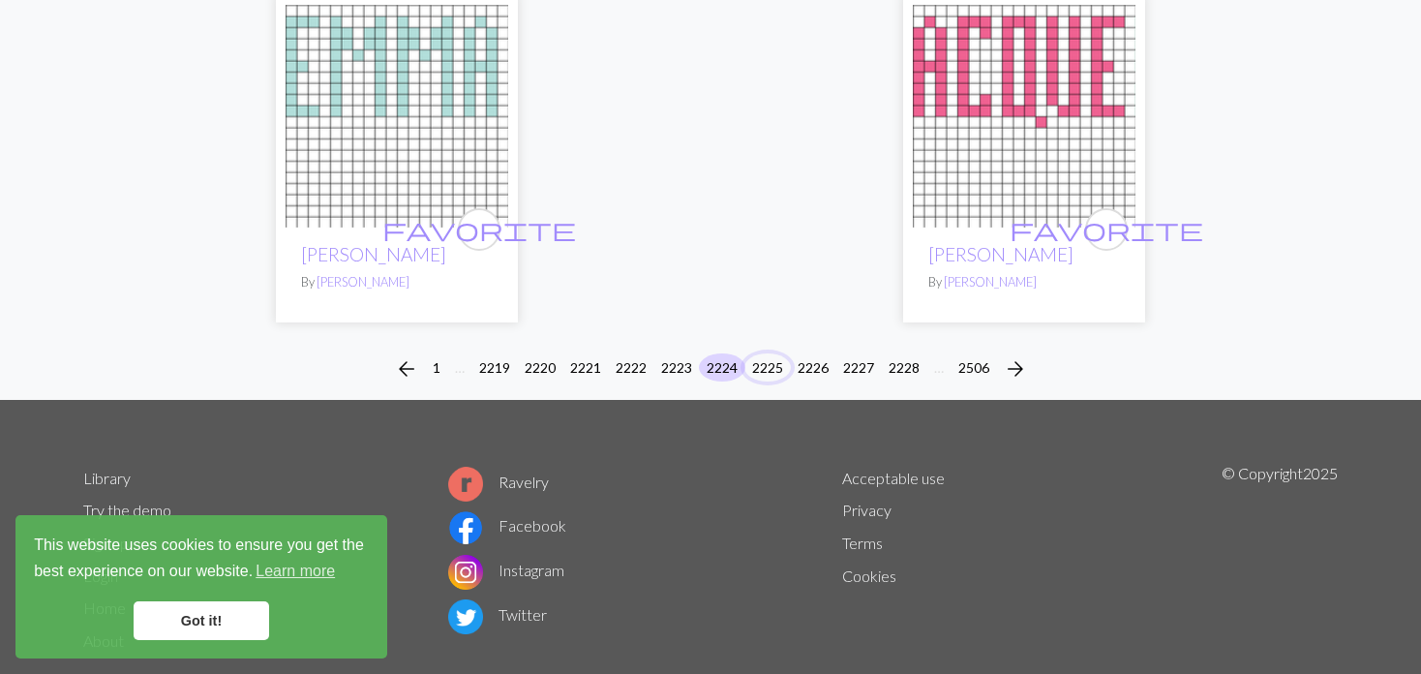
click at [767, 353] on button "2225" at bounding box center [767, 367] width 46 height 28
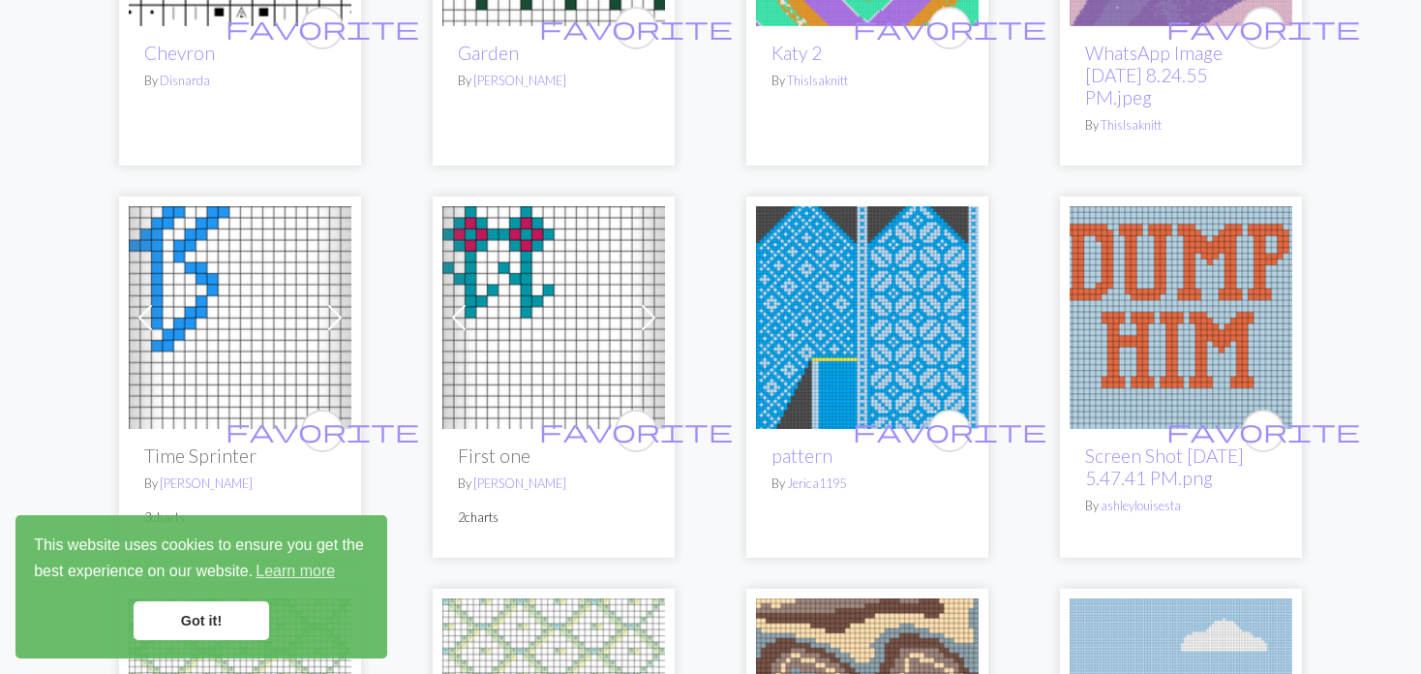
scroll to position [2807, 0]
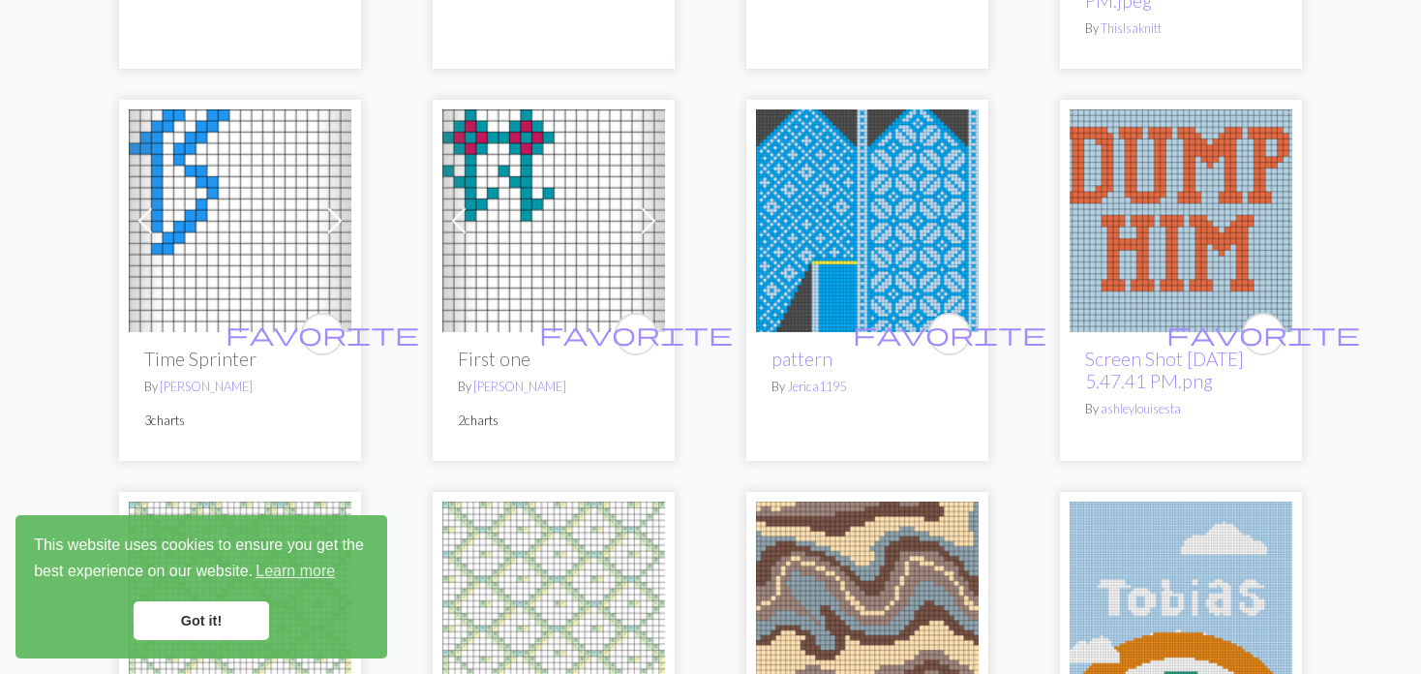
click at [450, 205] on span at bounding box center [458, 220] width 31 height 31
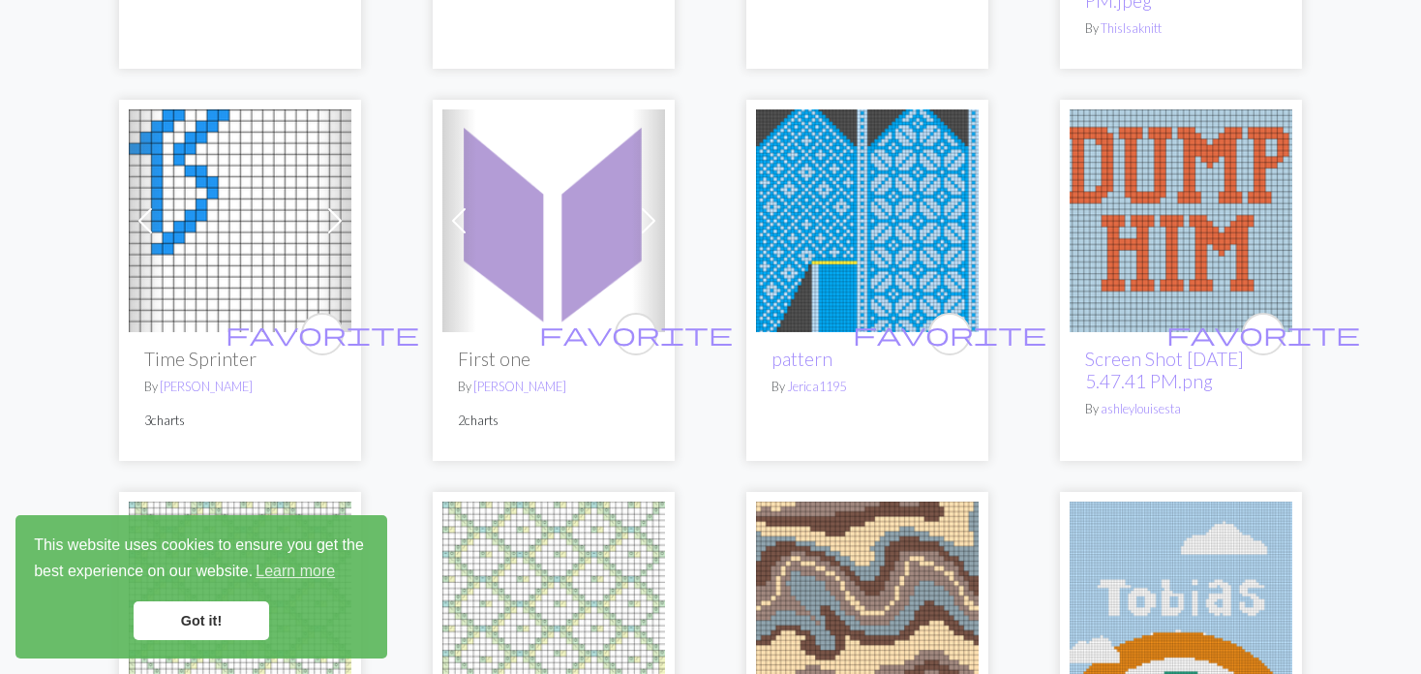
click at [450, 205] on span at bounding box center [458, 220] width 31 height 31
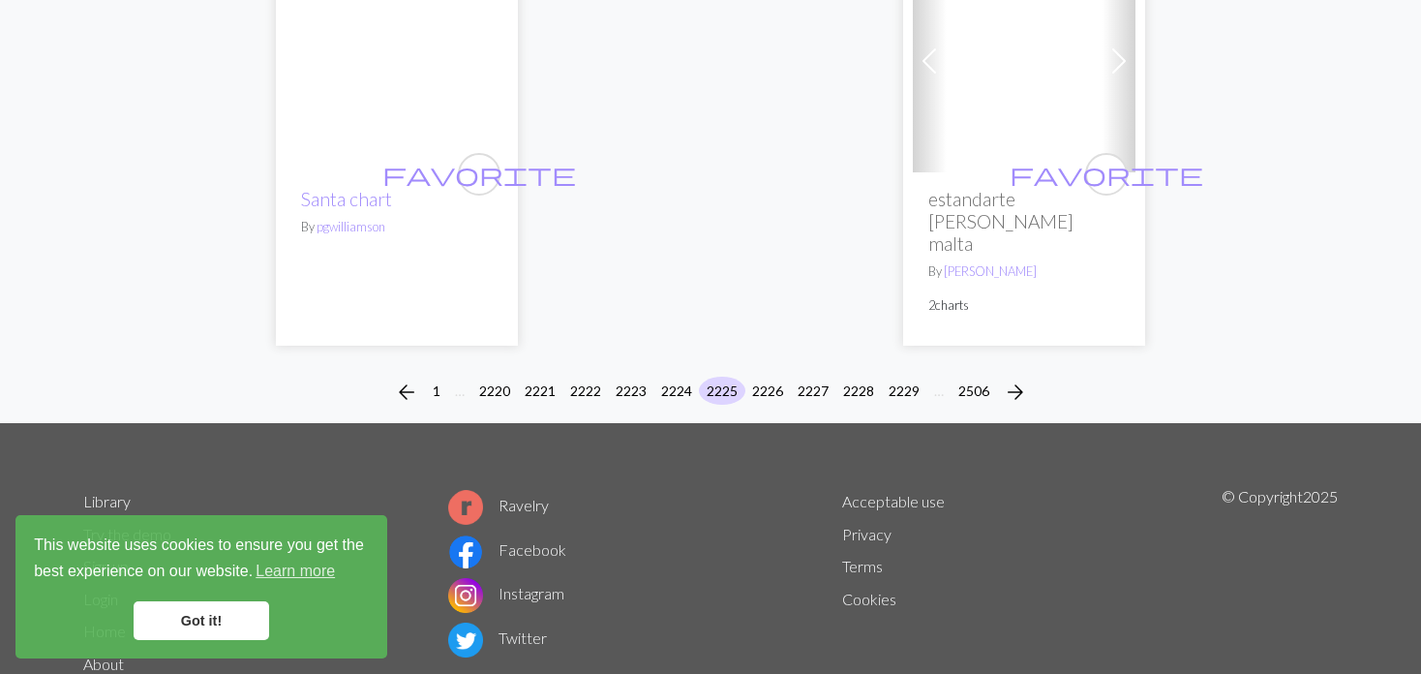
scroll to position [5051, 0]
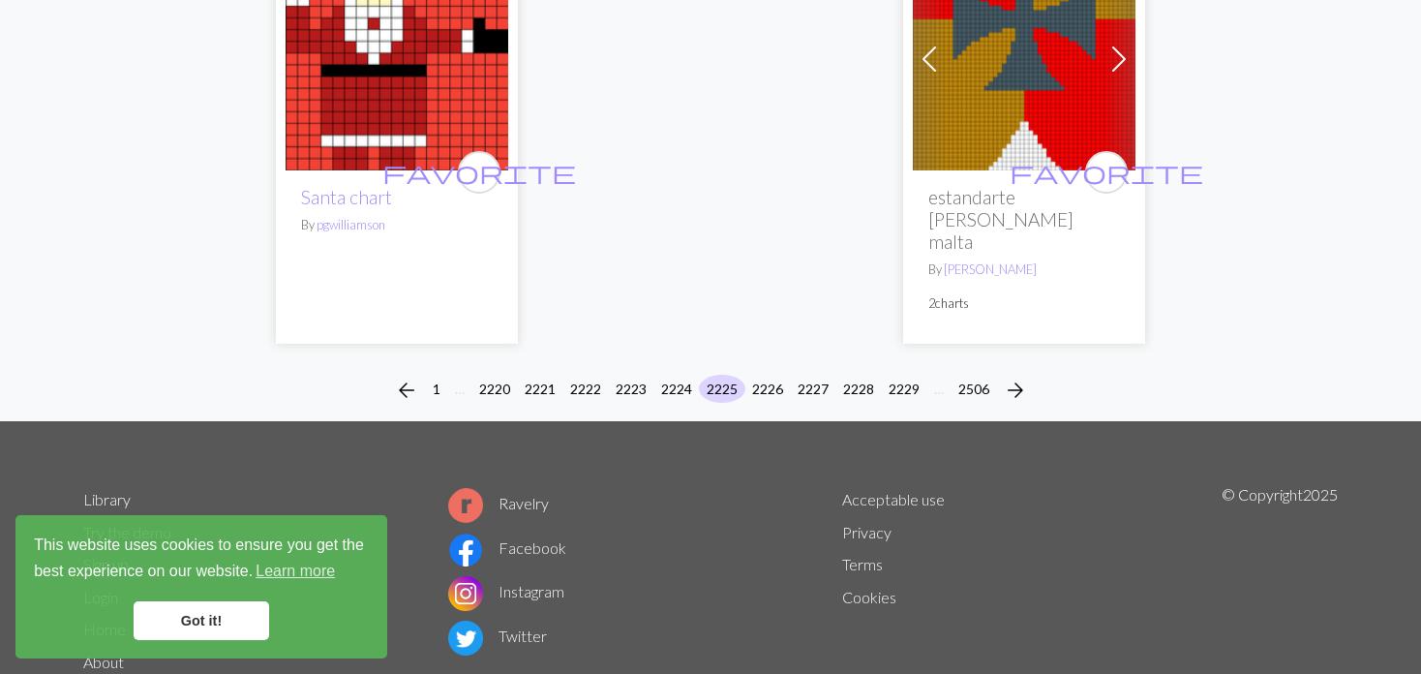
click at [766, 359] on div "arrow_back 1 … 2220 2221 2222 2223 2224 2225 2226 2227 2228 2229 … 2506 arrow_f…" at bounding box center [710, 390] width 1421 height 62
click at [762, 375] on button "2226" at bounding box center [767, 389] width 46 height 28
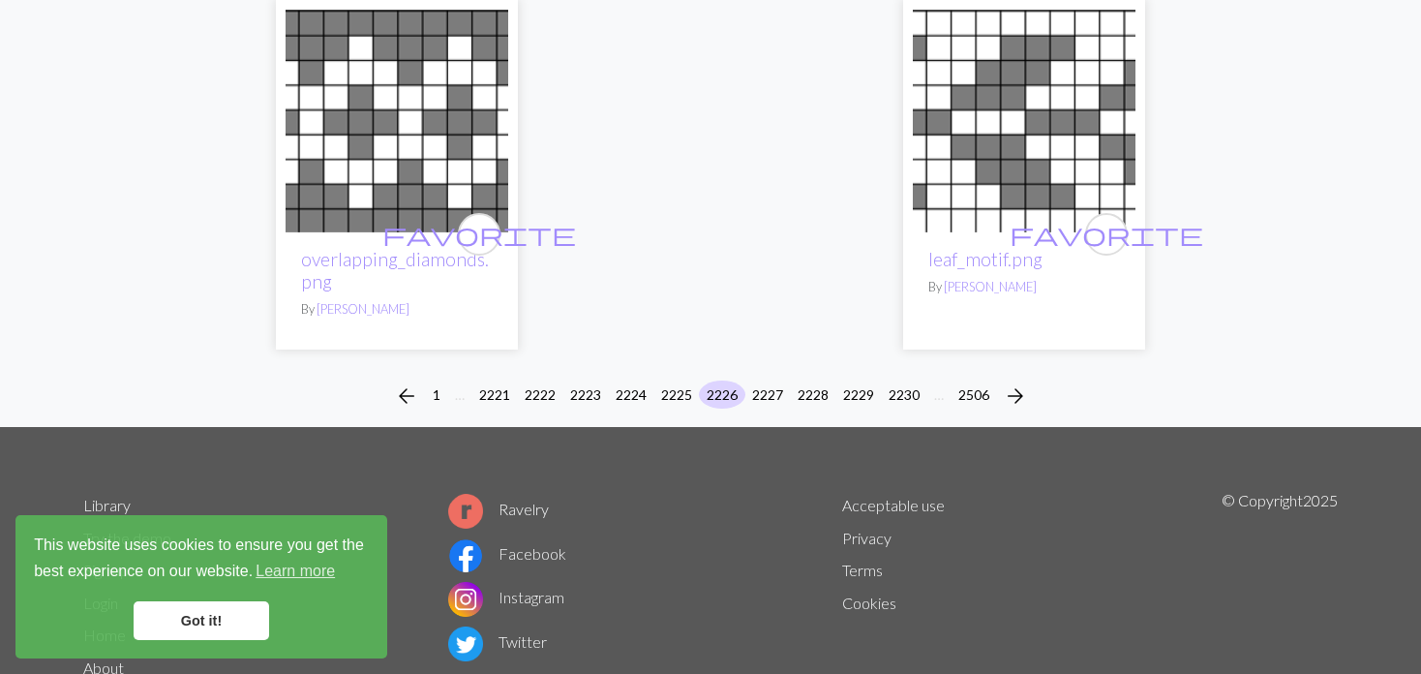
scroll to position [4862, 0]
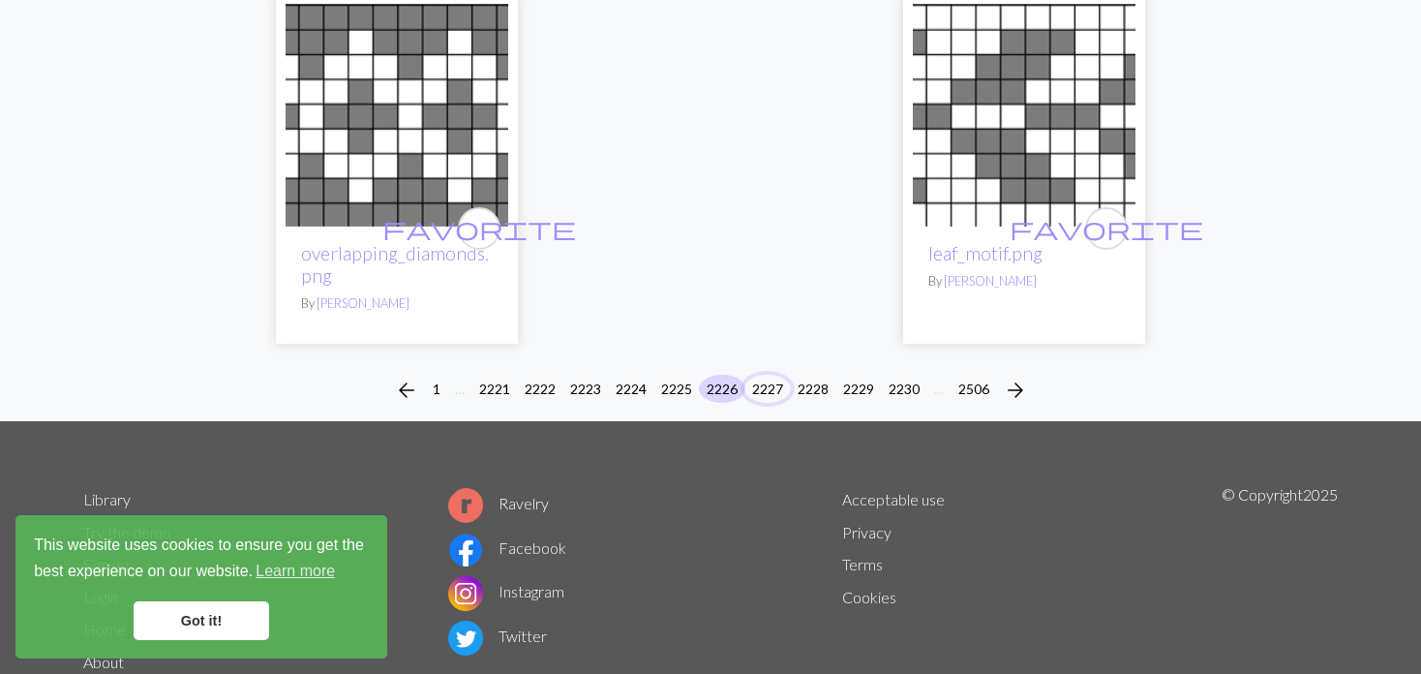
click at [772, 375] on button "2227" at bounding box center [767, 389] width 46 height 28
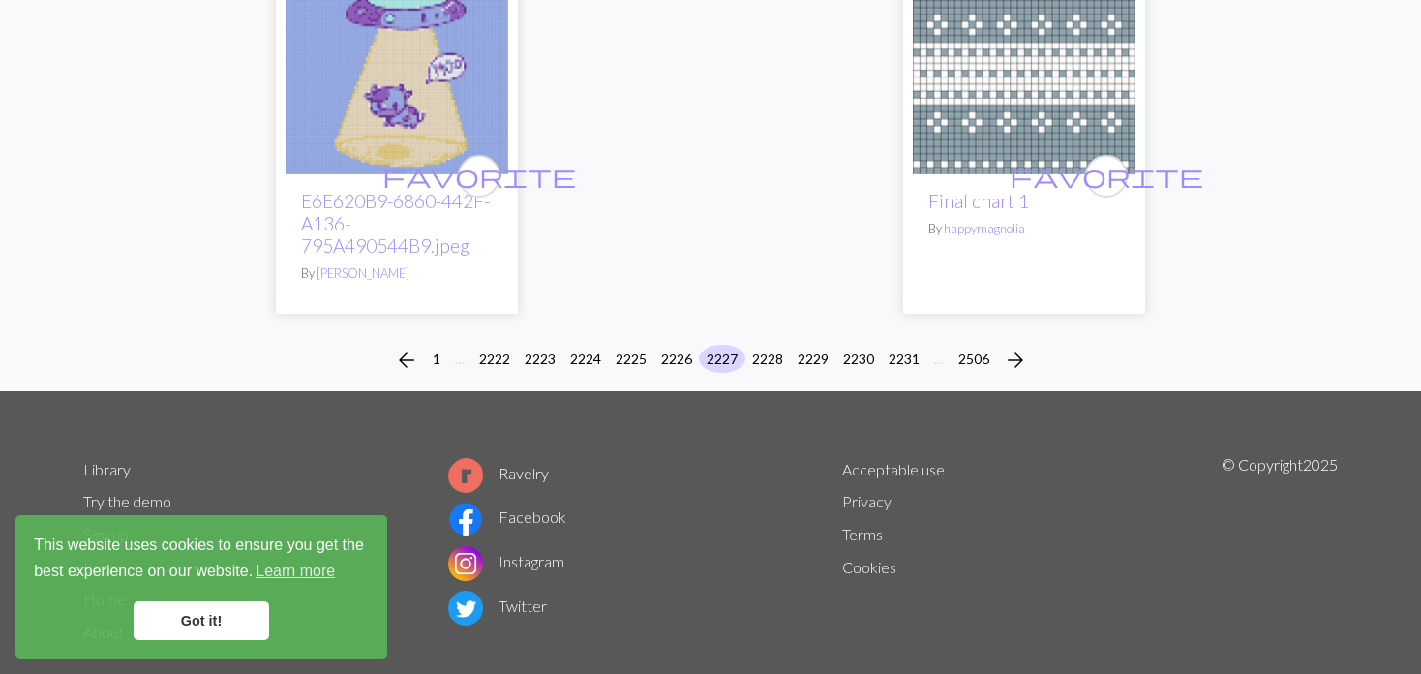
scroll to position [4949, 0]
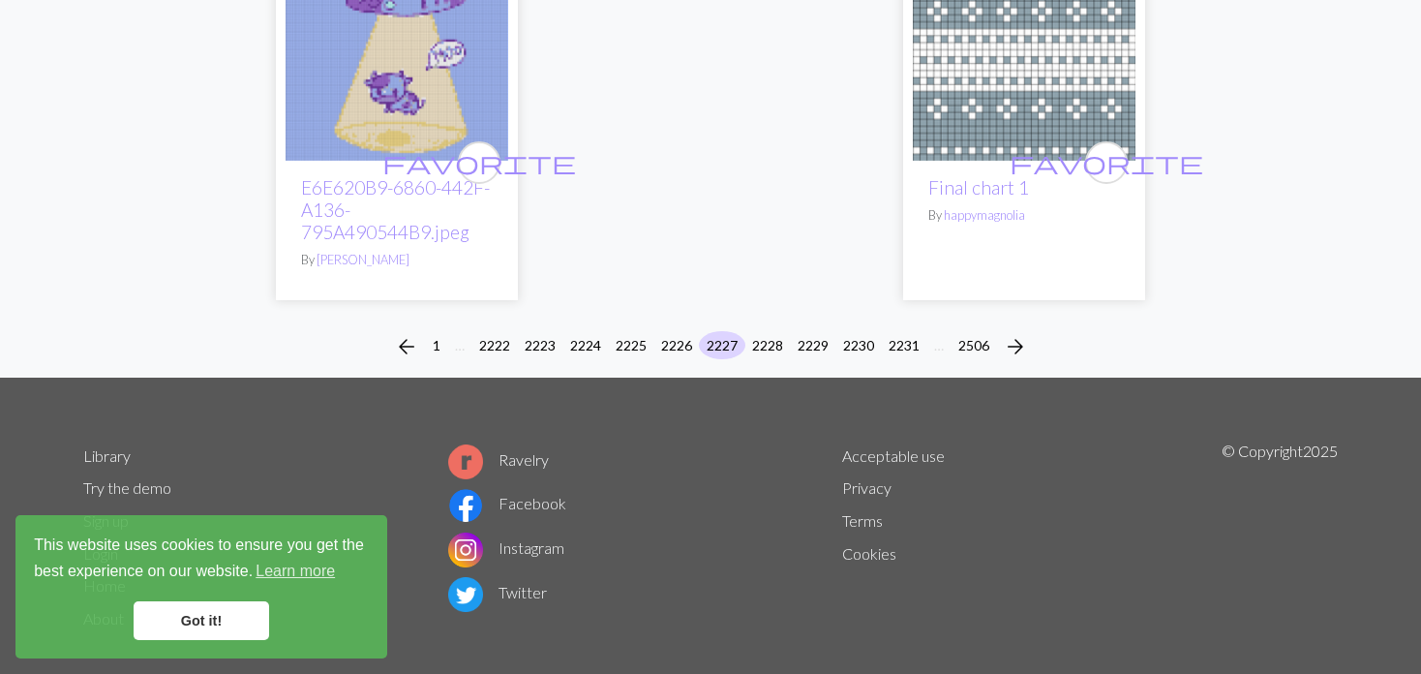
click at [762, 316] on div "arrow_back 1 … 2222 2223 2224 2225 2226 2227 2228 2229 2230 2231 … 2506 arrow_f…" at bounding box center [710, 347] width 1421 height 62
click at [751, 331] on button "2228" at bounding box center [767, 345] width 46 height 28
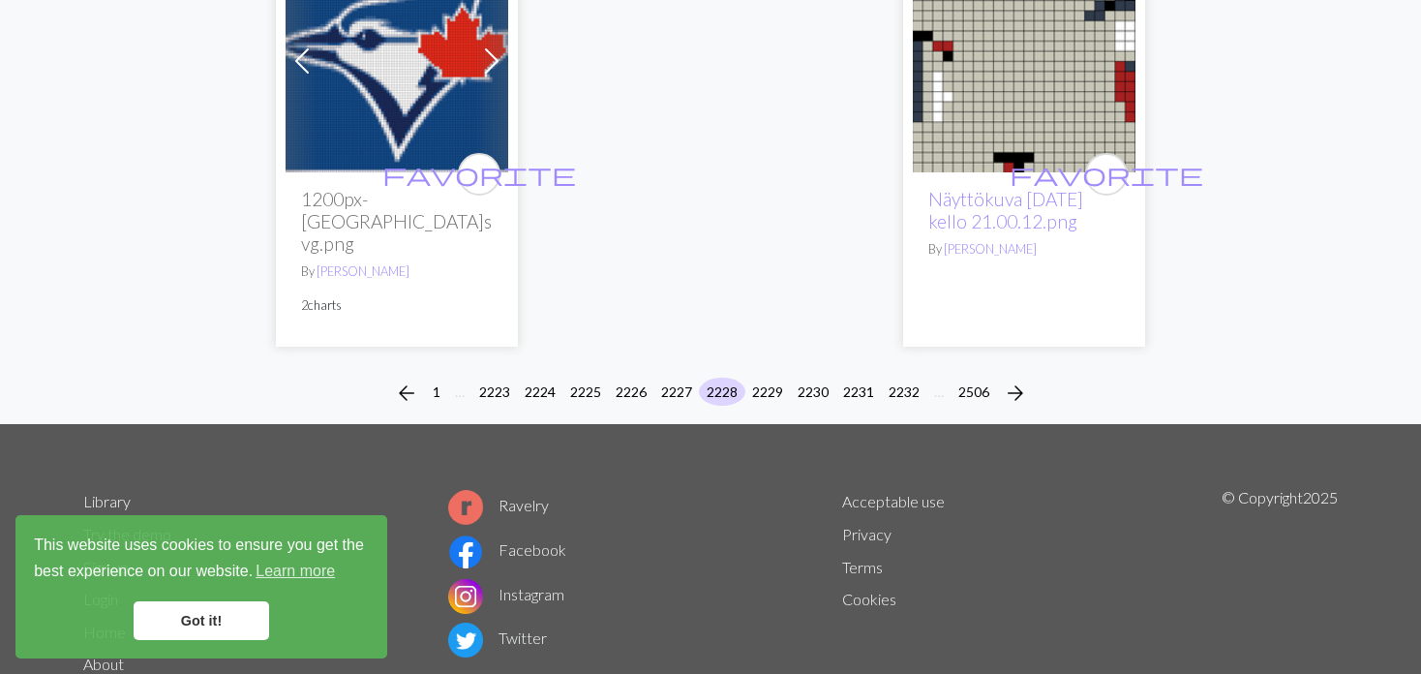
scroll to position [4997, 0]
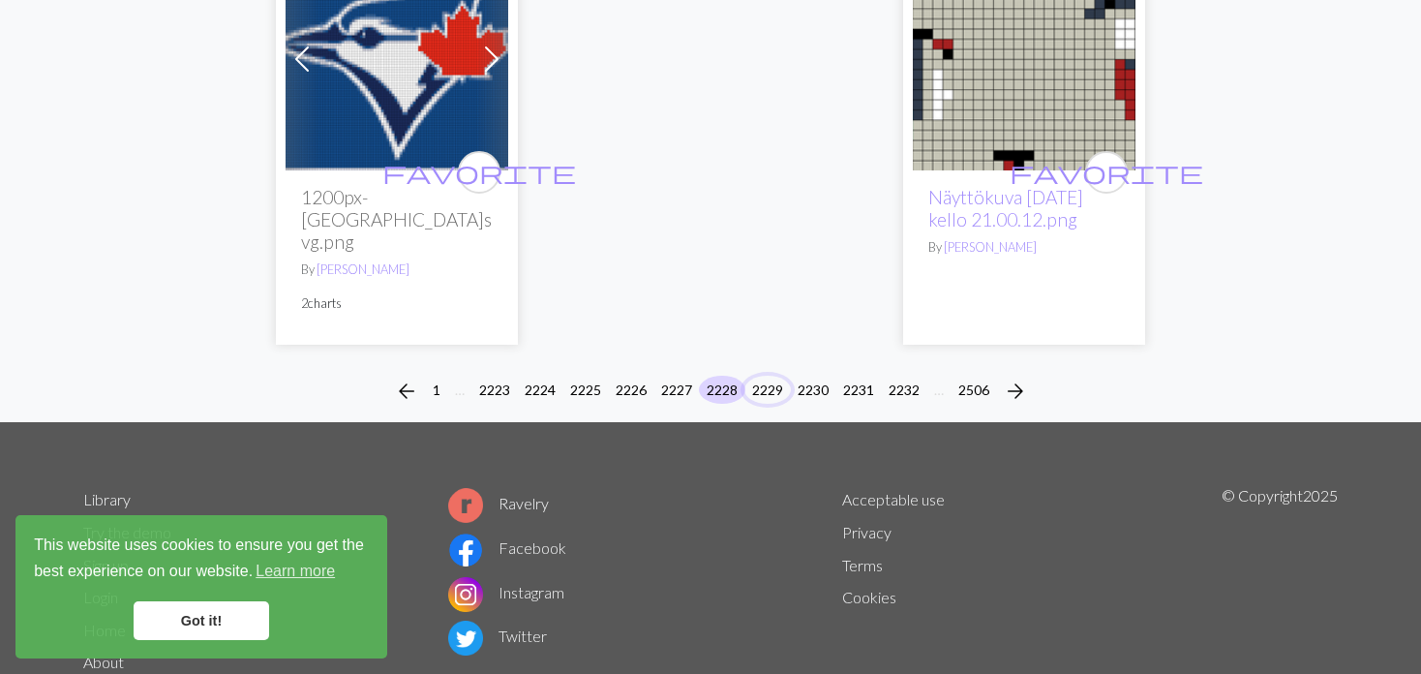
click at [764, 376] on button "2229" at bounding box center [767, 390] width 46 height 28
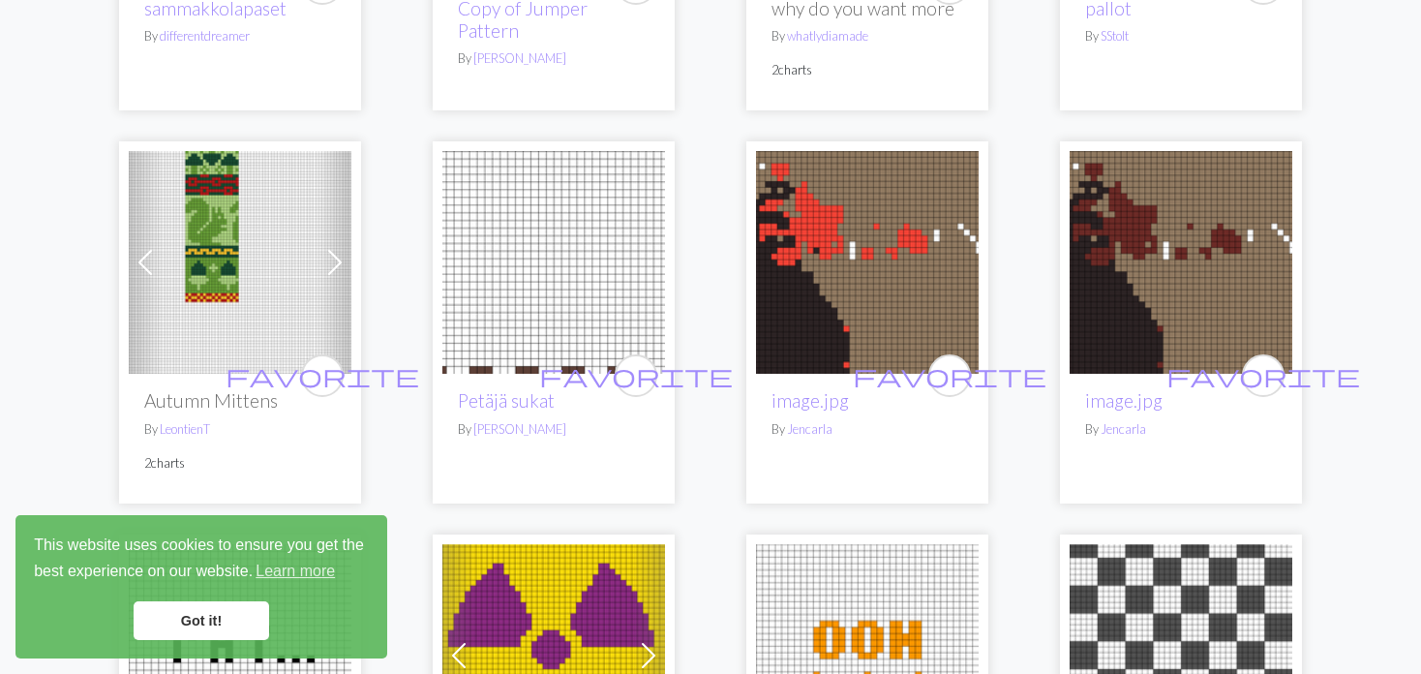
scroll to position [2420, 0]
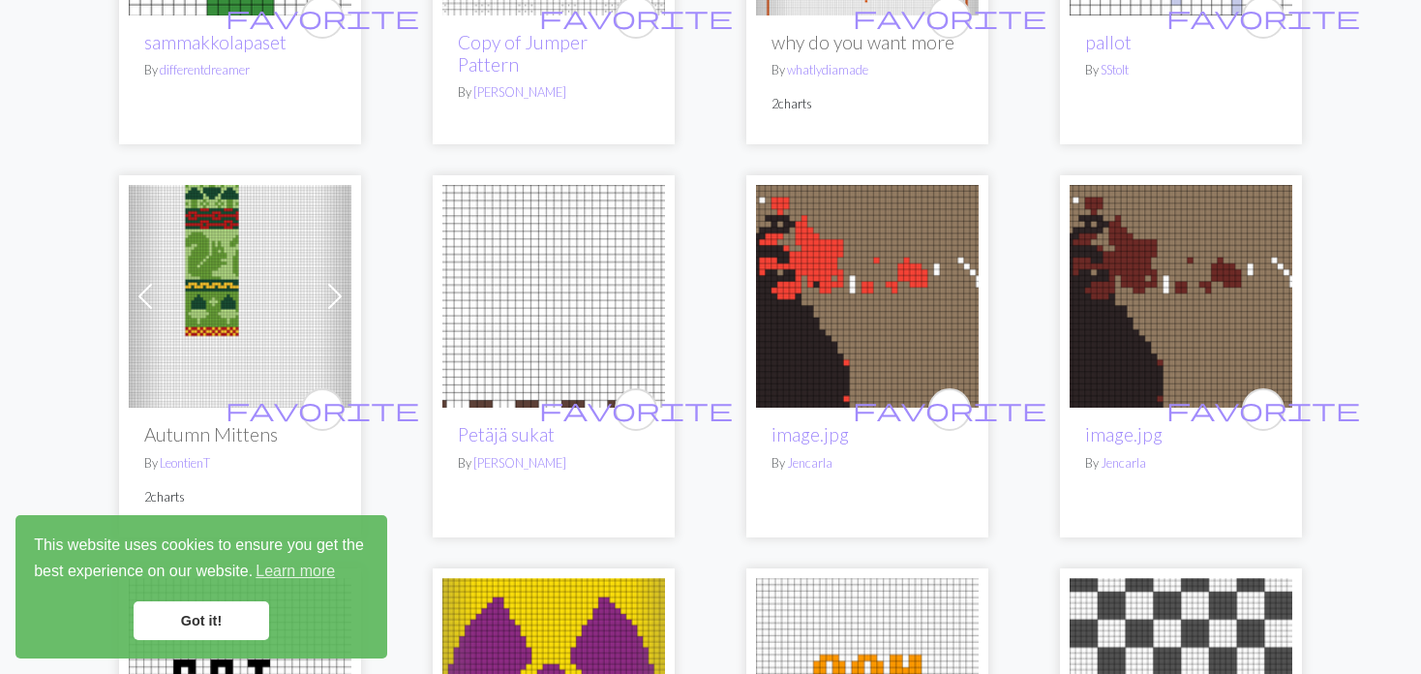
click at [225, 245] on img at bounding box center [240, 296] width 223 height 223
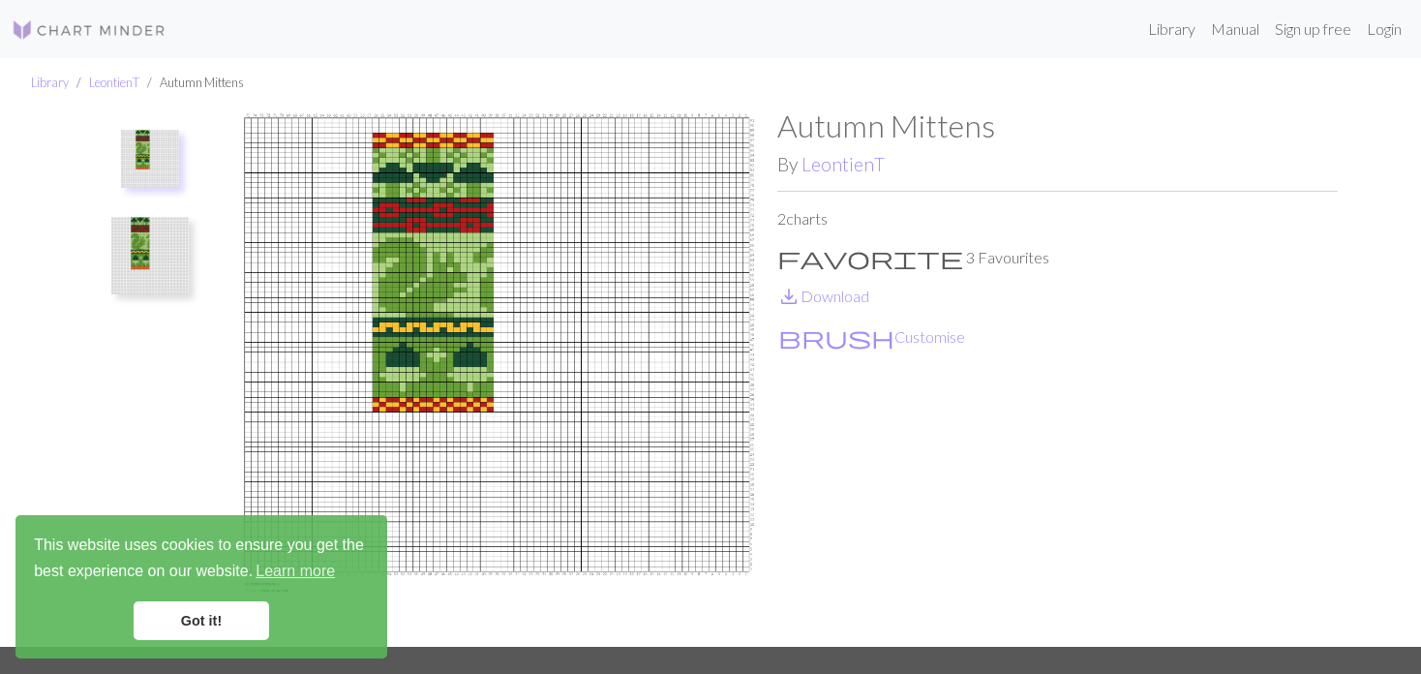
click at [142, 242] on img at bounding box center [149, 255] width 77 height 77
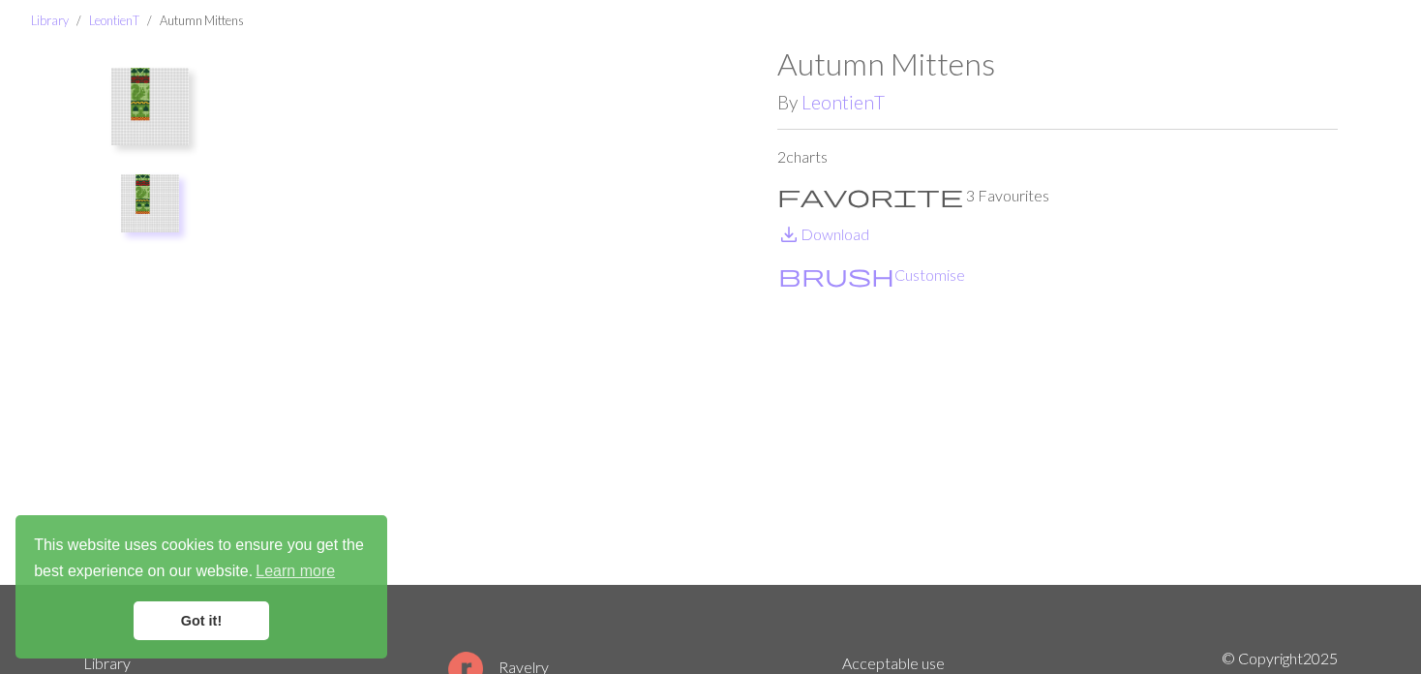
scroll to position [97, 0]
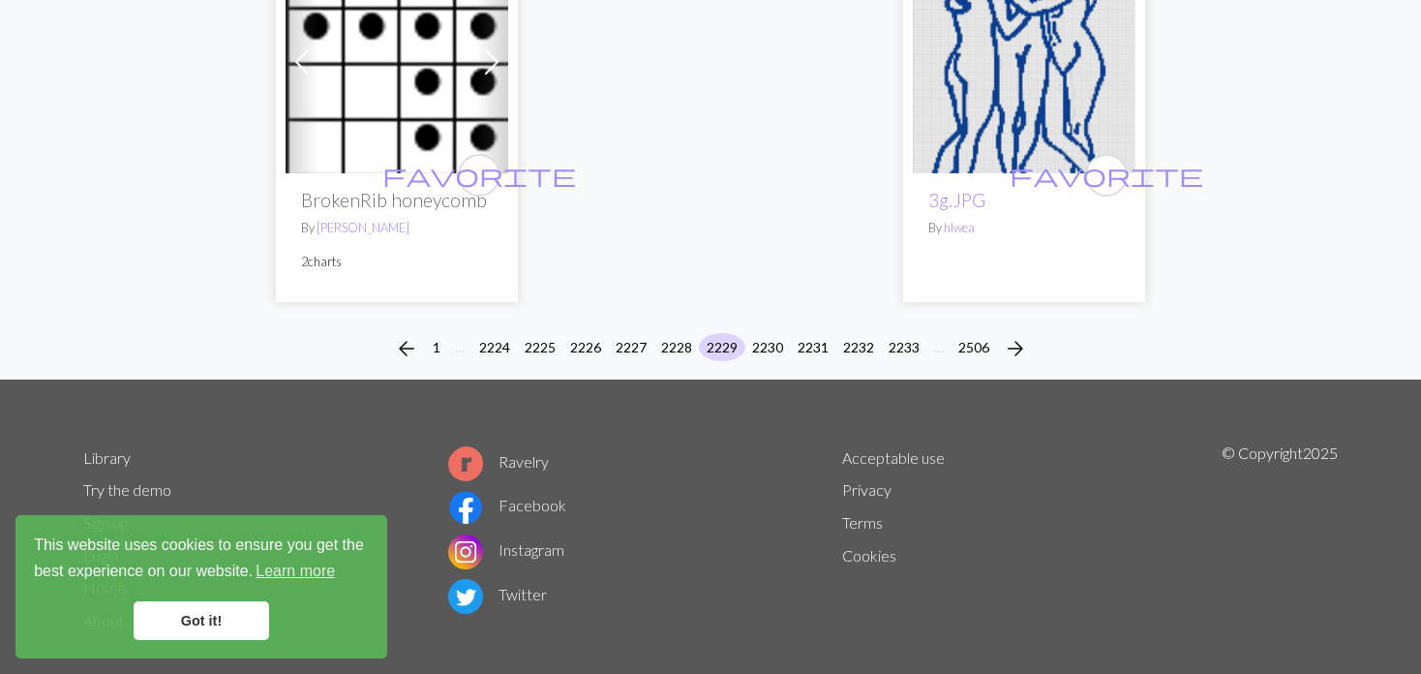
scroll to position [5009, 0]
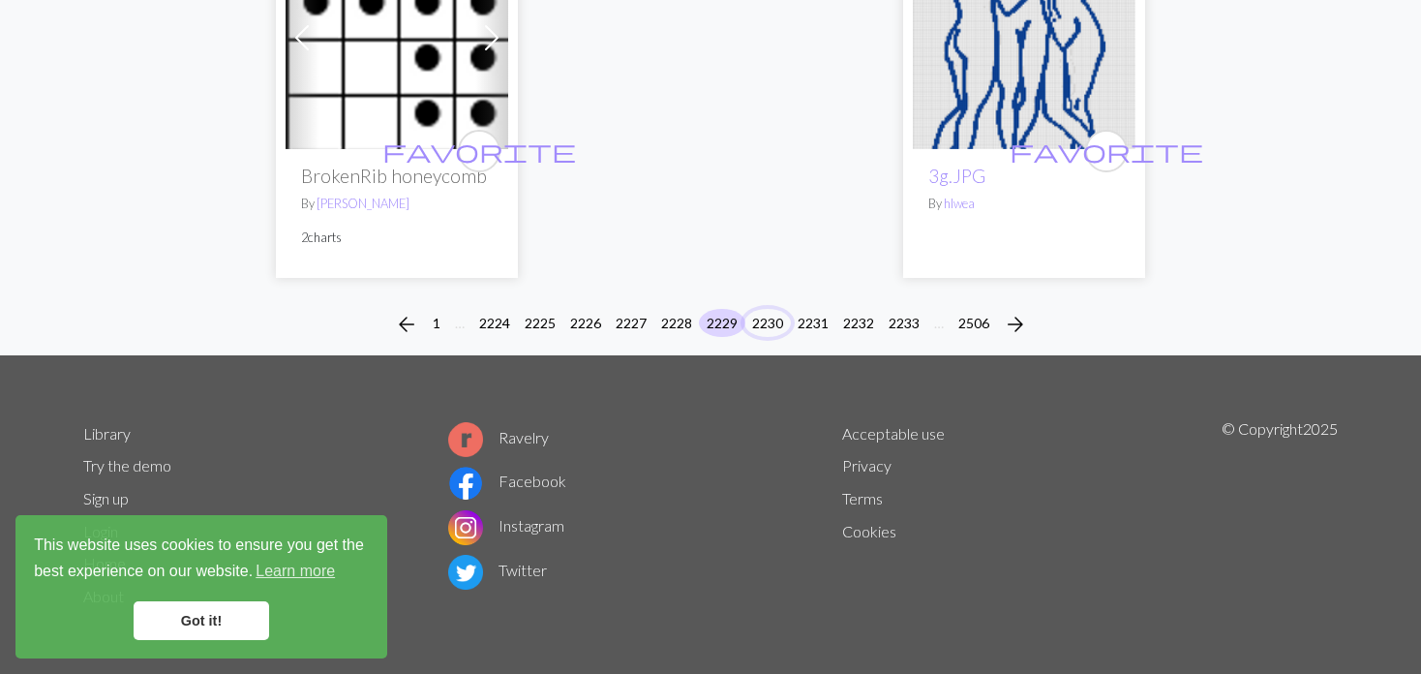
click at [773, 321] on button "2230" at bounding box center [767, 323] width 46 height 28
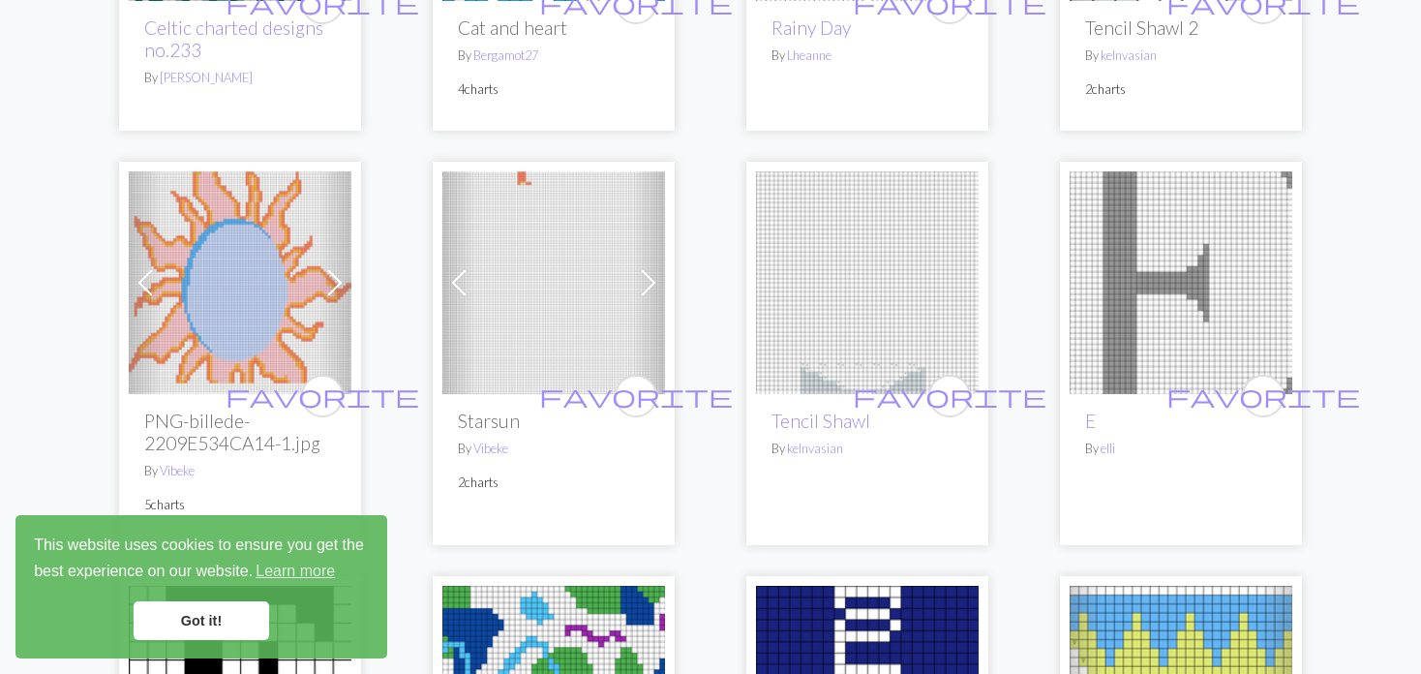
scroll to position [581, 0]
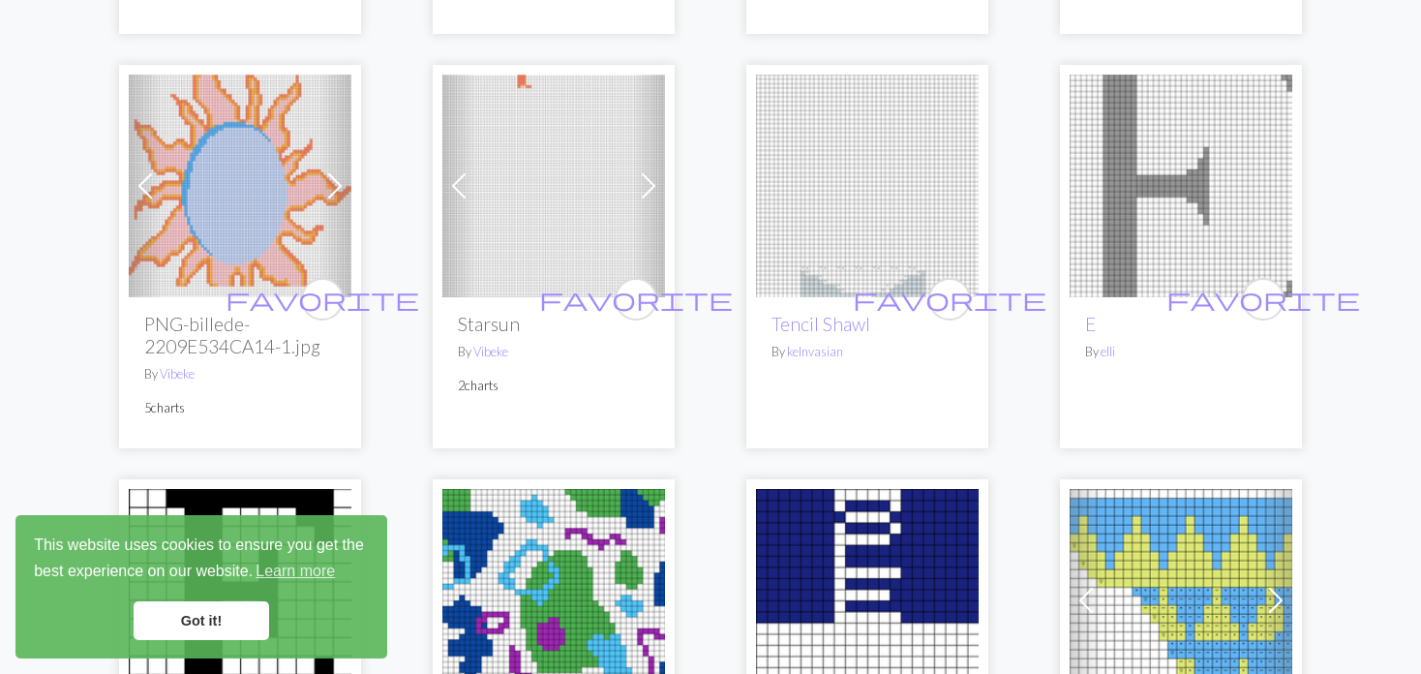
click at [131, 184] on span at bounding box center [145, 185] width 31 height 31
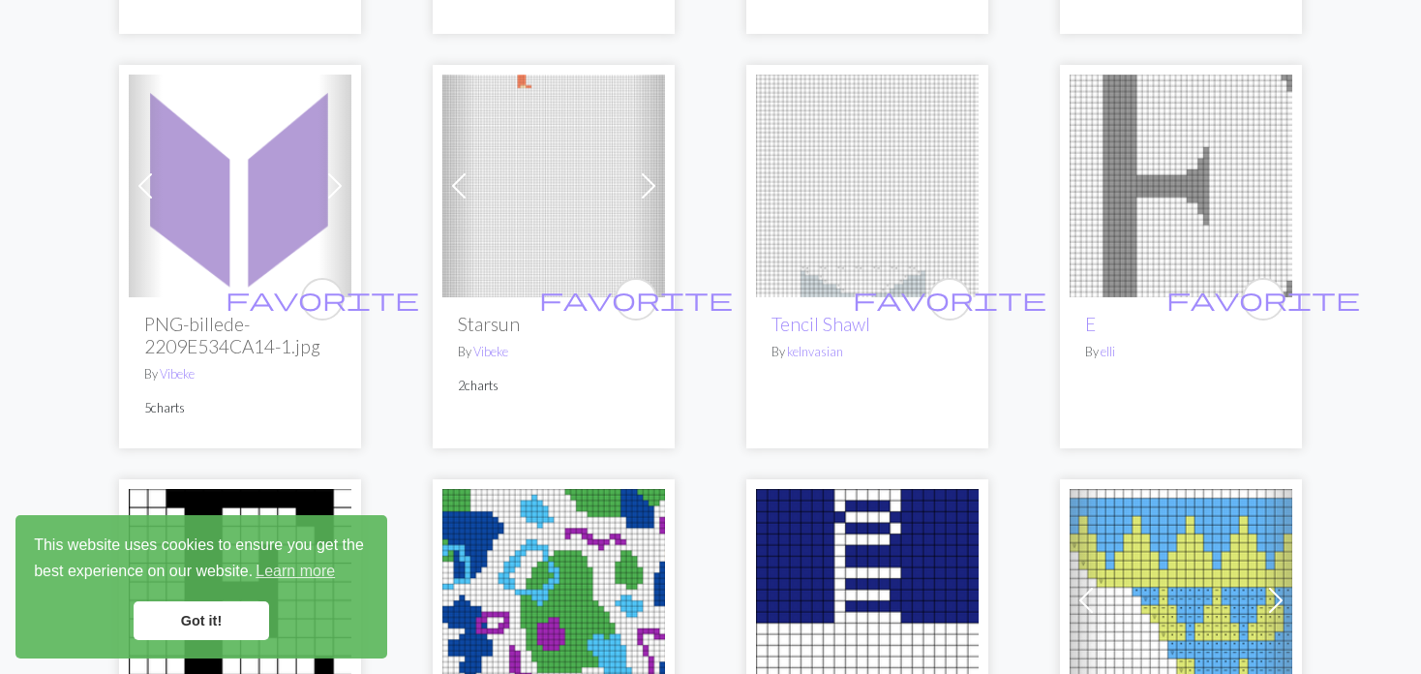
click at [131, 184] on span at bounding box center [145, 185] width 31 height 31
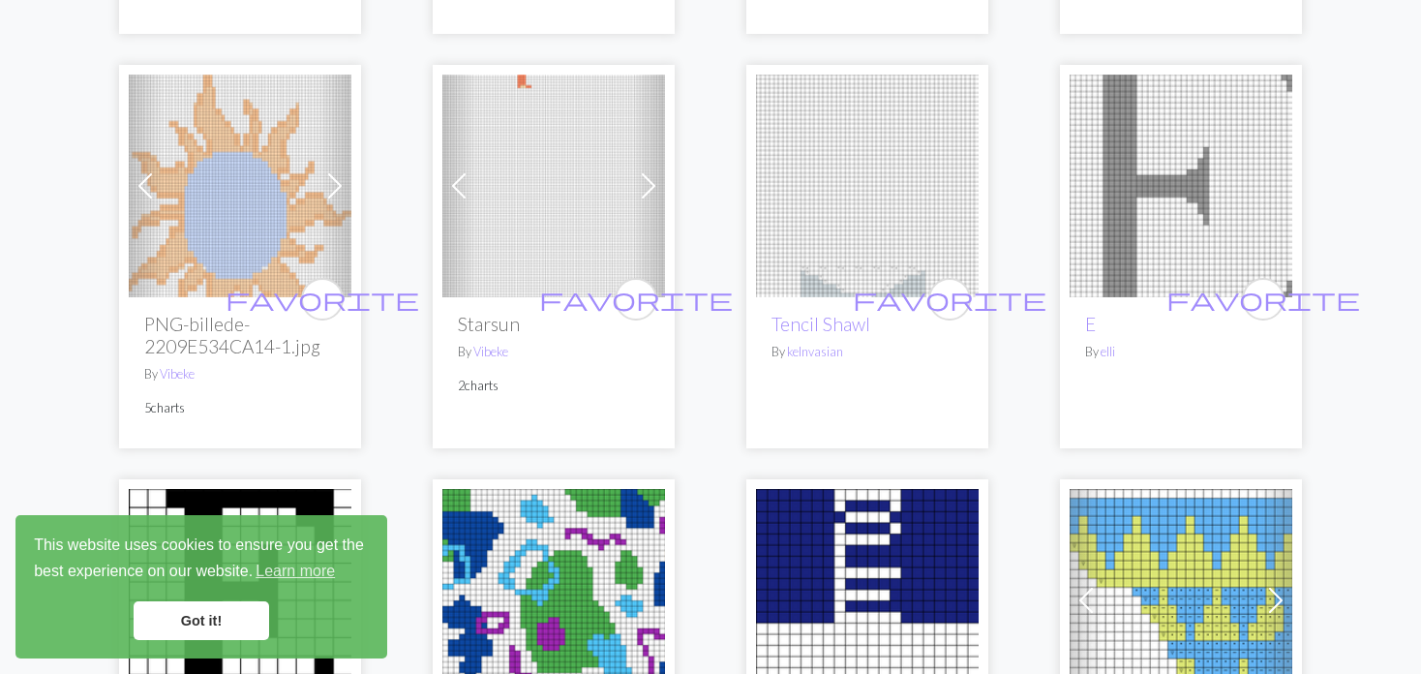
click at [131, 184] on span at bounding box center [145, 185] width 31 height 31
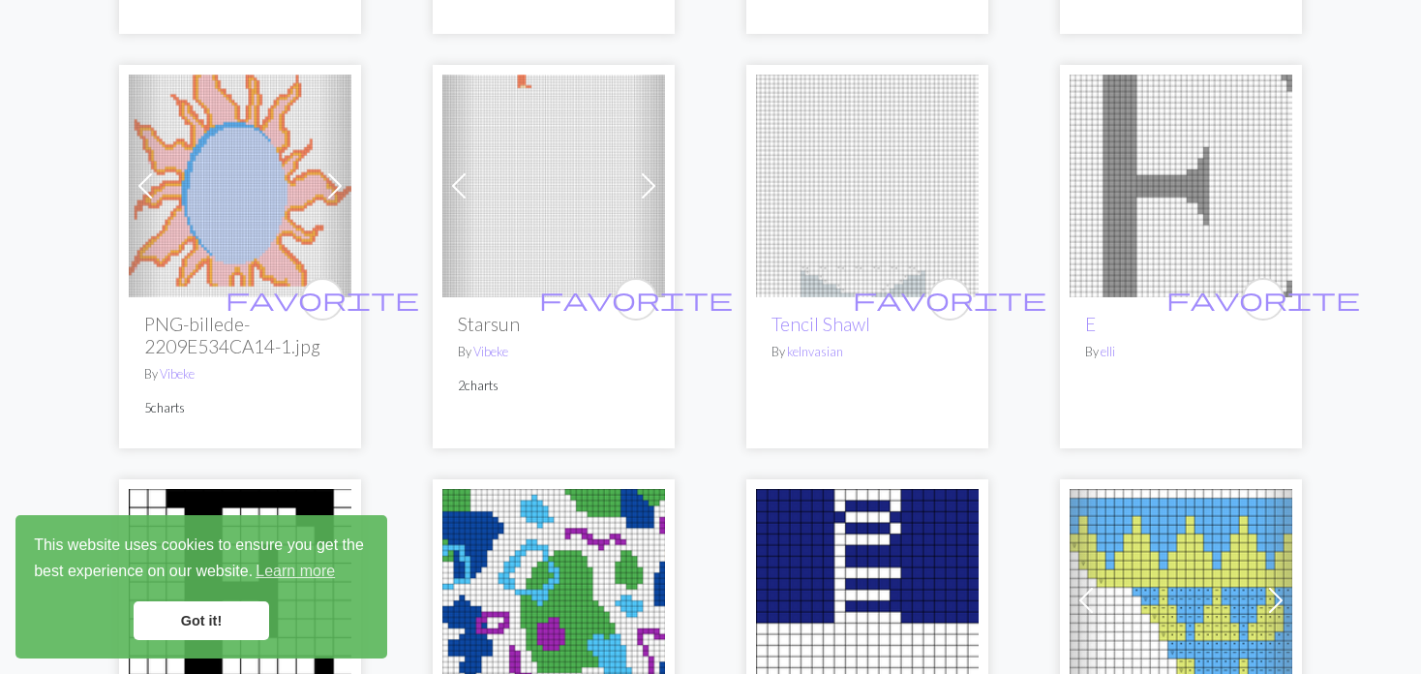
click at [131, 184] on span at bounding box center [145, 185] width 31 height 31
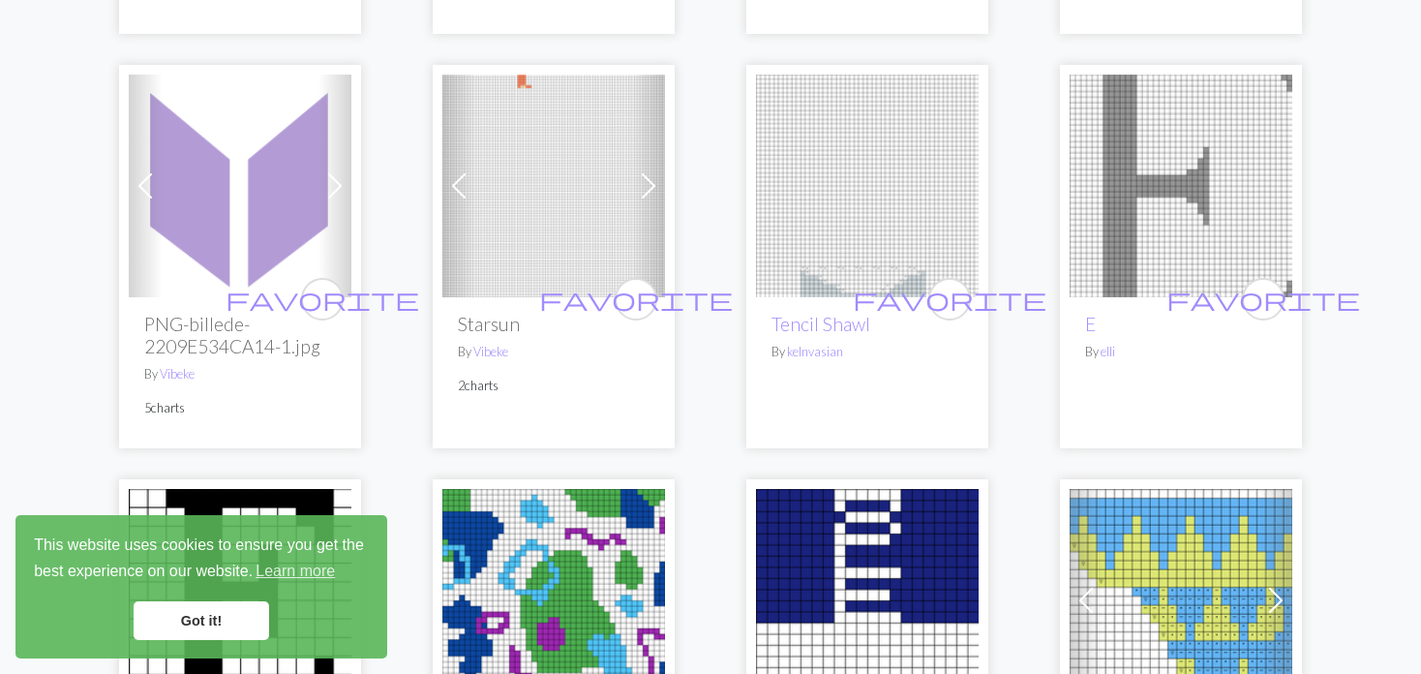
click at [632, 199] on link "Next" at bounding box center [649, 186] width 34 height 223
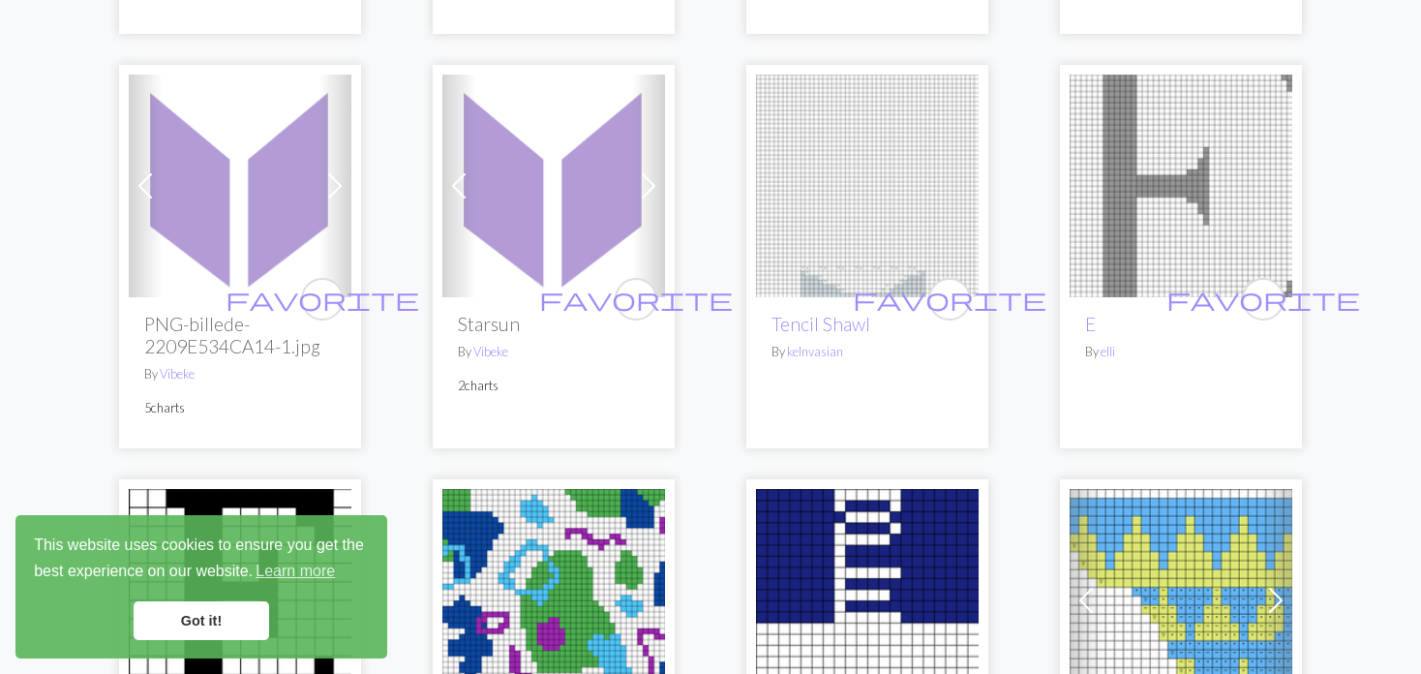
click at [632, 199] on link "Next" at bounding box center [649, 186] width 34 height 223
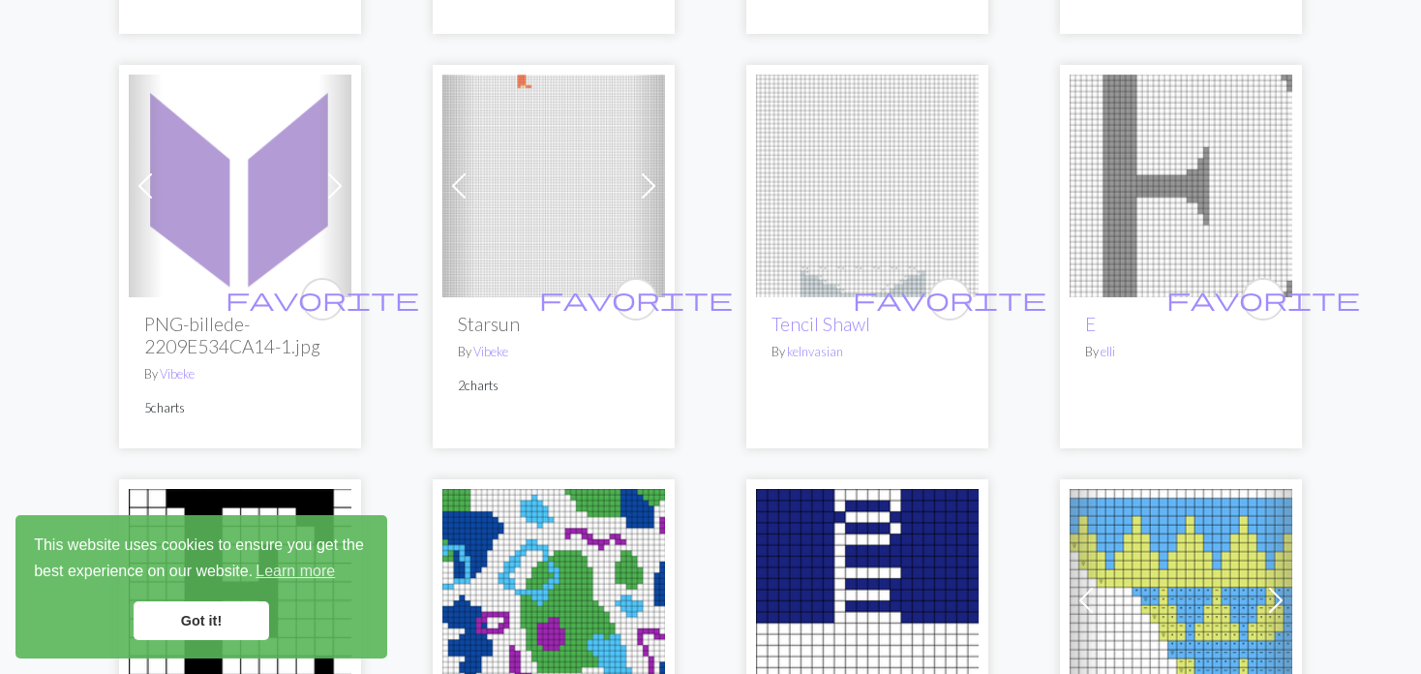
click at [632, 199] on link "Next" at bounding box center [649, 186] width 34 height 223
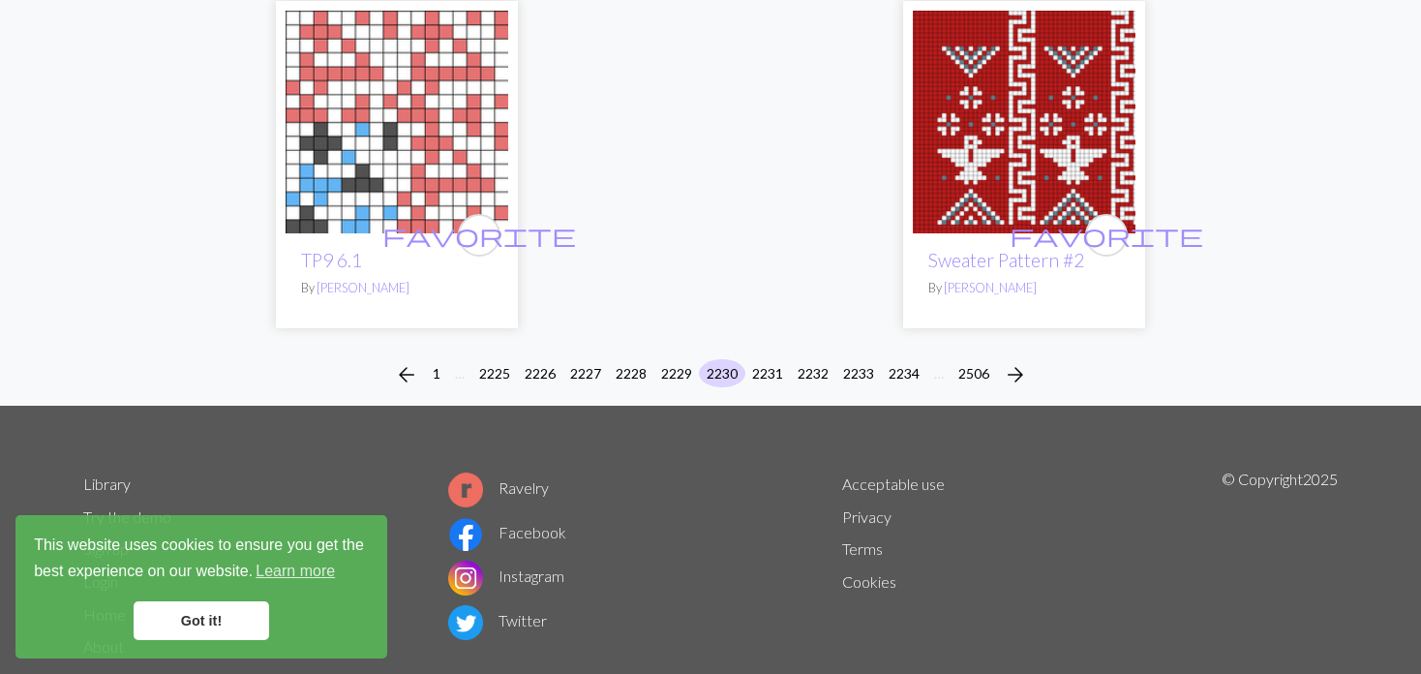
scroll to position [4917, 0]
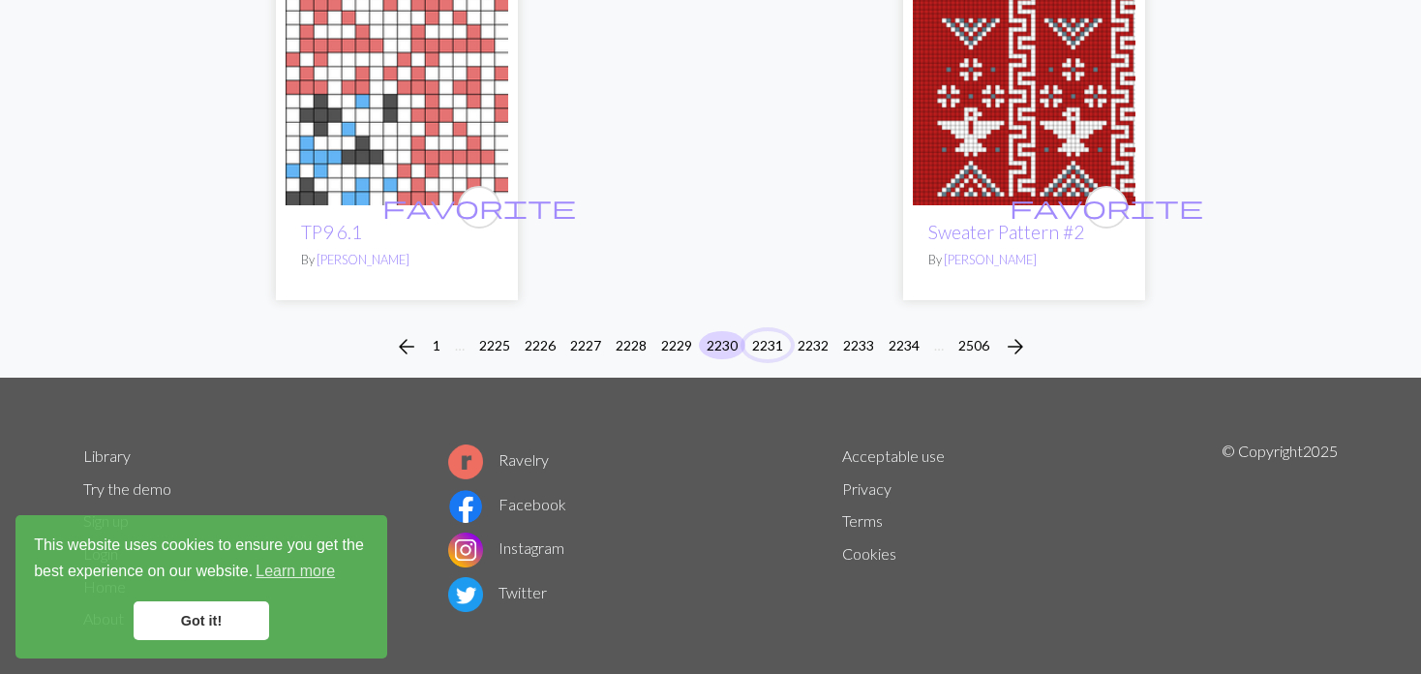
click at [766, 331] on button "2231" at bounding box center [767, 345] width 46 height 28
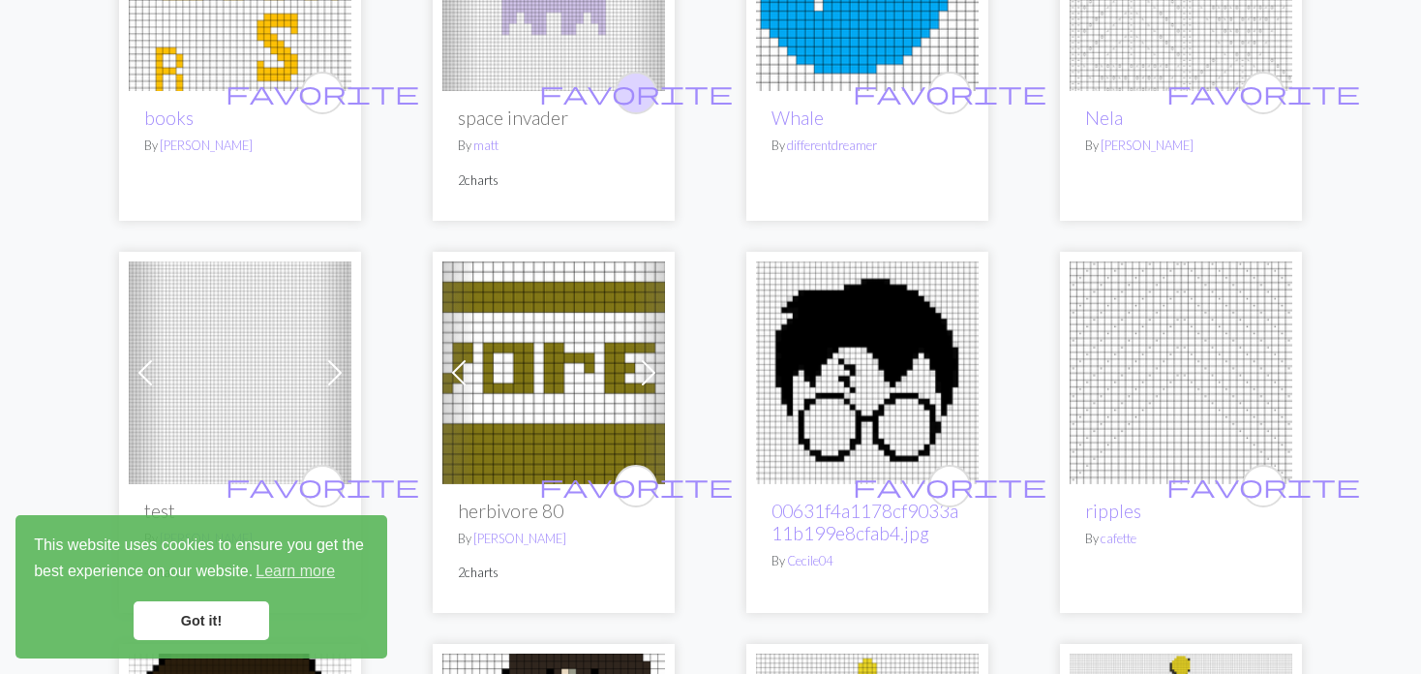
scroll to position [871, 0]
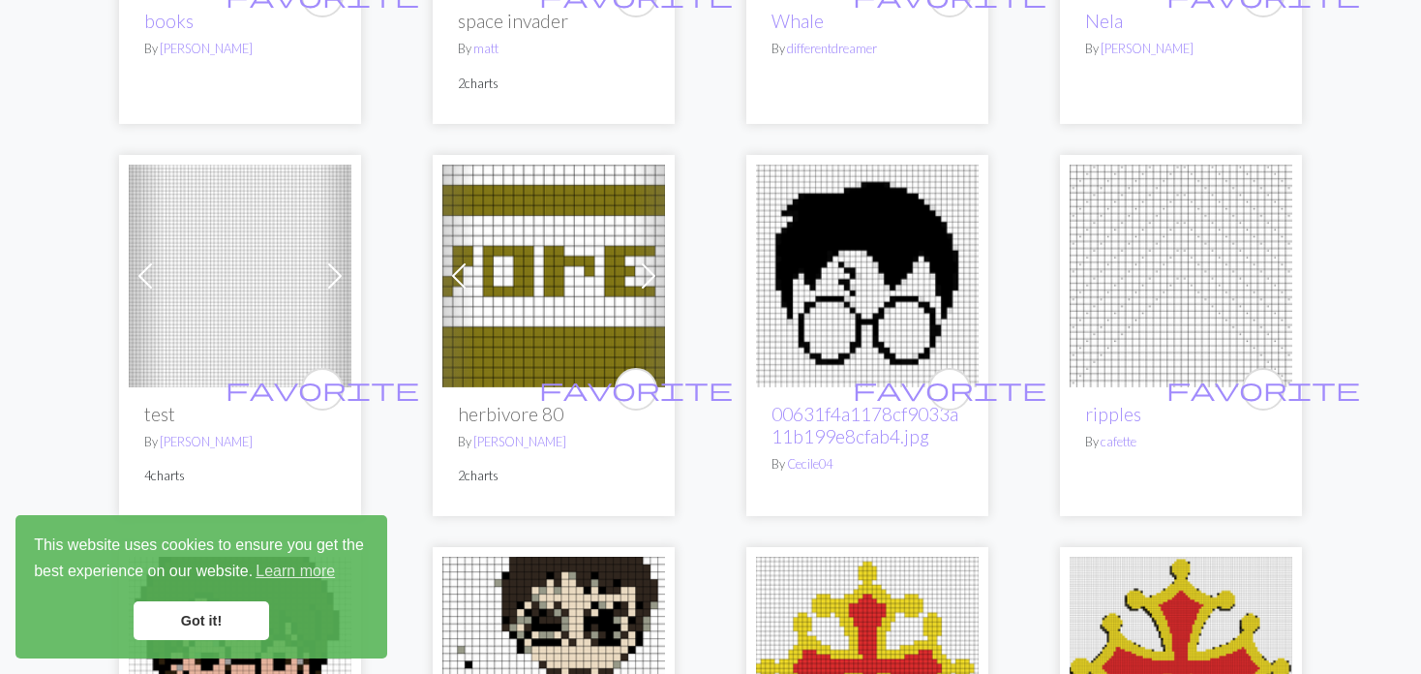
click at [336, 262] on span at bounding box center [334, 275] width 31 height 31
click at [306, 284] on img at bounding box center [240, 276] width 223 height 223
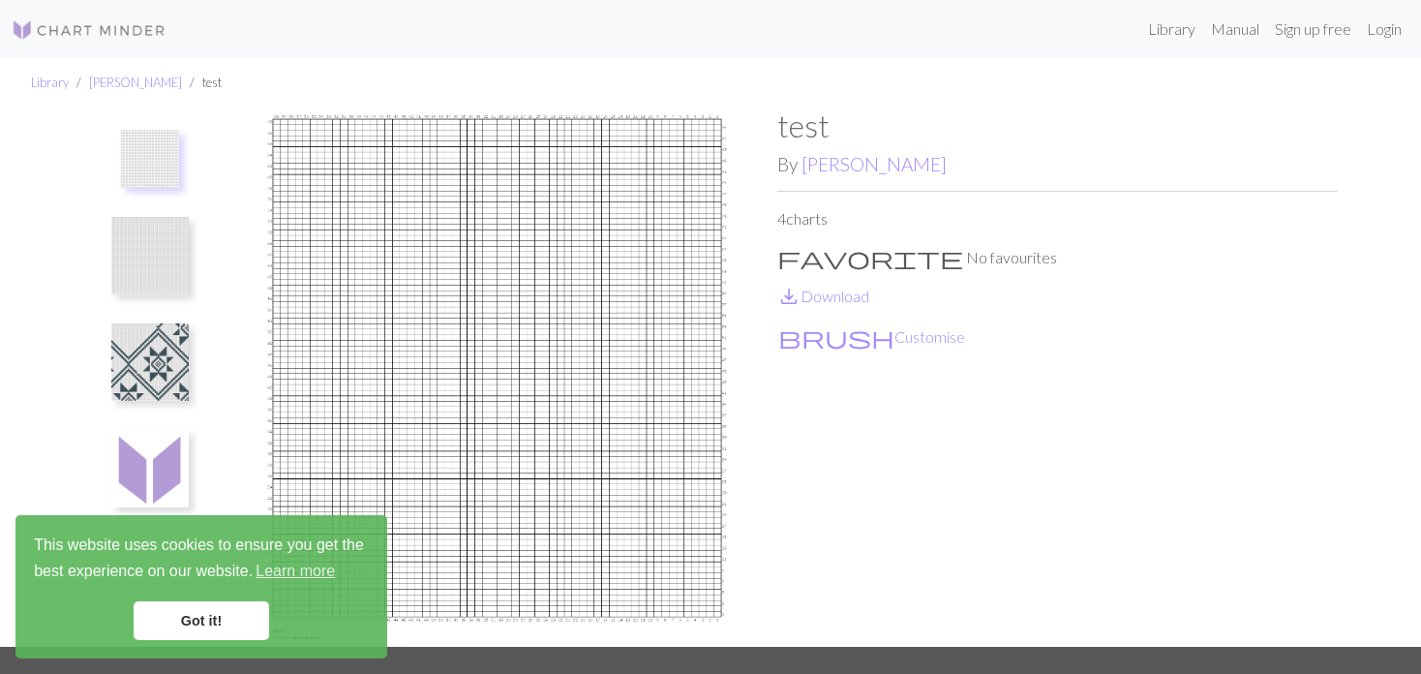
click at [138, 359] on img at bounding box center [149, 361] width 77 height 77
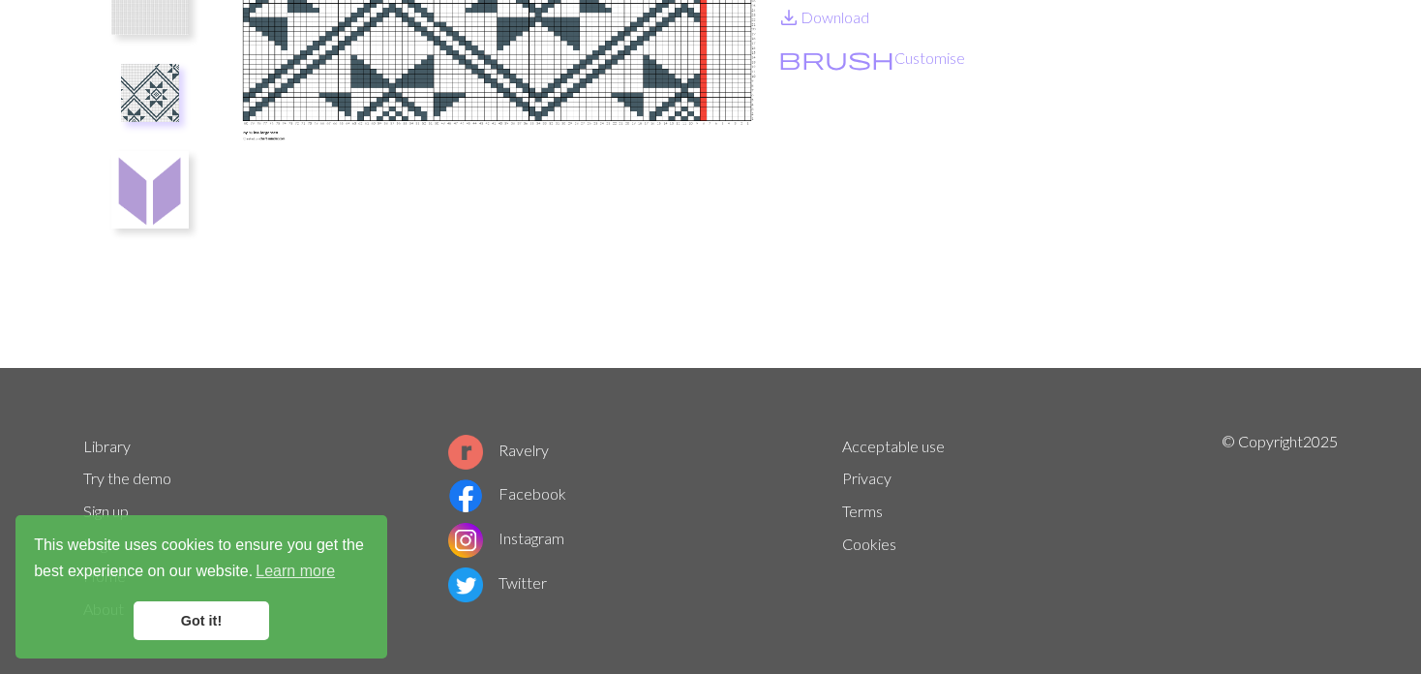
scroll to position [290, 0]
